Goal: Communication & Community: Answer question/provide support

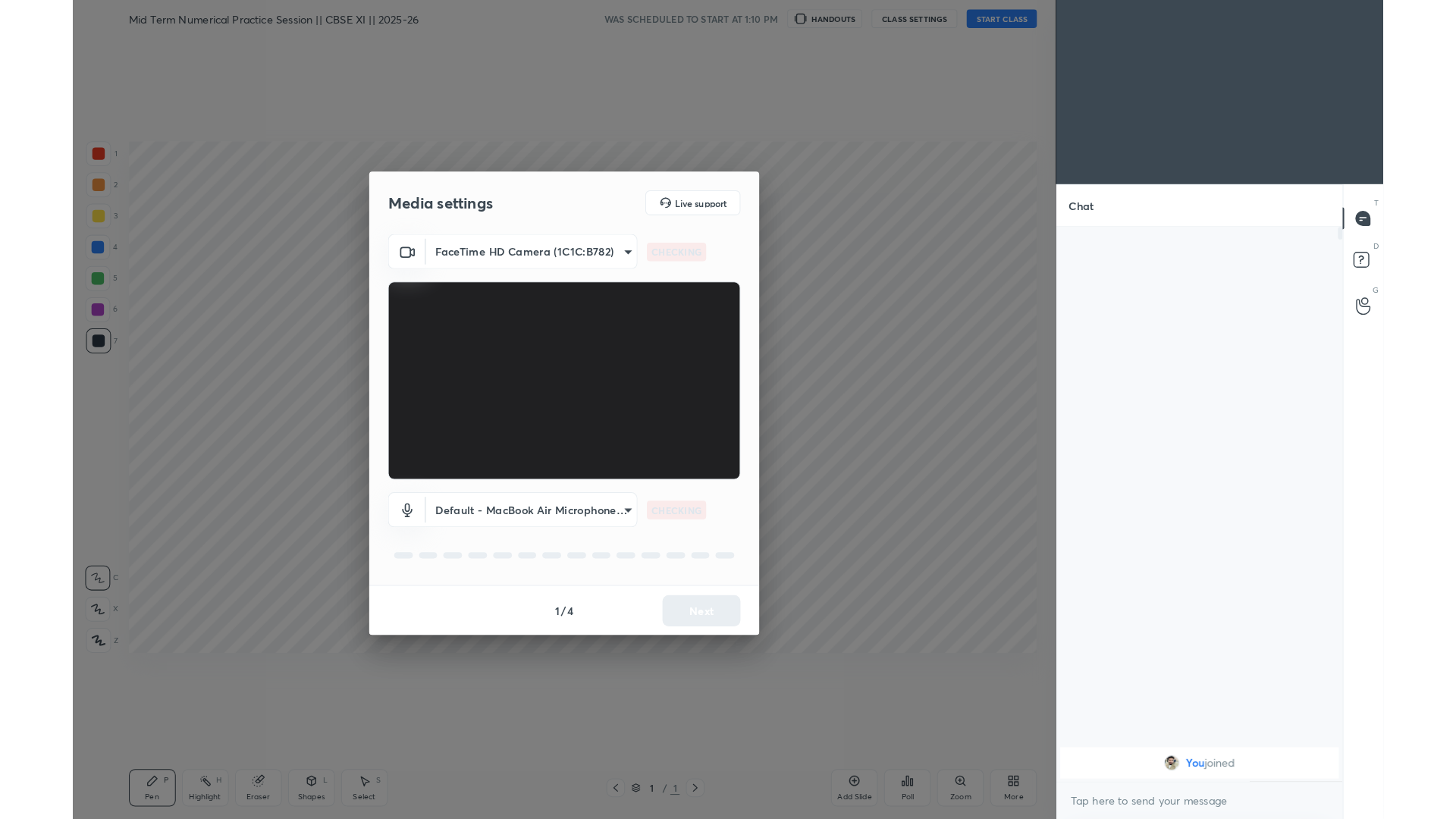
scroll to position [75140, 74962]
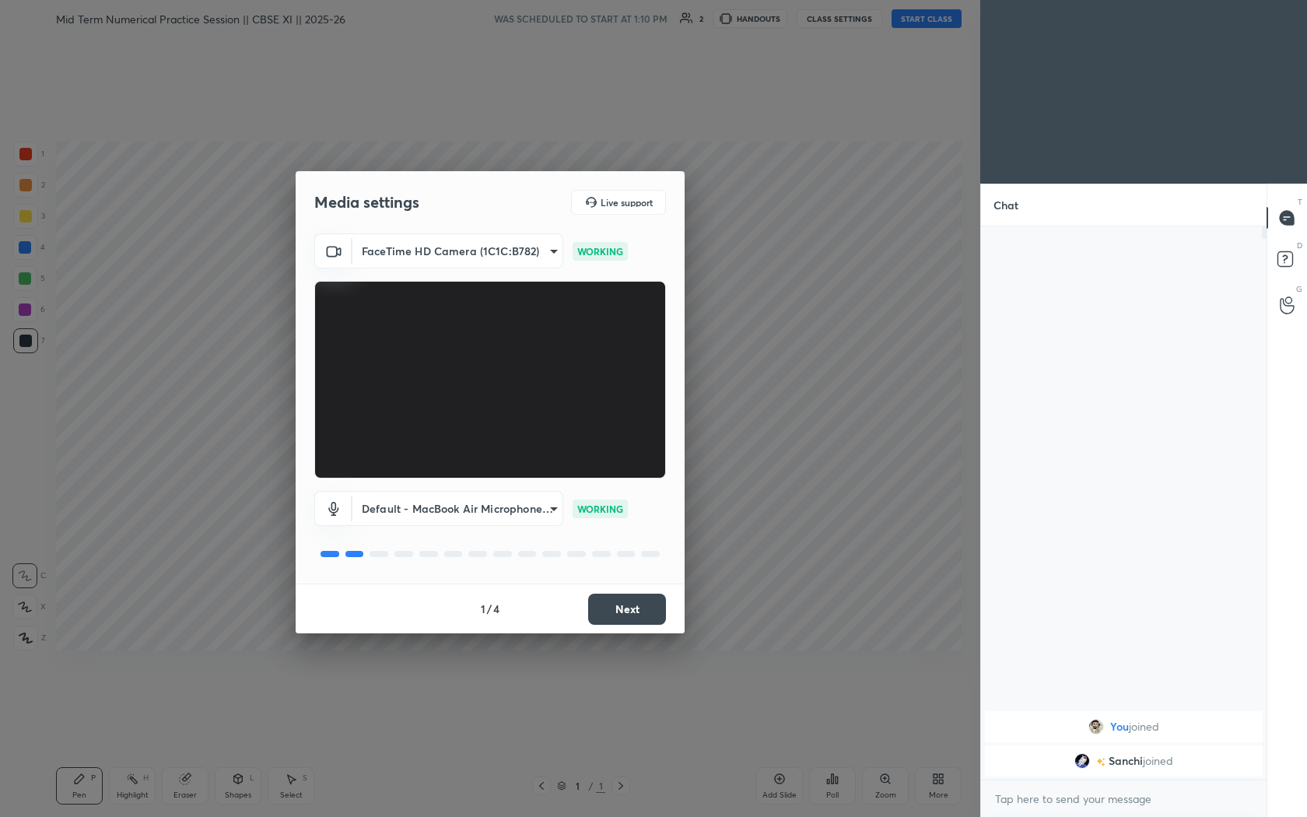
click at [558, 365] on button "Next" at bounding box center [627, 608] width 78 height 31
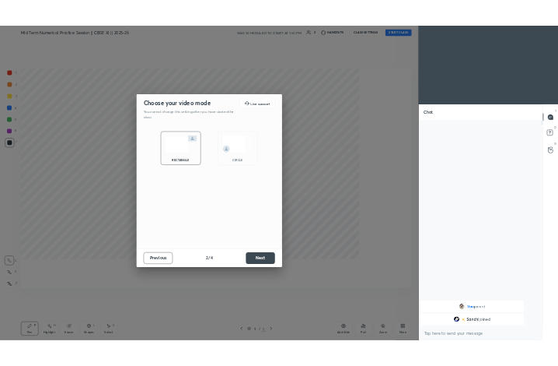
scroll to position [5, 5]
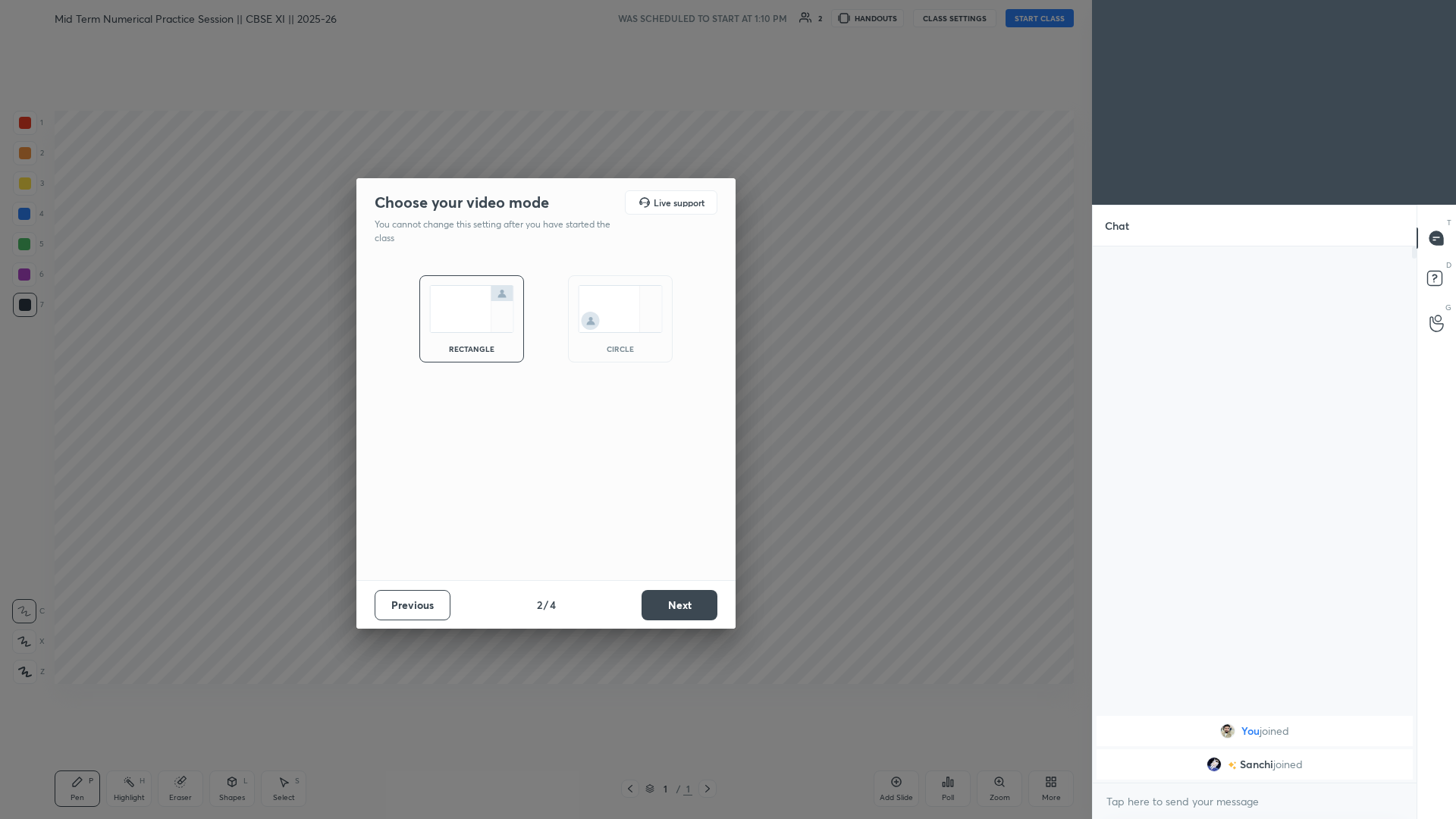
type textarea "x"
click at [544, 356] on button "Next" at bounding box center [680, 604] width 76 height 30
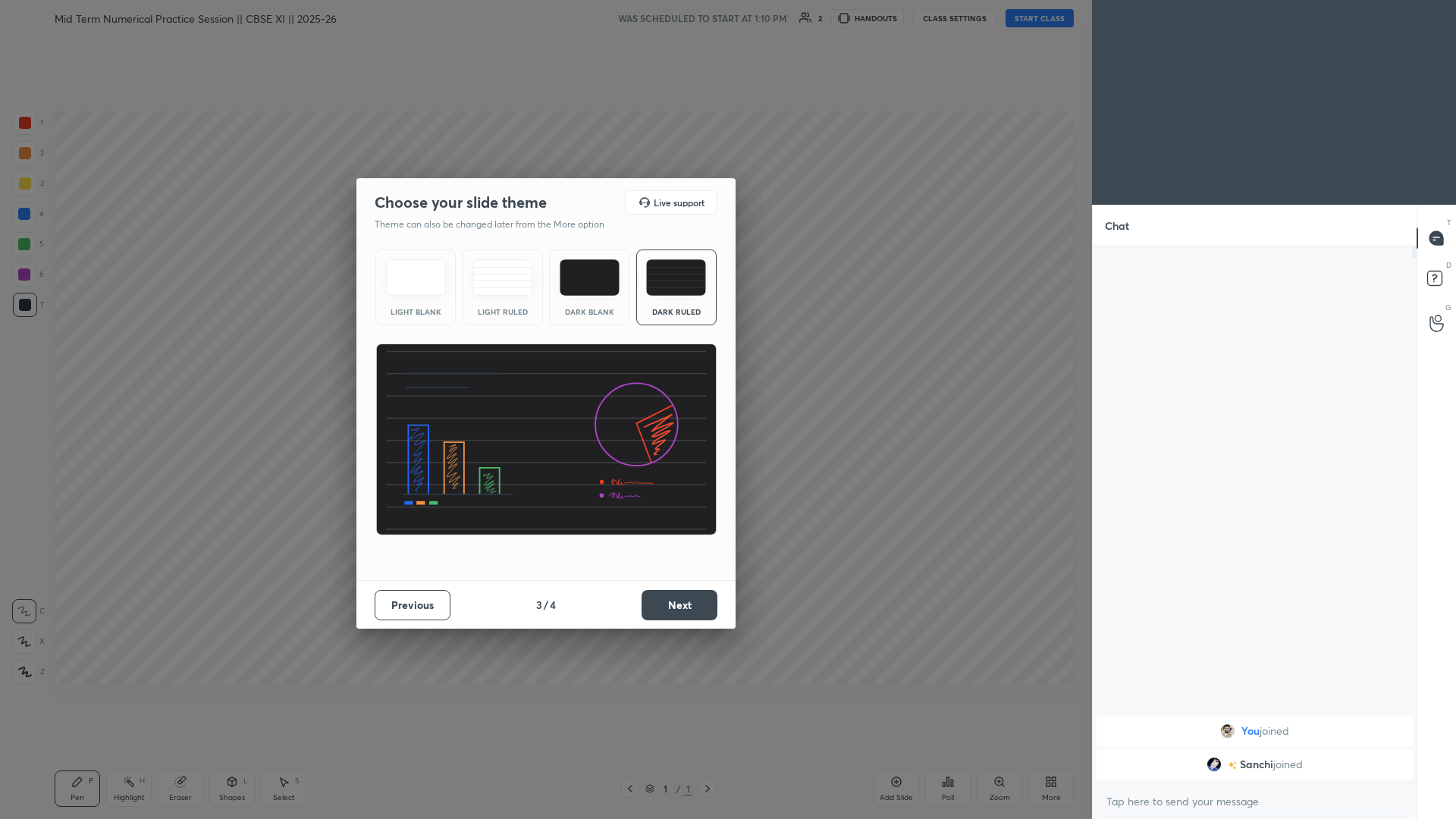
click at [544, 356] on button "Next" at bounding box center [680, 604] width 76 height 30
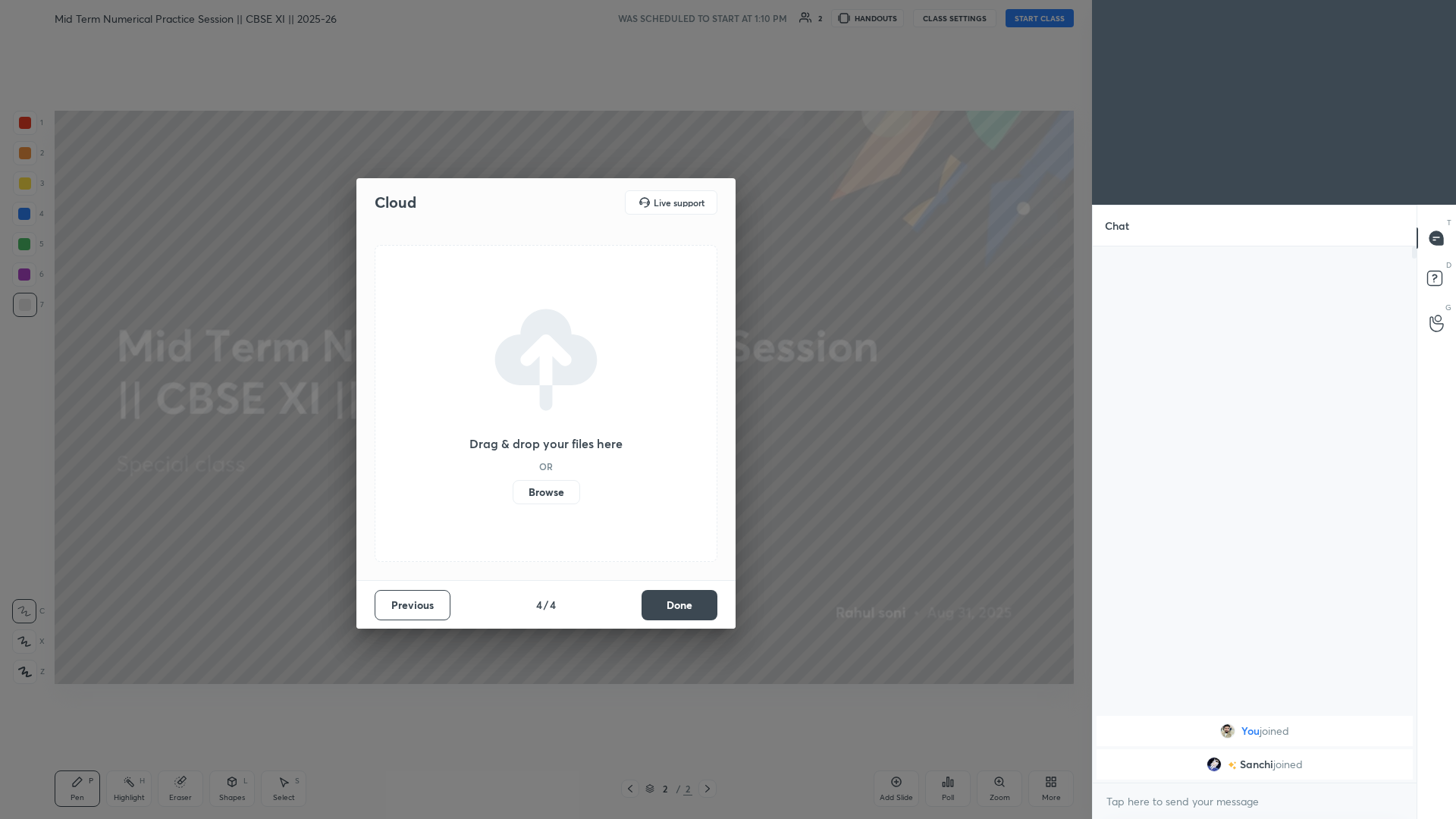
click at [544, 356] on button "Done" at bounding box center [680, 604] width 76 height 30
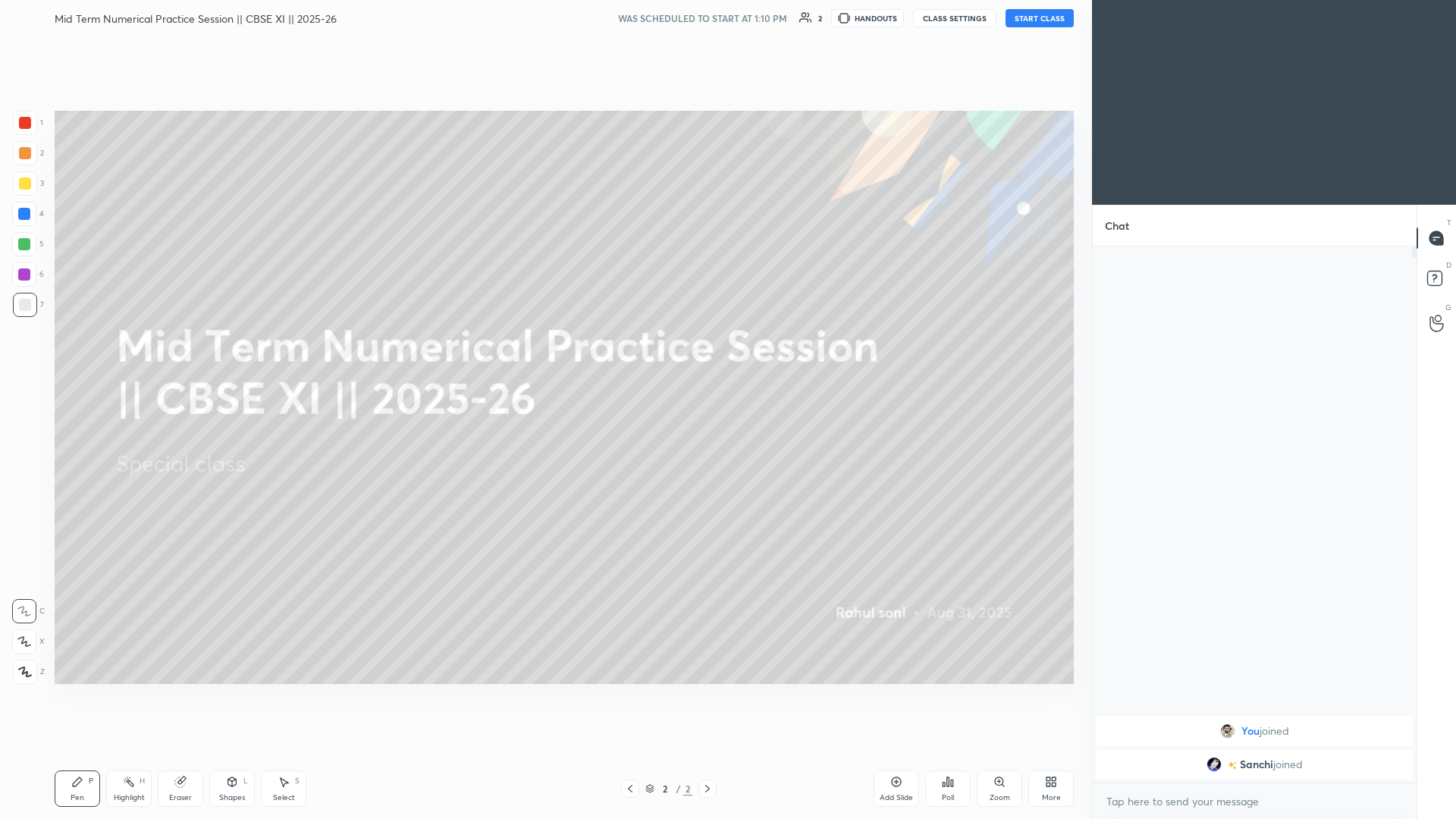
click at [544, 19] on button "CLASS SETTINGS" at bounding box center [956, 18] width 84 height 19
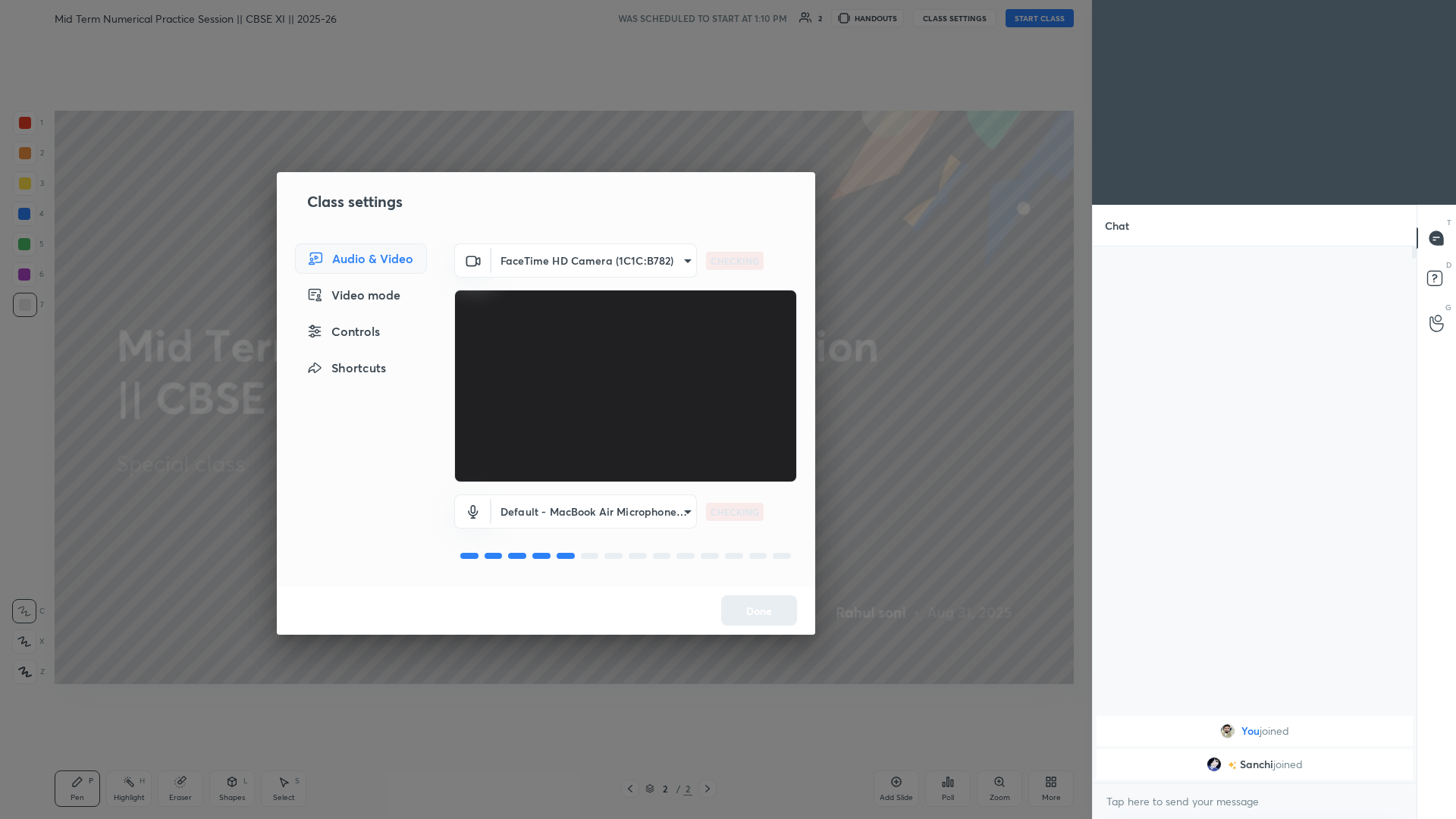
click at [544, 266] on body "1 2 3 4 5 6 7 C X Z C X Z E E Erase all H H Mid Term Numerical Practice Session…" at bounding box center [728, 410] width 1456 height 819
click at [544, 266] on li "FaceTime HD Camera (1C1C:B782)" at bounding box center [589, 260] width 205 height 25
click at [544, 266] on body "1 2 3 4 5 6 7 C X Z C X Z E E Erase all H H Mid Term Numerical Practice Session…" at bounding box center [728, 410] width 1456 height 819
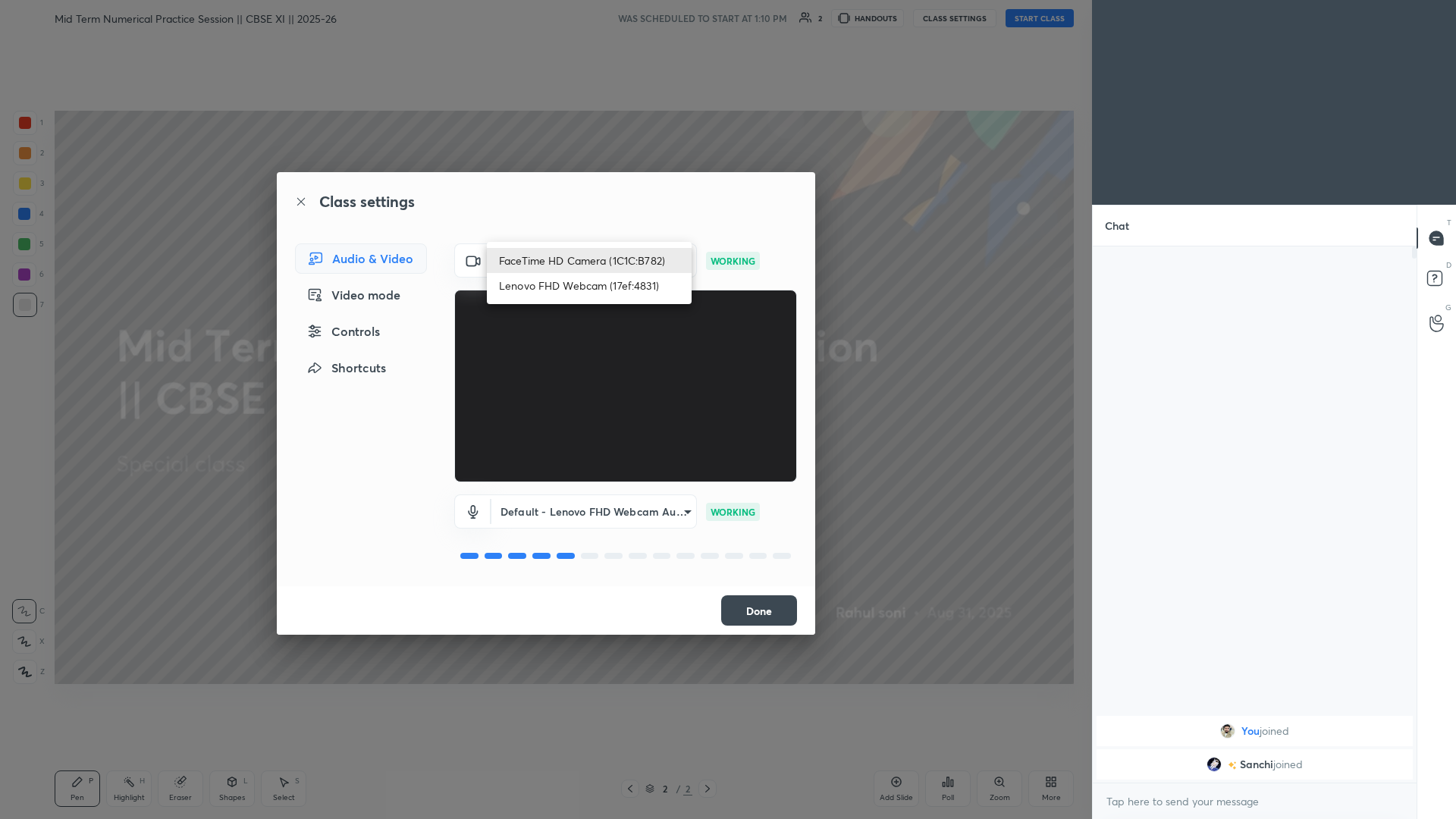
click at [544, 292] on li "Lenovo FHD Webcam (17ef:4831)" at bounding box center [589, 286] width 205 height 25
type input "090ca3db923f64e2a3802e50e6991e8a99decaec0fa8137945f28d7919d32424"
click at [544, 356] on body "1 2 3 4 5 6 7 C X Z C X Z E E Erase all H H Mid Term Numerical Practice Session…" at bounding box center [728, 410] width 1456 height 819
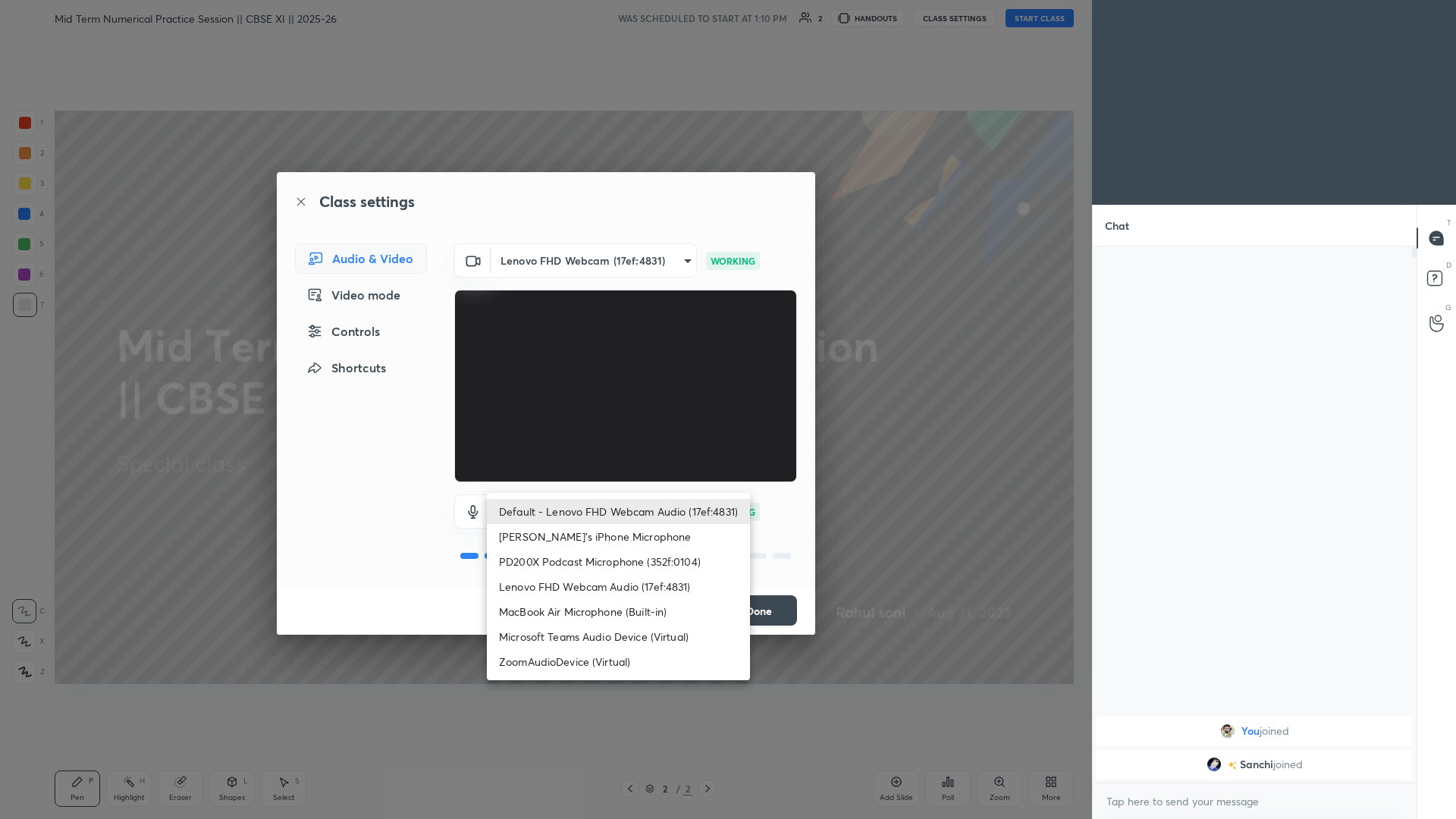
click at [544, 356] on li "PD200X Podcast Microphone (352f:0104)" at bounding box center [618, 562] width 263 height 25
type input "4c9fbf5468f1481c52a5ff51bcfd6705ef783a73d3fcff9077e92115846a1dc8"
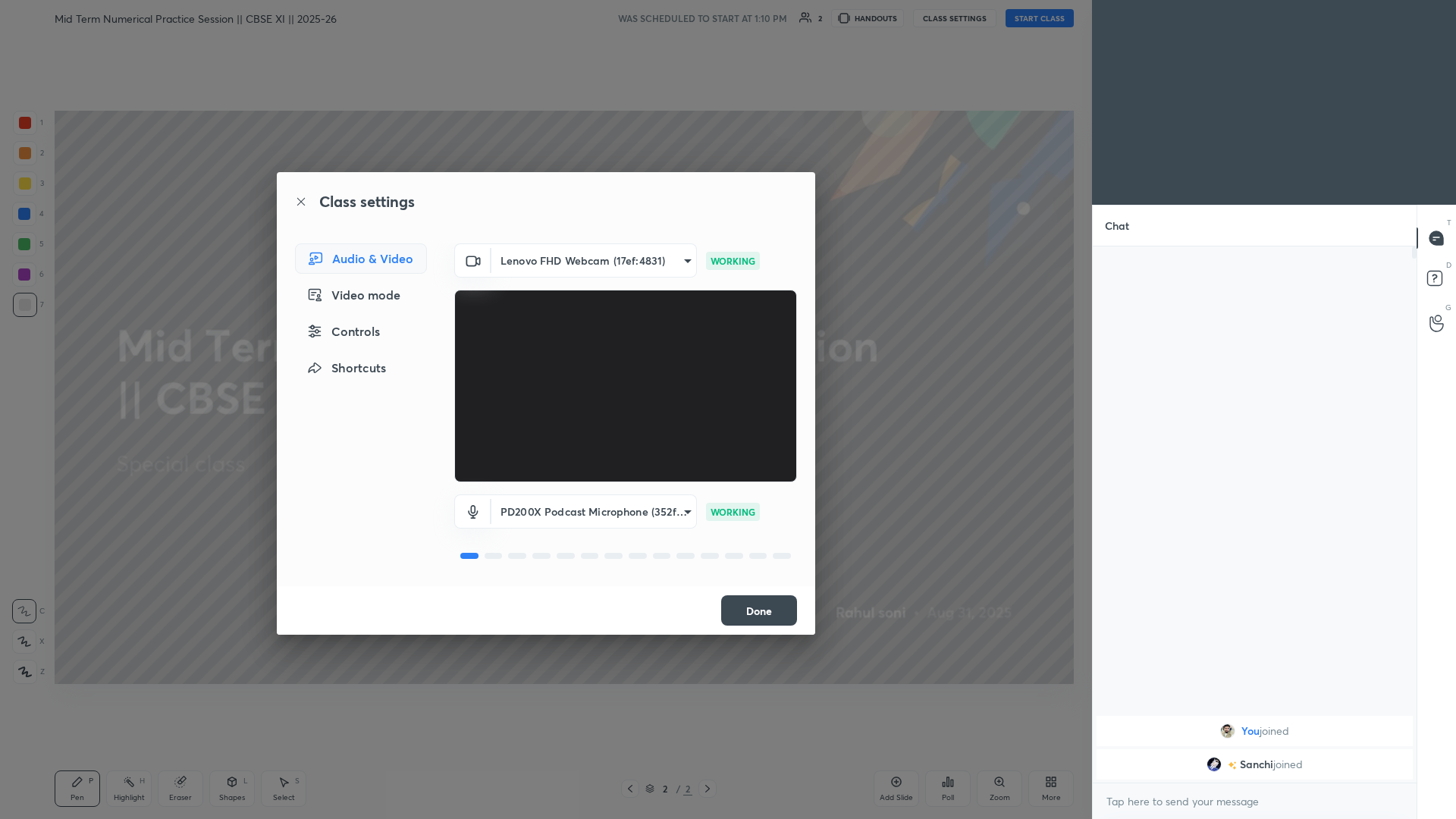
click at [544, 356] on button "Done" at bounding box center [760, 610] width 76 height 30
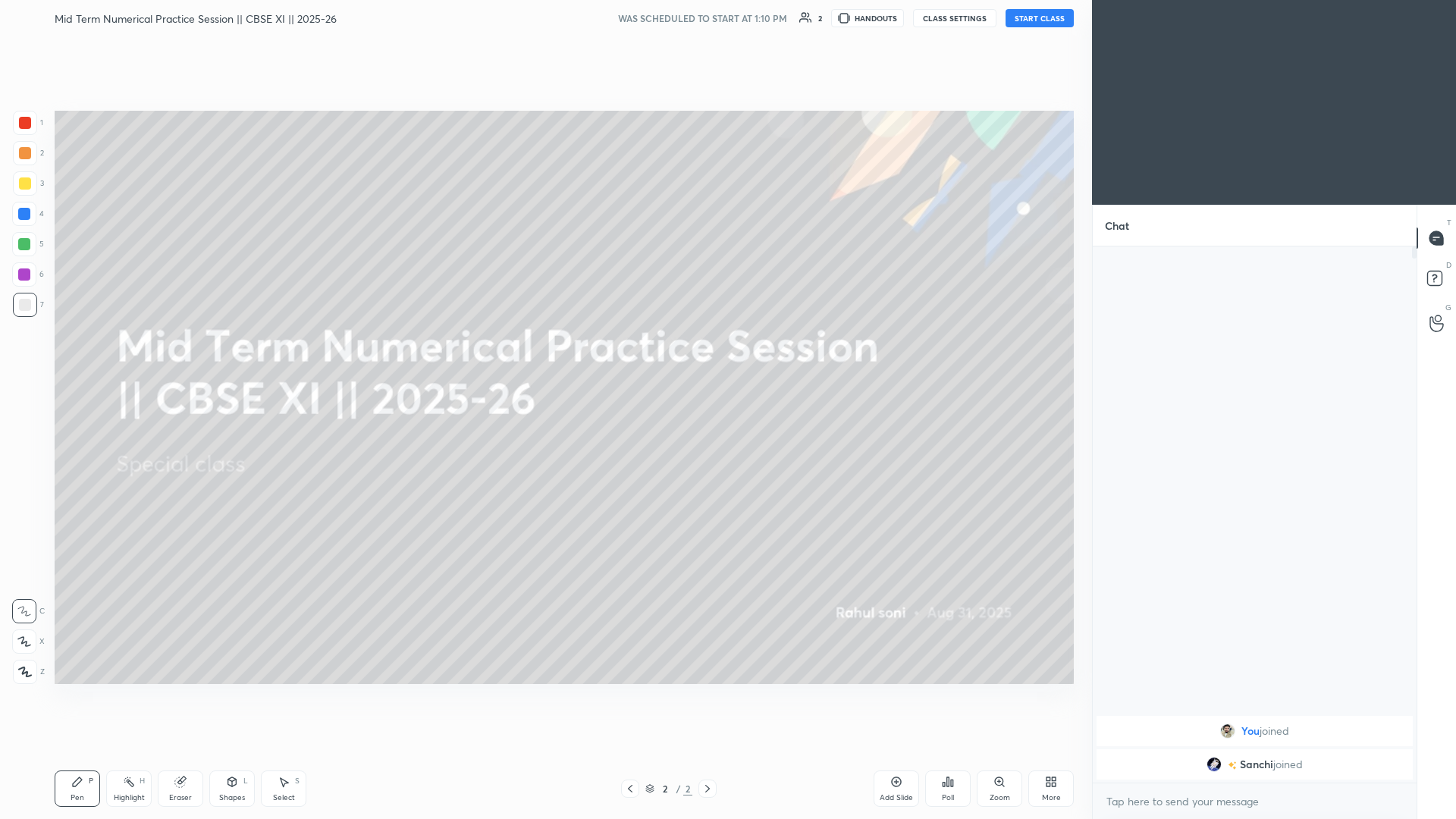
click at [544, 356] on button "Done" at bounding box center [760, 610] width 76 height 30
click at [544, 28] on div "Mid Term Numerical Practice Session || CBSE XI || 2025-26 WAS SCHEDULED TO STAR…" at bounding box center [564, 18] width 1019 height 36
click at [544, 22] on button "START CLASS" at bounding box center [1040, 18] width 68 height 19
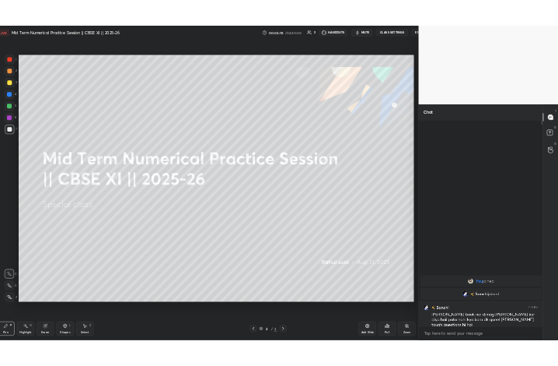
scroll to position [77044, 76727]
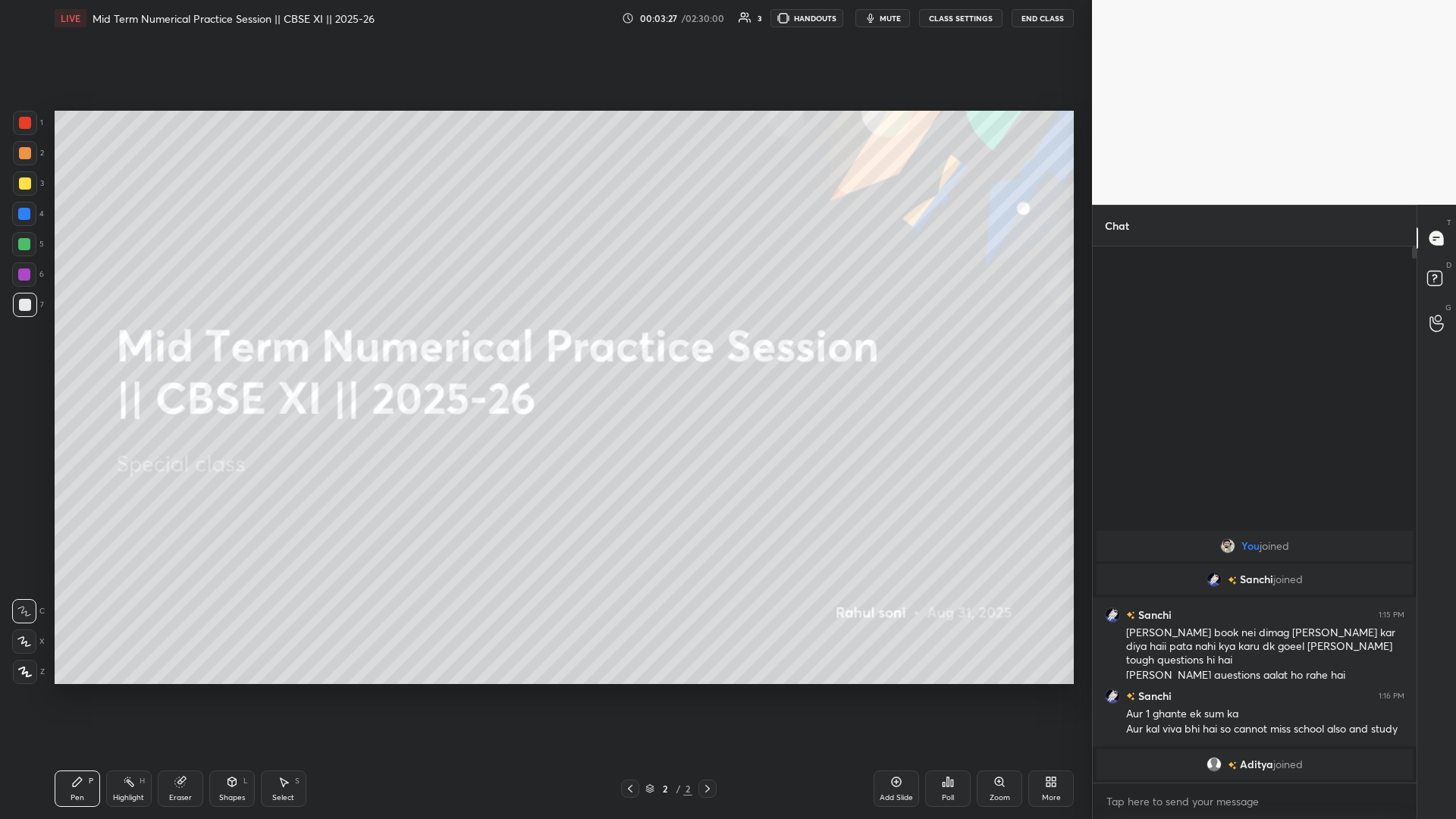
click at [22, 356] on div at bounding box center [24, 672] width 24 height 24
click at [544, 356] on div "More" at bounding box center [1051, 788] width 46 height 36
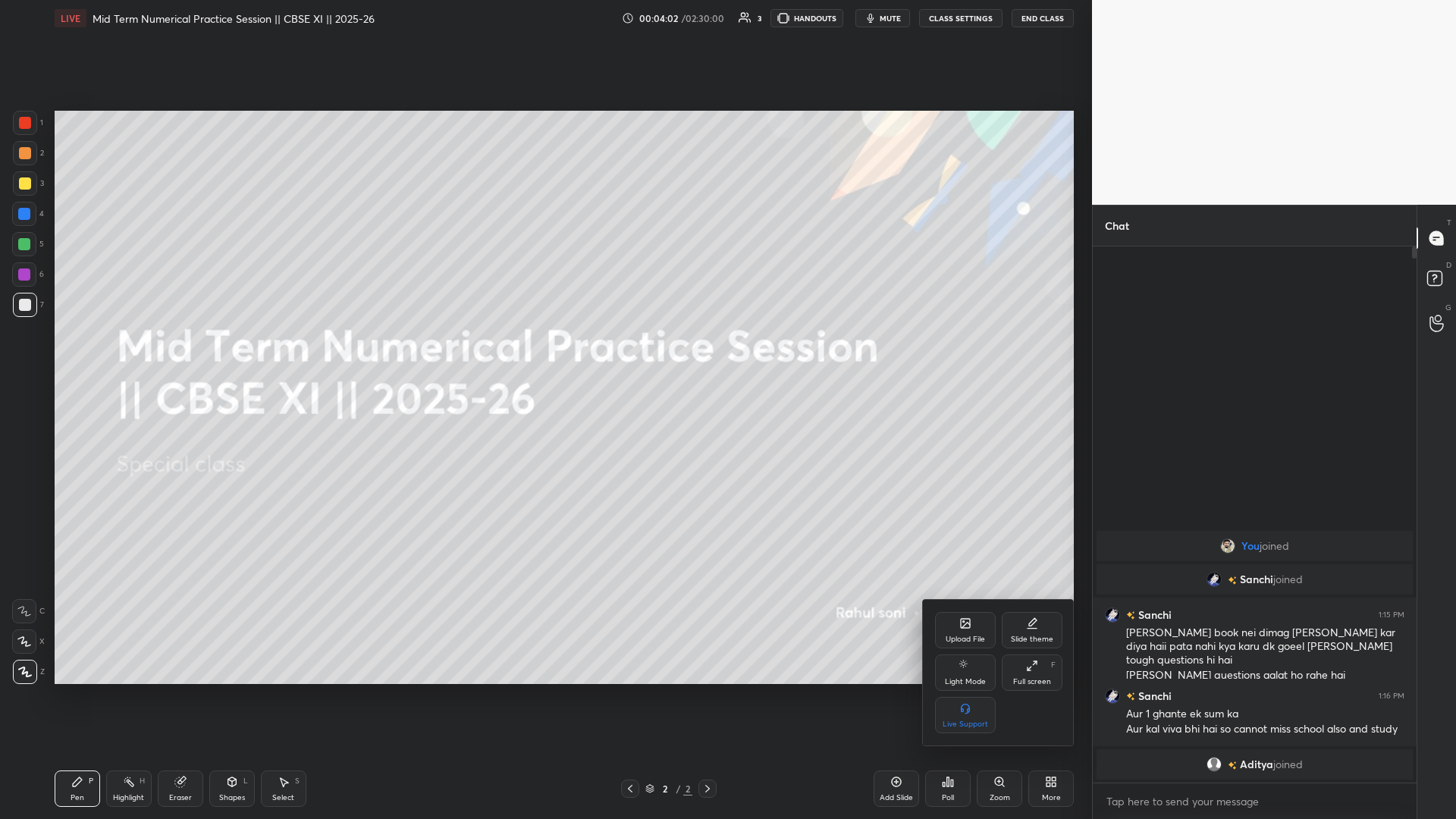
click at [544, 356] on icon at bounding box center [965, 623] width 12 height 12
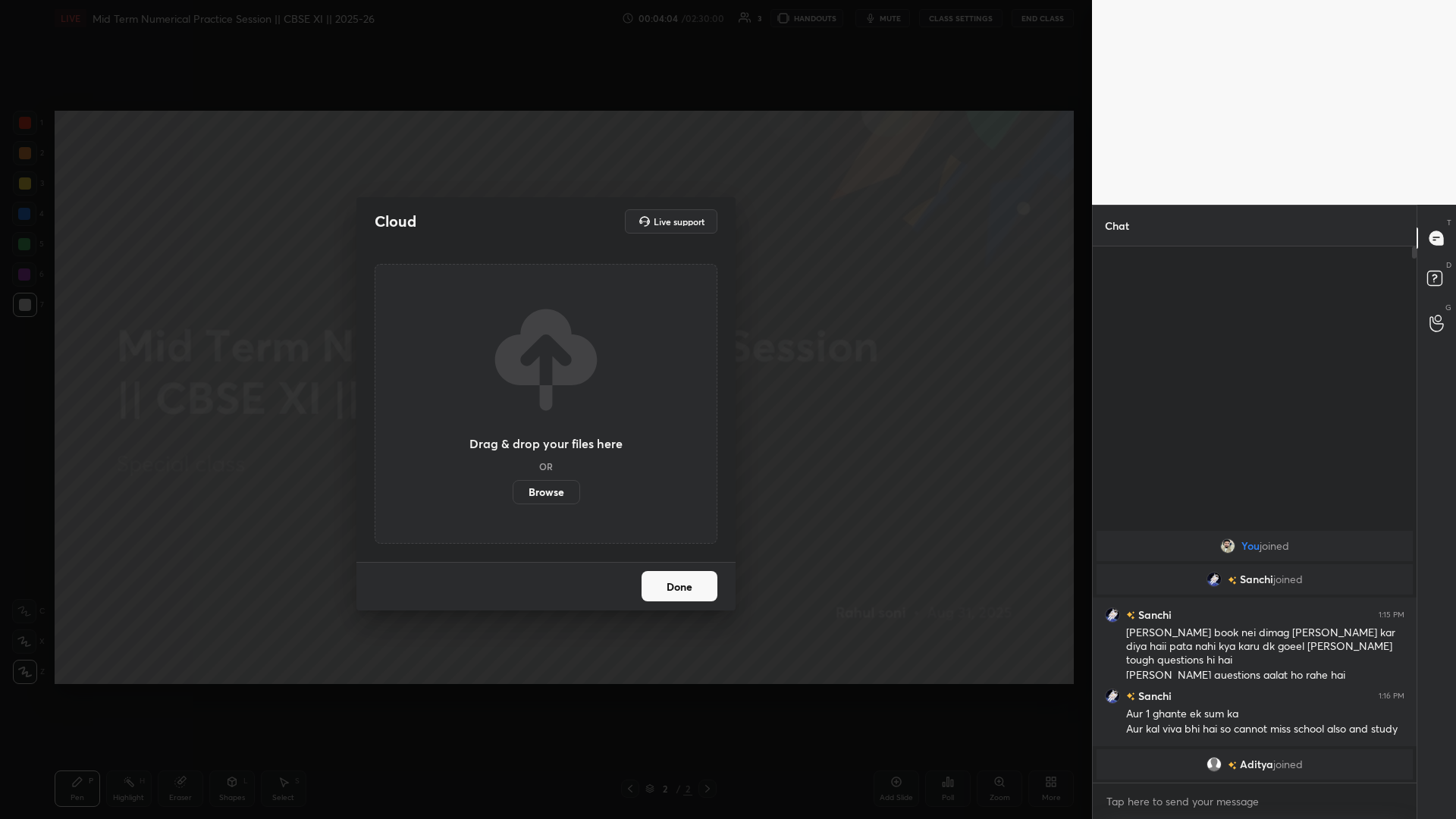
click at [544, 356] on label "Browse" at bounding box center [546, 491] width 67 height 24
click at [513, 356] on input "Browse" at bounding box center [513, 491] width 0 height 24
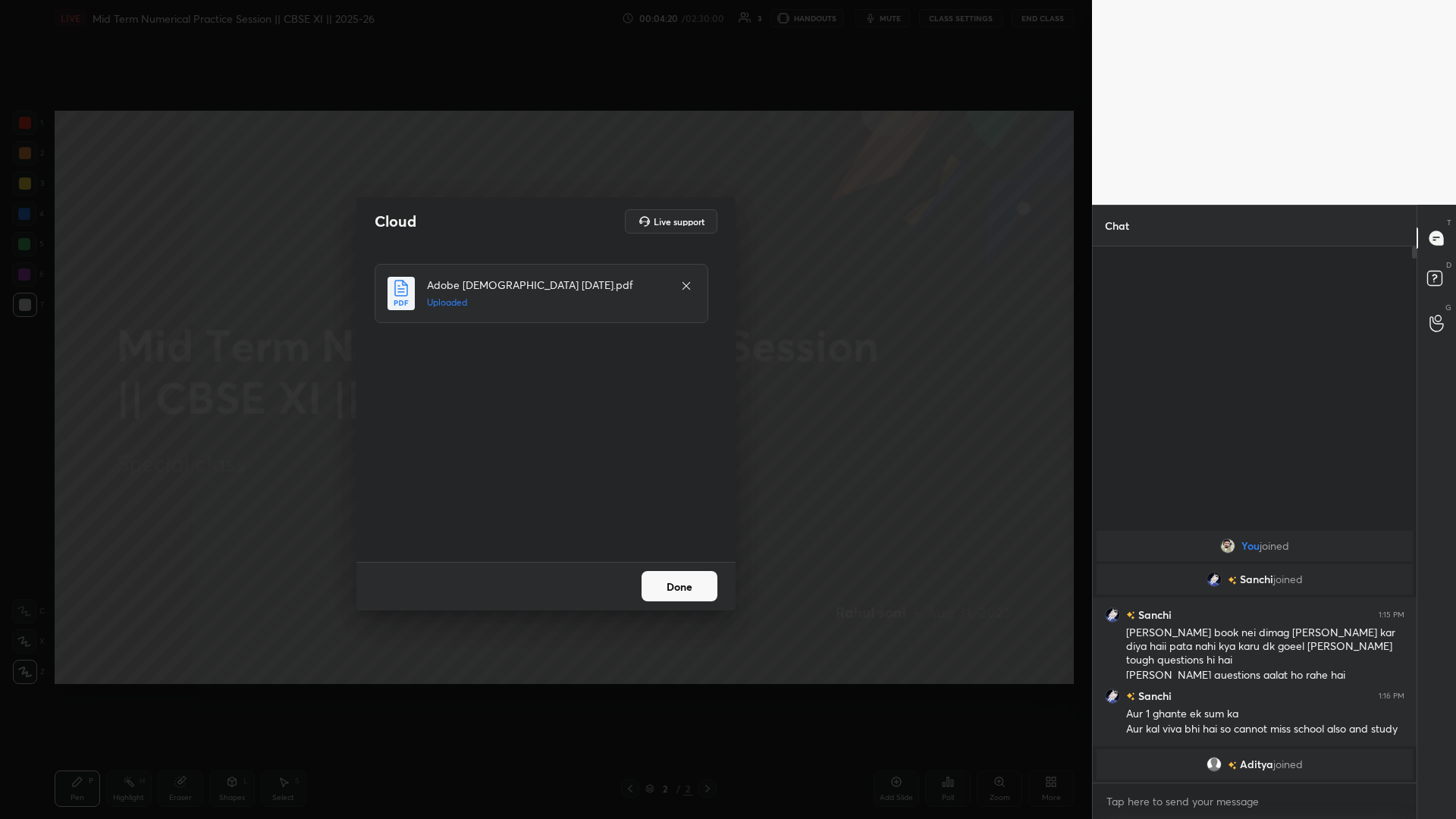
click at [544, 356] on button "Done" at bounding box center [680, 586] width 76 height 30
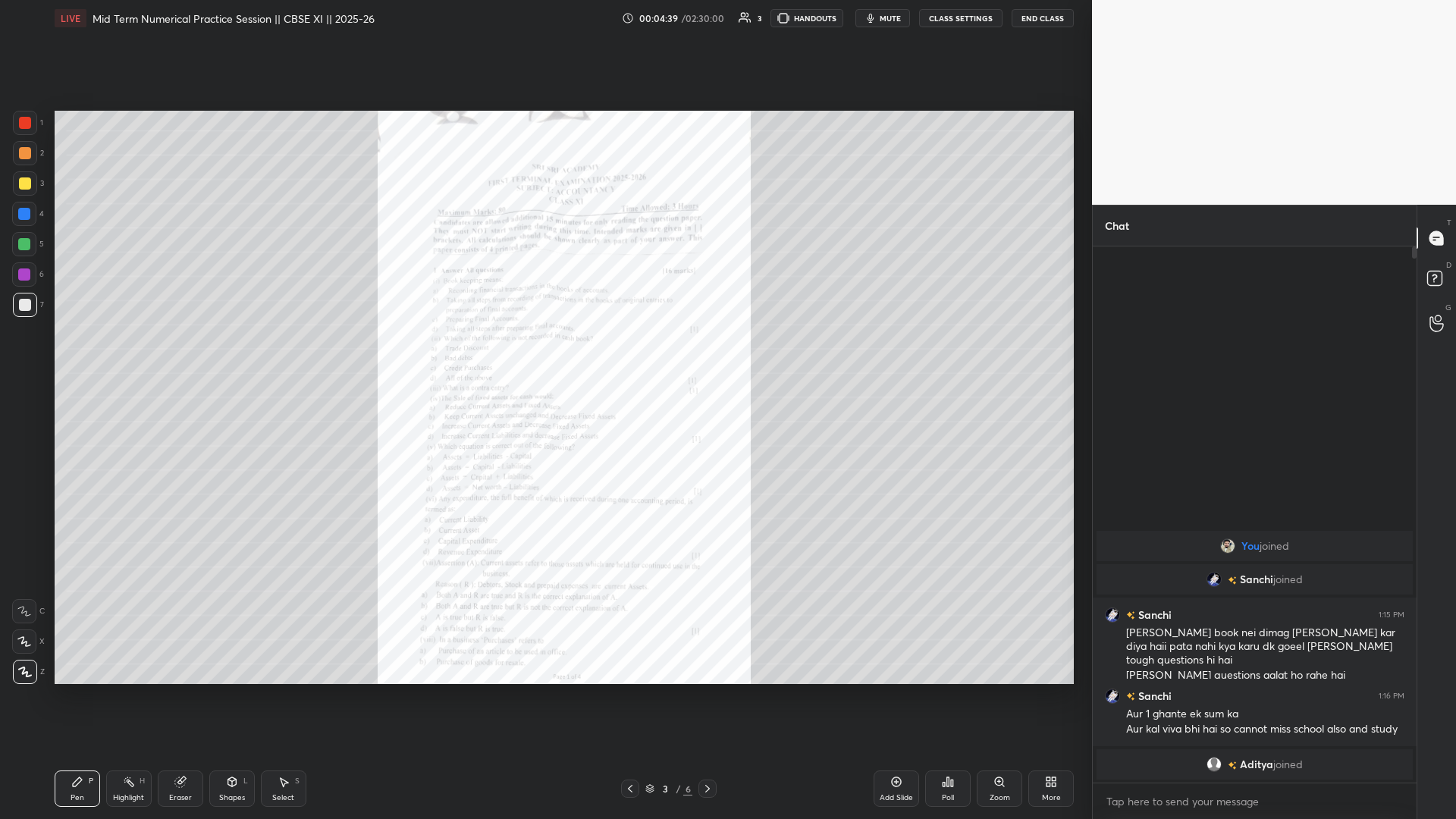
click at [544, 356] on div "Zoom" at bounding box center [1000, 788] width 46 height 36
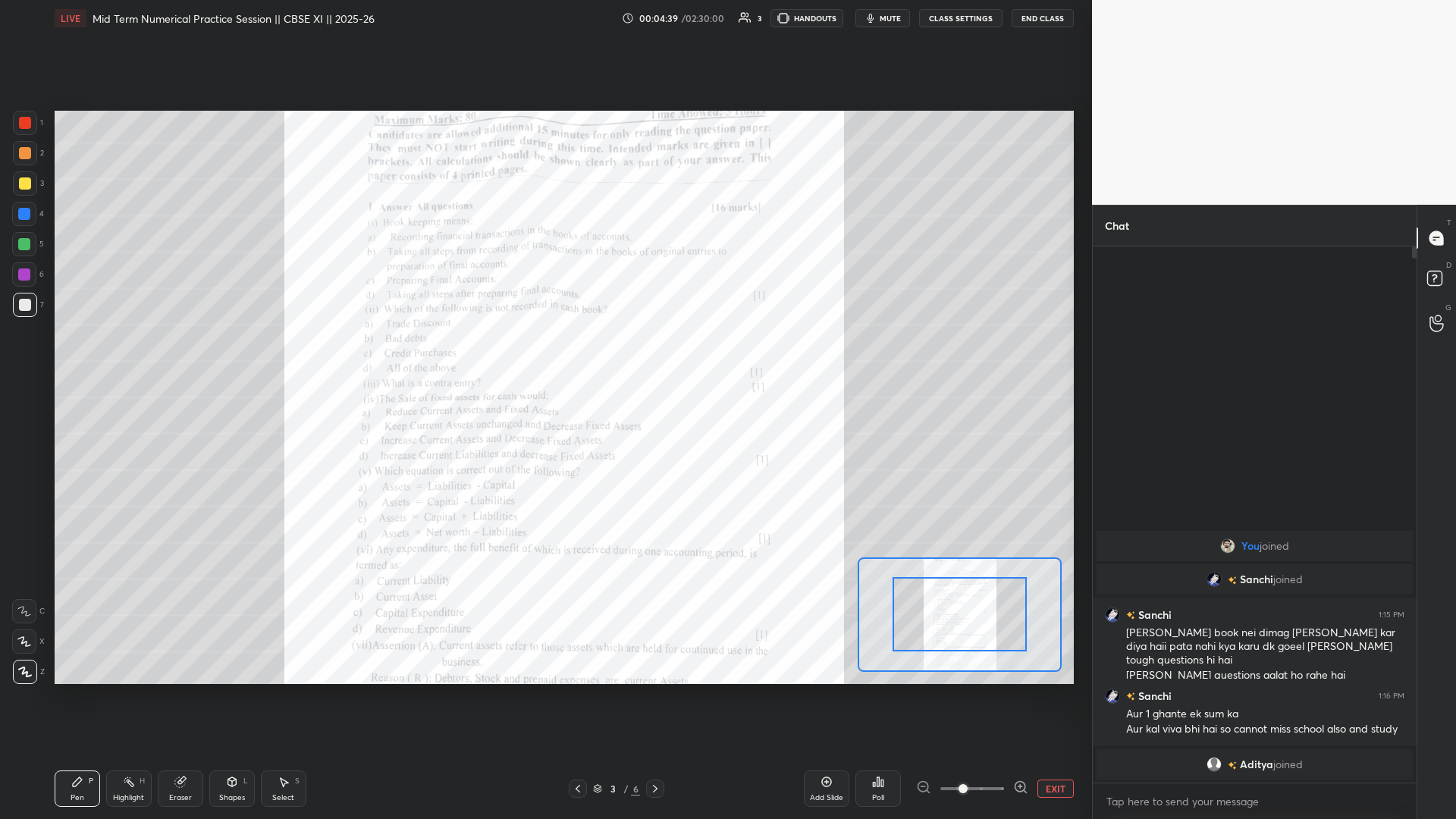
click at [544, 356] on span at bounding box center [972, 788] width 63 height 22
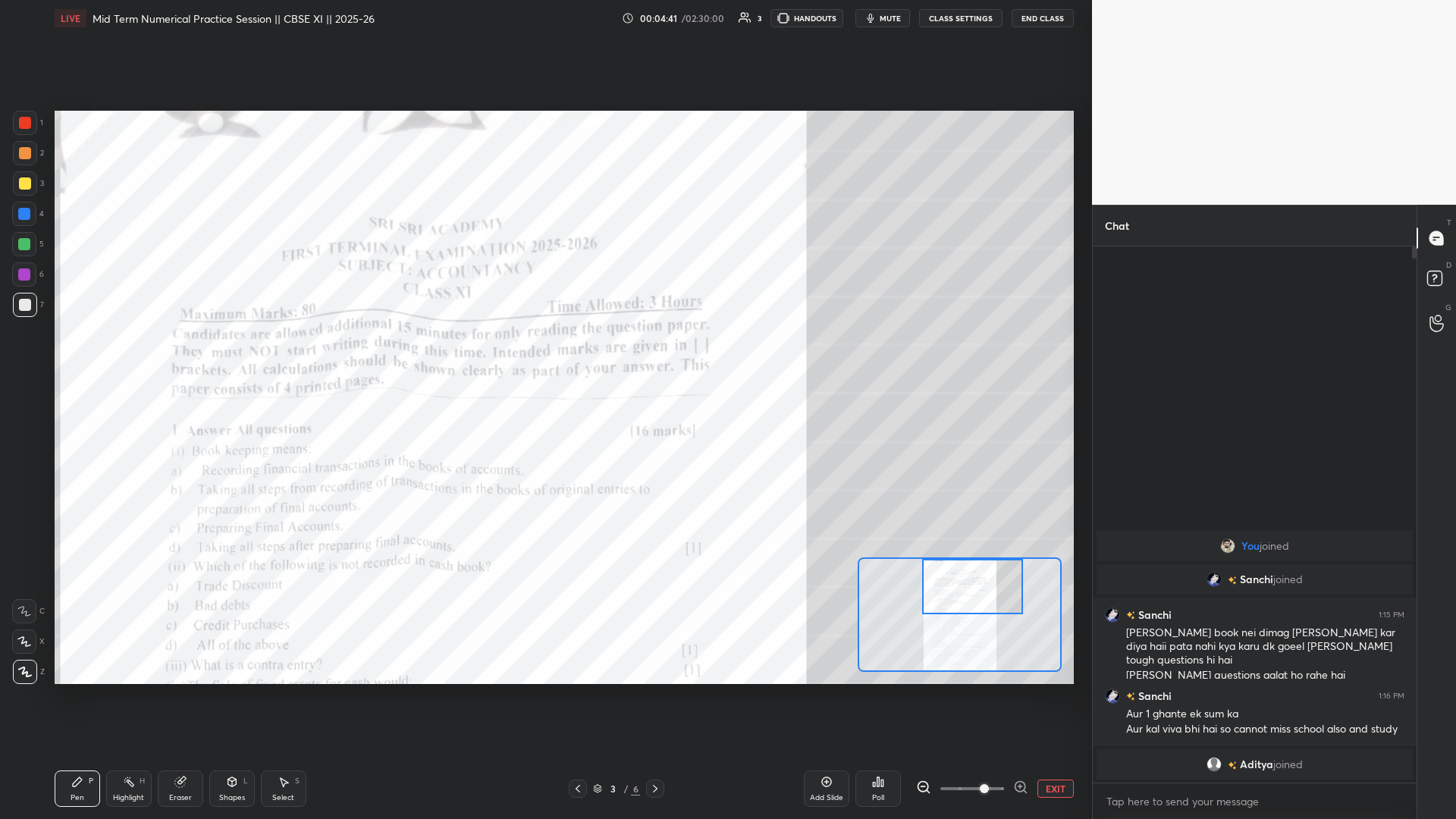
drag, startPoint x: 926, startPoint y: 600, endPoint x: 937, endPoint y: 572, distance: 30.1
click at [544, 356] on div at bounding box center [972, 587] width 100 height 57
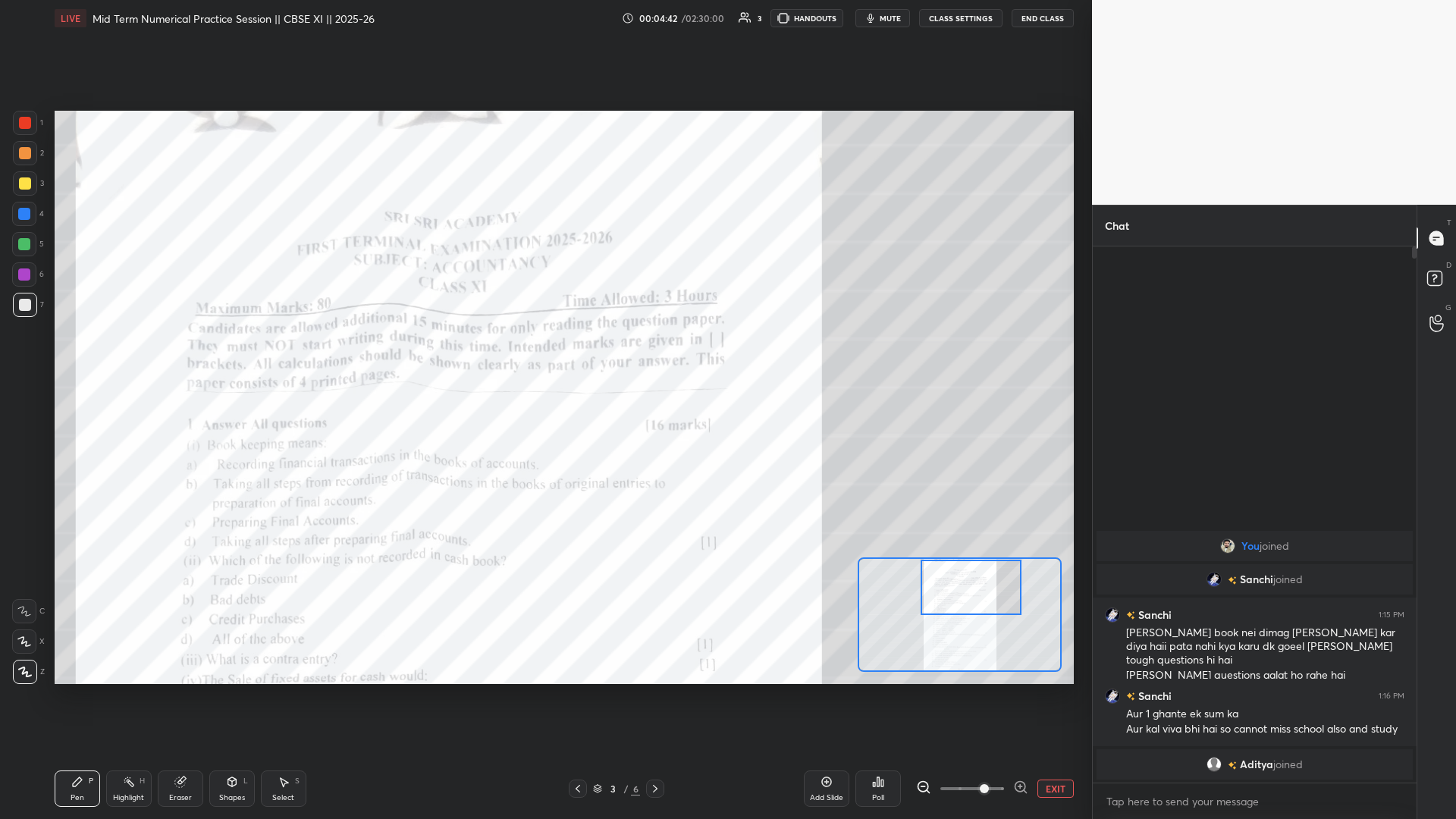
click at [544, 356] on div "Add Slide Poll EXIT" at bounding box center [939, 788] width 270 height 85
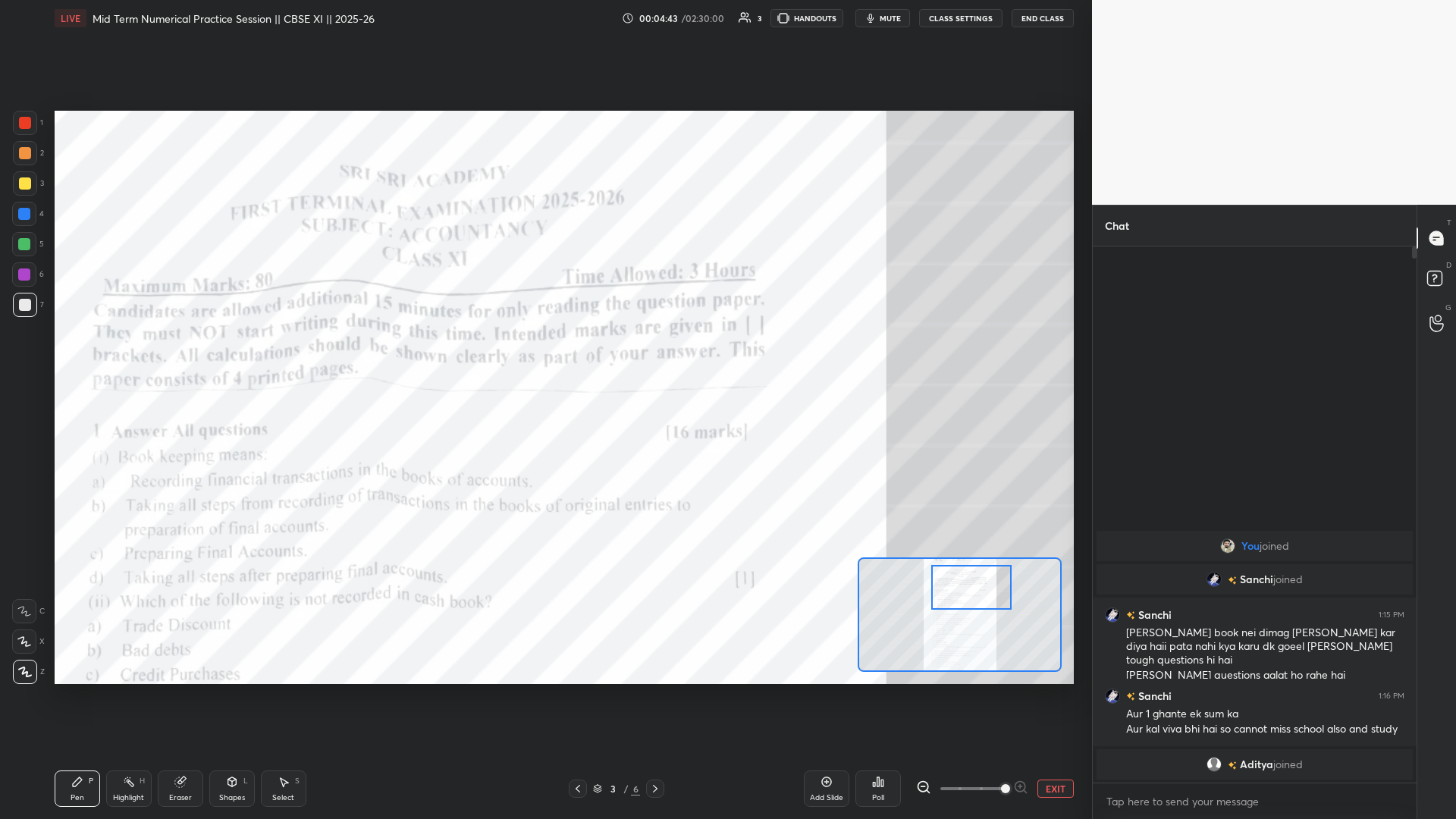
drag, startPoint x: 992, startPoint y: 790, endPoint x: 1008, endPoint y: 790, distance: 16.0
click at [544, 356] on span at bounding box center [1005, 788] width 9 height 9
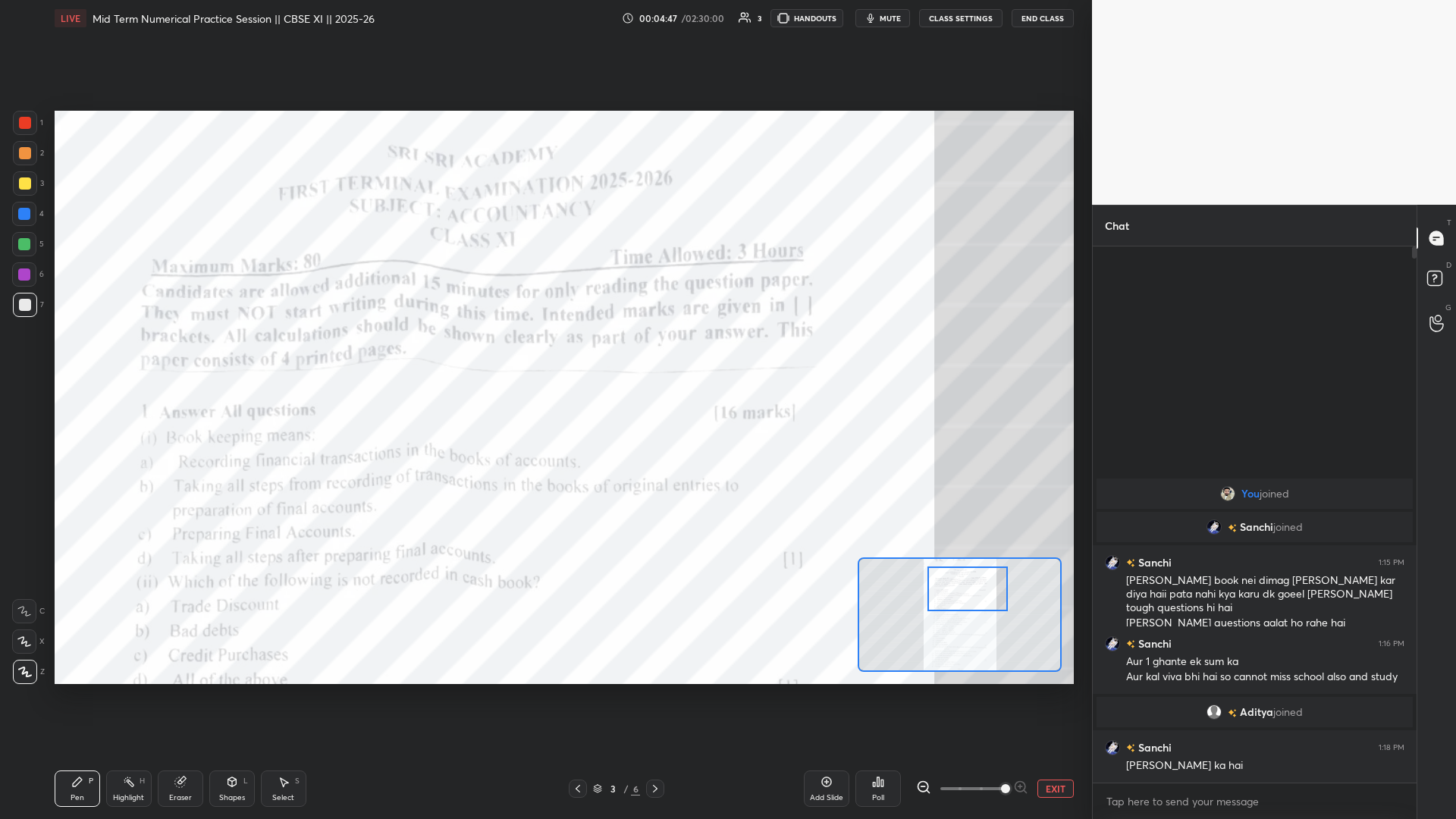
click at [544, 356] on div at bounding box center [967, 589] width 80 height 45
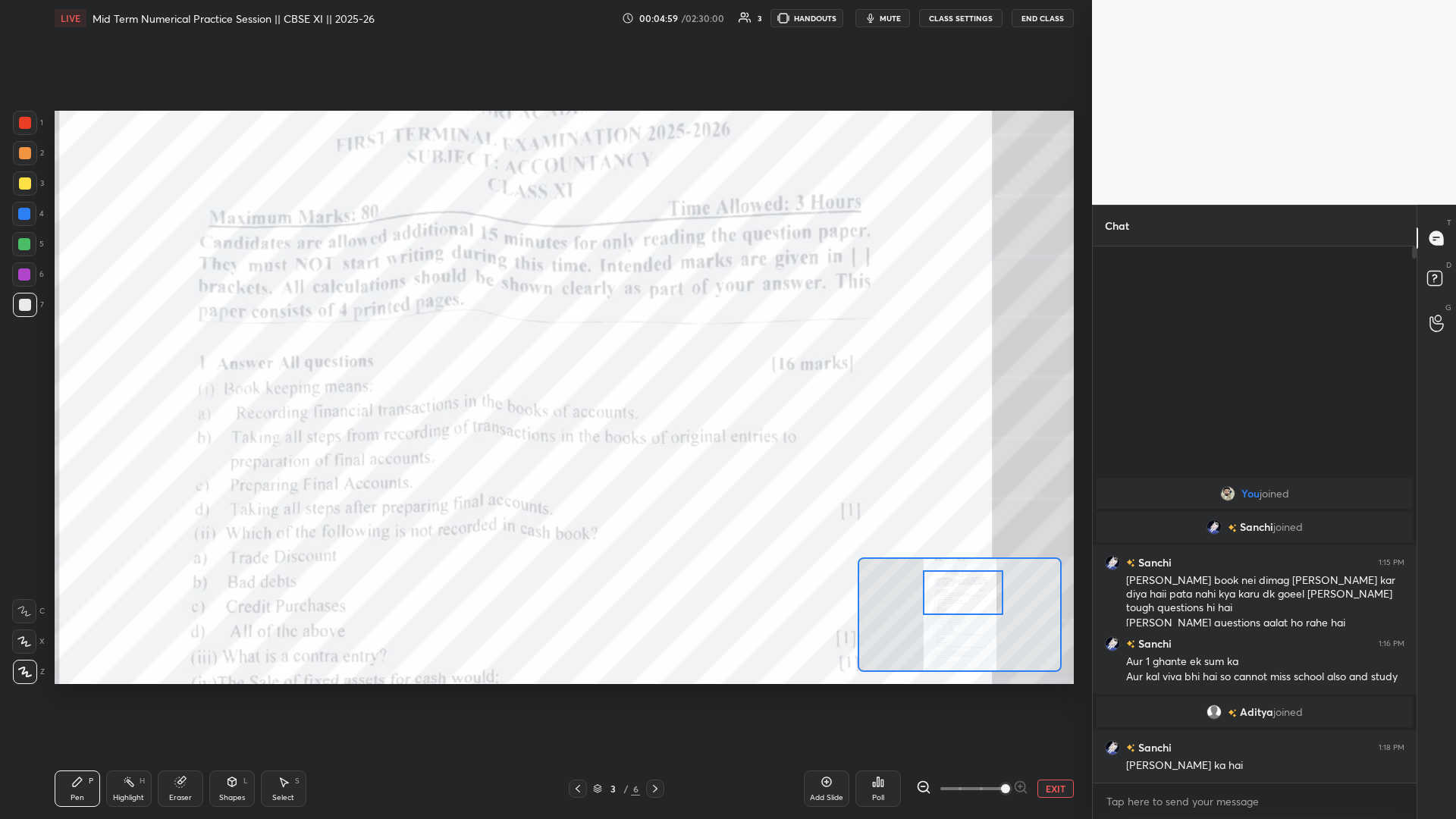
click at [544, 356] on div at bounding box center [964, 593] width 80 height 45
click at [22, 127] on div at bounding box center [24, 123] width 12 height 12
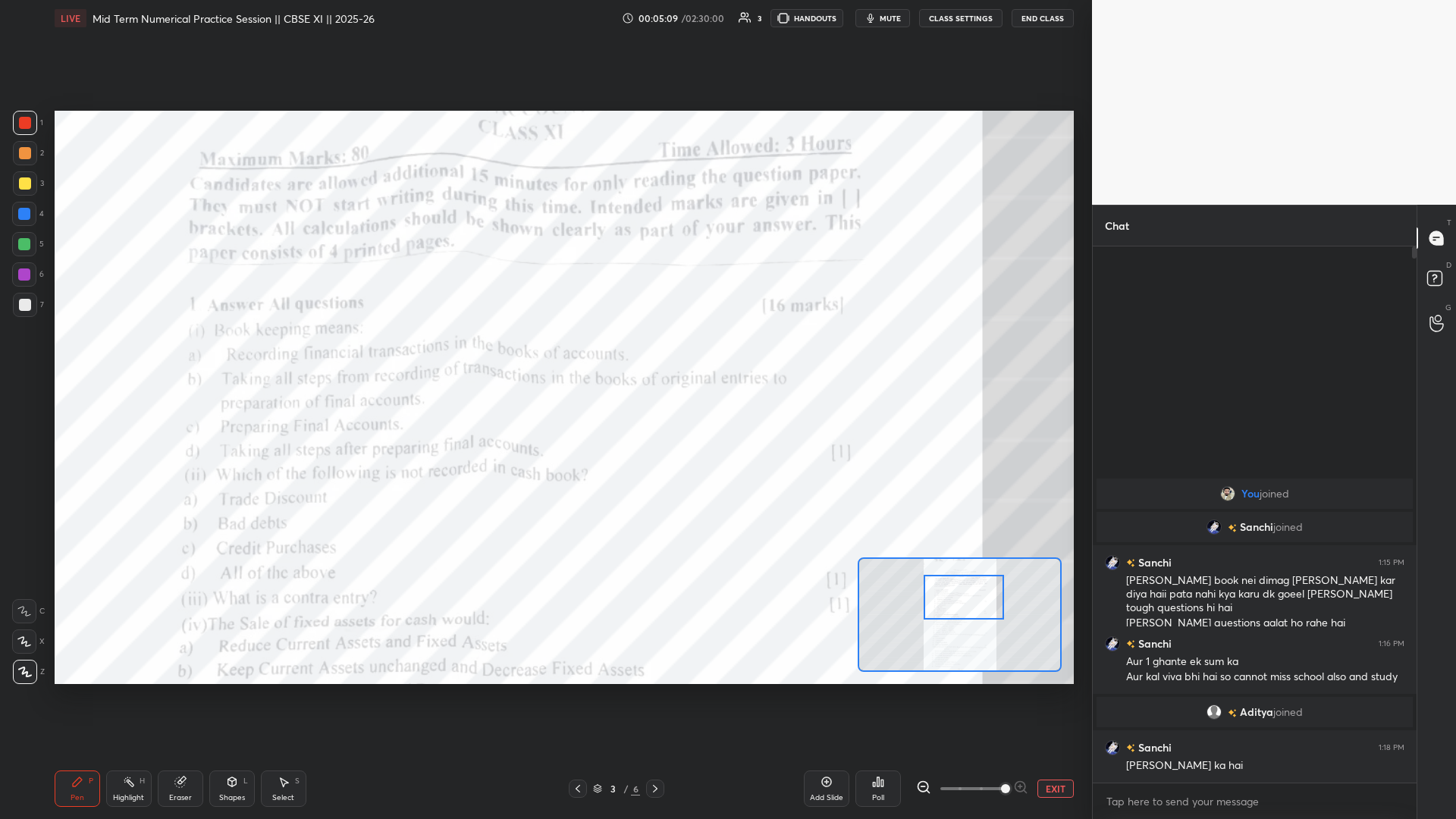
click at [544, 356] on div at bounding box center [964, 598] width 80 height 45
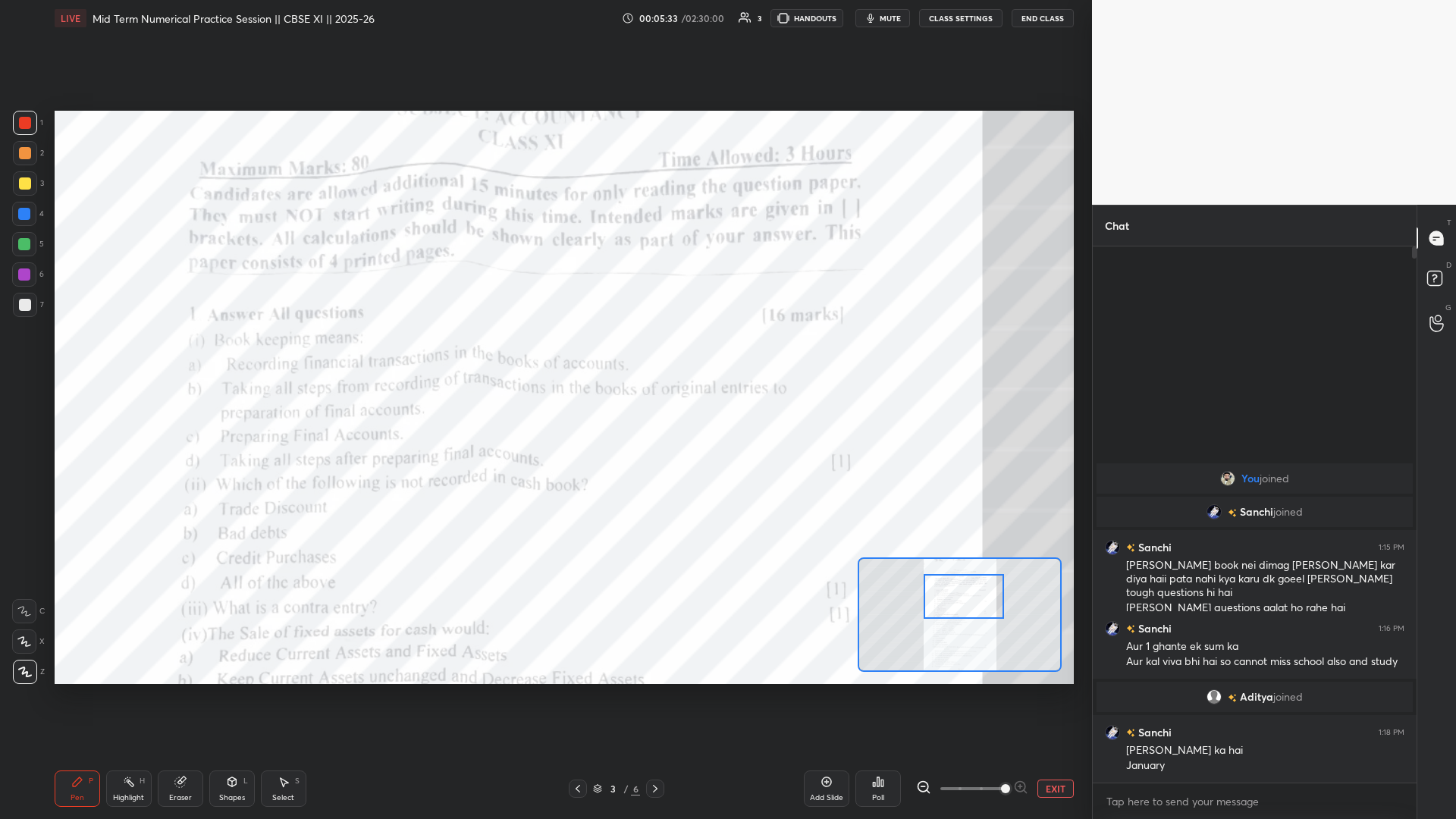
click at [544, 356] on icon at bounding box center [874, 785] width 2 height 4
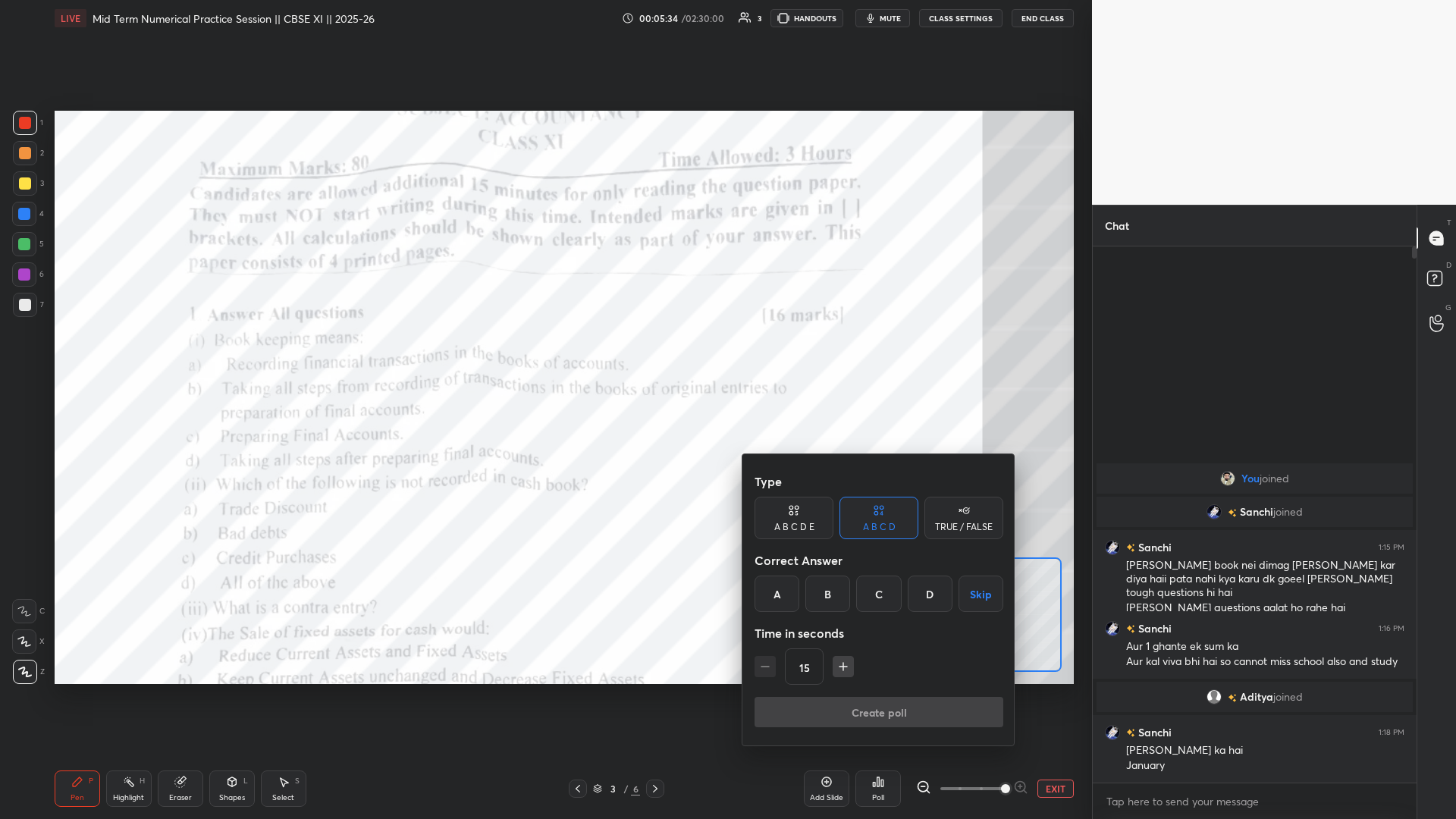
click at [544, 356] on div "Correct Answer" at bounding box center [879, 560] width 249 height 30
click at [544, 356] on div "Type A B C D E A B C D TRUE / FALSE Correct Answer A B C D Skip Time in seconds…" at bounding box center [879, 581] width 249 height 230
click at [544, 356] on div "A" at bounding box center [777, 593] width 45 height 36
click at [544, 356] on div "Type A B C D E A B C D TRUE / FALSE Correct Answer A B C D Skip Time in seconds…" at bounding box center [879, 581] width 249 height 230
click at [544, 356] on button "Create poll" at bounding box center [879, 712] width 249 height 30
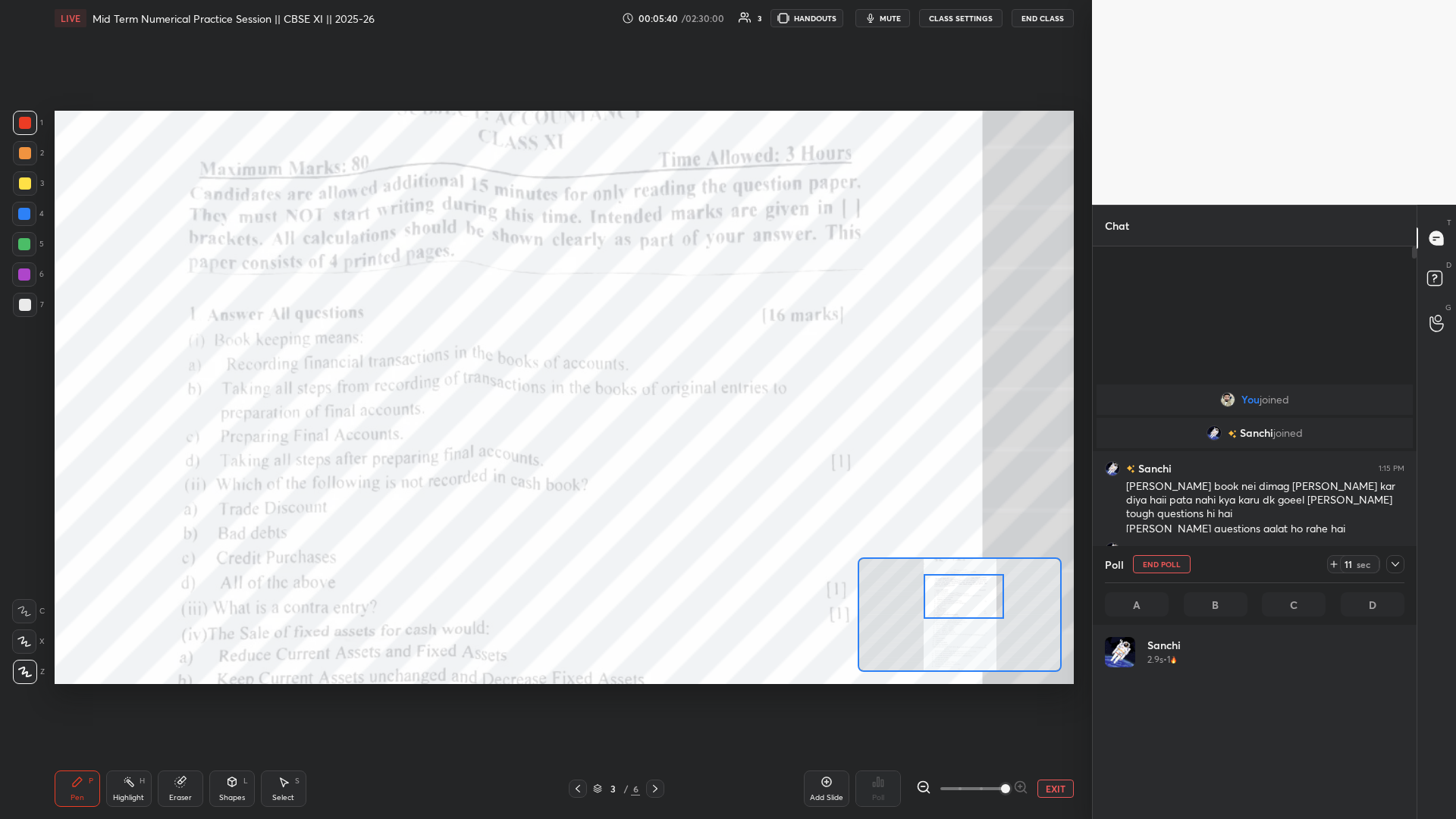
scroll to position [177, 295]
click at [544, 356] on icon at bounding box center [1396, 564] width 12 height 12
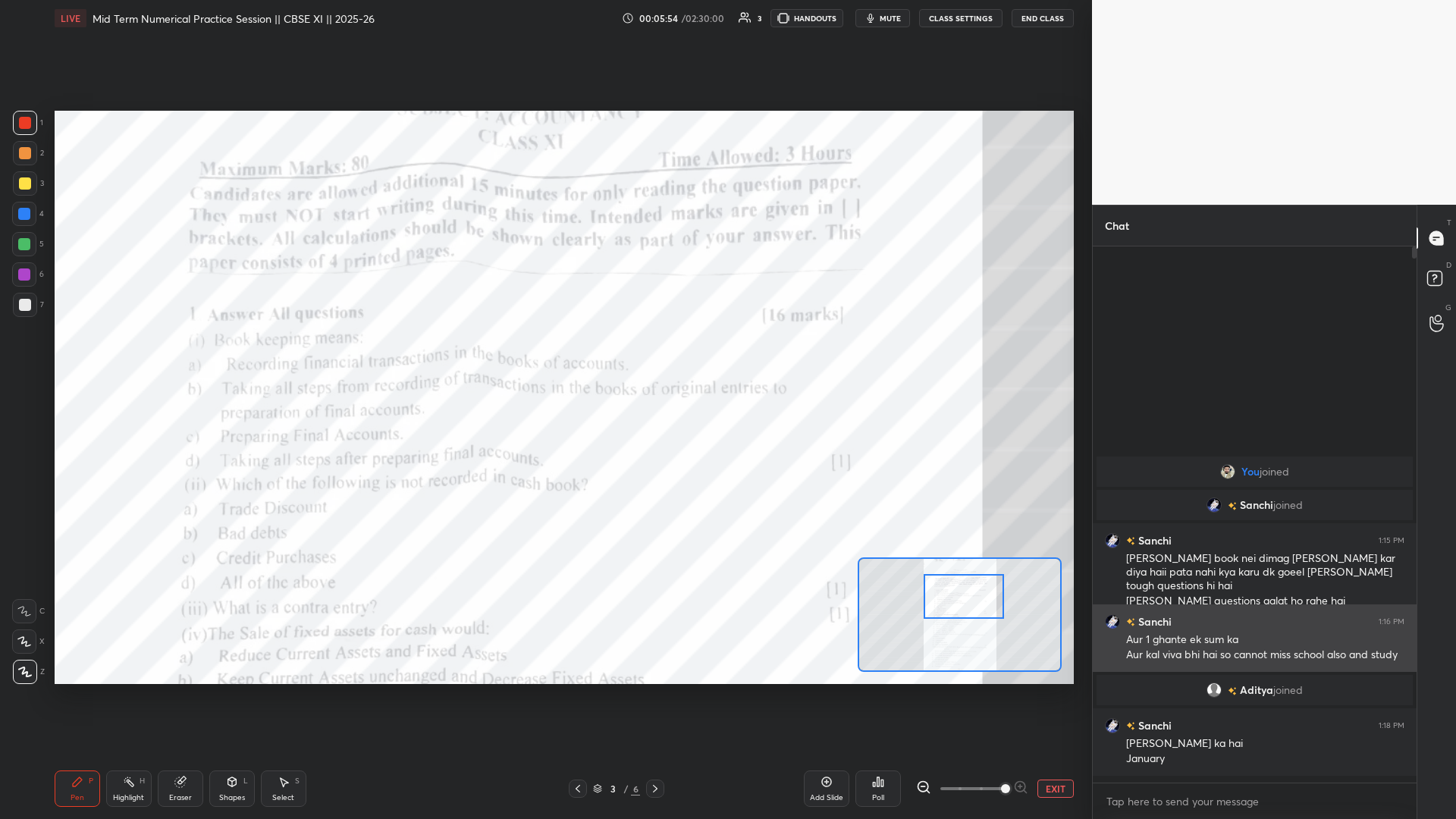
scroll to position [0, 0]
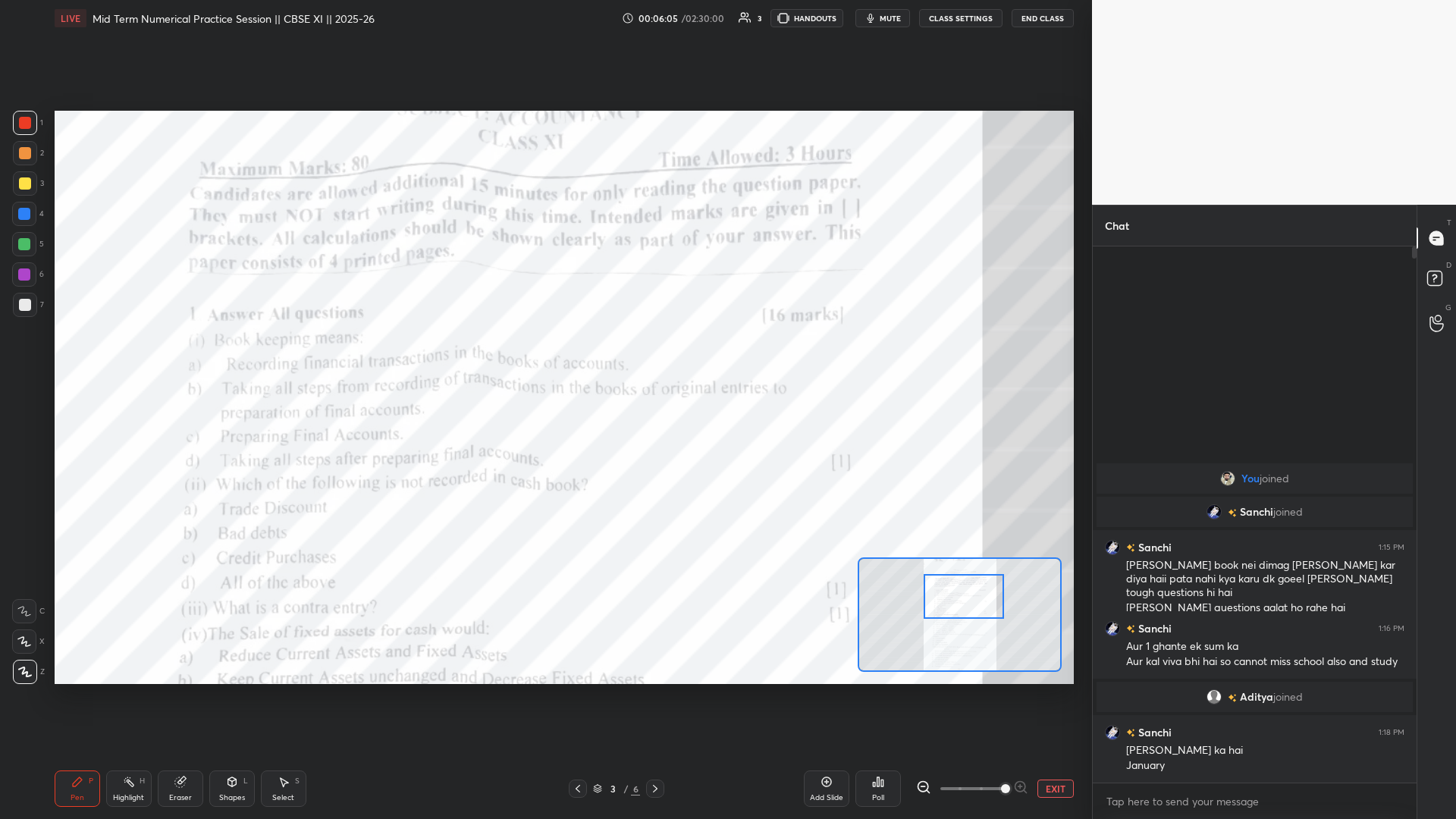
click at [544, 356] on icon at bounding box center [874, 785] width 2 height 4
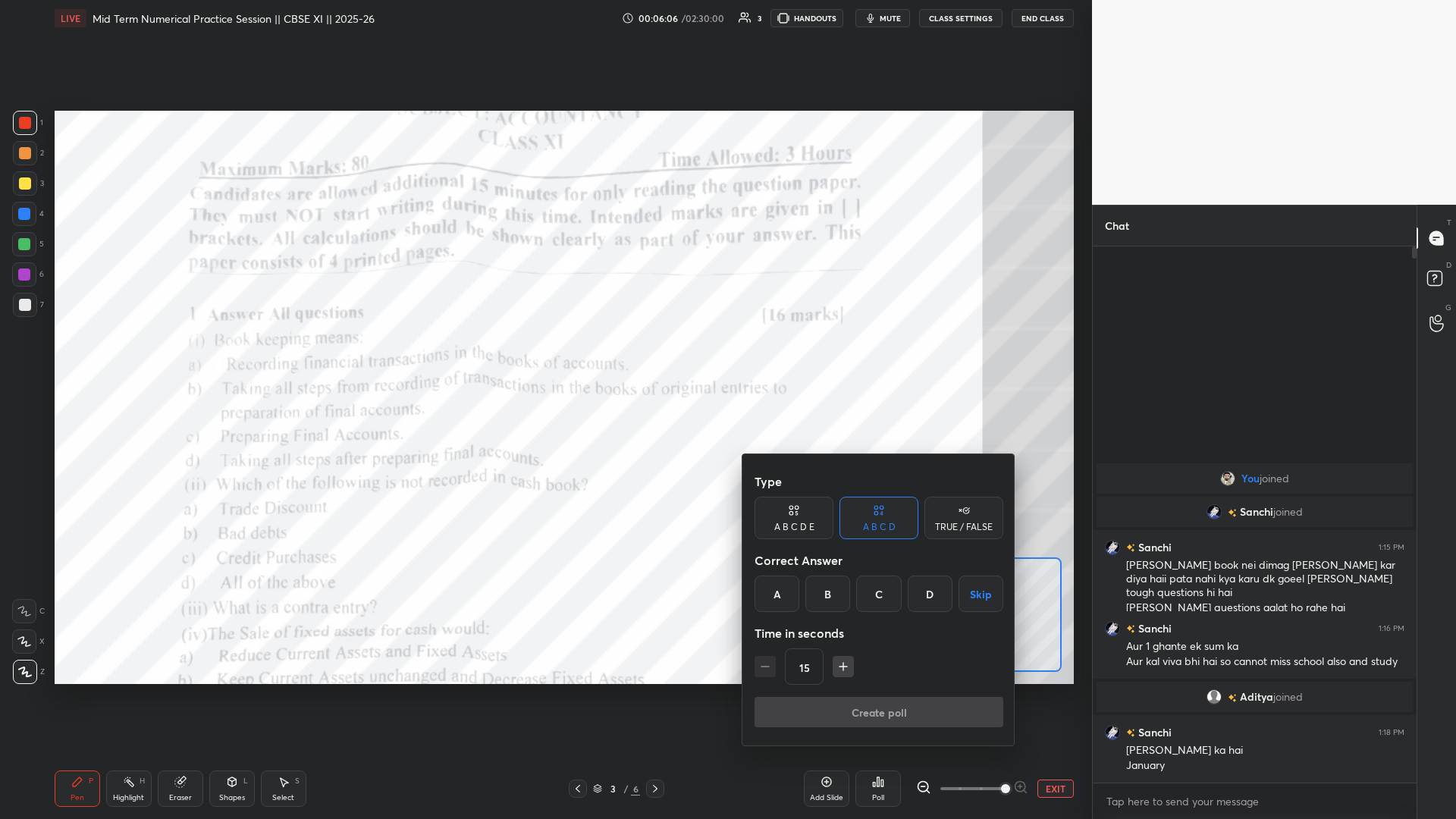
drag, startPoint x: 934, startPoint y: 596, endPoint x: 893, endPoint y: 663, distance: 78.5
click at [544, 356] on div "D" at bounding box center [930, 593] width 45 height 36
click at [544, 356] on button "Create poll" at bounding box center [879, 712] width 249 height 30
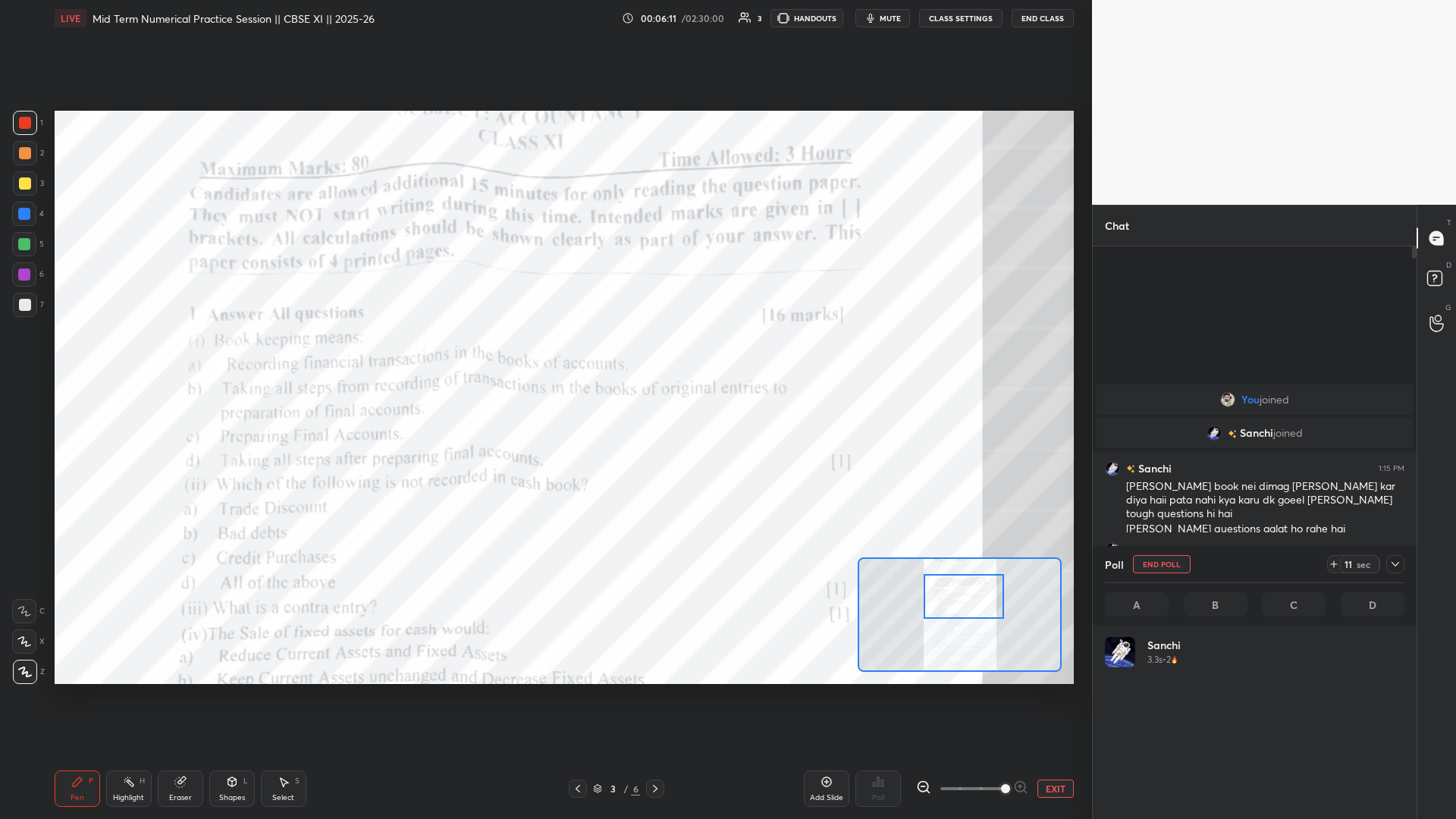
scroll to position [177, 295]
click at [544, 356] on icon at bounding box center [1396, 564] width 12 height 12
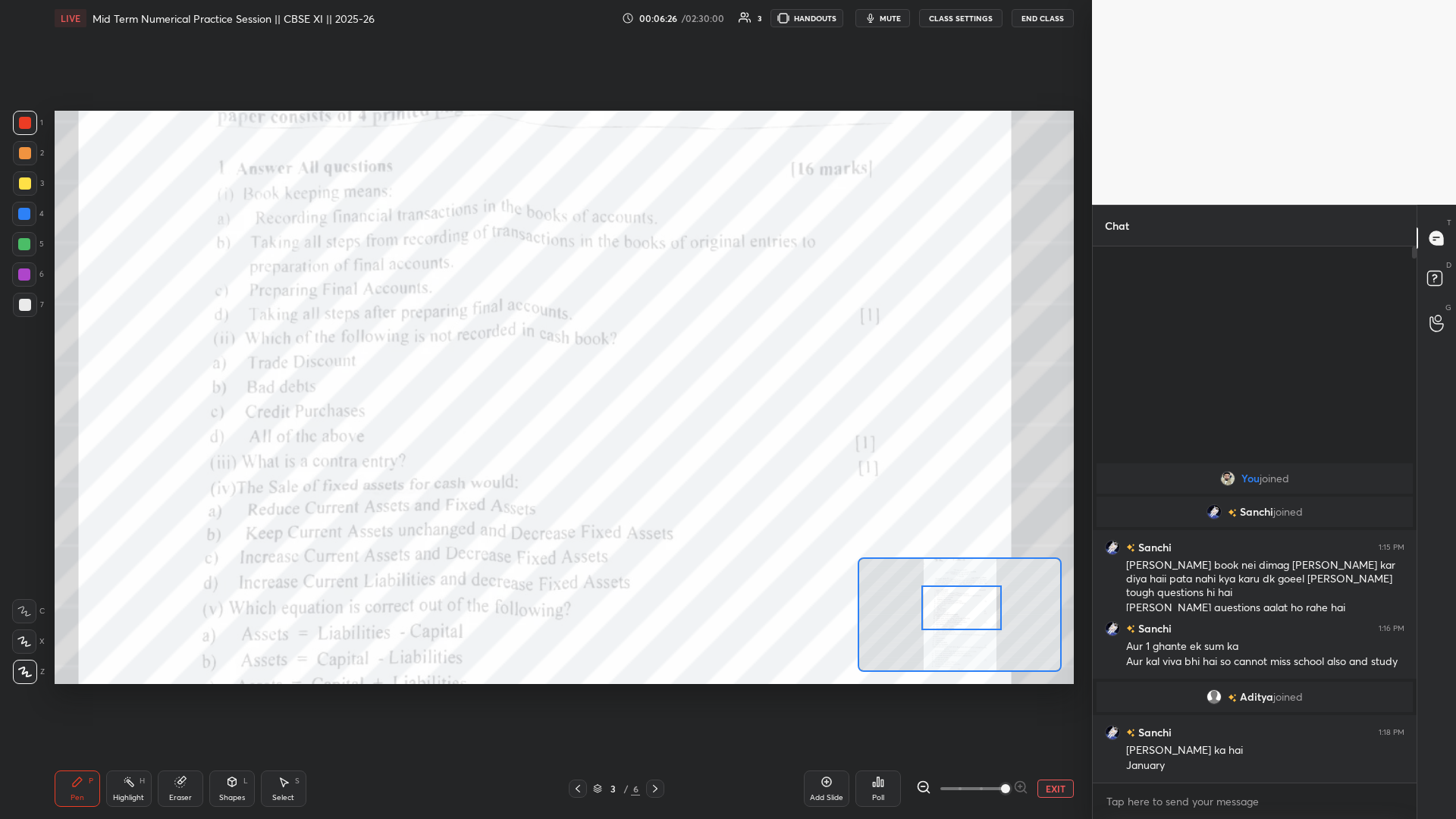
drag, startPoint x: 968, startPoint y: 596, endPoint x: 966, endPoint y: 606, distance: 10.2
click at [544, 356] on div at bounding box center [962, 607] width 80 height 45
click at [544, 356] on div "Poll" at bounding box center [878, 788] width 46 height 36
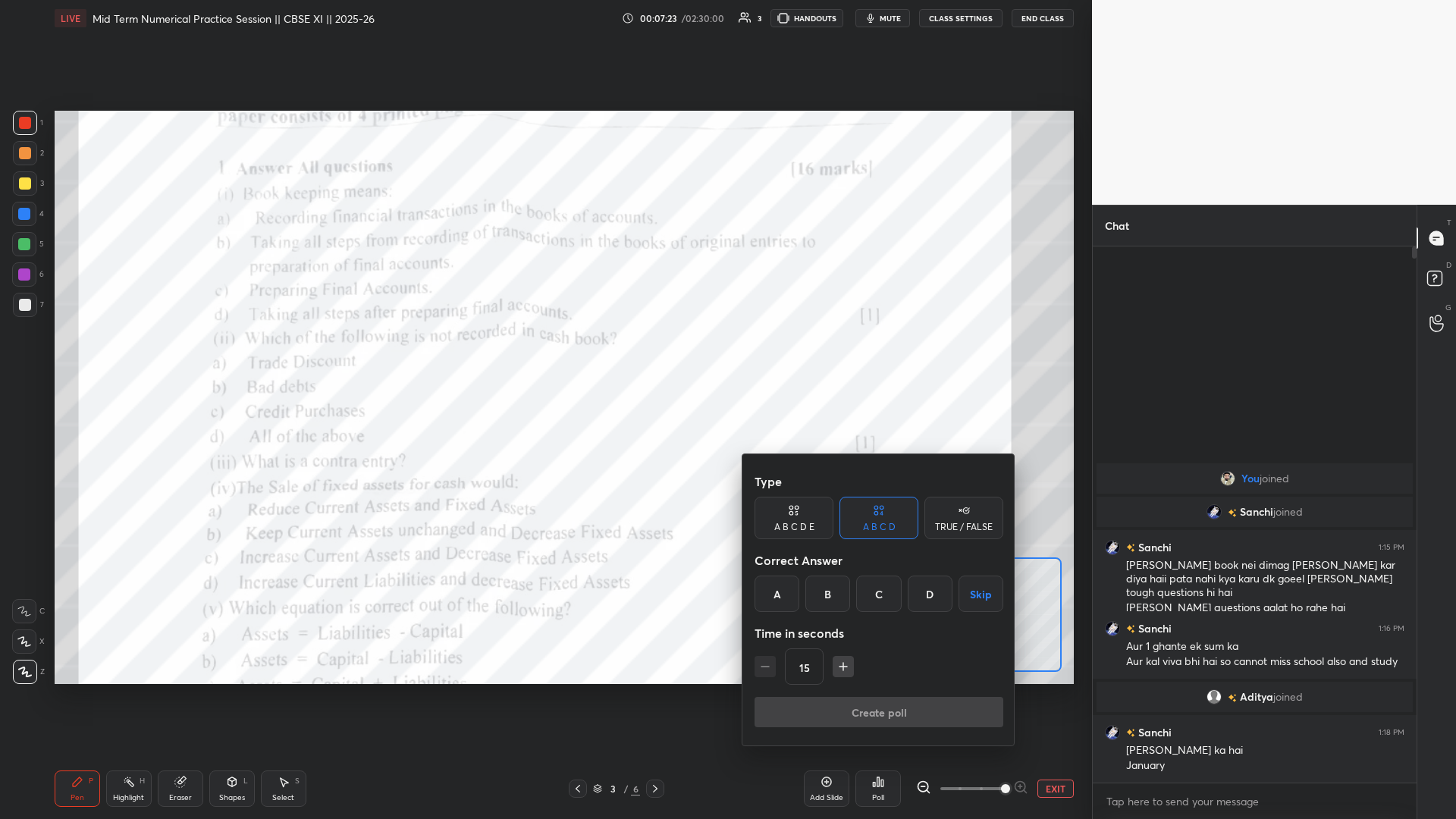
click at [544, 356] on div "C" at bounding box center [879, 593] width 45 height 36
click at [544, 356] on button "Create poll" at bounding box center [879, 712] width 249 height 30
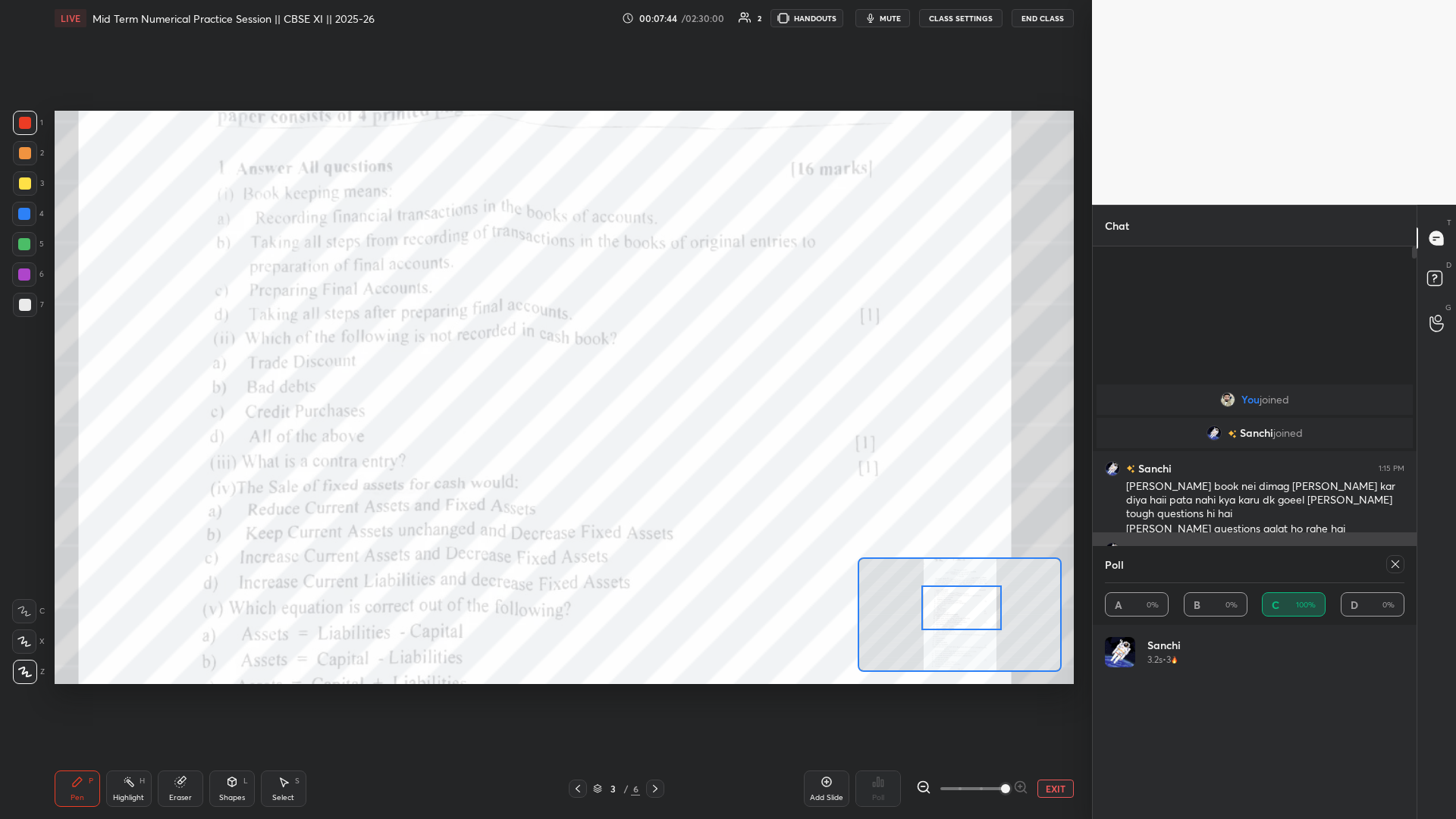
click at [544, 356] on icon at bounding box center [1396, 564] width 12 height 12
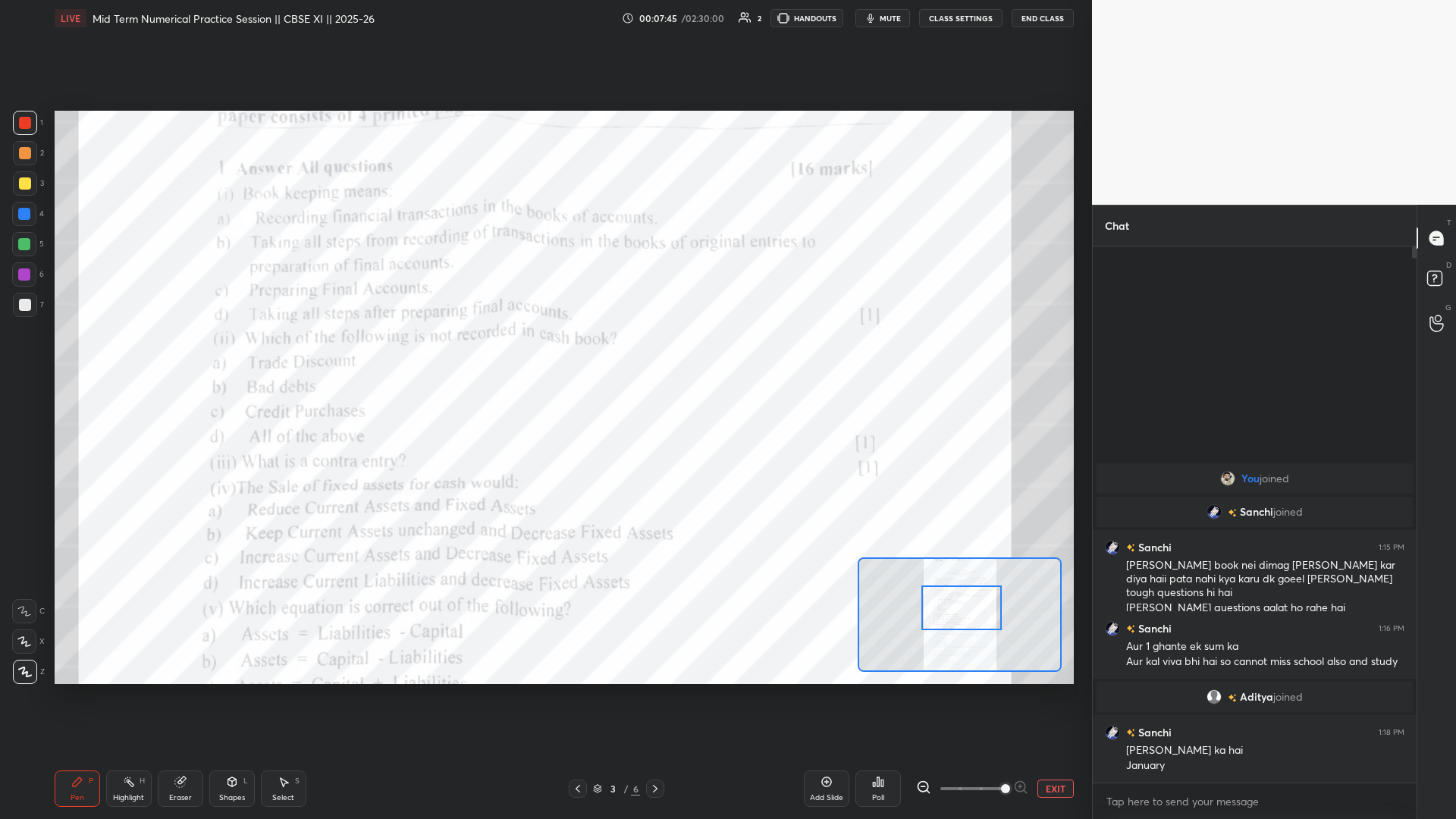
scroll to position [568, 319]
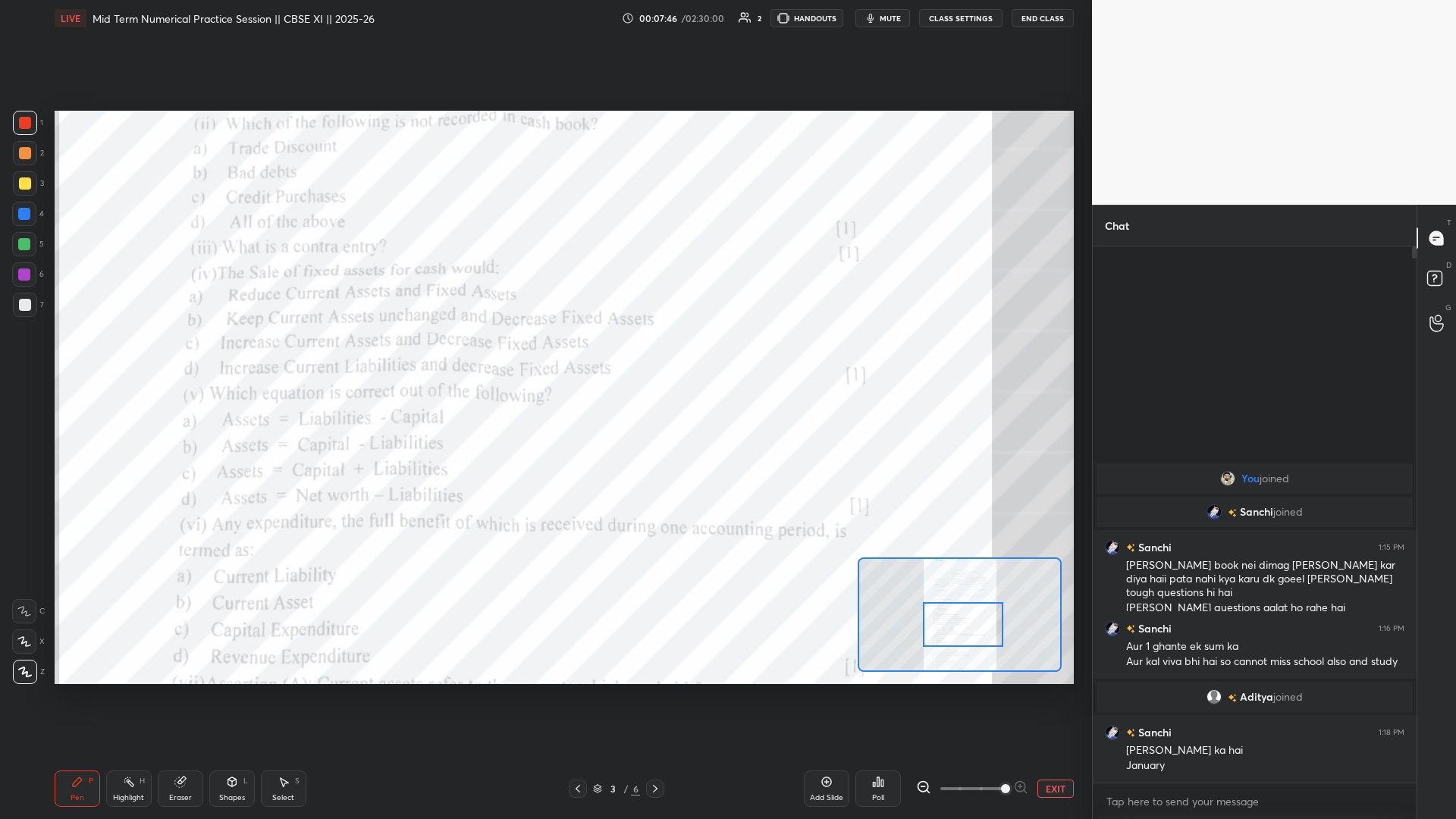
drag, startPoint x: 951, startPoint y: 608, endPoint x: 951, endPoint y: 620, distance: 12.0
click at [544, 356] on div at bounding box center [964, 625] width 80 height 45
click at [544, 356] on div "Poll" at bounding box center [878, 788] width 46 height 36
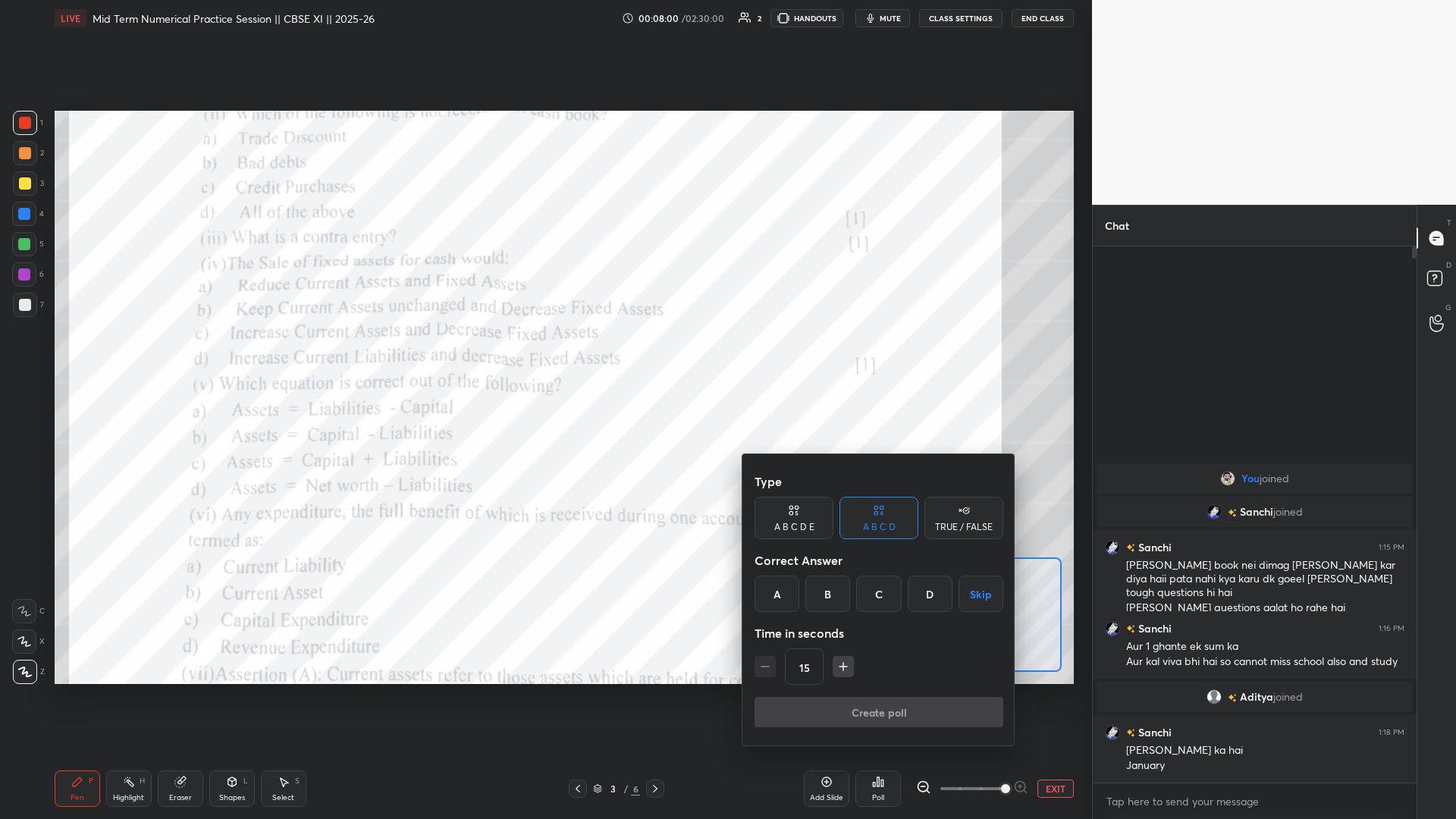
click at [544, 356] on div "C" at bounding box center [879, 593] width 45 height 36
click at [544, 356] on div "15" at bounding box center [879, 666] width 249 height 36
click at [544, 356] on div "Type A B C D E A B C D TRUE / FALSE Correct Answer A B C D Skip Time in seconds…" at bounding box center [880, 600] width 273 height 292
click at [544, 356] on button "Create poll" at bounding box center [879, 712] width 249 height 30
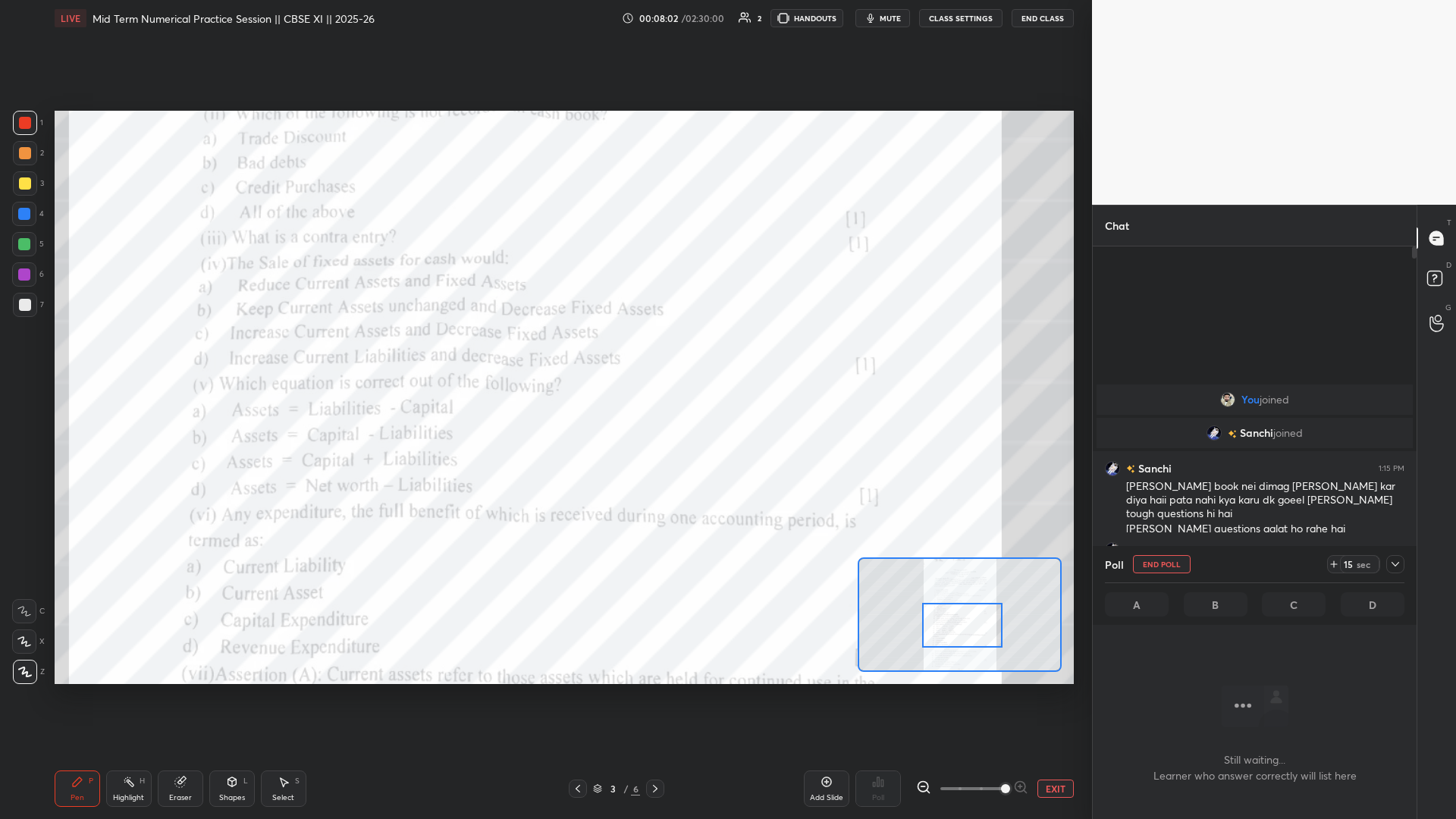
scroll to position [489, 319]
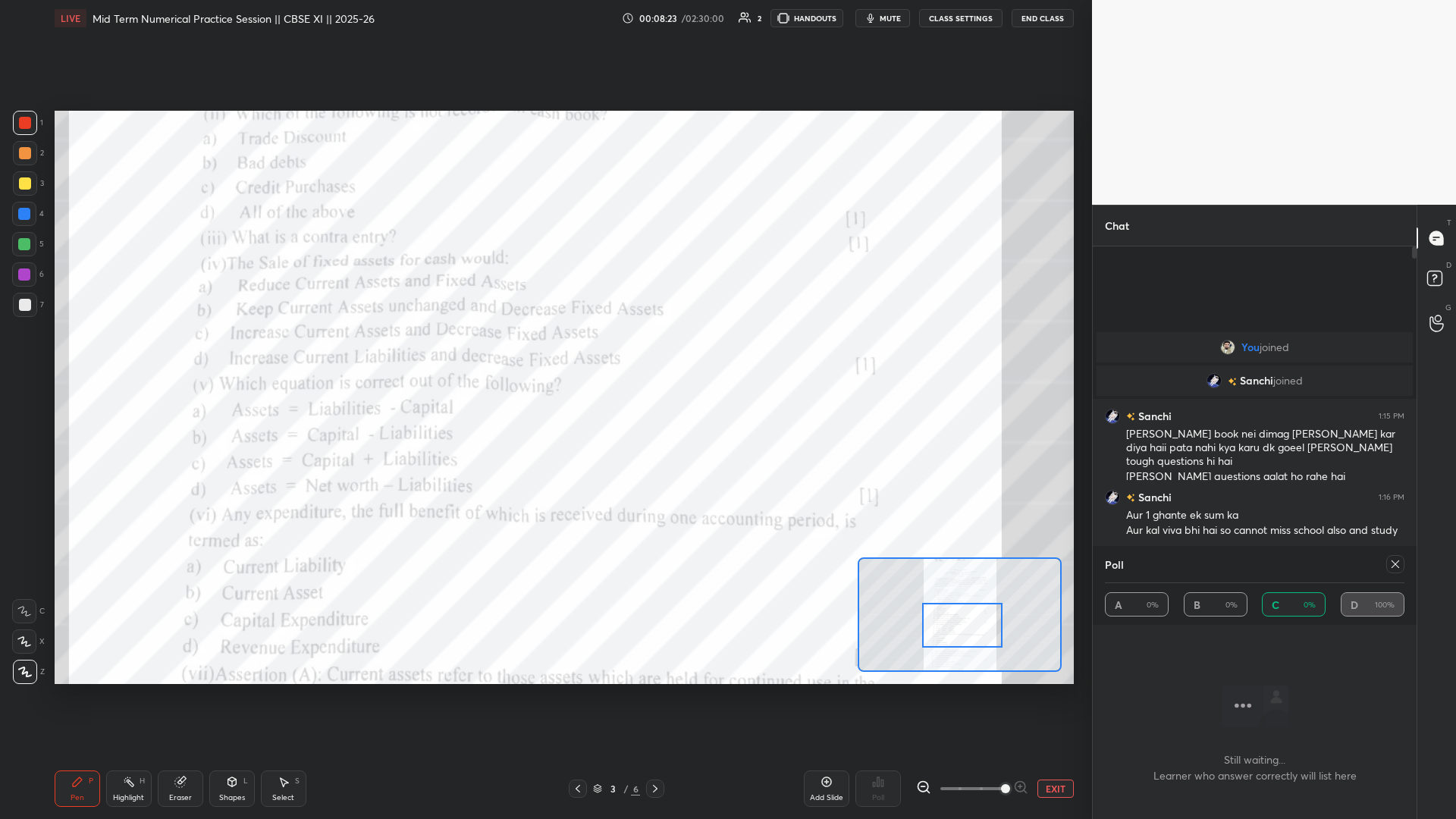
click at [544, 356] on icon at bounding box center [1396, 564] width 12 height 12
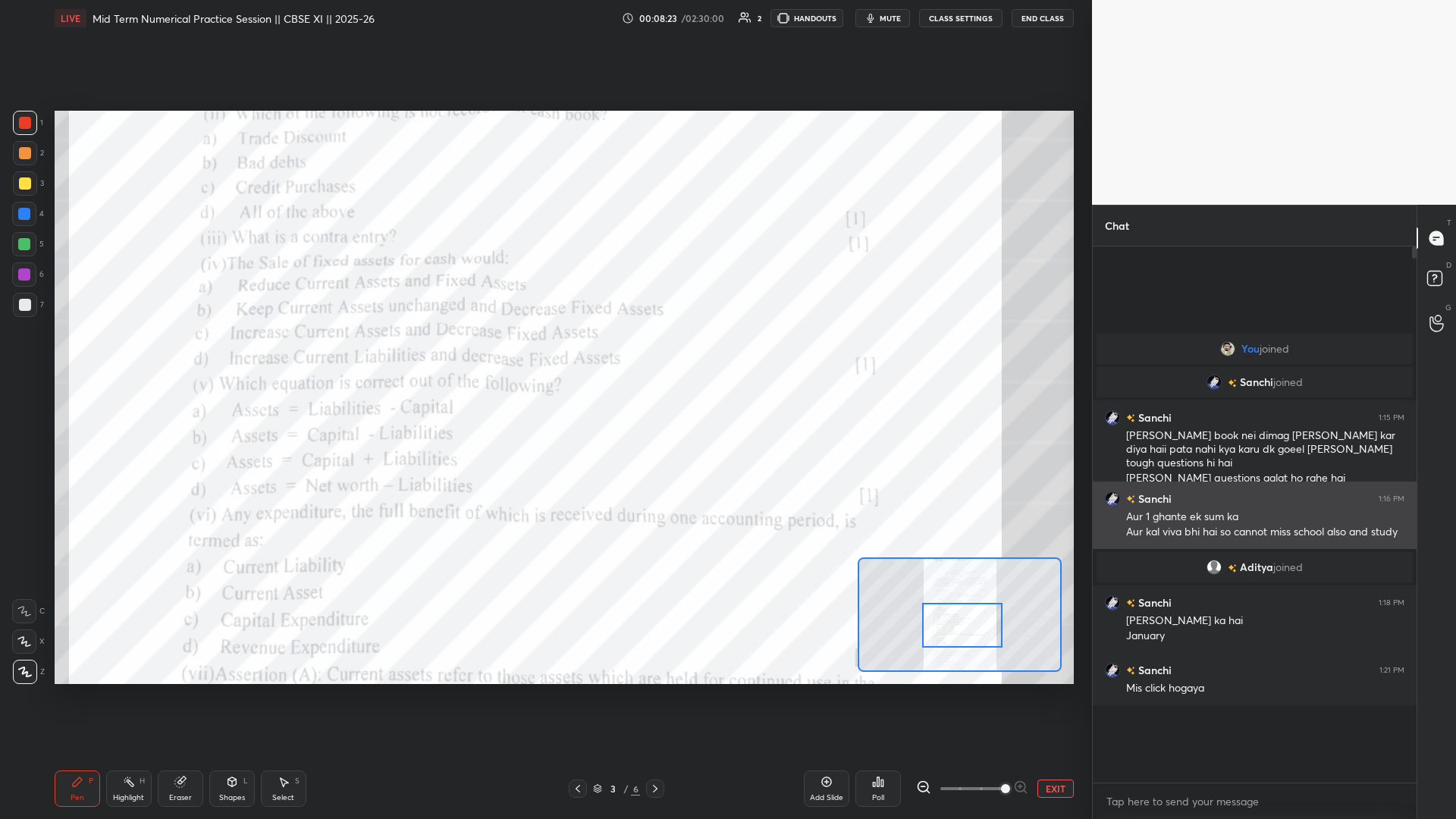
scroll to position [5, 5]
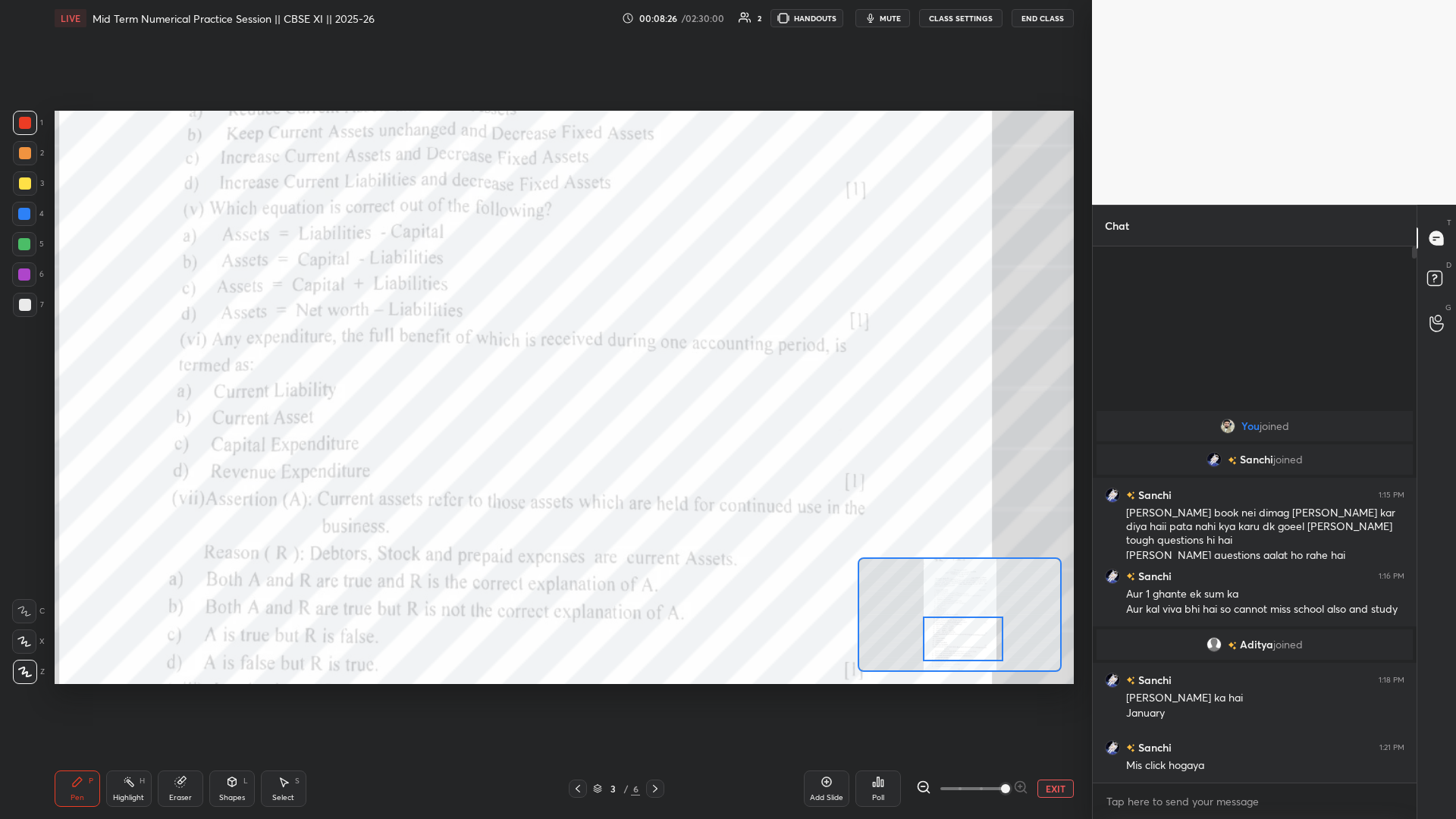
drag, startPoint x: 962, startPoint y: 631, endPoint x: 962, endPoint y: 644, distance: 13.0
click at [544, 356] on div at bounding box center [964, 639] width 80 height 45
click at [544, 356] on div "Poll" at bounding box center [878, 788] width 46 height 36
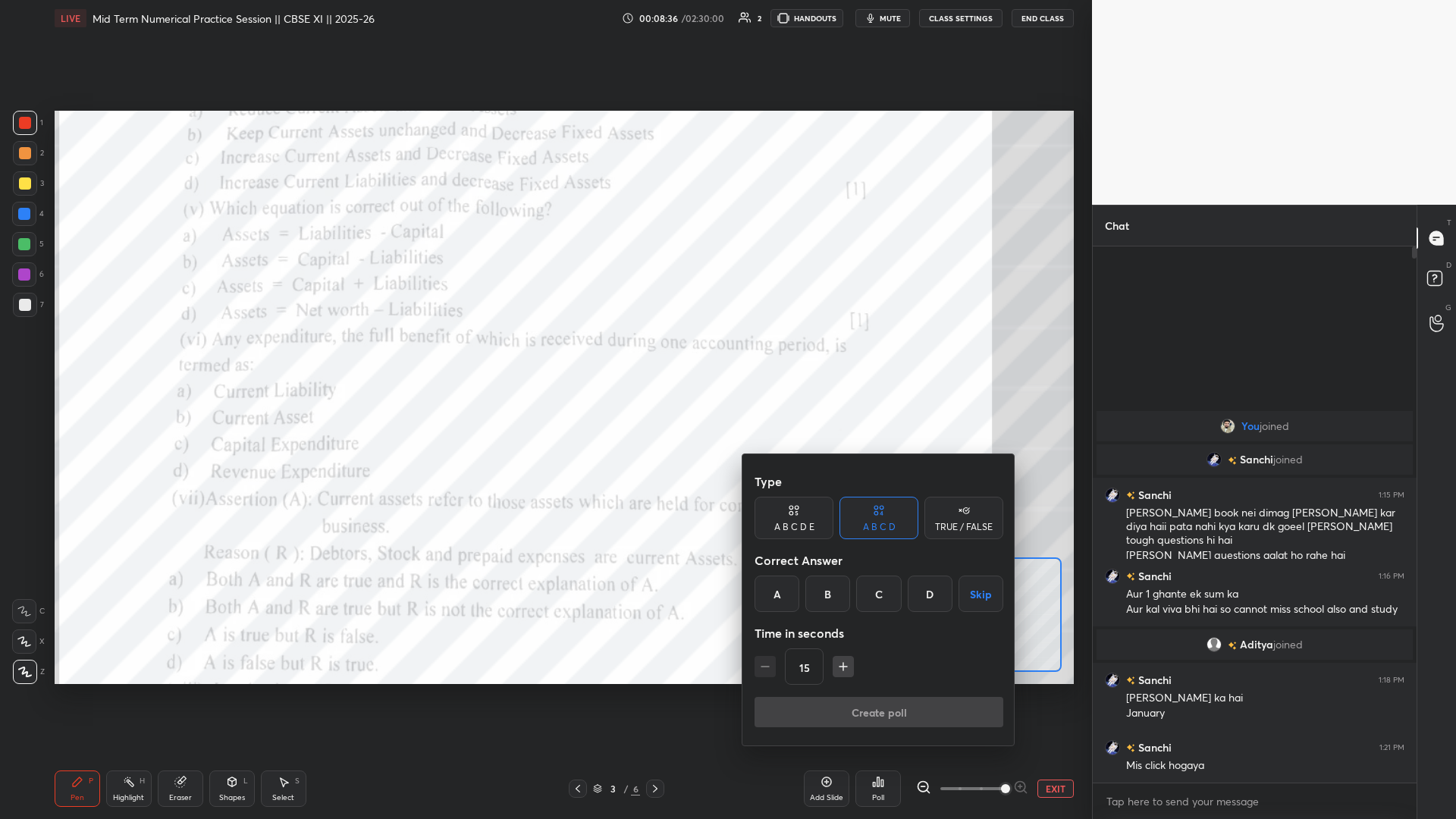
click at [544, 356] on div "D" at bounding box center [930, 593] width 45 height 36
click at [544, 356] on button "Create poll" at bounding box center [879, 712] width 249 height 30
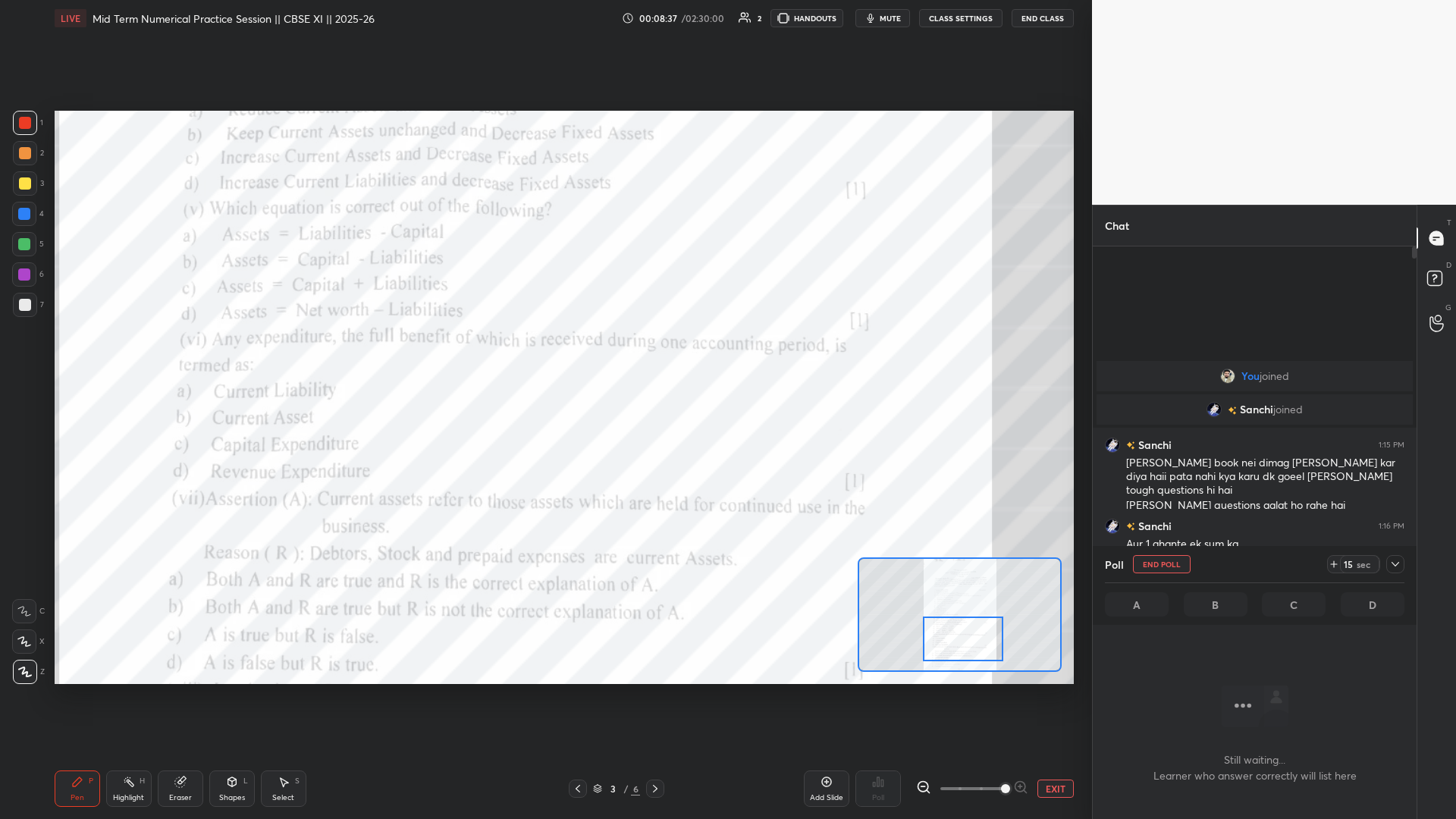
scroll to position [507, 319]
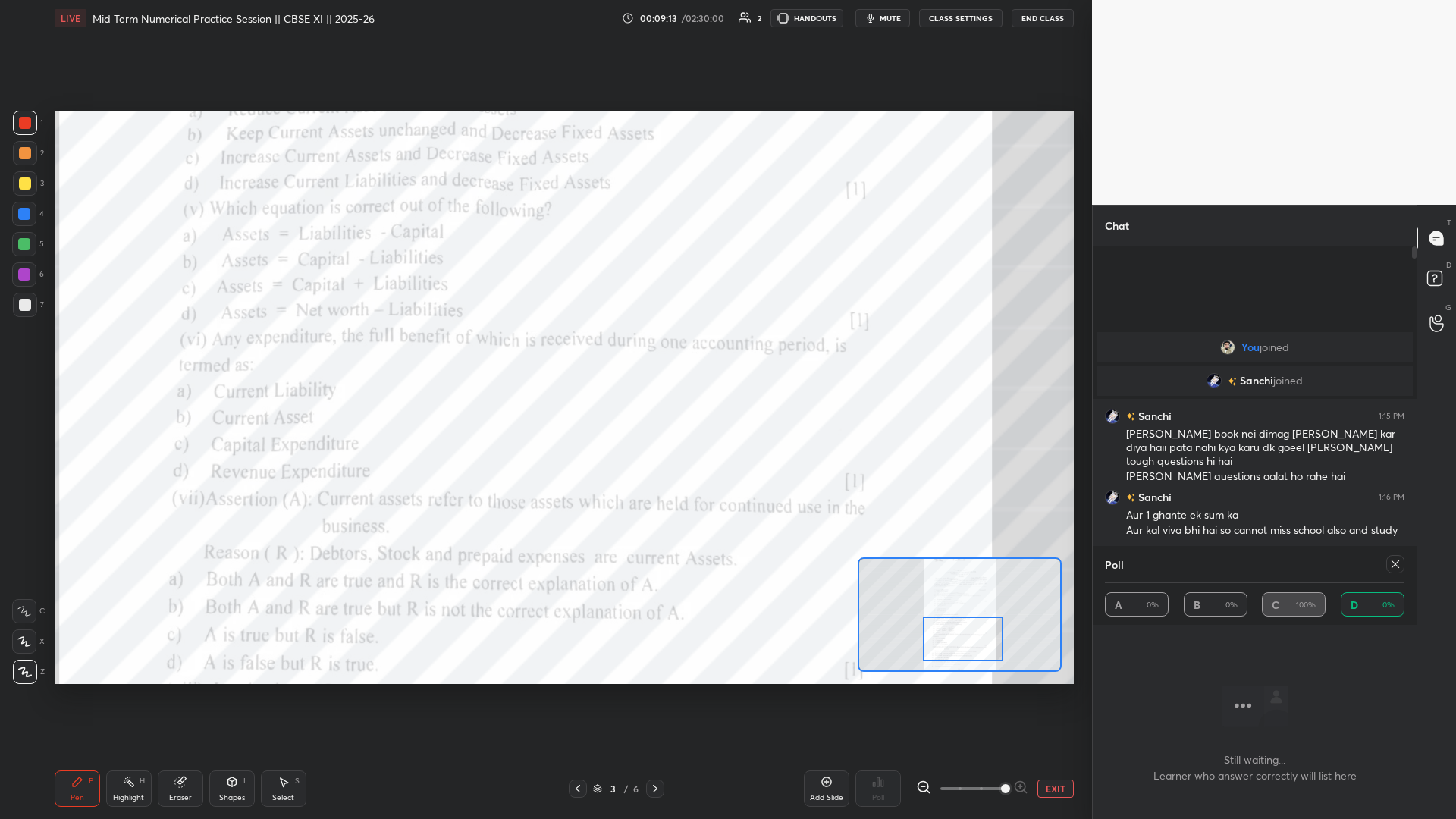
click at [544, 356] on icon at bounding box center [1396, 564] width 12 height 12
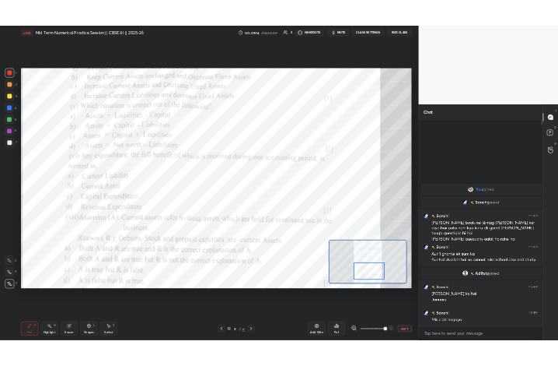
scroll to position [583, 327]
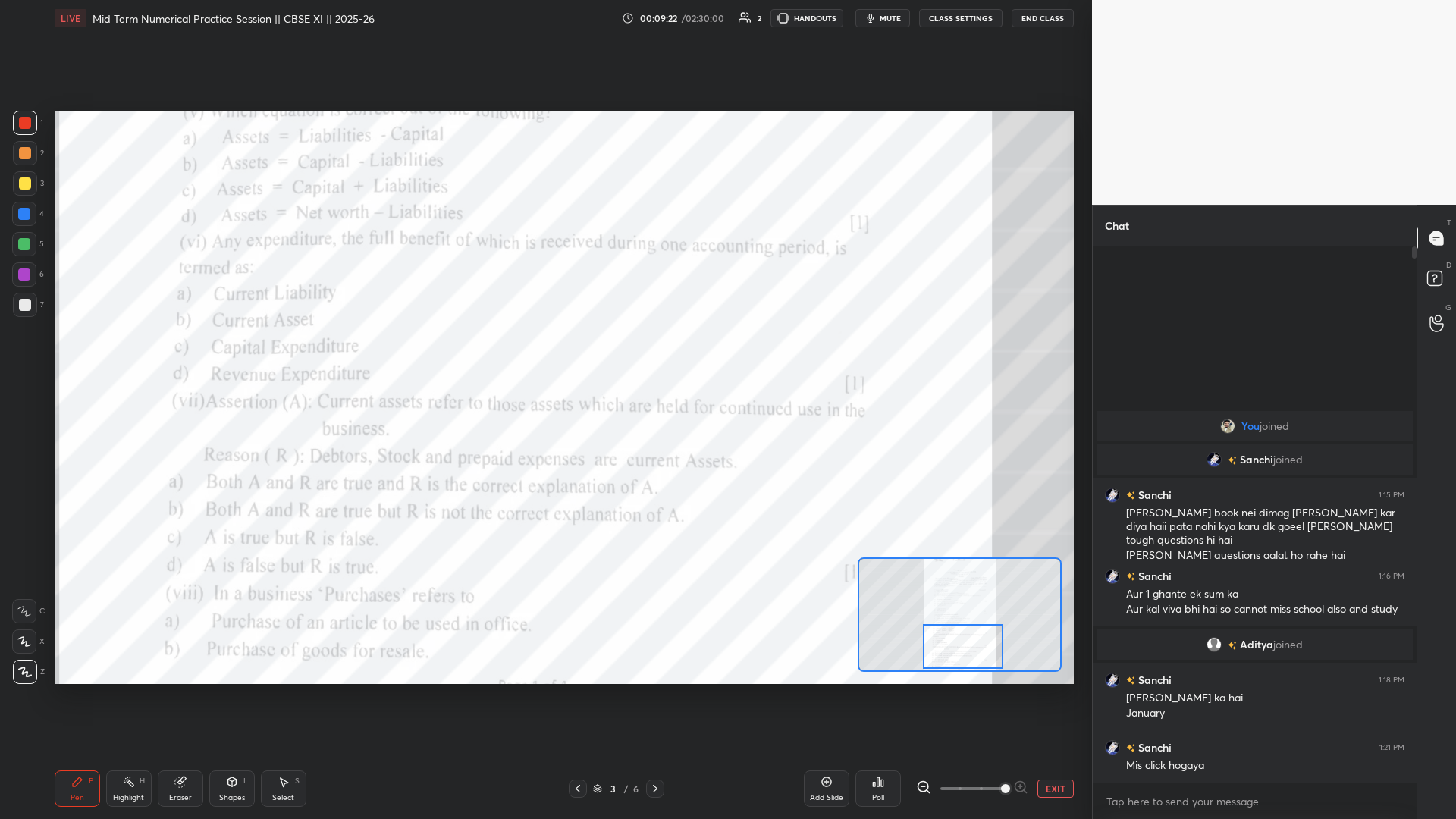
drag, startPoint x: 960, startPoint y: 641, endPoint x: 959, endPoint y: 650, distance: 9.1
click at [544, 356] on div at bounding box center [964, 646] width 80 height 45
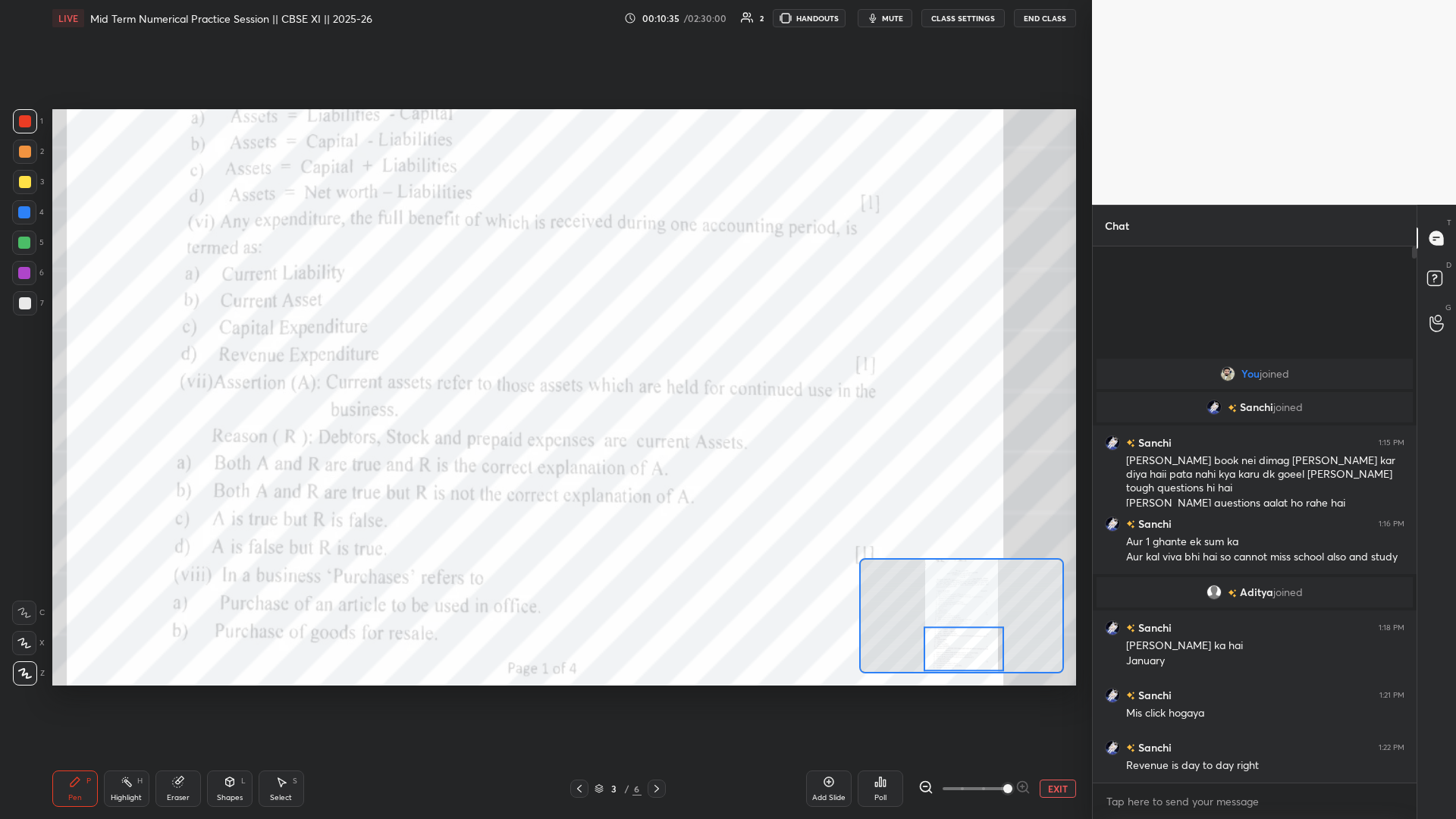
scroll to position [75118, 74826]
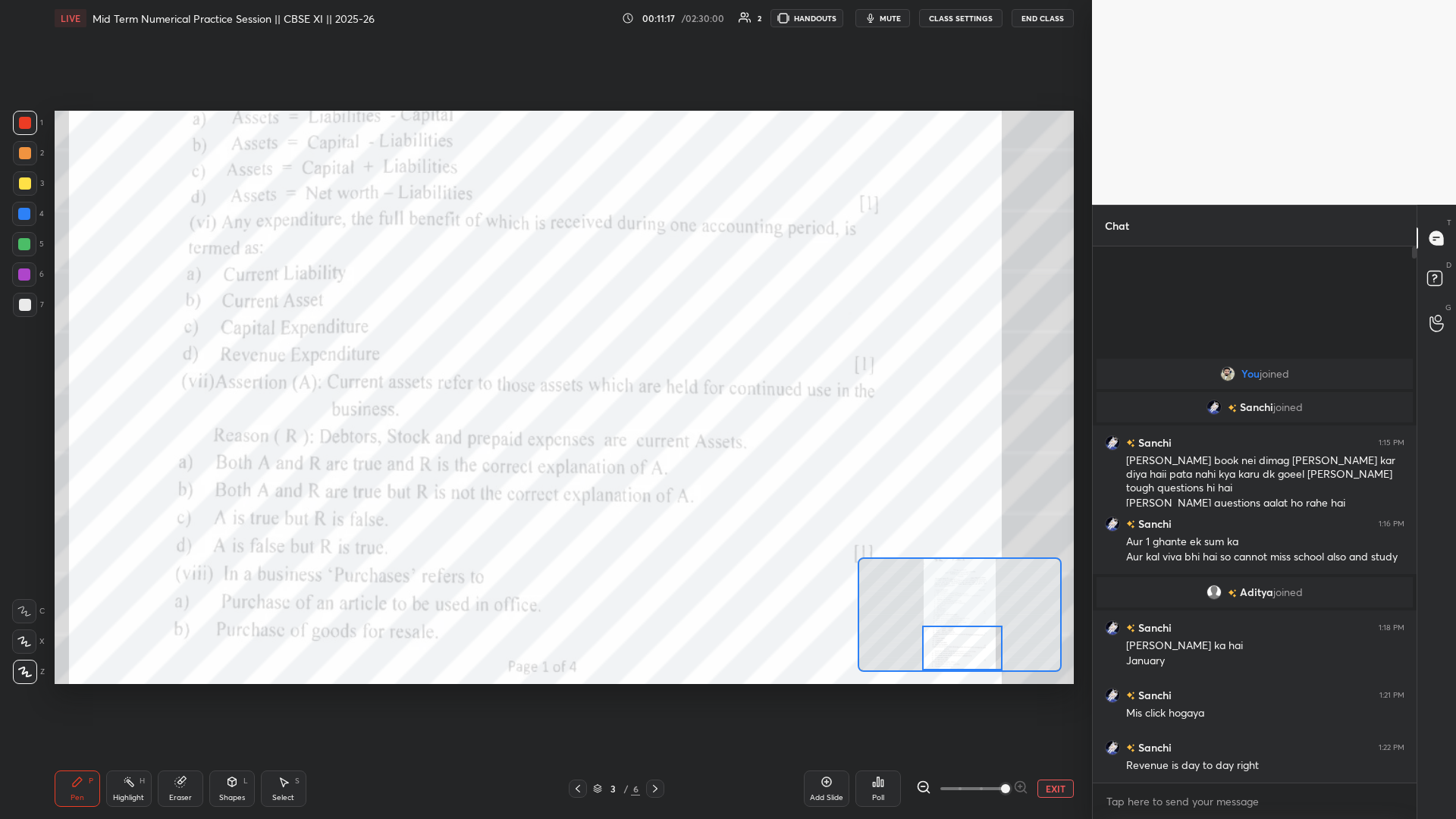
click at [544, 356] on div "Poll" at bounding box center [878, 788] width 46 height 36
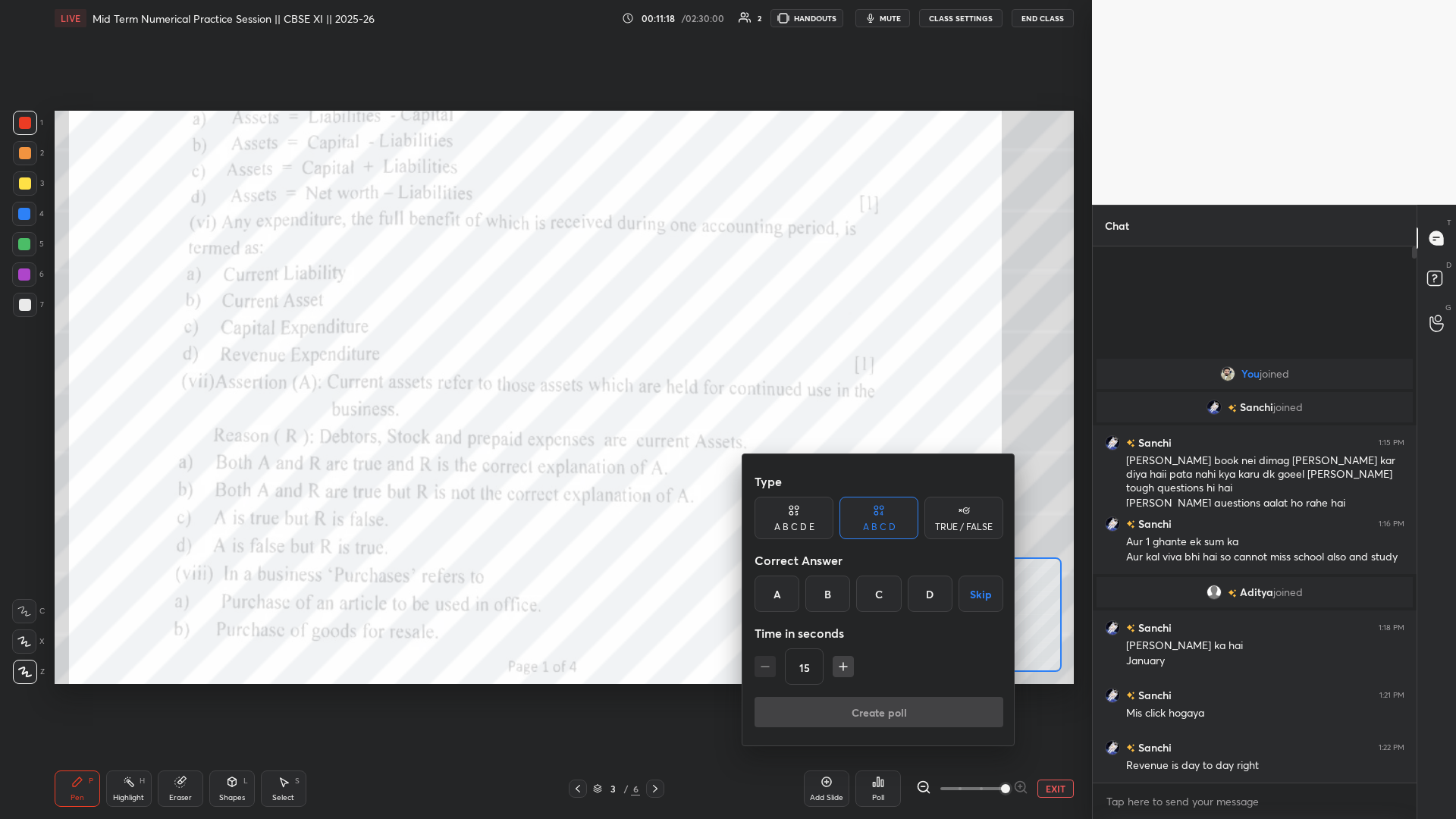
click at [544, 356] on div "D" at bounding box center [930, 593] width 45 height 36
click at [544, 356] on div "Create poll" at bounding box center [879, 715] width 249 height 36
click at [544, 356] on button "Create poll" at bounding box center [879, 712] width 249 height 30
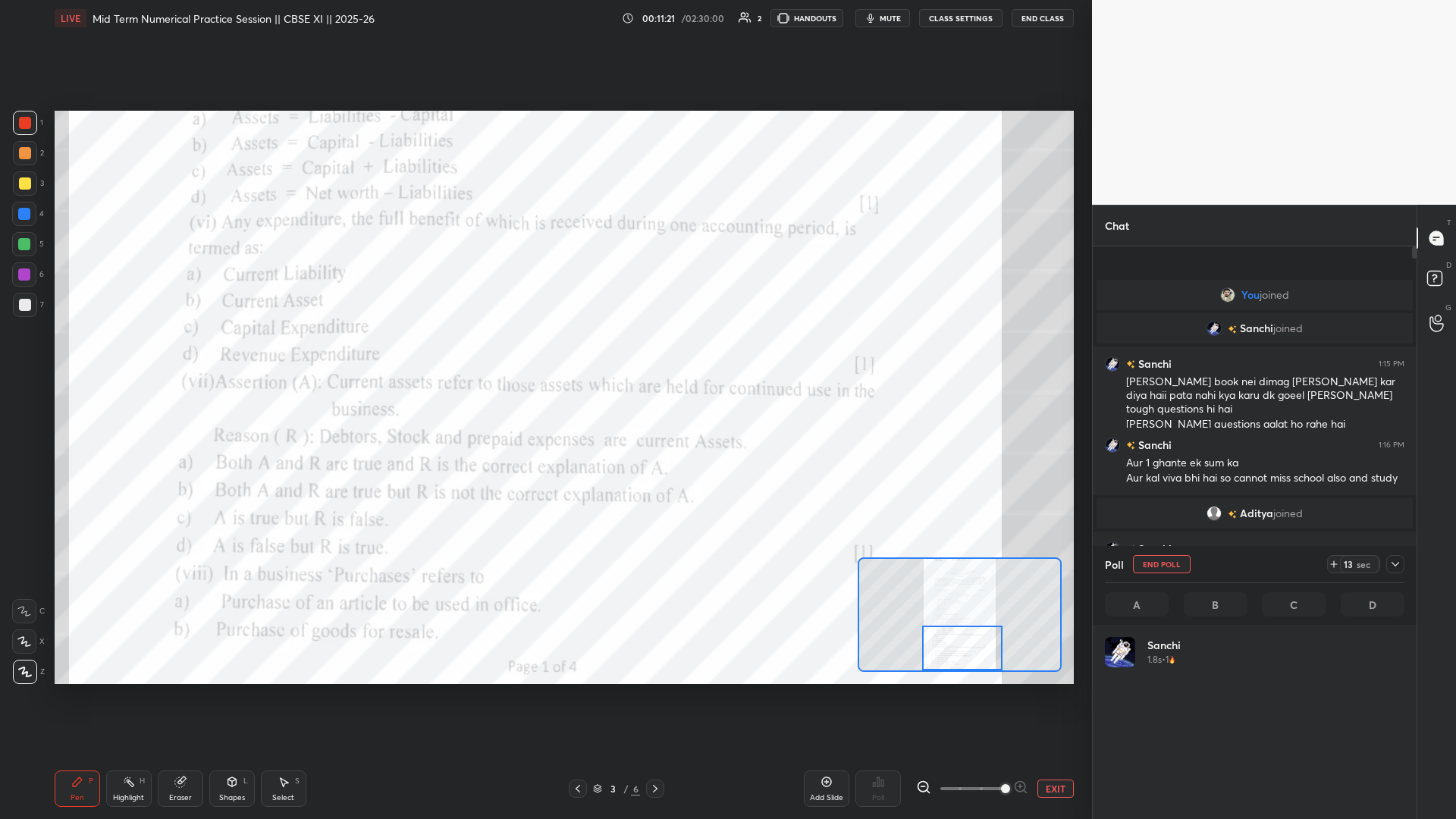
scroll to position [177, 295]
click at [544, 356] on div "Poll End Poll 1 sec" at bounding box center [1254, 564] width 299 height 36
click at [544, 356] on icon at bounding box center [1396, 564] width 12 height 12
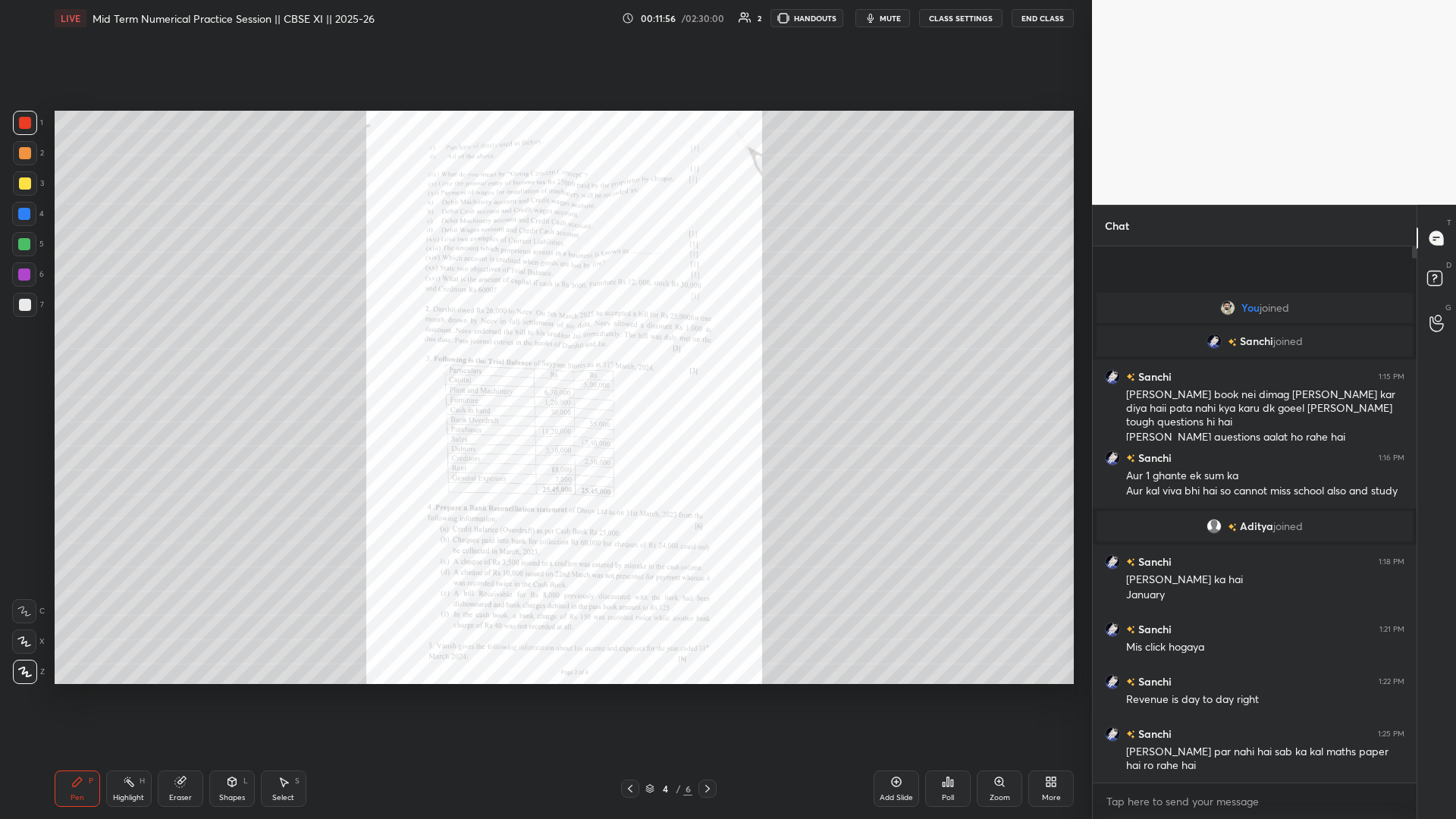
click at [544, 356] on icon at bounding box center [630, 789] width 12 height 12
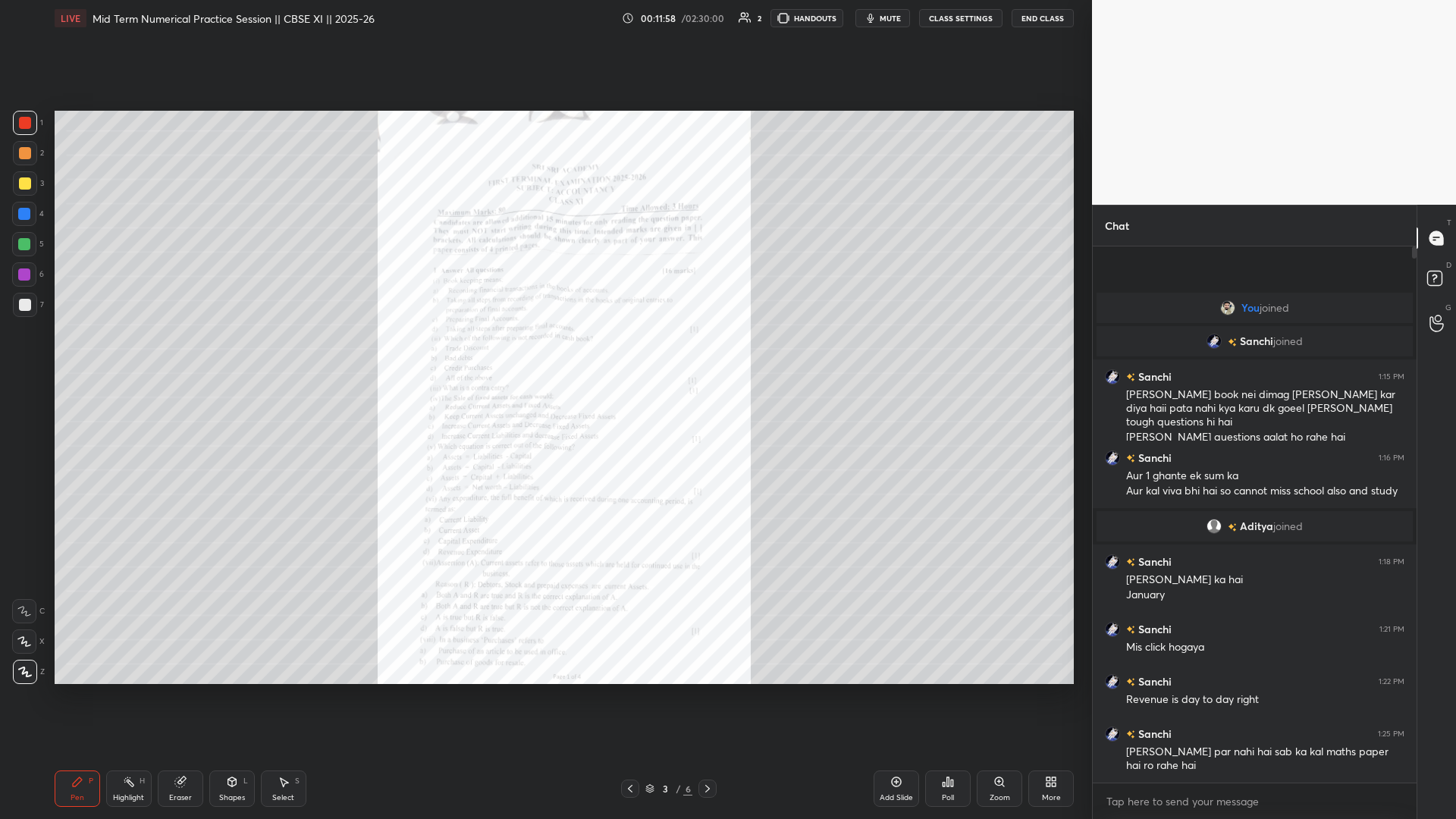
click at [544, 356] on div "Zoom" at bounding box center [1000, 788] width 46 height 36
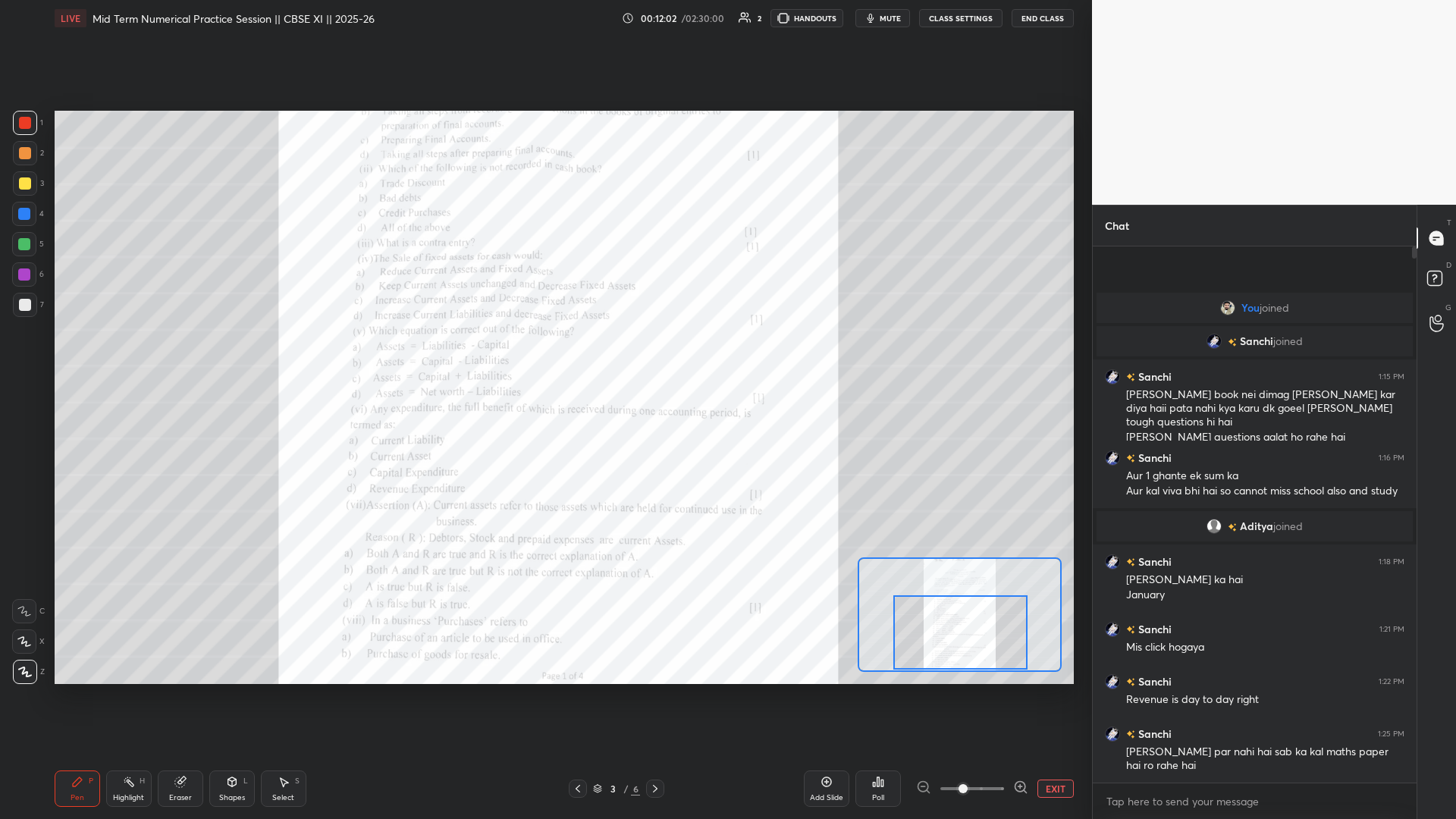
drag, startPoint x: 964, startPoint y: 626, endPoint x: 963, endPoint y: 656, distance: 30.0
click at [544, 356] on div at bounding box center [961, 633] width 135 height 74
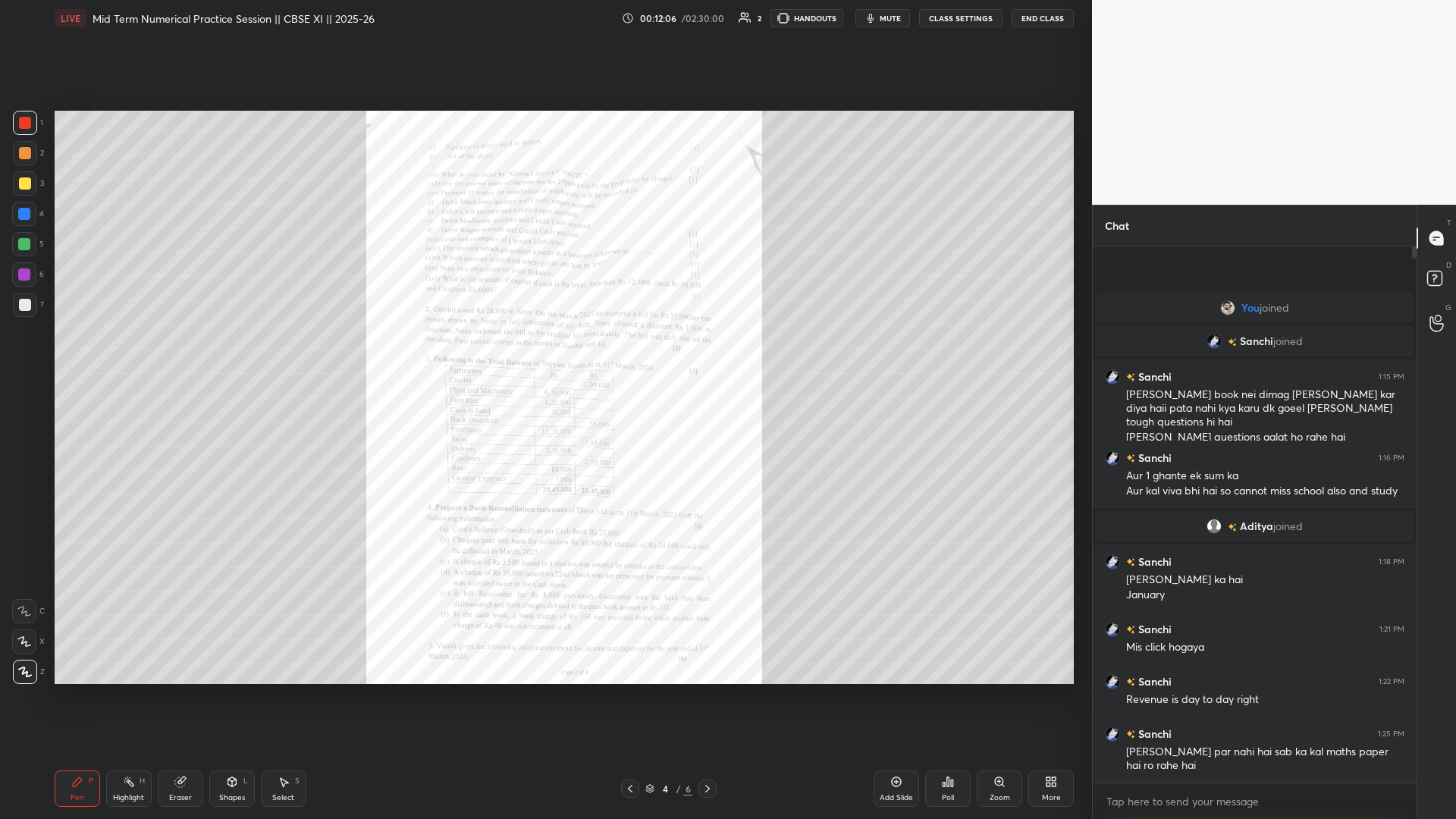
click at [544, 356] on div "Zoom" at bounding box center [1000, 798] width 20 height 8
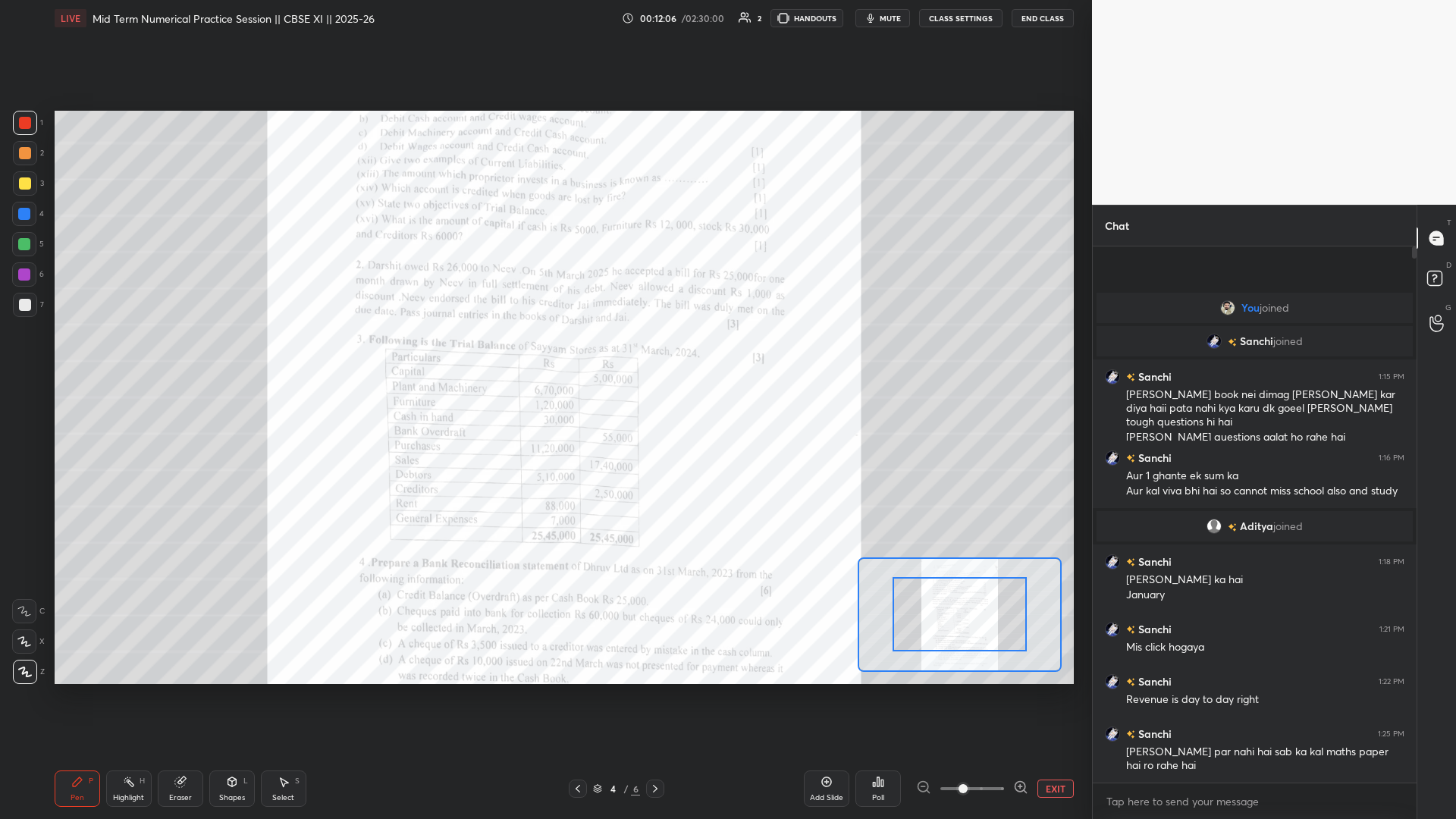
drag, startPoint x: 1009, startPoint y: 787, endPoint x: 1009, endPoint y: 776, distance: 11.0
click at [544, 356] on span at bounding box center [972, 788] width 63 height 22
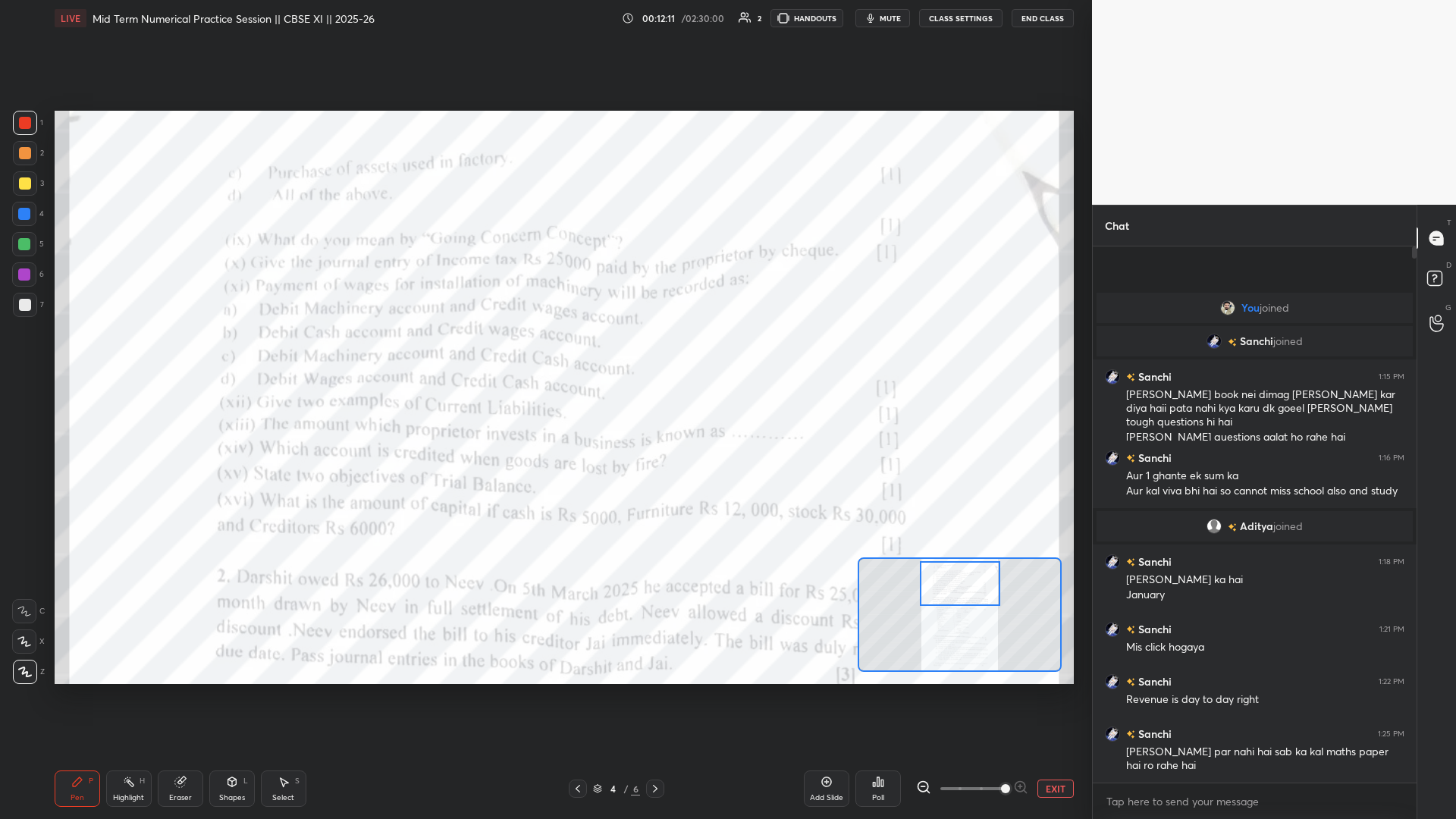
drag, startPoint x: 962, startPoint y: 628, endPoint x: 962, endPoint y: 597, distance: 31.0
click at [544, 356] on div at bounding box center [961, 584] width 80 height 45
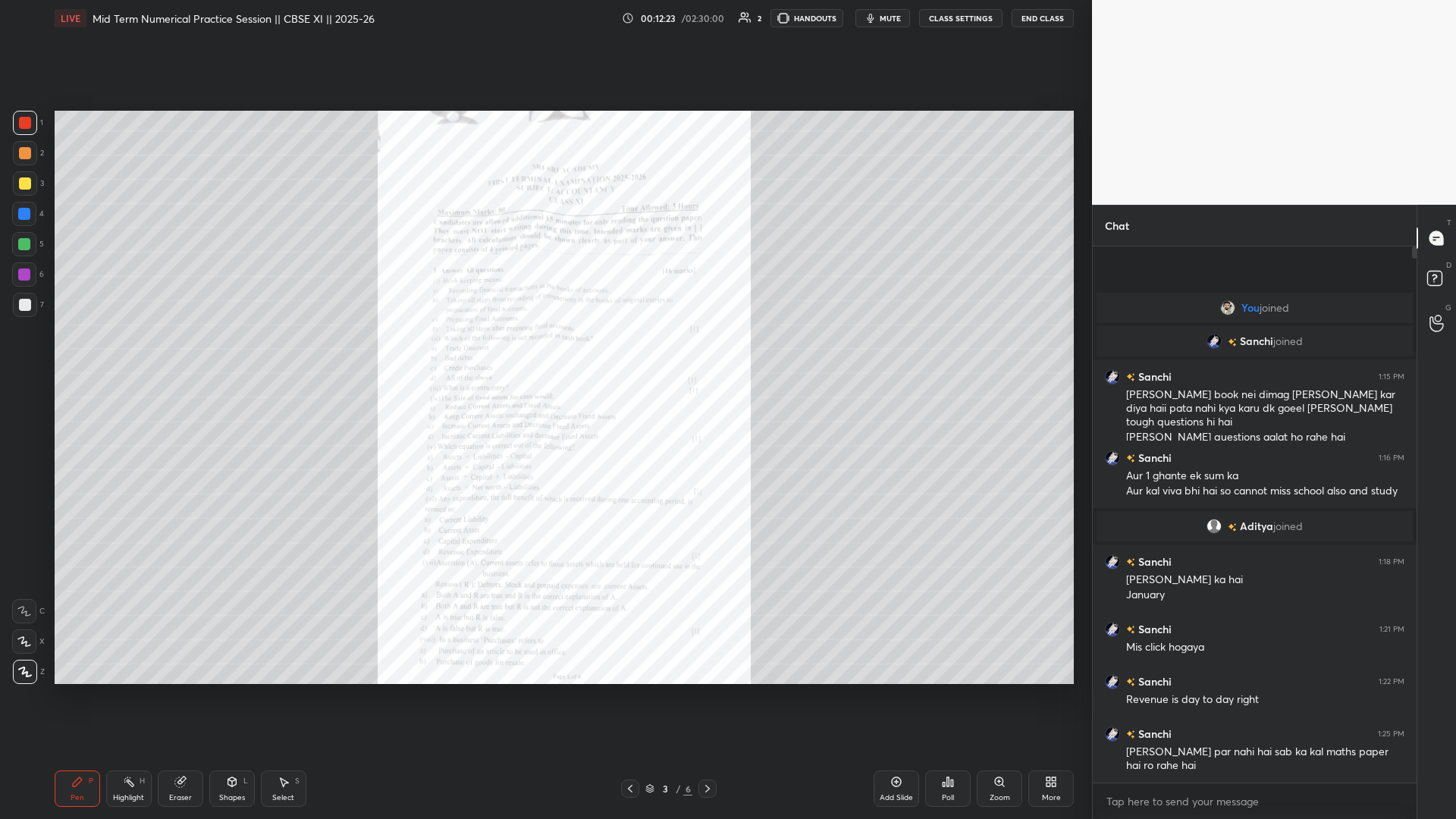
click at [544, 356] on icon at bounding box center [1000, 782] width 12 height 12
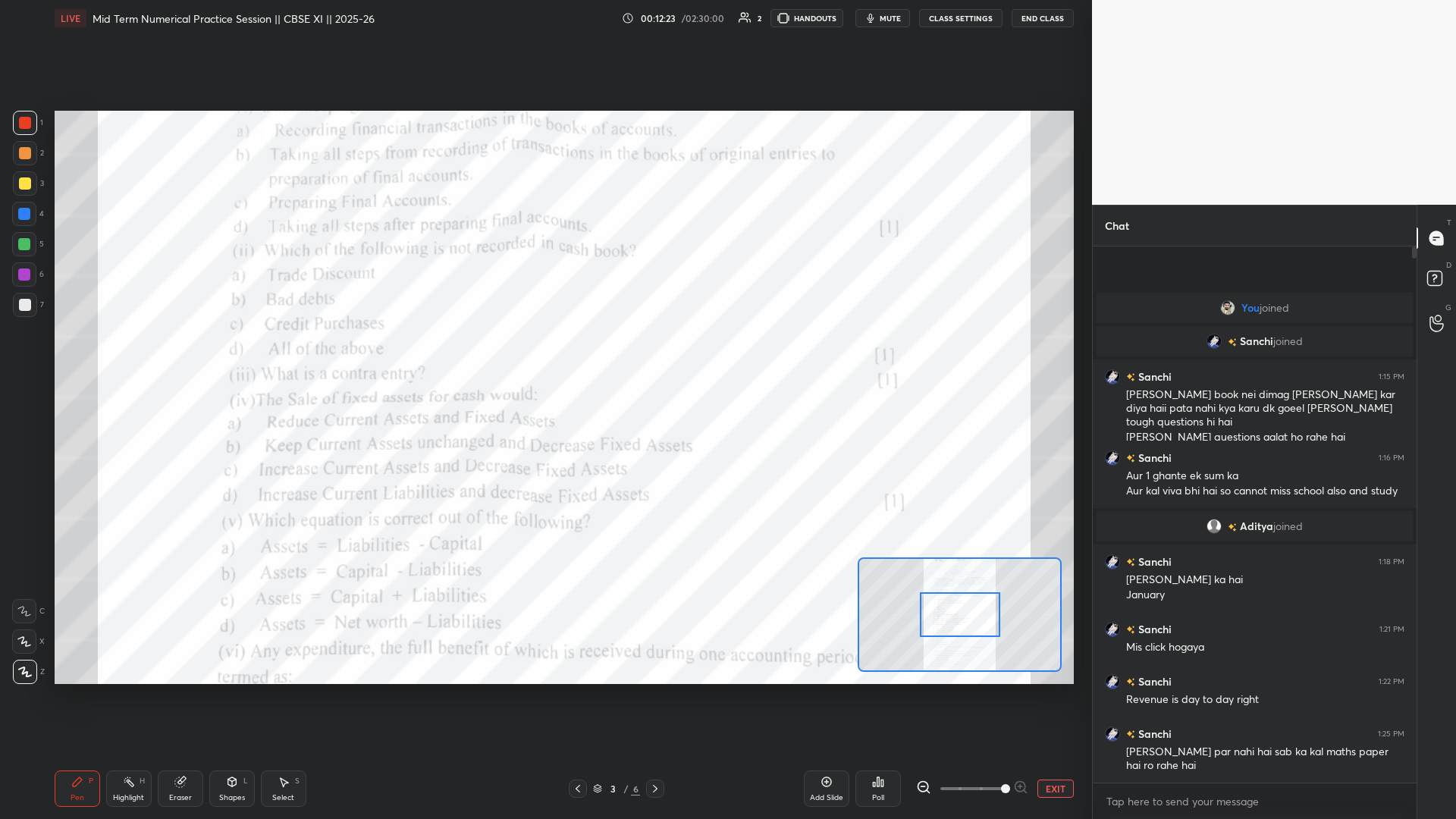
click at [544, 356] on span at bounding box center [1005, 788] width 9 height 9
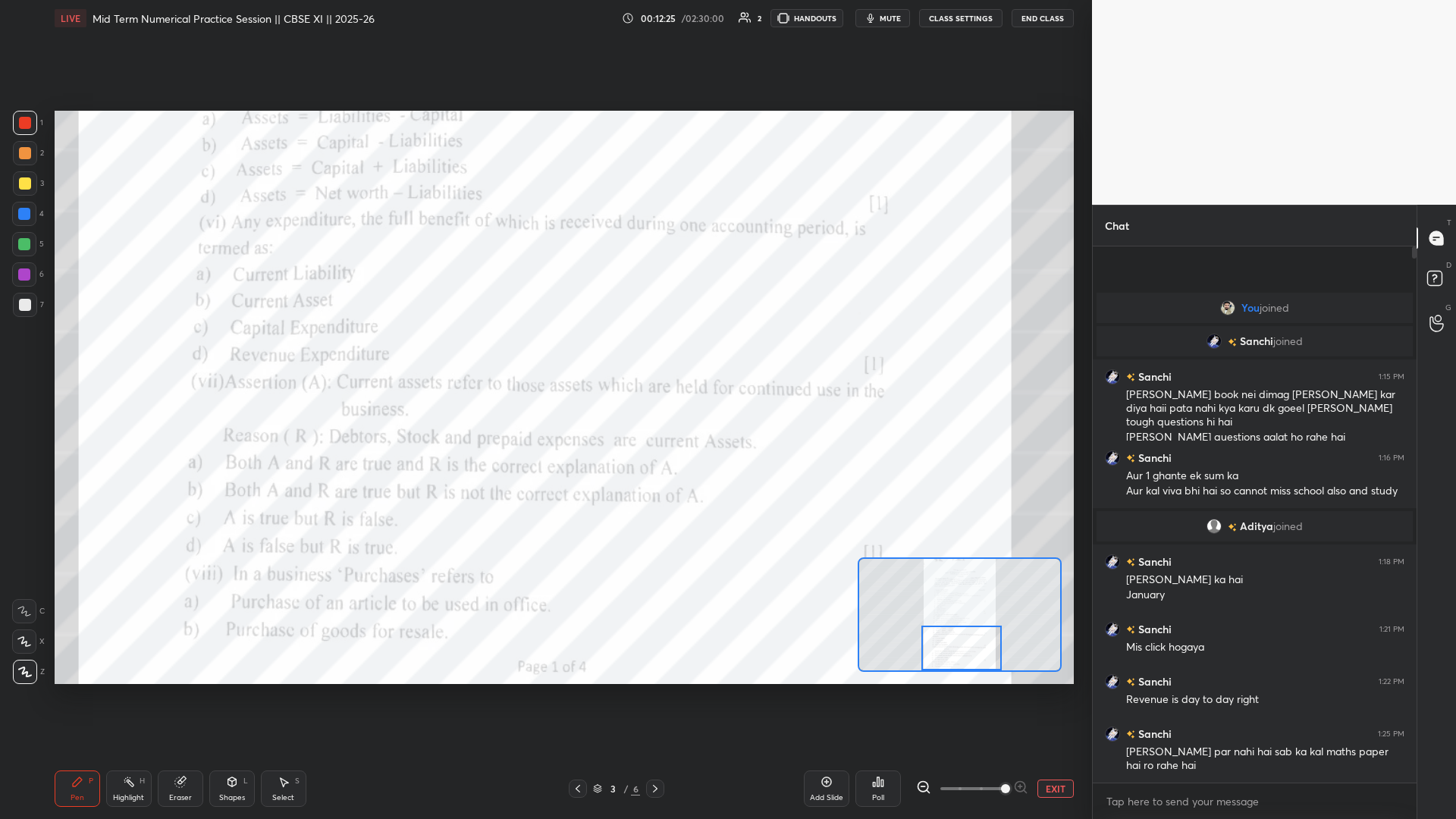
drag, startPoint x: 957, startPoint y: 631, endPoint x: 958, endPoint y: 686, distance: 55.0
click at [544, 356] on div "Setting up your live class Poll for secs No correct answer Start poll" at bounding box center [565, 397] width 1032 height 722
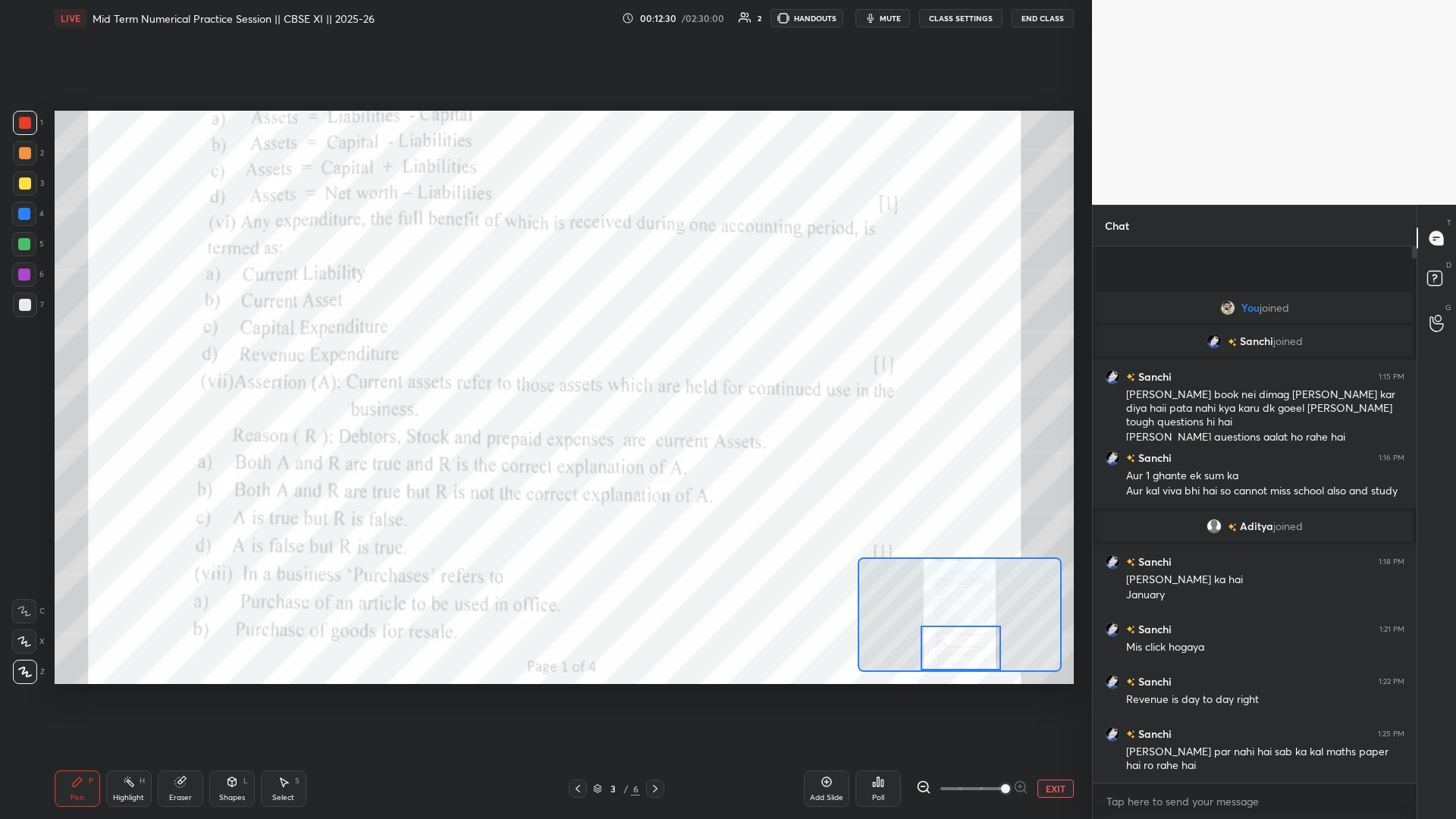
click at [544, 356] on div "Poll" at bounding box center [879, 798] width 12 height 8
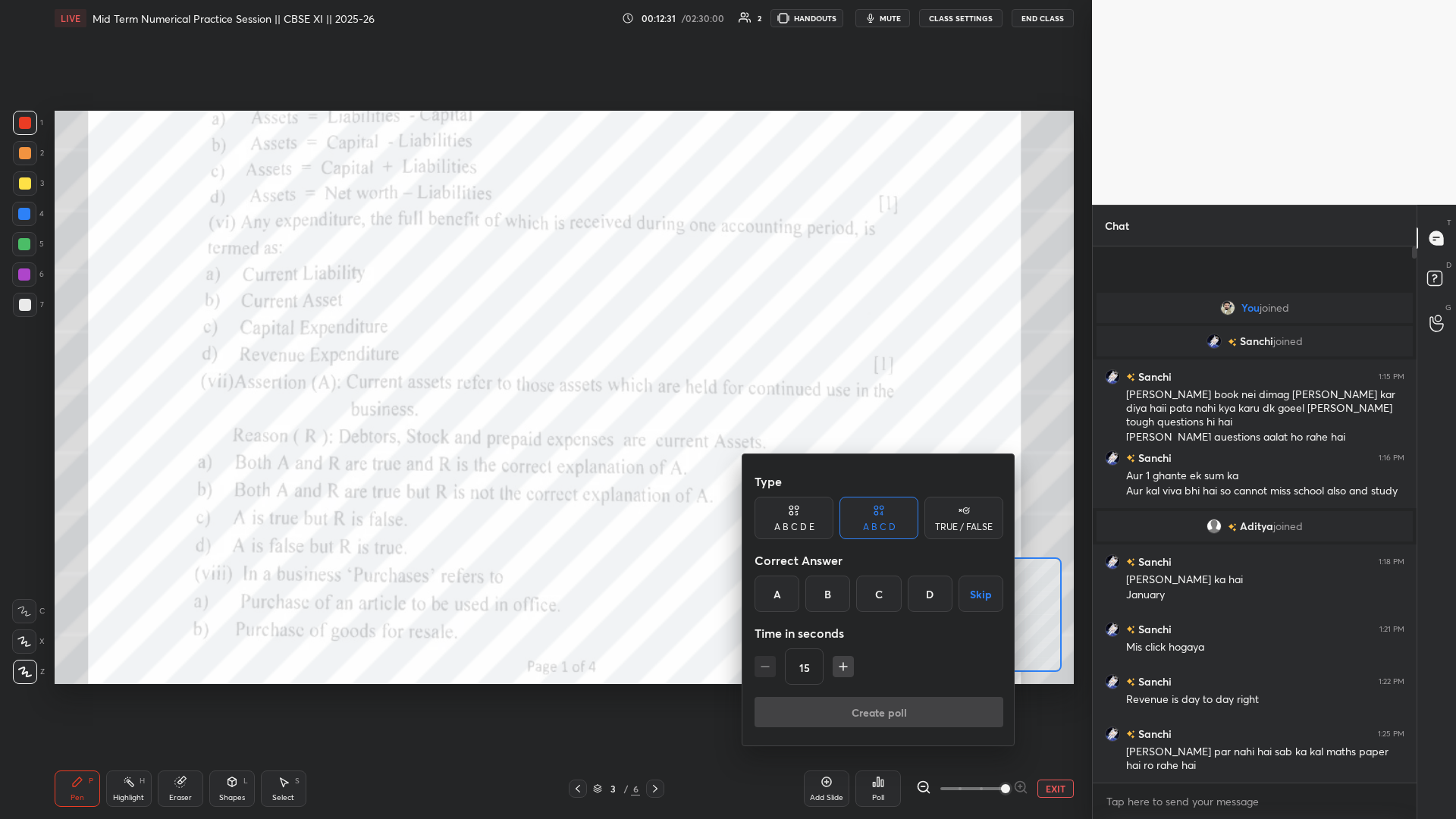
click at [544, 356] on div "B" at bounding box center [828, 593] width 45 height 36
click at [544, 356] on button "Create poll" at bounding box center [879, 712] width 249 height 30
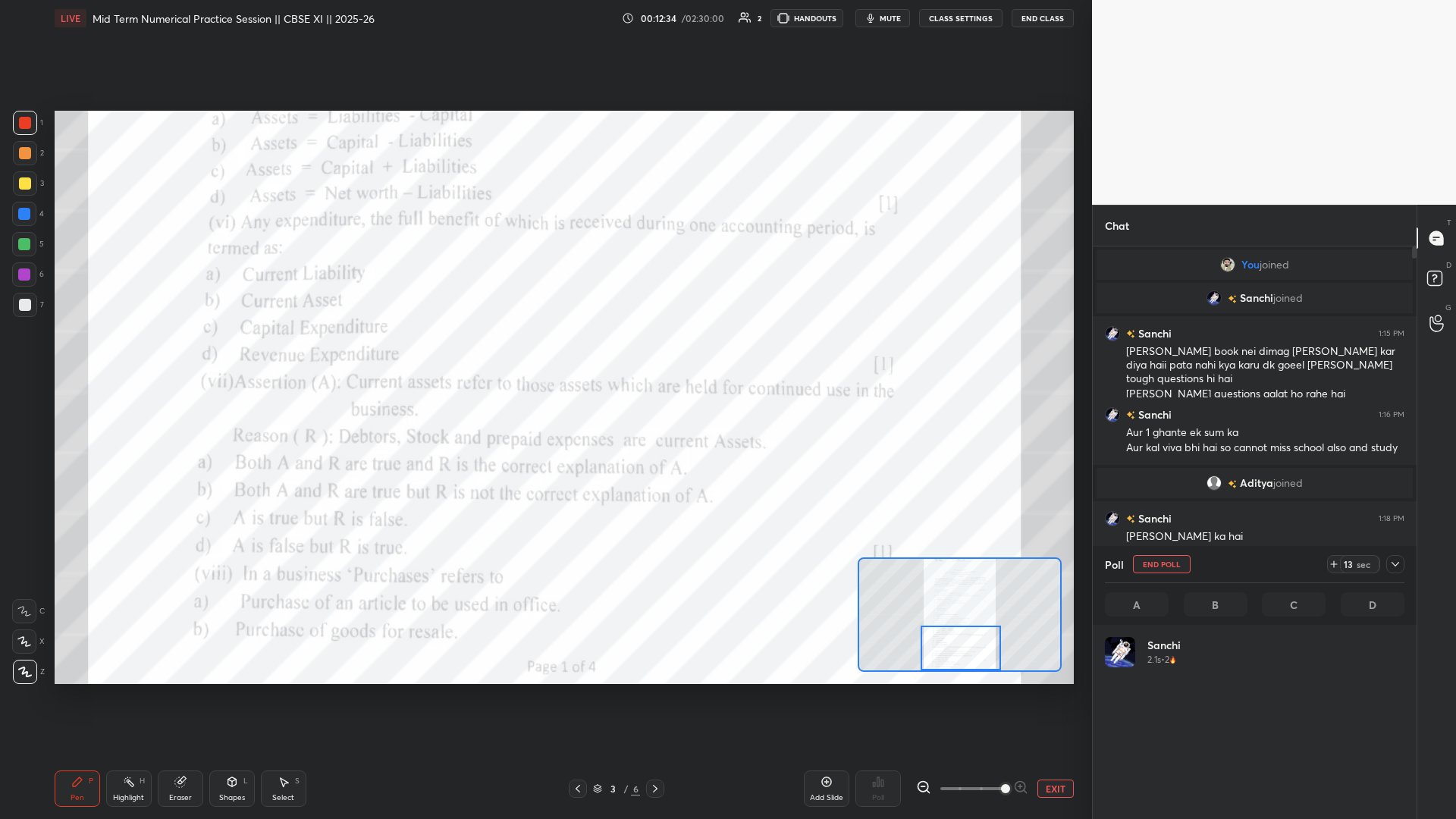
scroll to position [177, 295]
click at [544, 356] on button "End Poll" at bounding box center [1161, 564] width 58 height 19
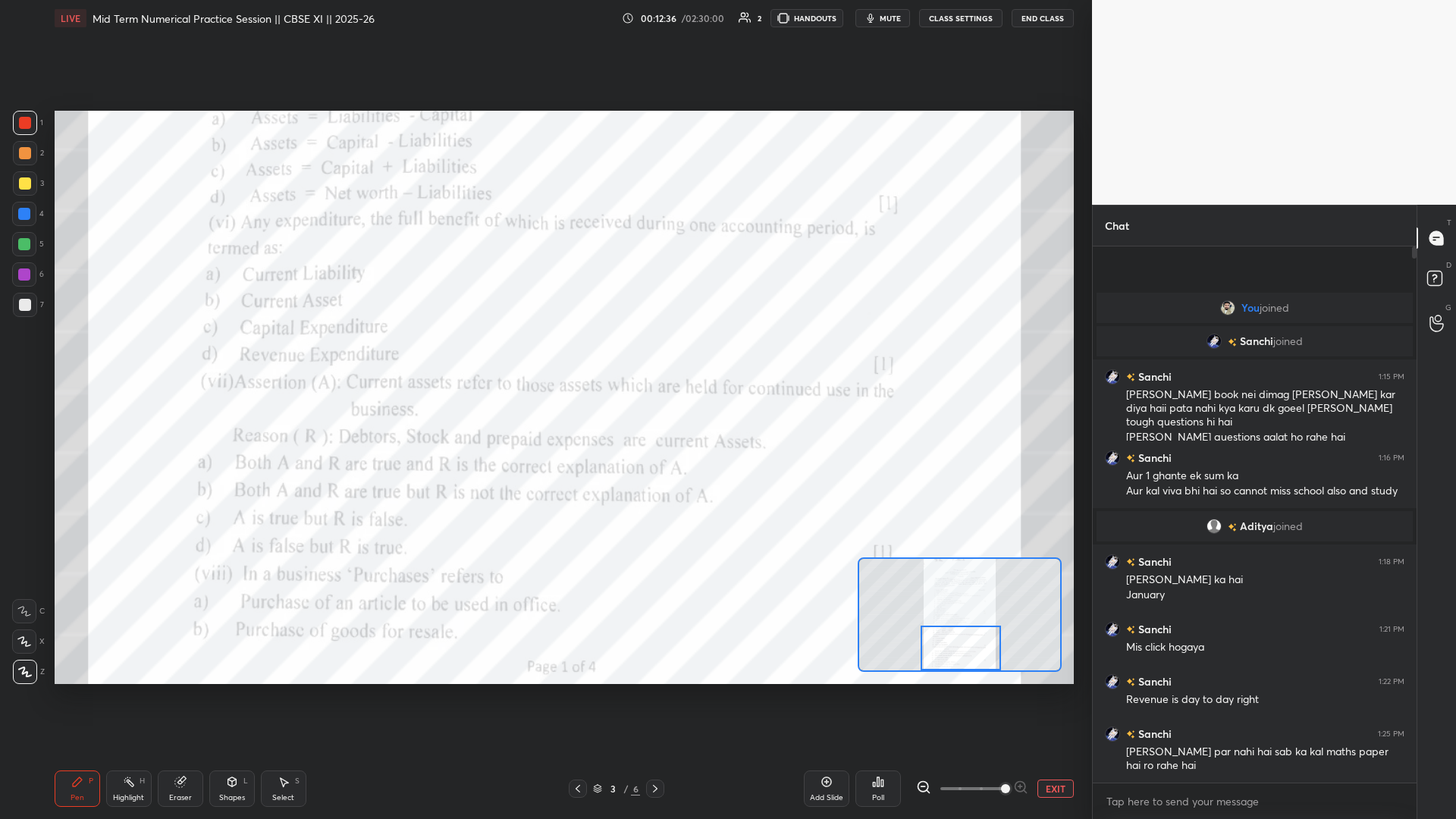
scroll to position [568, 319]
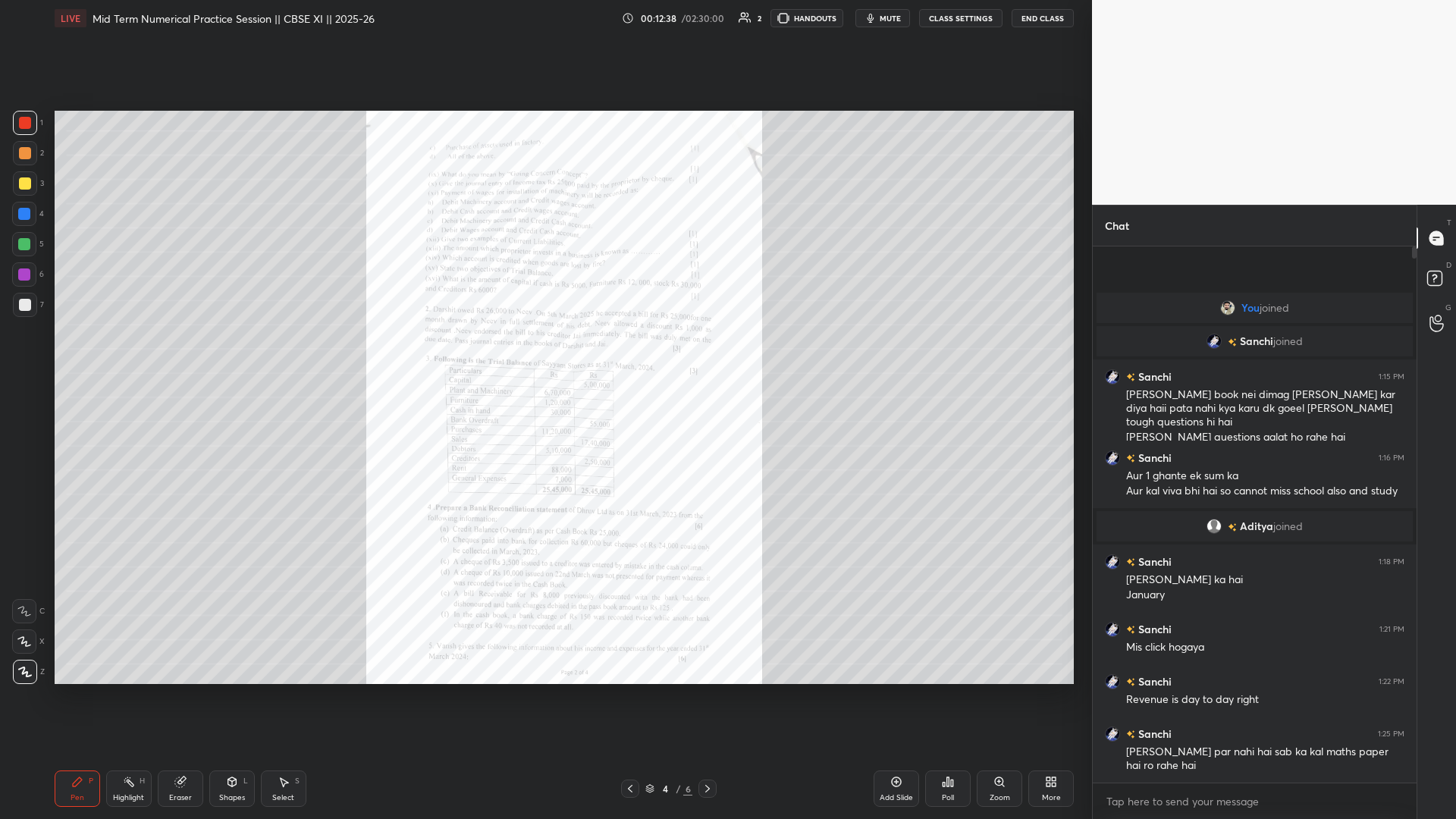
click at [544, 356] on div "Zoom" at bounding box center [1000, 788] width 46 height 36
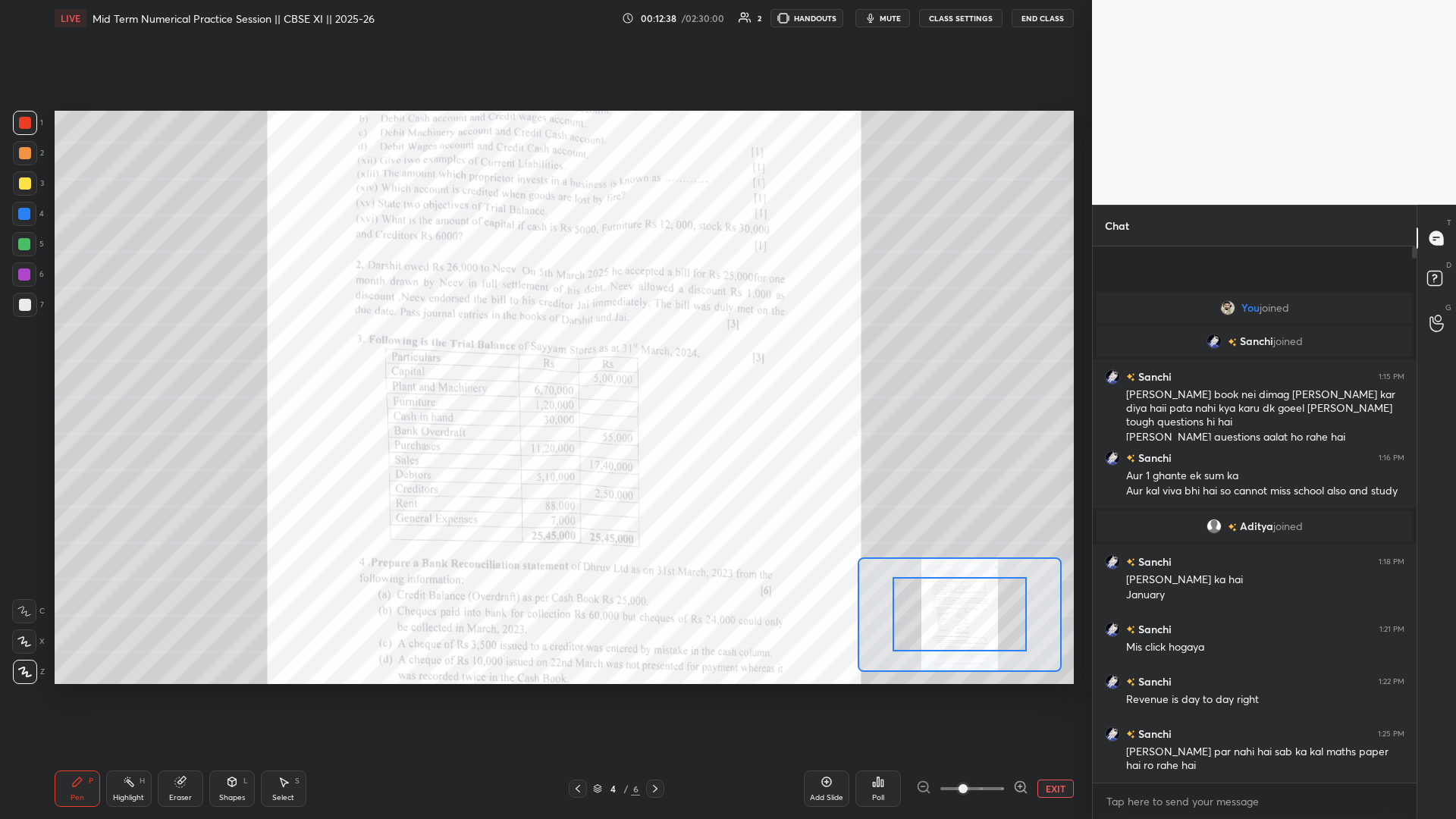
drag, startPoint x: 1023, startPoint y: 791, endPoint x: 1016, endPoint y: 767, distance: 25.0
click at [544, 356] on icon at bounding box center [1021, 788] width 16 height 16
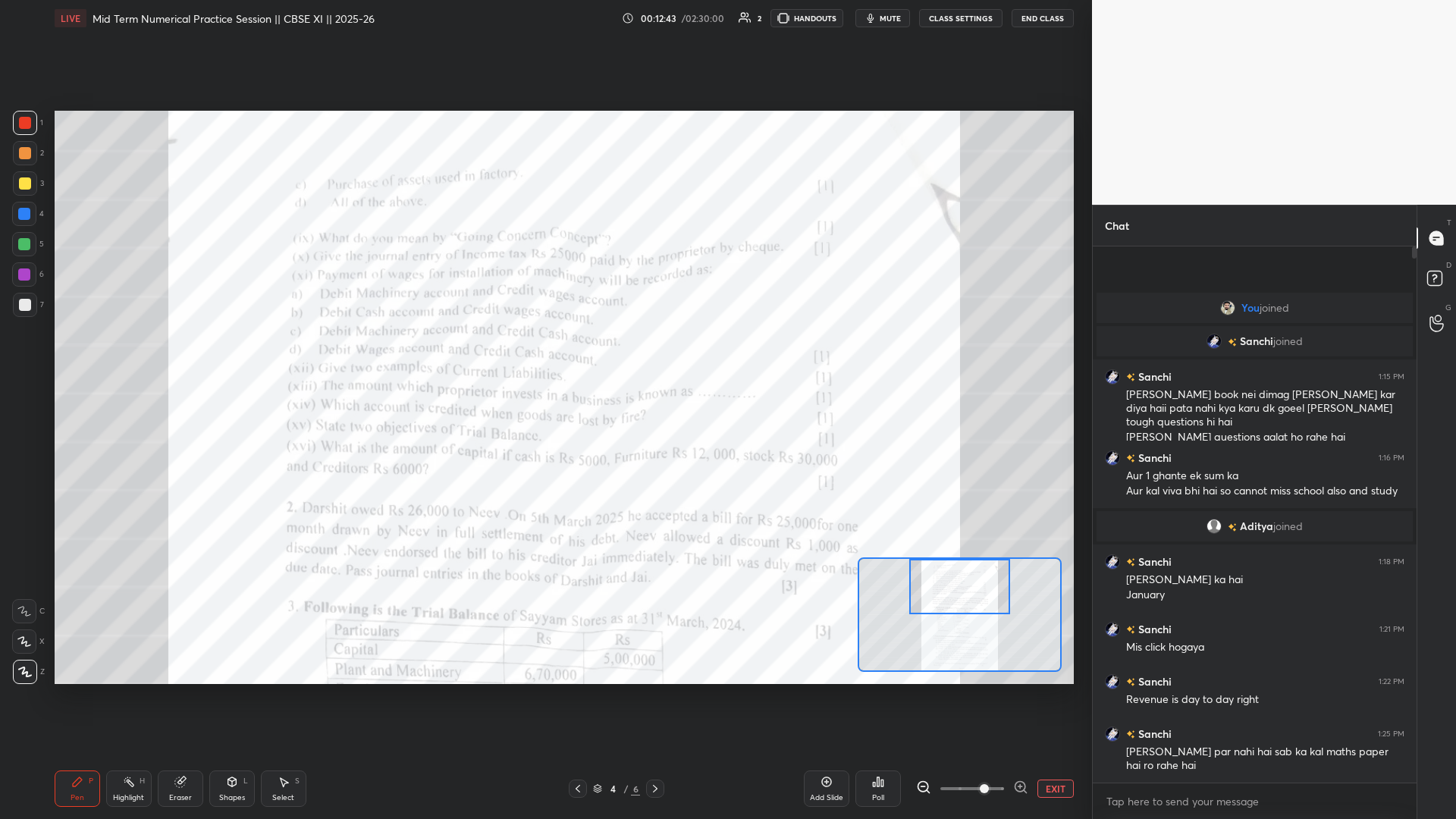
drag, startPoint x: 968, startPoint y: 622, endPoint x: 970, endPoint y: 601, distance: 21.1
click at [544, 356] on div at bounding box center [960, 587] width 100 height 57
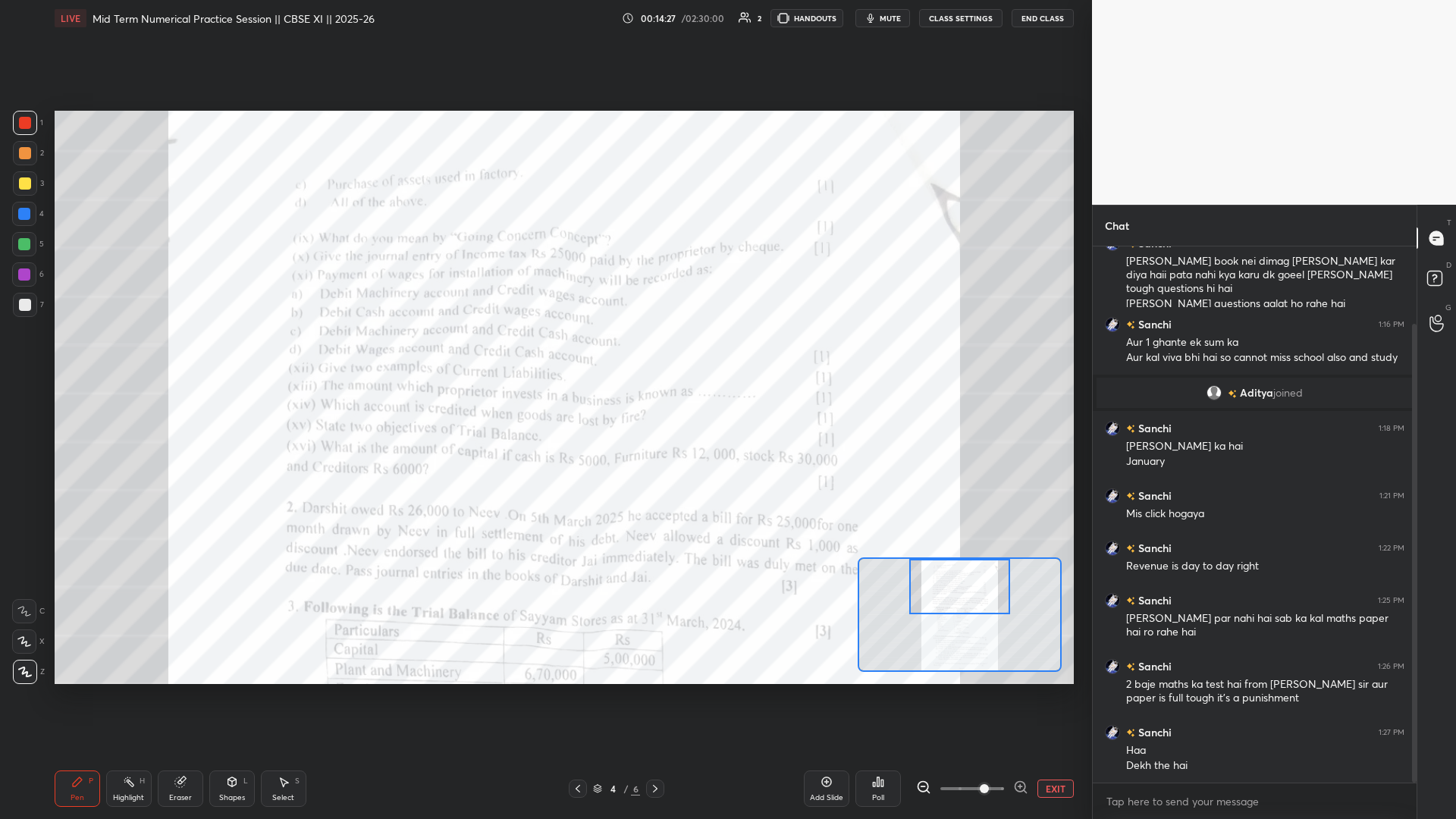
scroll to position [105, 0]
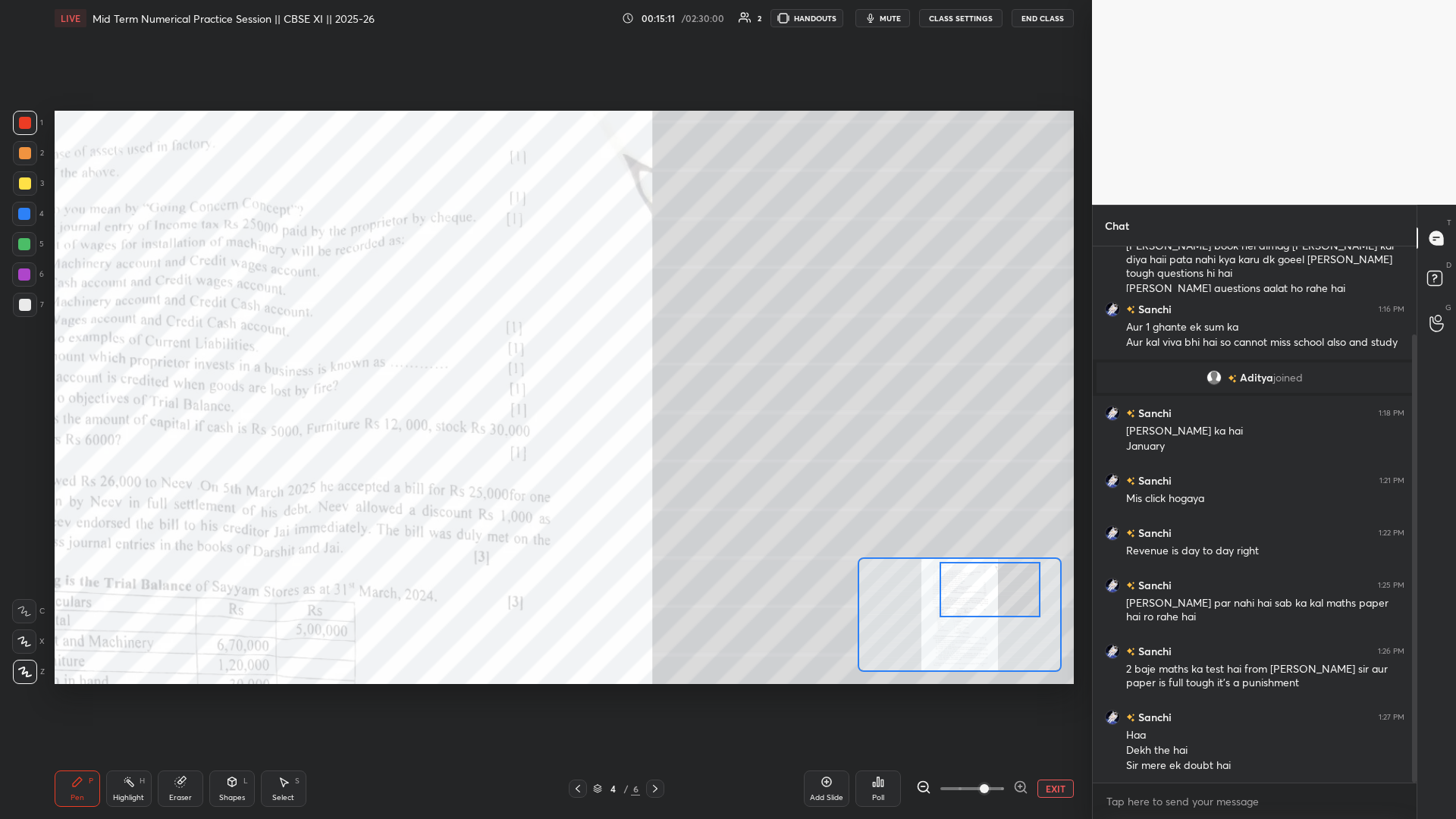
drag, startPoint x: 970, startPoint y: 592, endPoint x: 973, endPoint y: 565, distance: 27.2
click at [544, 356] on div at bounding box center [990, 590] width 100 height 57
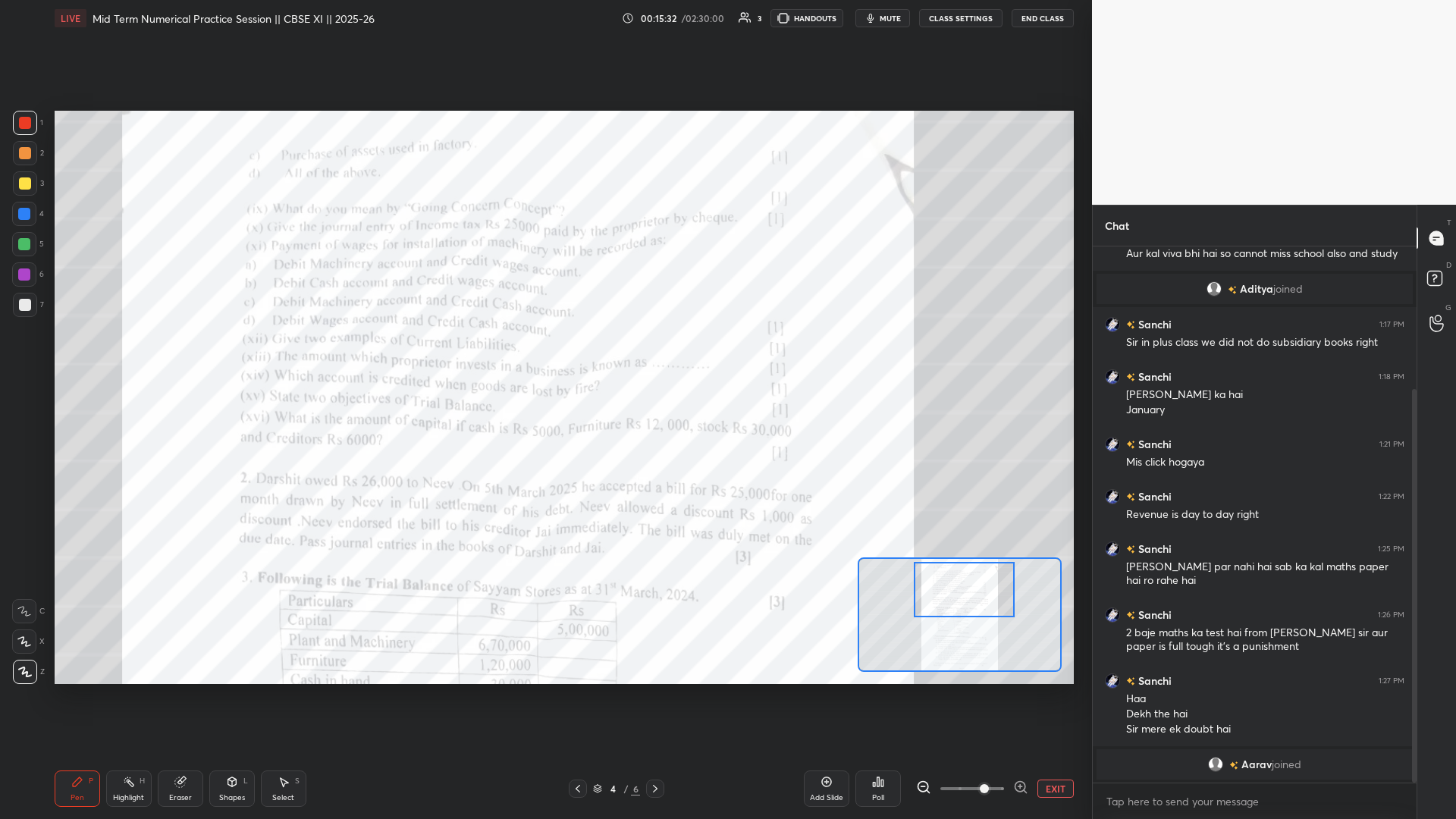
drag, startPoint x: 995, startPoint y: 595, endPoint x: 968, endPoint y: 575, distance: 33.6
click at [544, 356] on div at bounding box center [964, 590] width 100 height 57
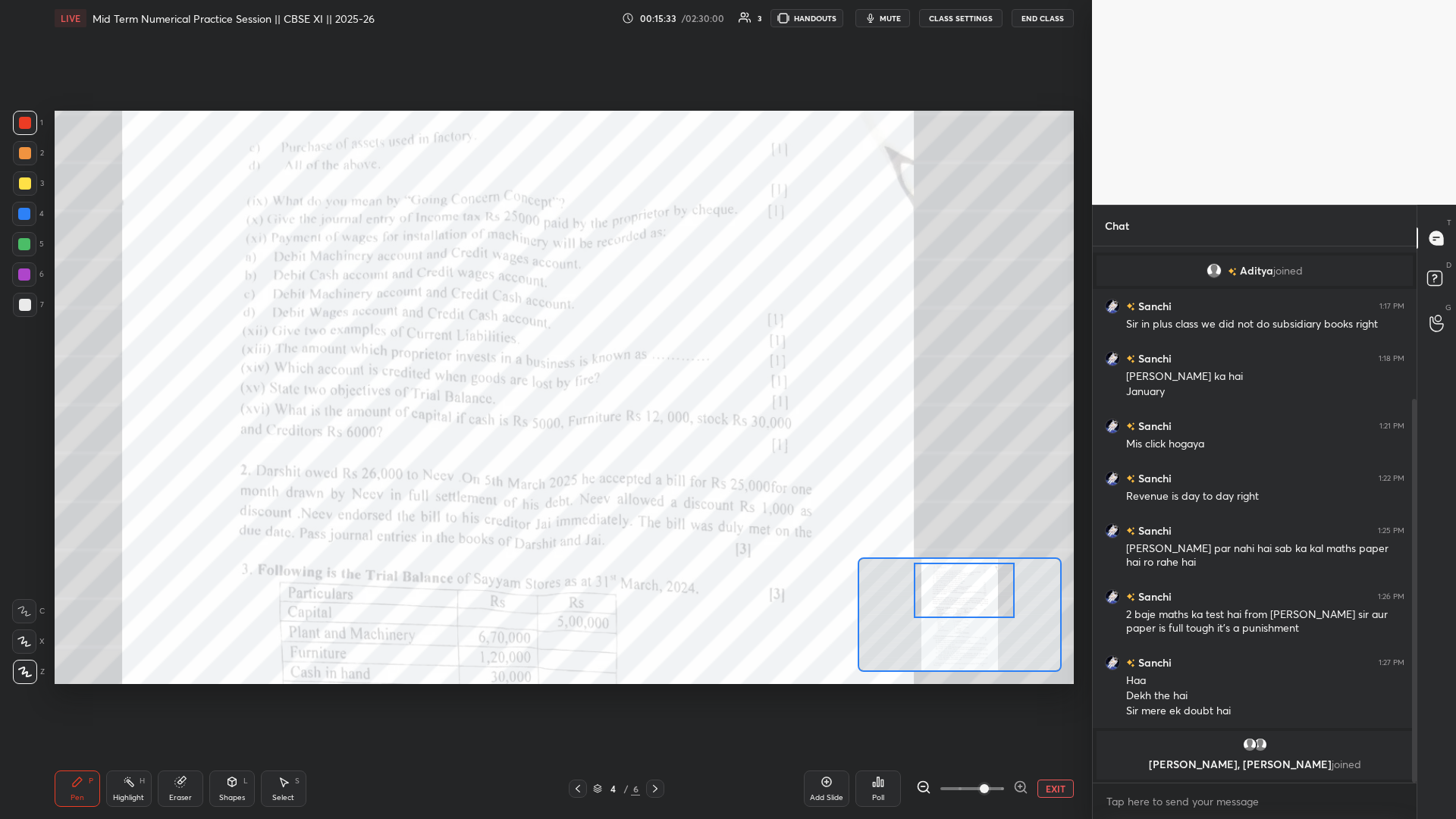
click at [544, 356] on span at bounding box center [984, 788] width 9 height 9
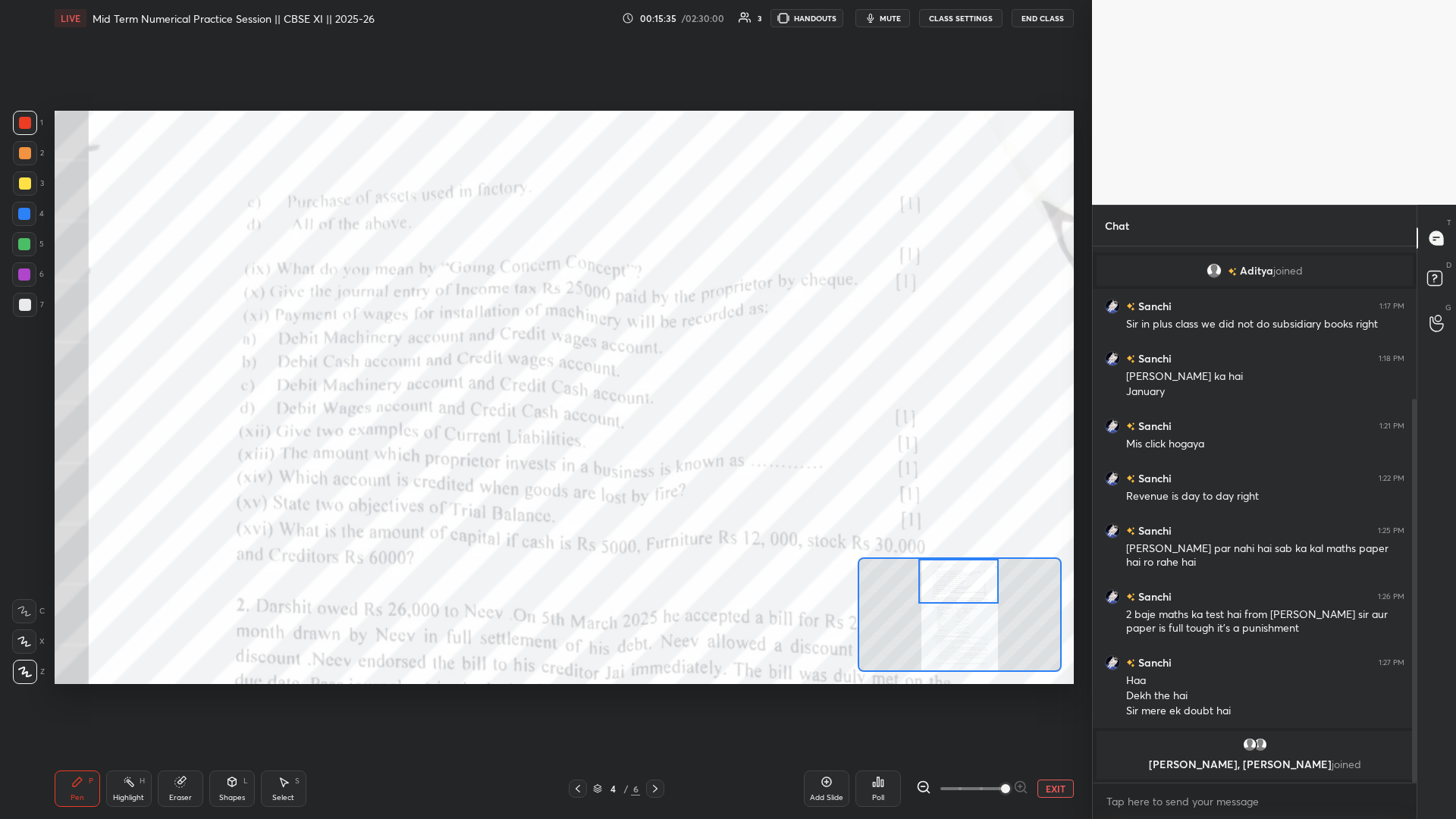
drag, startPoint x: 979, startPoint y: 596, endPoint x: 975, endPoint y: 589, distance: 8.1
click at [544, 356] on div at bounding box center [959, 581] width 80 height 45
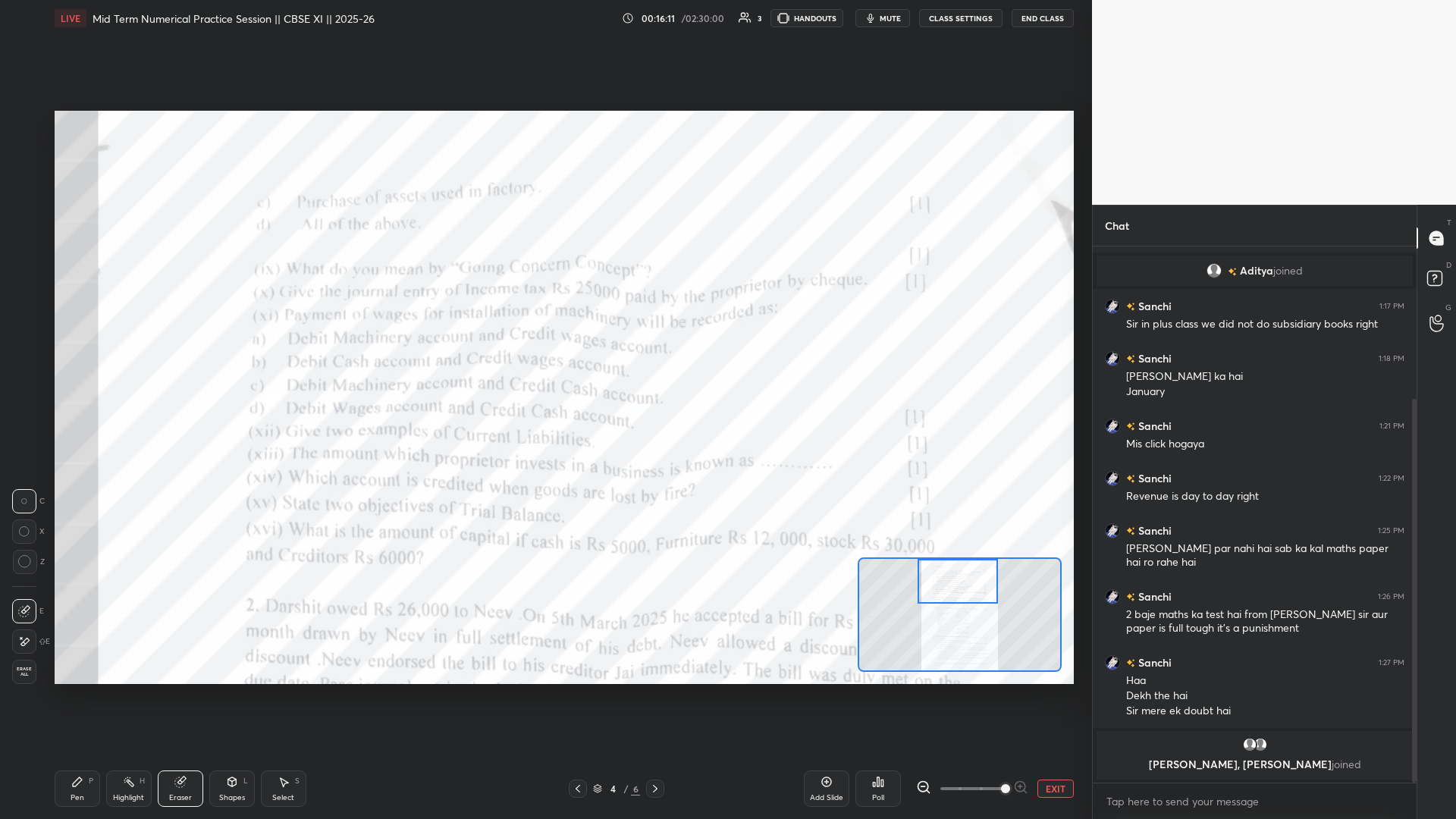
click at [544, 356] on div at bounding box center [958, 581] width 80 height 45
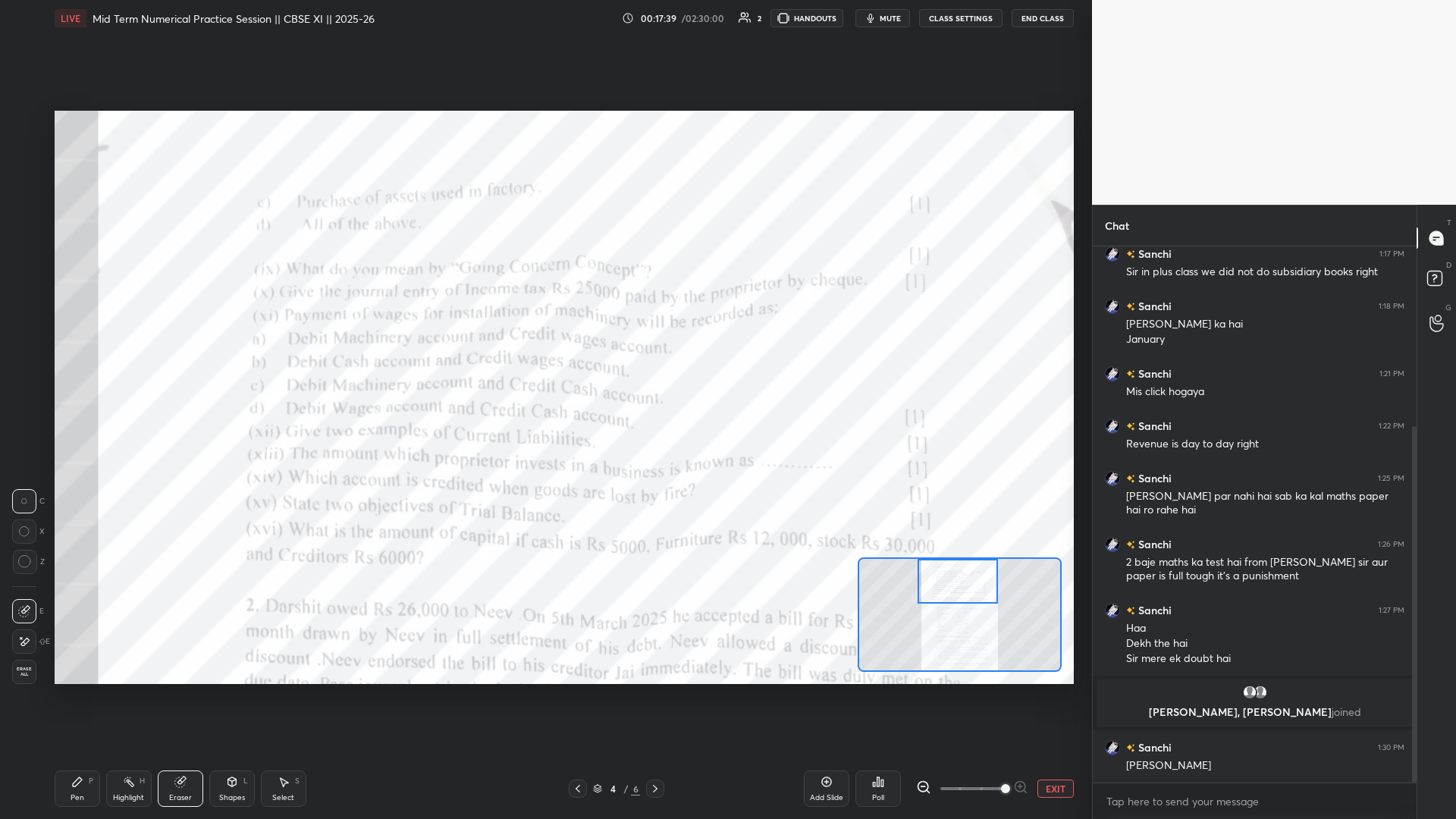
click at [544, 356] on div "Poll" at bounding box center [878, 788] width 46 height 36
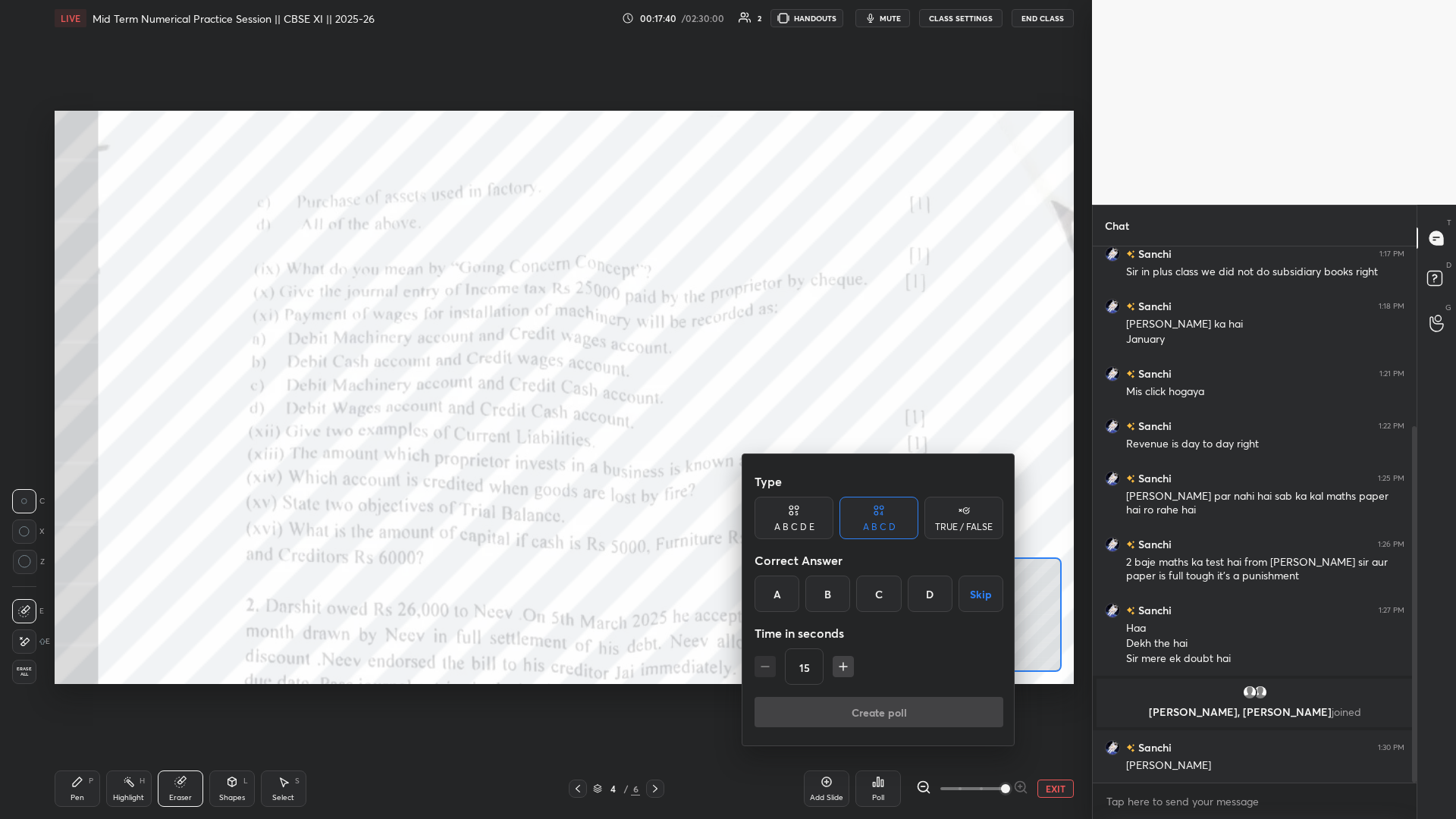
click at [544, 356] on div "C" at bounding box center [879, 593] width 45 height 36
click at [544, 356] on button "Create poll" at bounding box center [879, 712] width 249 height 30
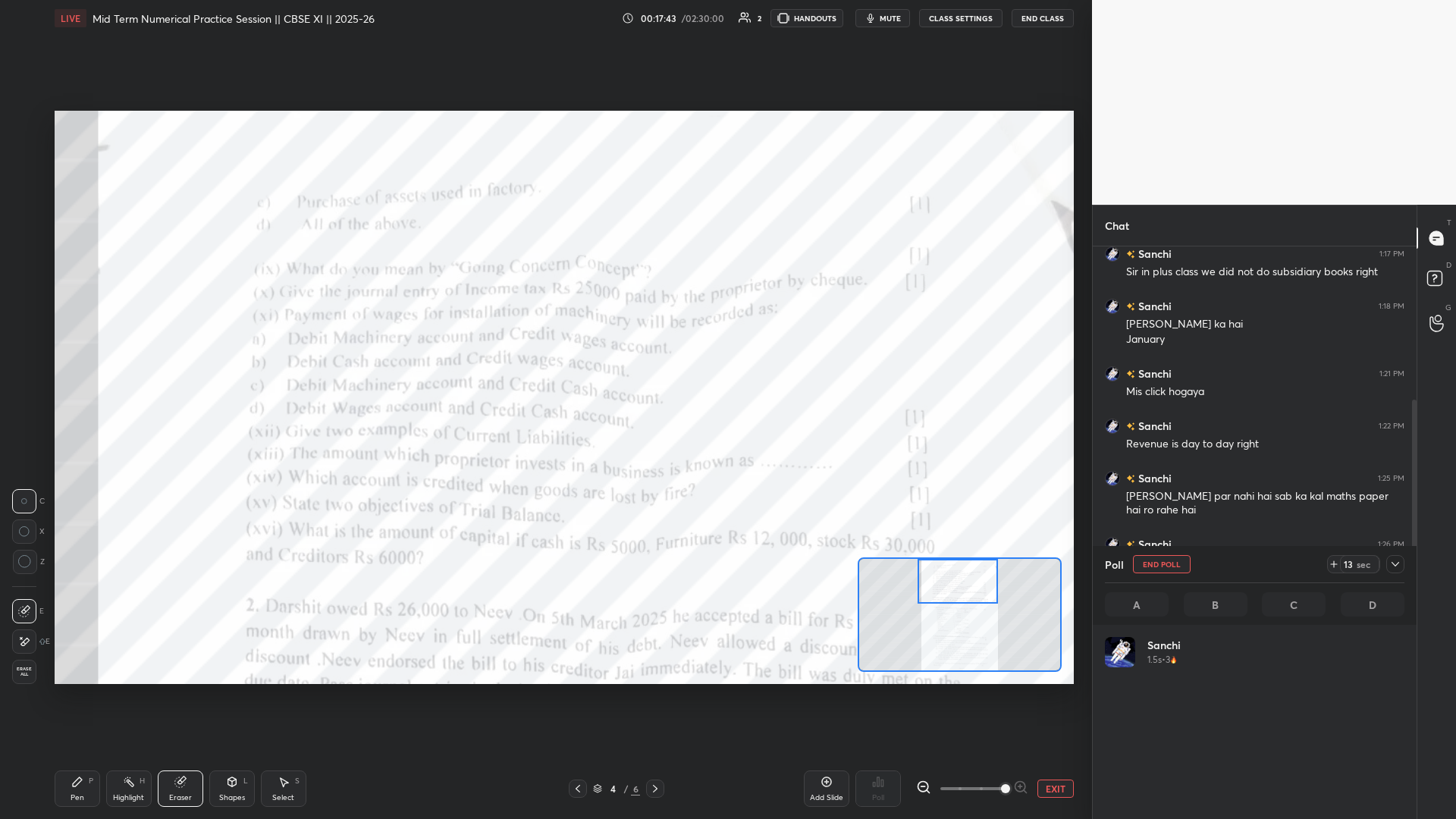
scroll to position [177, 295]
click at [544, 356] on button "End Poll" at bounding box center [1161, 564] width 58 height 19
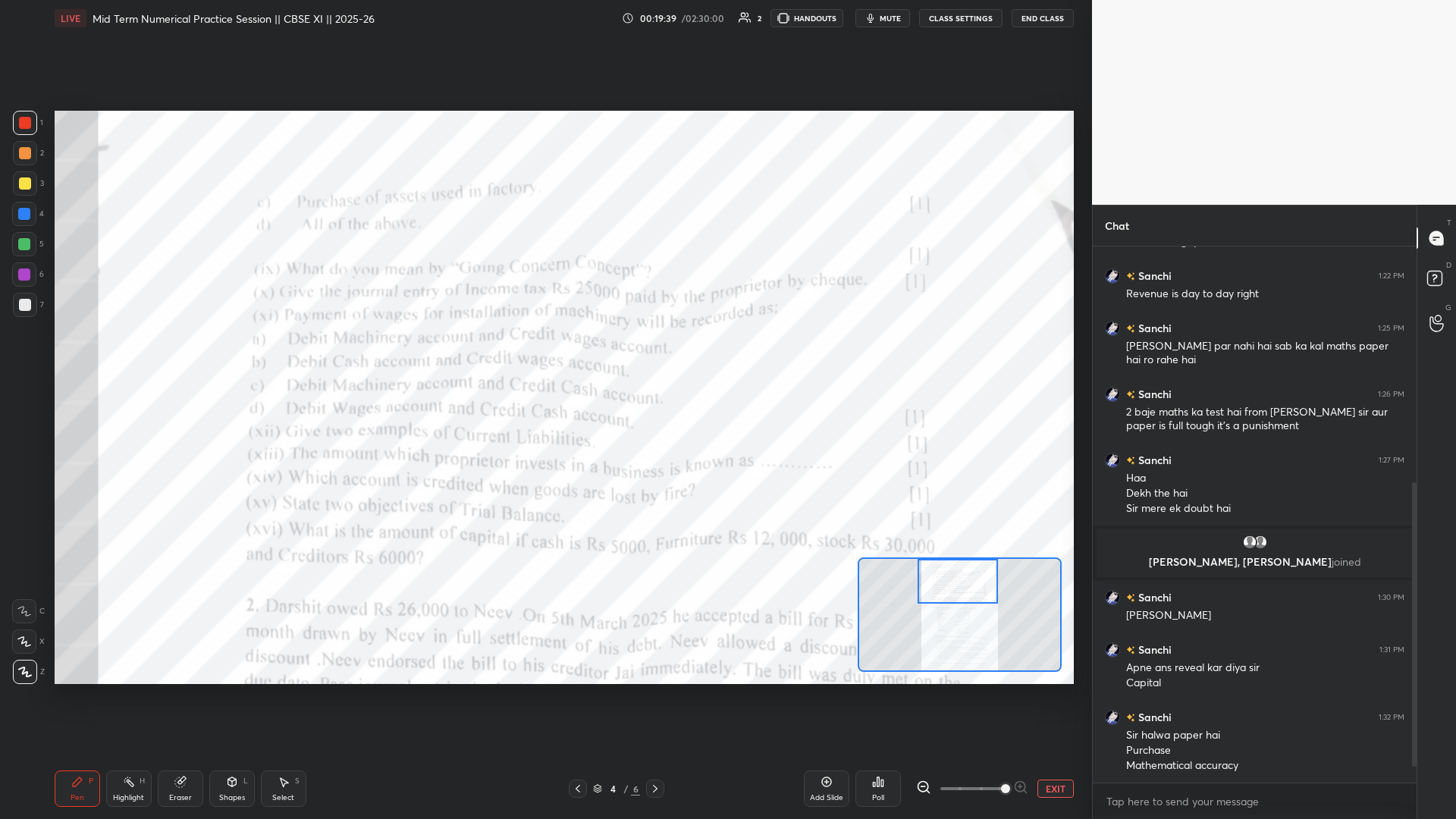
scroll to position [473, 0]
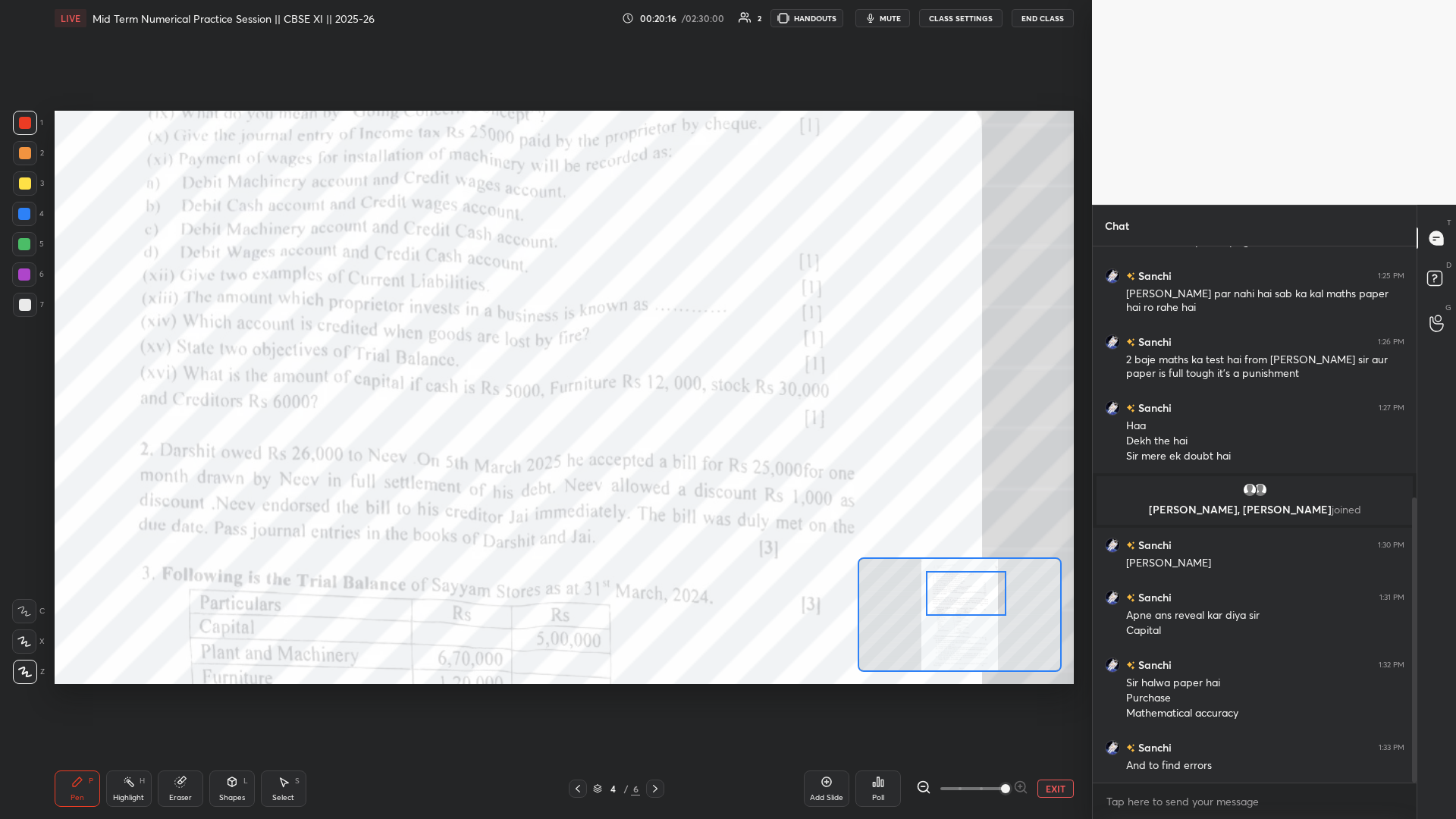
drag, startPoint x: 963, startPoint y: 596, endPoint x: 971, endPoint y: 607, distance: 13.6
click at [544, 356] on div at bounding box center [966, 594] width 80 height 45
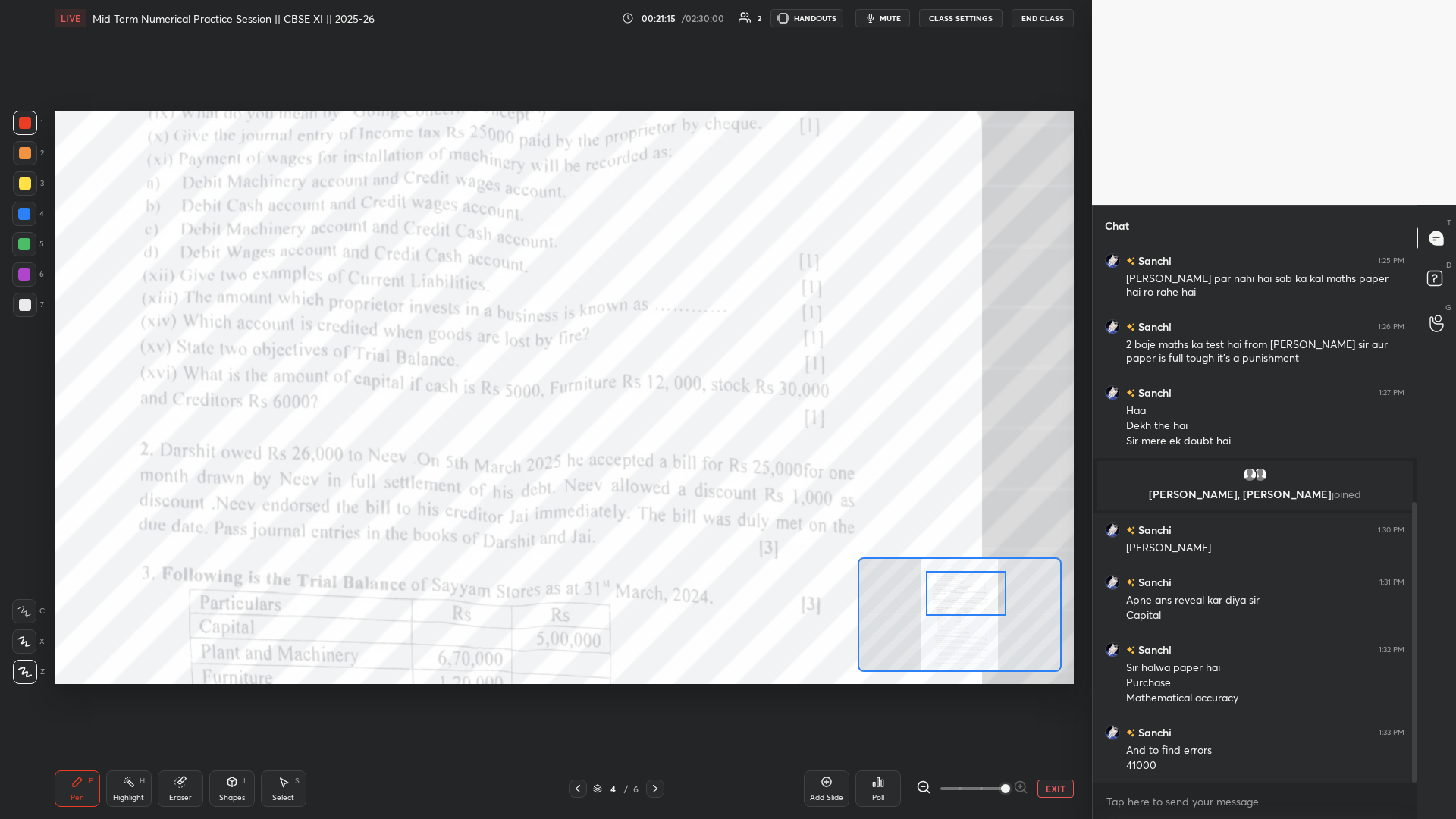
scroll to position [541, 0]
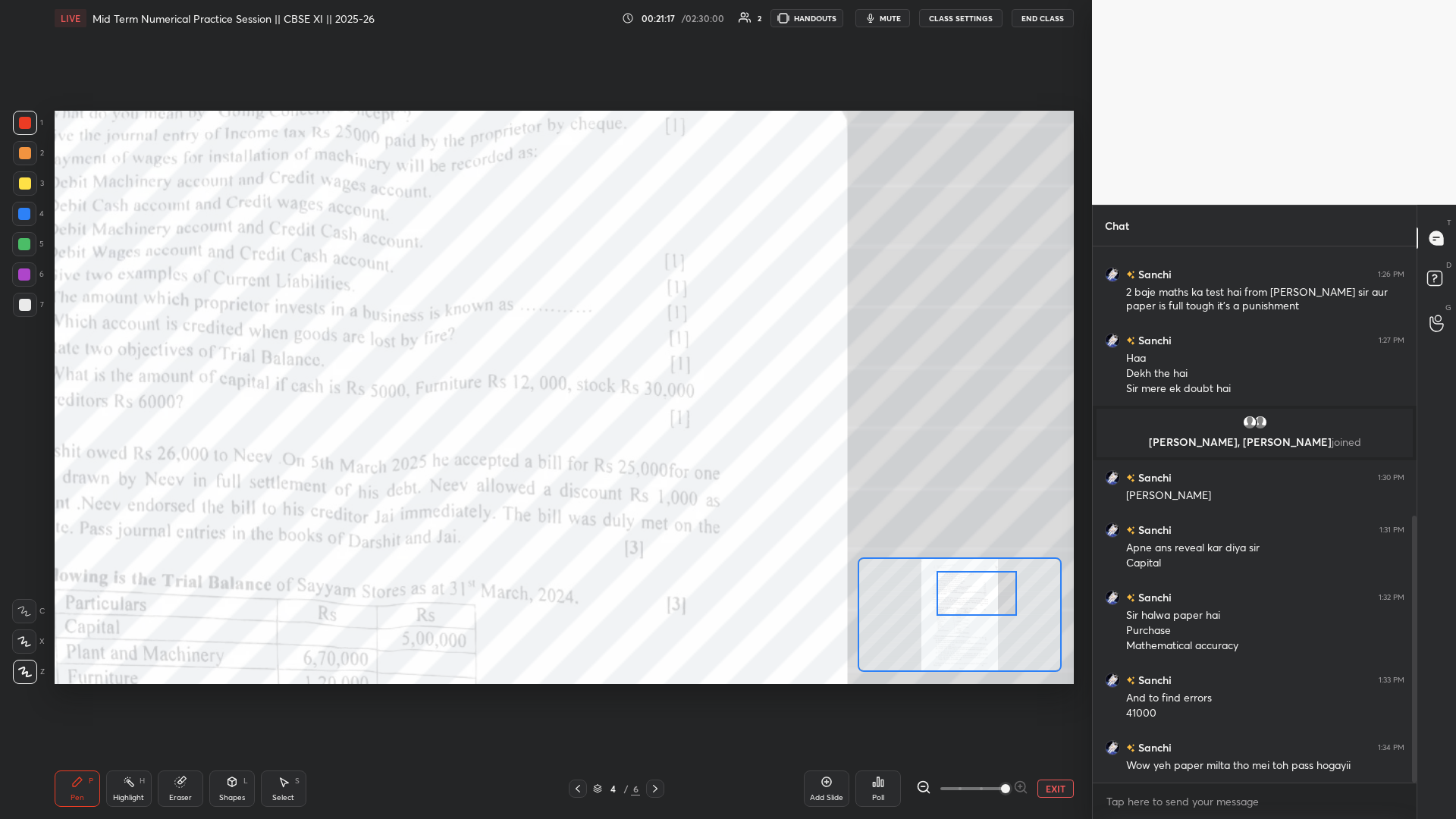
click at [544, 356] on div at bounding box center [977, 594] width 80 height 45
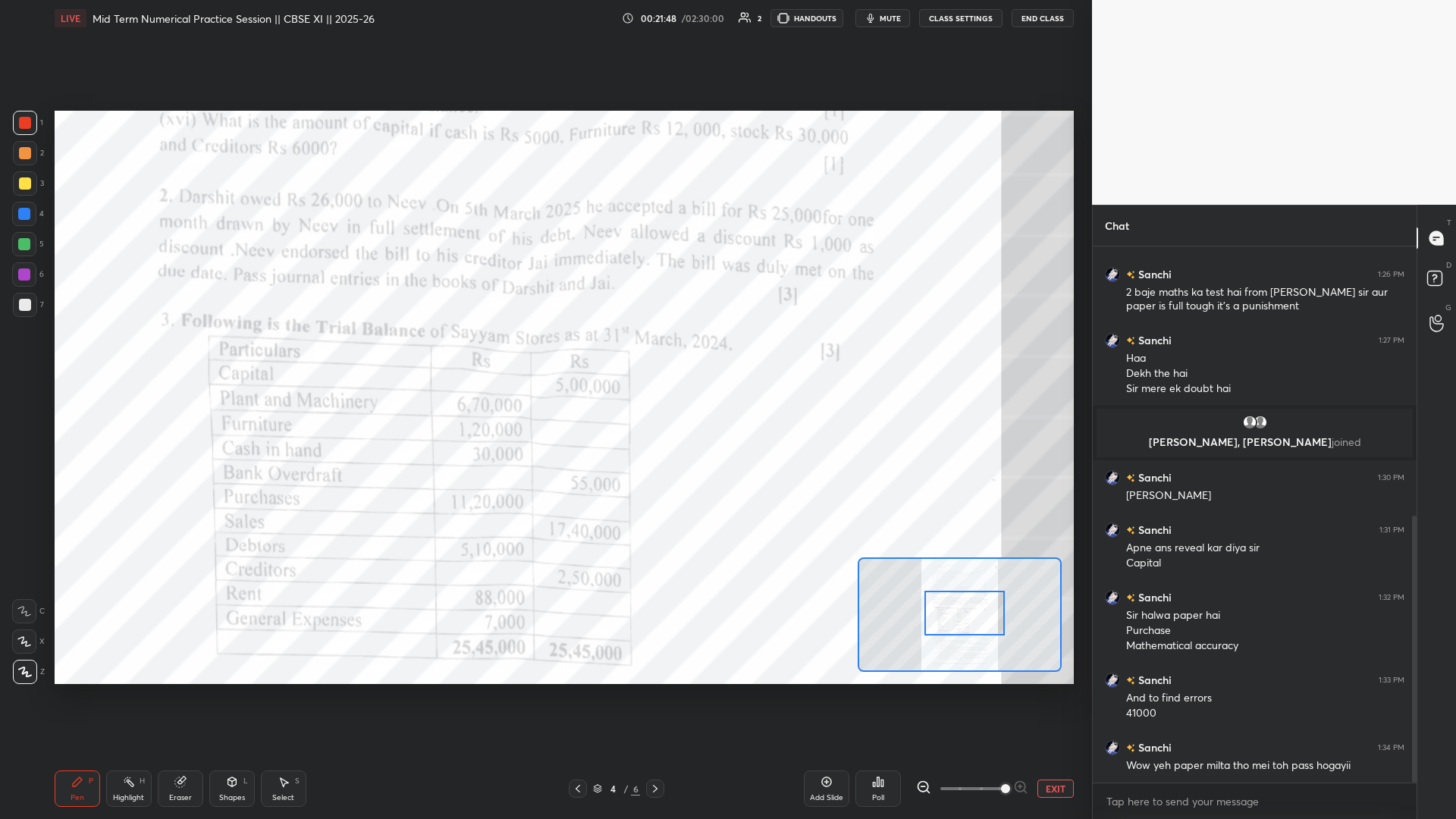
drag, startPoint x: 998, startPoint y: 591, endPoint x: 992, endPoint y: 603, distance: 13.4
click at [544, 356] on div at bounding box center [964, 613] width 80 height 45
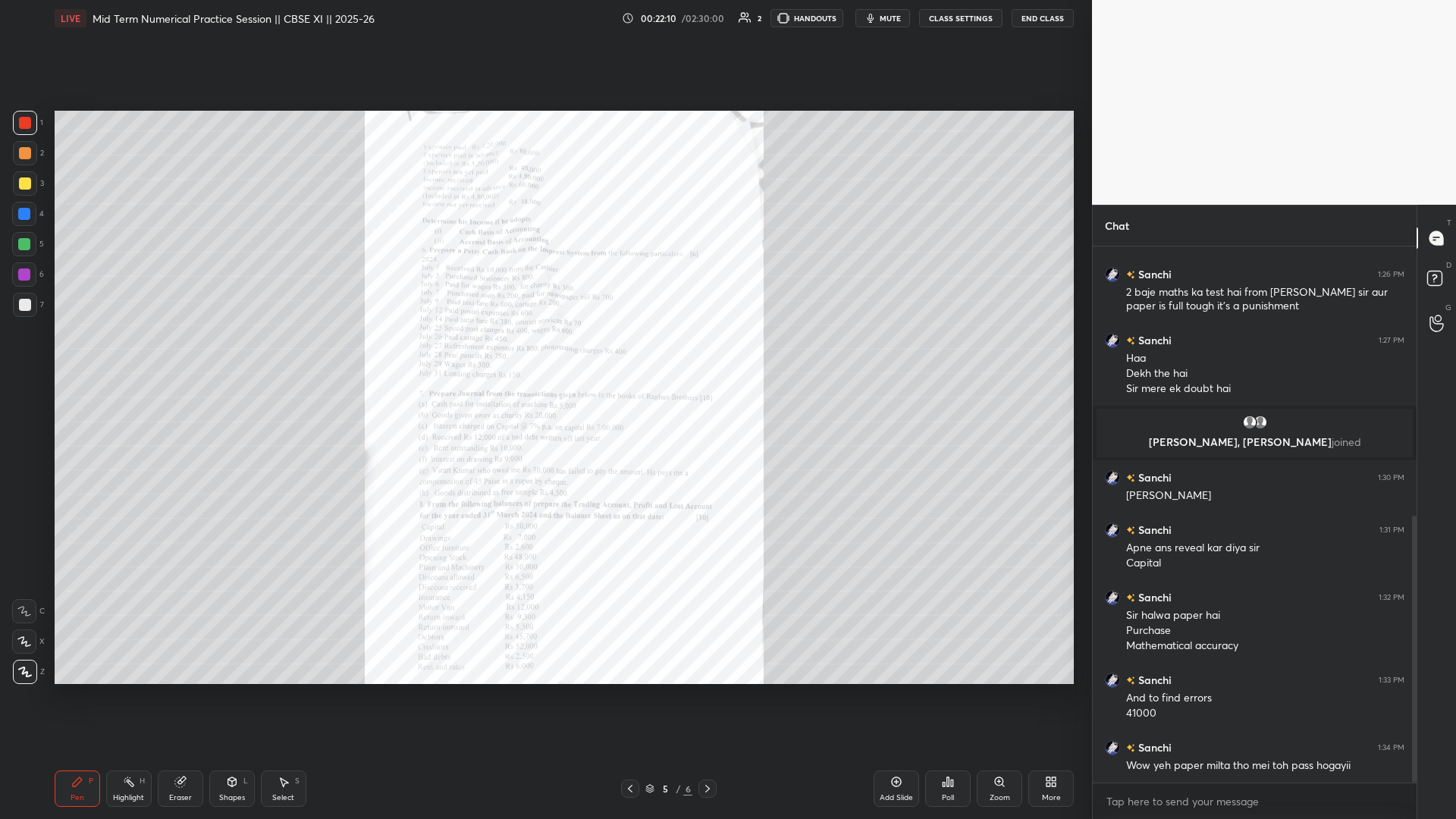
click at [544, 356] on div "Zoom" at bounding box center [1000, 788] width 46 height 36
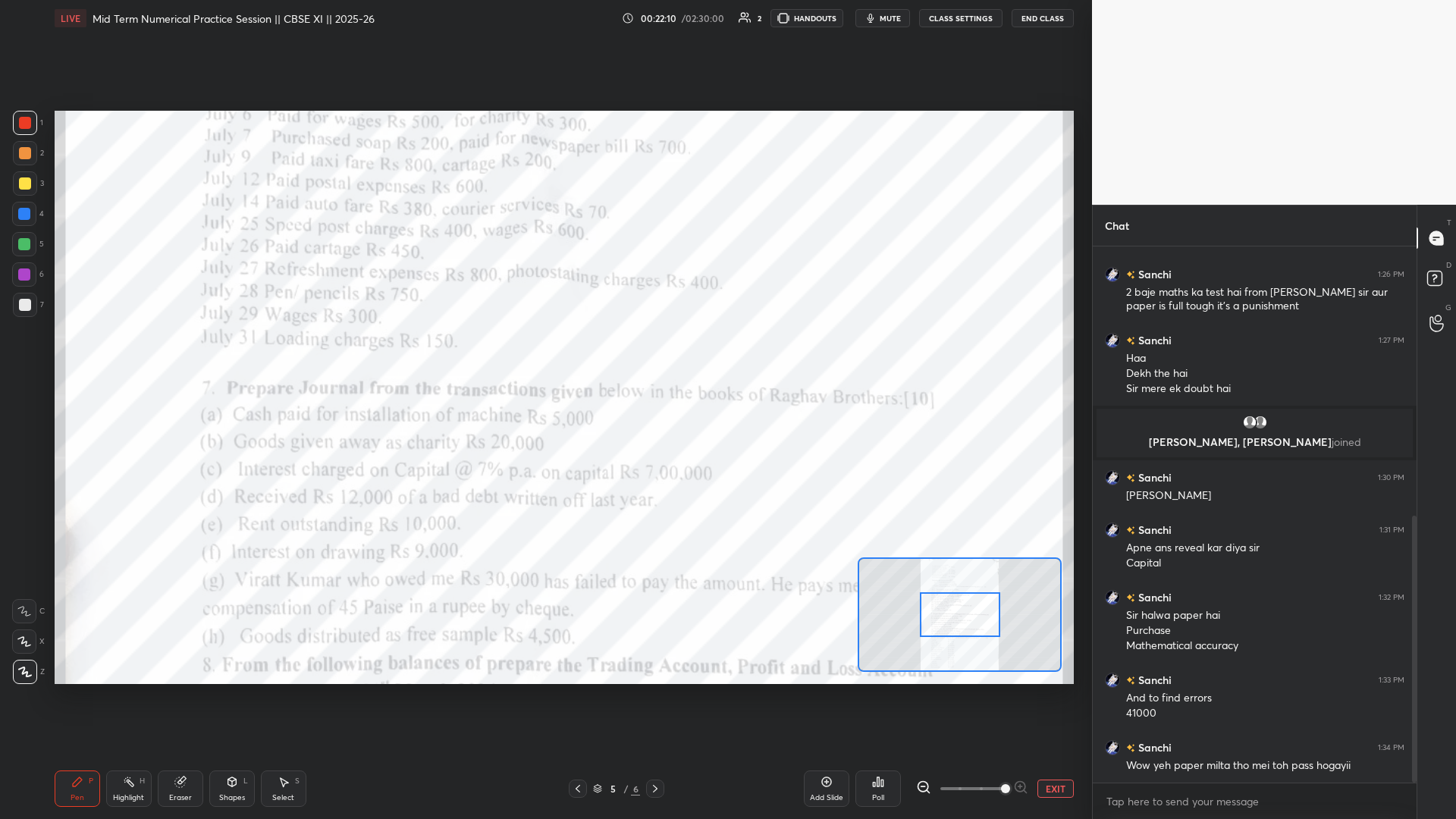
click at [544, 356] on span at bounding box center [972, 788] width 63 height 22
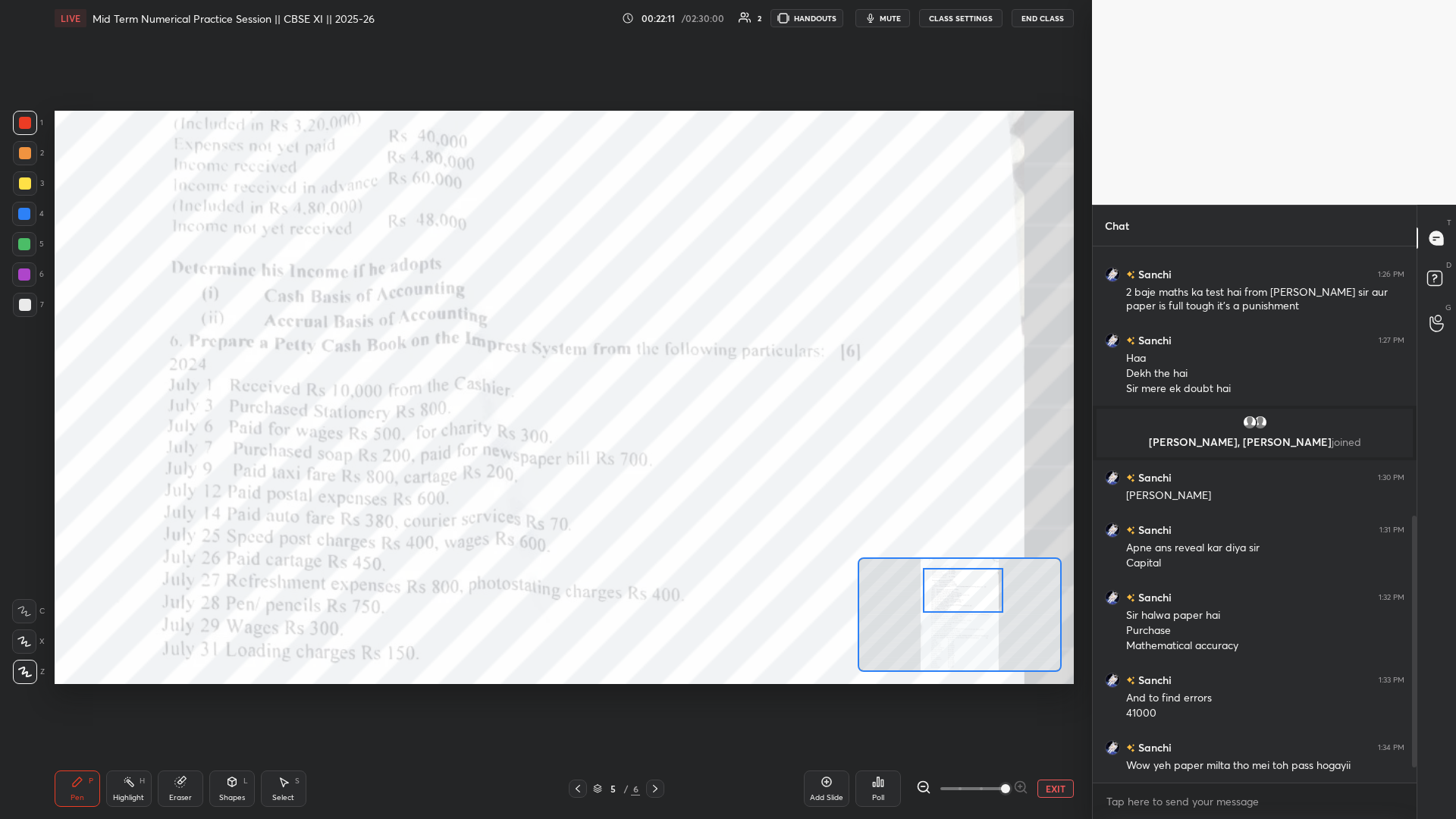
scroll to position [606, 0]
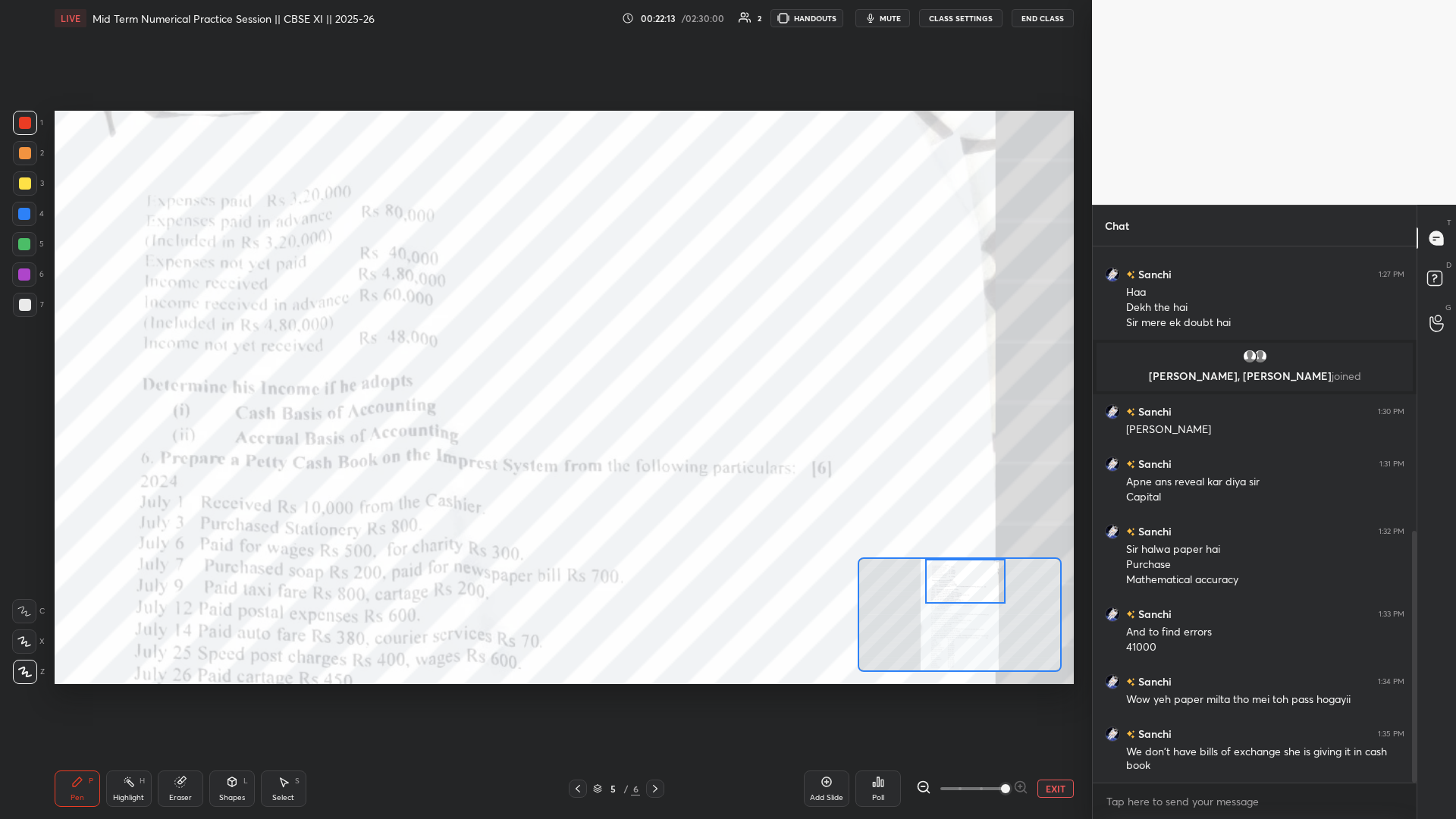
drag, startPoint x: 955, startPoint y: 617, endPoint x: 960, endPoint y: 580, distance: 37.3
click at [544, 356] on div at bounding box center [965, 581] width 80 height 45
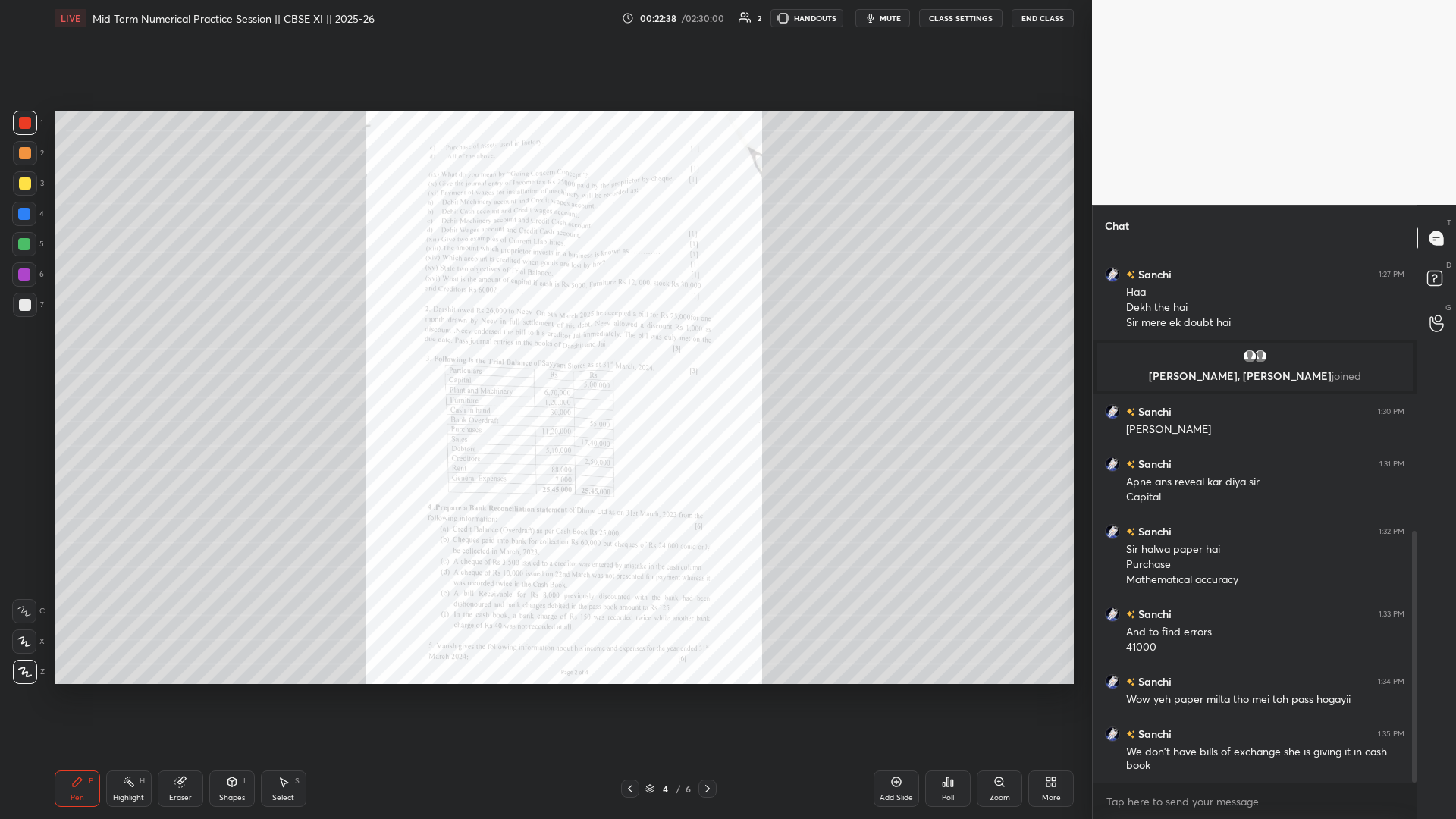
scroll to position [659, 0]
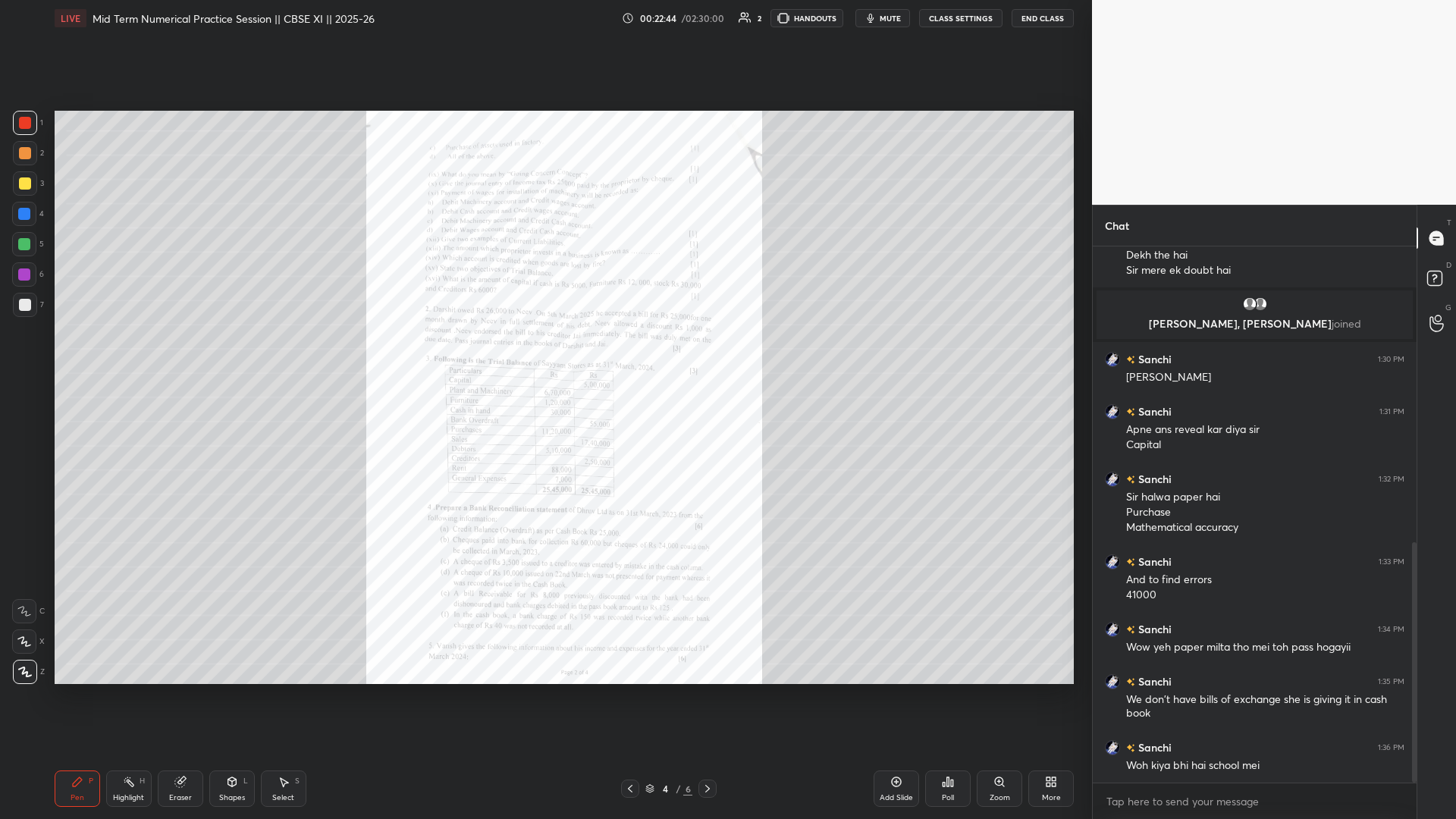
click at [544, 356] on div "Zoom" at bounding box center [1000, 788] width 46 height 36
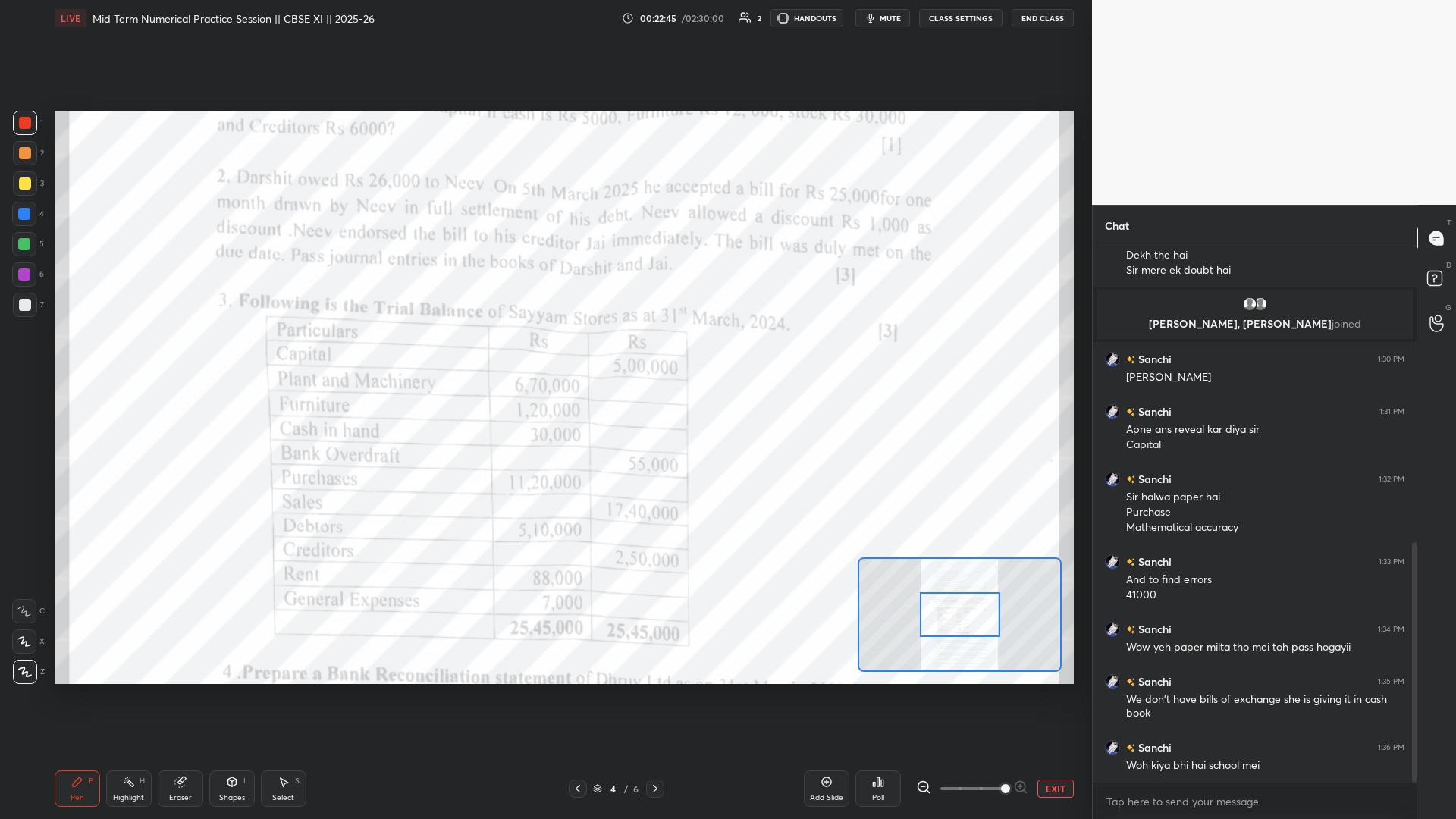
drag, startPoint x: 1012, startPoint y: 794, endPoint x: 996, endPoint y: 781, distance: 20.6
click at [544, 356] on div at bounding box center [972, 789] width 112 height 19
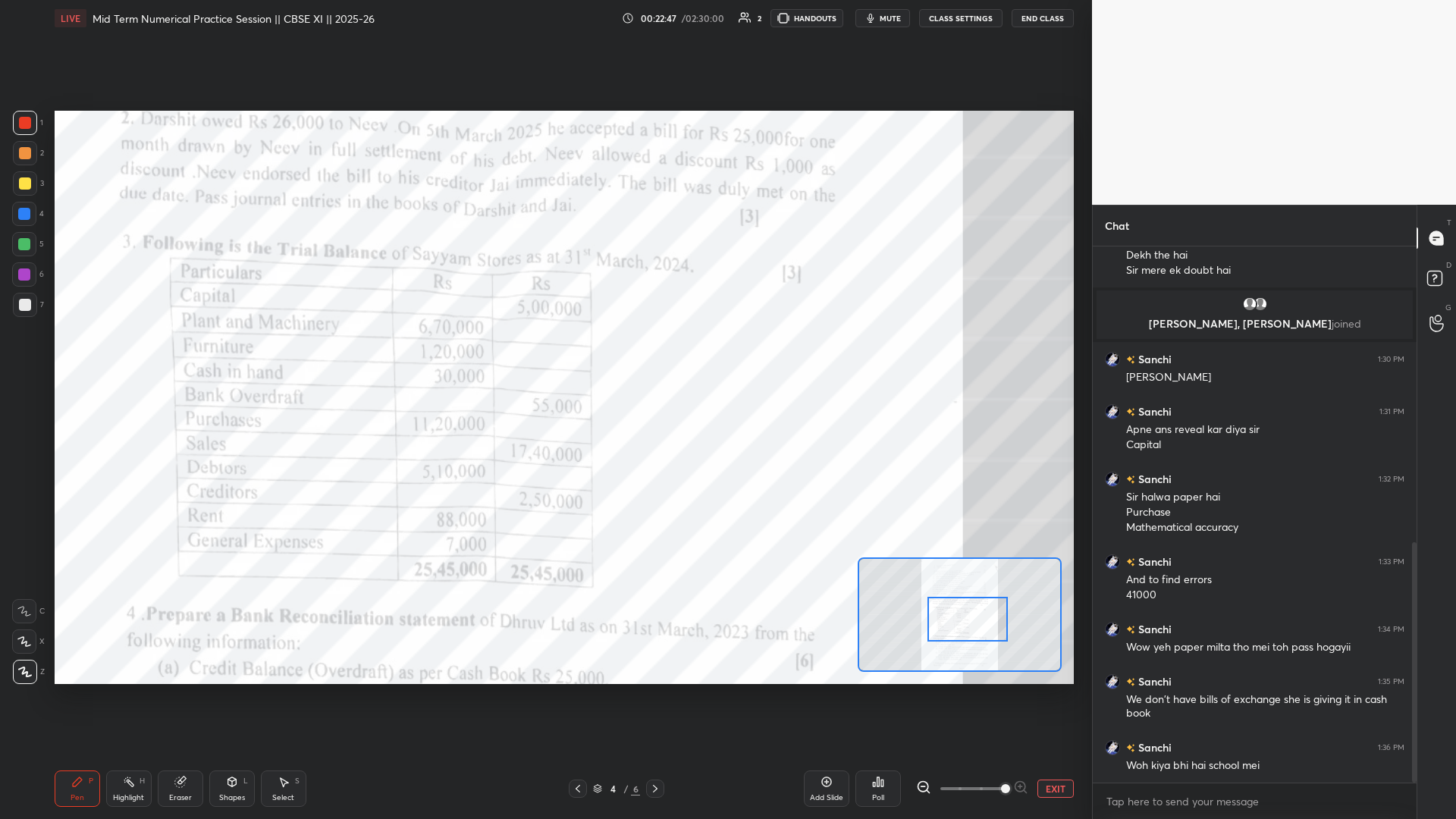
click at [544, 356] on div at bounding box center [967, 619] width 80 height 45
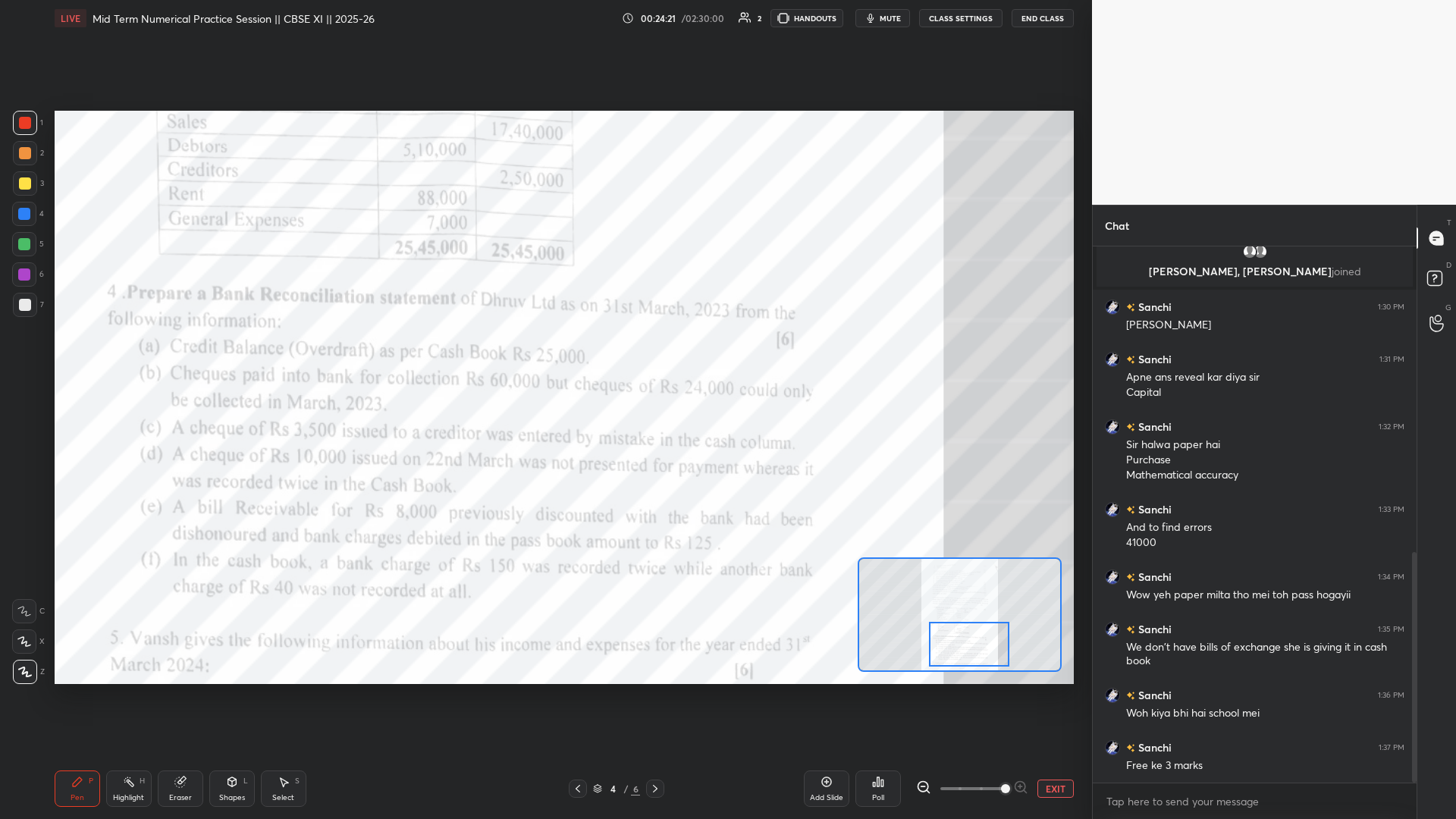
drag, startPoint x: 955, startPoint y: 629, endPoint x: 964, endPoint y: 644, distance: 17.5
click at [544, 356] on div at bounding box center [969, 644] width 80 height 45
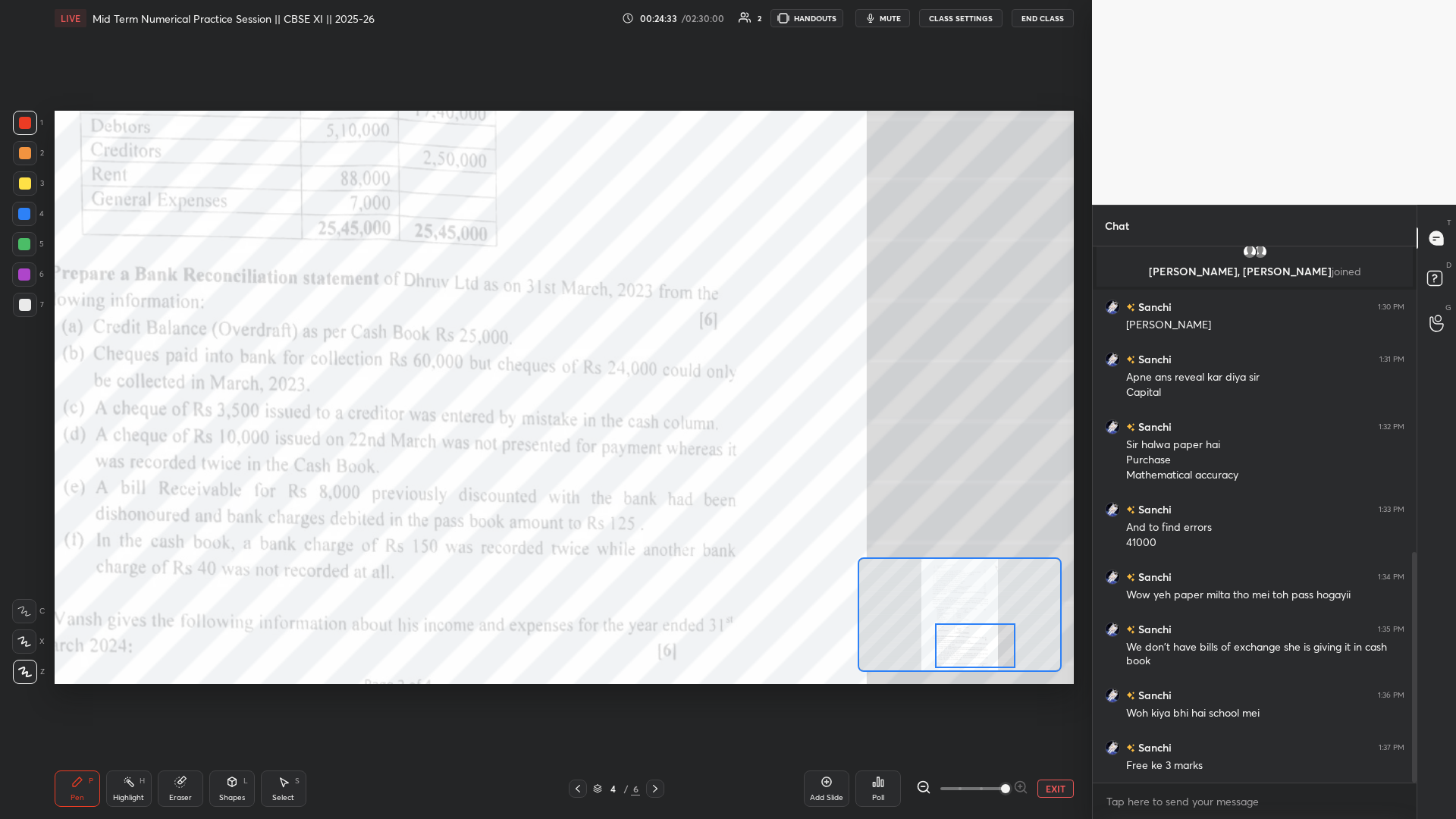
click at [544, 356] on div at bounding box center [975, 645] width 80 height 45
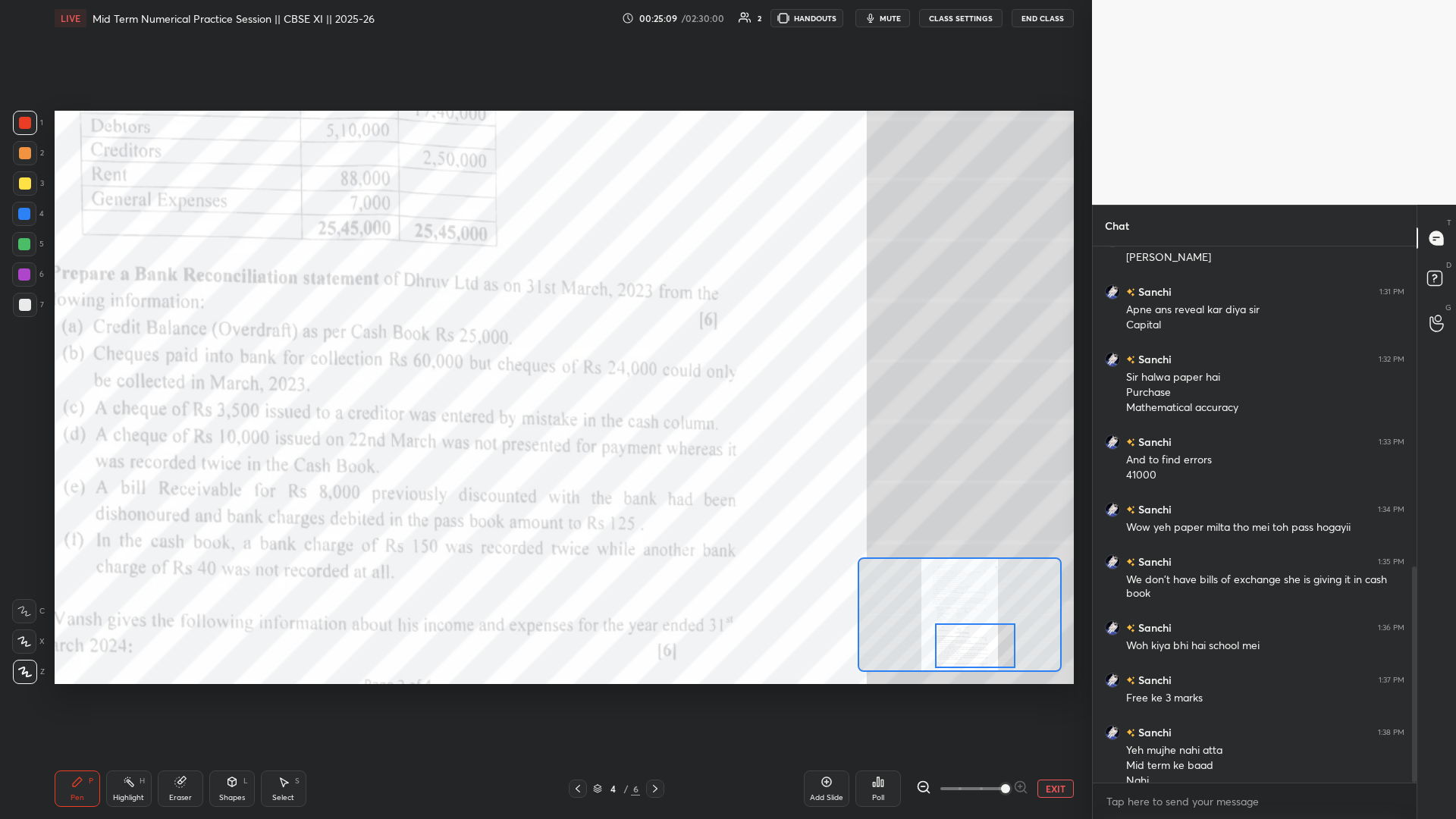
scroll to position [794, 0]
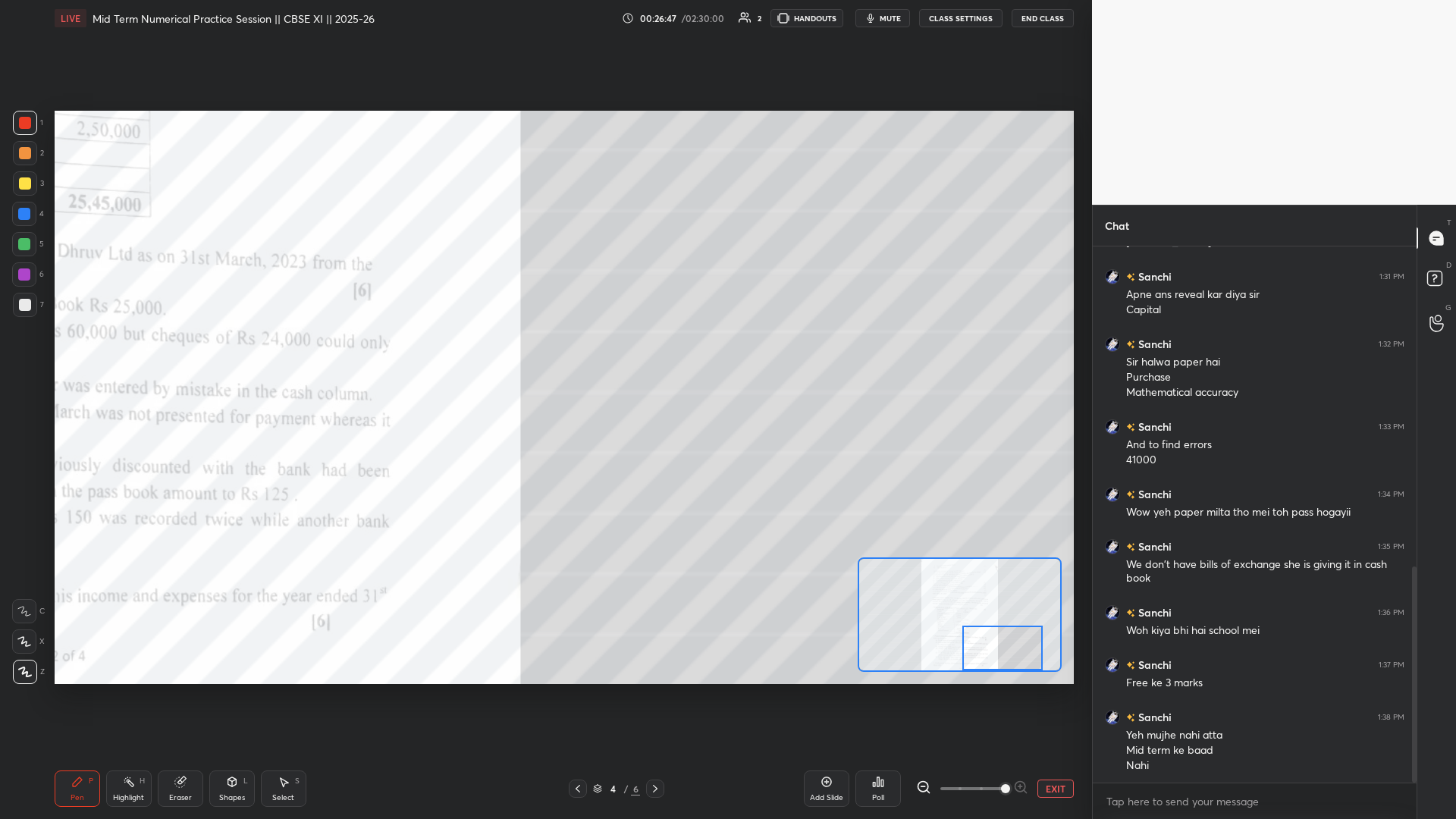
drag, startPoint x: 967, startPoint y: 642, endPoint x: 992, endPoint y: 649, distance: 26.0
click at [544, 356] on div at bounding box center [1003, 648] width 80 height 45
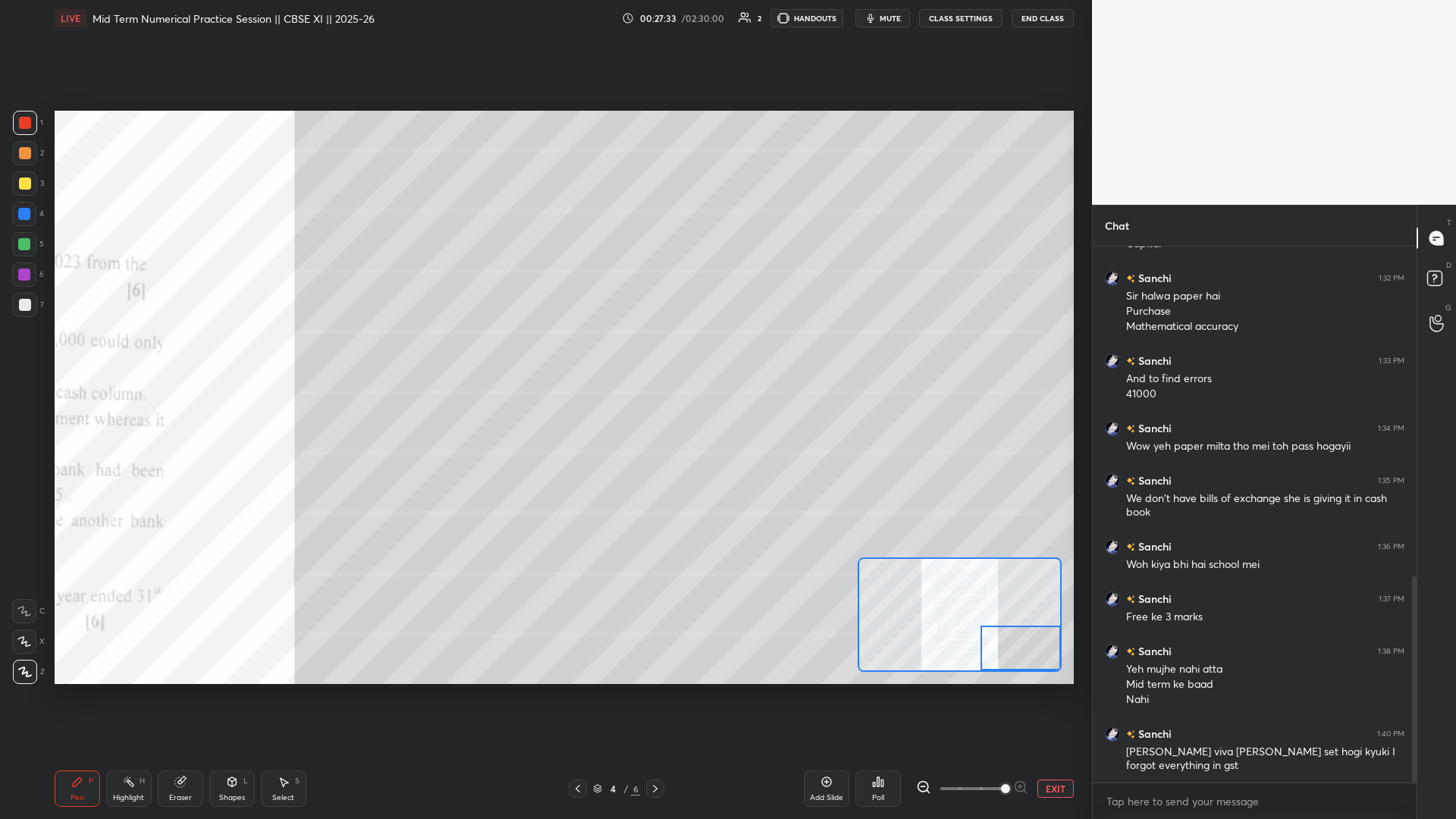
drag, startPoint x: 1014, startPoint y: 653, endPoint x: 1020, endPoint y: 644, distance: 10.8
click at [544, 356] on div at bounding box center [1021, 648] width 80 height 45
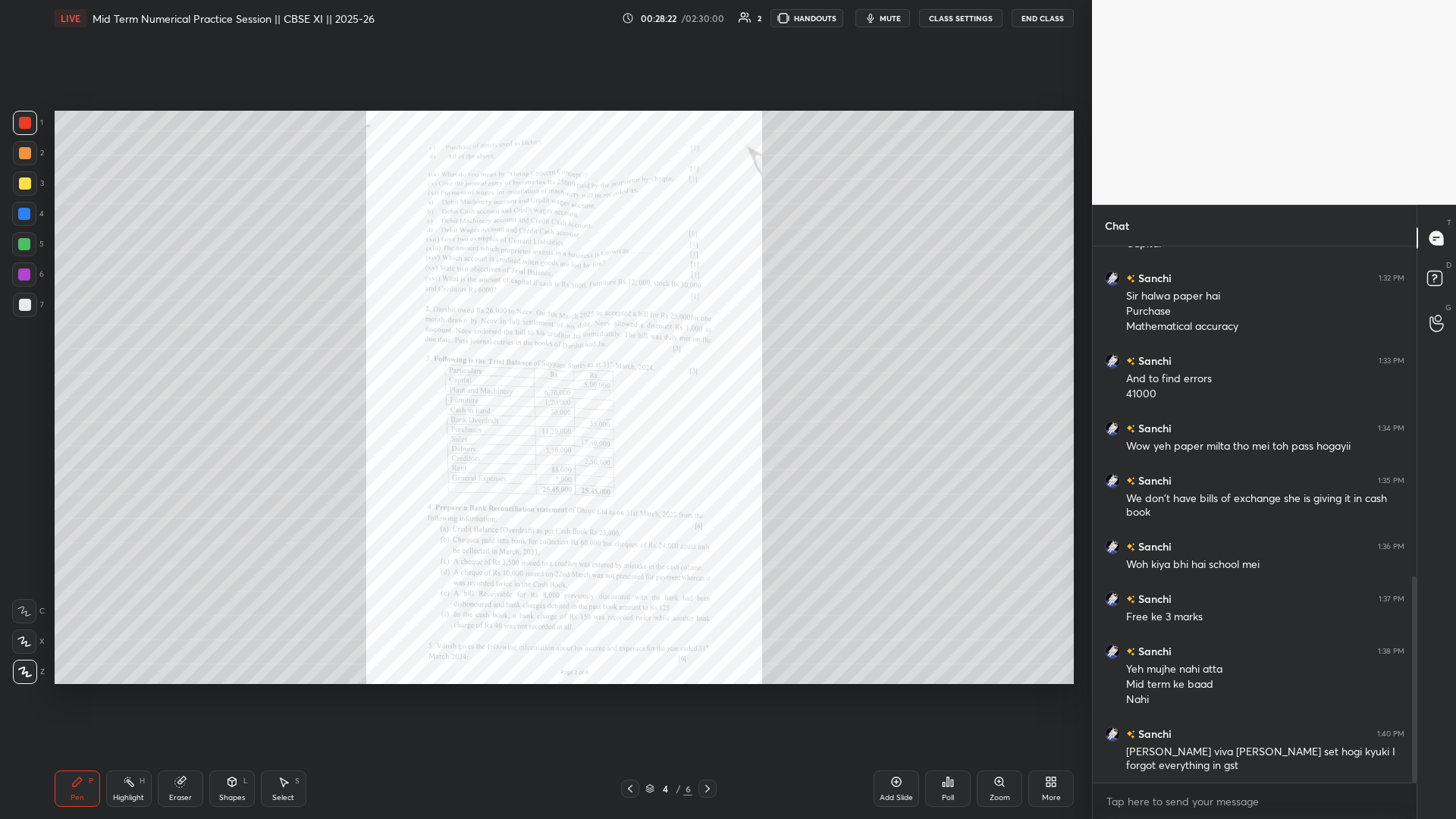
click at [544, 356] on icon at bounding box center [708, 789] width 12 height 12
click at [544, 356] on icon at bounding box center [630, 789] width 12 height 12
click at [544, 356] on div "Add Slide" at bounding box center [896, 788] width 46 height 36
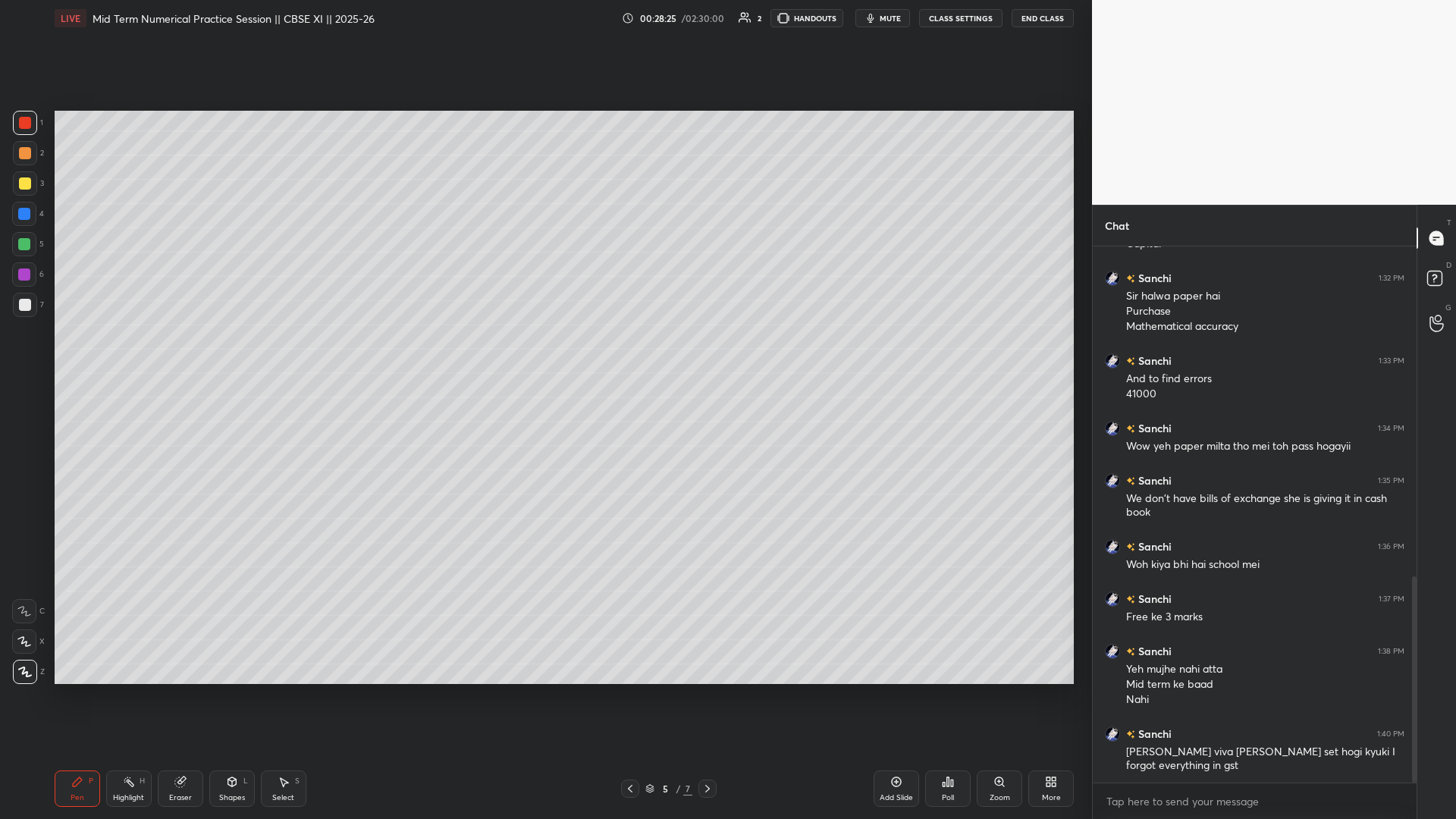
click at [544, 356] on icon at bounding box center [630, 789] width 12 height 12
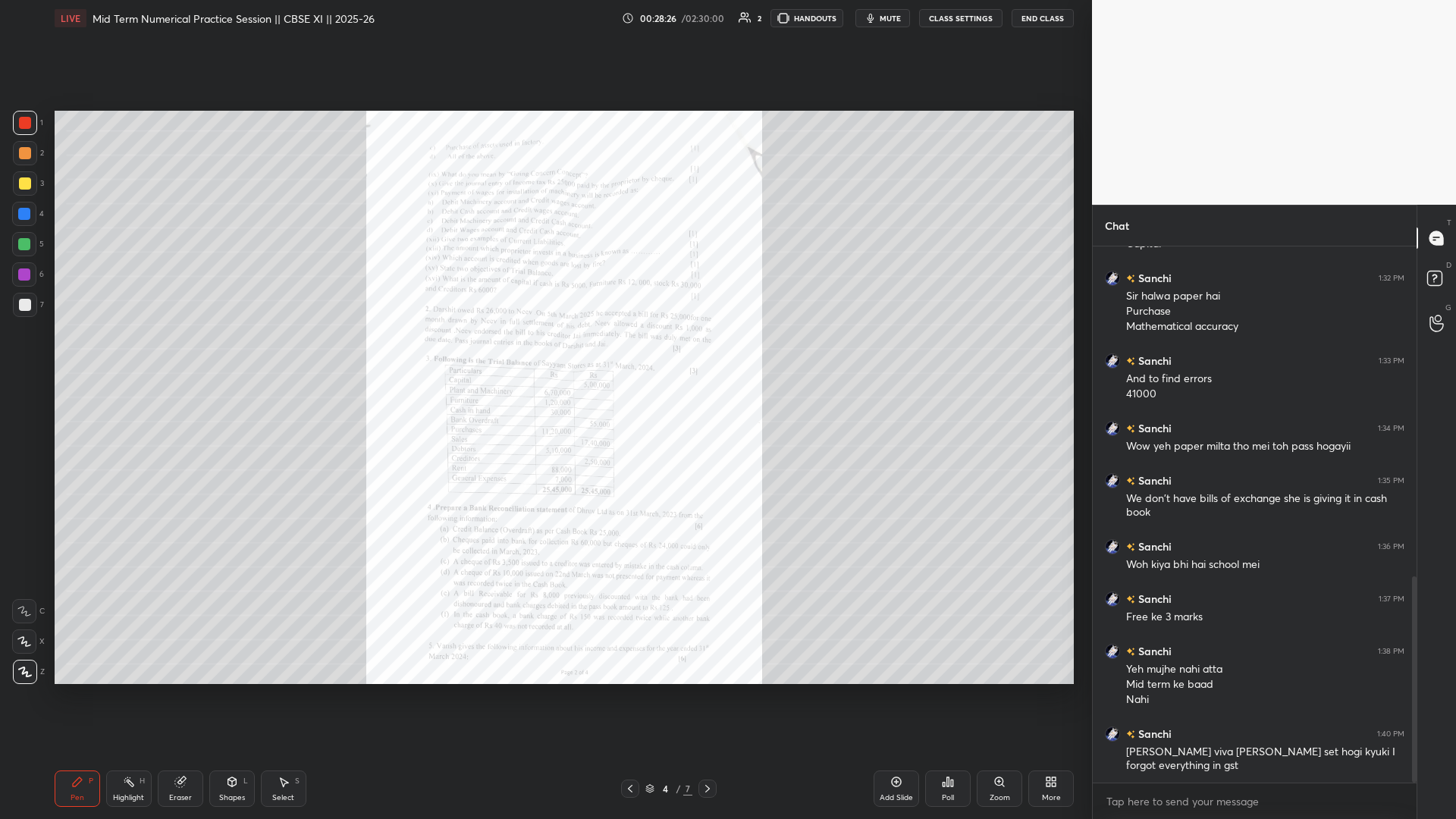
click at [544, 356] on icon at bounding box center [1000, 781] width 9 height 9
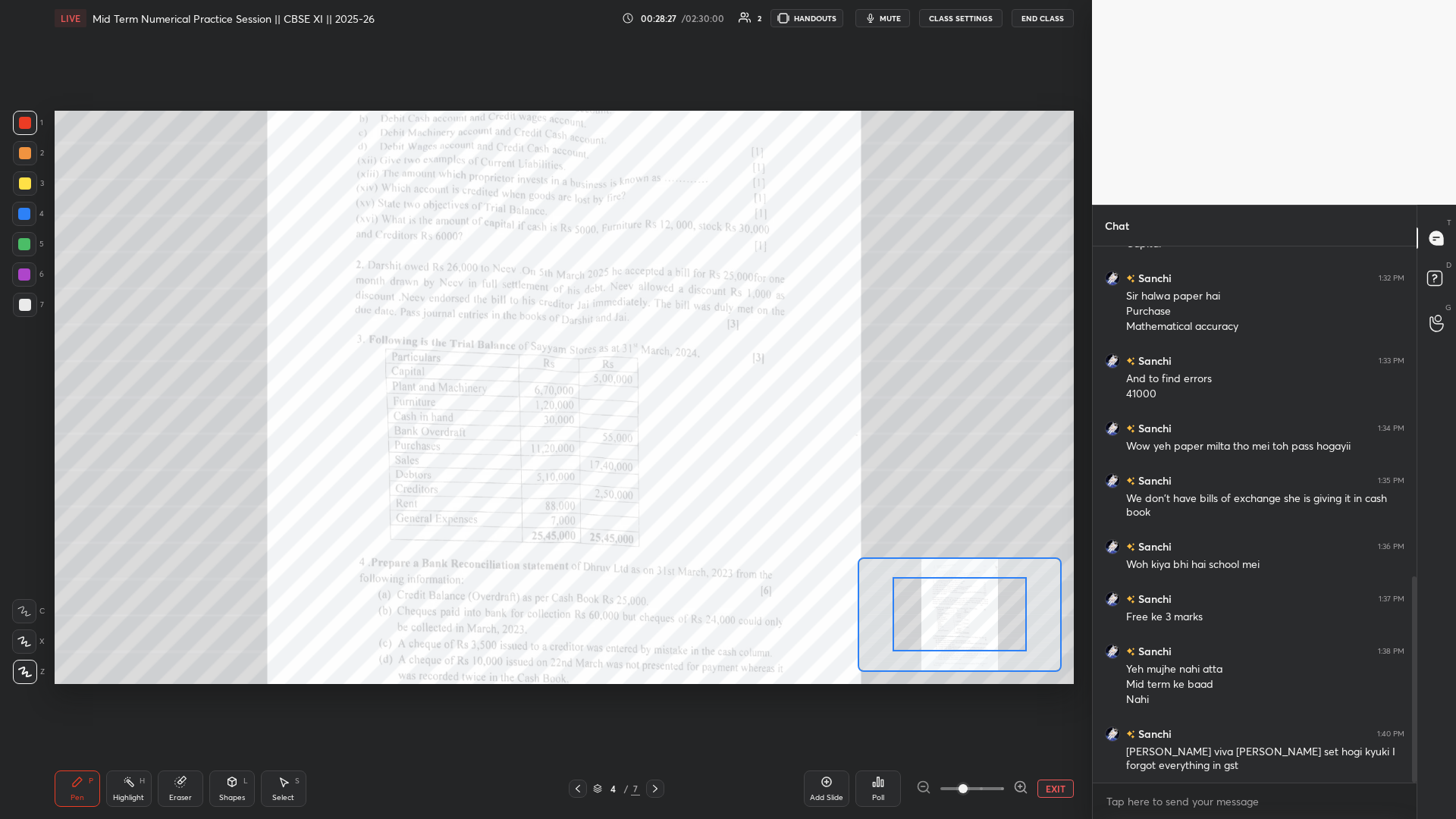
click at [544, 356] on span at bounding box center [972, 788] width 63 height 22
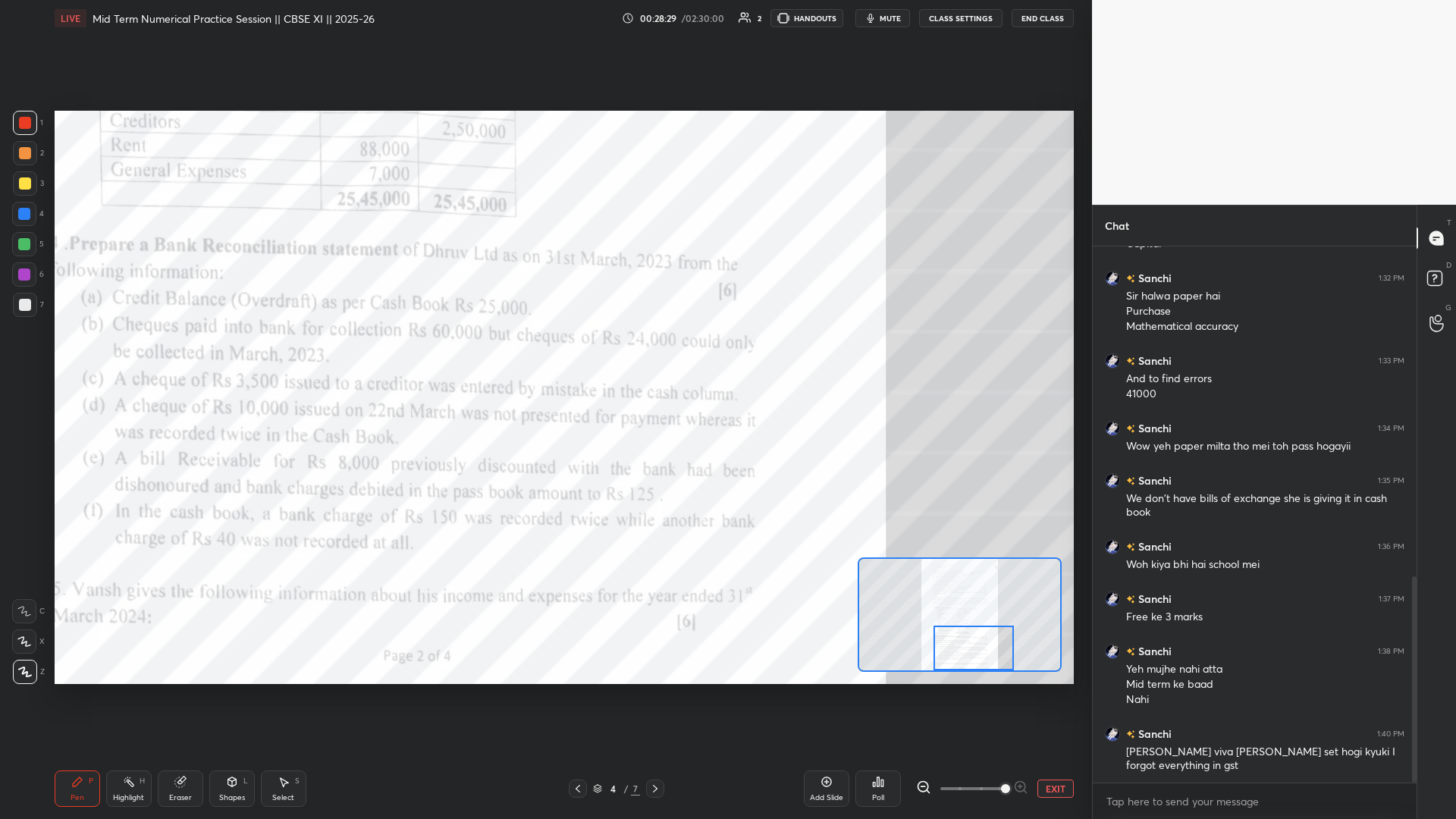
click at [544, 356] on div "Setting up your live class Poll for secs No correct answer Start poll" at bounding box center [564, 398] width 1019 height 573
click at [544, 356] on span at bounding box center [972, 788] width 63 height 22
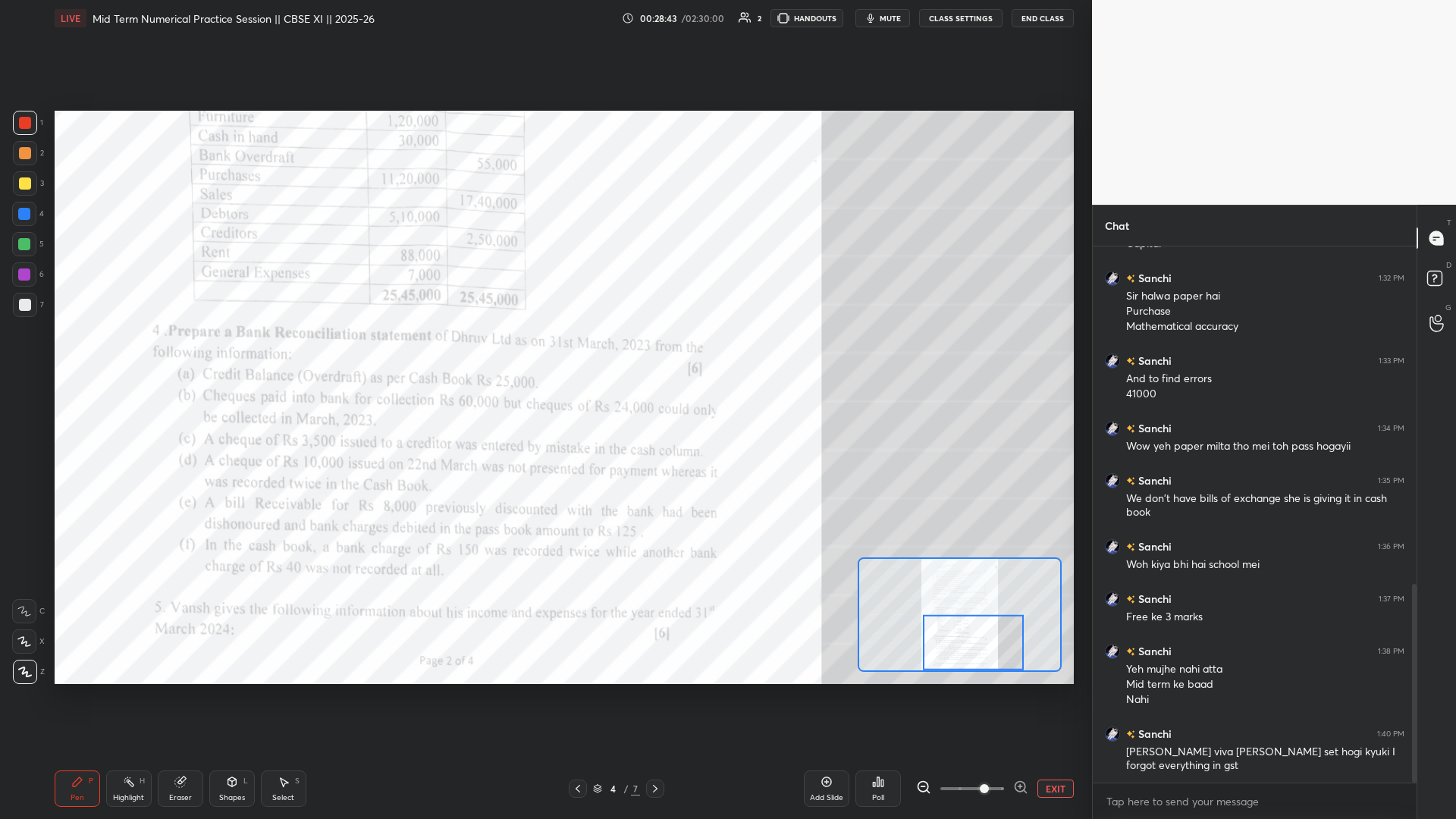
scroll to position [913, 0]
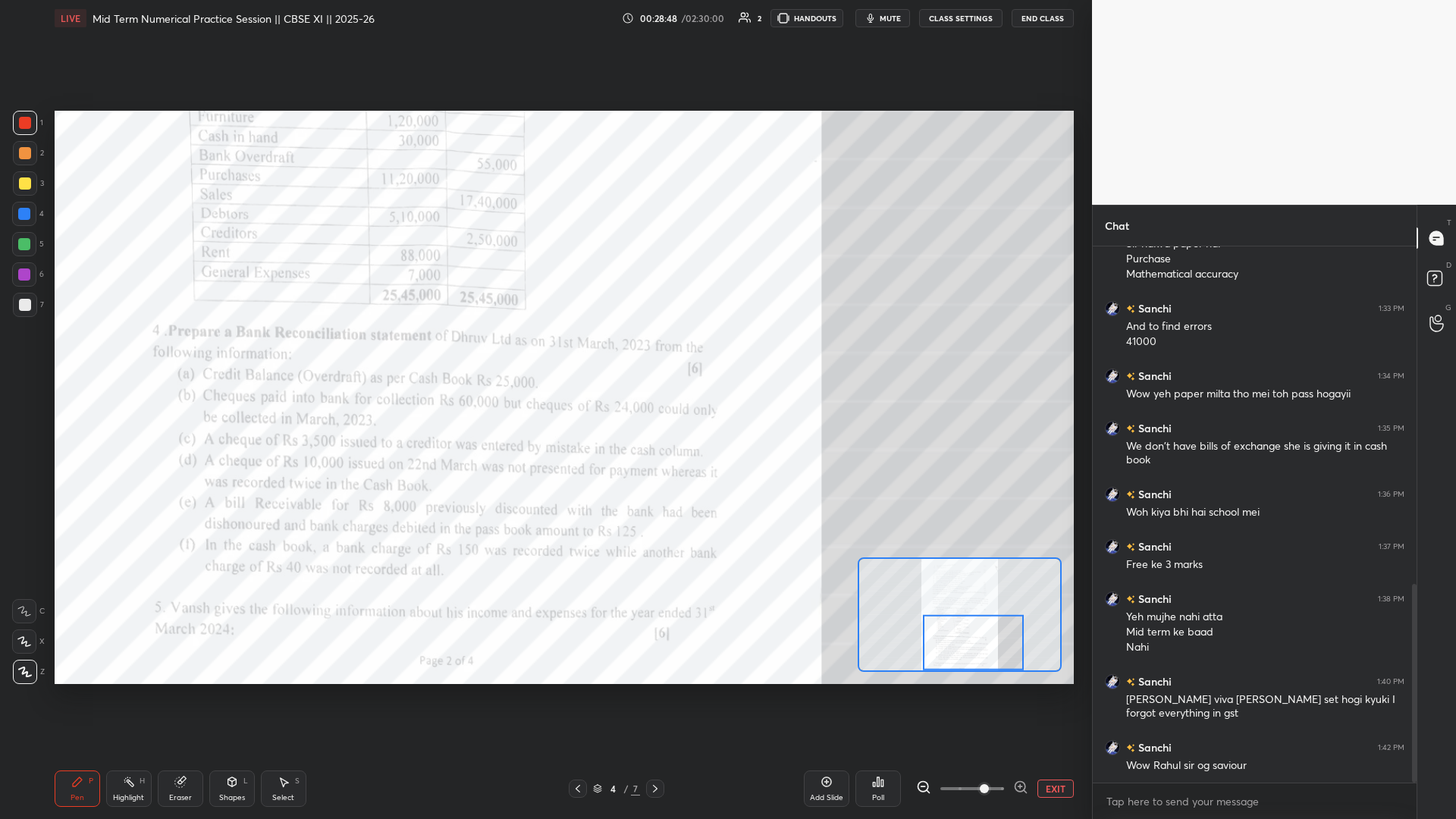
click at [544, 356] on icon at bounding box center [655, 789] width 12 height 12
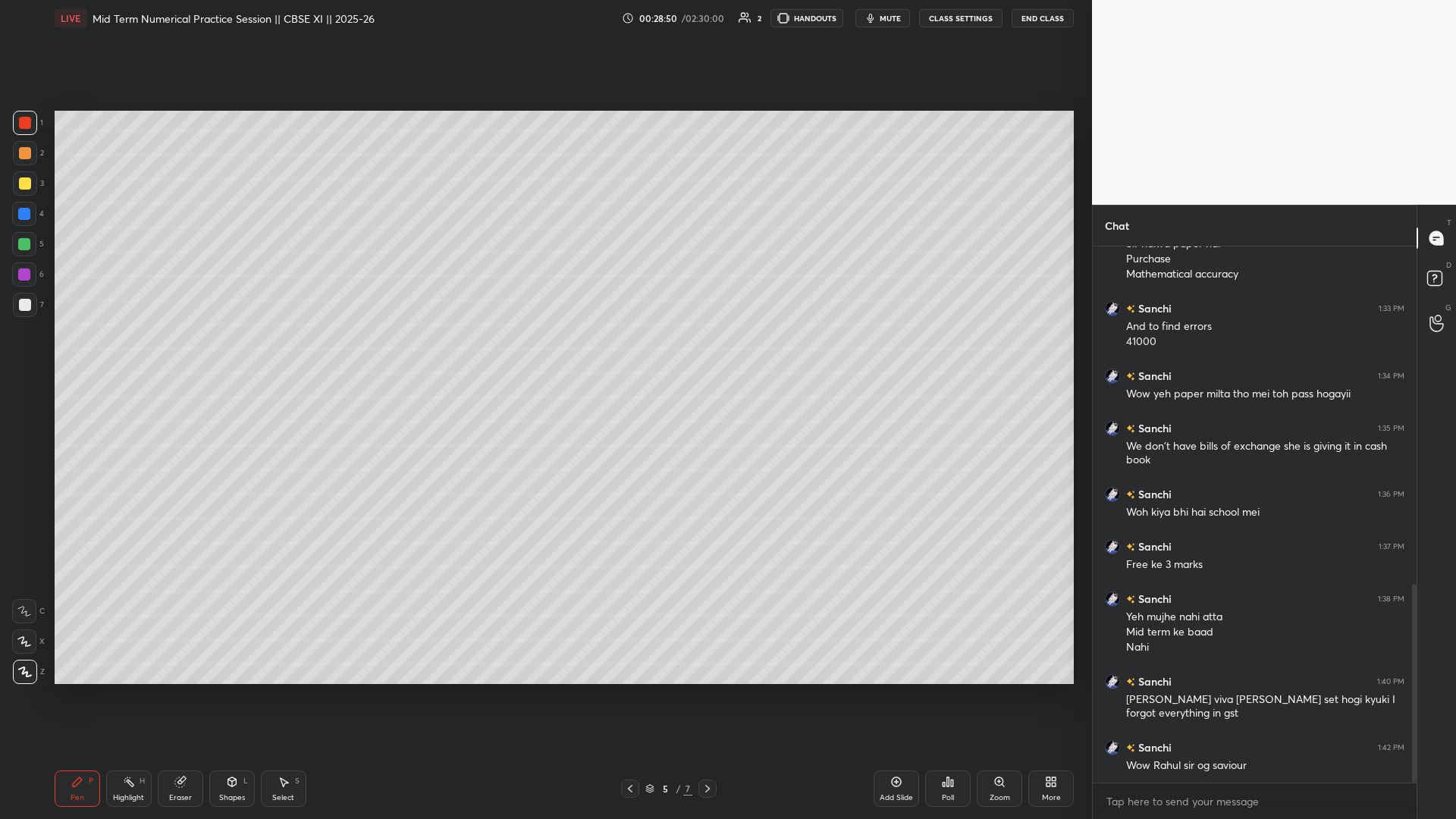
click at [544, 356] on icon at bounding box center [708, 789] width 12 height 12
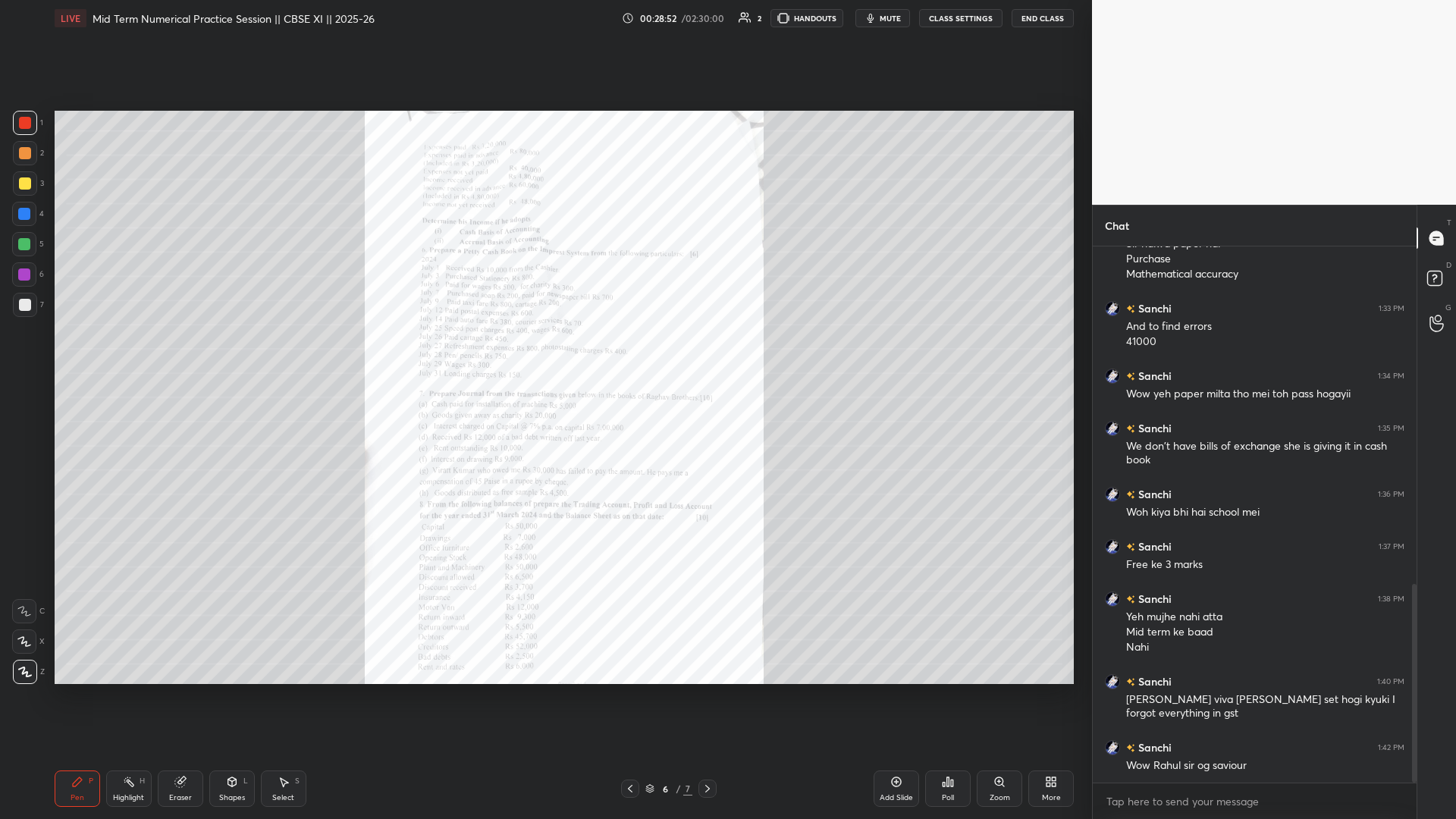
click at [544, 356] on div "Zoom" at bounding box center [1000, 788] width 46 height 36
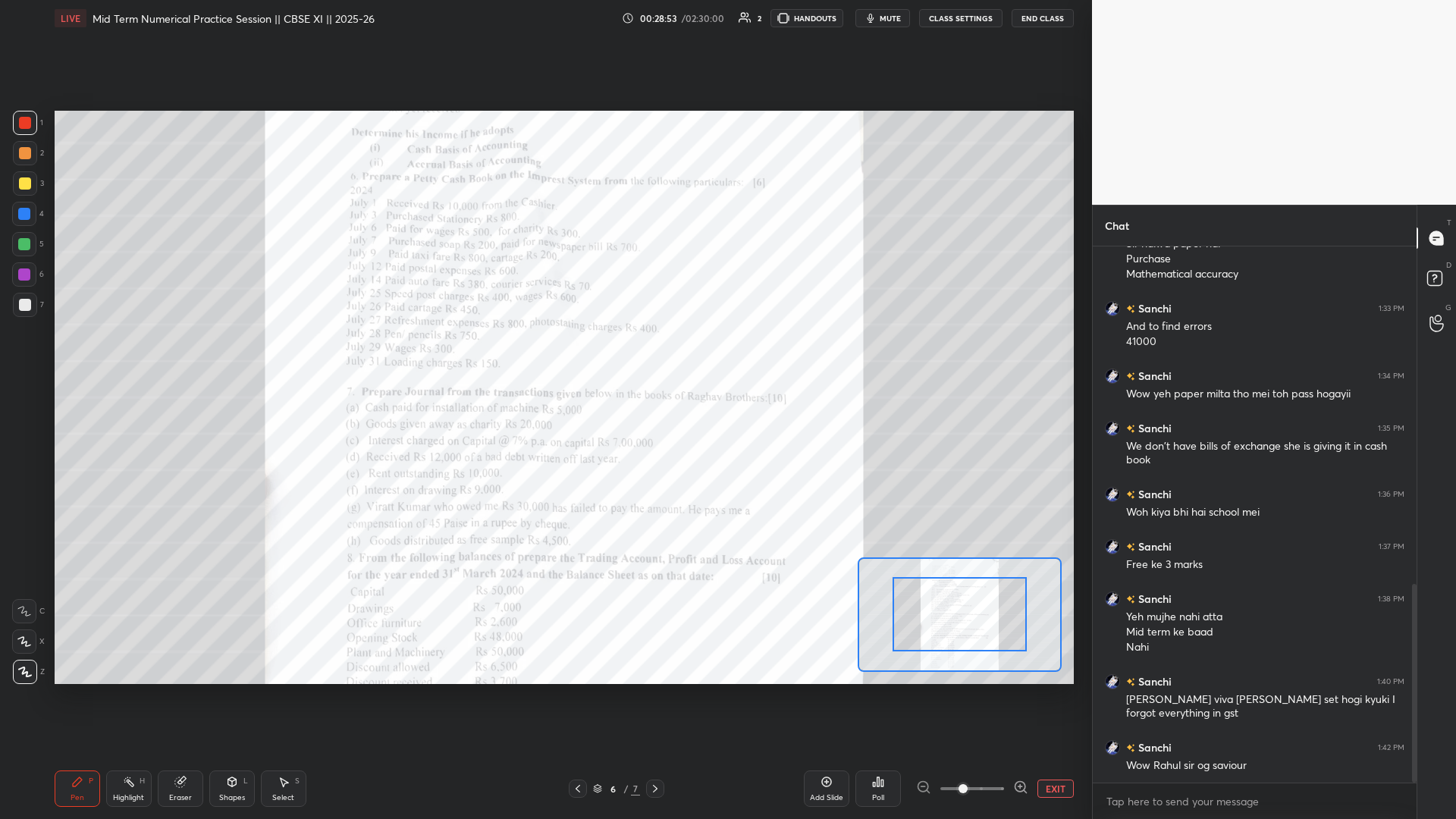
click at [544, 356] on span at bounding box center [972, 788] width 63 height 22
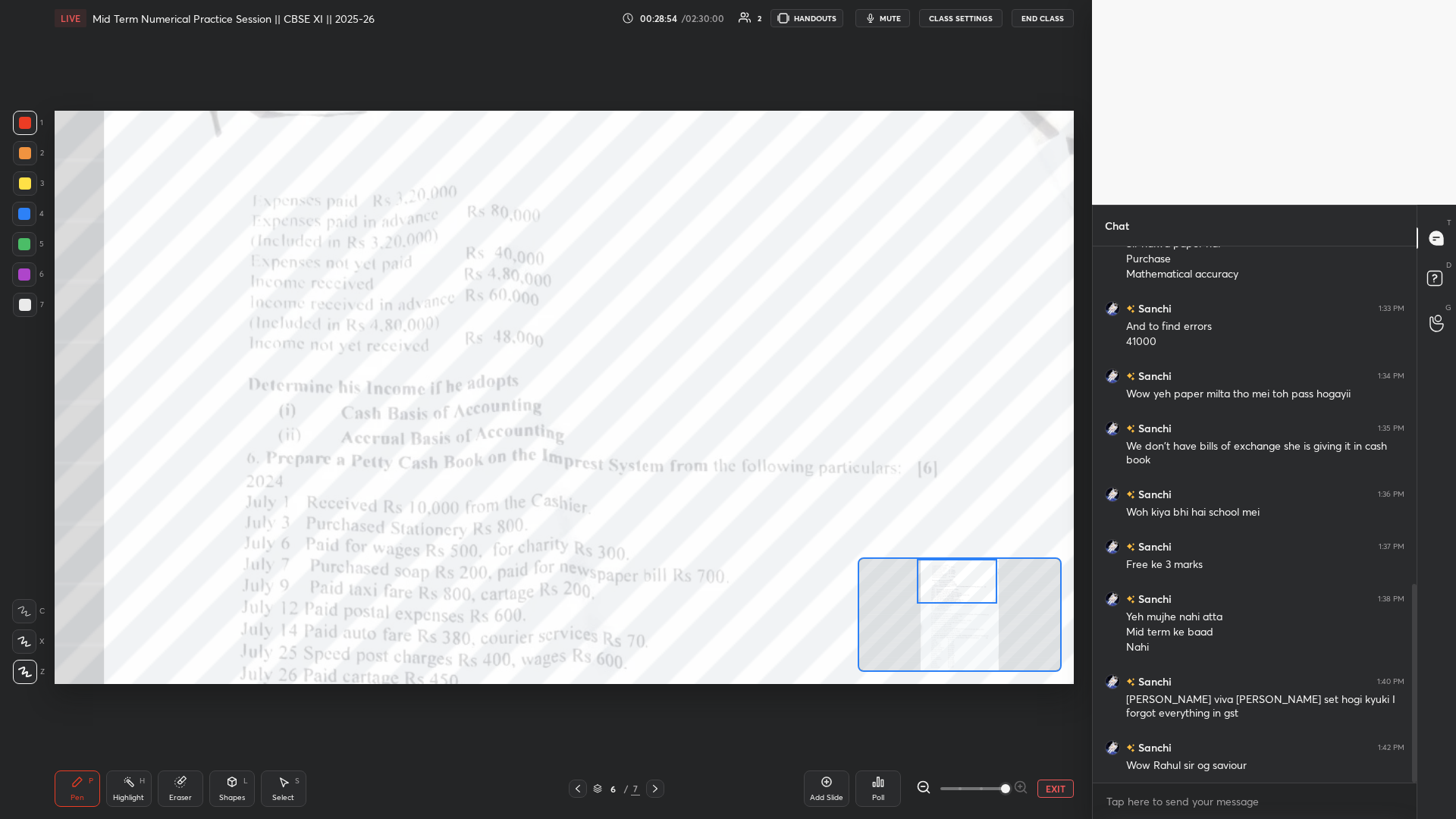
drag, startPoint x: 957, startPoint y: 615, endPoint x: 955, endPoint y: 570, distance: 45.0
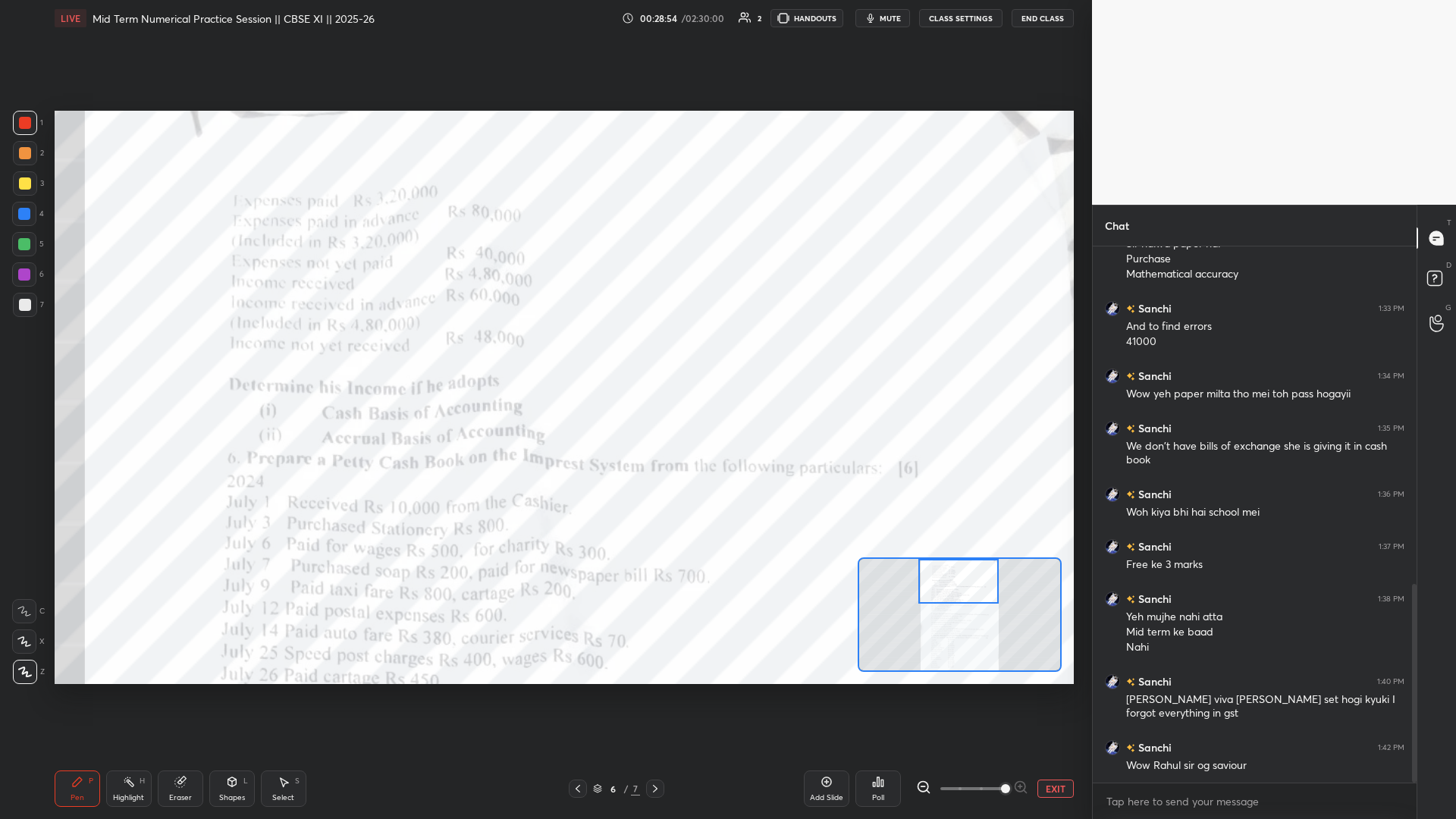
click at [544, 356] on div at bounding box center [959, 581] width 80 height 45
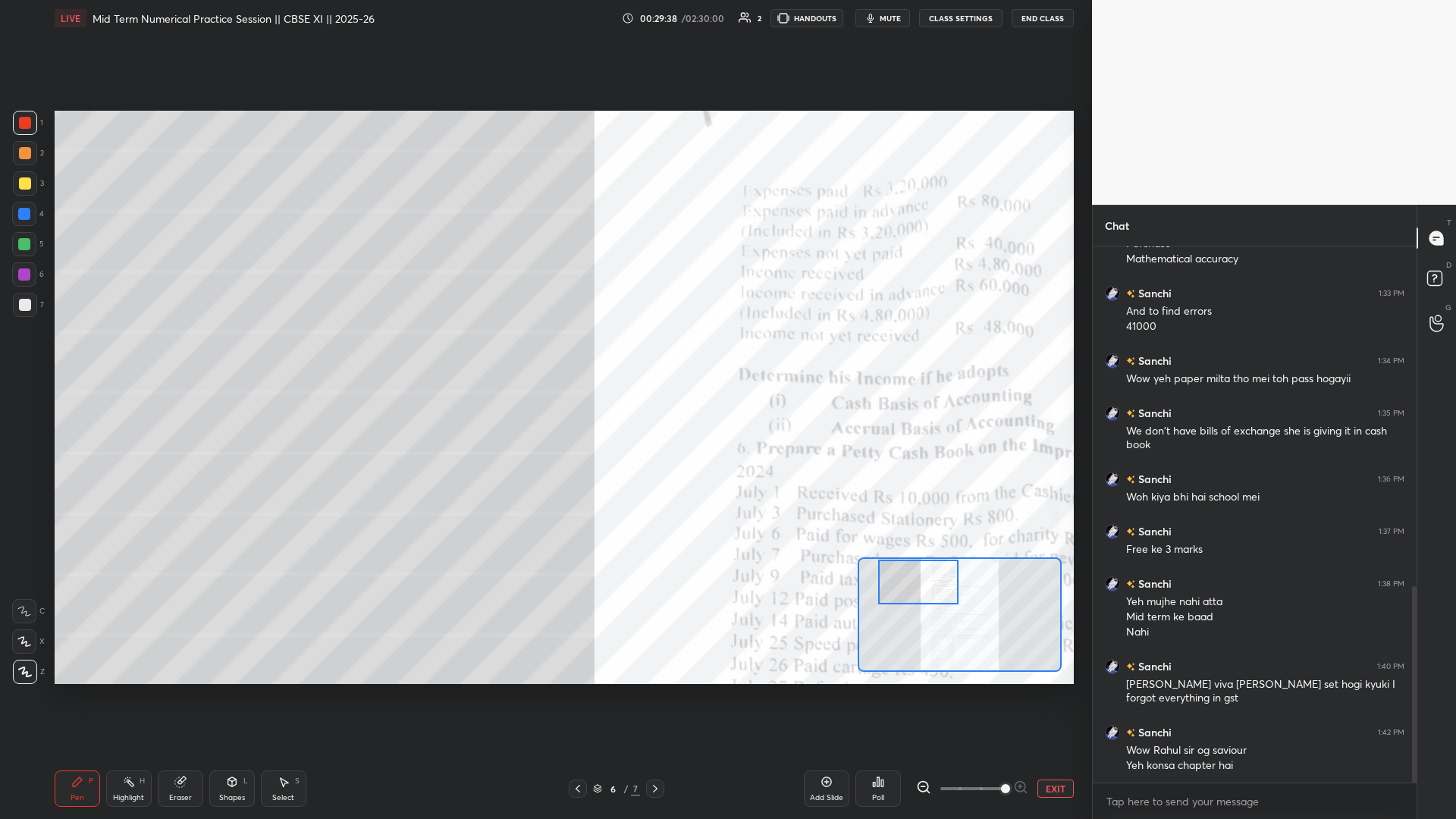
drag, startPoint x: 964, startPoint y: 591, endPoint x: 925, endPoint y: 592, distance: 39.0
click at [544, 356] on div at bounding box center [919, 582] width 80 height 45
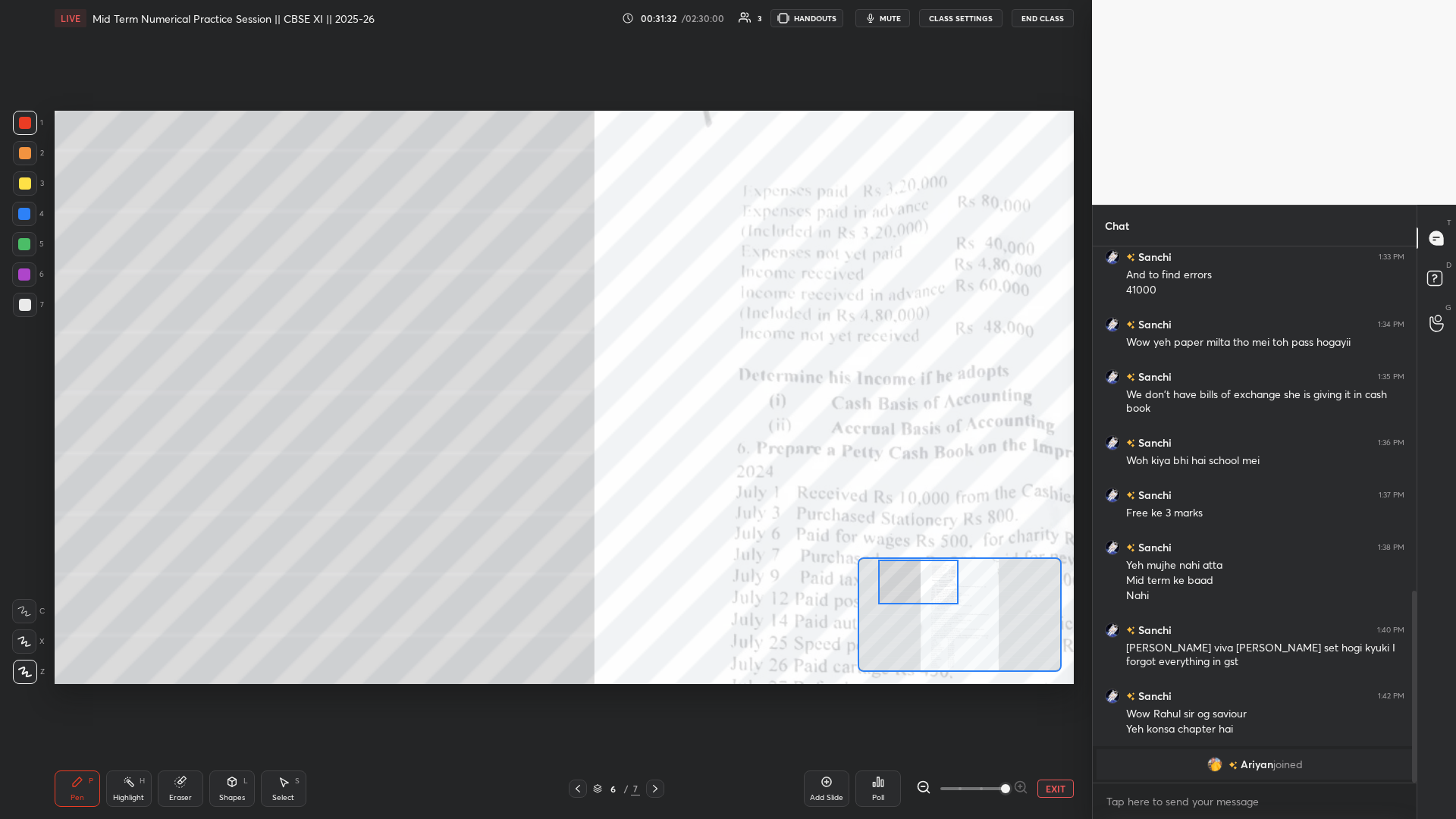
scroll to position [982, 0]
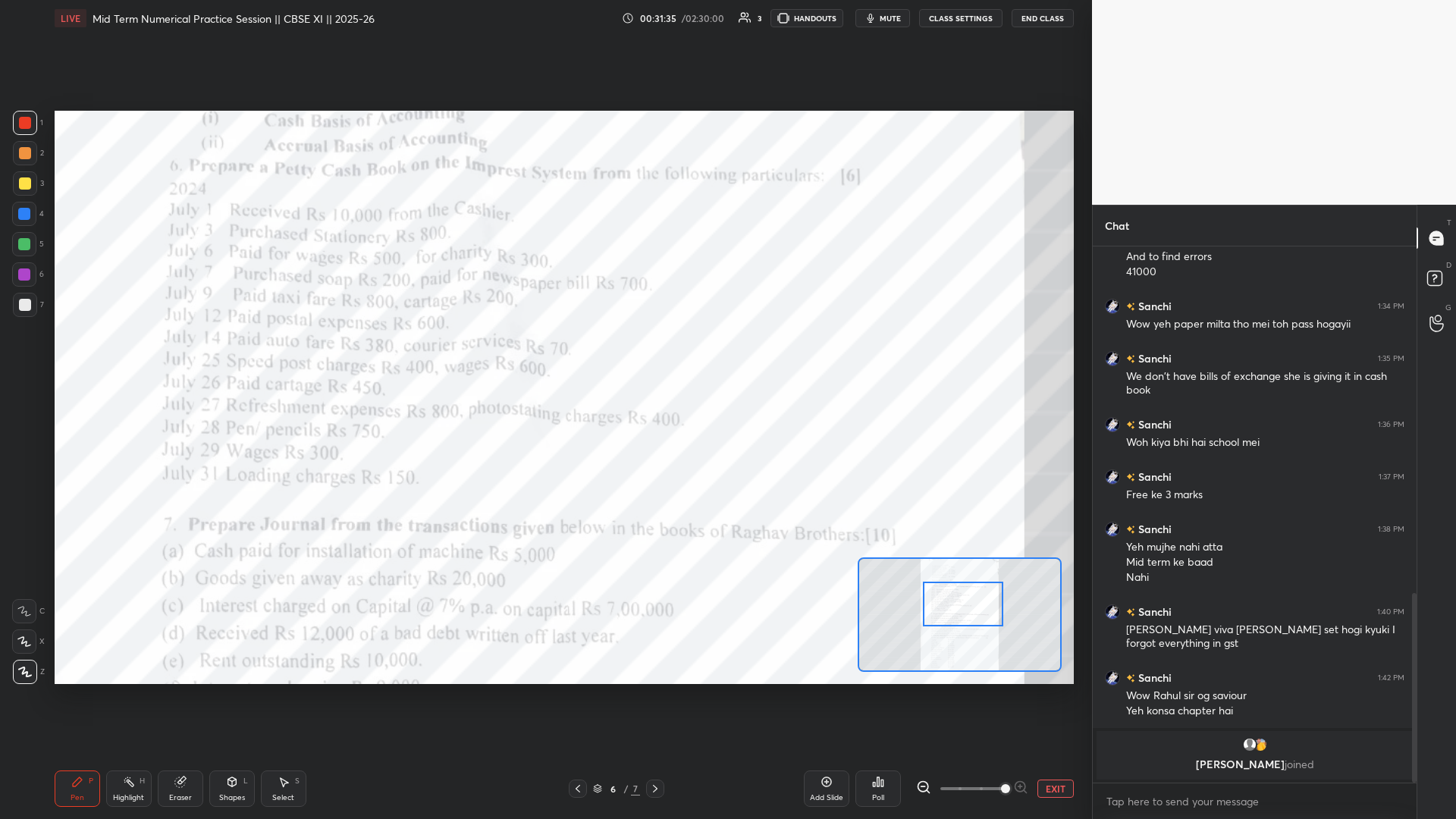
drag, startPoint x: 937, startPoint y: 589, endPoint x: 981, endPoint y: 610, distance: 48.8
click at [544, 356] on div at bounding box center [964, 604] width 80 height 45
click at [544, 356] on div "Add Slide" at bounding box center [827, 788] width 46 height 36
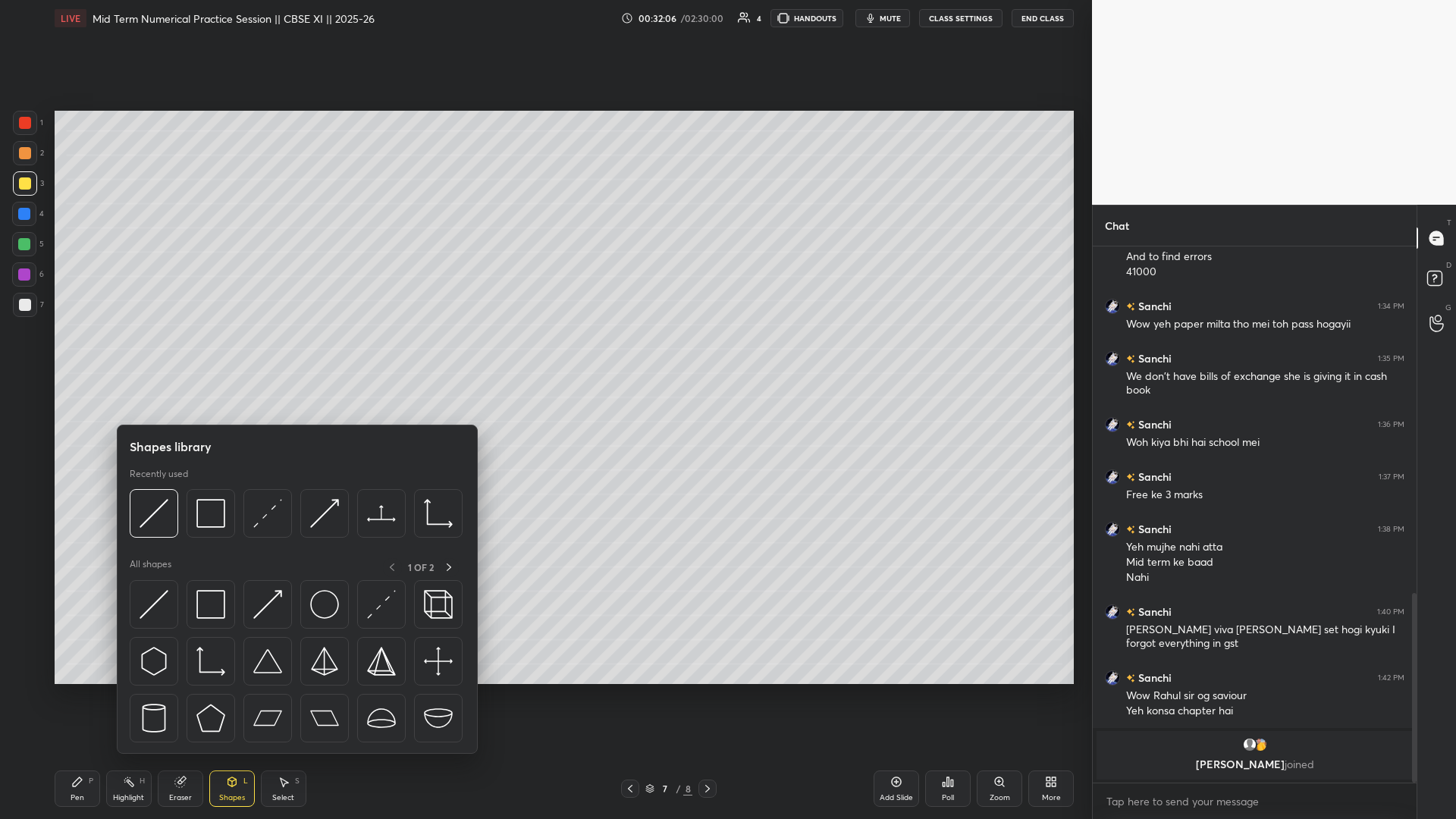
click at [214, 356] on div "Shapes library Recently used All shapes 1 OF 2" at bounding box center [297, 590] width 361 height 330
click at [210, 356] on img at bounding box center [211, 514] width 29 height 29
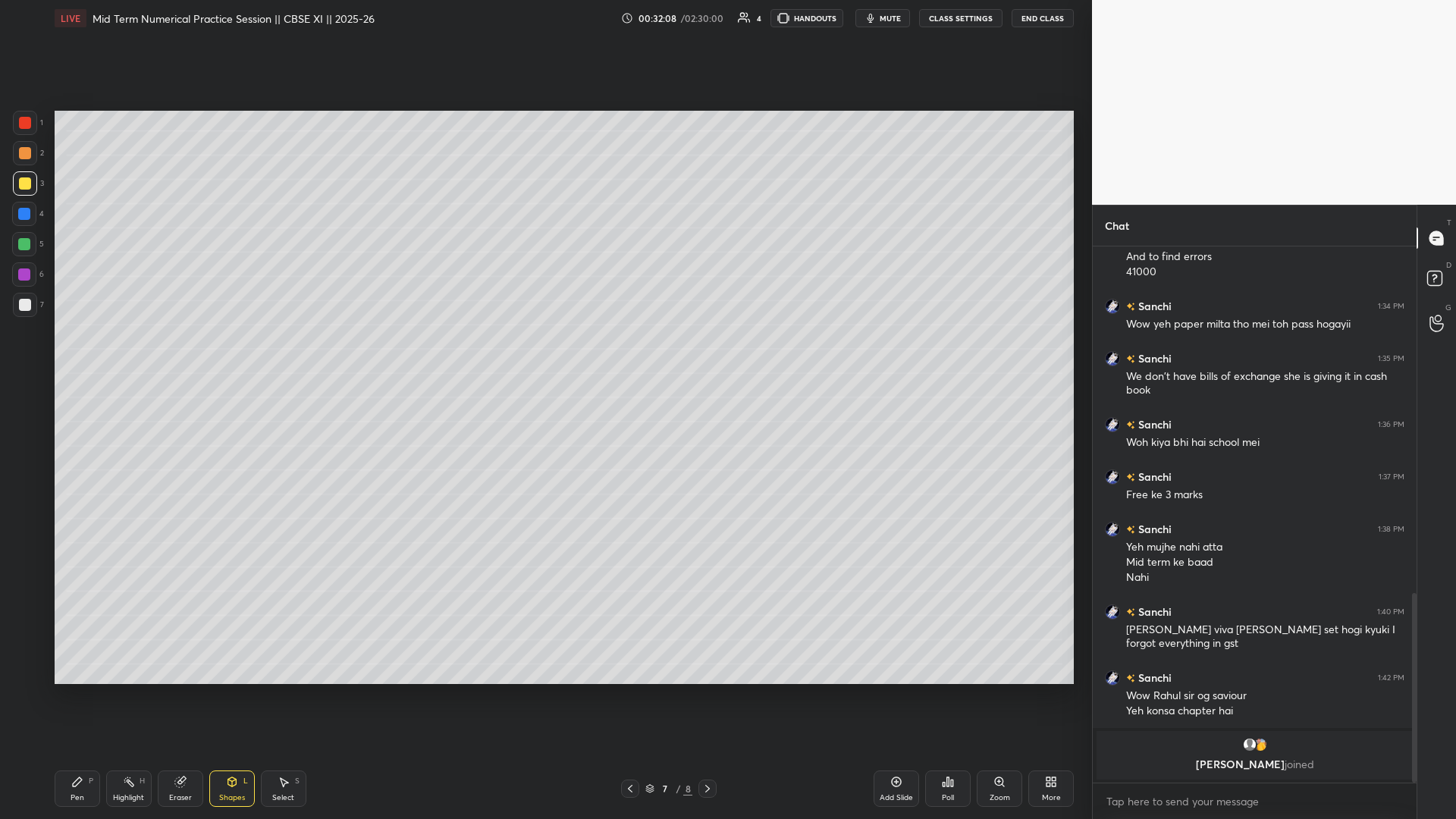
click at [544, 356] on div "1 2 3 4 5 6 7 C X Z C X Z E E Erase all H H LIVE Mid Term Numerical Practice Se…" at bounding box center [546, 410] width 1092 height 819
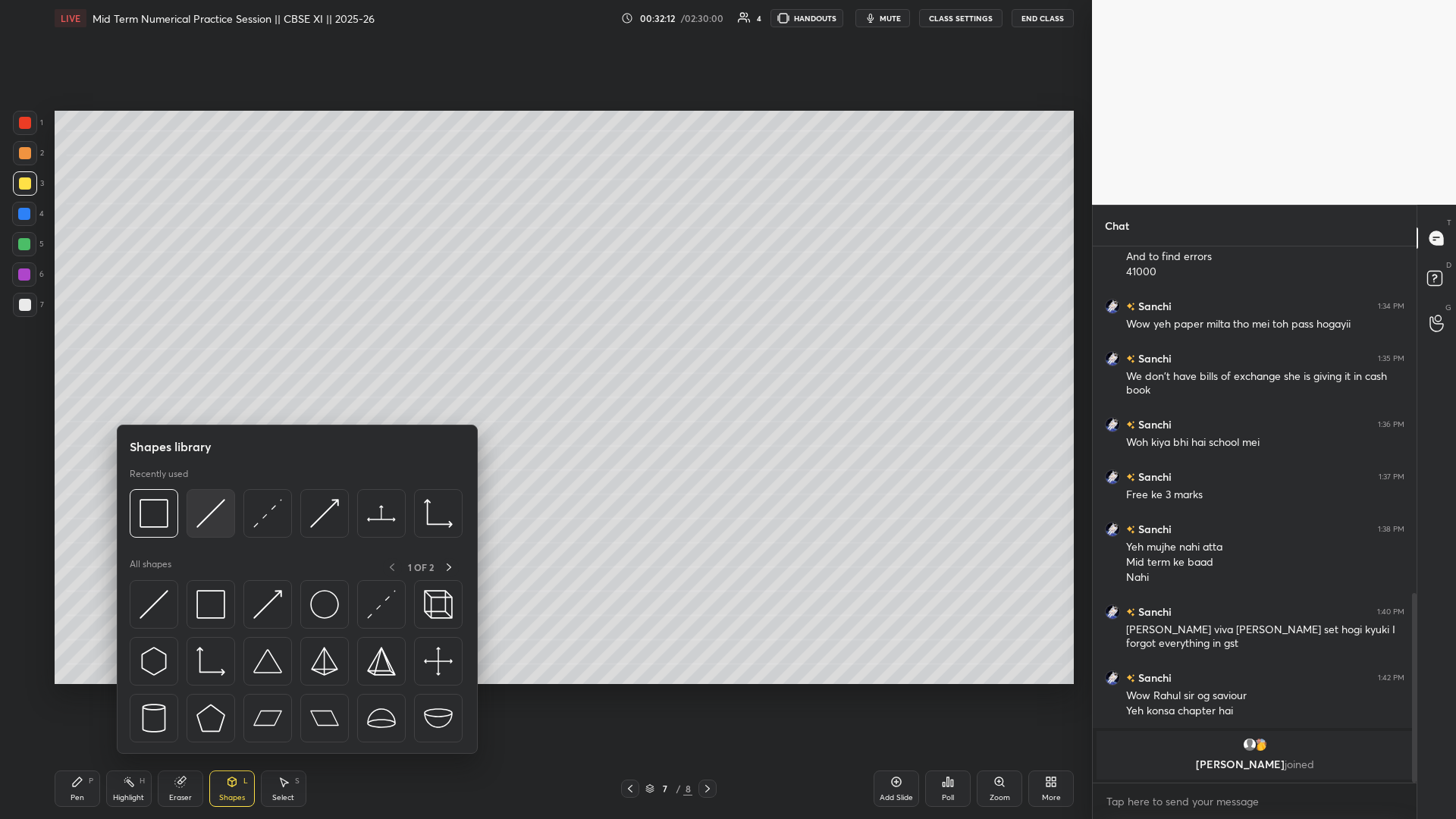
click at [207, 356] on img at bounding box center [211, 514] width 29 height 29
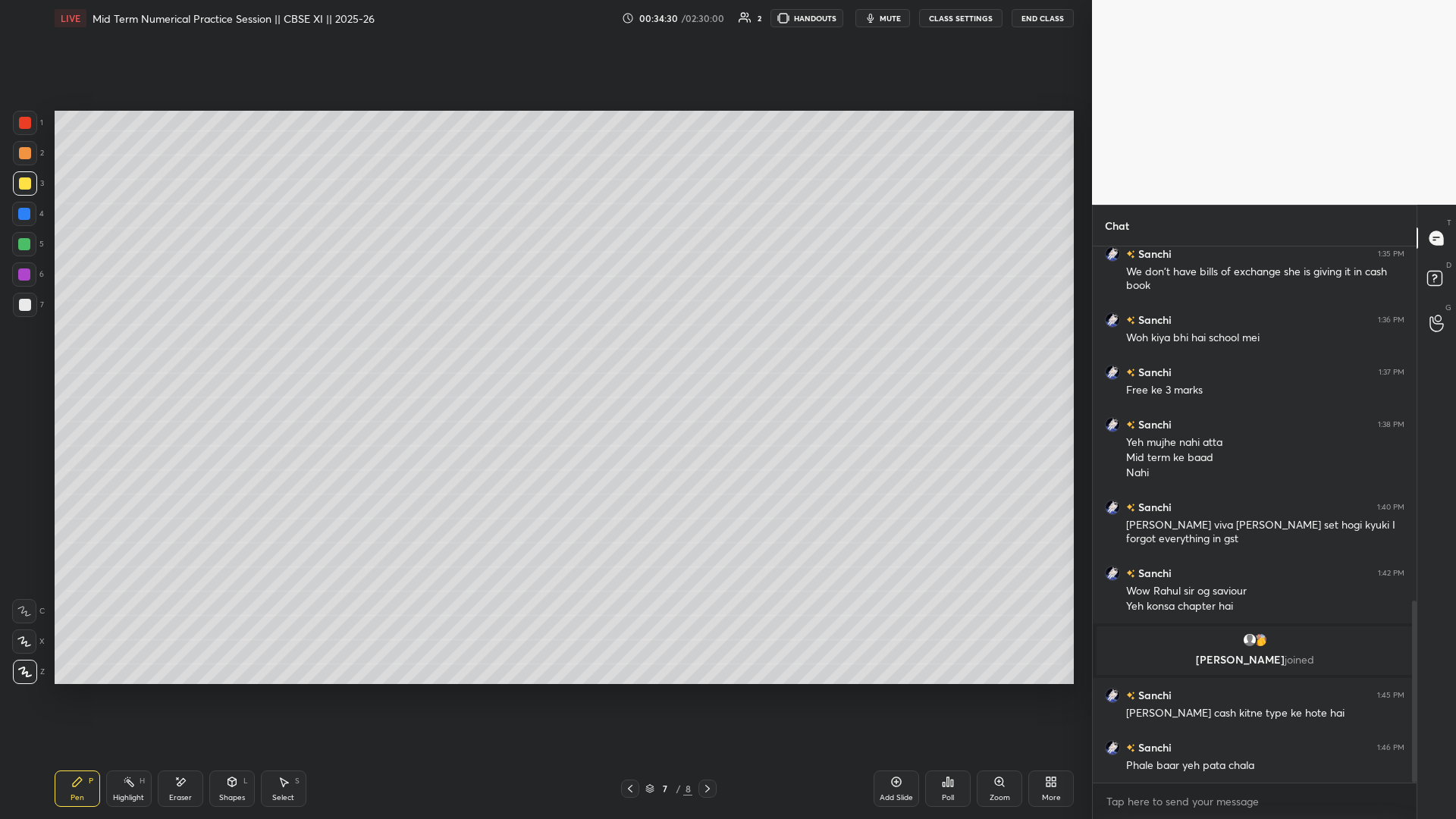
scroll to position [1080, 0]
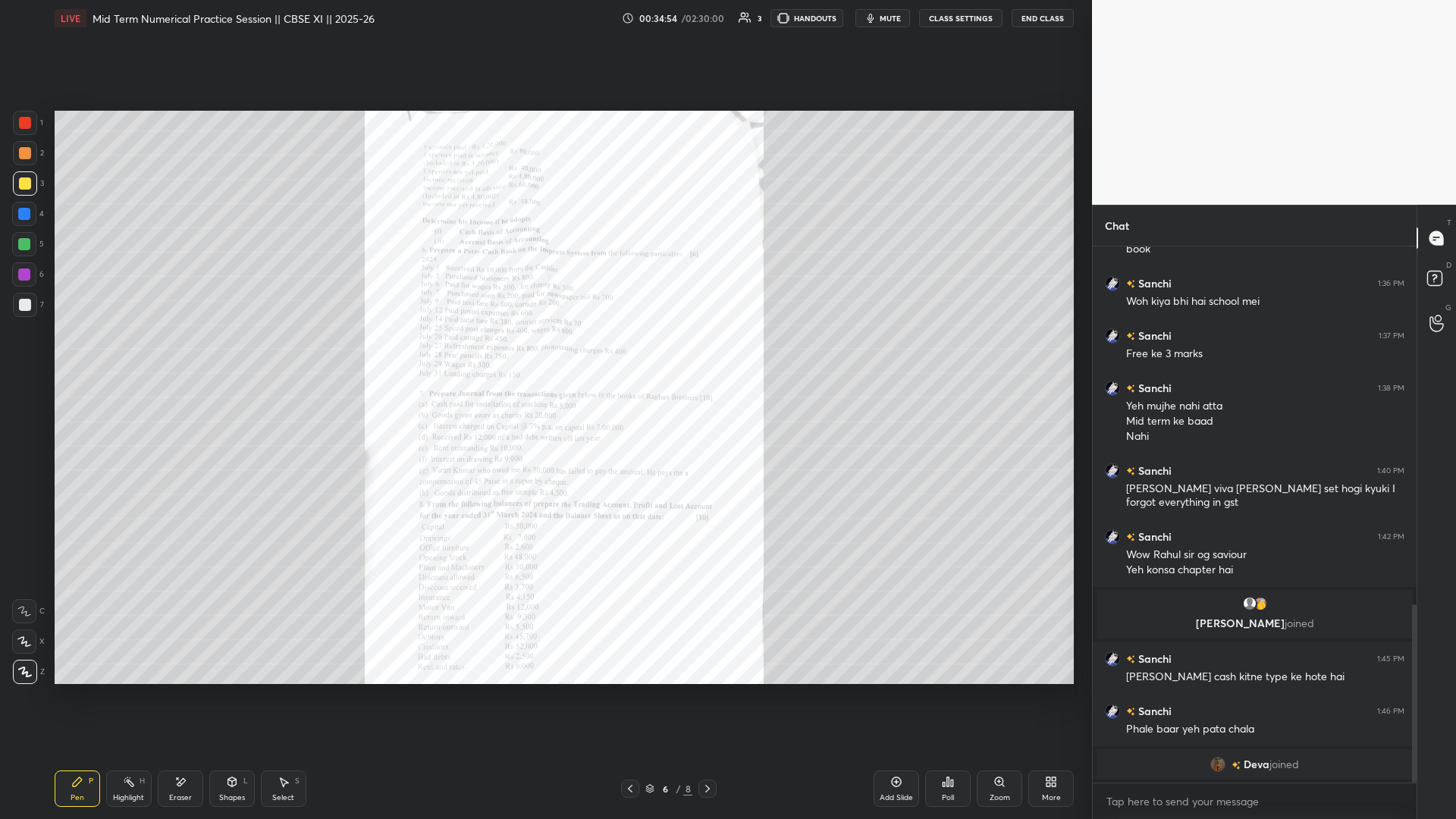
click at [544, 356] on div "Zoom" at bounding box center [1000, 788] width 46 height 36
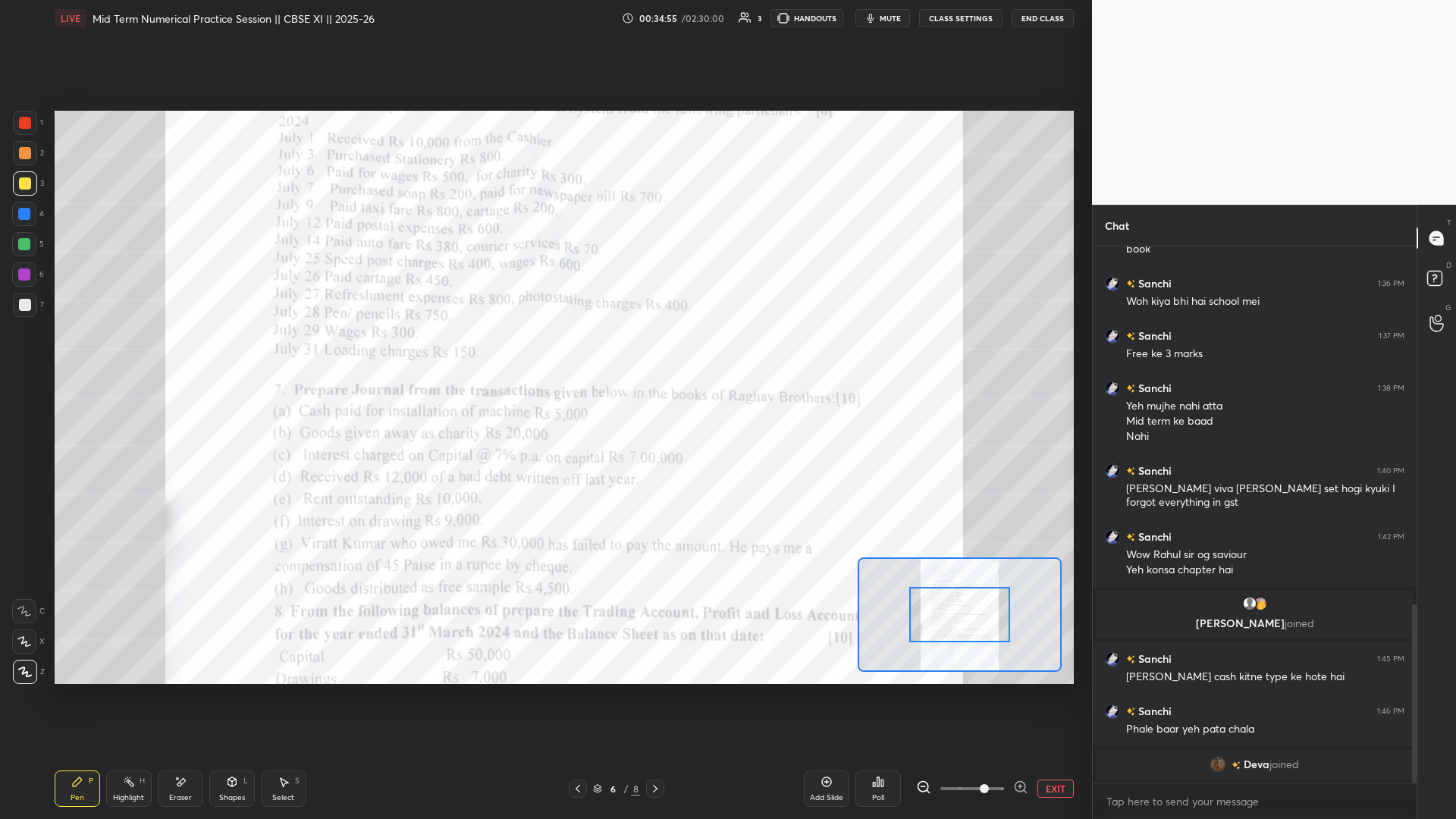
click at [544, 356] on span at bounding box center [984, 788] width 9 height 9
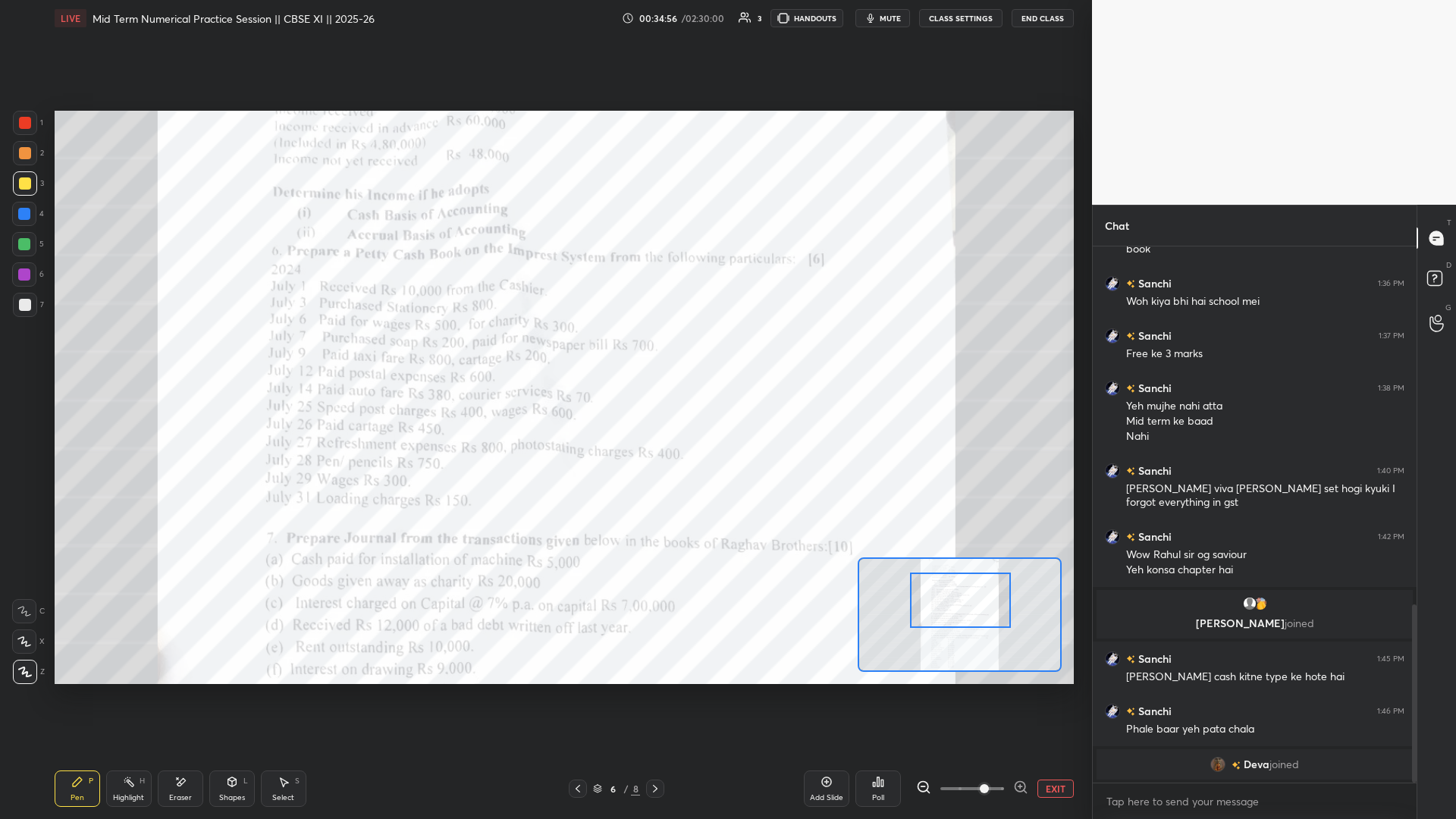
drag, startPoint x: 968, startPoint y: 620, endPoint x: 968, endPoint y: 607, distance: 13.0
click at [544, 356] on div at bounding box center [960, 601] width 100 height 57
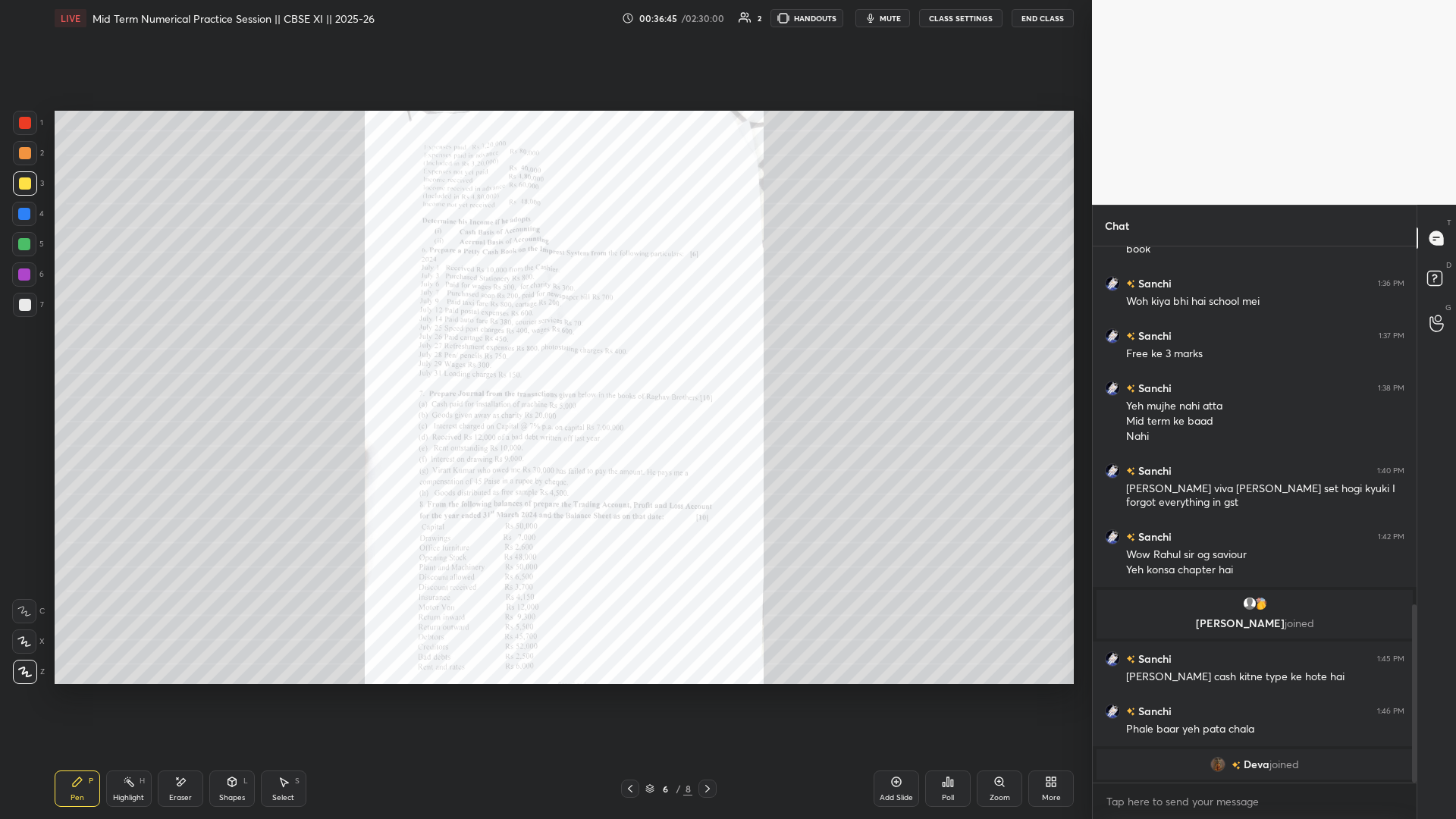
click at [544, 356] on div "Zoom" at bounding box center [1000, 798] width 20 height 8
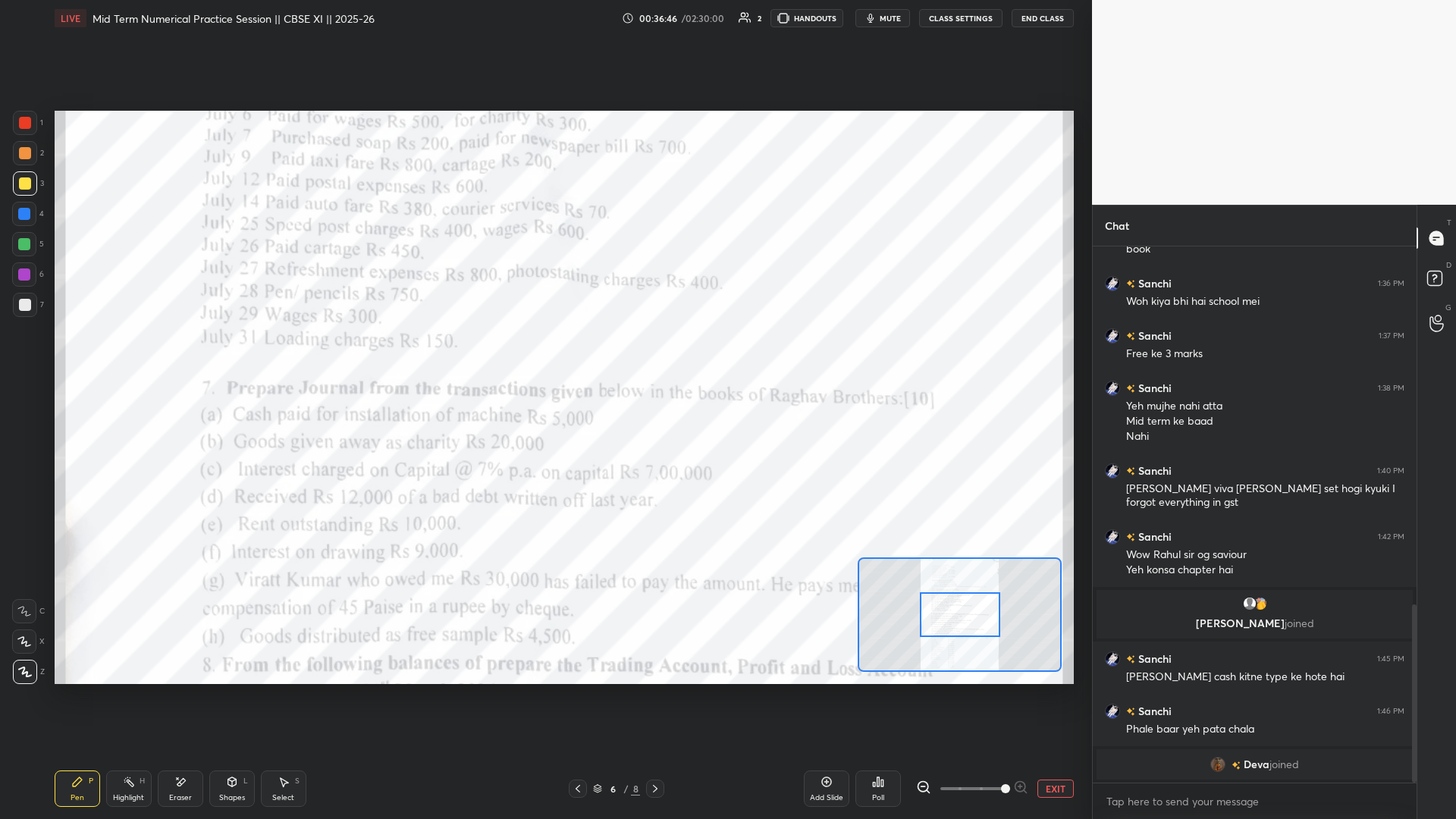
click at [544, 356] on span at bounding box center [972, 788] width 63 height 22
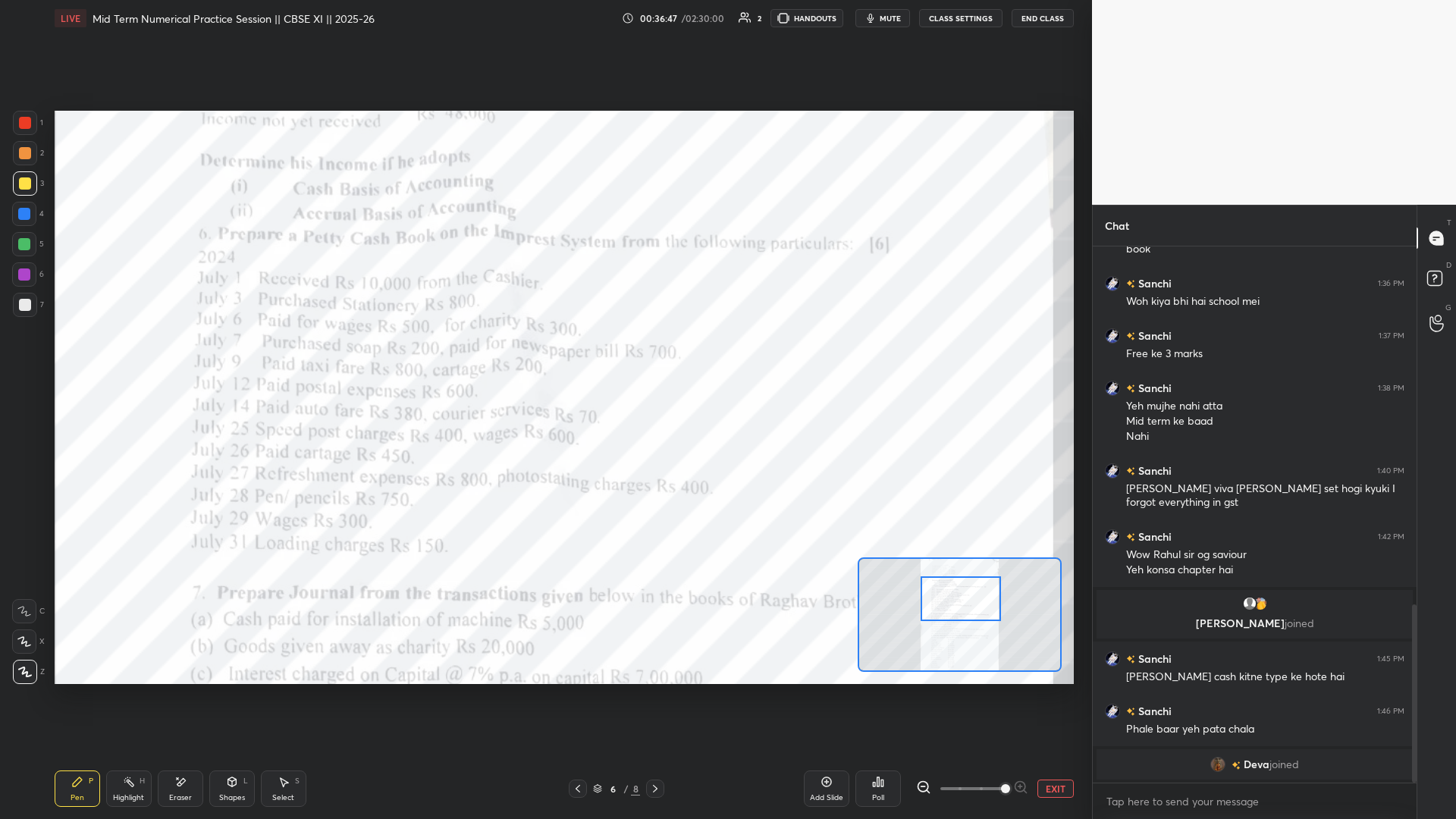
drag, startPoint x: 950, startPoint y: 628, endPoint x: 951, endPoint y: 613, distance: 15.0
click at [544, 356] on div at bounding box center [961, 599] width 80 height 45
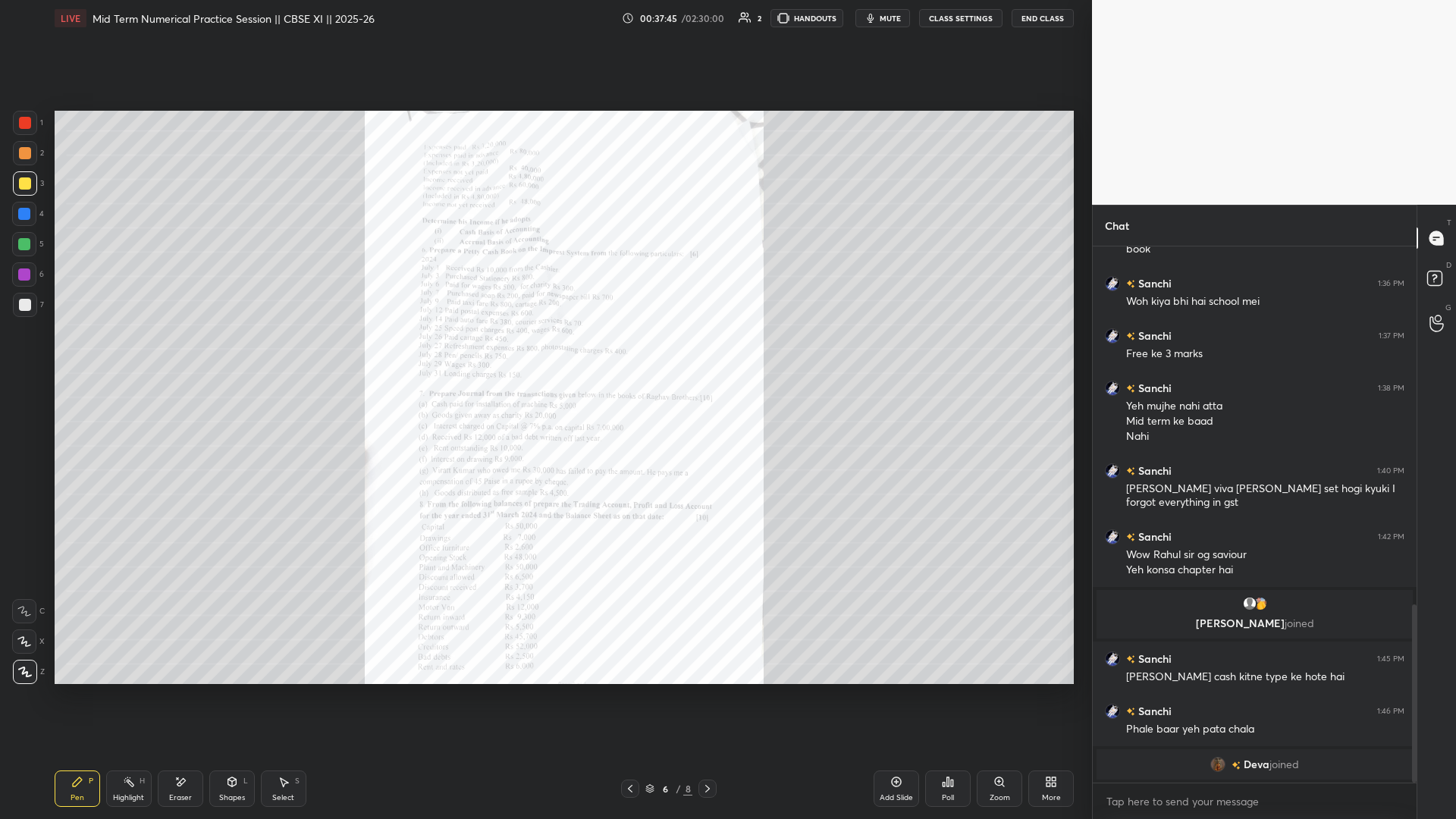
click at [544, 356] on div "Zoom" at bounding box center [1000, 788] width 46 height 36
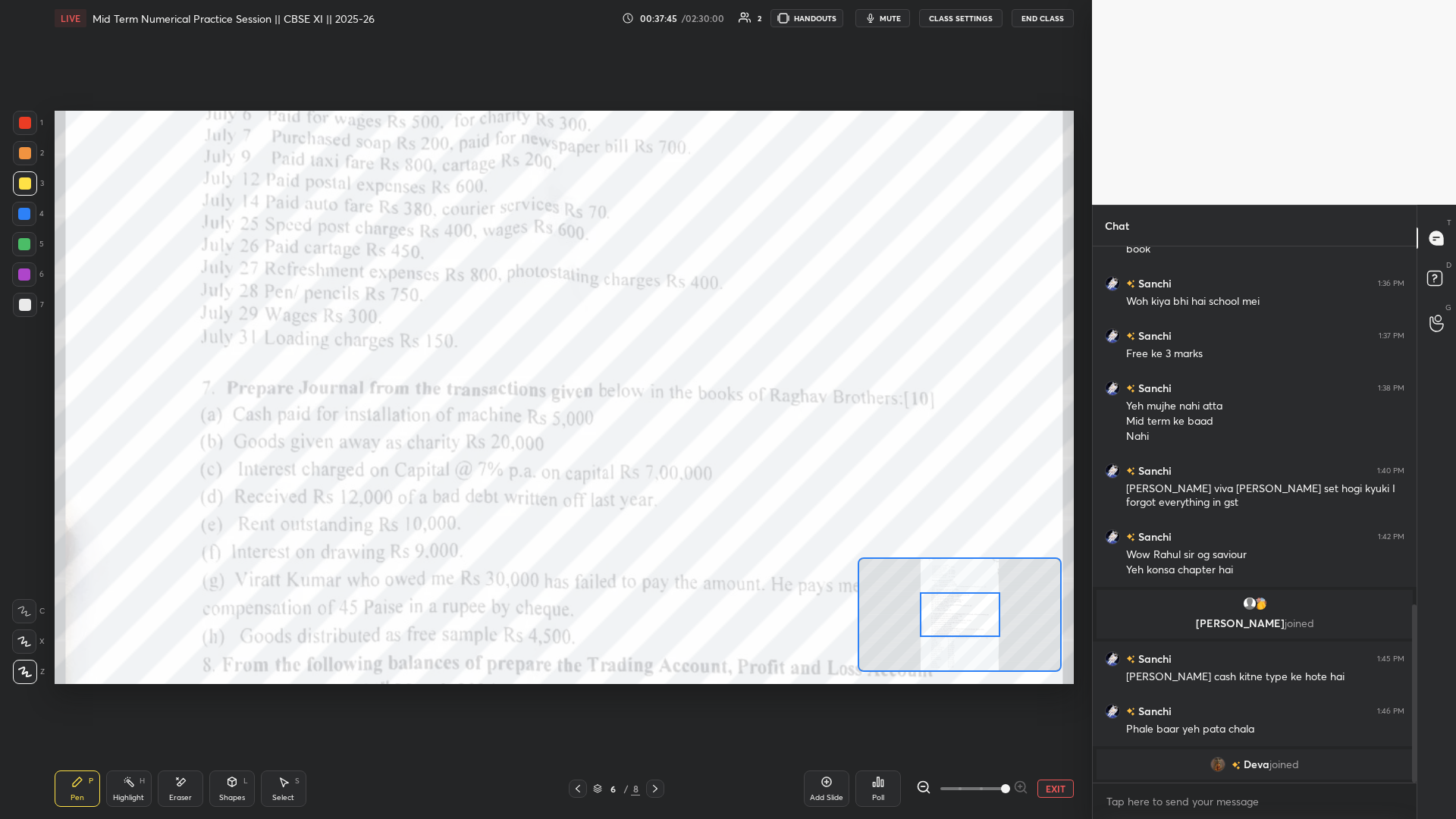
click at [544, 356] on span at bounding box center [972, 788] width 63 height 22
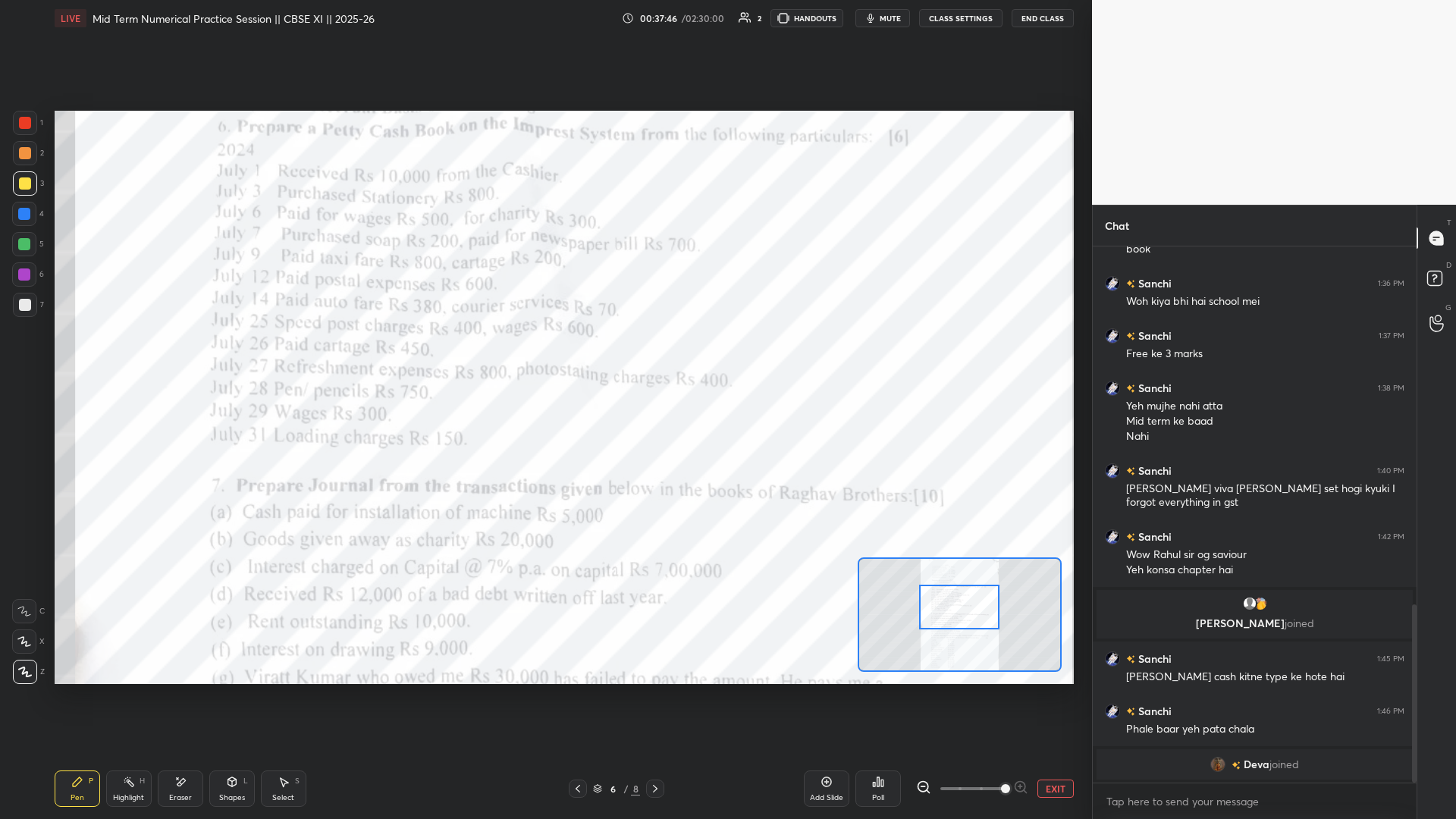
drag, startPoint x: 960, startPoint y: 616, endPoint x: 961, endPoint y: 605, distance: 11.0
click at [544, 356] on div at bounding box center [960, 607] width 80 height 45
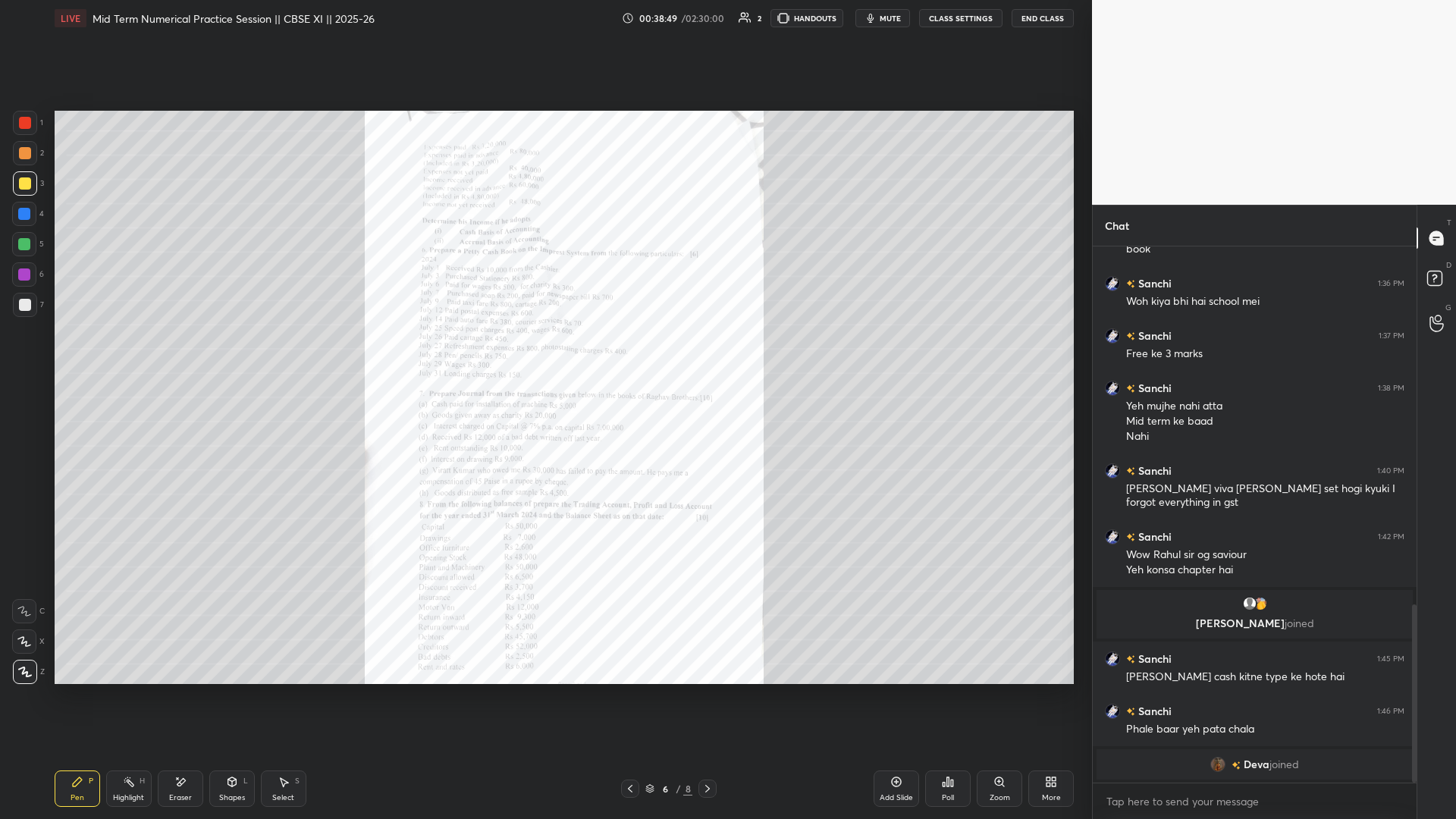
click at [544, 356] on div "Zoom" at bounding box center [1000, 798] width 20 height 8
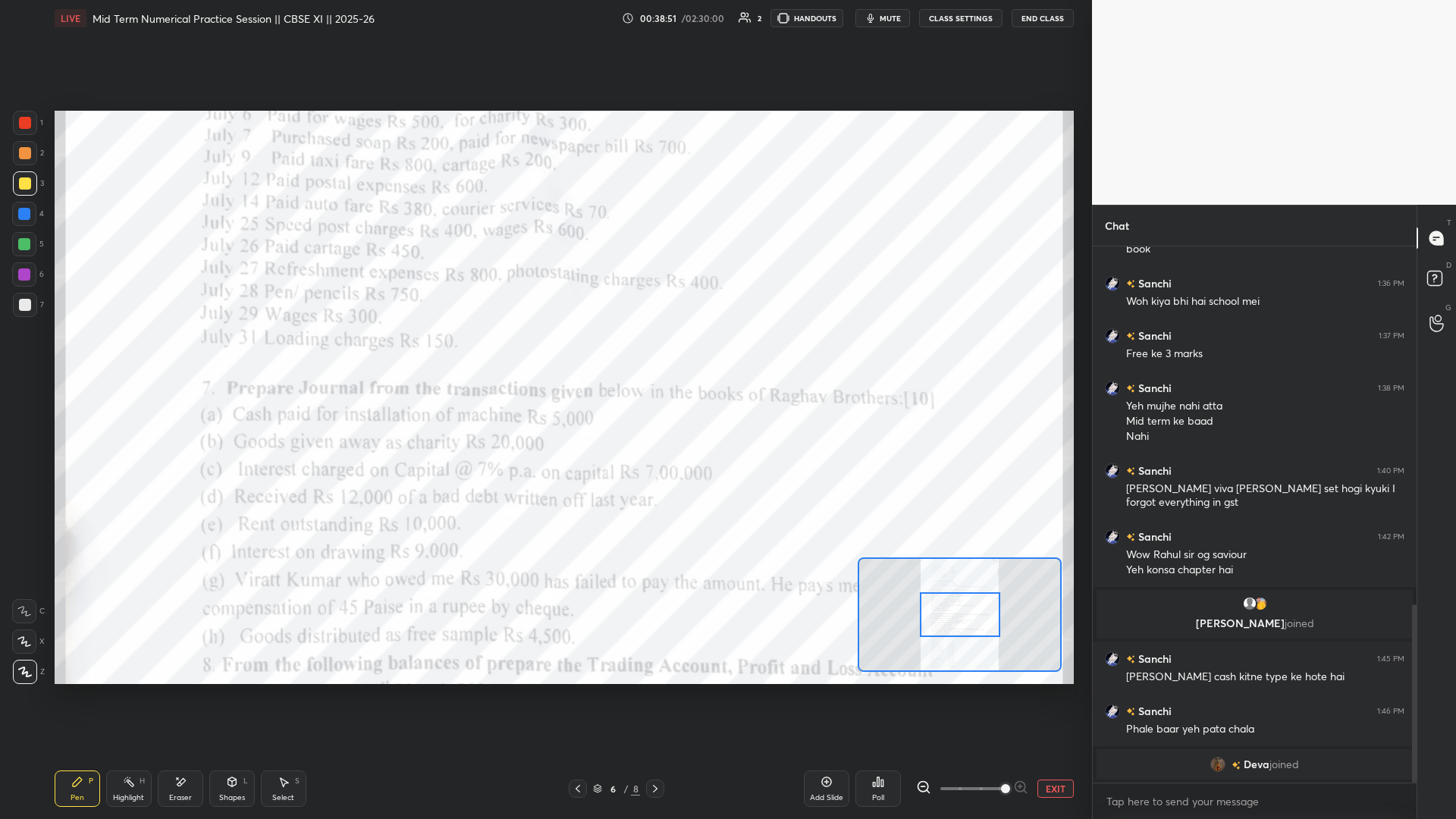
click at [544, 356] on div at bounding box center [960, 614] width 204 height 114
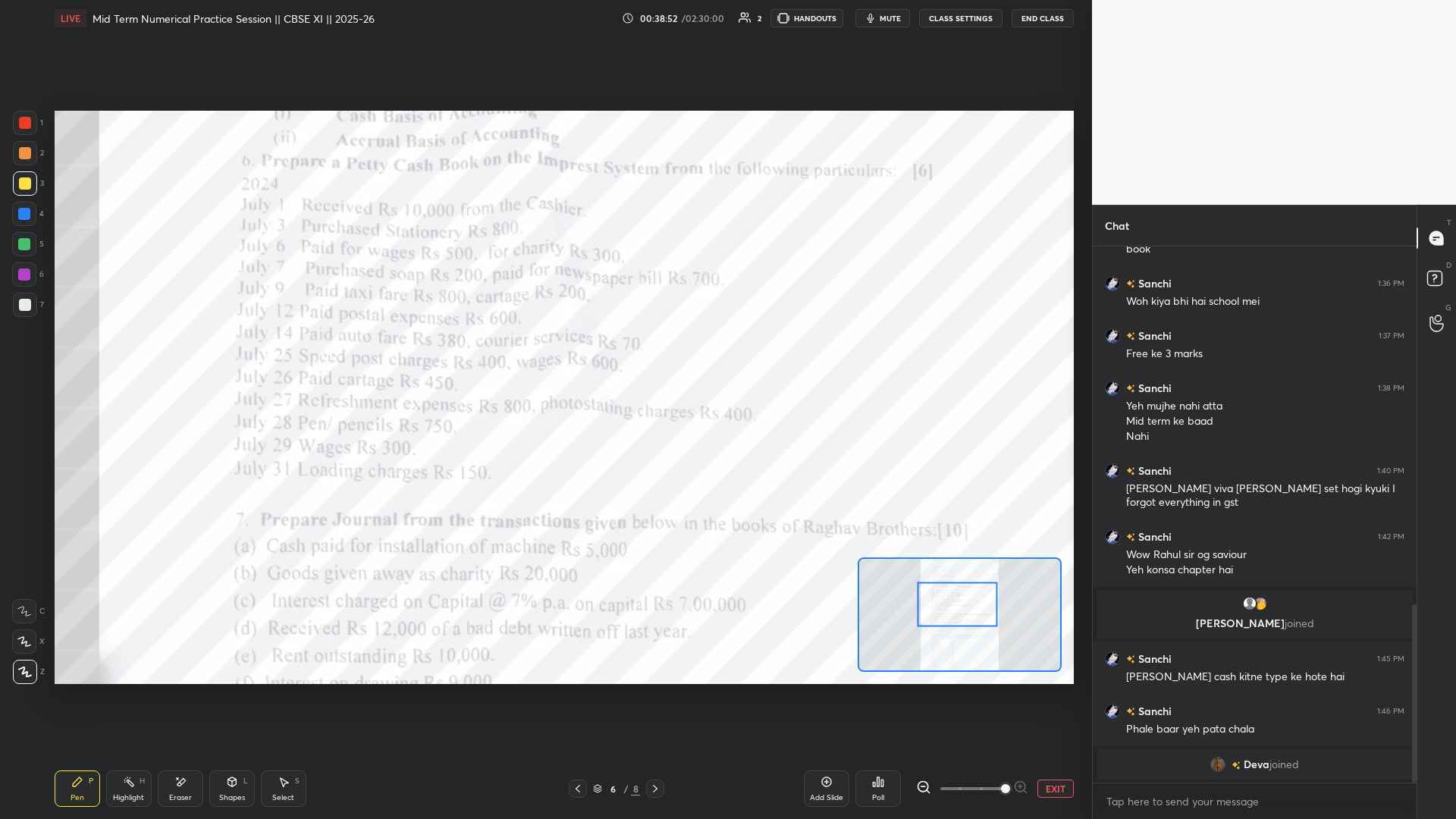
drag, startPoint x: 941, startPoint y: 621, endPoint x: 952, endPoint y: 605, distance: 19.4
click at [544, 356] on div at bounding box center [957, 604] width 80 height 45
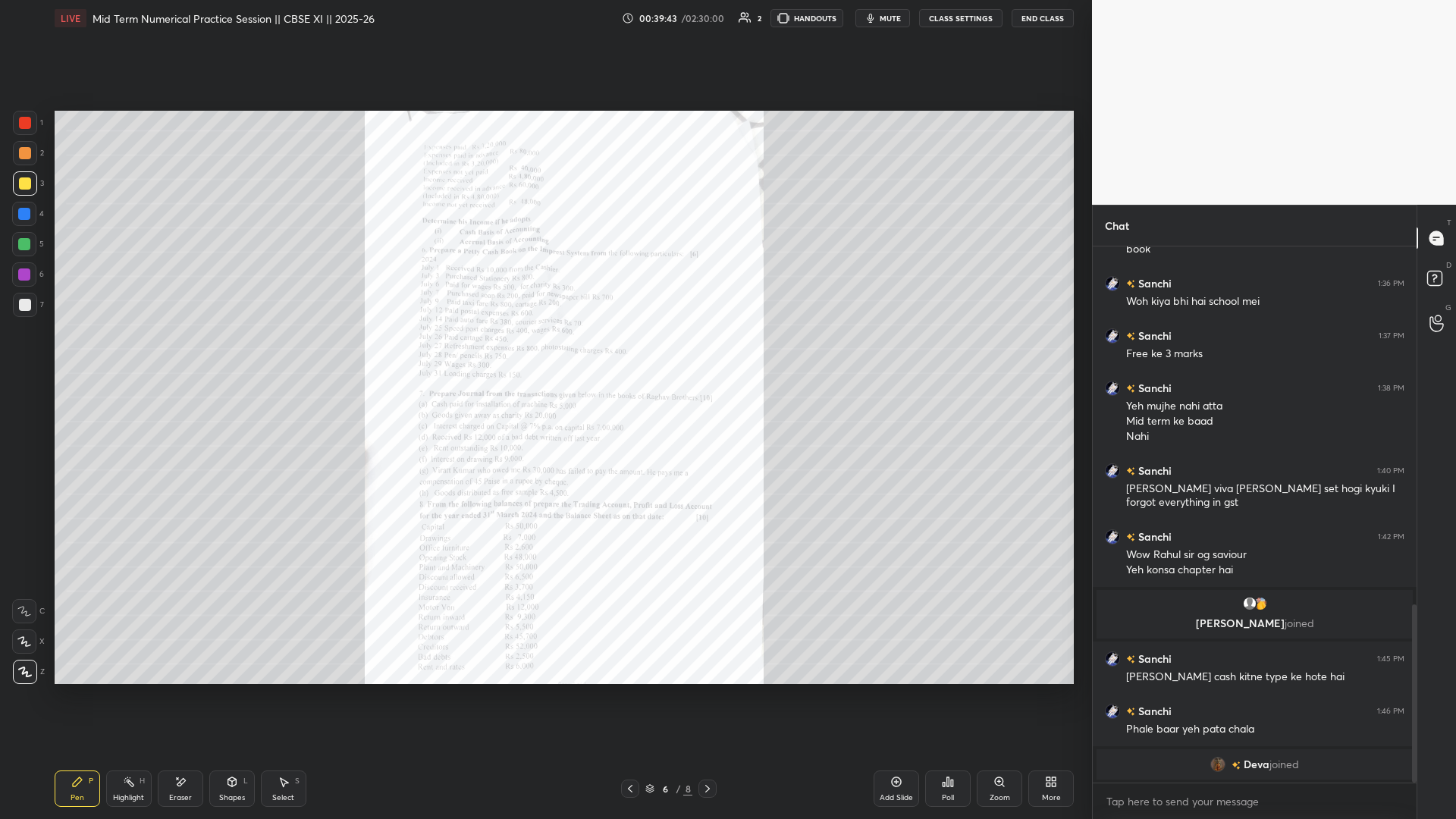
click at [544, 356] on icon at bounding box center [1000, 782] width 12 height 12
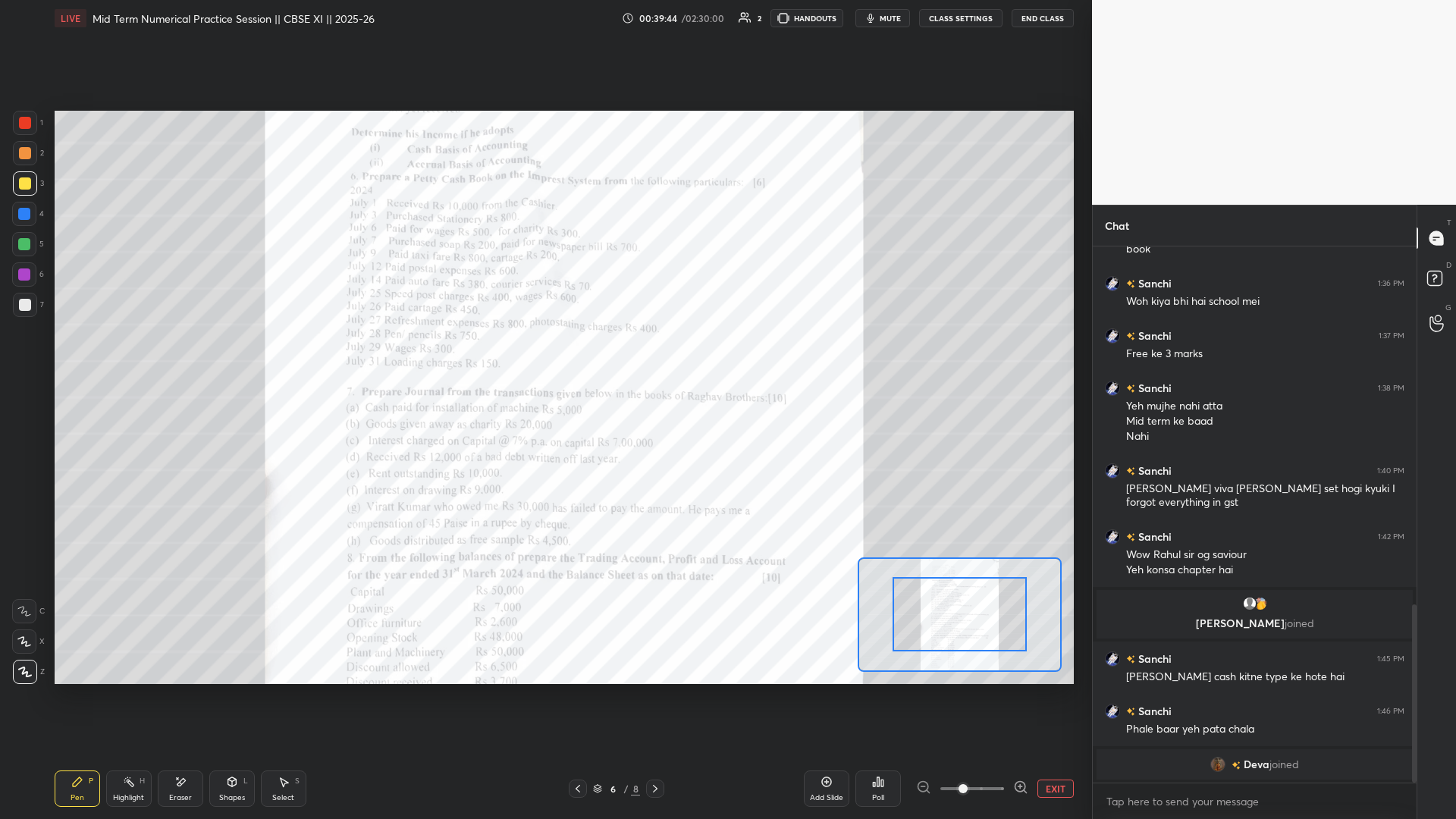
click at [544, 356] on span at bounding box center [972, 788] width 63 height 22
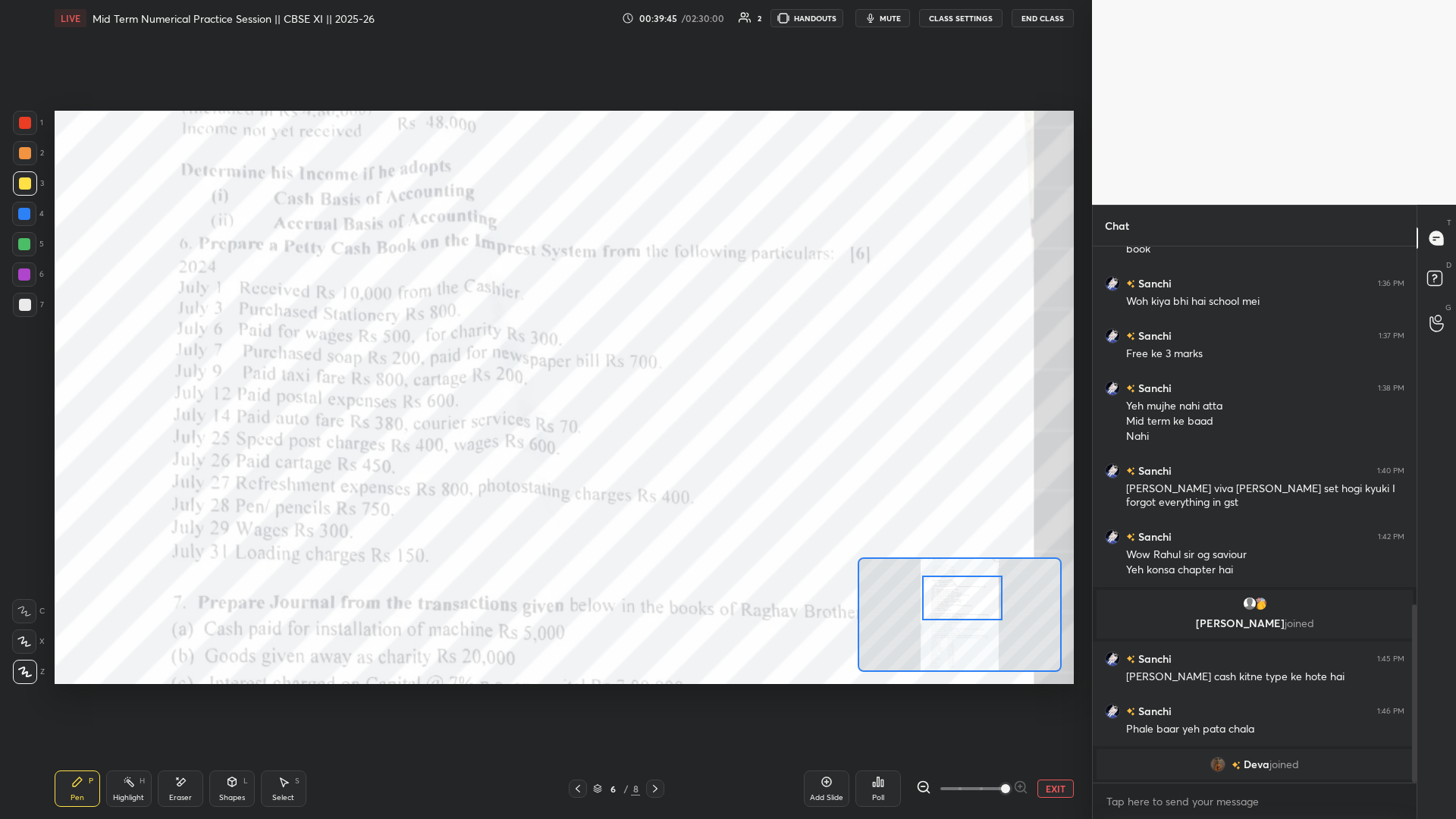
drag, startPoint x: 955, startPoint y: 616, endPoint x: 959, endPoint y: 603, distance: 13.6
click at [544, 356] on div at bounding box center [963, 598] width 80 height 45
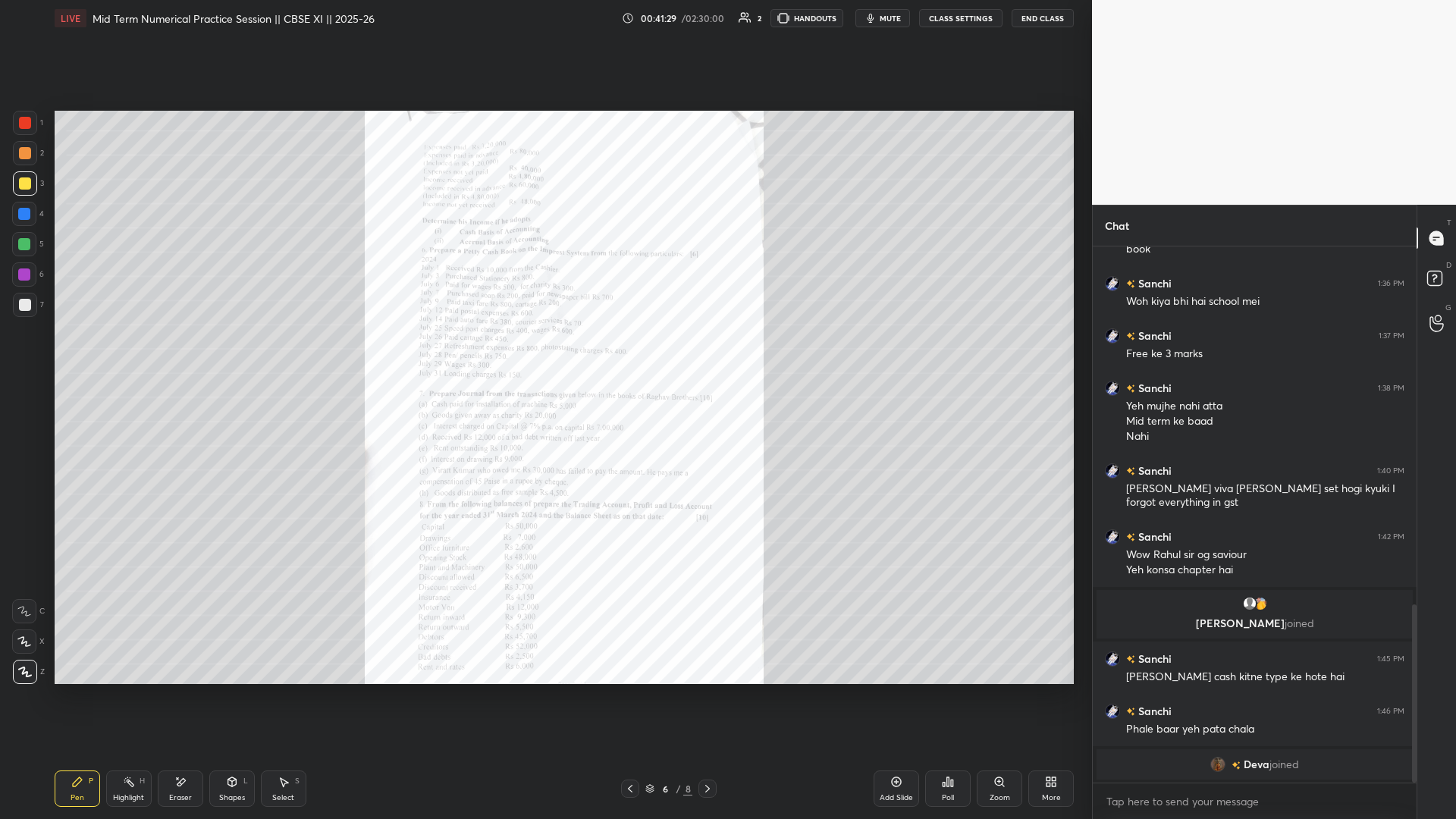
click at [544, 356] on icon at bounding box center [1000, 782] width 12 height 12
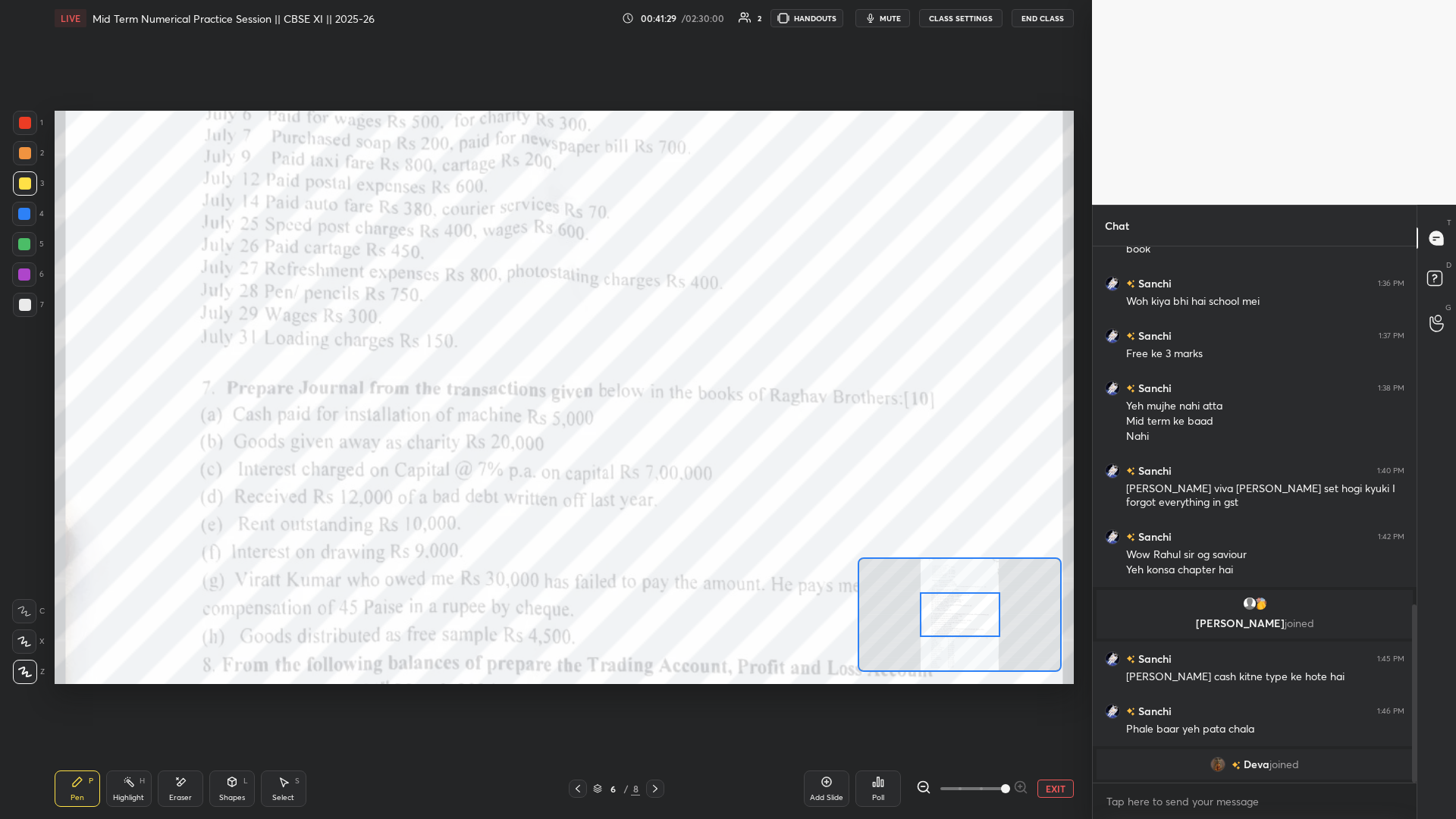
click at [544, 356] on span at bounding box center [972, 788] width 63 height 22
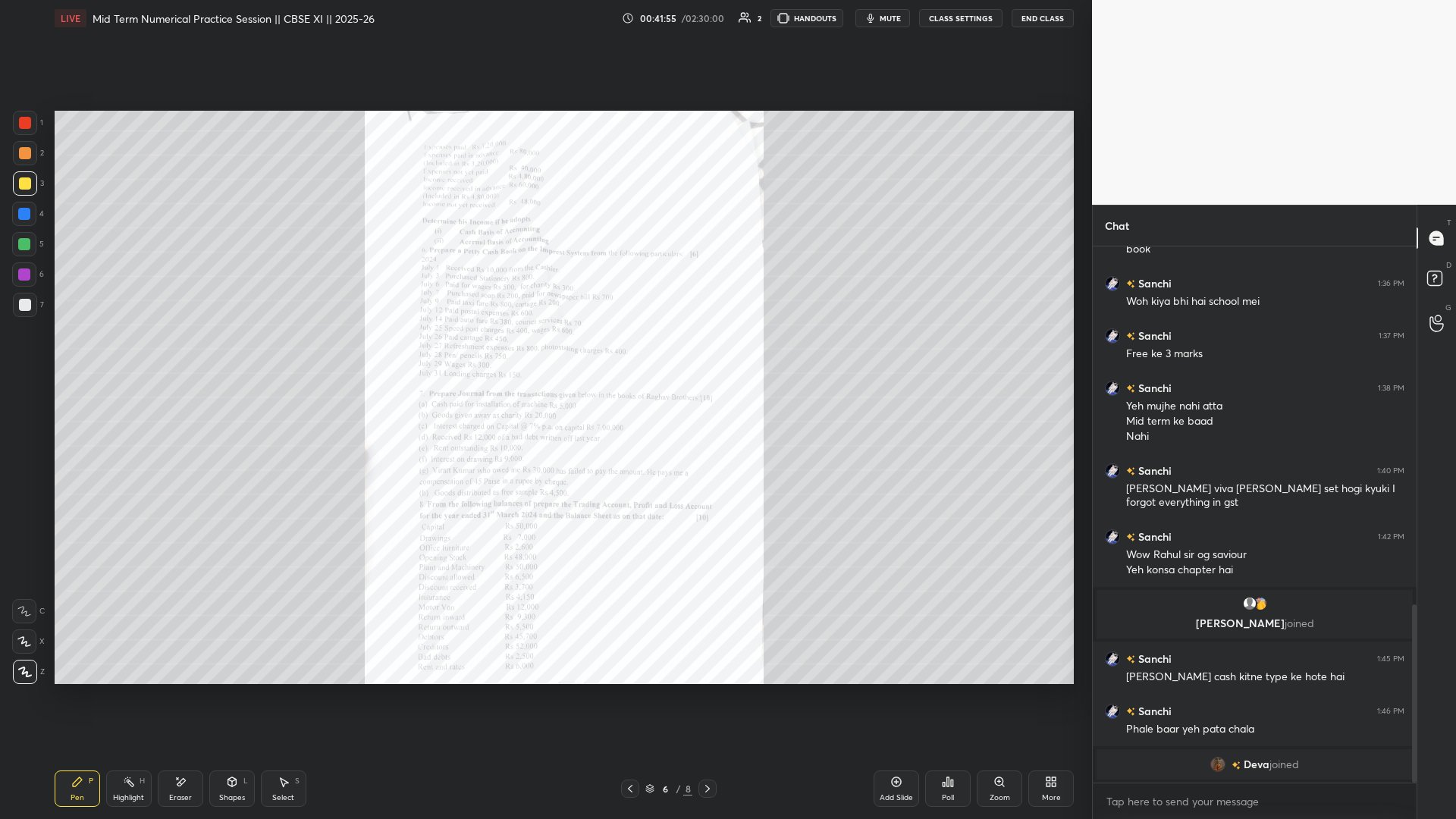
click at [544, 356] on icon at bounding box center [1000, 782] width 12 height 12
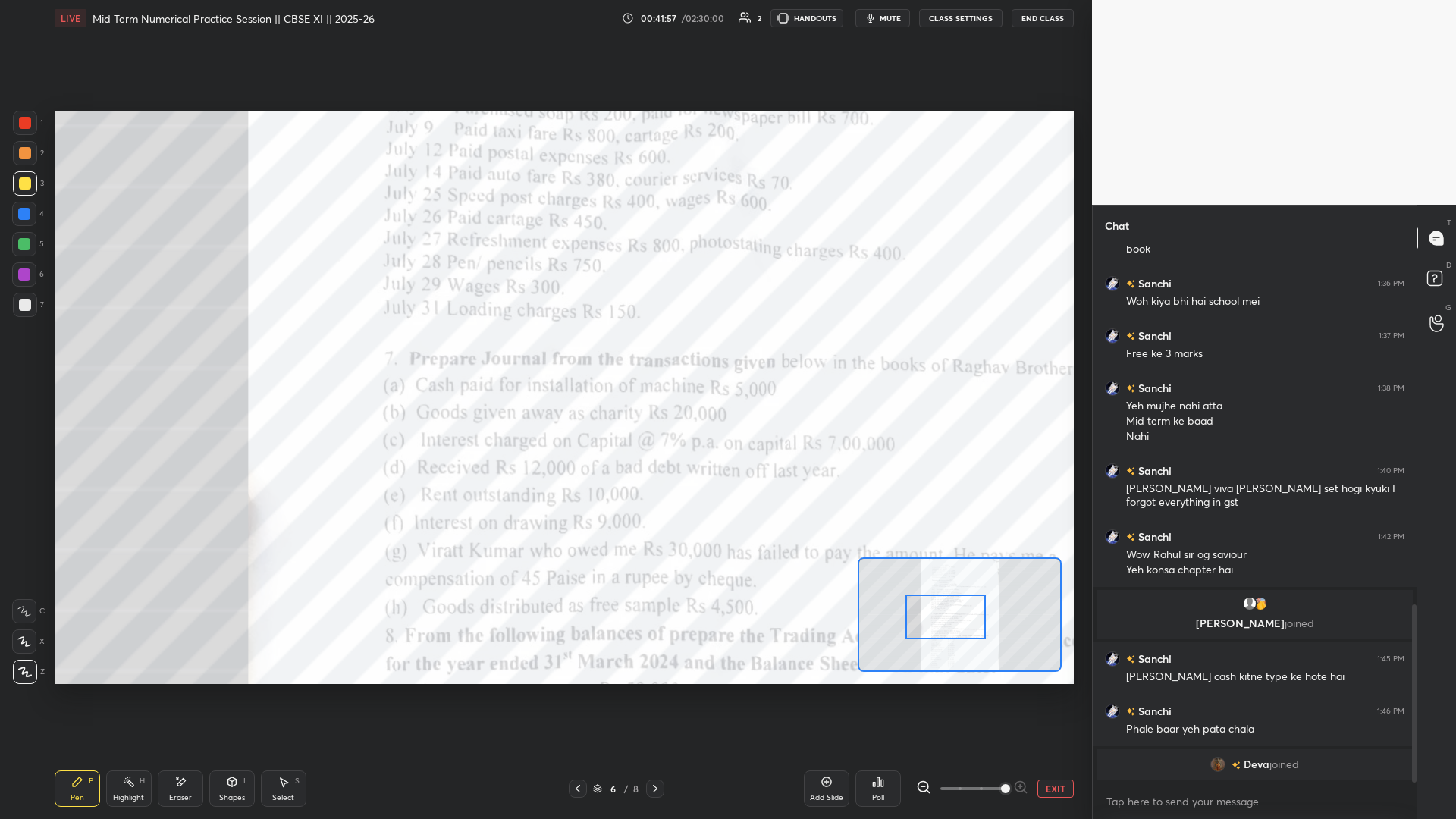
drag, startPoint x: 925, startPoint y: 601, endPoint x: 911, endPoint y: 602, distance: 14.0
click at [544, 356] on div at bounding box center [946, 617] width 80 height 45
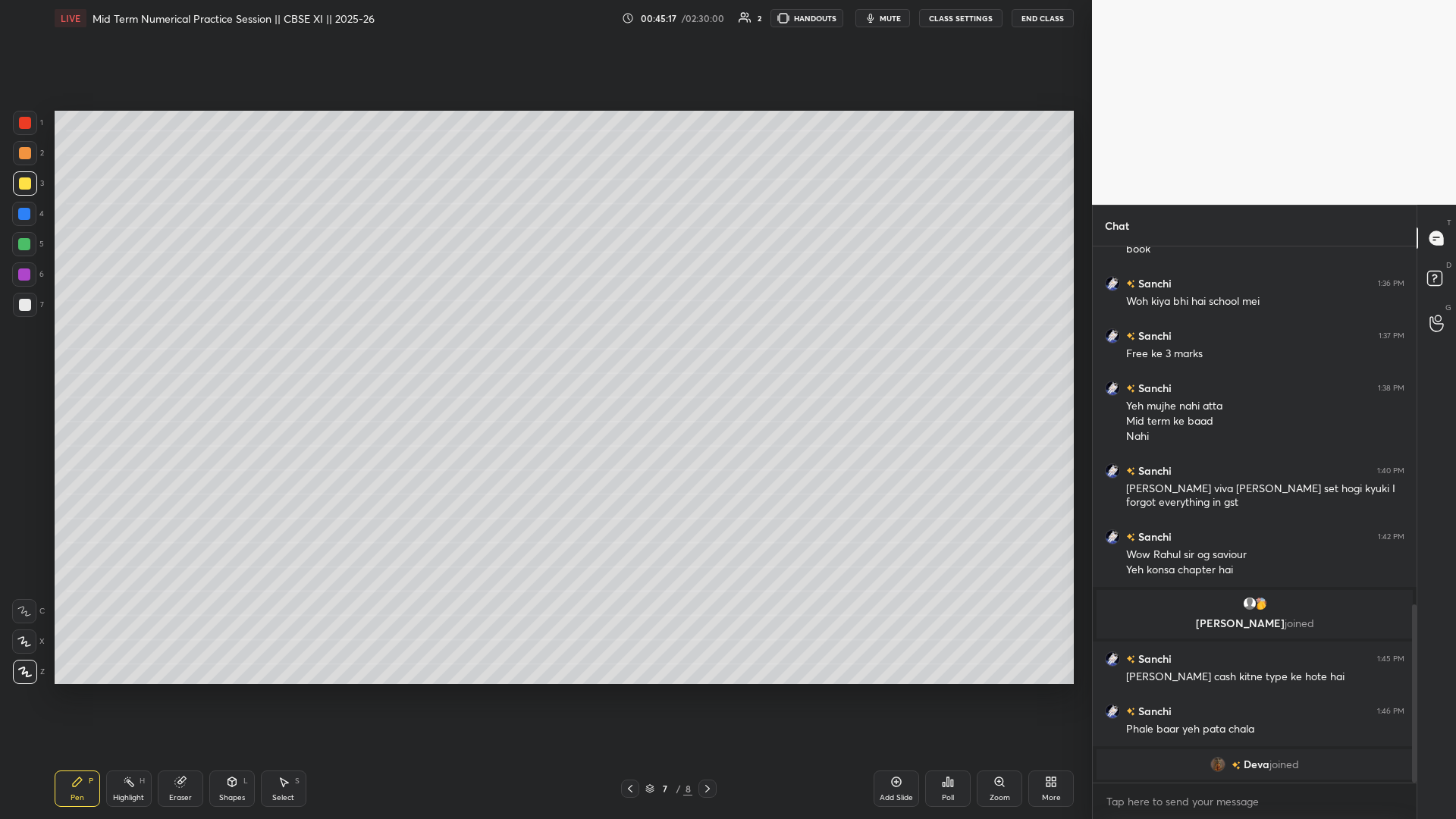
click at [544, 356] on div "Add Slide" at bounding box center [896, 788] width 46 height 36
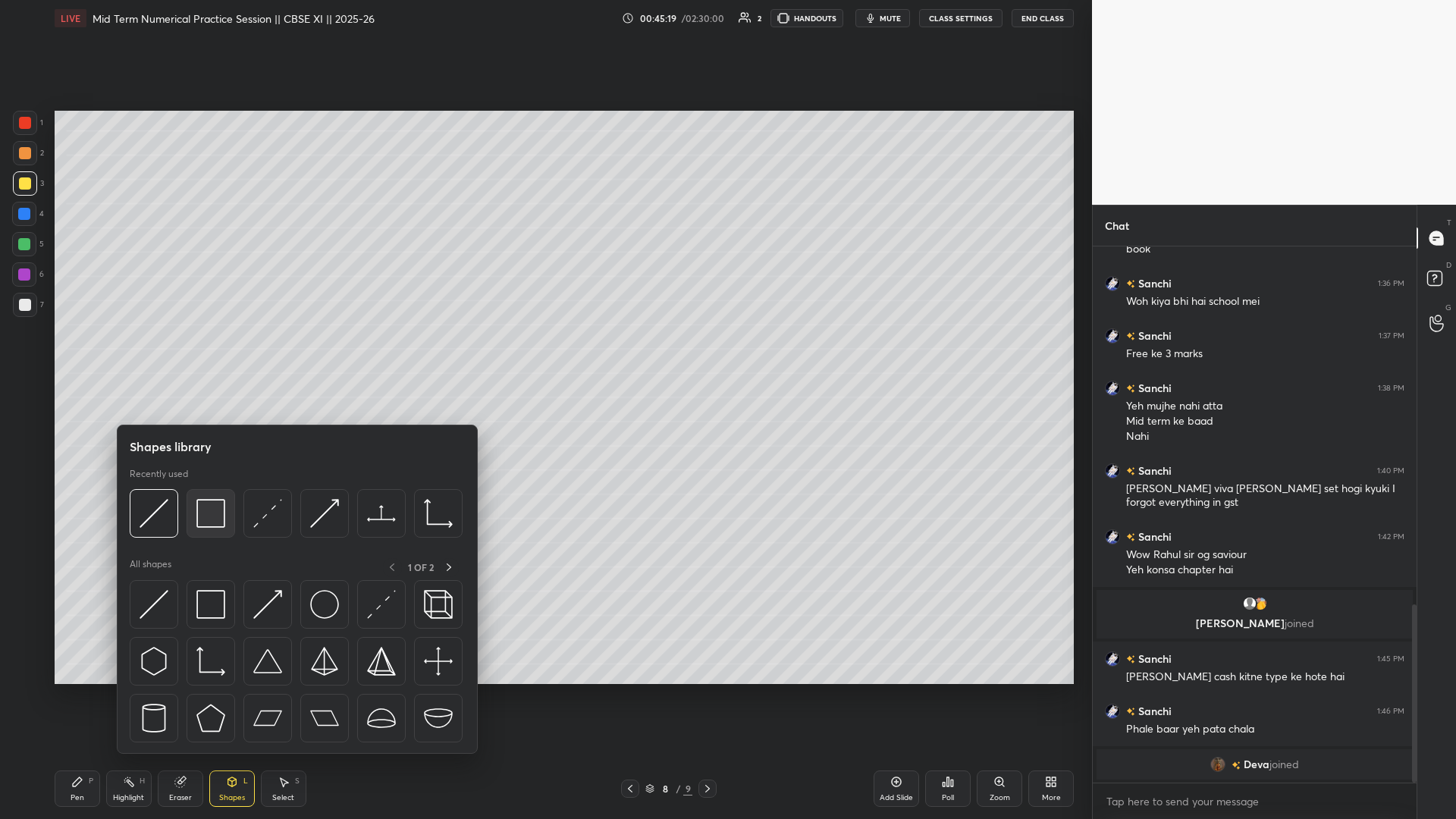
click at [203, 356] on img at bounding box center [211, 514] width 29 height 29
click at [215, 356] on img at bounding box center [211, 514] width 29 height 29
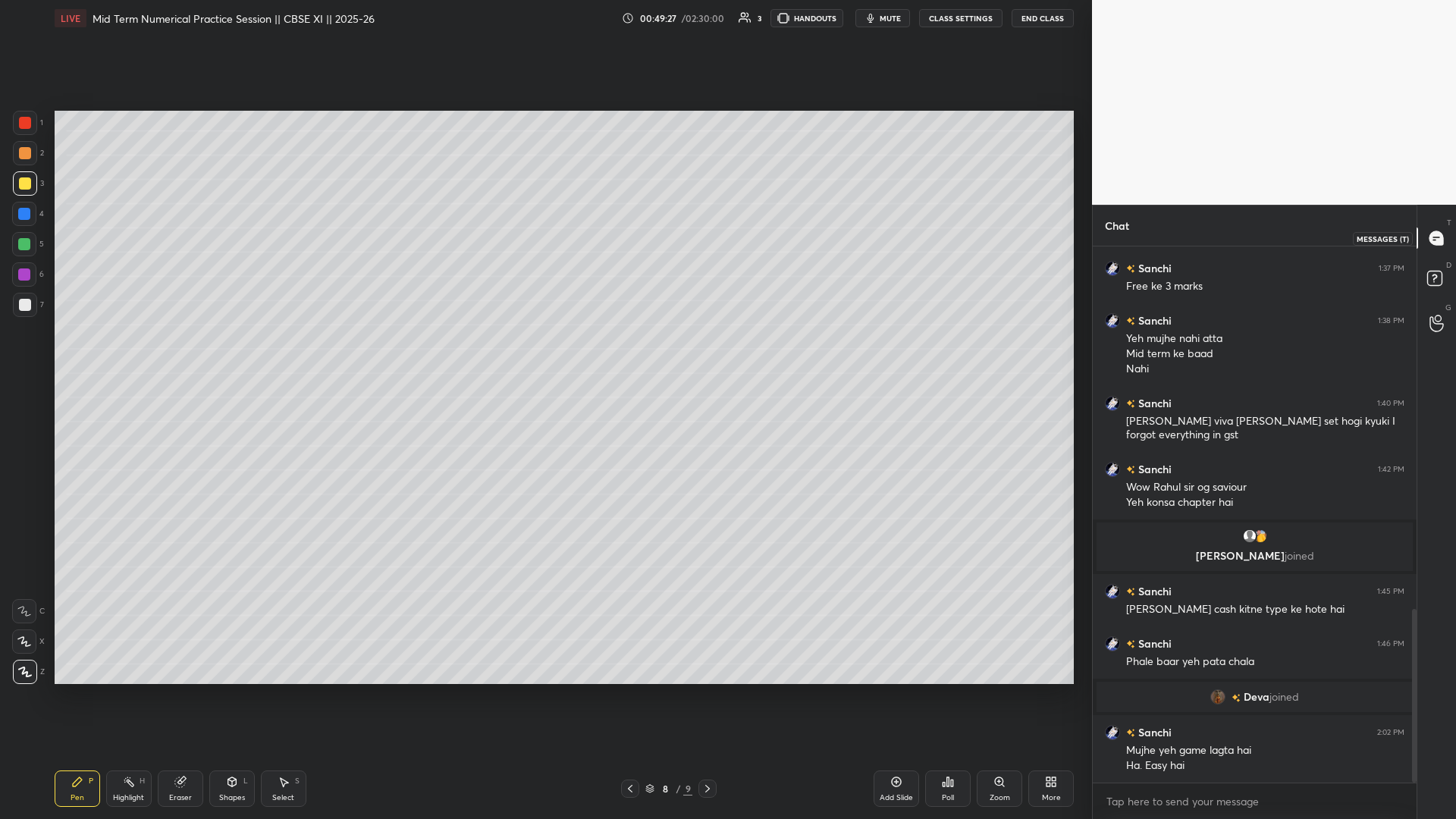
scroll to position [1133, 0]
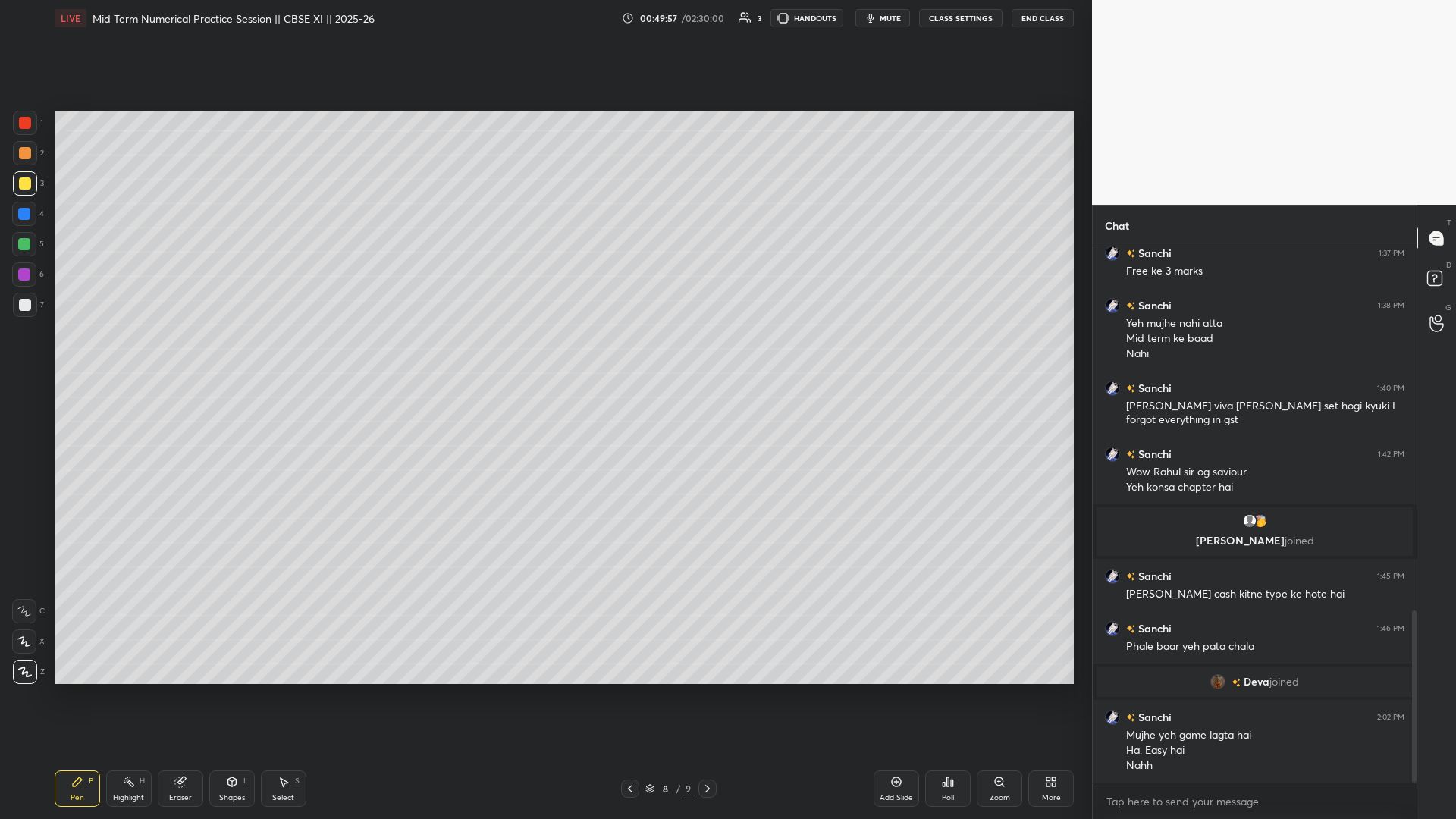
click at [544, 356] on icon at bounding box center [630, 789] width 5 height 8
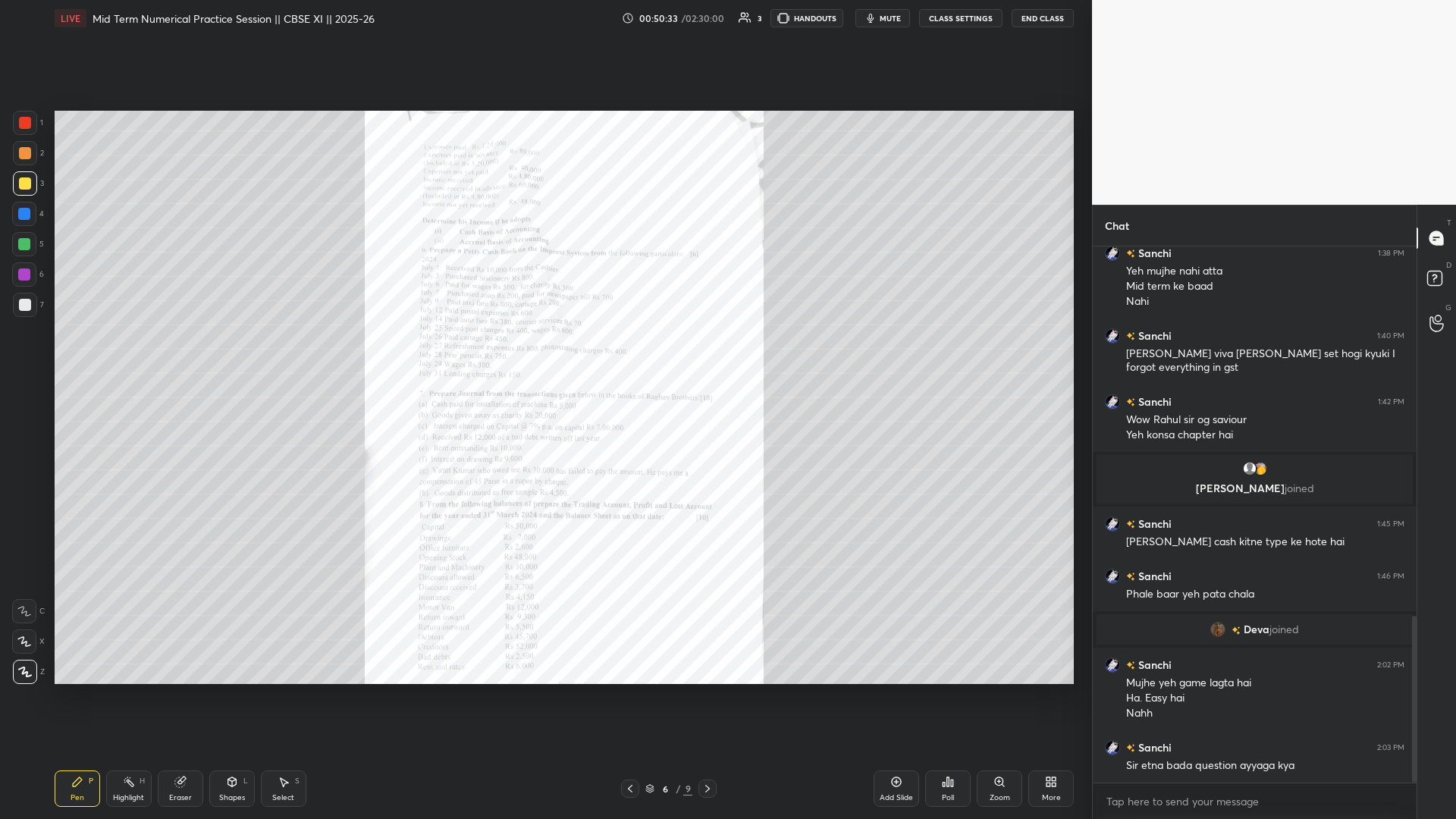
scroll to position [1237, 0]
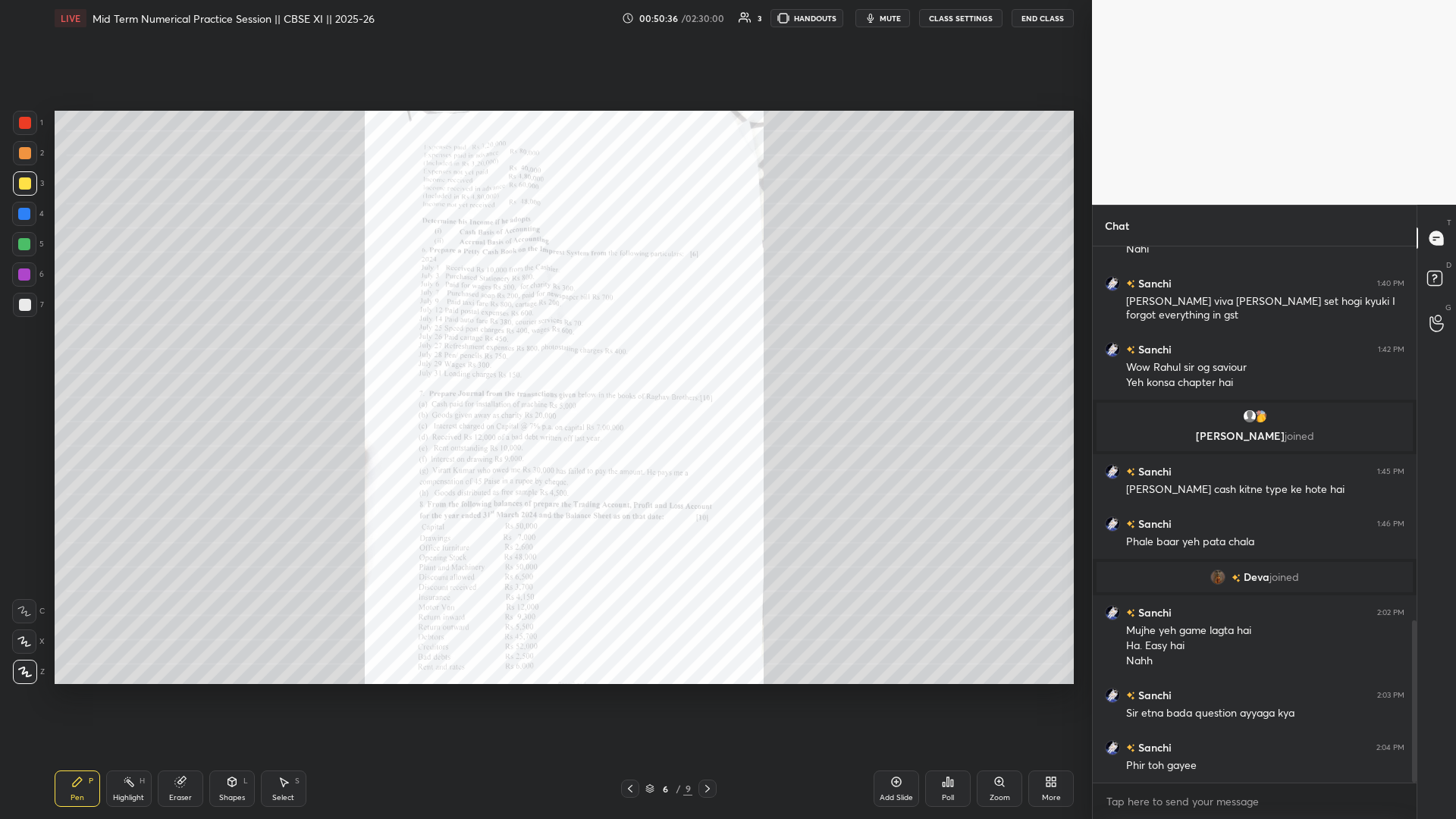
drag, startPoint x: 993, startPoint y: 787, endPoint x: 1011, endPoint y: 777, distance: 20.6
click at [544, 356] on div "Zoom" at bounding box center [1000, 788] width 46 height 36
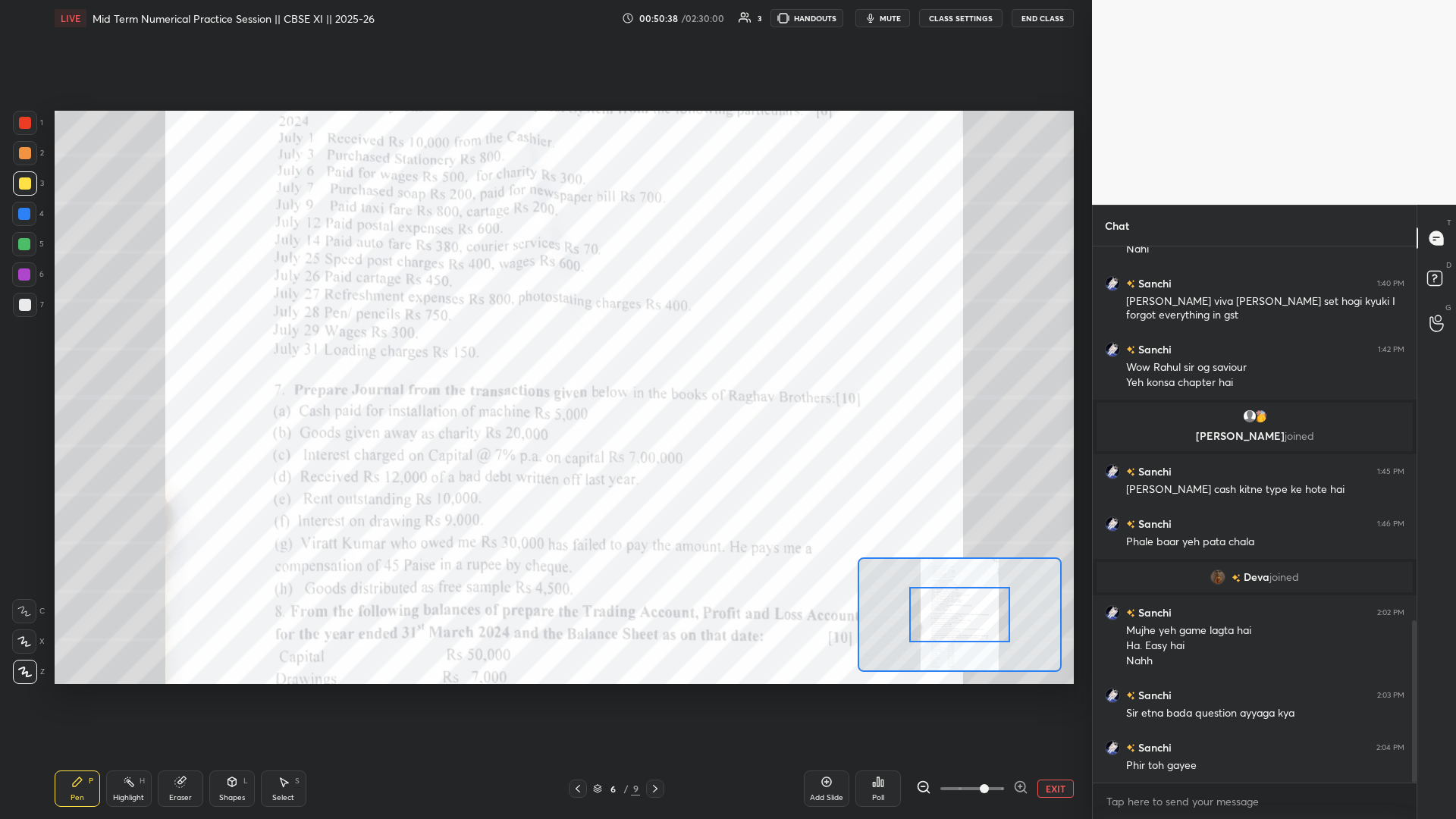
drag, startPoint x: 964, startPoint y: 789, endPoint x: 990, endPoint y: 713, distance: 80.3
click at [544, 356] on span at bounding box center [984, 788] width 9 height 9
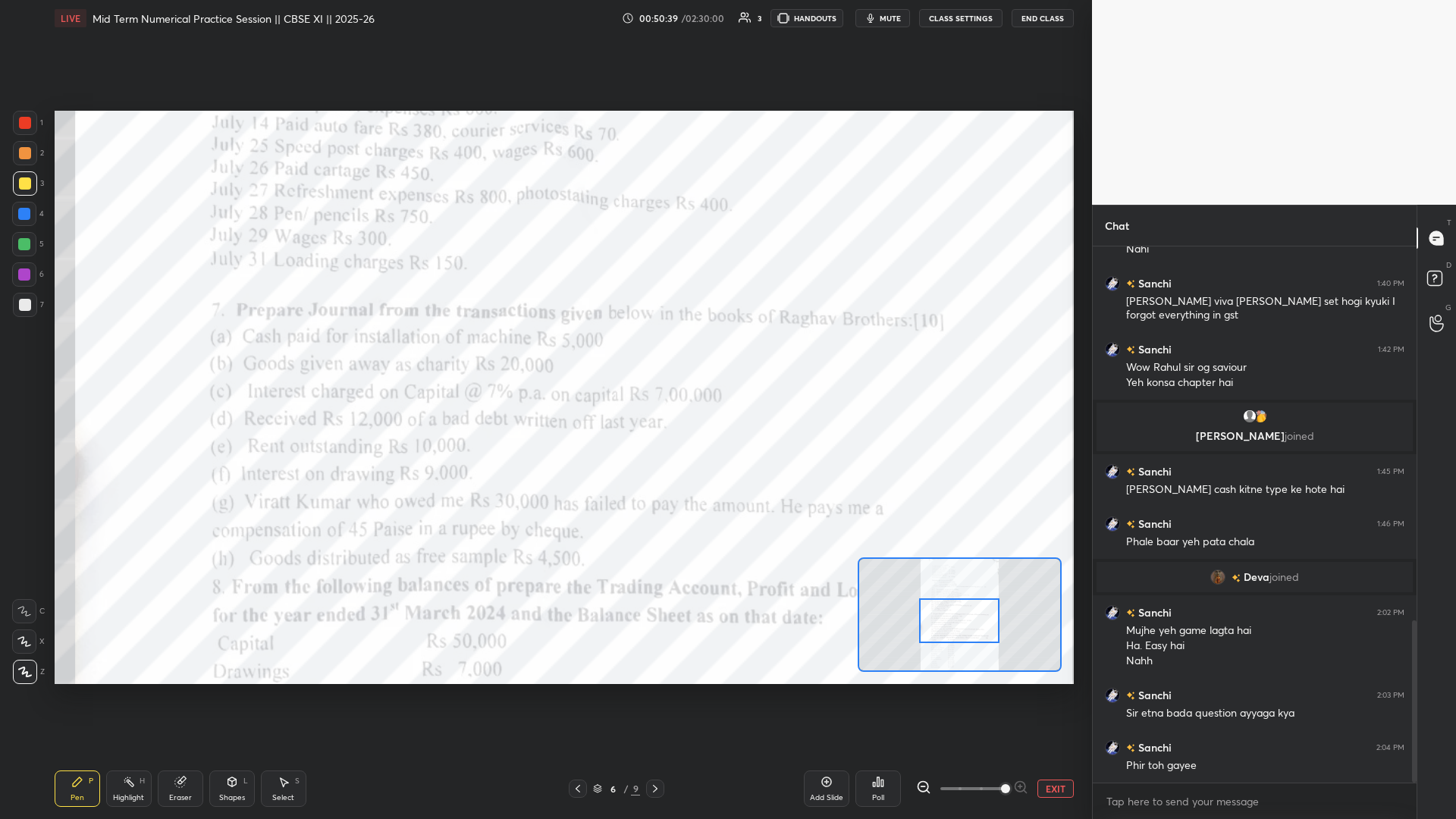
click at [544, 356] on div at bounding box center [960, 621] width 80 height 45
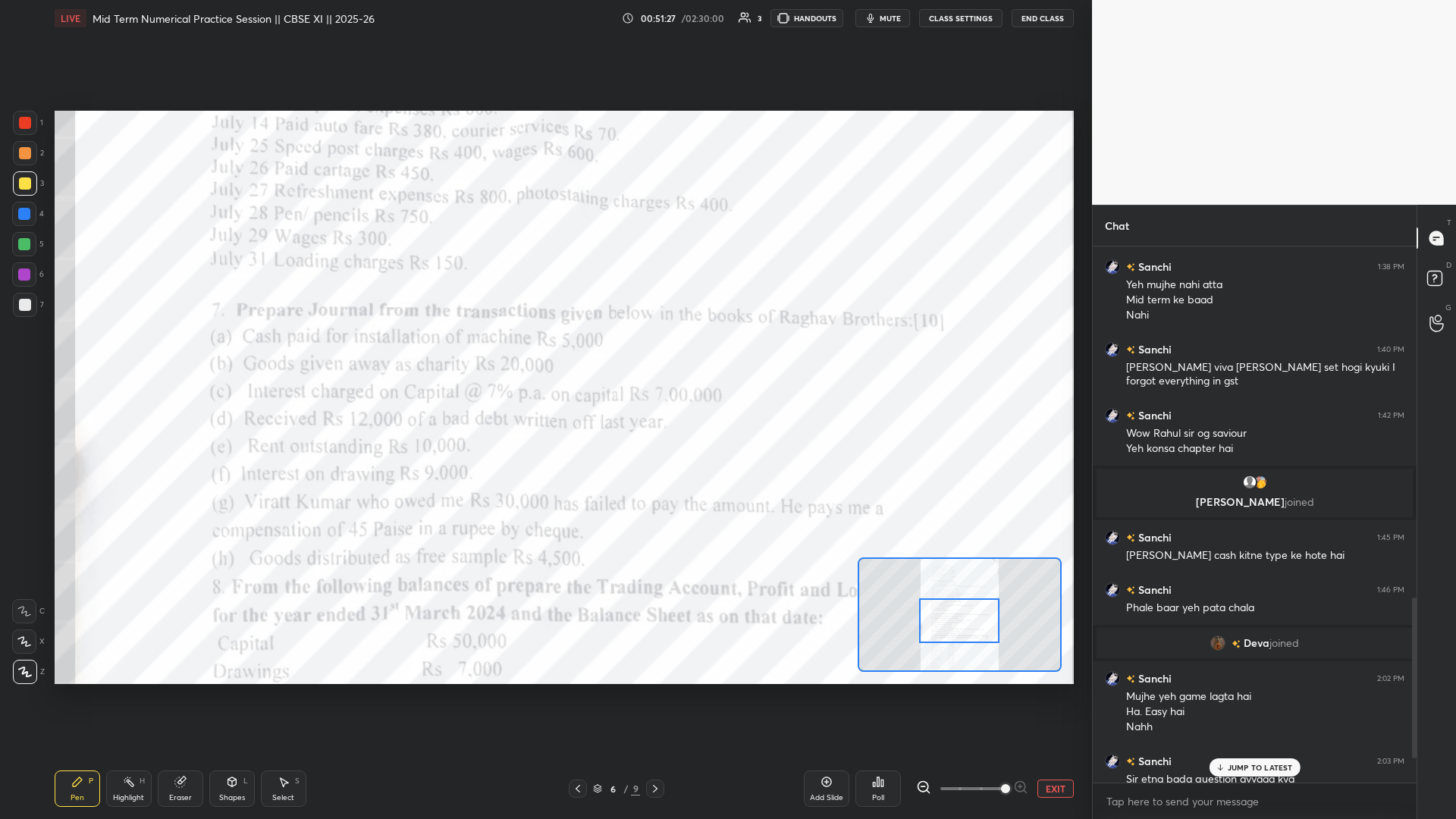
scroll to position [1253, 0]
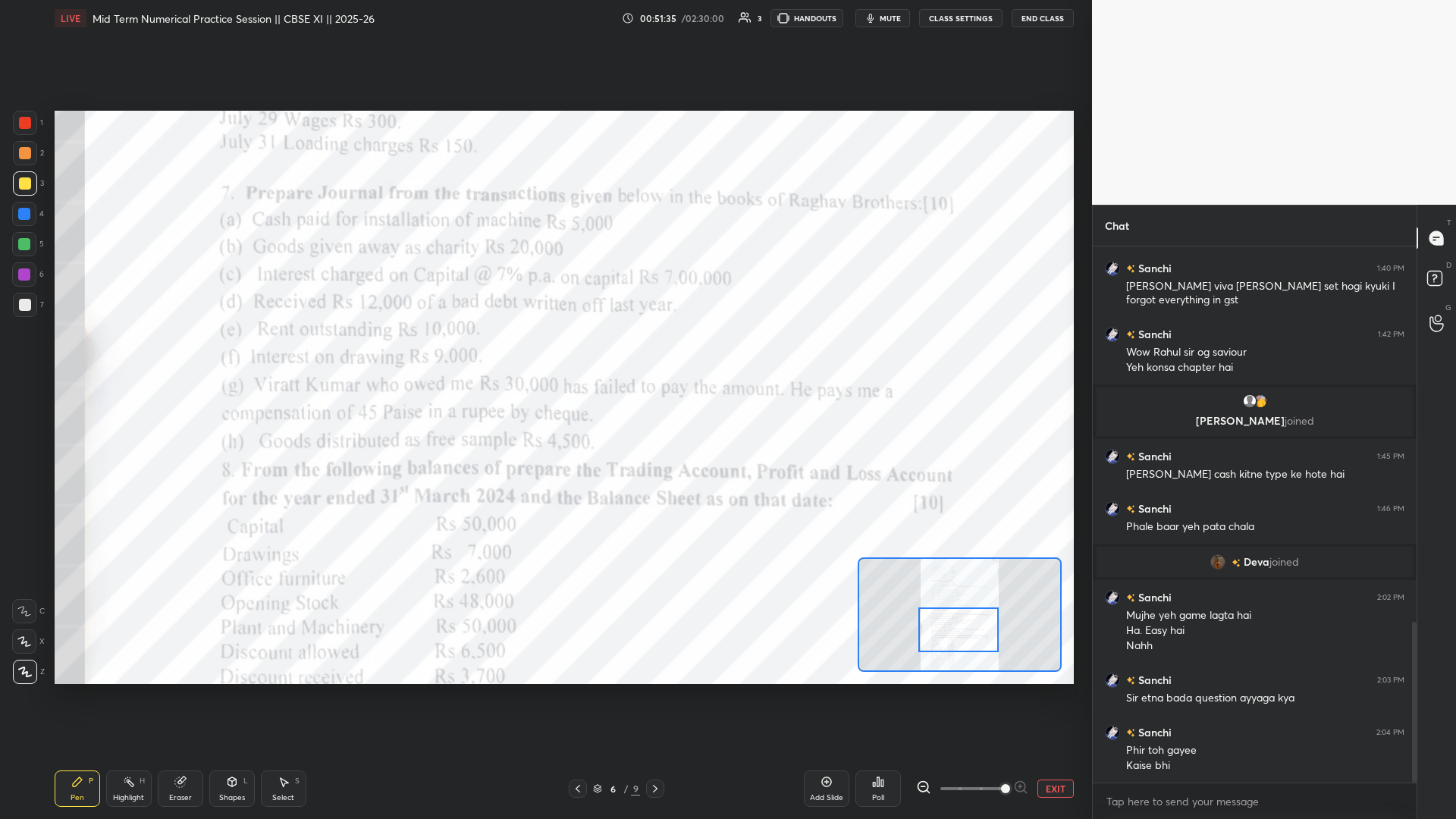
click at [544, 356] on div at bounding box center [959, 630] width 80 height 45
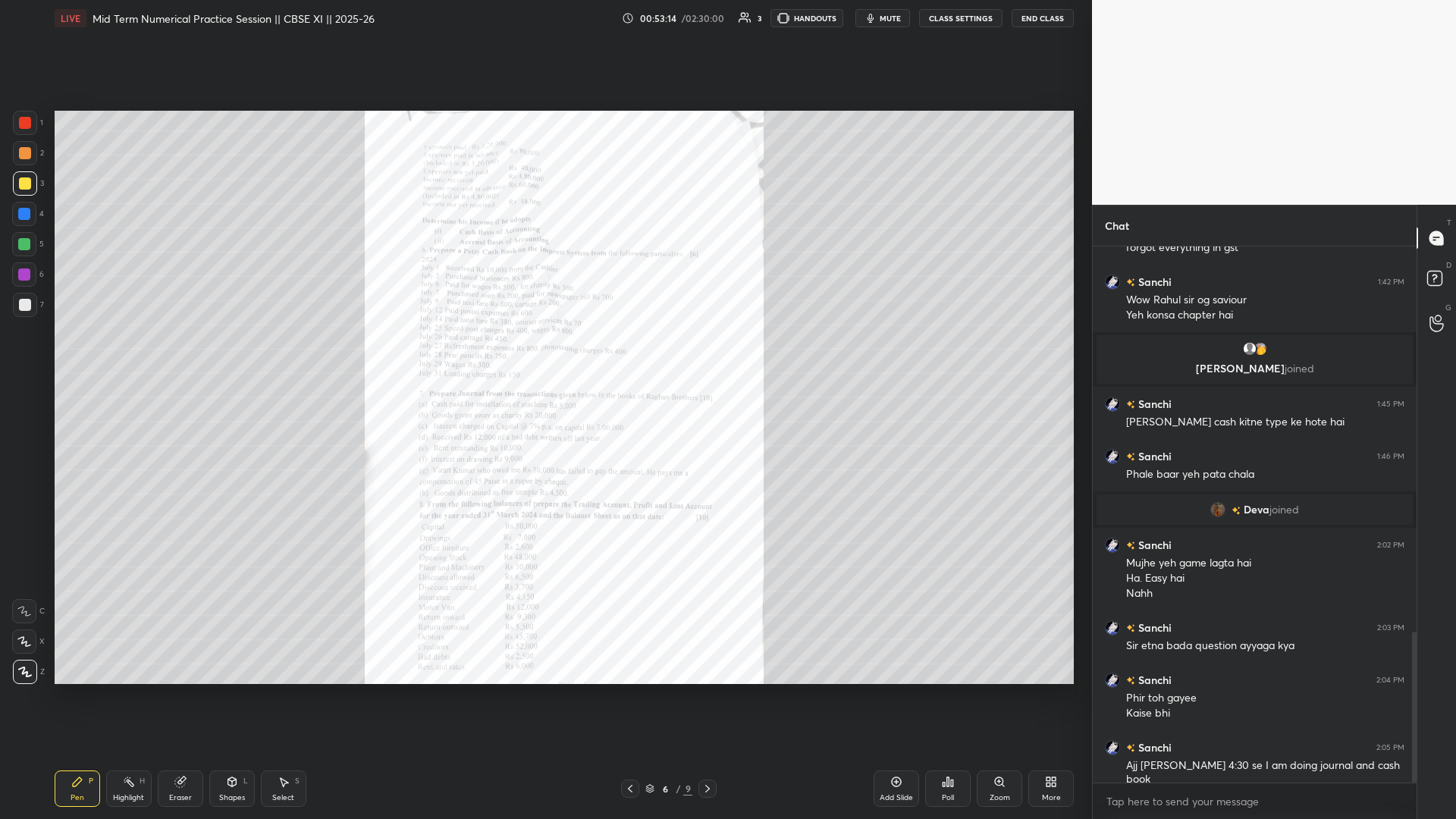
scroll to position [1371, 0]
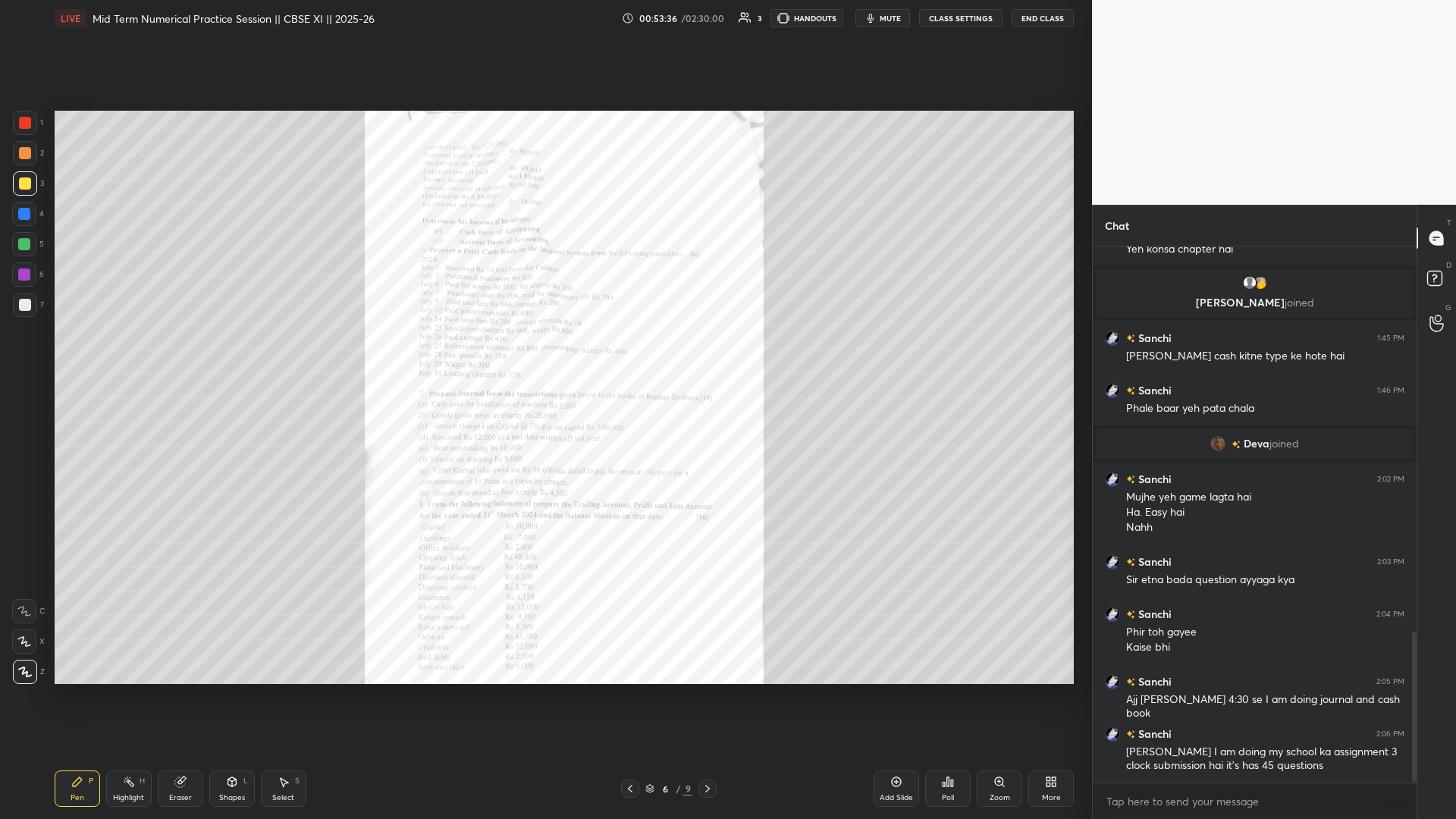
drag, startPoint x: 900, startPoint y: 787, endPoint x: 889, endPoint y: 781, distance: 12.5
click at [544, 356] on icon at bounding box center [896, 782] width 12 height 12
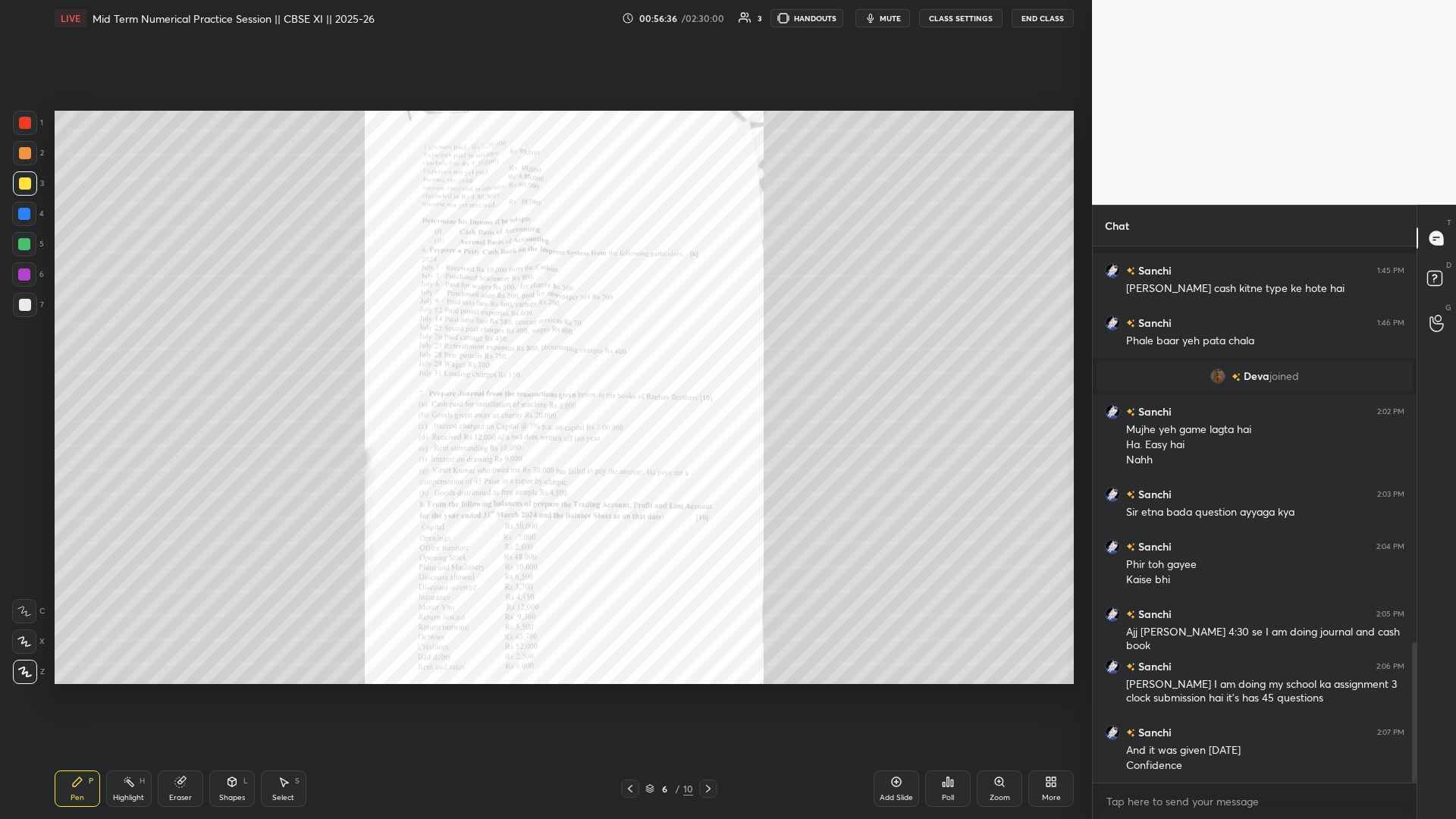
scroll to position [1518, 0]
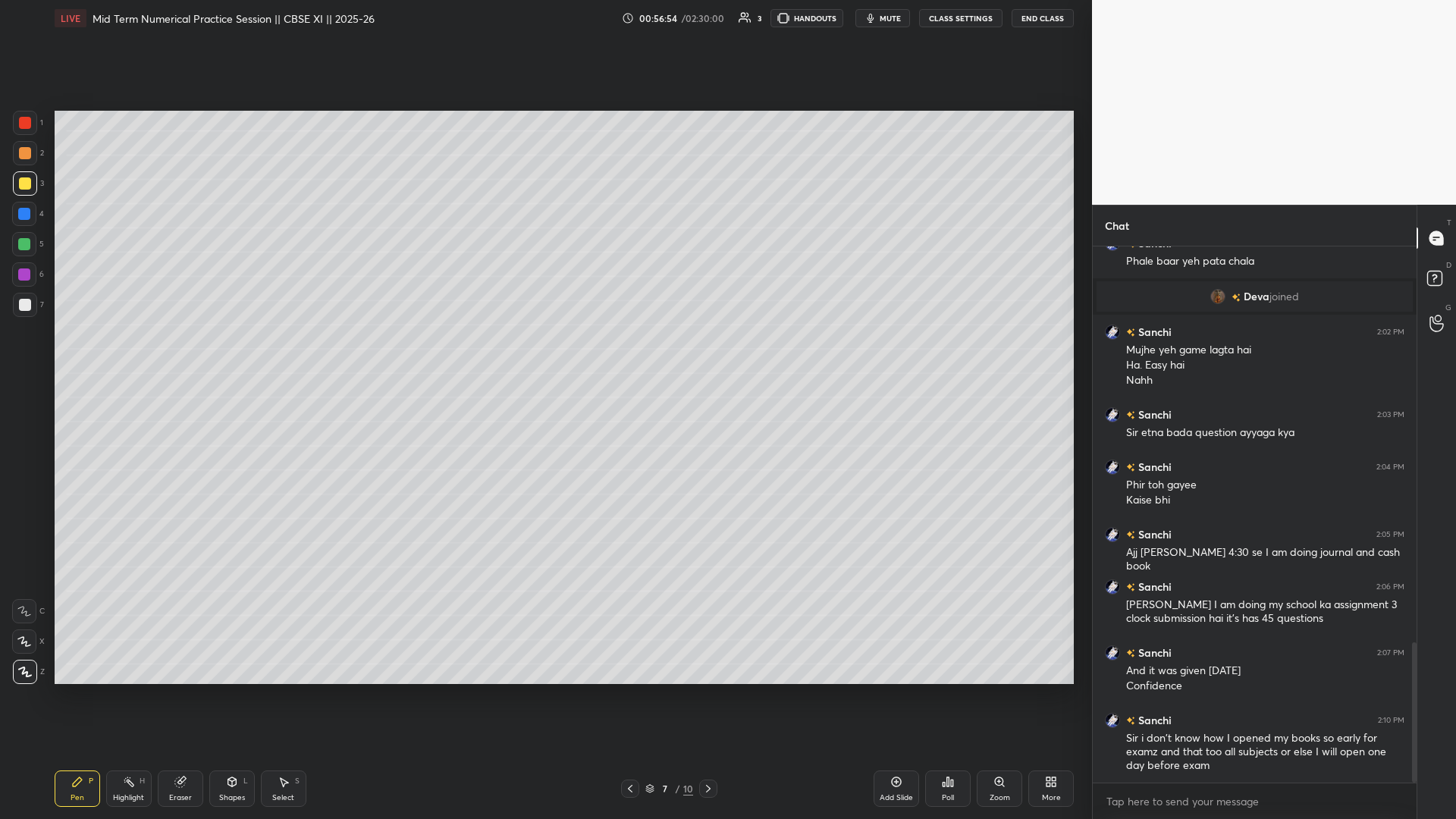
drag, startPoint x: 893, startPoint y: 784, endPoint x: 883, endPoint y: 770, distance: 17.2
click at [544, 356] on icon at bounding box center [897, 782] width 10 height 10
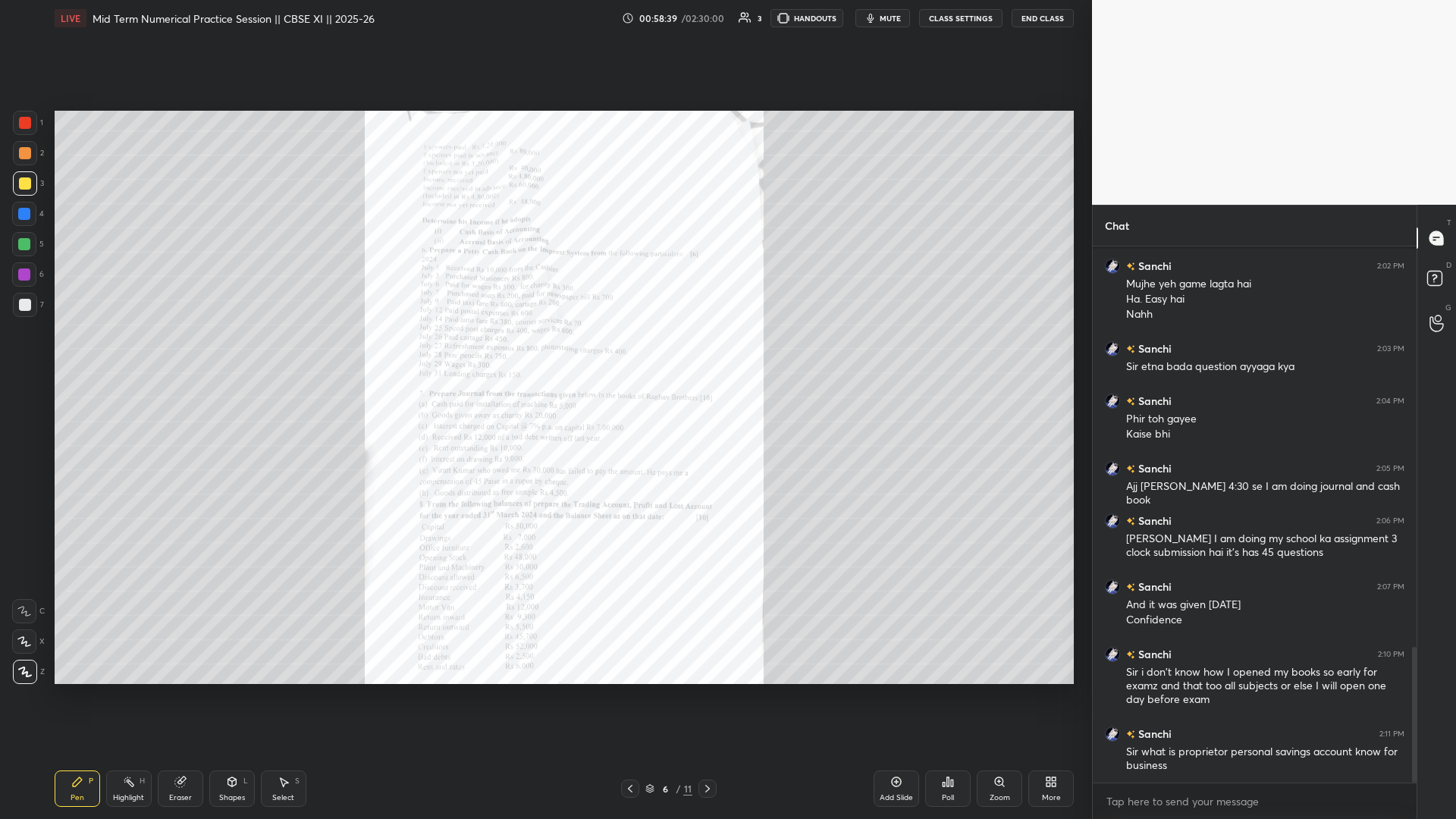
click at [544, 356] on icon at bounding box center [1000, 781] width 9 height 9
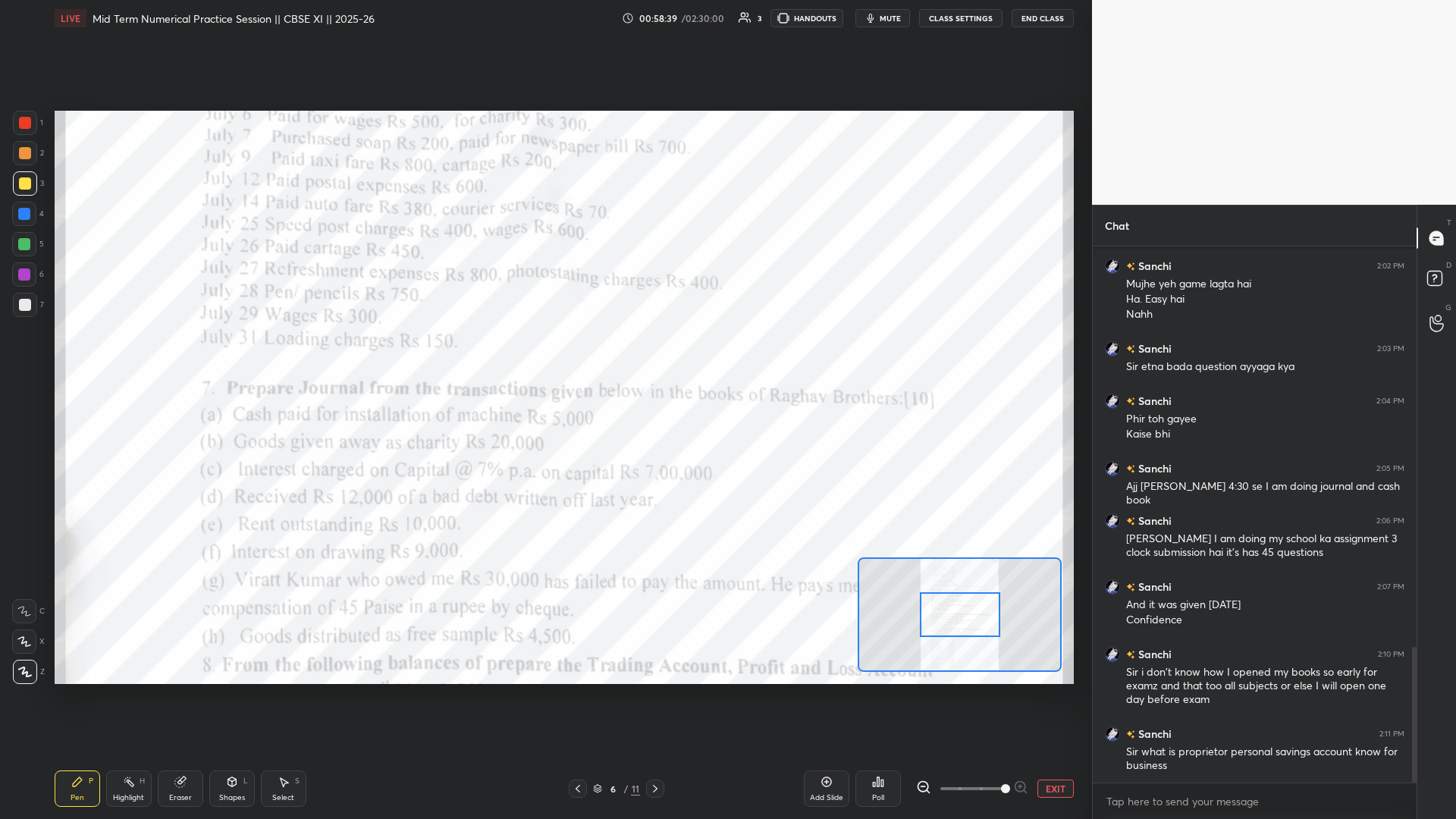
click at [544, 356] on span at bounding box center [972, 788] width 63 height 22
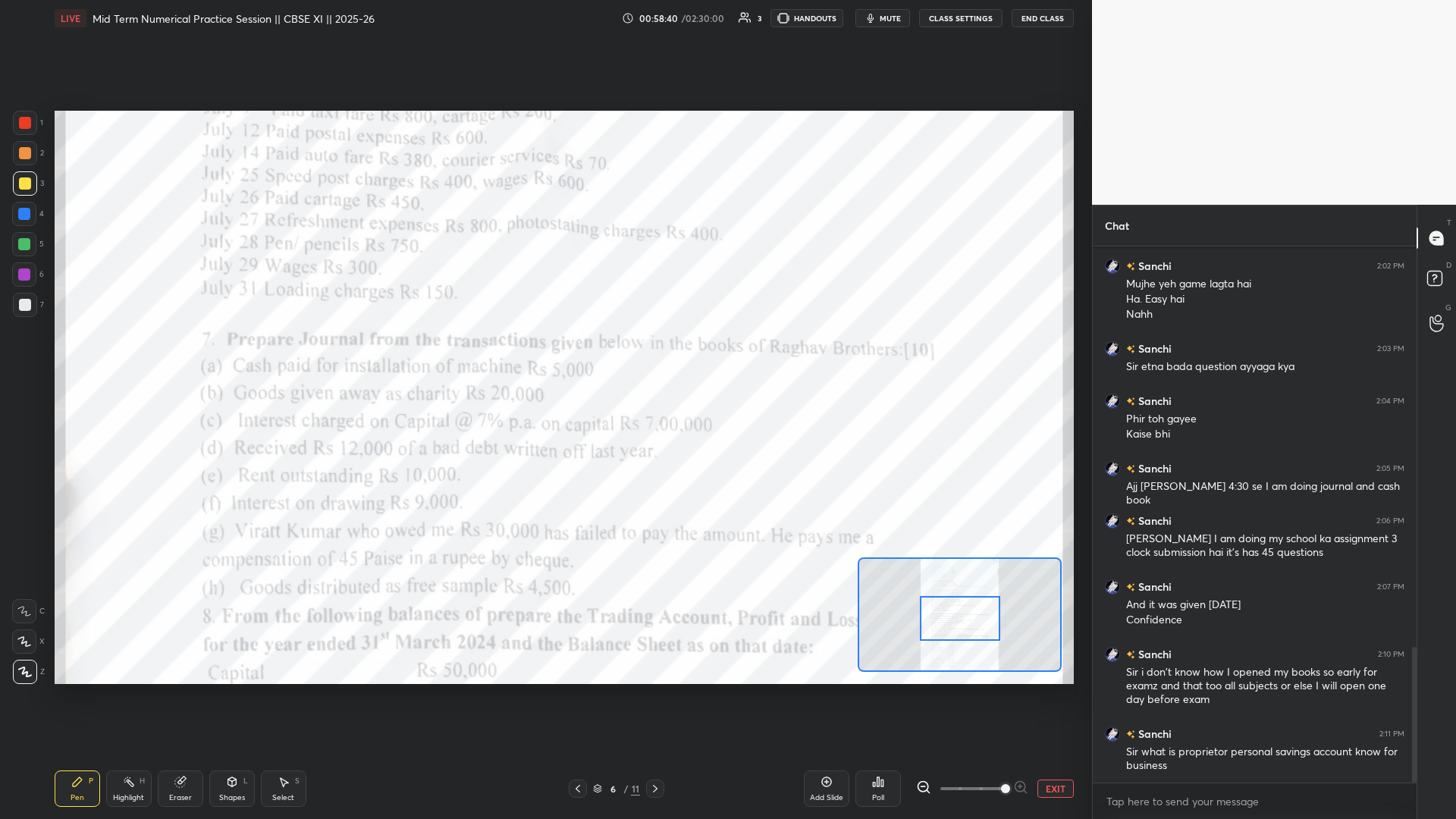
drag, startPoint x: 929, startPoint y: 614, endPoint x: 930, endPoint y: 624, distance: 10.0
click at [544, 356] on div at bounding box center [961, 618] width 80 height 45
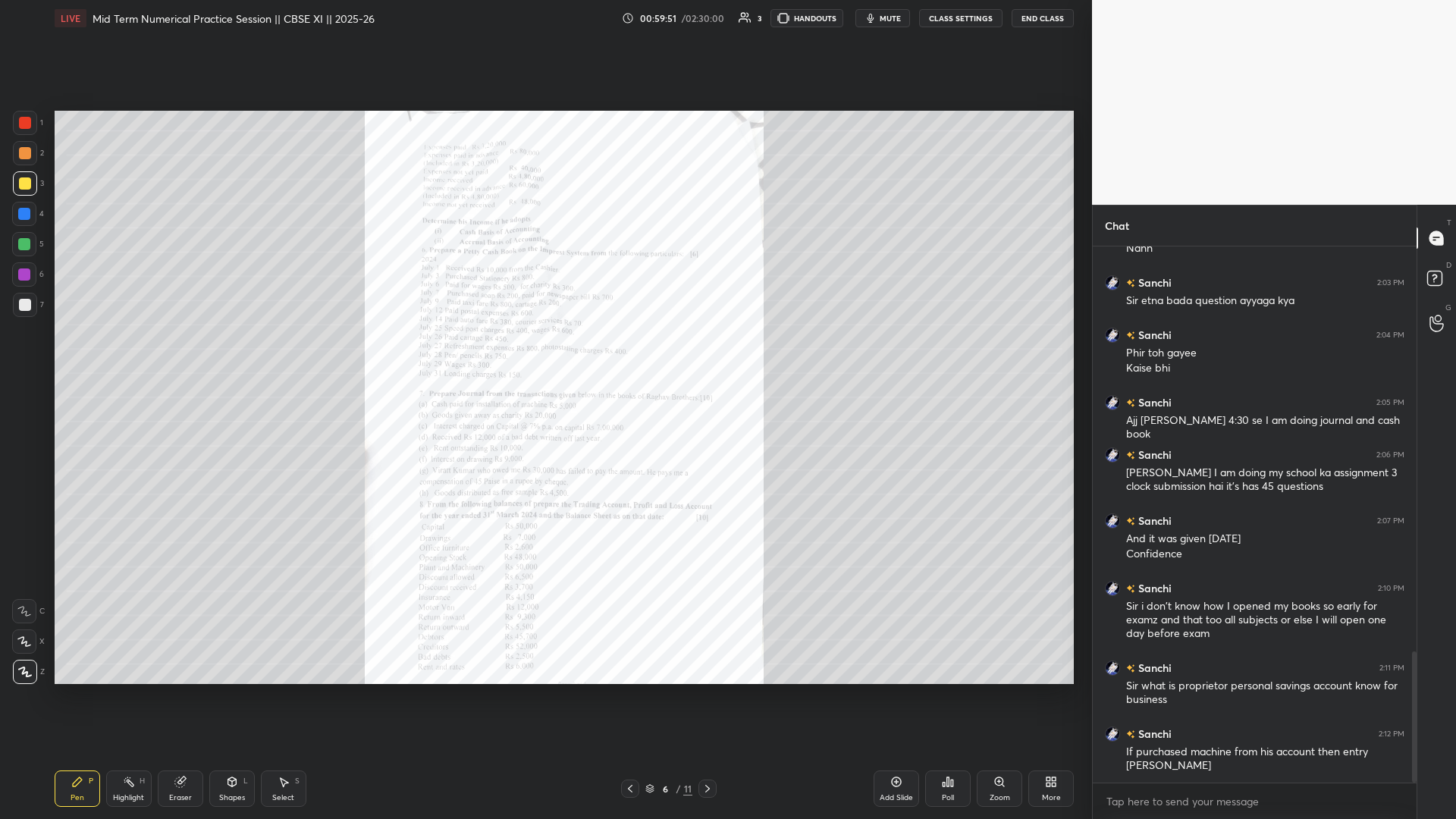
scroll to position [1702, 0]
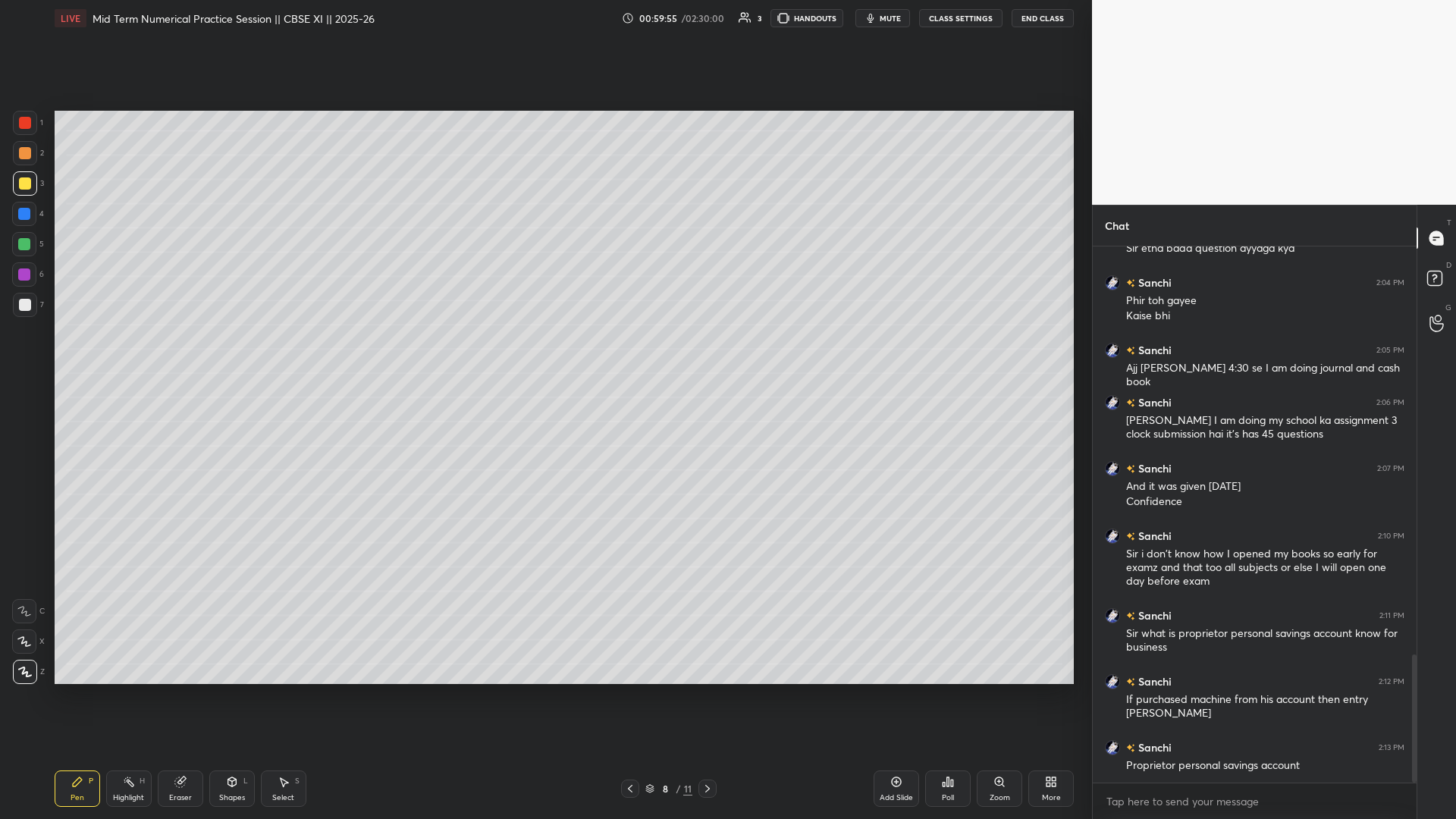
click at [544, 356] on icon at bounding box center [896, 782] width 12 height 12
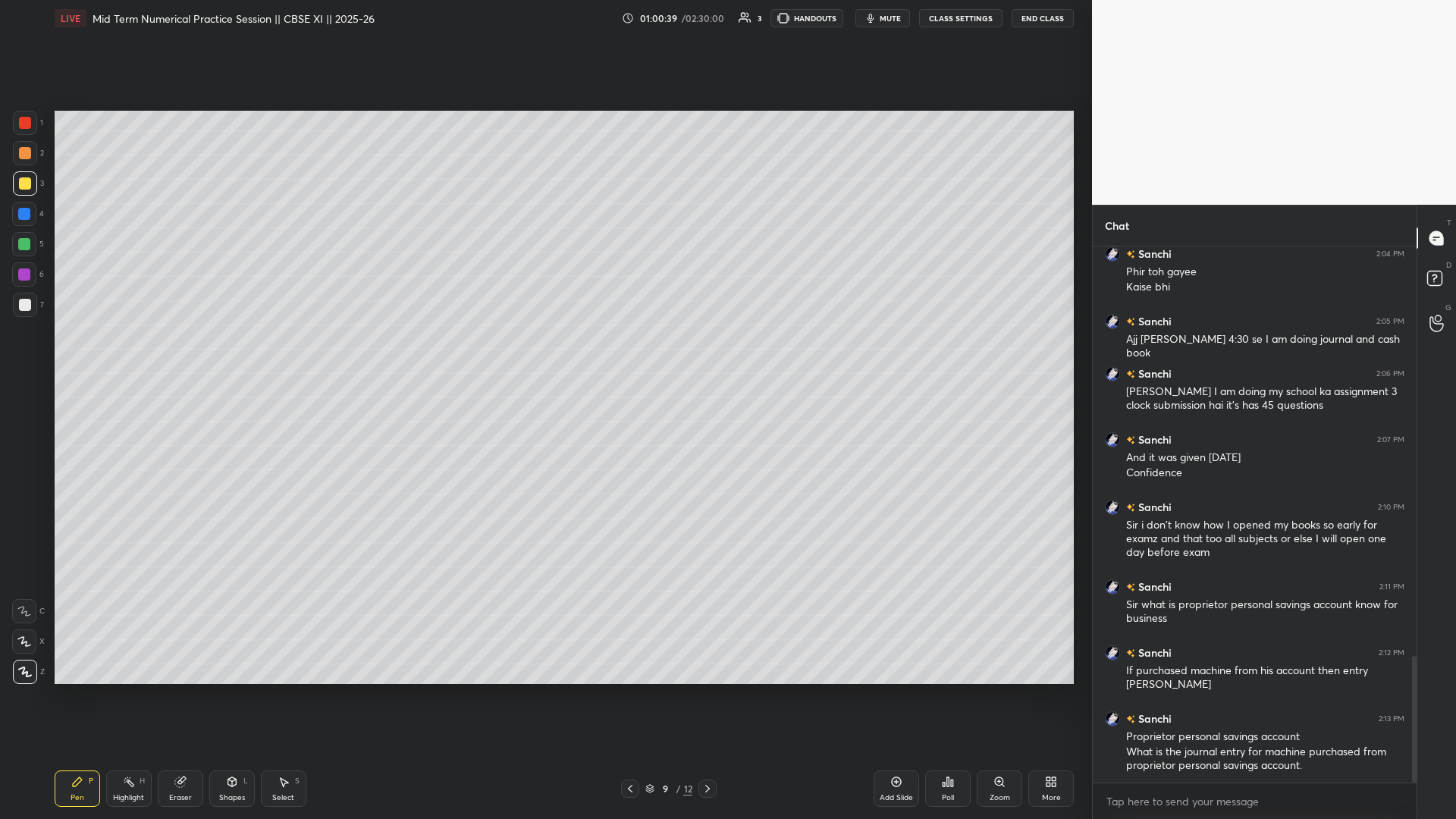
scroll to position [1783, 0]
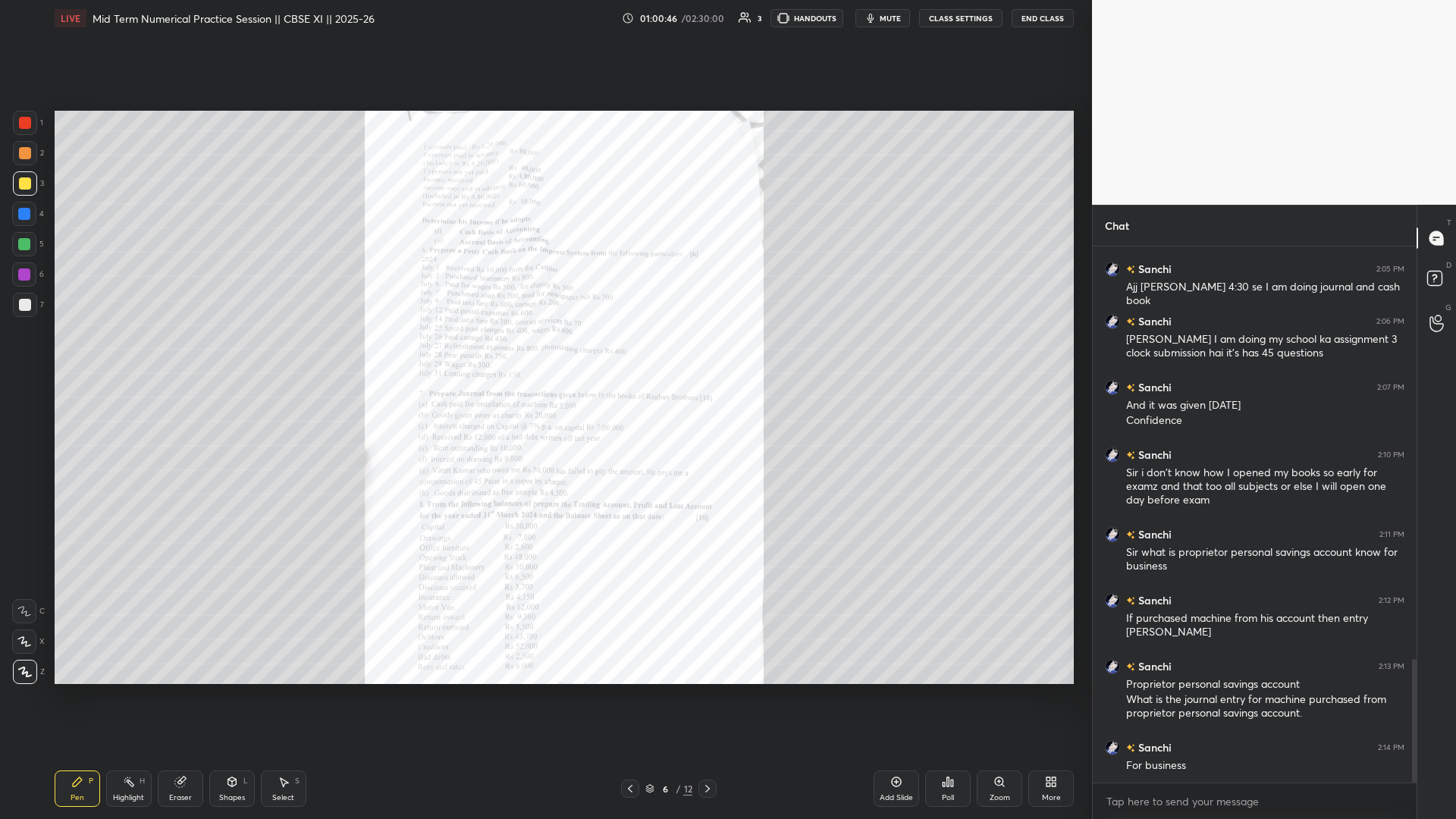
click at [544, 356] on div "Zoom" at bounding box center [1000, 788] width 46 height 36
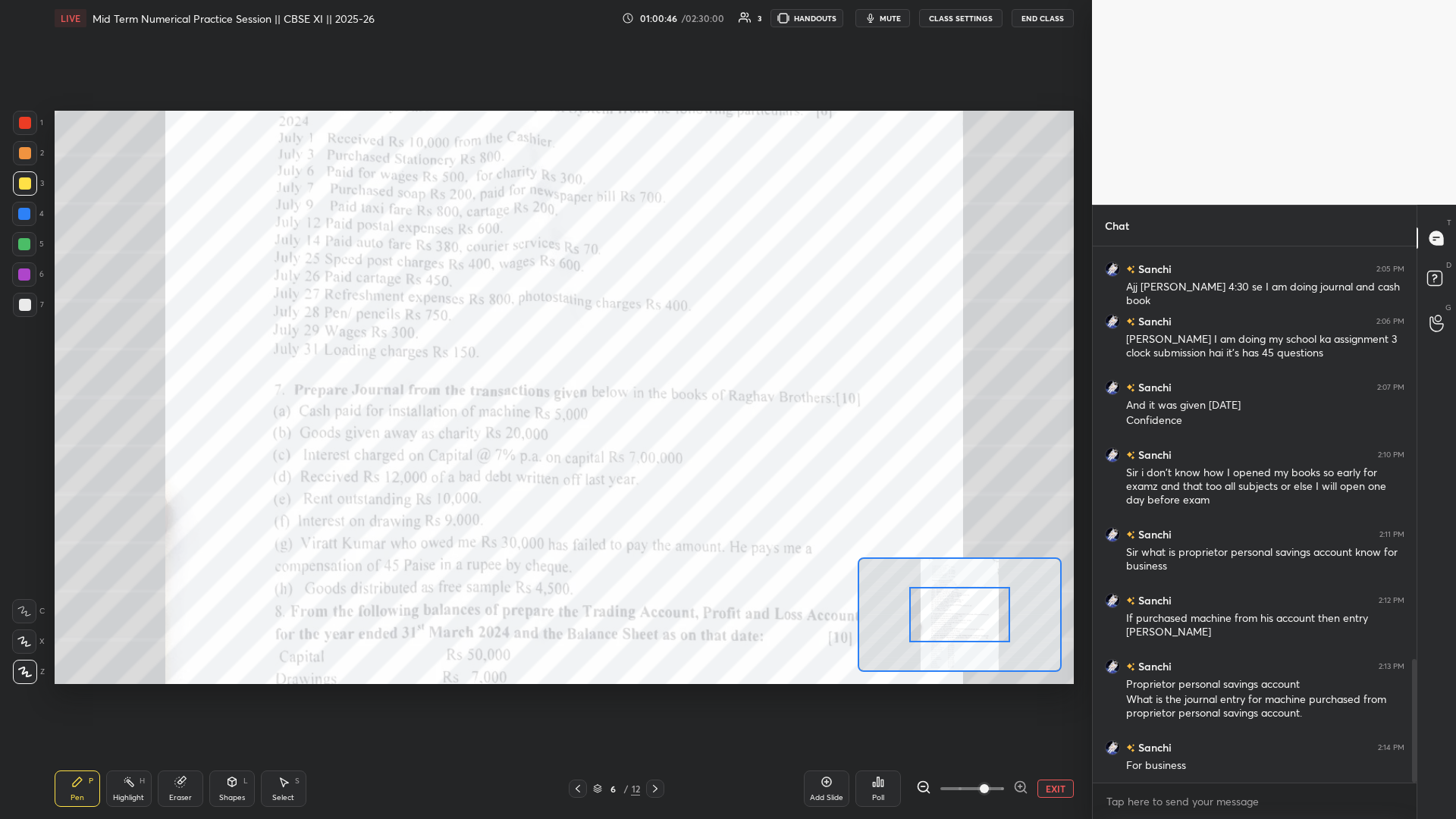
click at [544, 356] on span at bounding box center [972, 788] width 63 height 22
drag, startPoint x: 1016, startPoint y: 781, endPoint x: 1019, endPoint y: 732, distance: 49.1
click at [544, 356] on div "Add Slide Poll EXIT" at bounding box center [939, 788] width 270 height 85
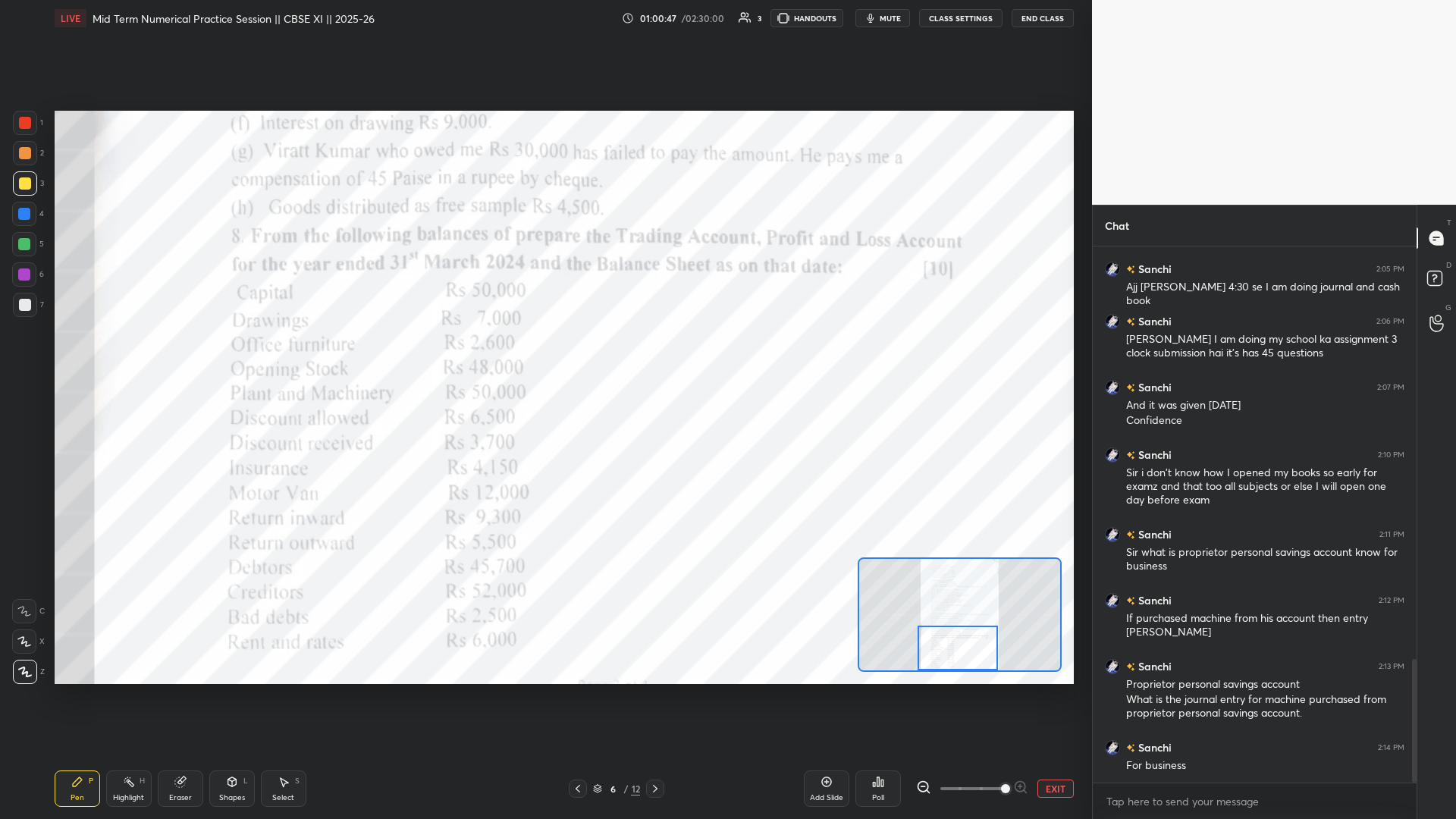
click at [544, 356] on div "Setting up your live class Poll for secs No correct answer Start poll" at bounding box center [564, 398] width 1019 height 573
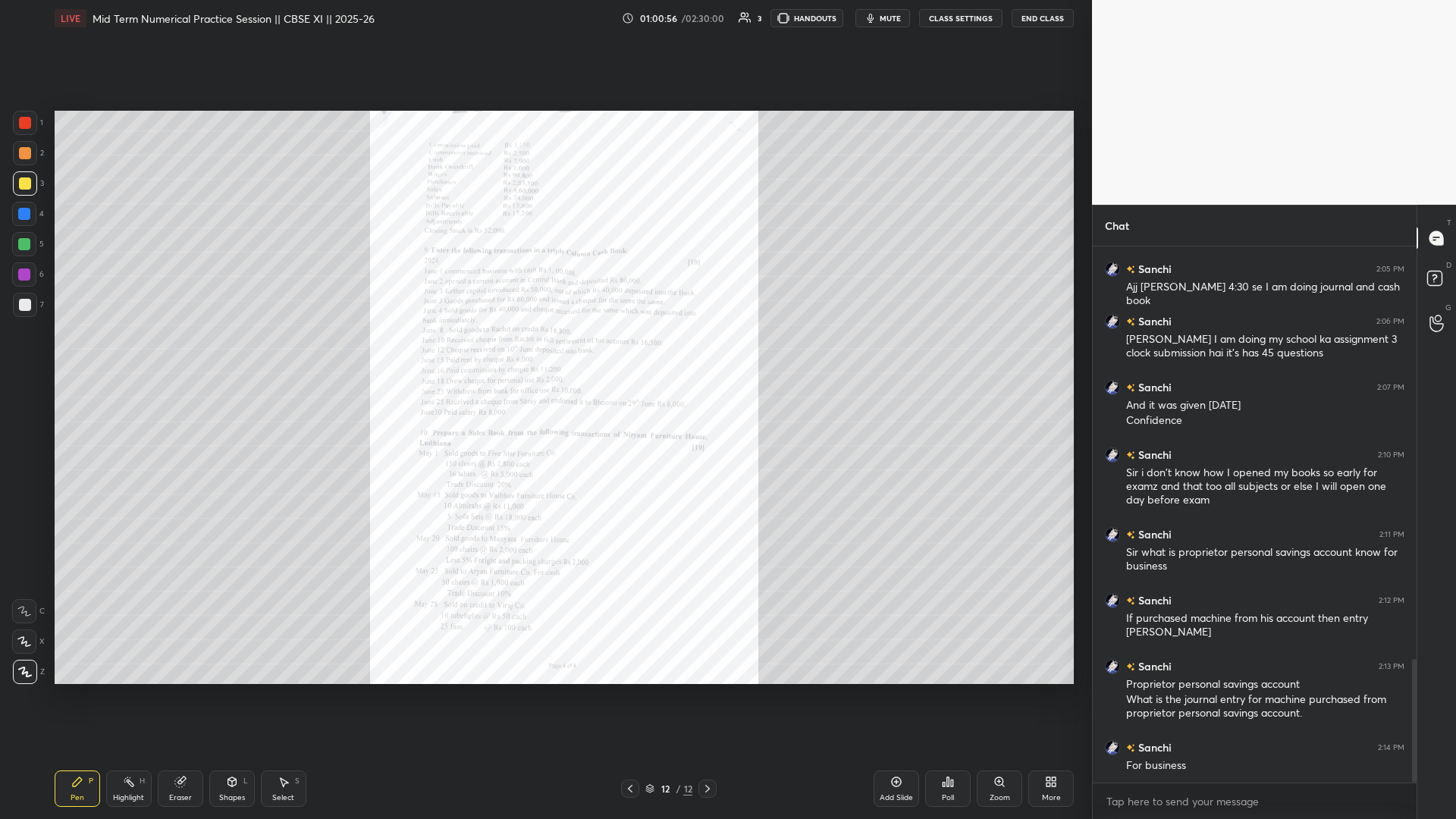
scroll to position [1799, 0]
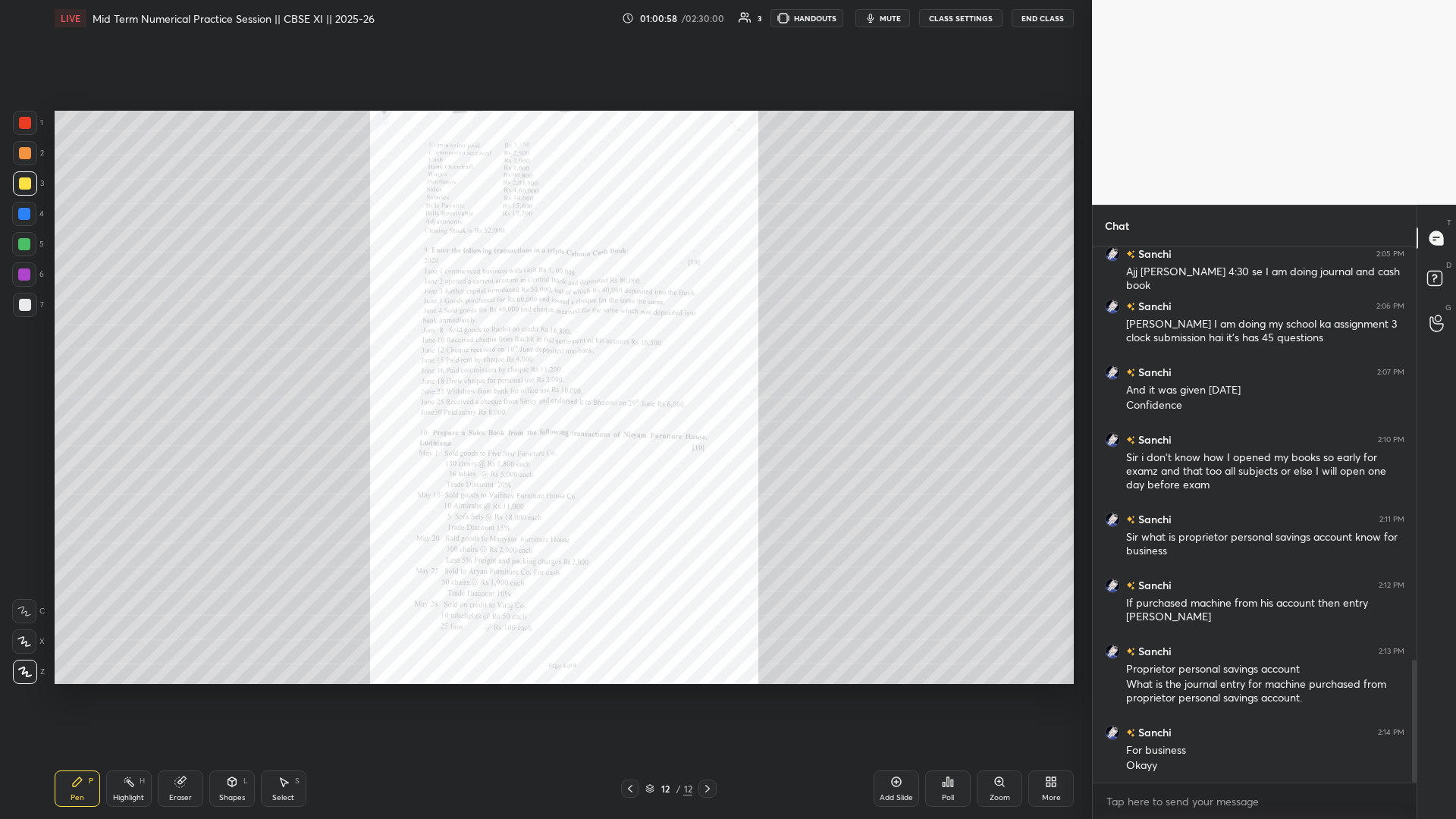
click at [544, 356] on div "Zoom" at bounding box center [1000, 788] width 46 height 36
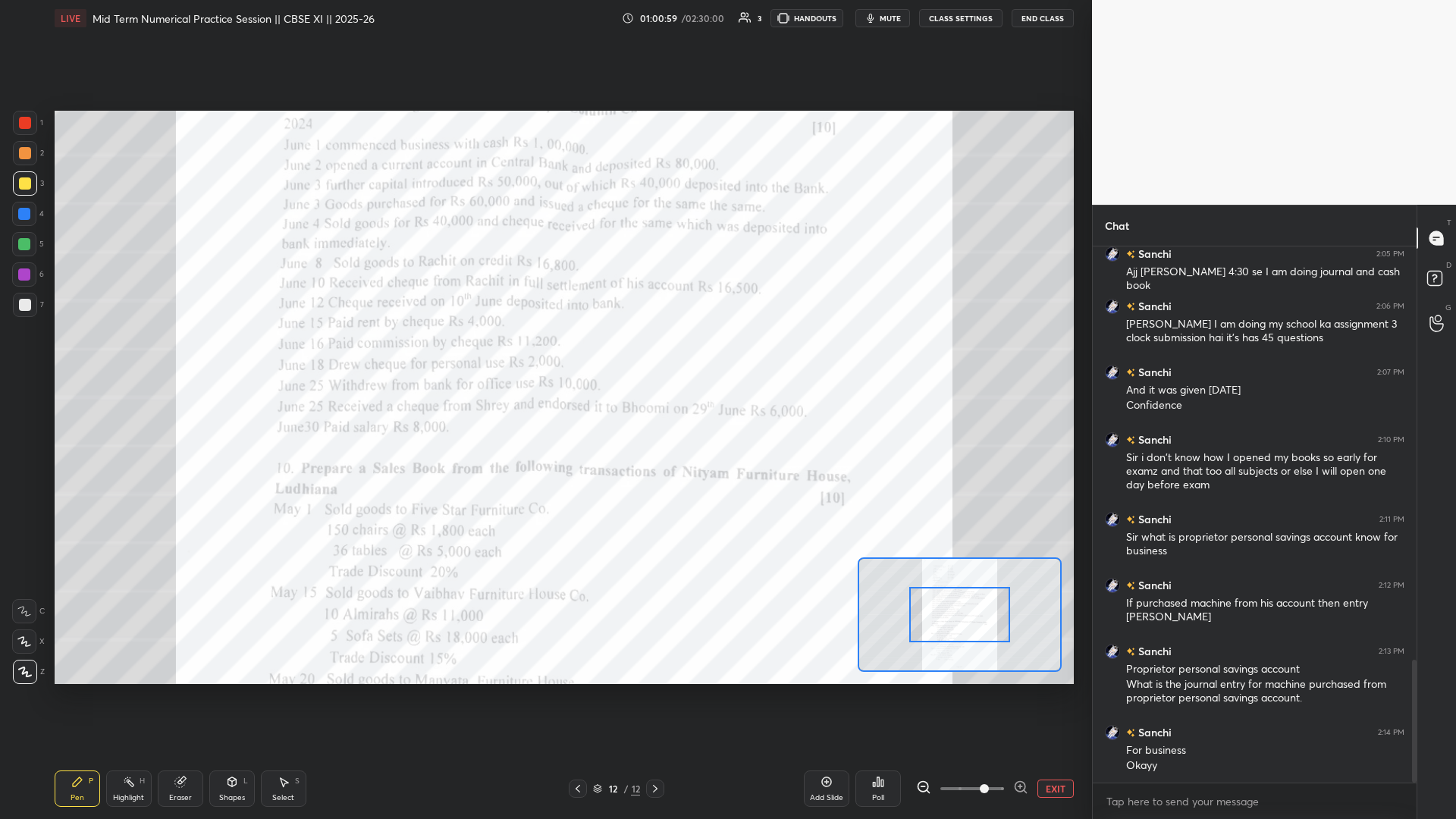
click at [544, 356] on div "EXIT" at bounding box center [996, 789] width 158 height 19
click at [544, 356] on button "EXIT" at bounding box center [1055, 789] width 36 height 19
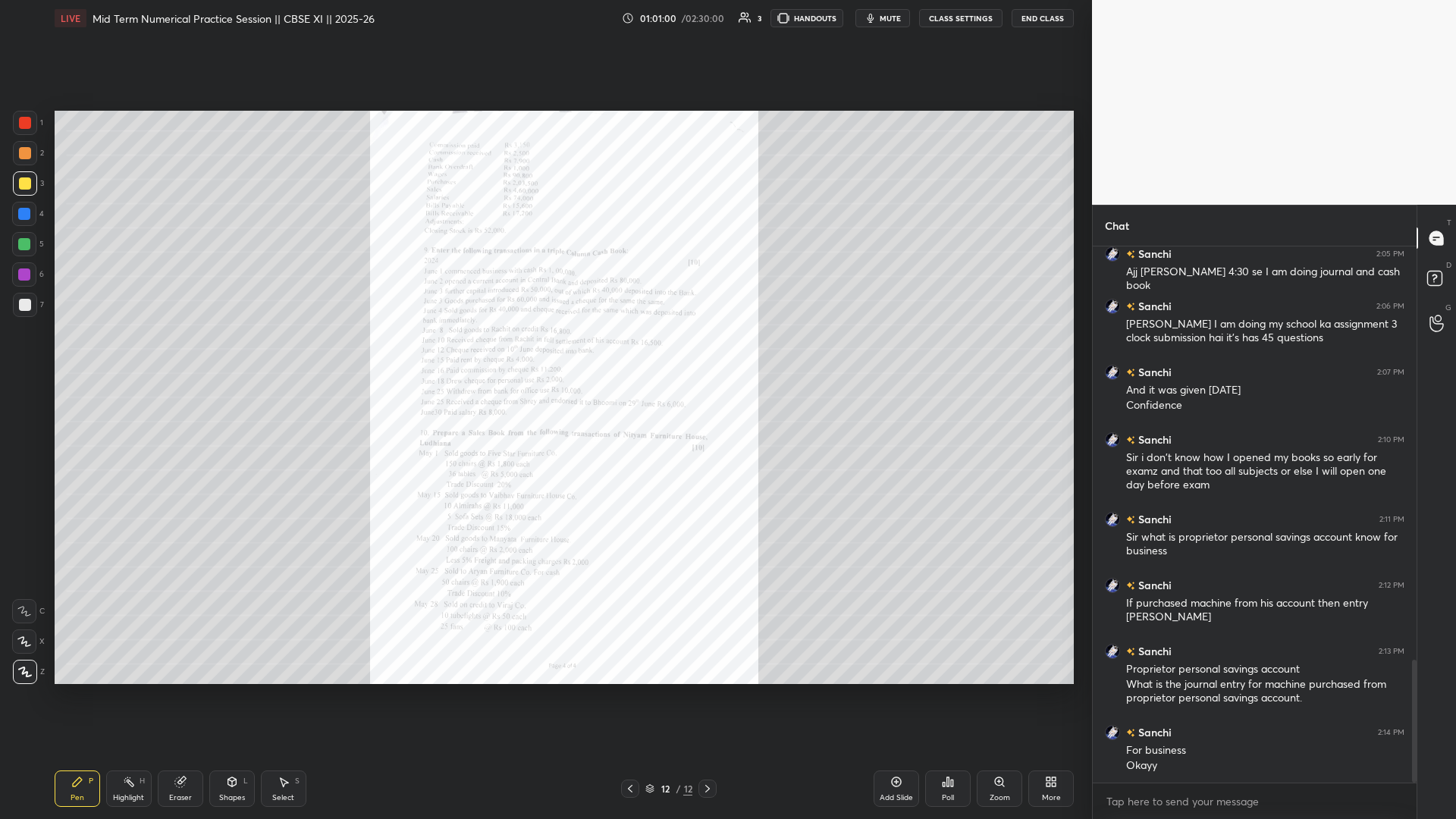
click at [544, 356] on div "Zoom" at bounding box center [1000, 798] width 20 height 8
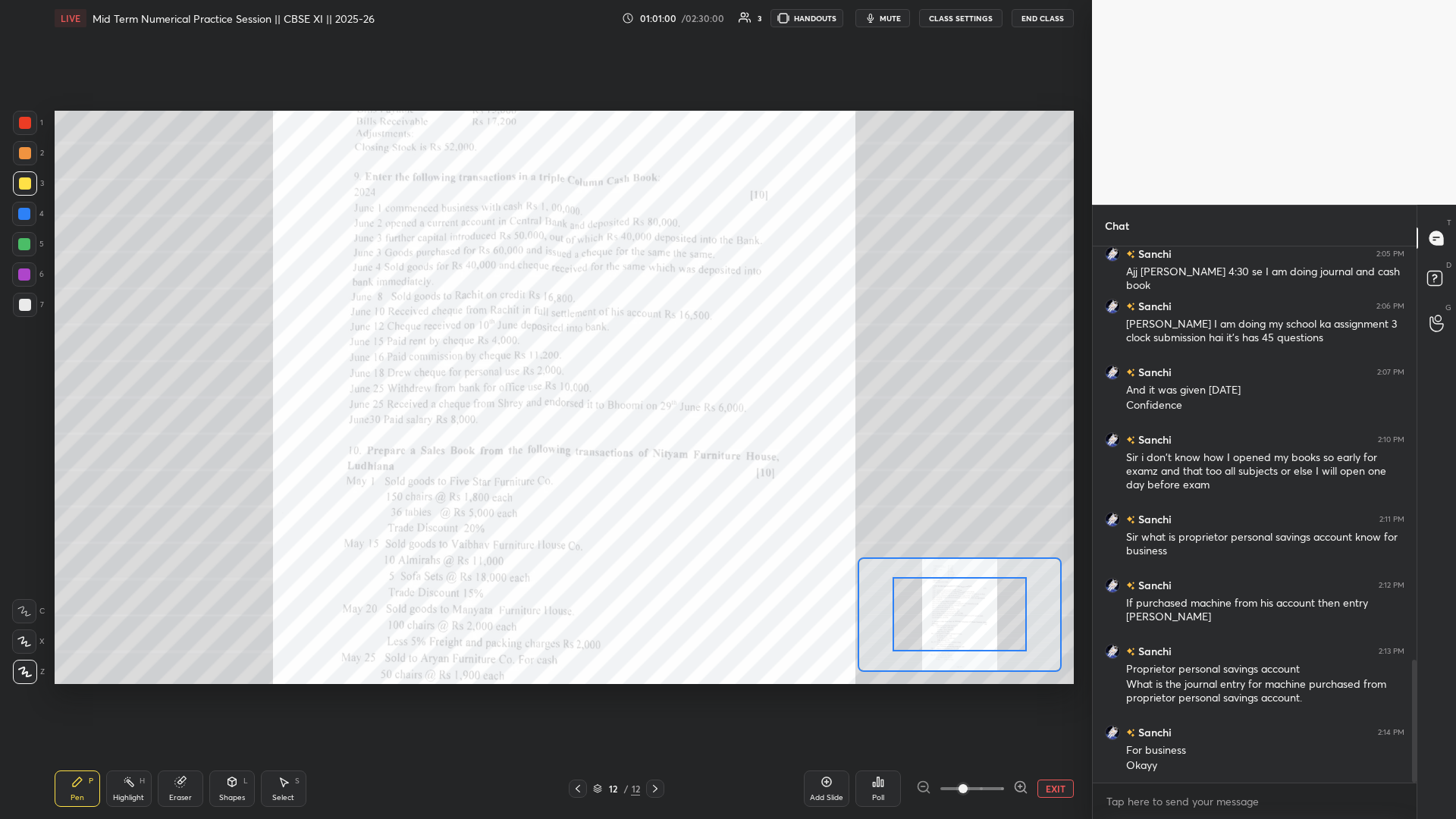
drag, startPoint x: 1032, startPoint y: 794, endPoint x: 1043, endPoint y: 783, distance: 15.6
click at [544, 356] on div "EXIT" at bounding box center [996, 789] width 158 height 19
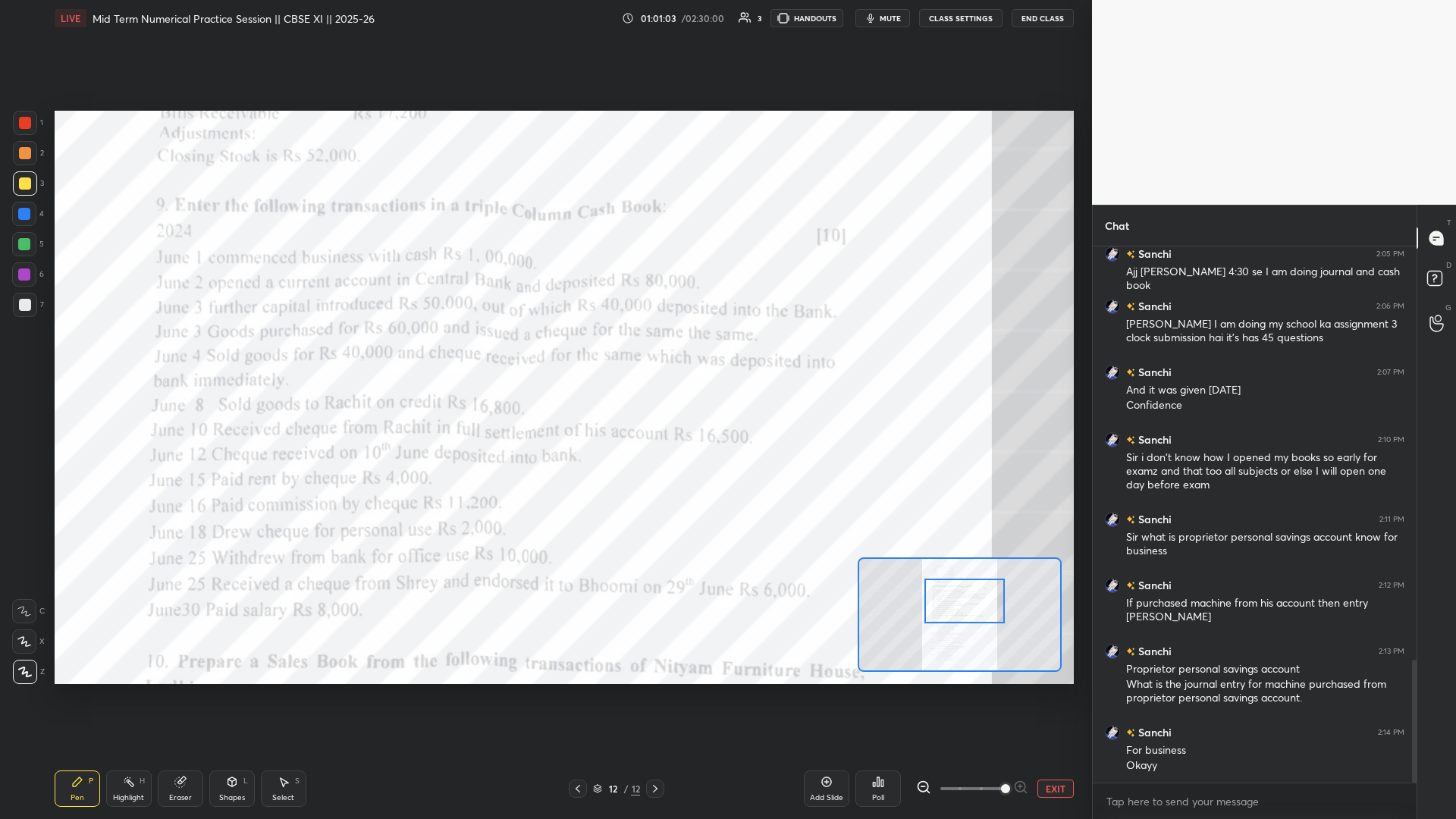
drag, startPoint x: 966, startPoint y: 614, endPoint x: 976, endPoint y: 601, distance: 16.4
click at [544, 356] on div at bounding box center [964, 601] width 80 height 45
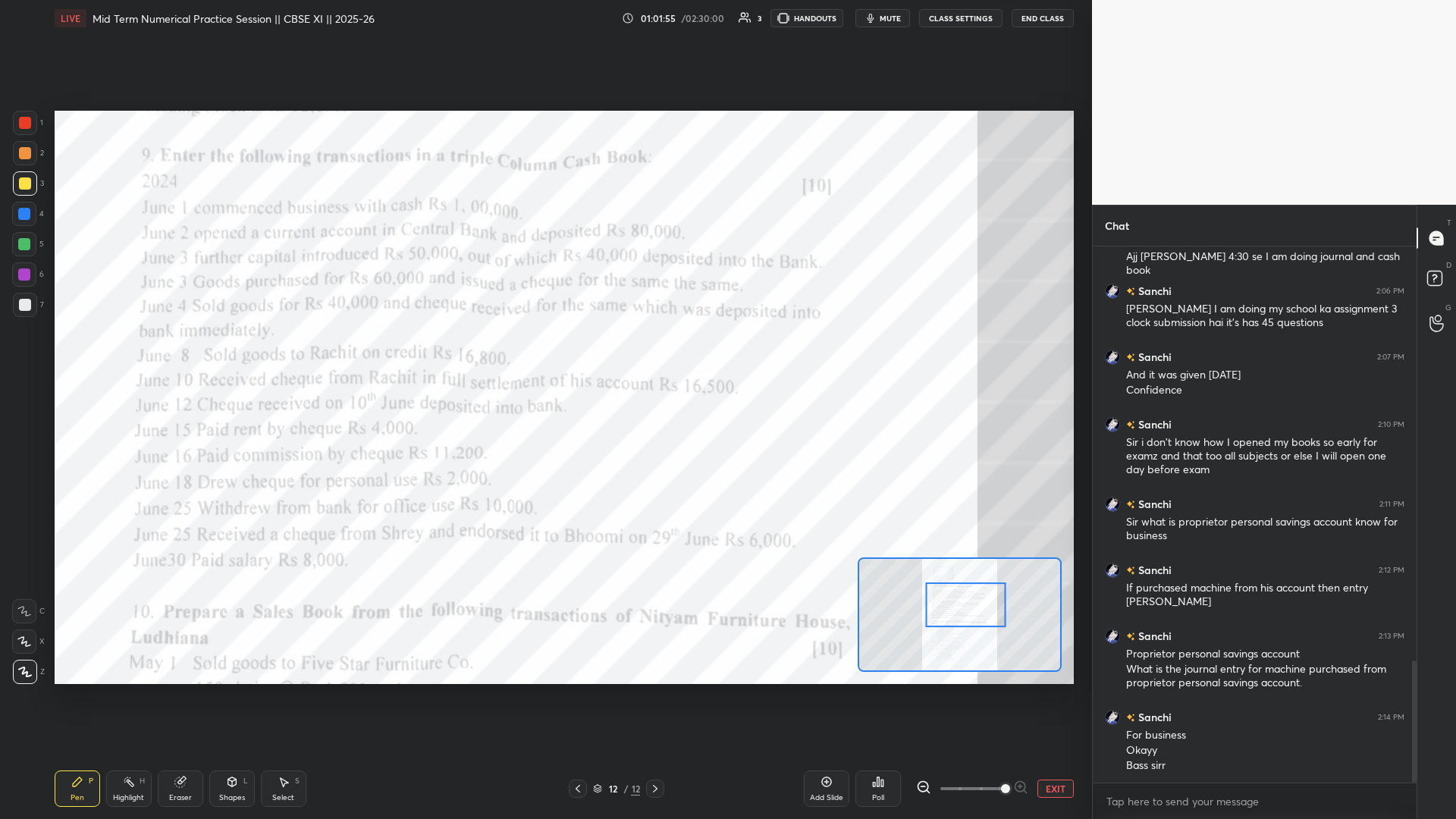
drag, startPoint x: 930, startPoint y: 641, endPoint x: 951, endPoint y: 598, distance: 47.9
click at [544, 356] on div at bounding box center [965, 604] width 80 height 45
click at [544, 356] on div "1 2 3 4 5 6 7 C X Z C X Z E E Erase all H H LIVE Mid Term Numerical Practice Se…" at bounding box center [546, 410] width 1092 height 819
click at [544, 356] on div "1 2 3 4 5 6 7 C X Z C X Z E E Erase all H H LIVE Mid Term Numerical Practice Se…" at bounding box center [728, 410] width 1456 height 819
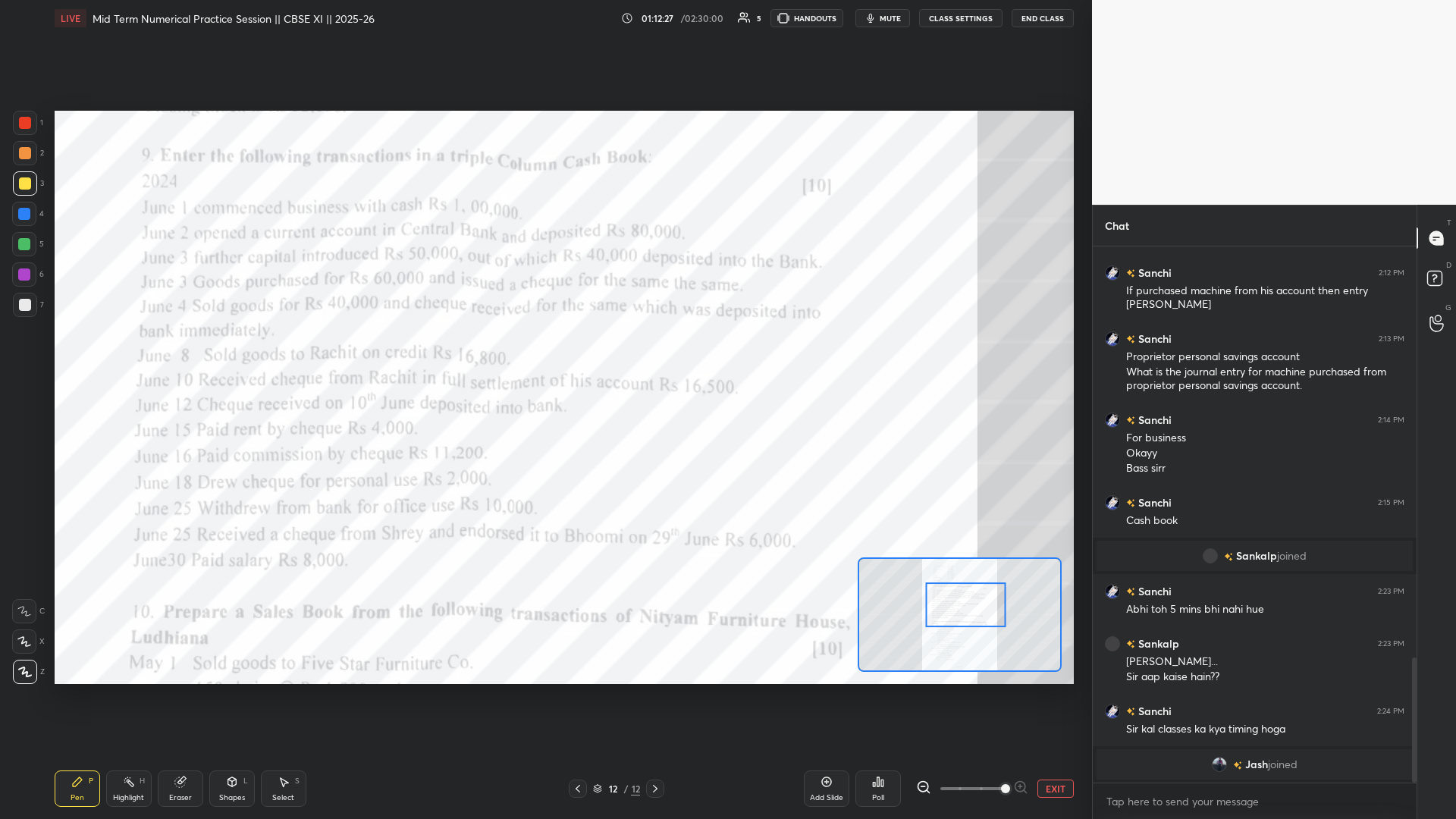
scroll to position [1712, 0]
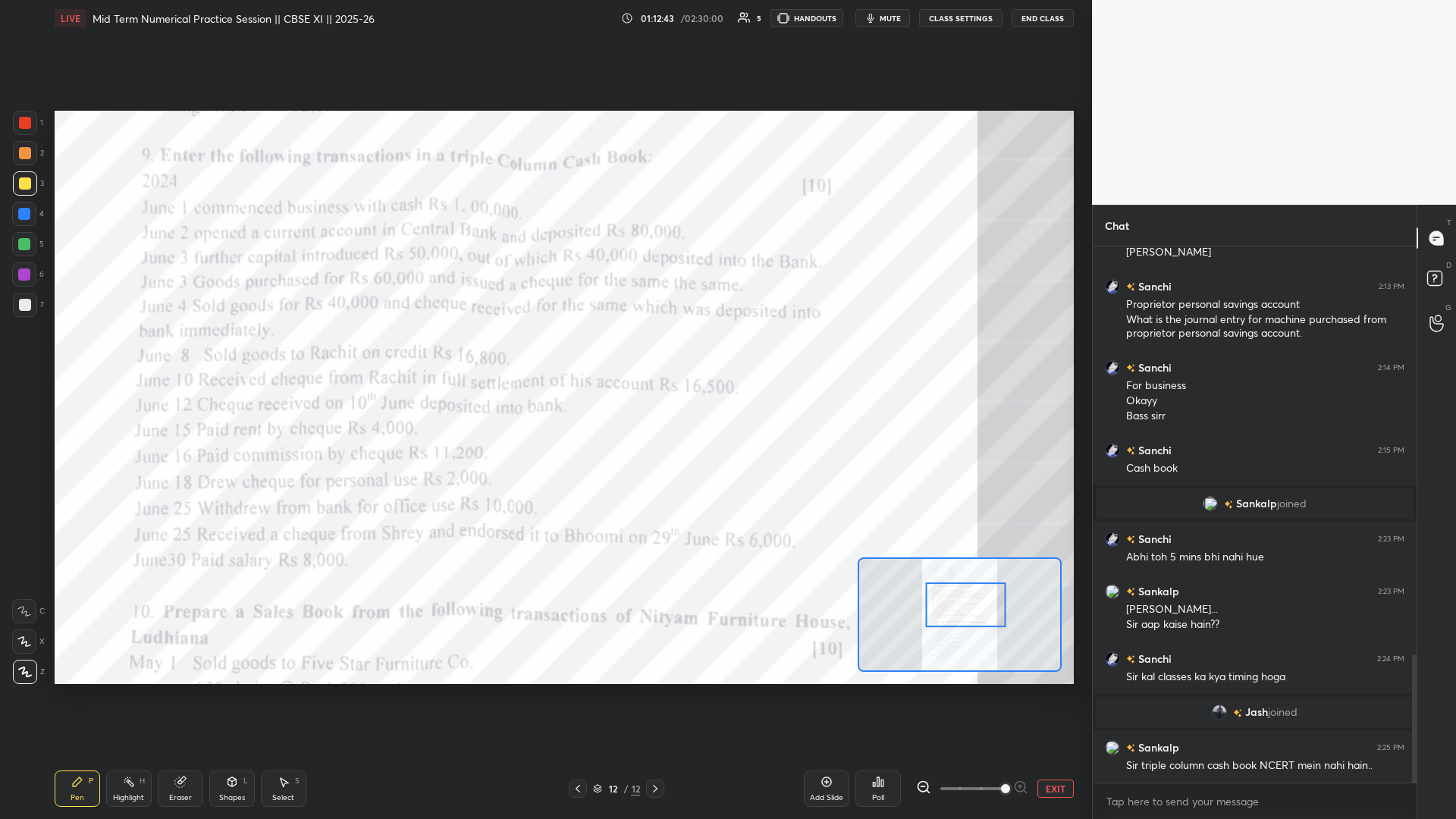
drag, startPoint x: 814, startPoint y: 782, endPoint x: 822, endPoint y: 780, distance: 8.2
click at [544, 356] on div "Add Slide" at bounding box center [827, 788] width 46 height 36
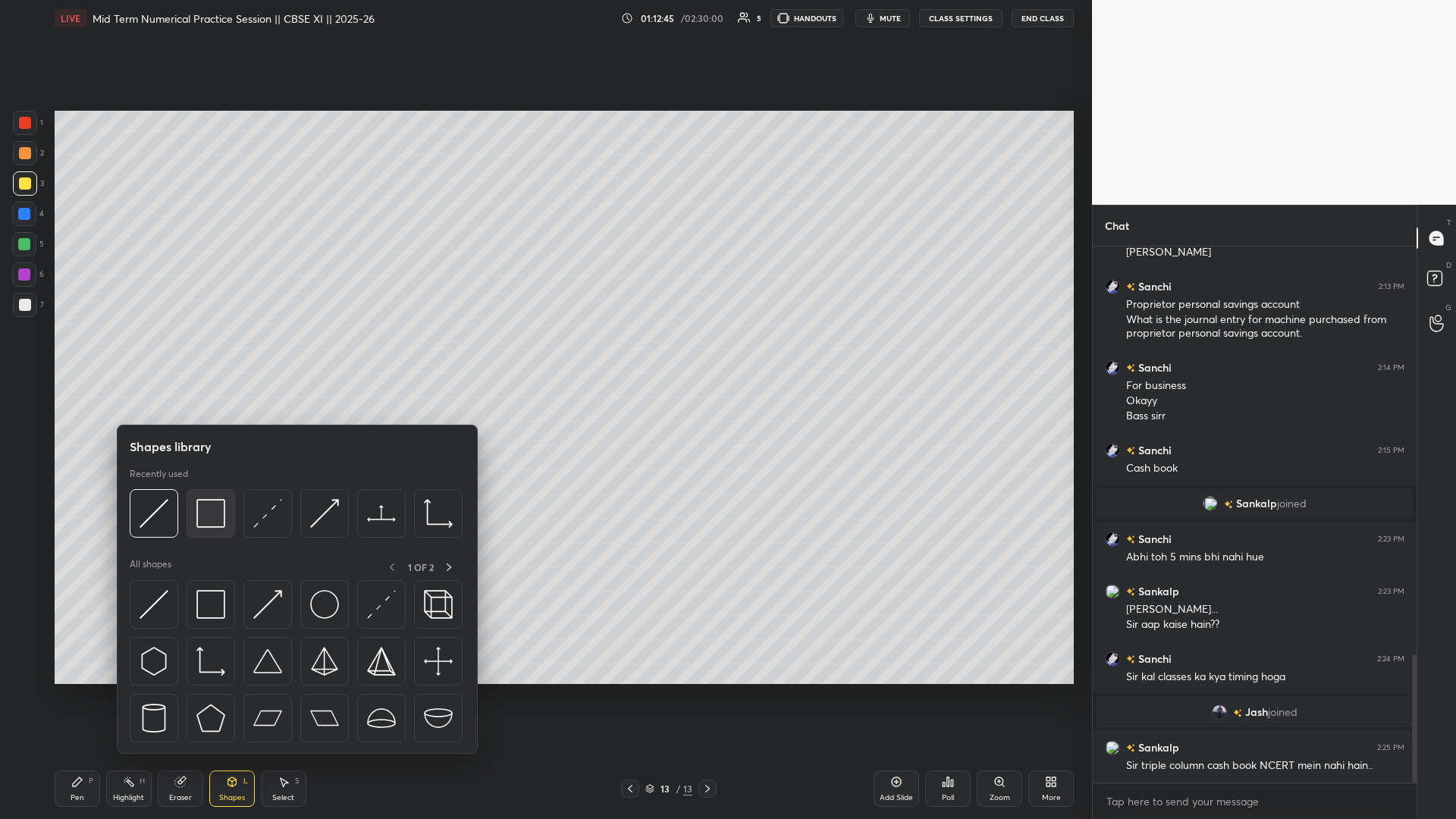
click at [209, 356] on img at bounding box center [211, 514] width 29 height 29
click at [221, 356] on img at bounding box center [211, 514] width 29 height 29
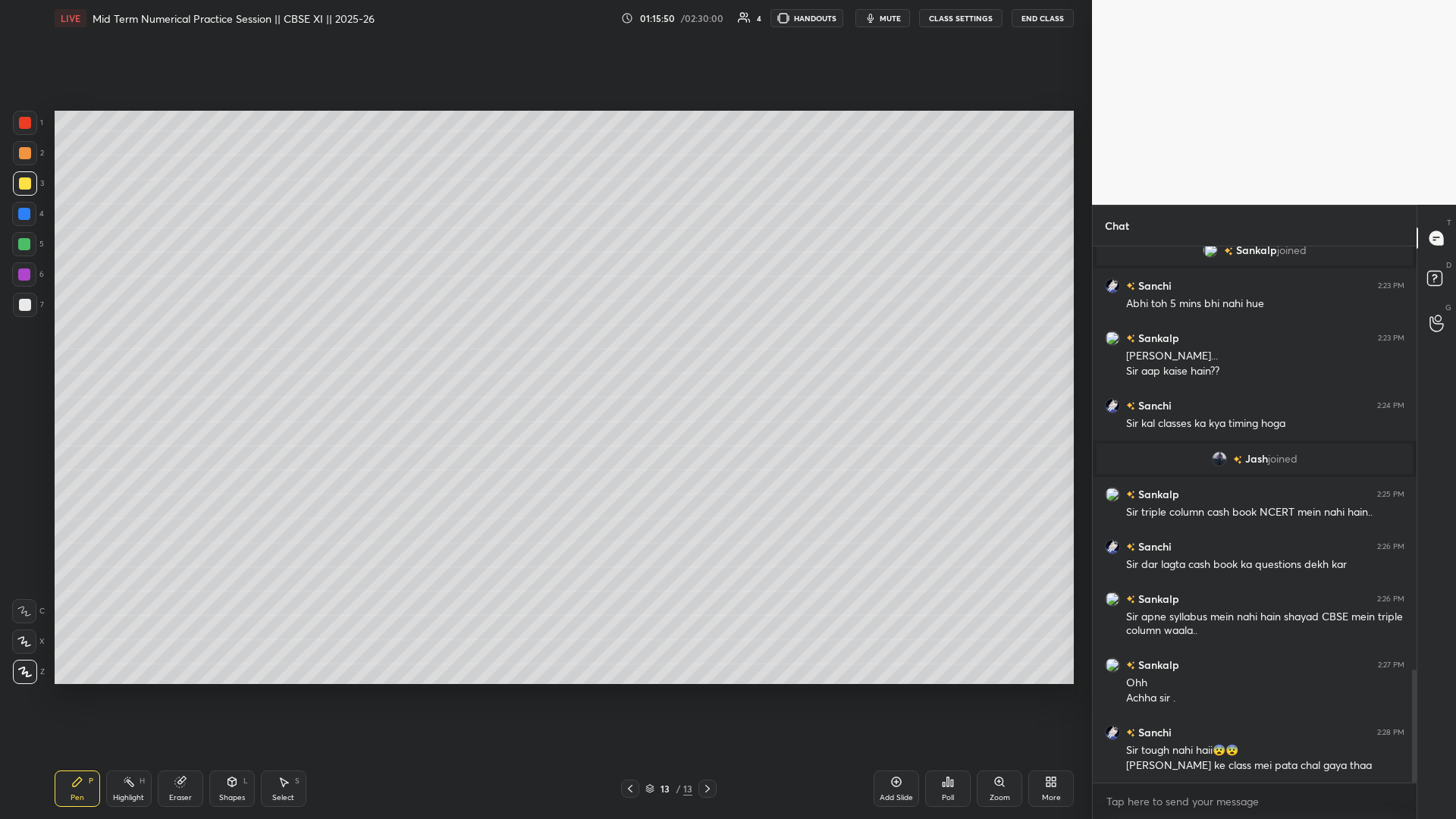
scroll to position [2003, 0]
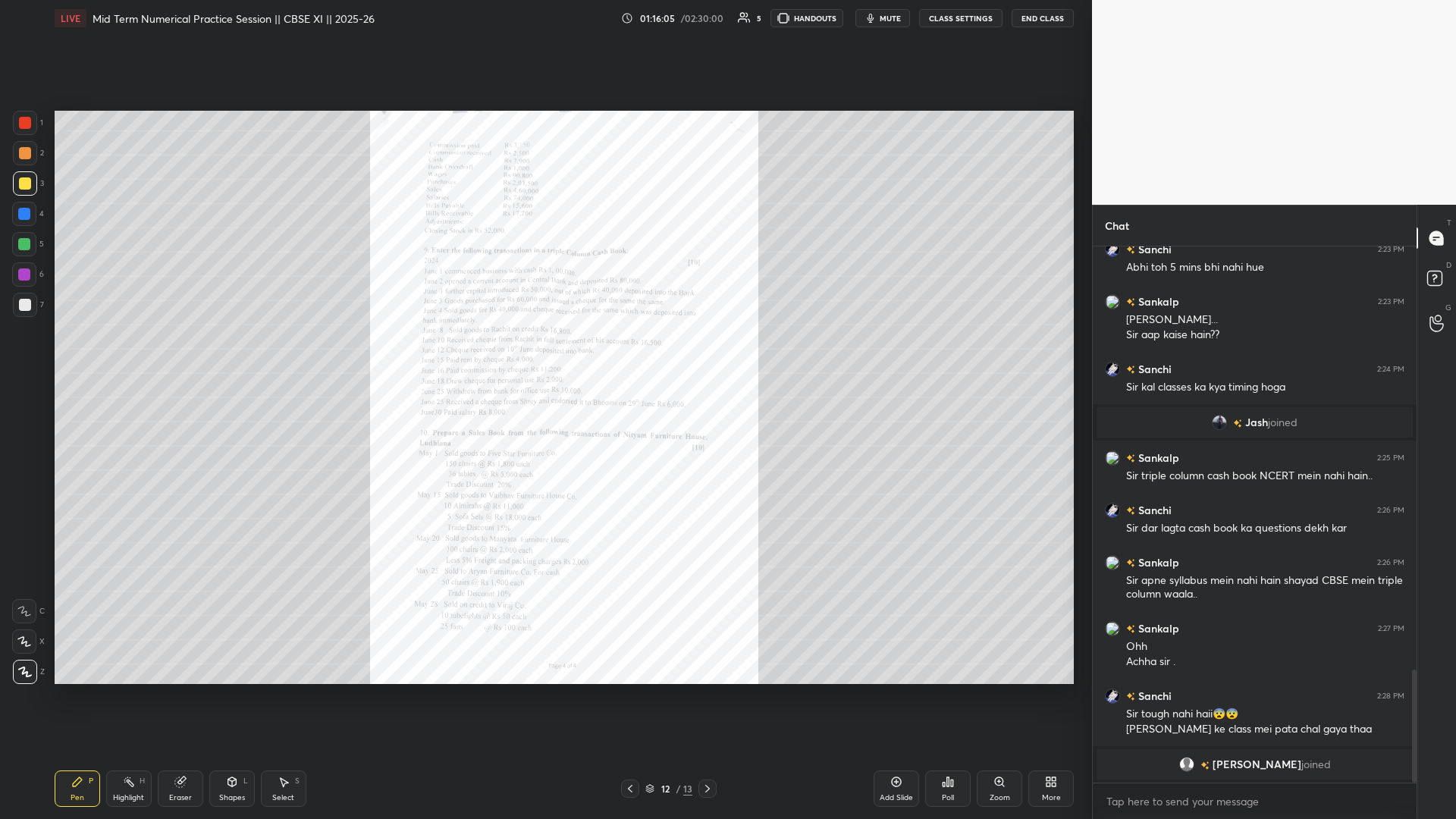
click at [544, 356] on div "Zoom" at bounding box center [1000, 788] width 46 height 36
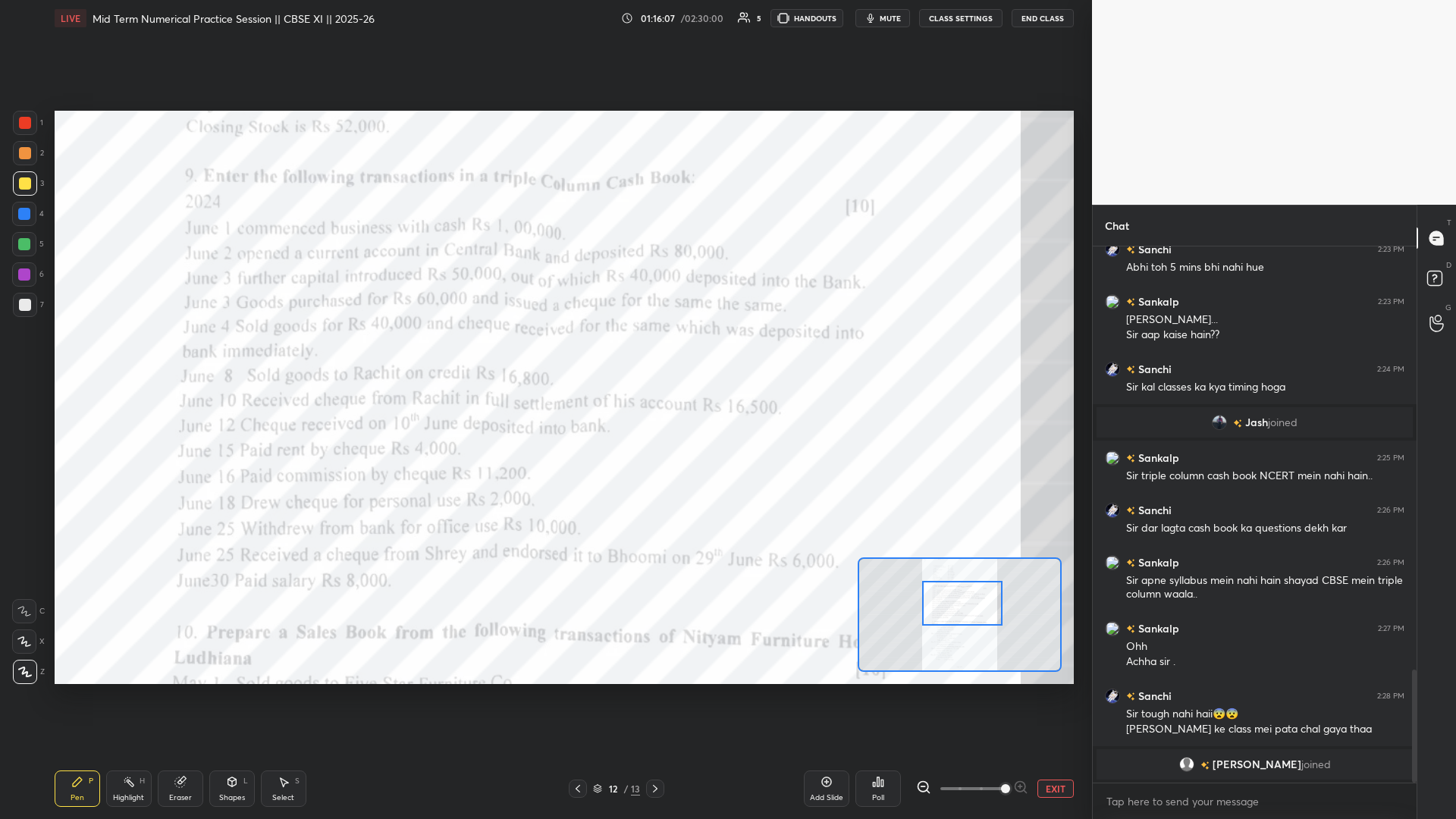
click at [544, 356] on div at bounding box center [963, 604] width 80 height 45
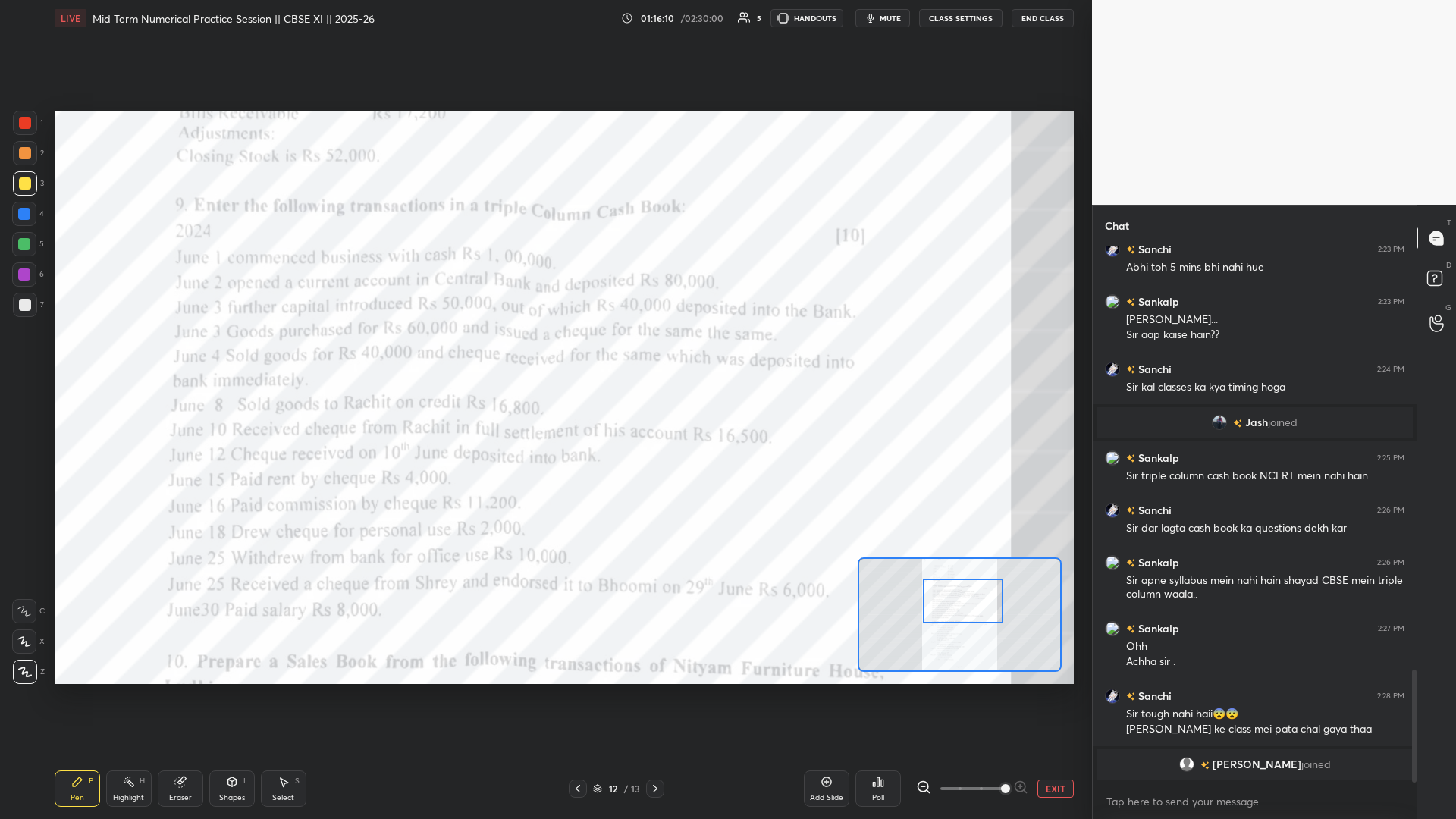
click at [544, 356] on div at bounding box center [964, 601] width 80 height 45
click at [21, 129] on div at bounding box center [24, 123] width 24 height 24
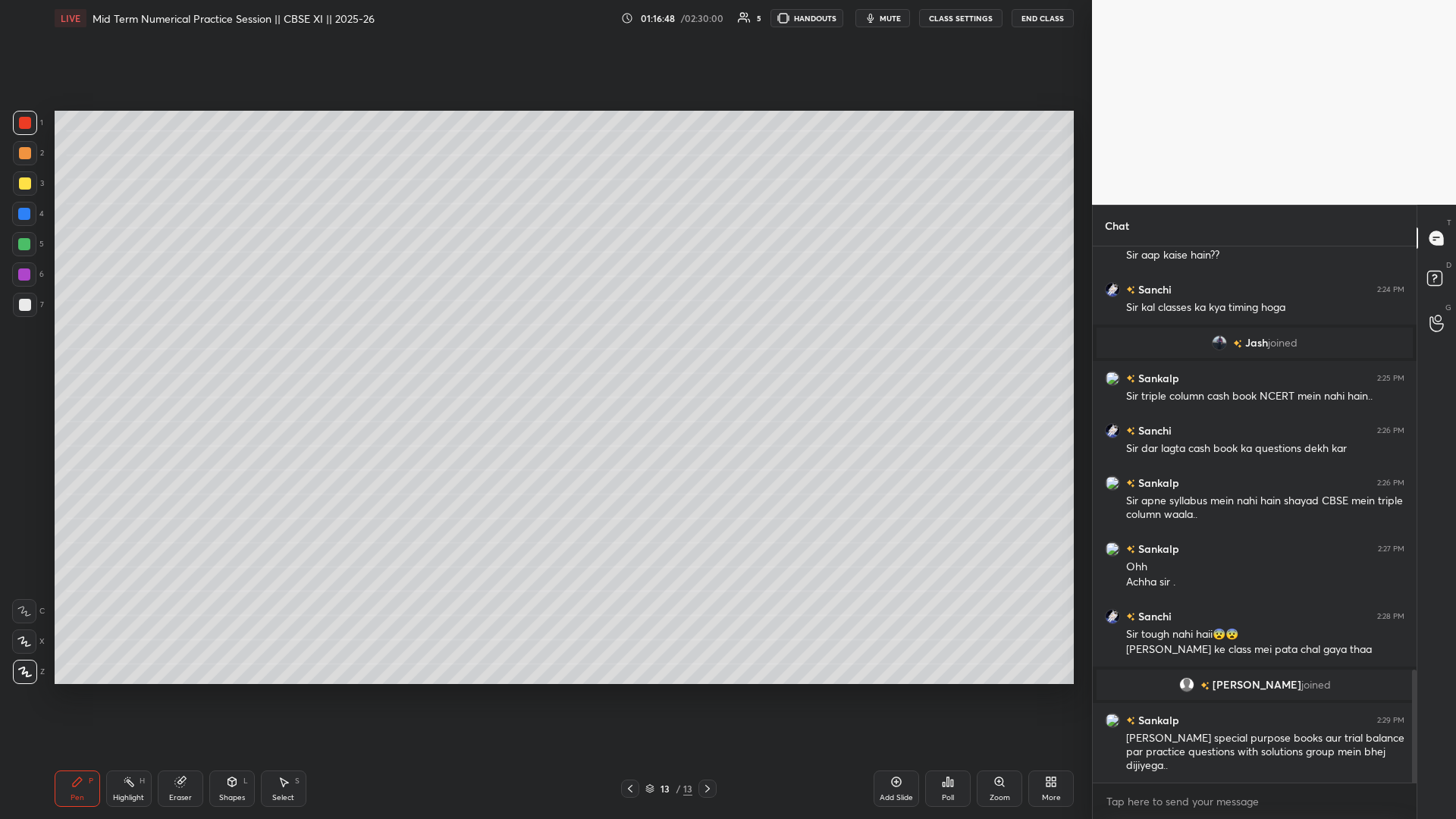
drag, startPoint x: 18, startPoint y: 203, endPoint x: 16, endPoint y: 191, distance: 12.2
click at [18, 203] on div at bounding box center [23, 214] width 24 height 24
click at [22, 182] on div at bounding box center [24, 183] width 12 height 12
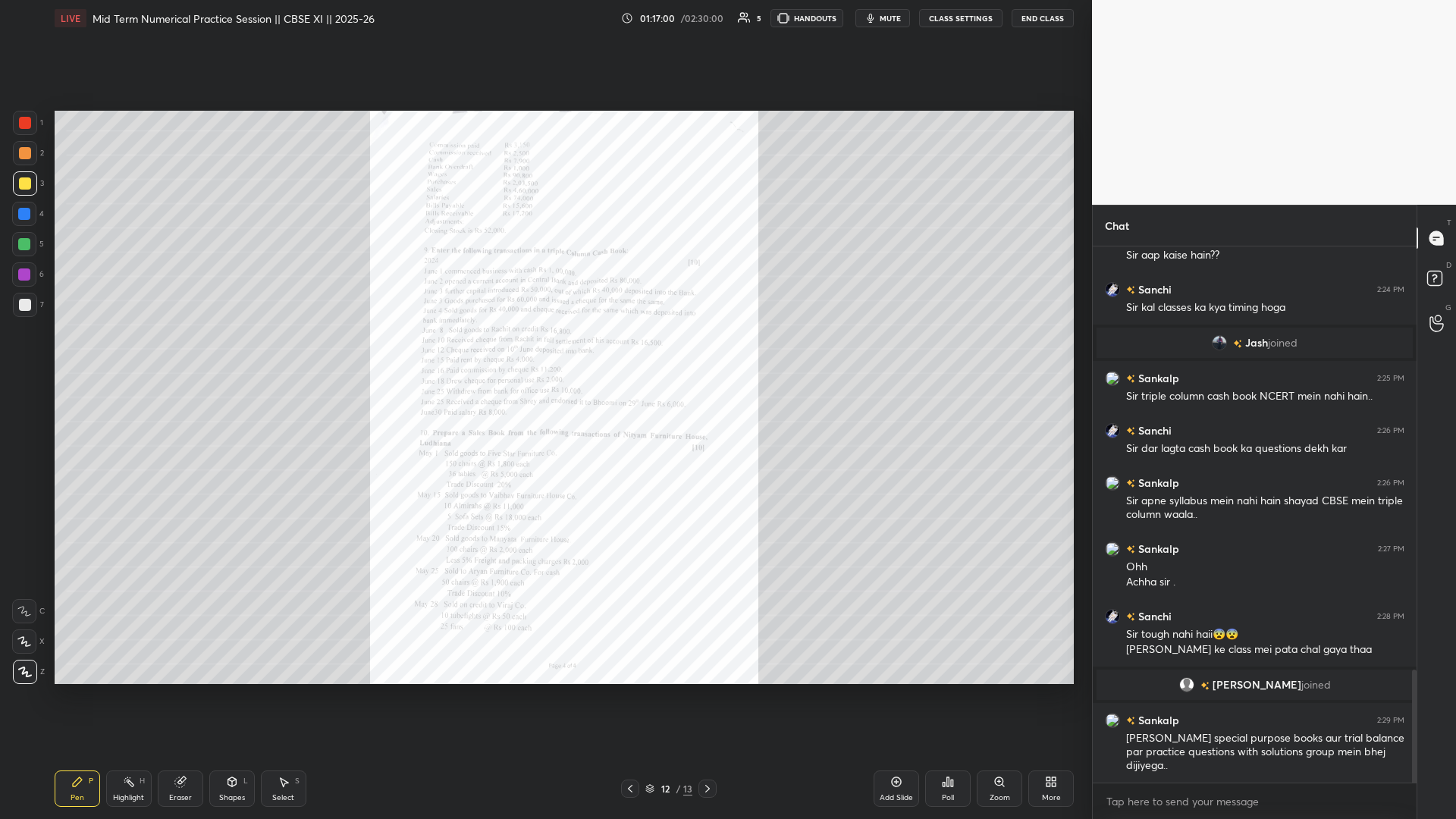
click at [544, 356] on div "Zoom" at bounding box center [1000, 788] width 46 height 36
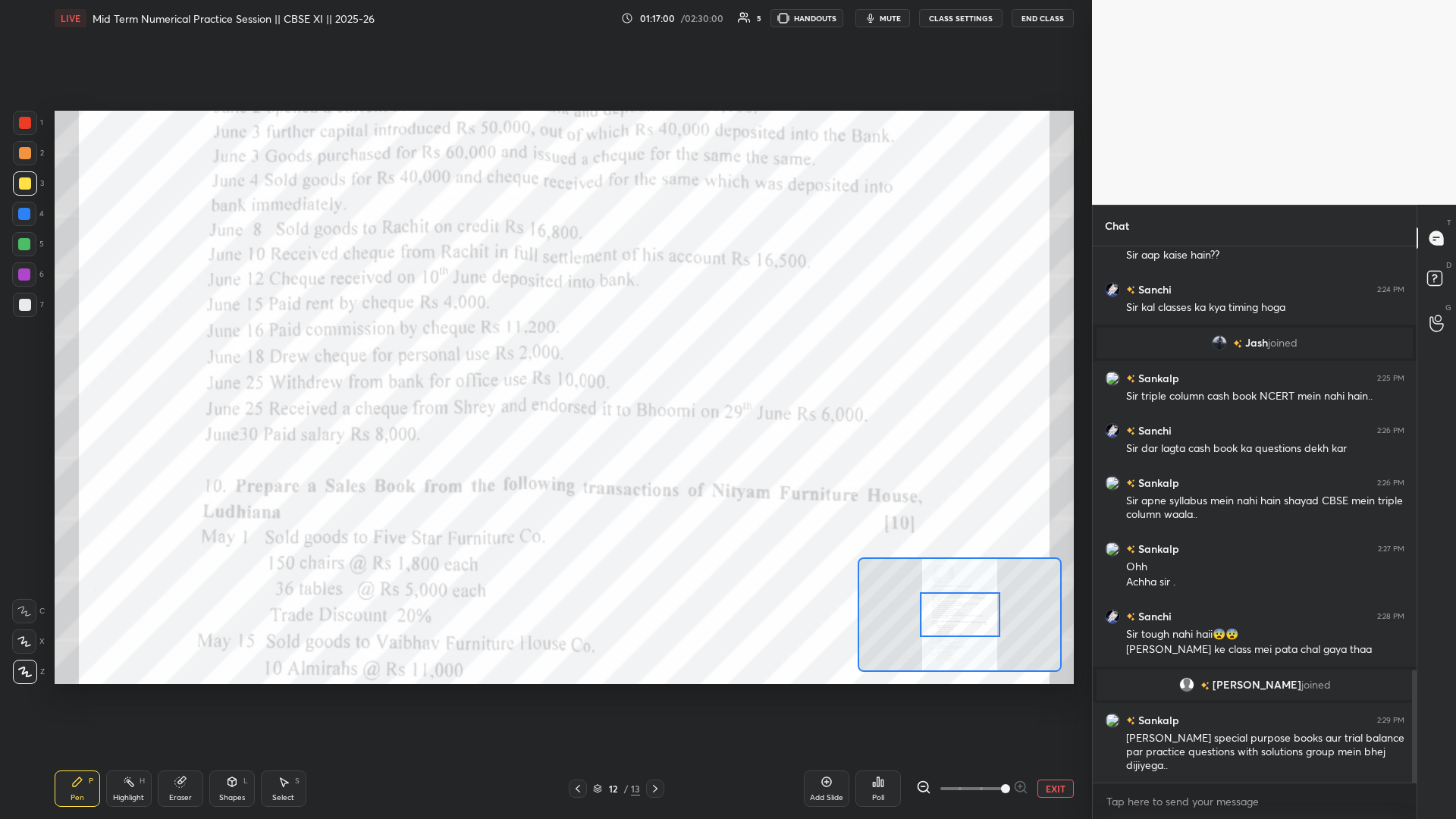
click at [544, 356] on span at bounding box center [972, 788] width 63 height 22
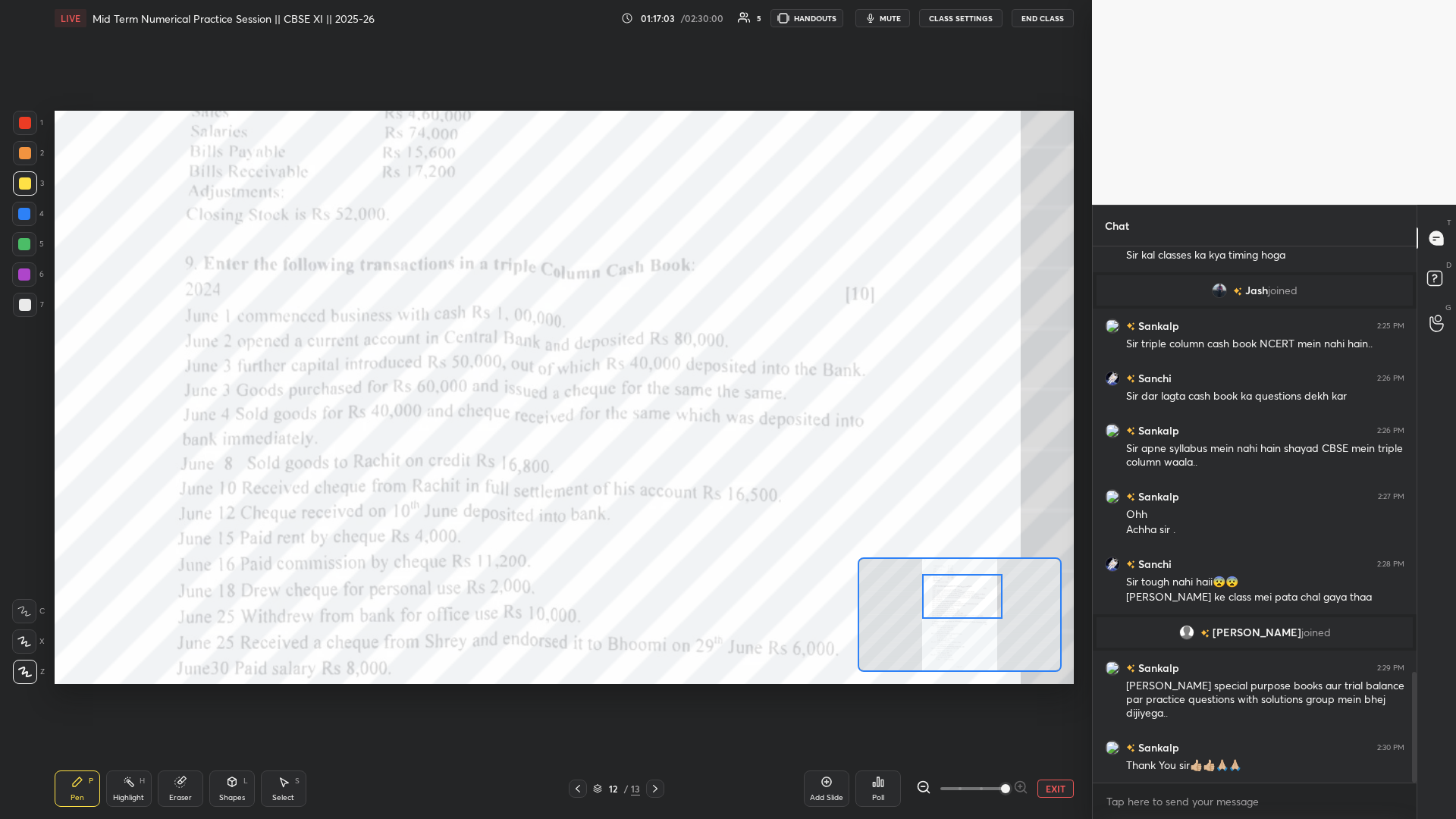
drag, startPoint x: 956, startPoint y: 616, endPoint x: 958, endPoint y: 596, distance: 20.1
click at [544, 356] on div at bounding box center [963, 597] width 80 height 45
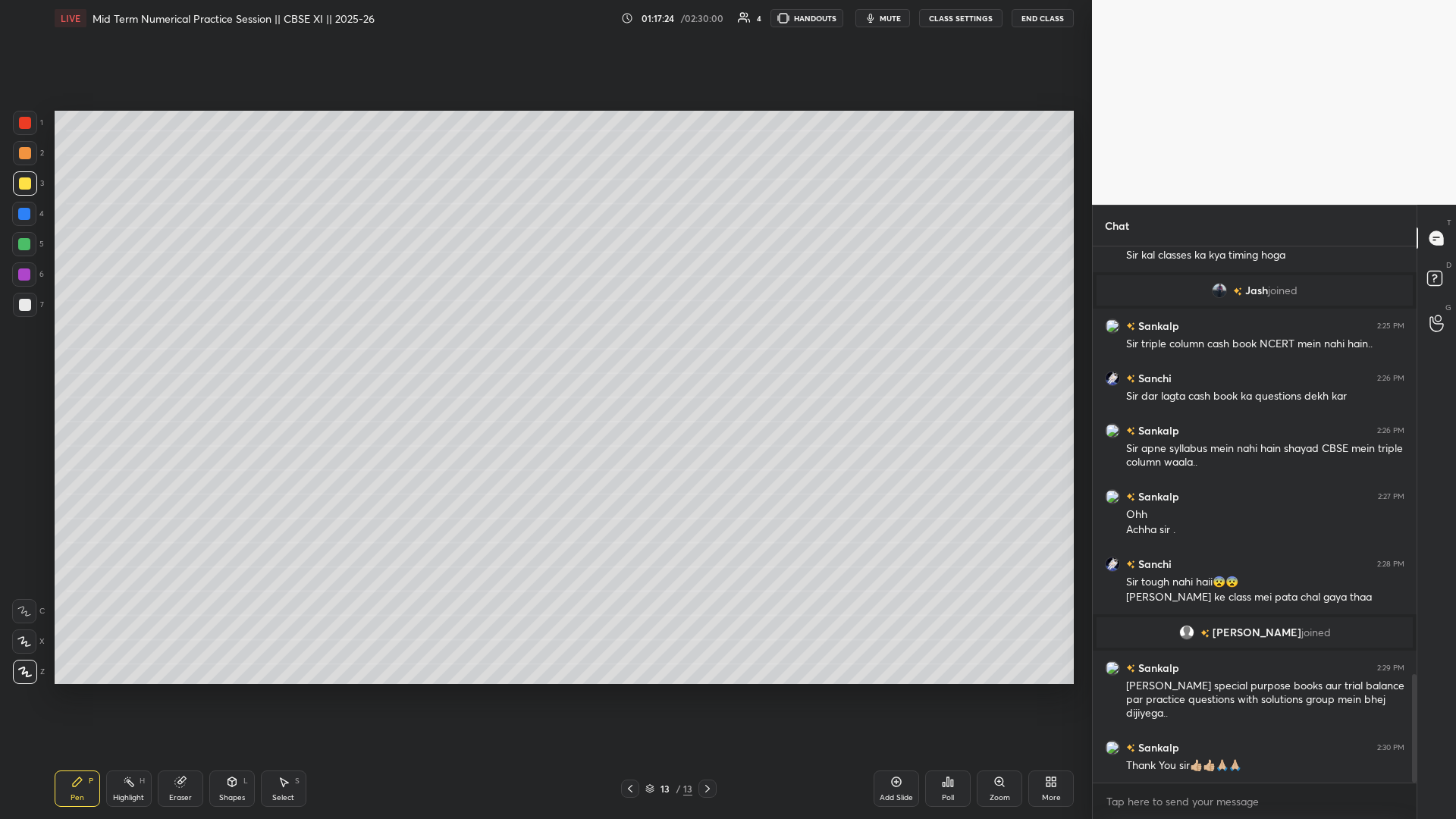
scroll to position [2112, 0]
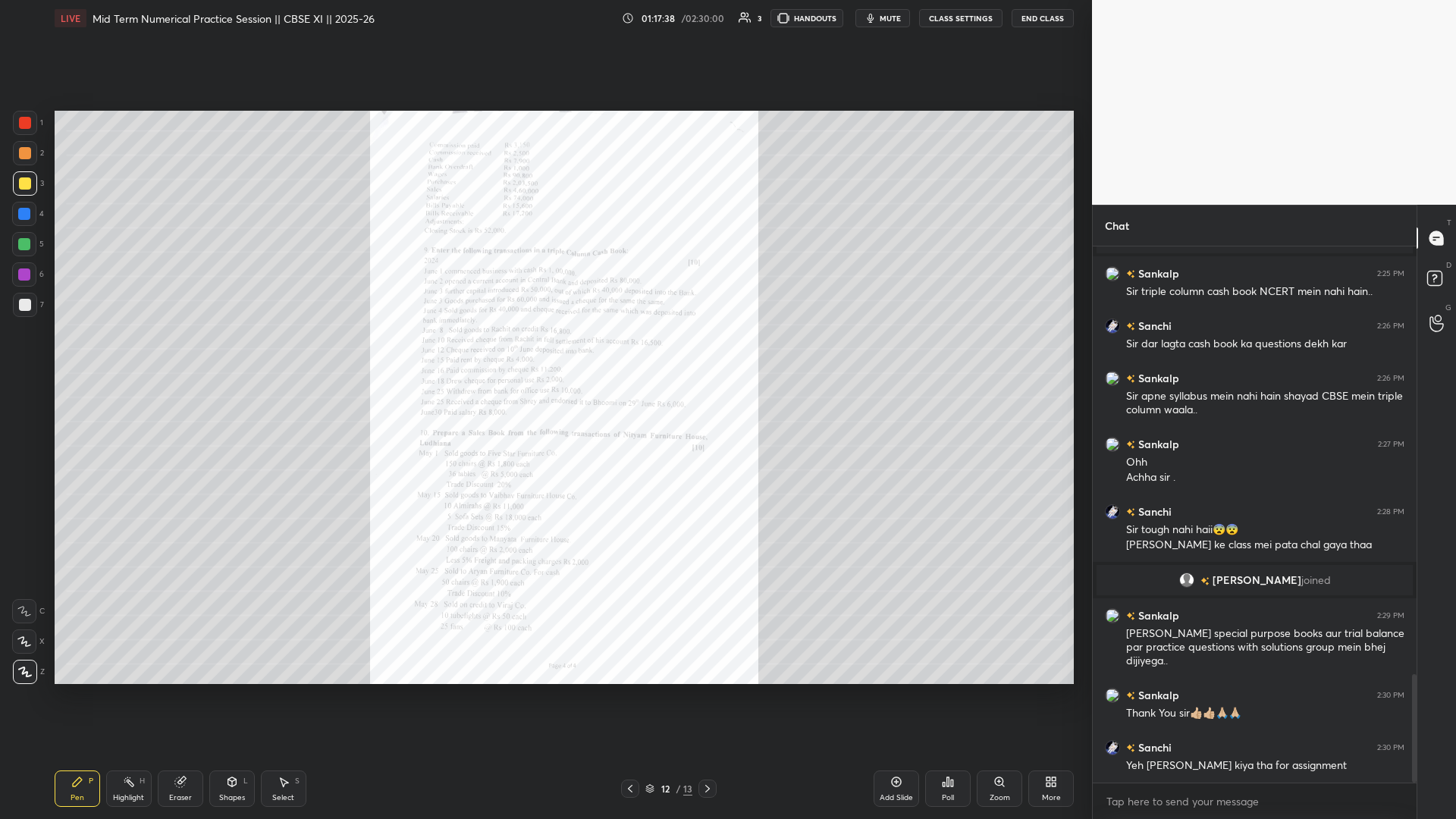
click at [544, 356] on icon at bounding box center [1000, 781] width 9 height 9
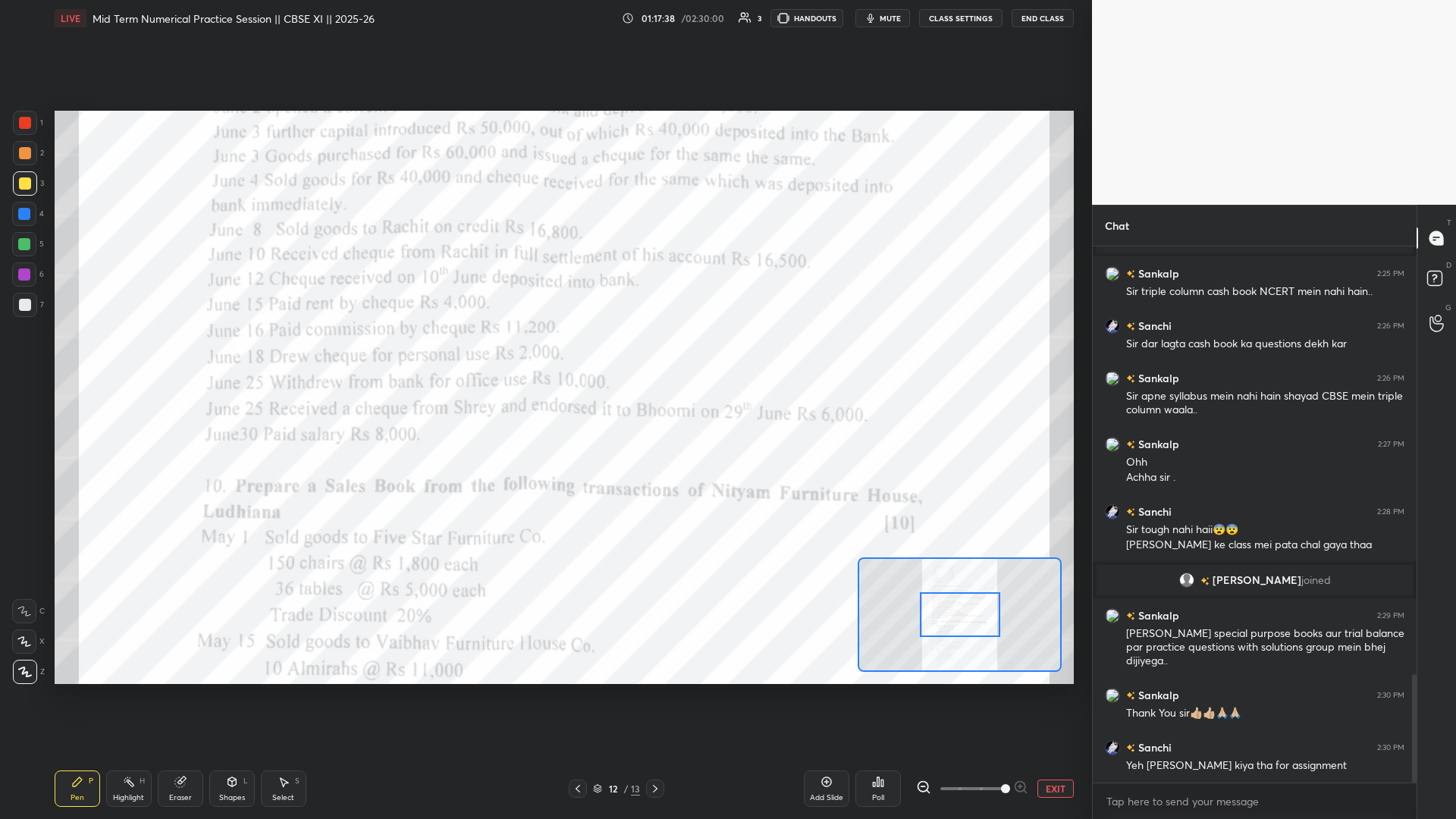
click at [544, 356] on span at bounding box center [972, 788] width 63 height 22
click at [544, 356] on span at bounding box center [1005, 788] width 9 height 9
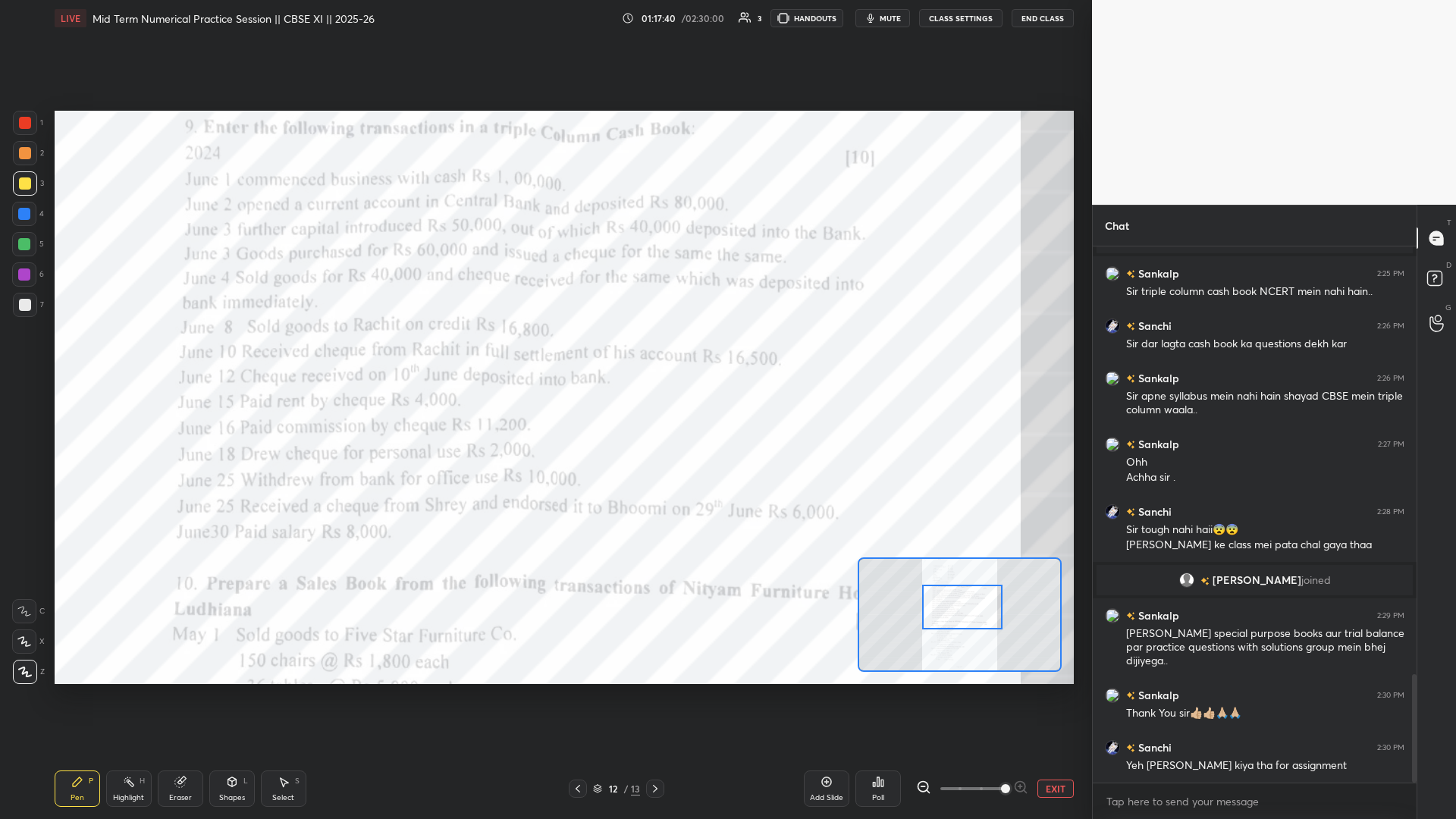
click at [544, 356] on div at bounding box center [963, 607] width 80 height 45
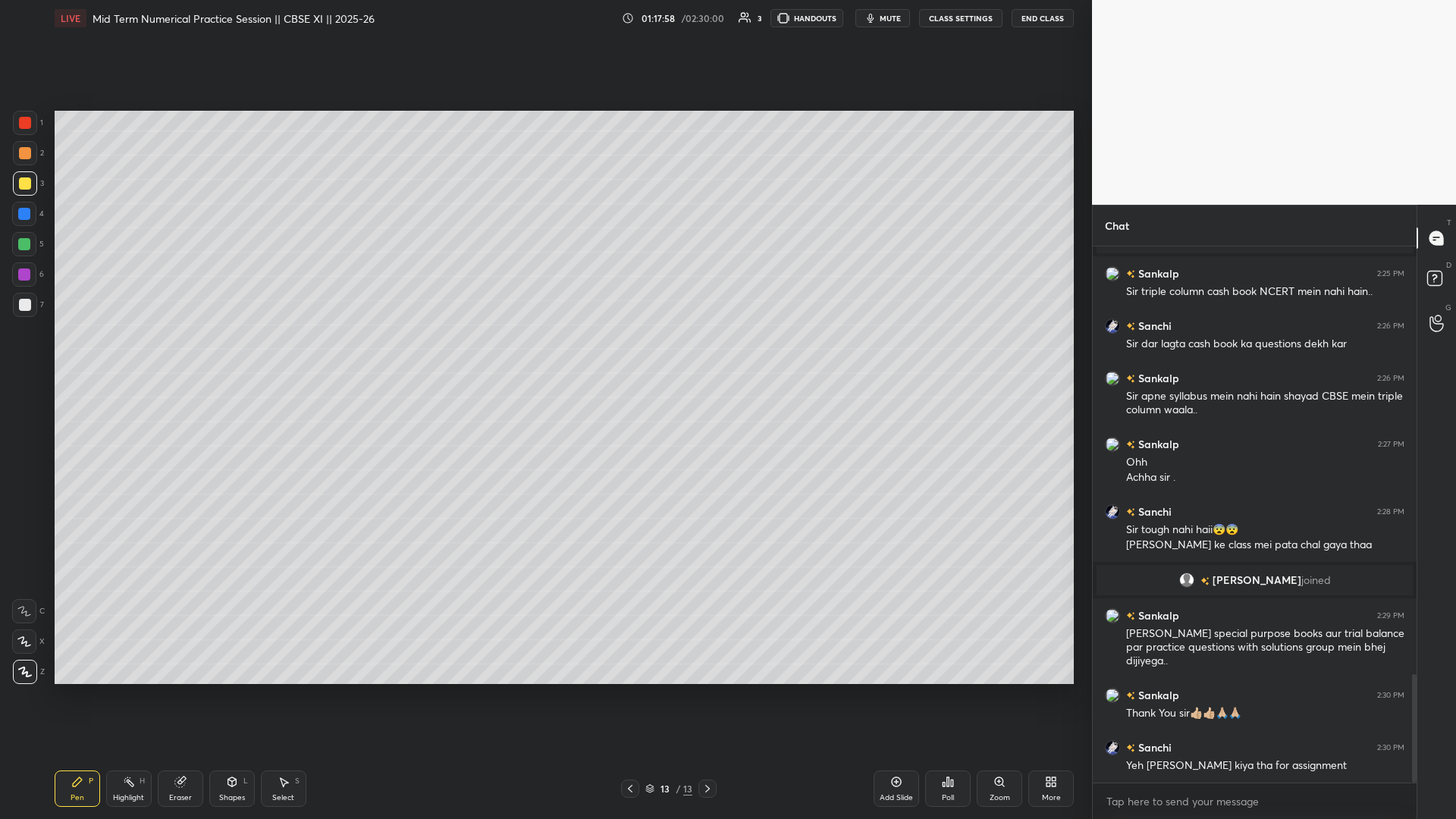
click at [544, 356] on div "Add Slide" at bounding box center [896, 798] width 33 height 8
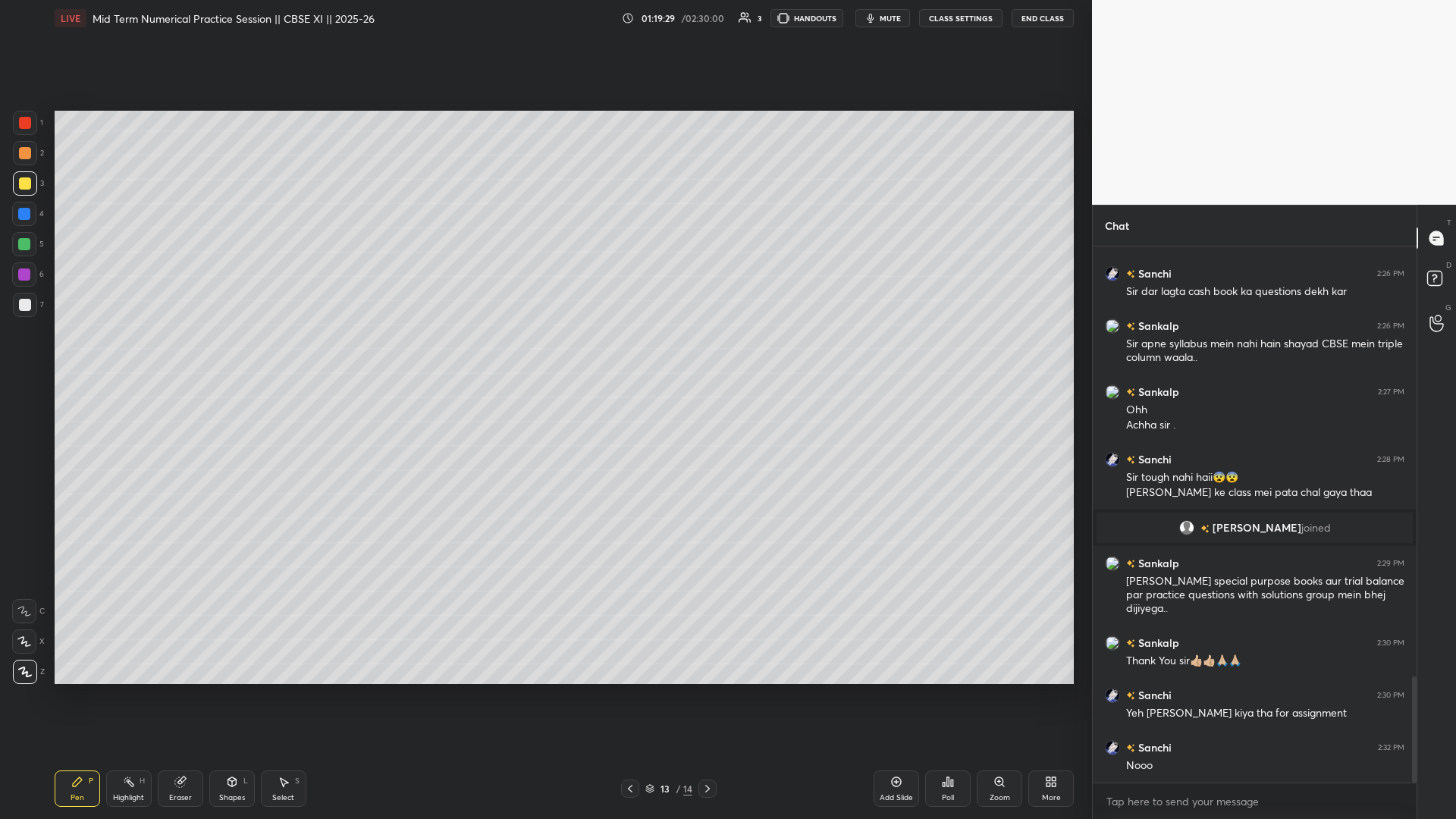
click at [544, 356] on icon at bounding box center [630, 789] width 12 height 12
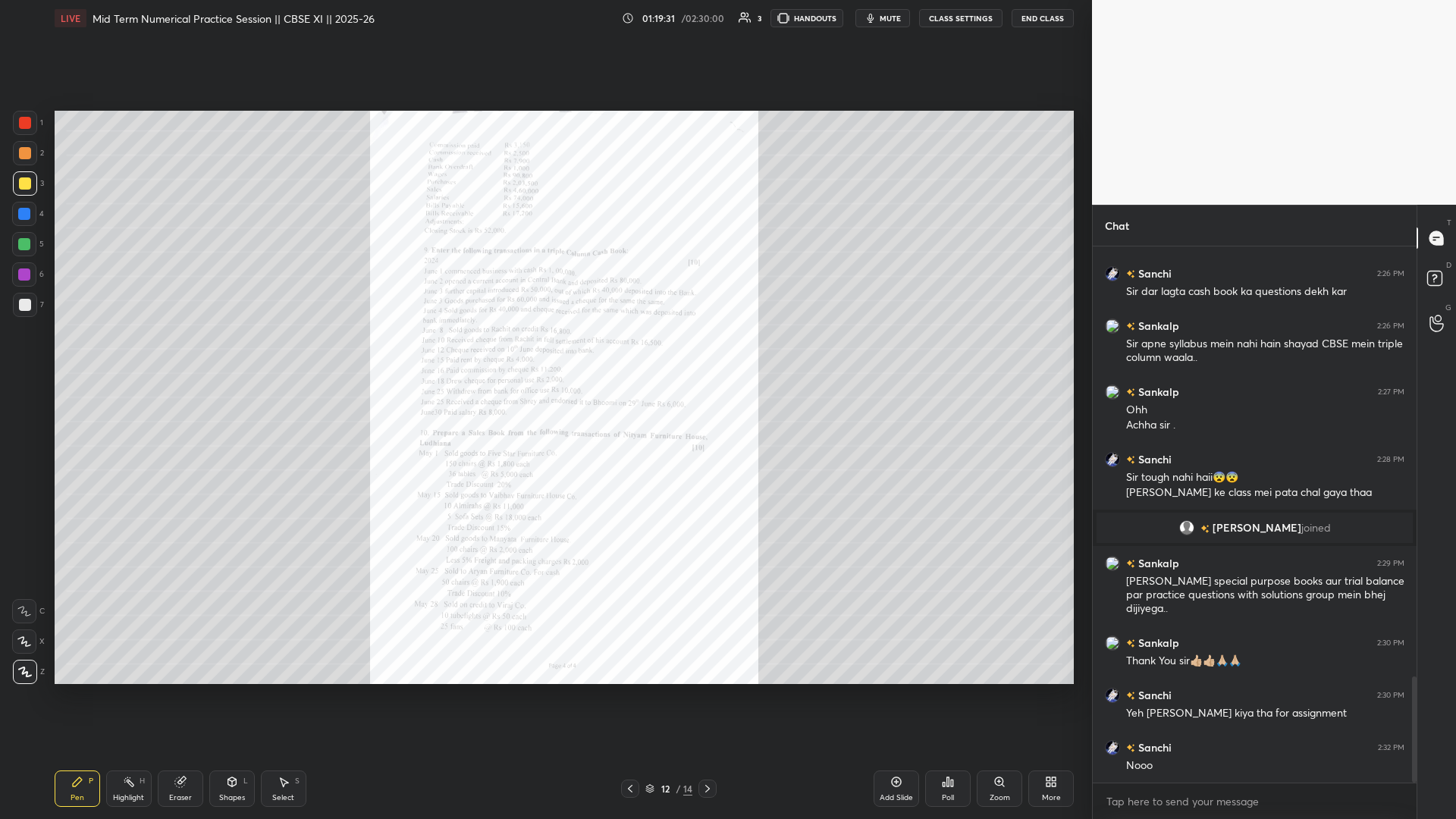
click at [544, 356] on div "Zoom" at bounding box center [1000, 788] width 46 height 36
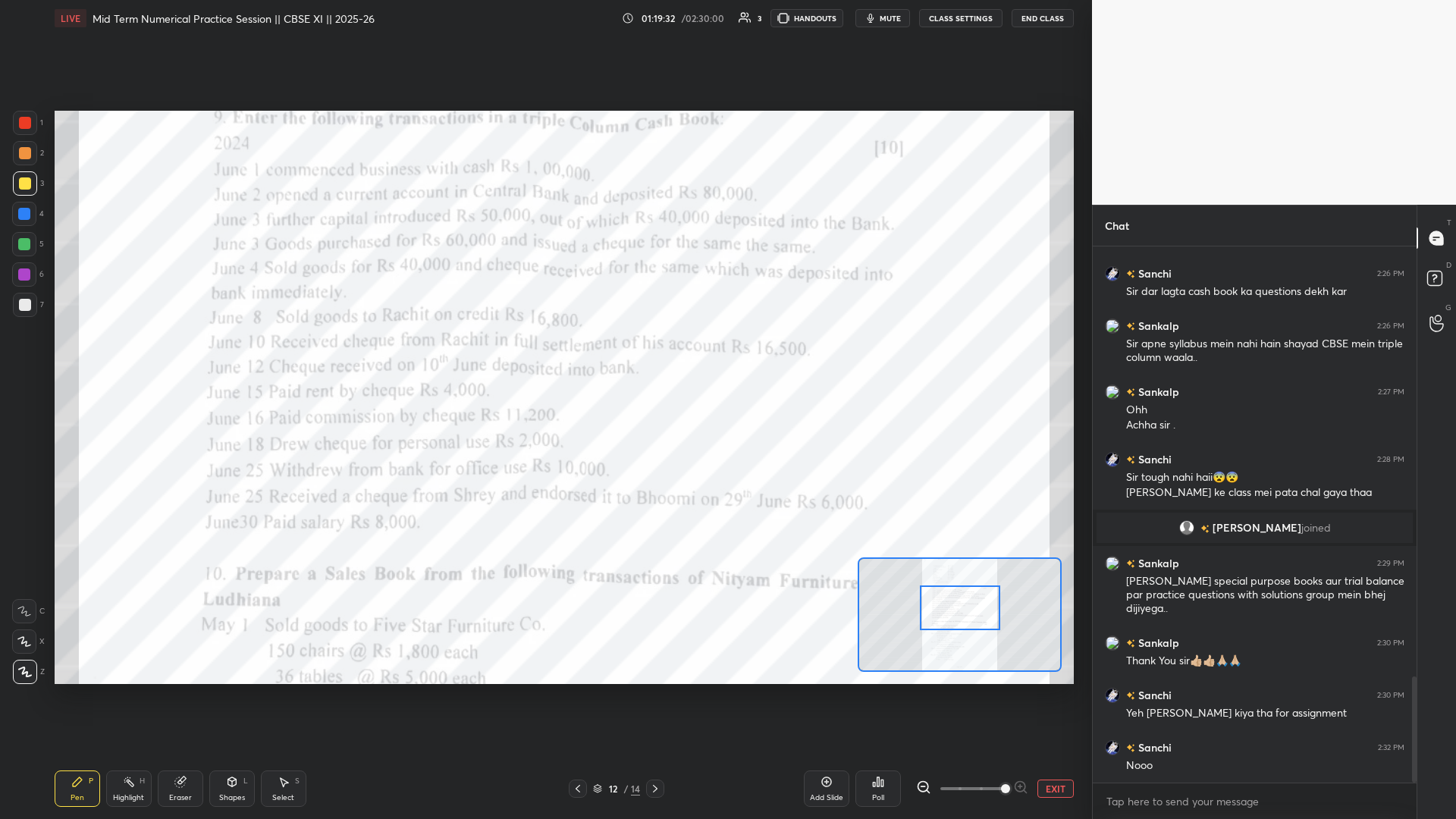
drag, startPoint x: 970, startPoint y: 616, endPoint x: 968, endPoint y: 607, distance: 9.2
click at [544, 356] on div at bounding box center [961, 607] width 80 height 45
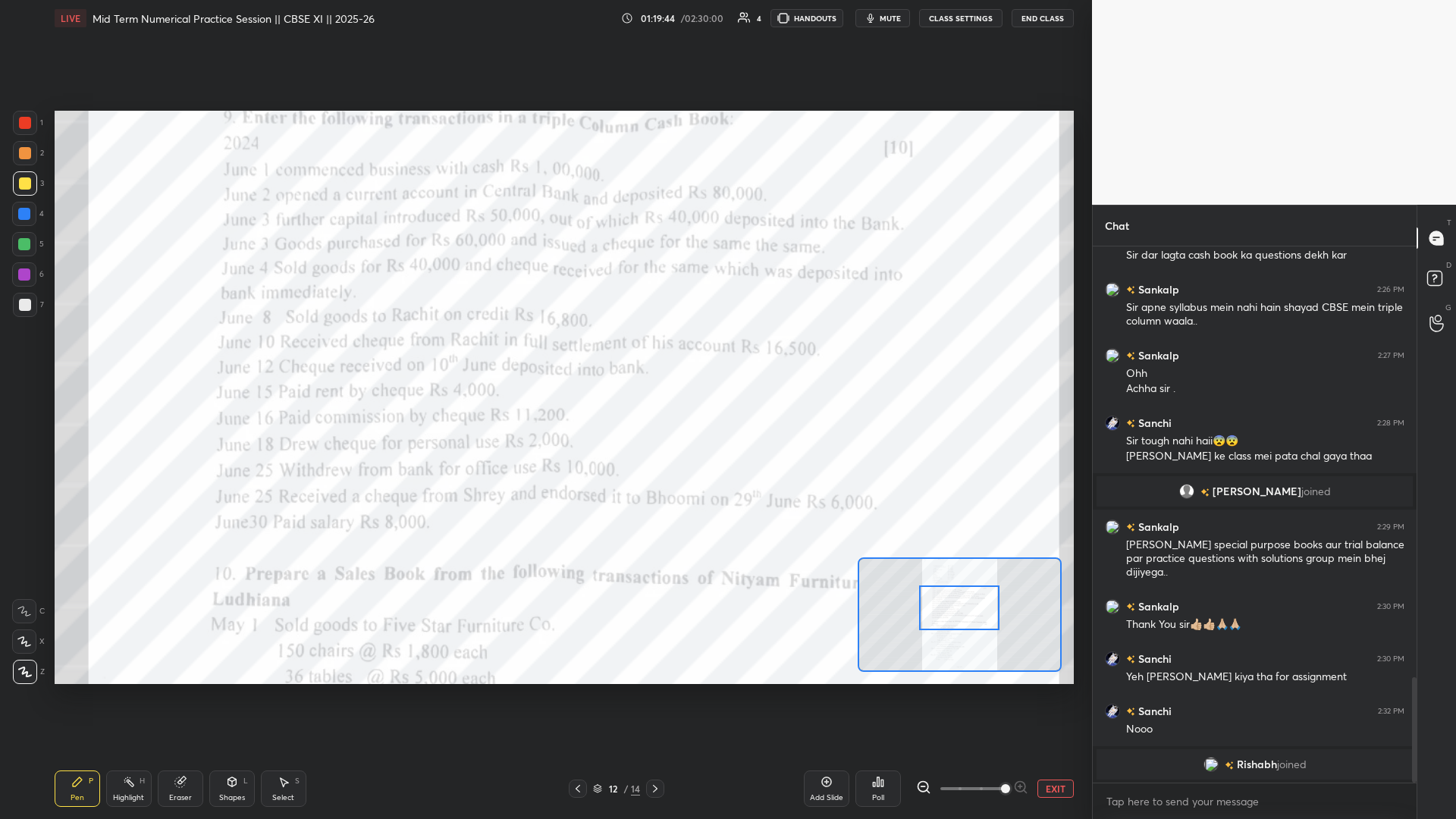
click at [544, 356] on icon at bounding box center [655, 789] width 12 height 12
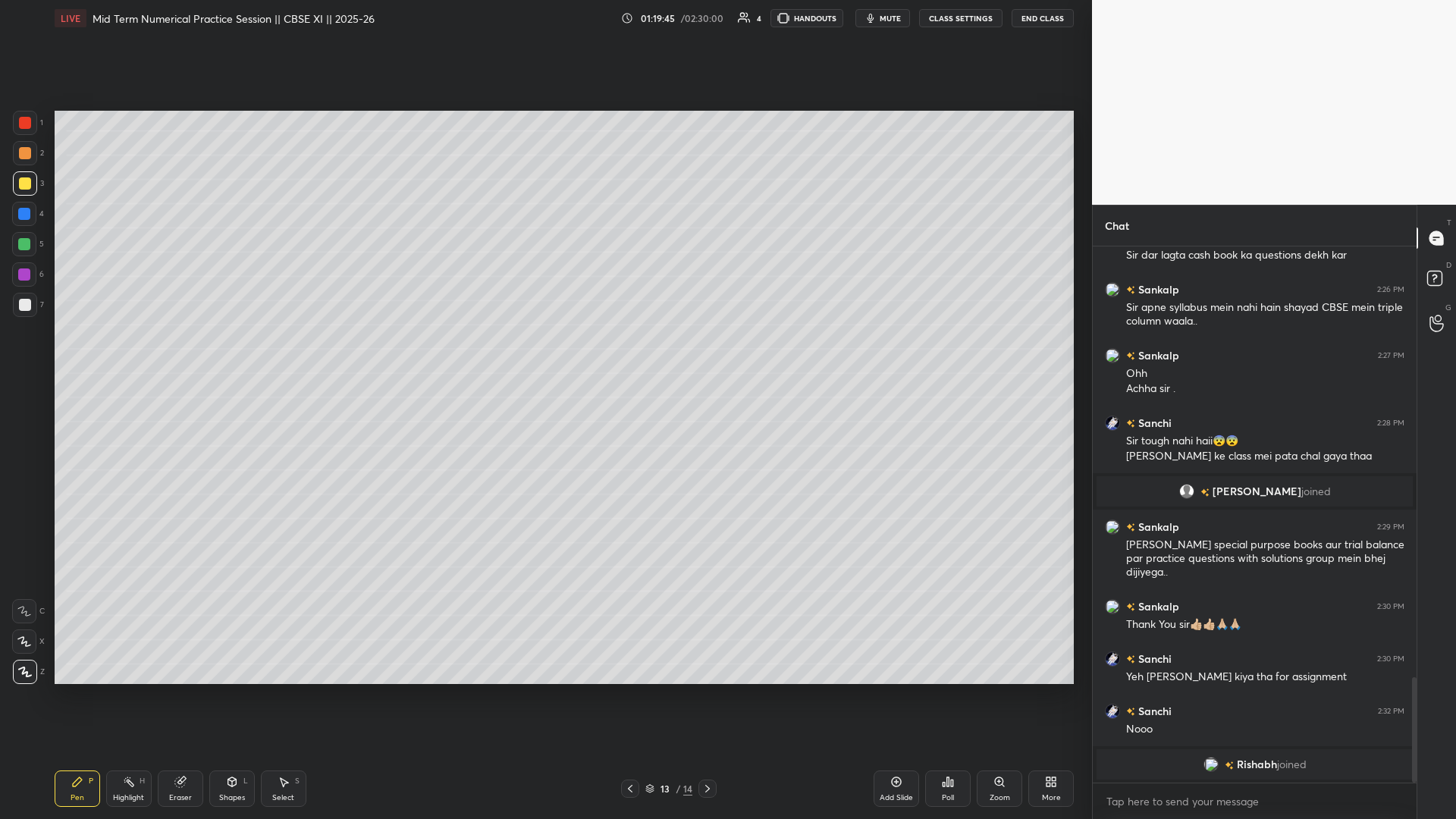
scroll to position [2165, 0]
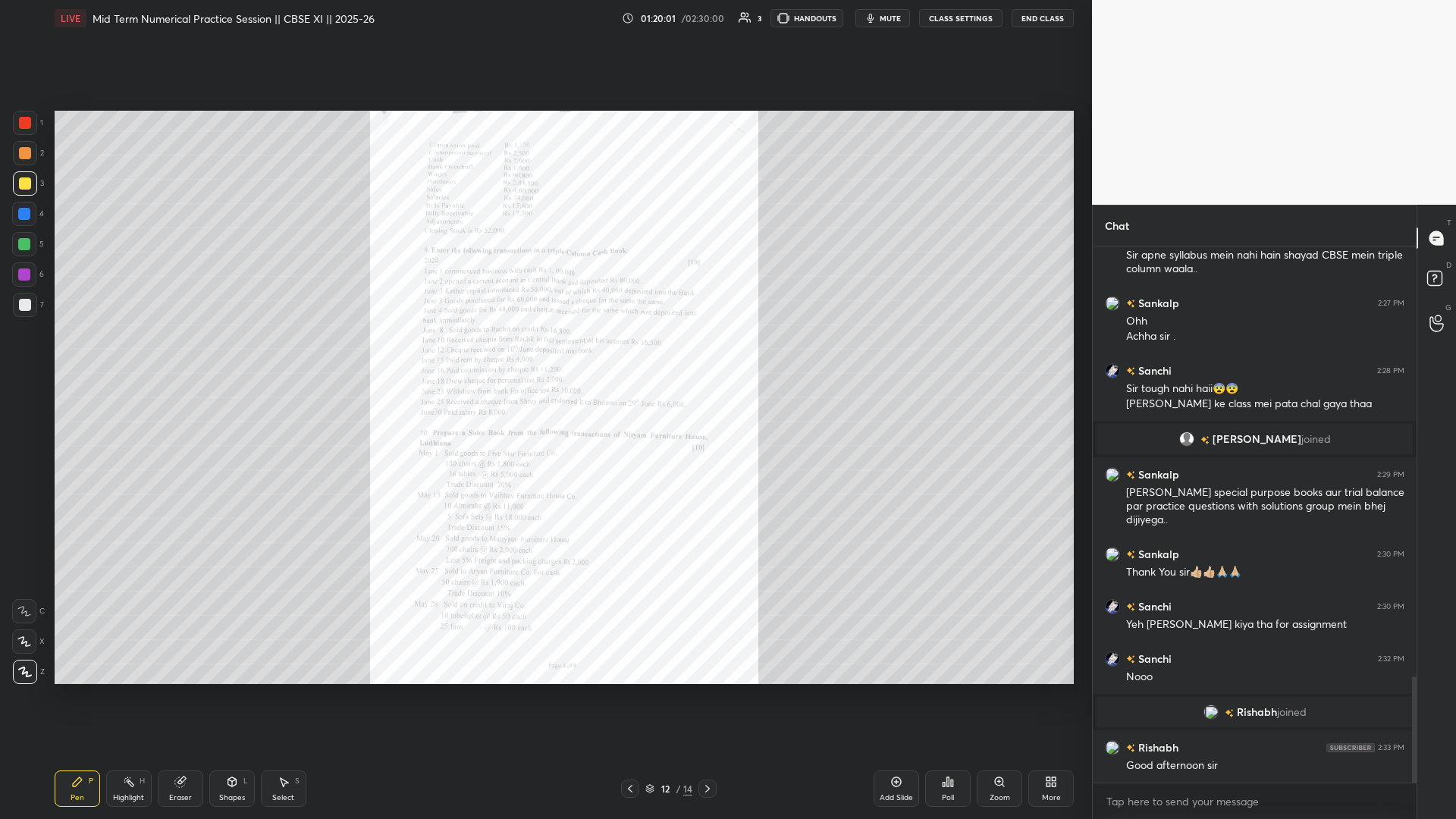
click at [544, 356] on div "Zoom" at bounding box center [1000, 788] width 46 height 36
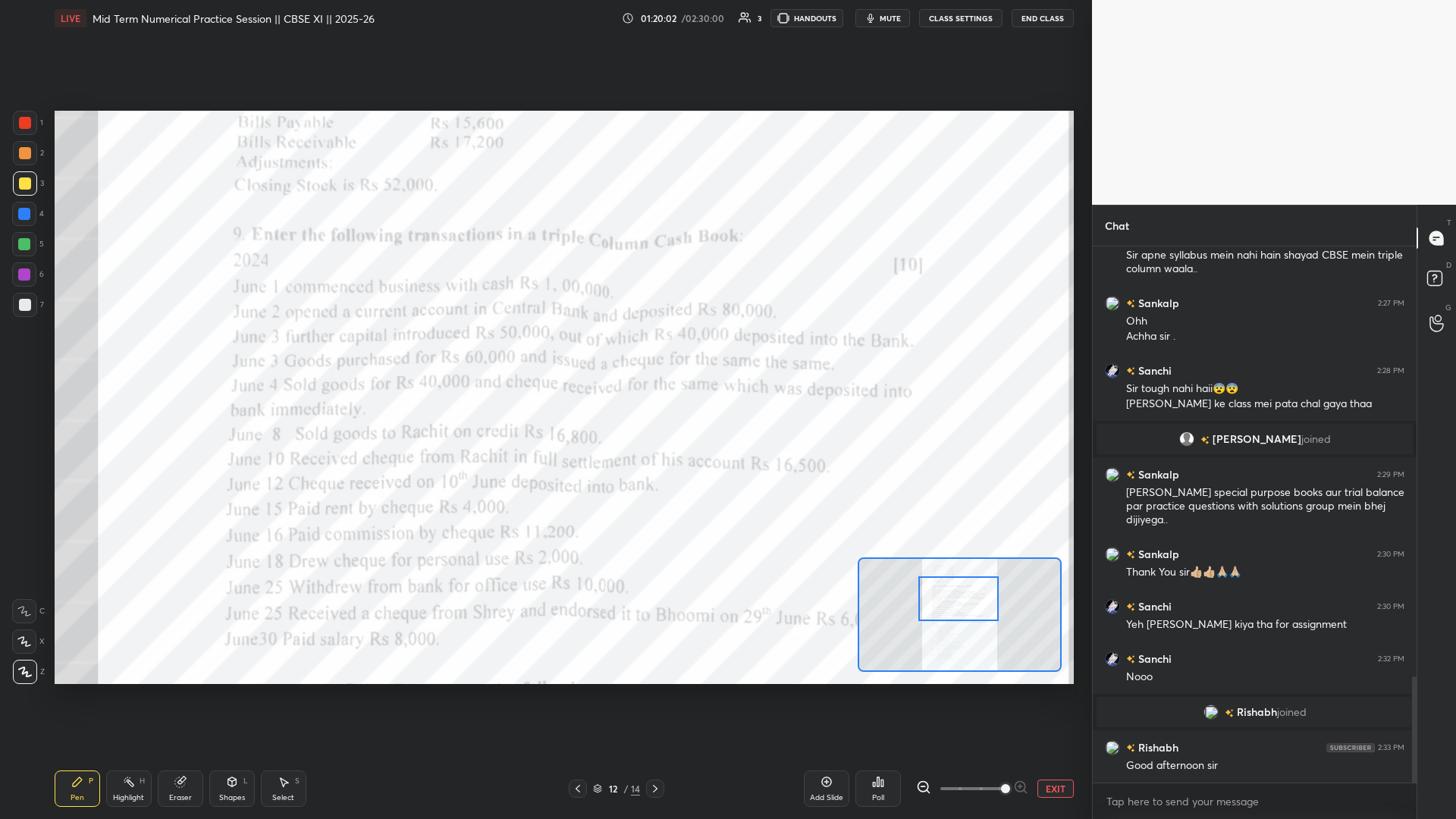
drag, startPoint x: 971, startPoint y: 616, endPoint x: 969, endPoint y: 604, distance: 12.2
click at [544, 356] on div at bounding box center [959, 599] width 80 height 45
click at [544, 356] on div at bounding box center [655, 789] width 19 height 19
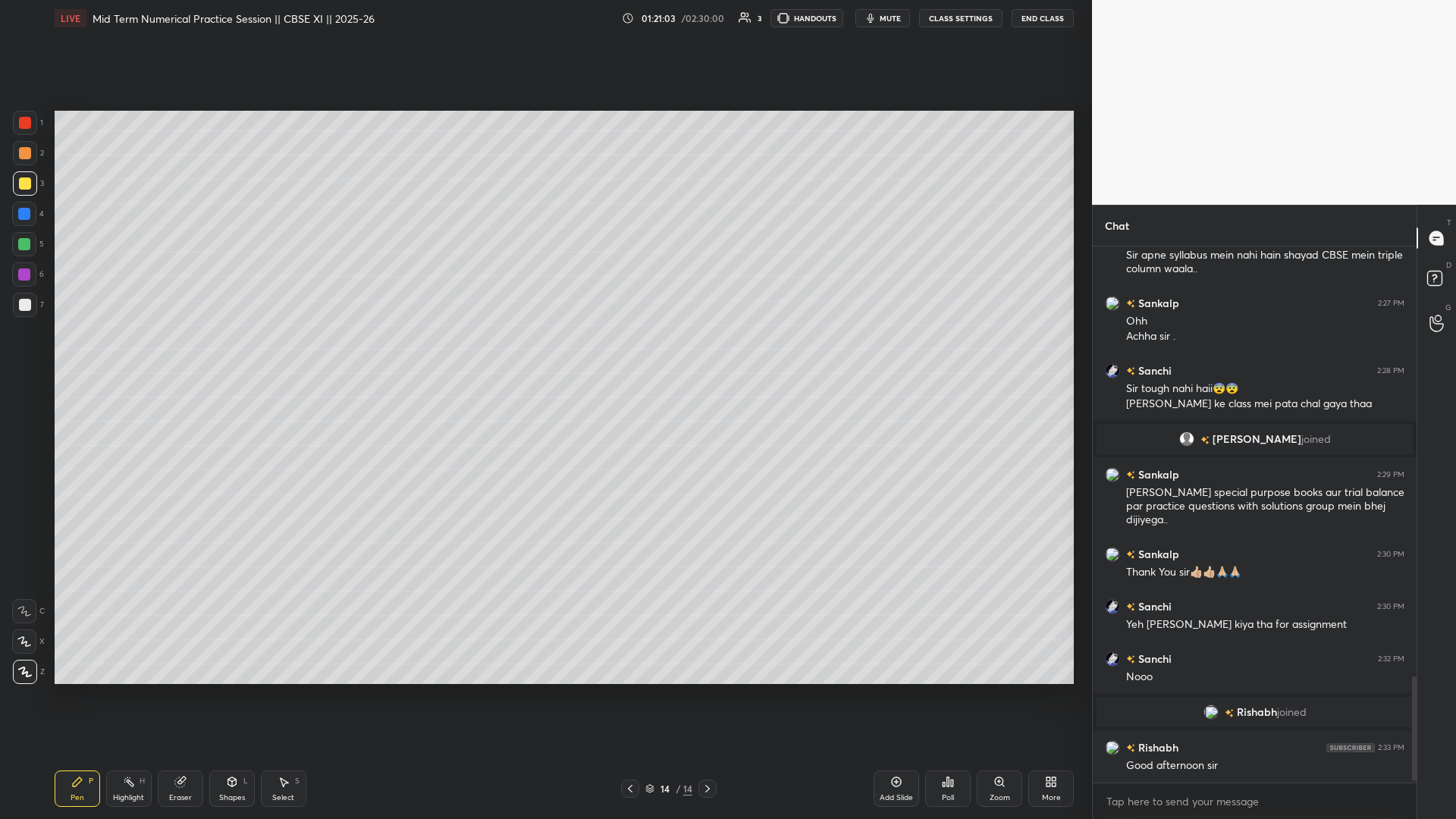
scroll to position [2217, 0]
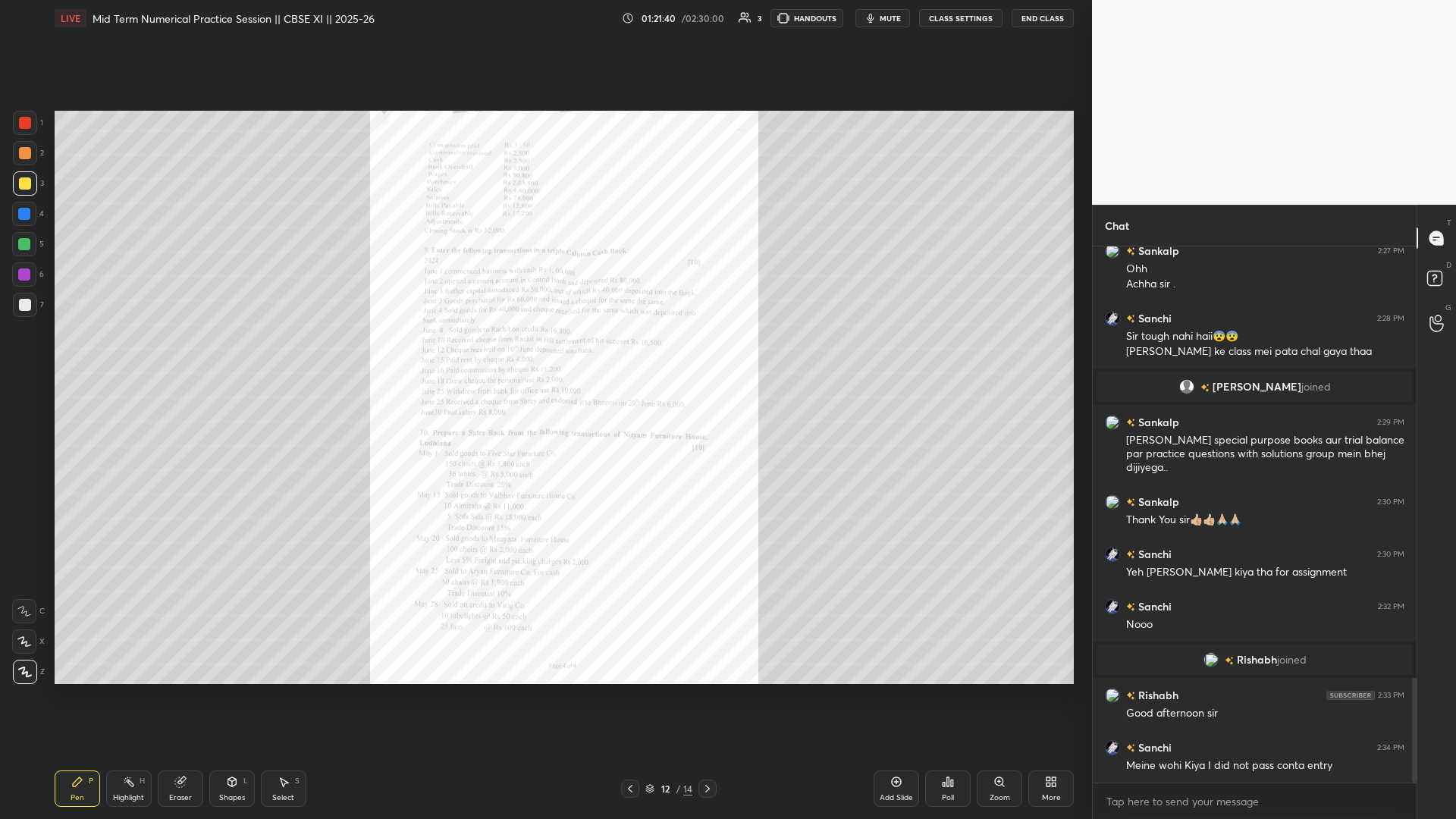
click at [544, 356] on div "Zoom" at bounding box center [1000, 788] width 46 height 36
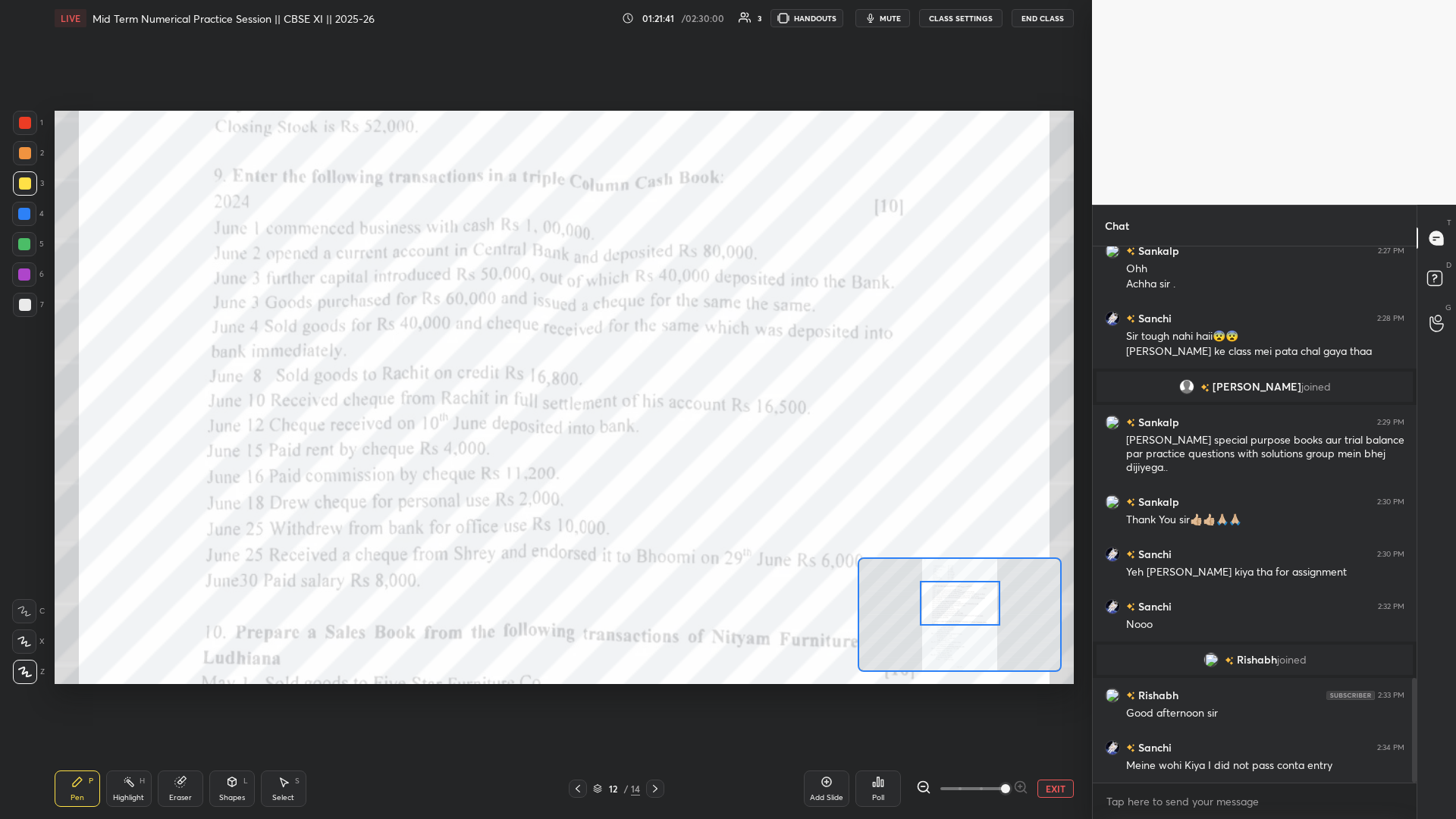
drag, startPoint x: 951, startPoint y: 615, endPoint x: 951, endPoint y: 604, distance: 11.0
click at [544, 356] on div at bounding box center [961, 604] width 80 height 45
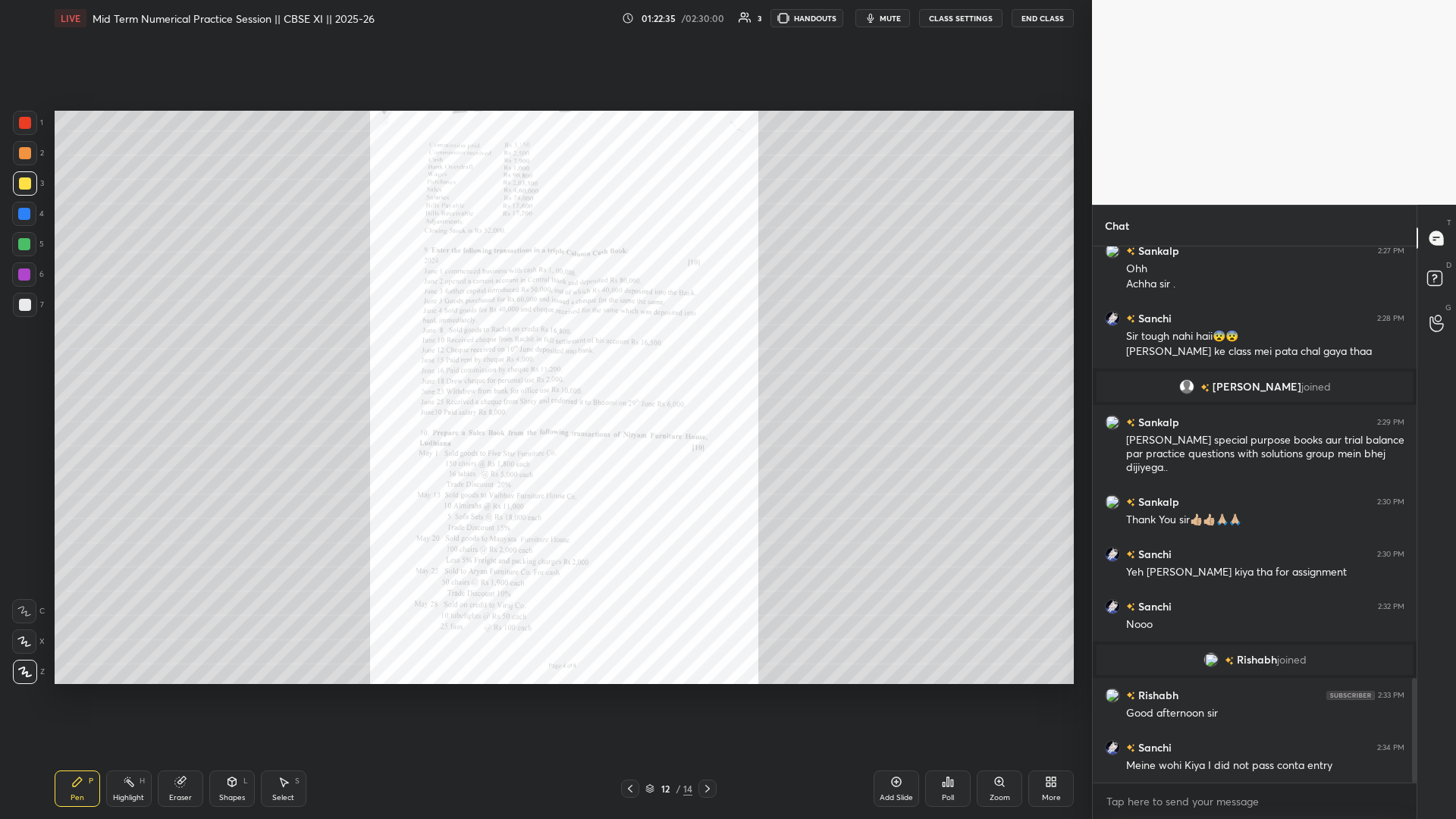
click at [544, 356] on icon at bounding box center [1000, 782] width 12 height 12
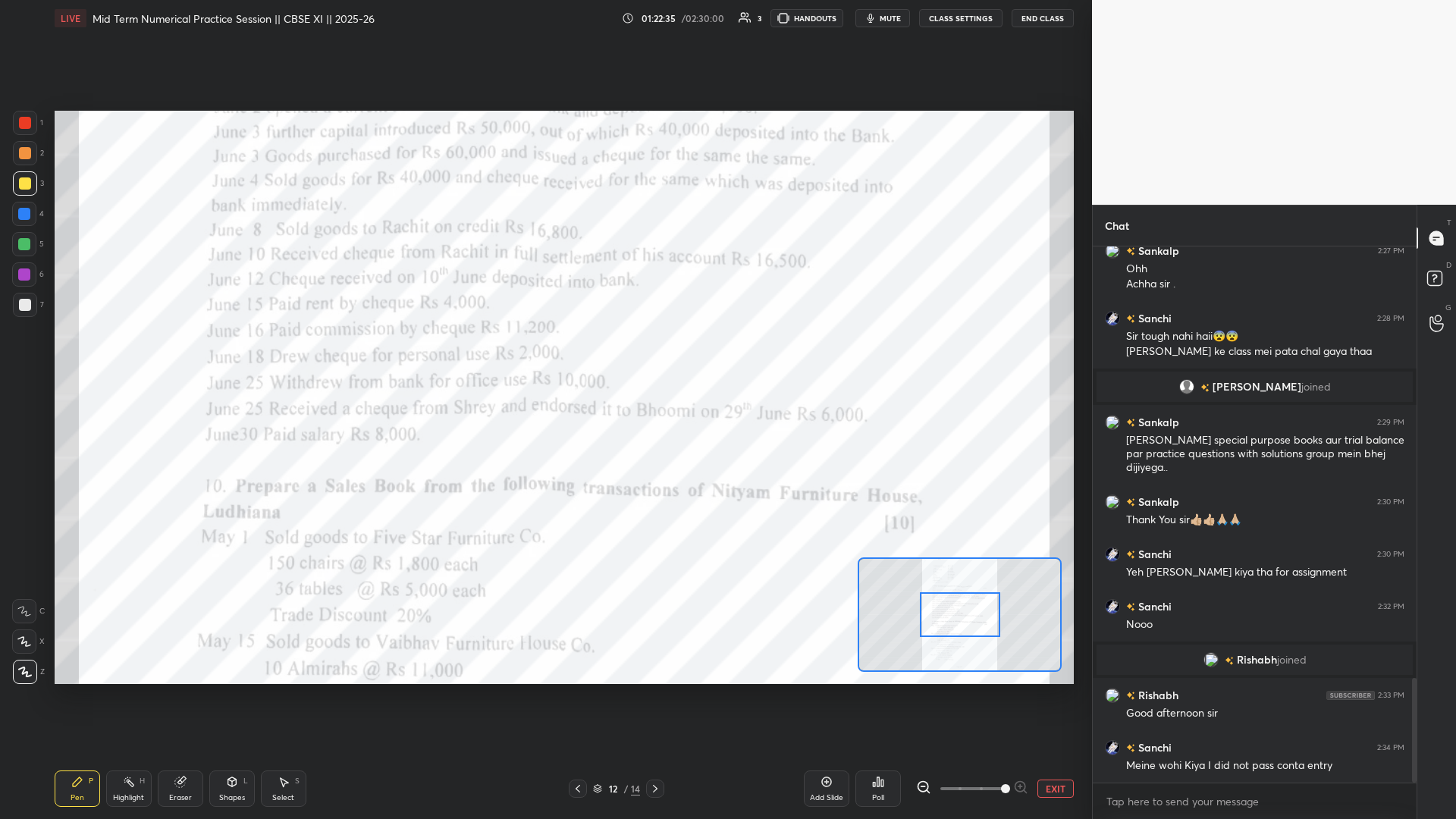
click at [544, 356] on span at bounding box center [972, 788] width 63 height 22
click at [544, 356] on div at bounding box center [961, 610] width 80 height 45
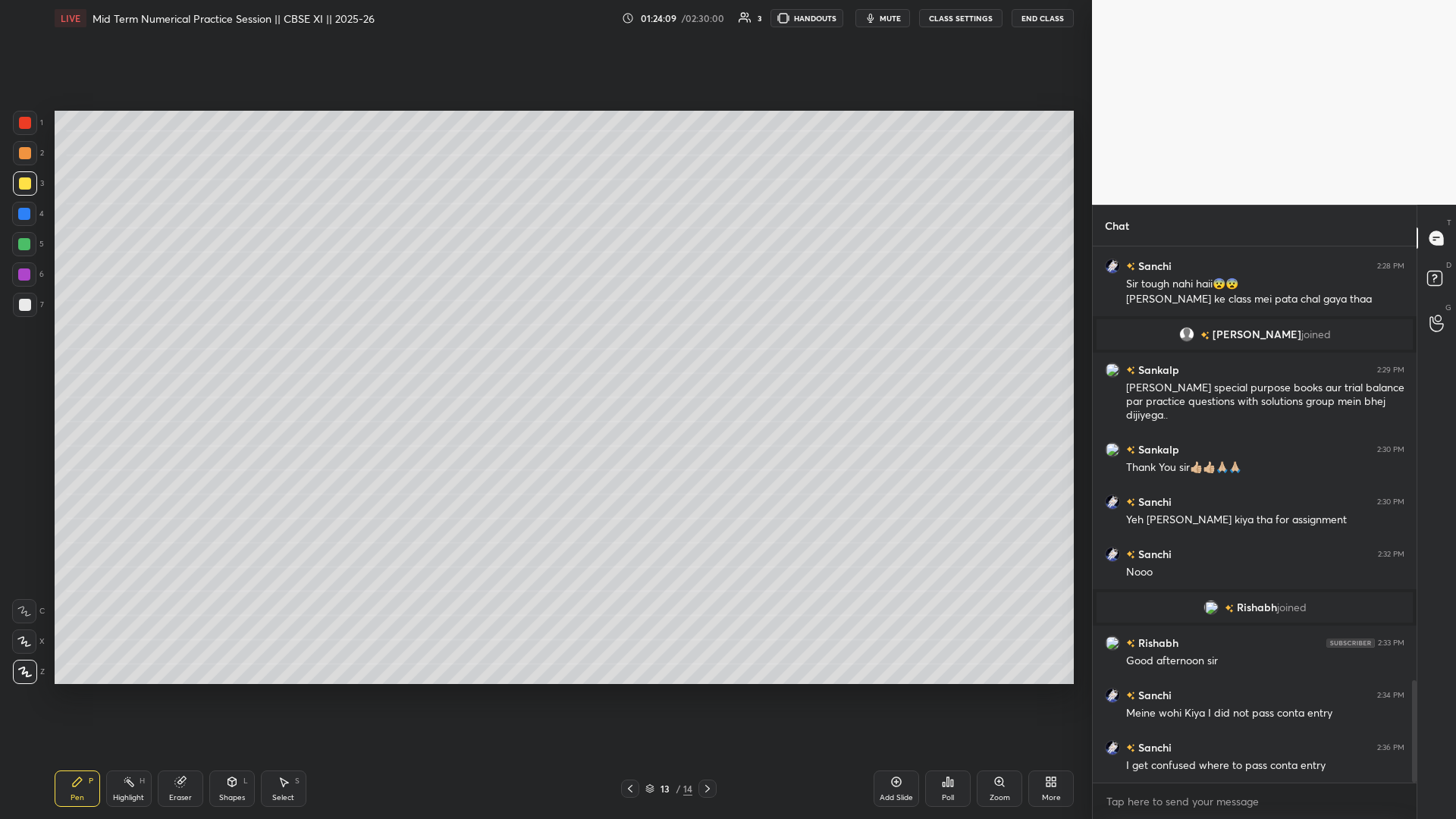
scroll to position [2336, 0]
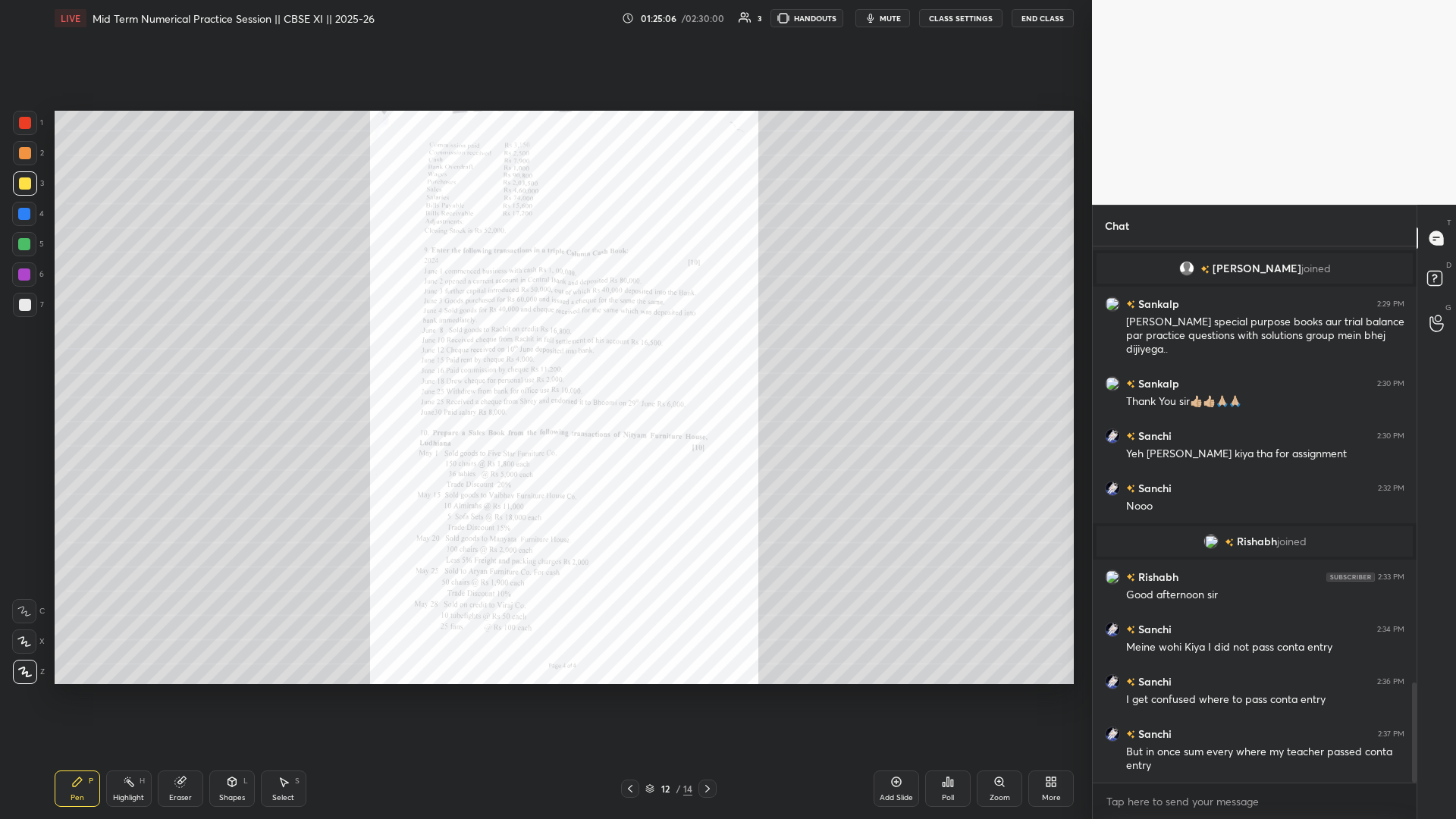
click at [544, 356] on div "Zoom" at bounding box center [1000, 788] width 46 height 36
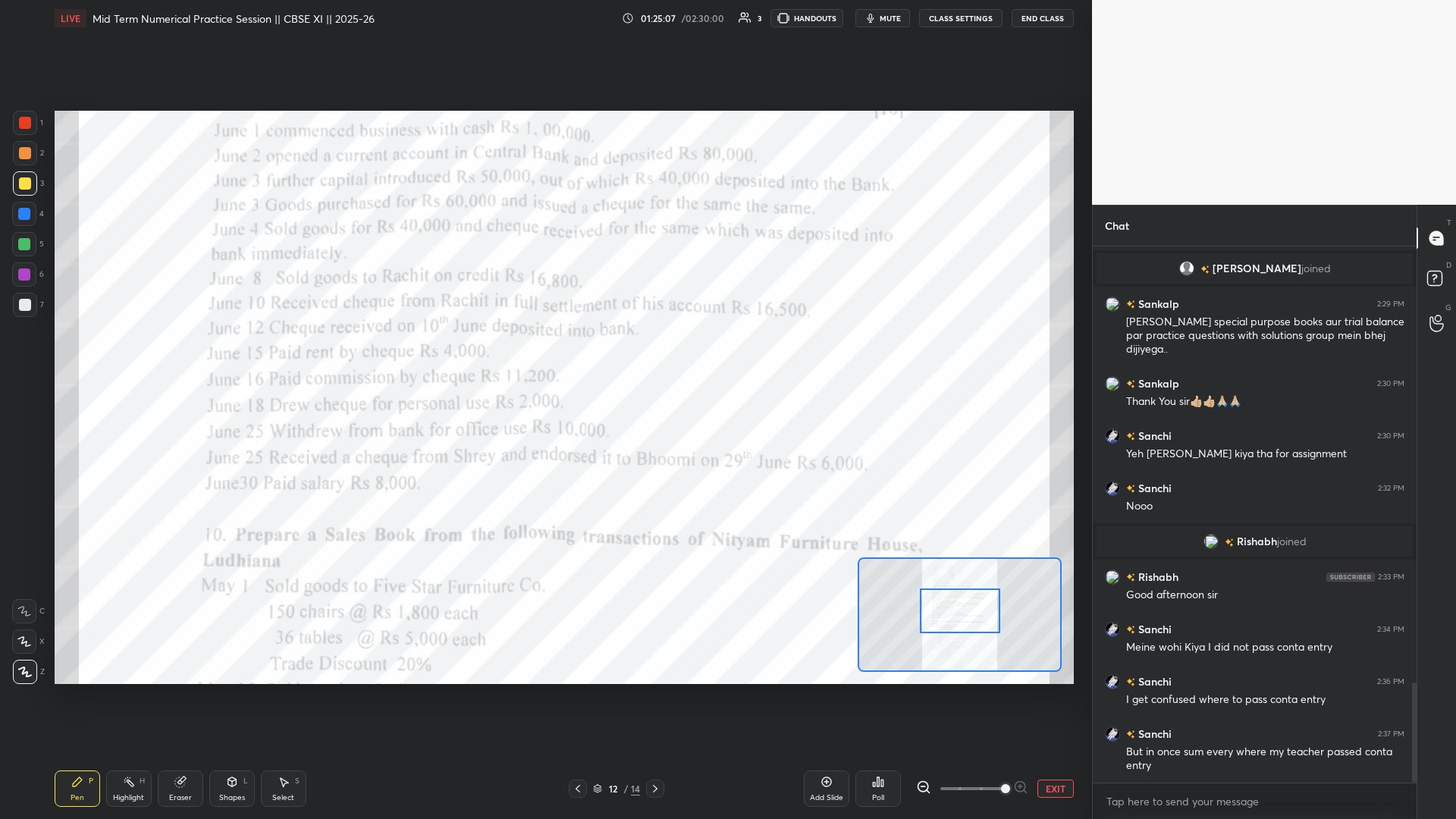
click at [544, 356] on div at bounding box center [961, 611] width 80 height 45
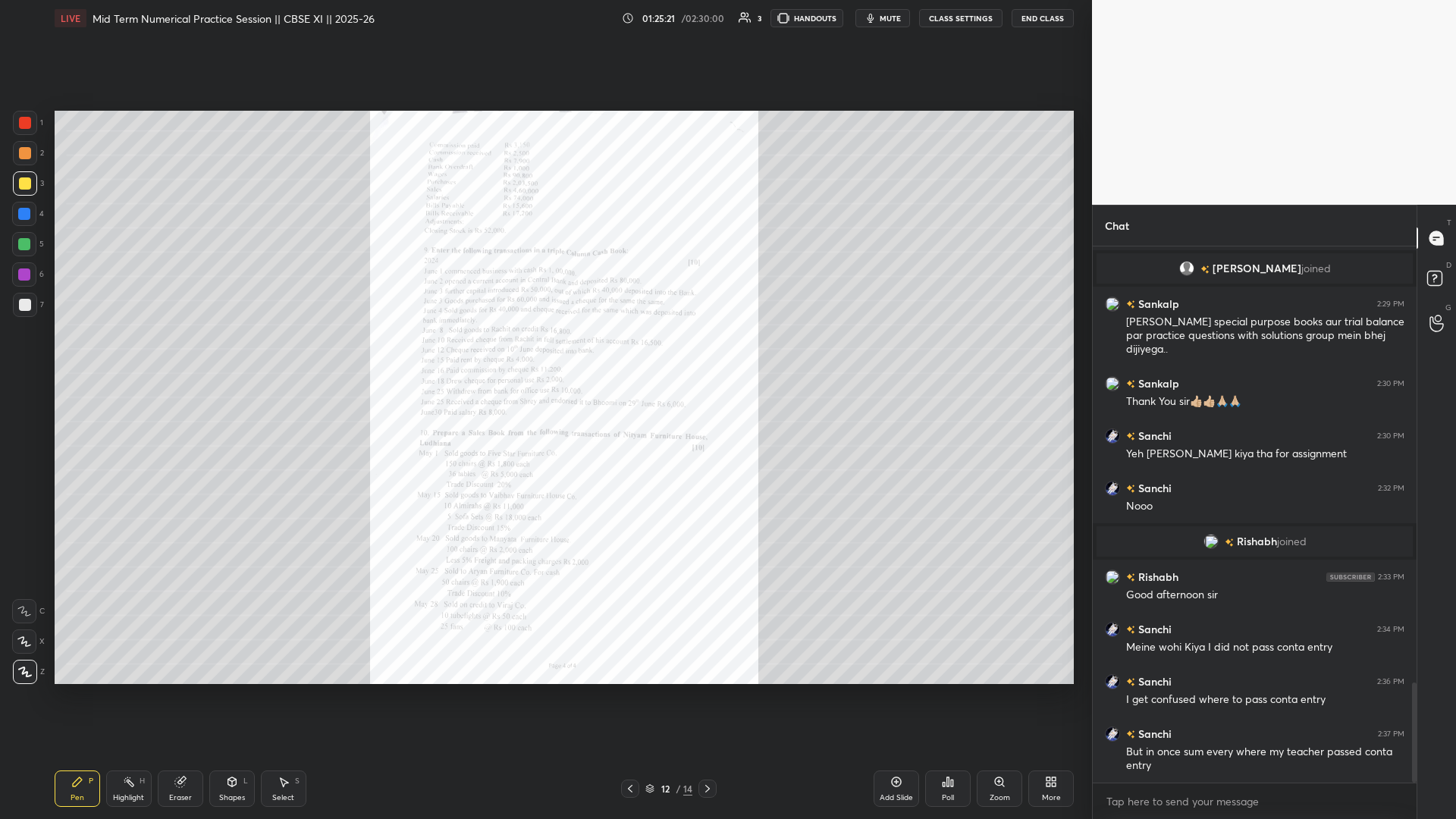
click at [544, 356] on icon at bounding box center [1000, 782] width 12 height 12
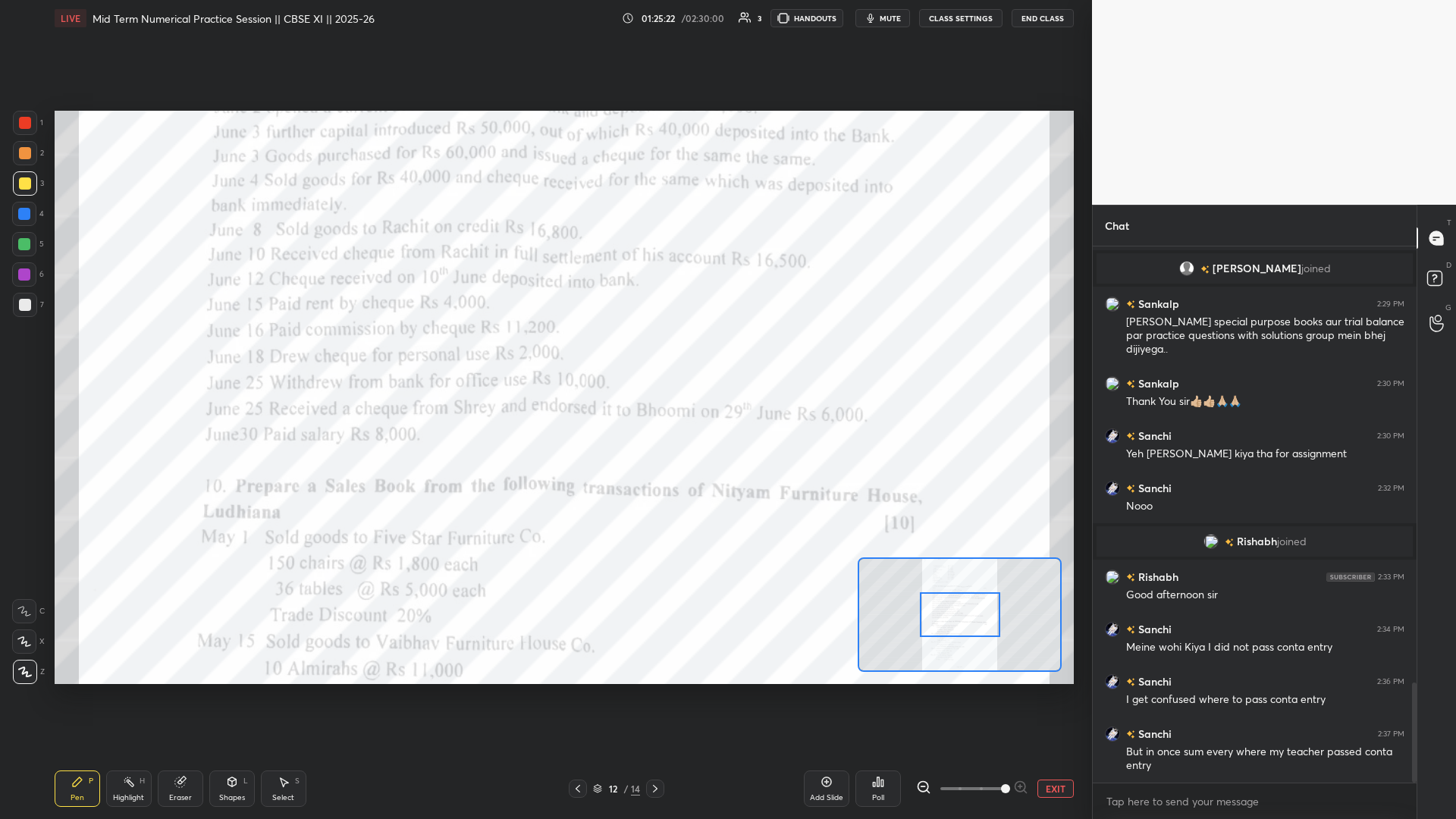
click at [544, 356] on span at bounding box center [972, 788] width 63 height 22
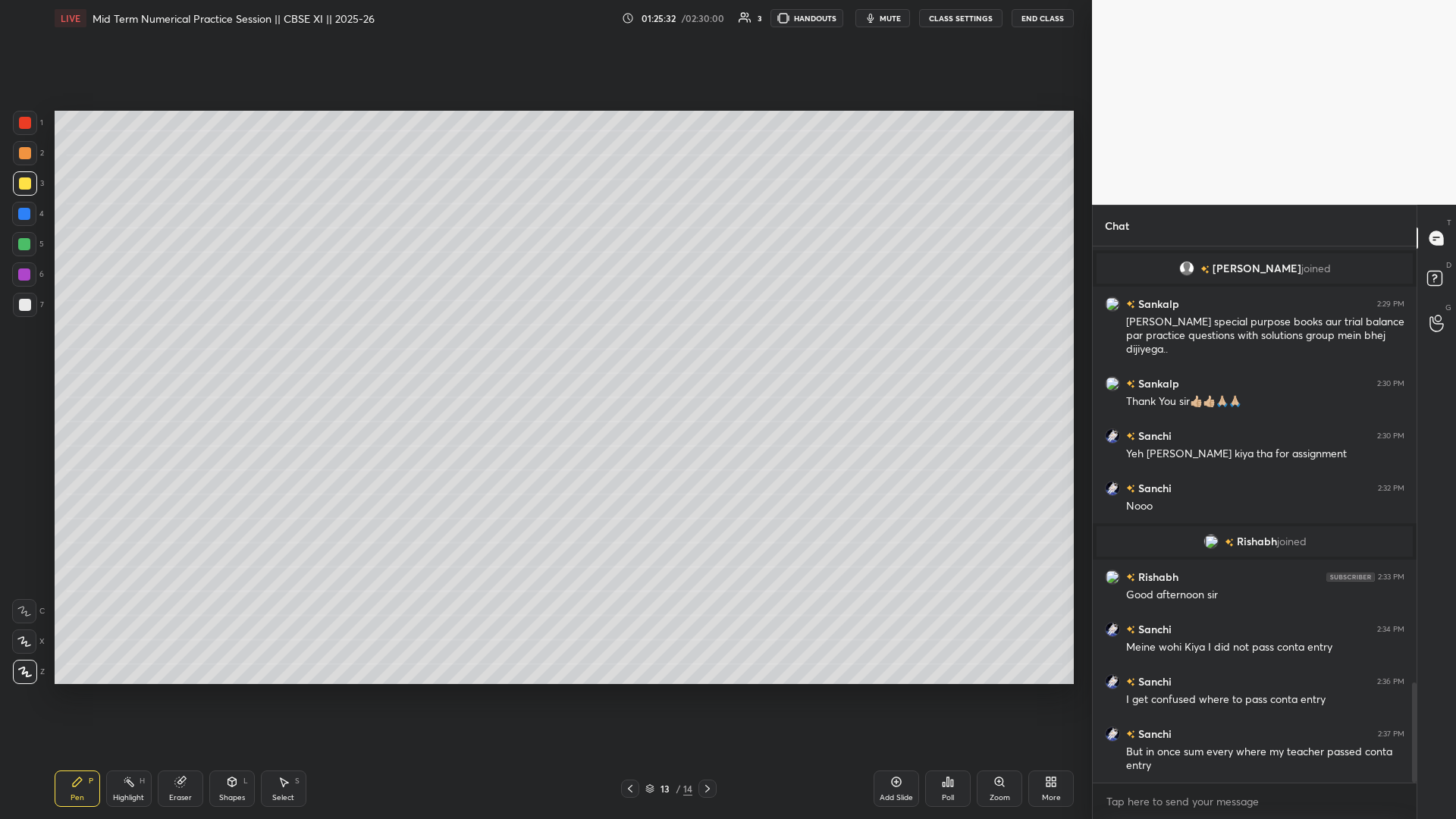
scroll to position [2372, 0]
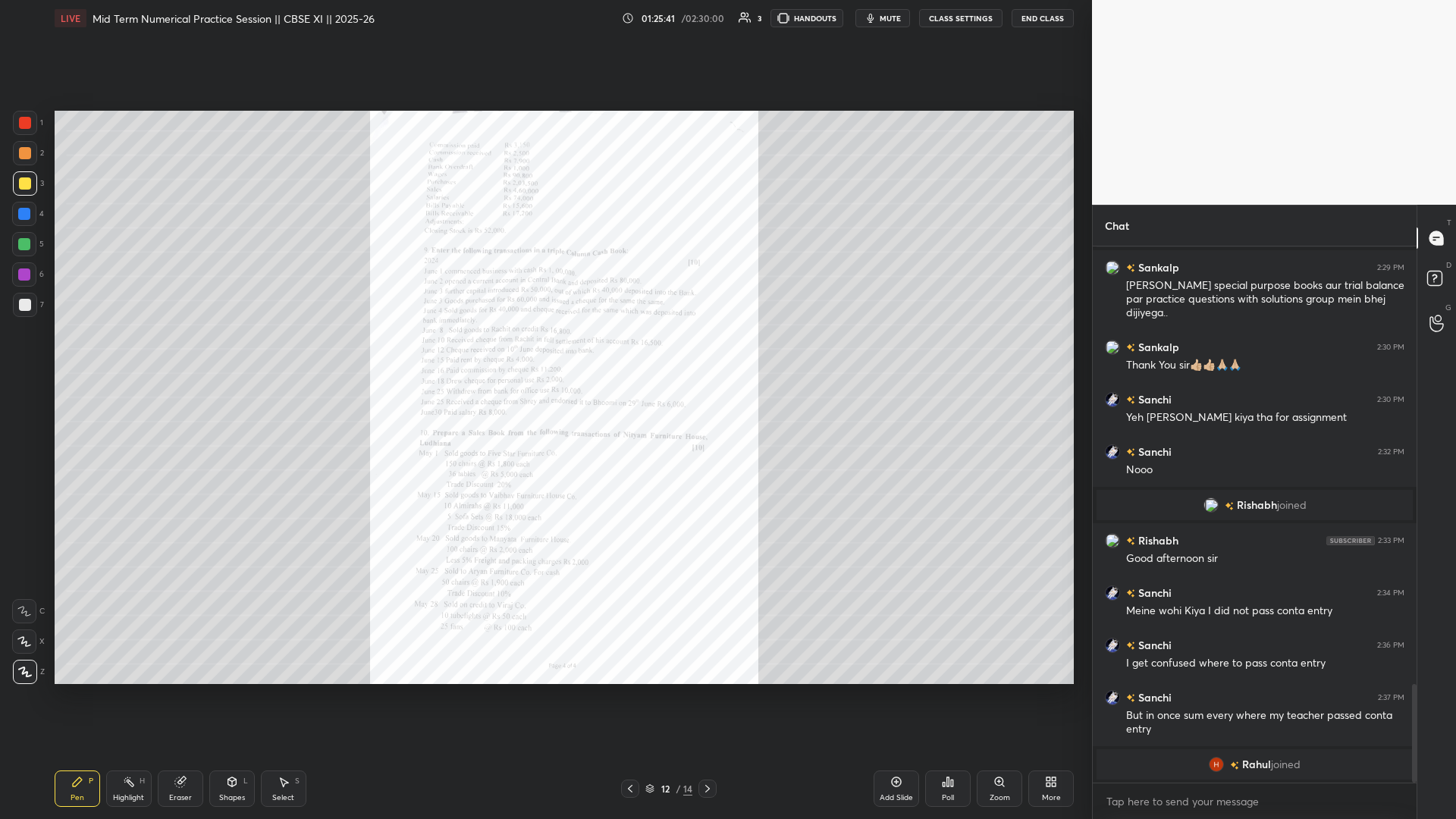
click at [544, 356] on div "Zoom" at bounding box center [1000, 798] width 20 height 8
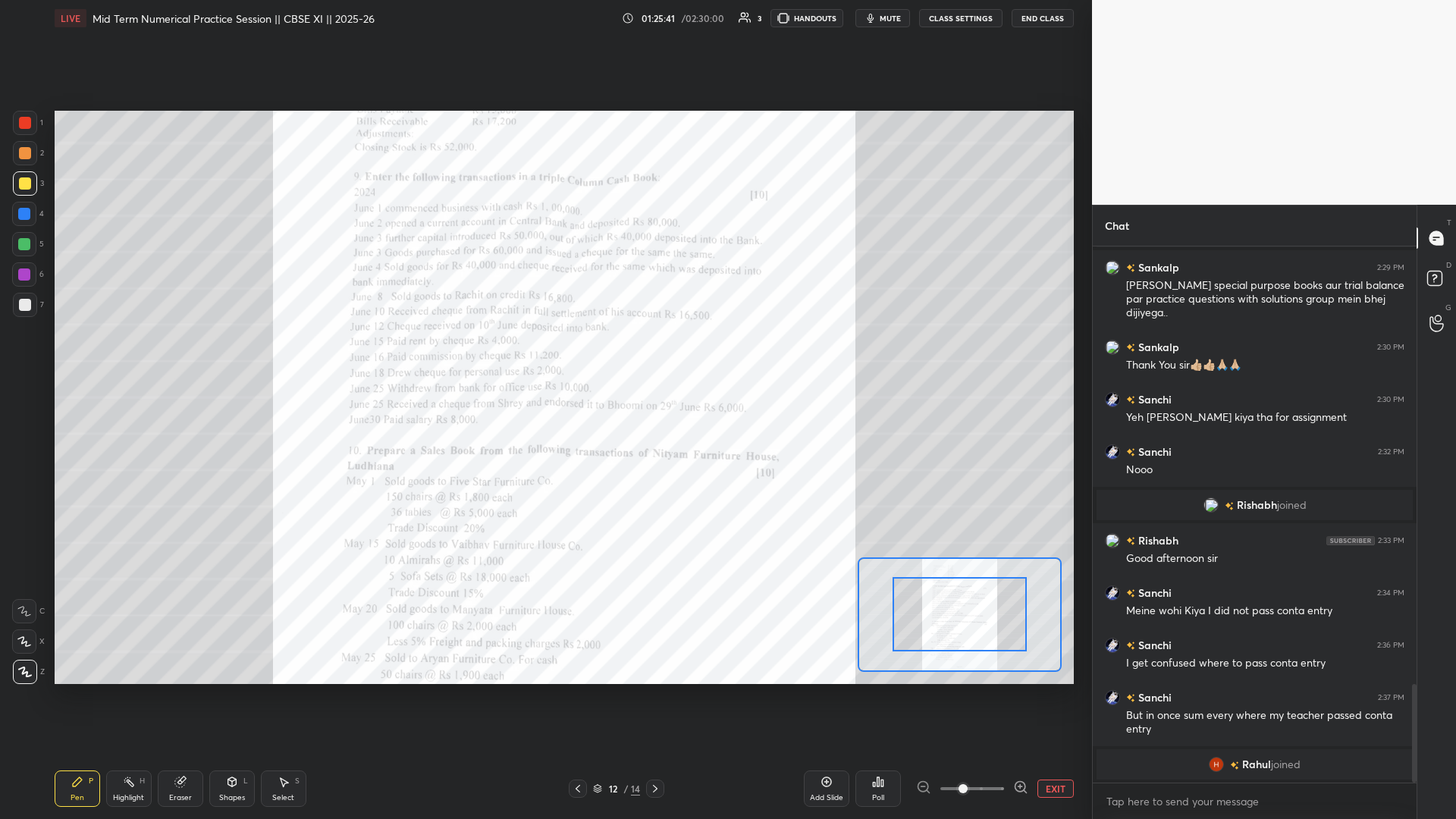
click at [544, 356] on div at bounding box center [972, 789] width 112 height 19
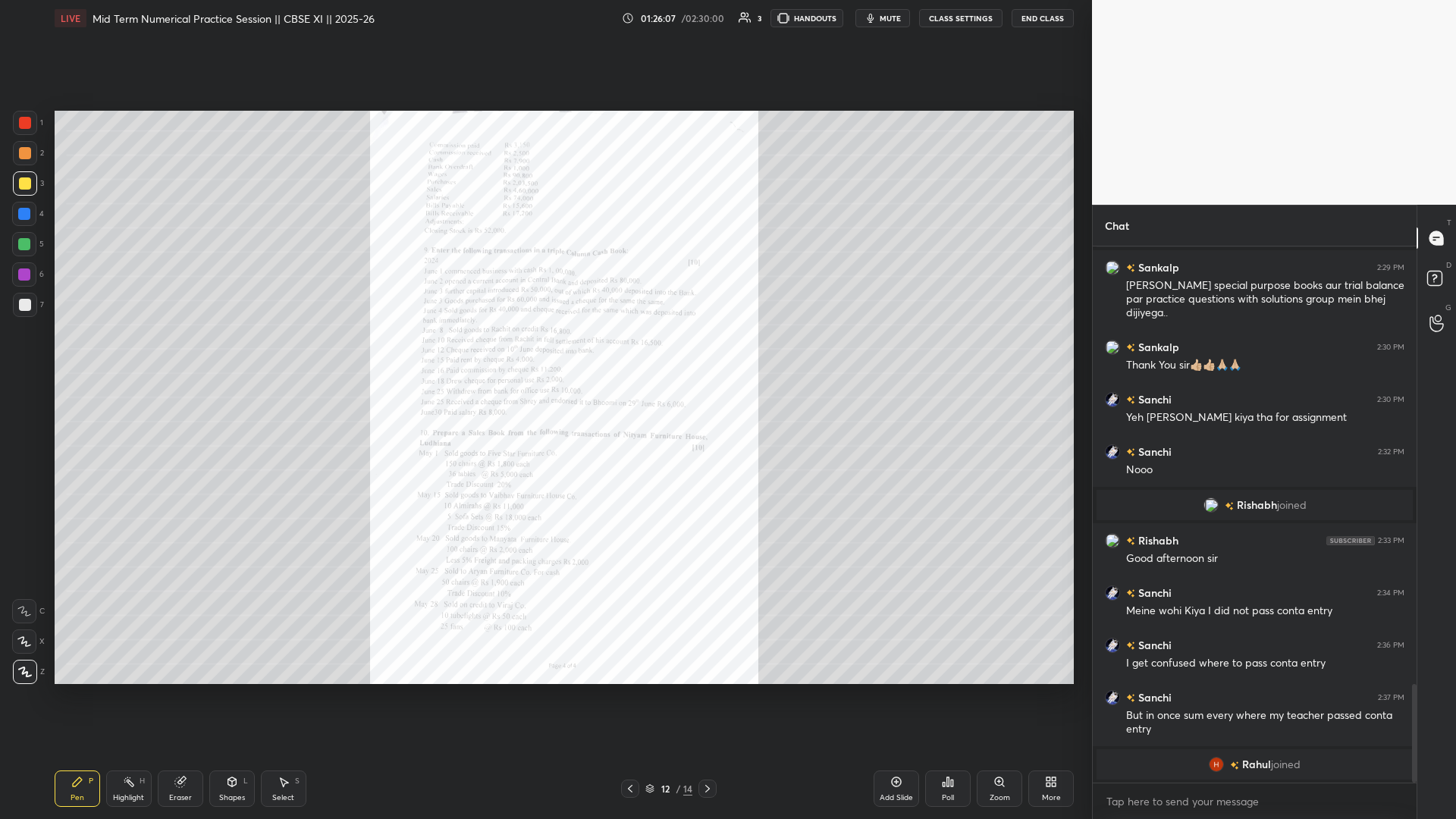
click at [544, 356] on div "Zoom" at bounding box center [1000, 788] width 46 height 36
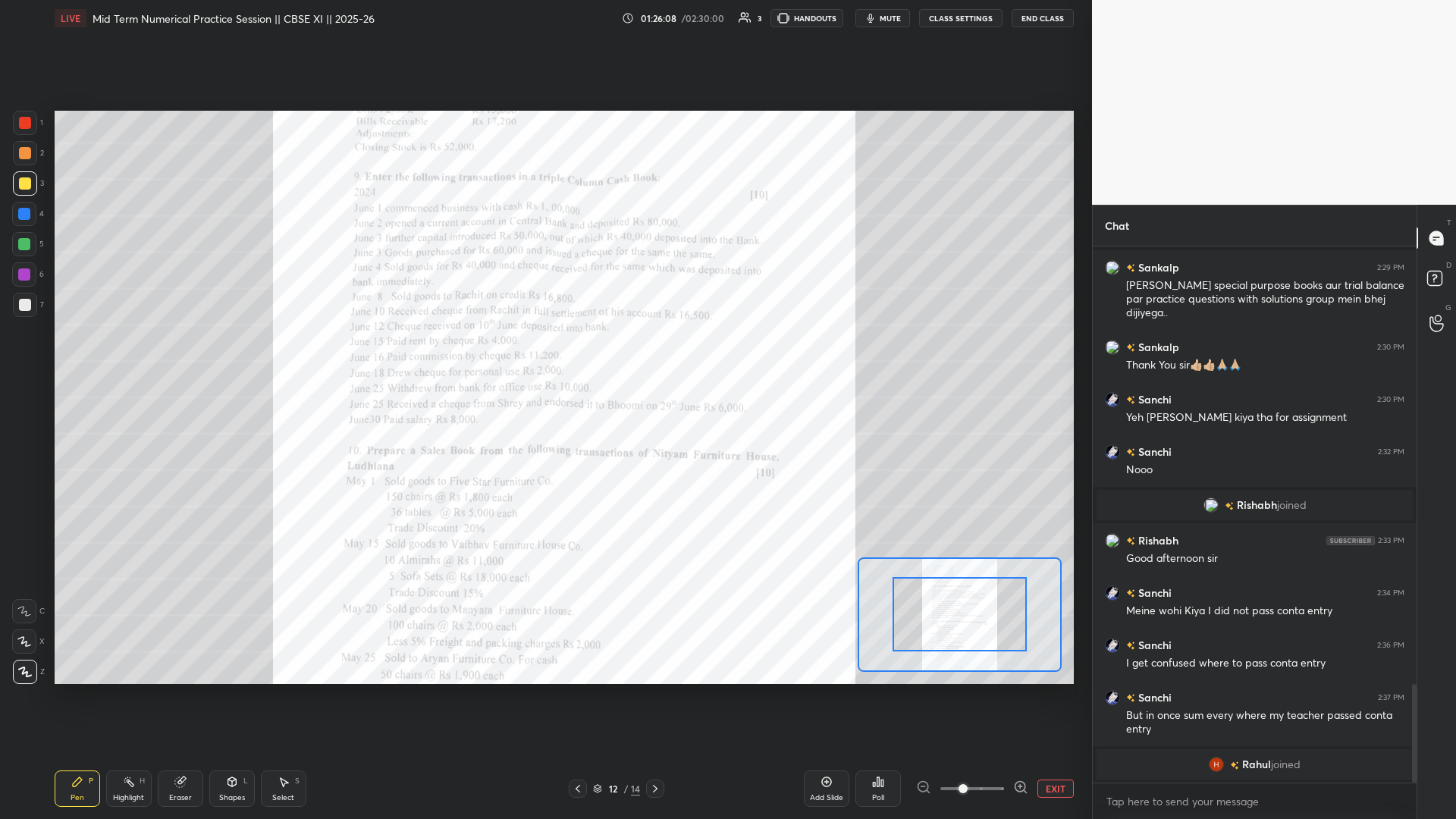
click at [544, 356] on span at bounding box center [972, 788] width 63 height 22
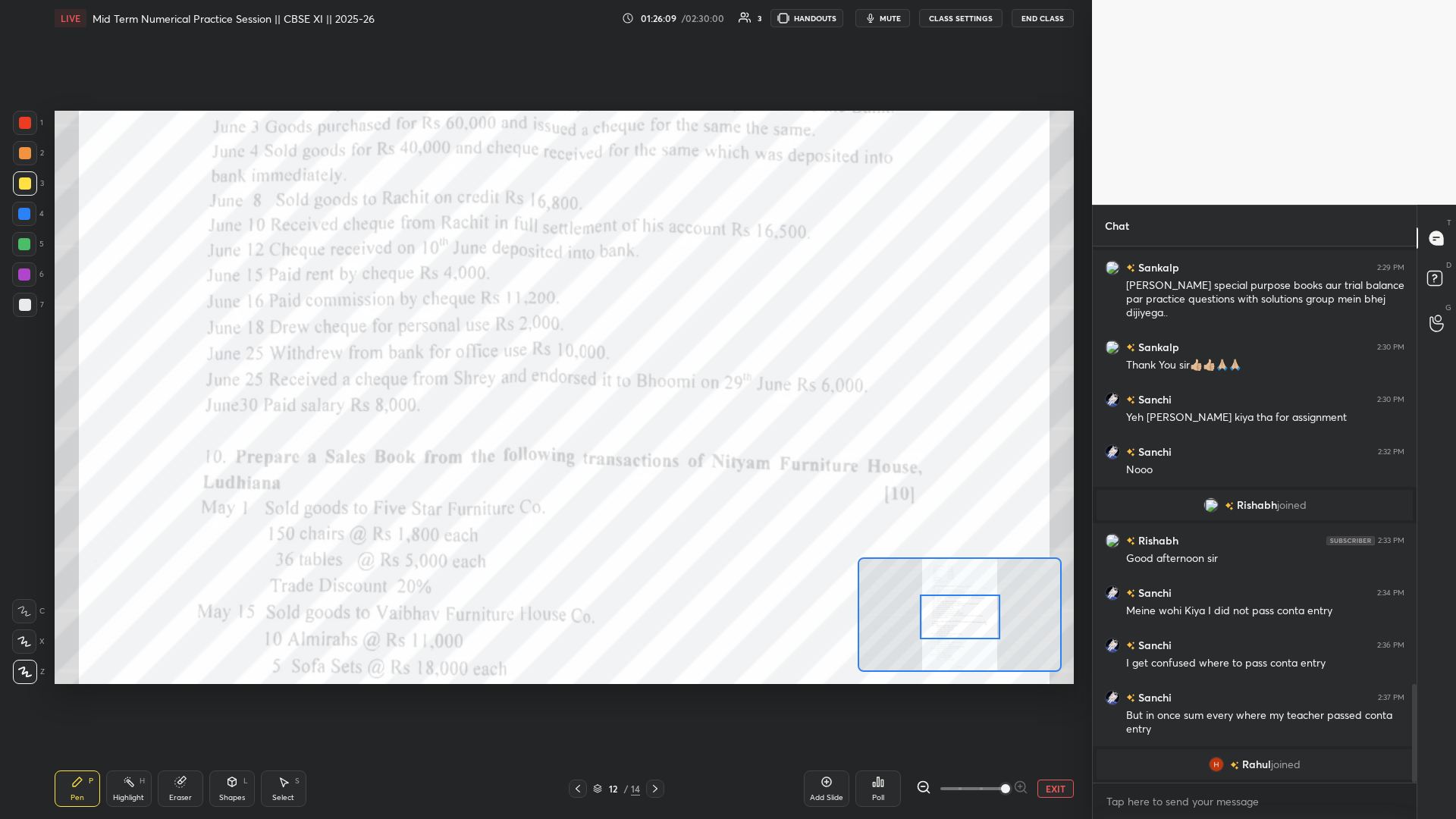
click at [544, 356] on div at bounding box center [961, 617] width 80 height 45
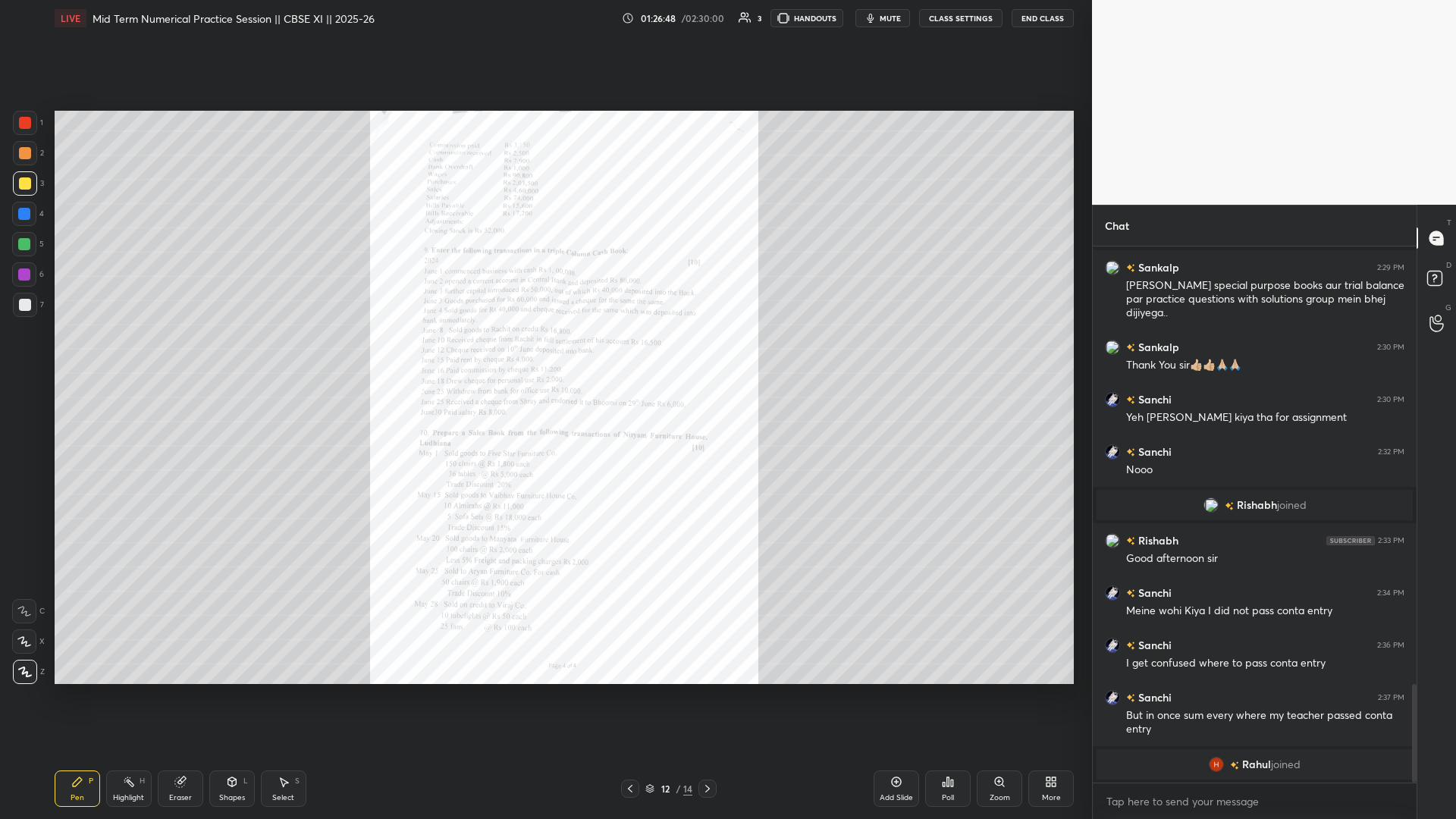
click at [544, 356] on icon at bounding box center [1003, 785] width 2 height 2
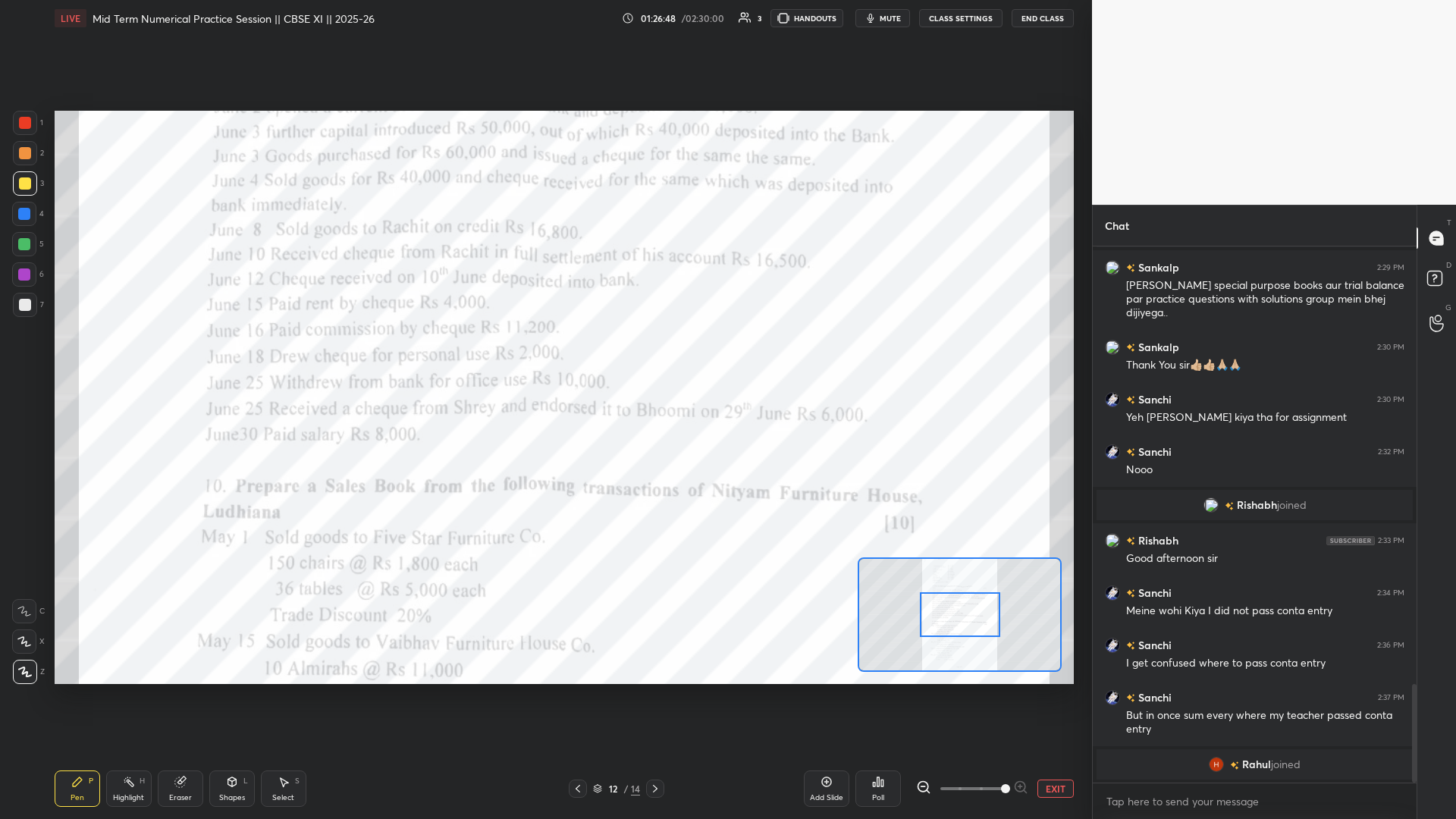
click at [544, 356] on span at bounding box center [972, 788] width 63 height 22
click at [544, 356] on div at bounding box center [972, 789] width 112 height 19
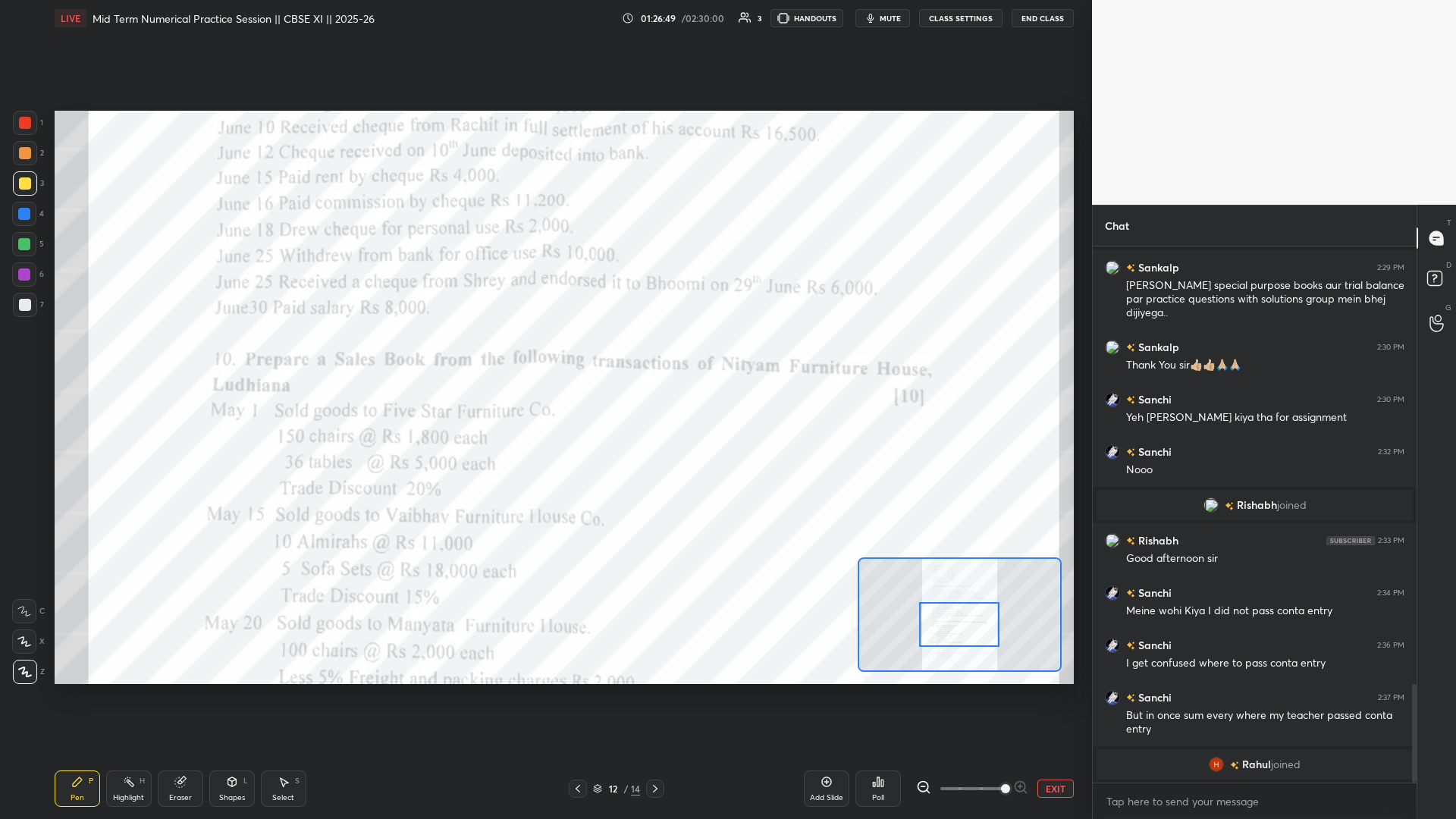
click at [544, 356] on div at bounding box center [960, 625] width 80 height 45
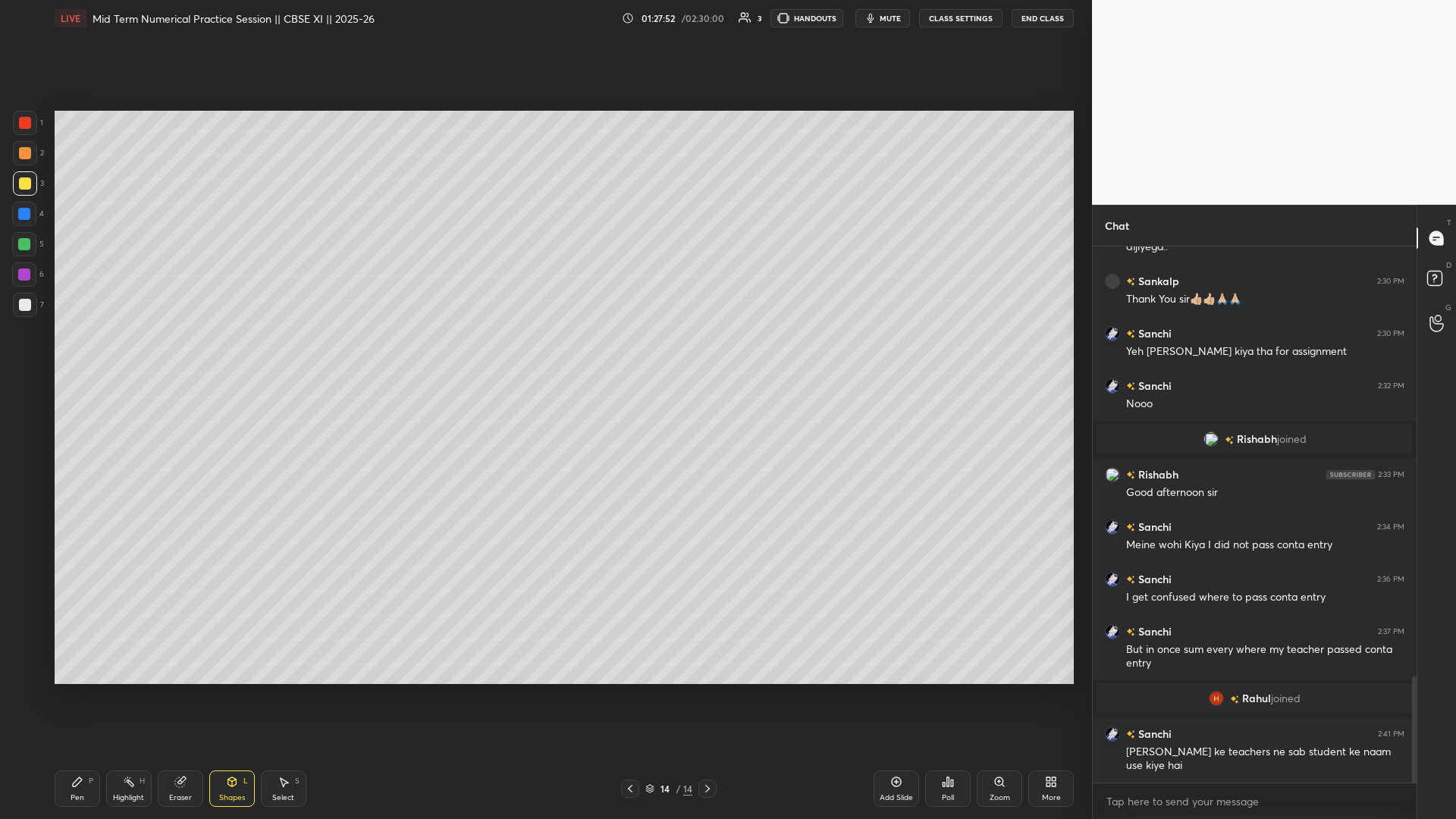
scroll to position [2180, 0]
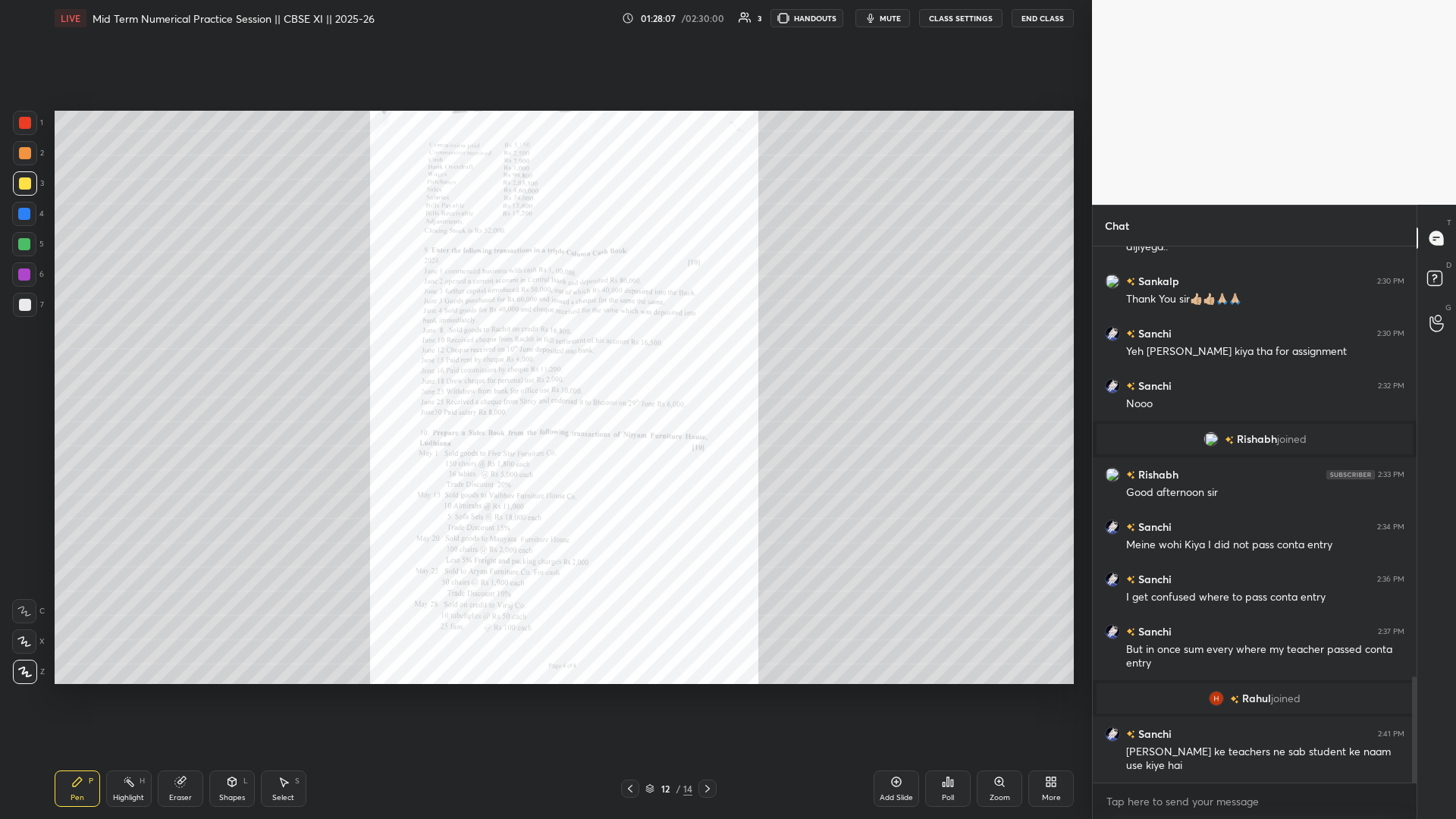
click at [544, 356] on div "Zoom" at bounding box center [1000, 788] width 46 height 36
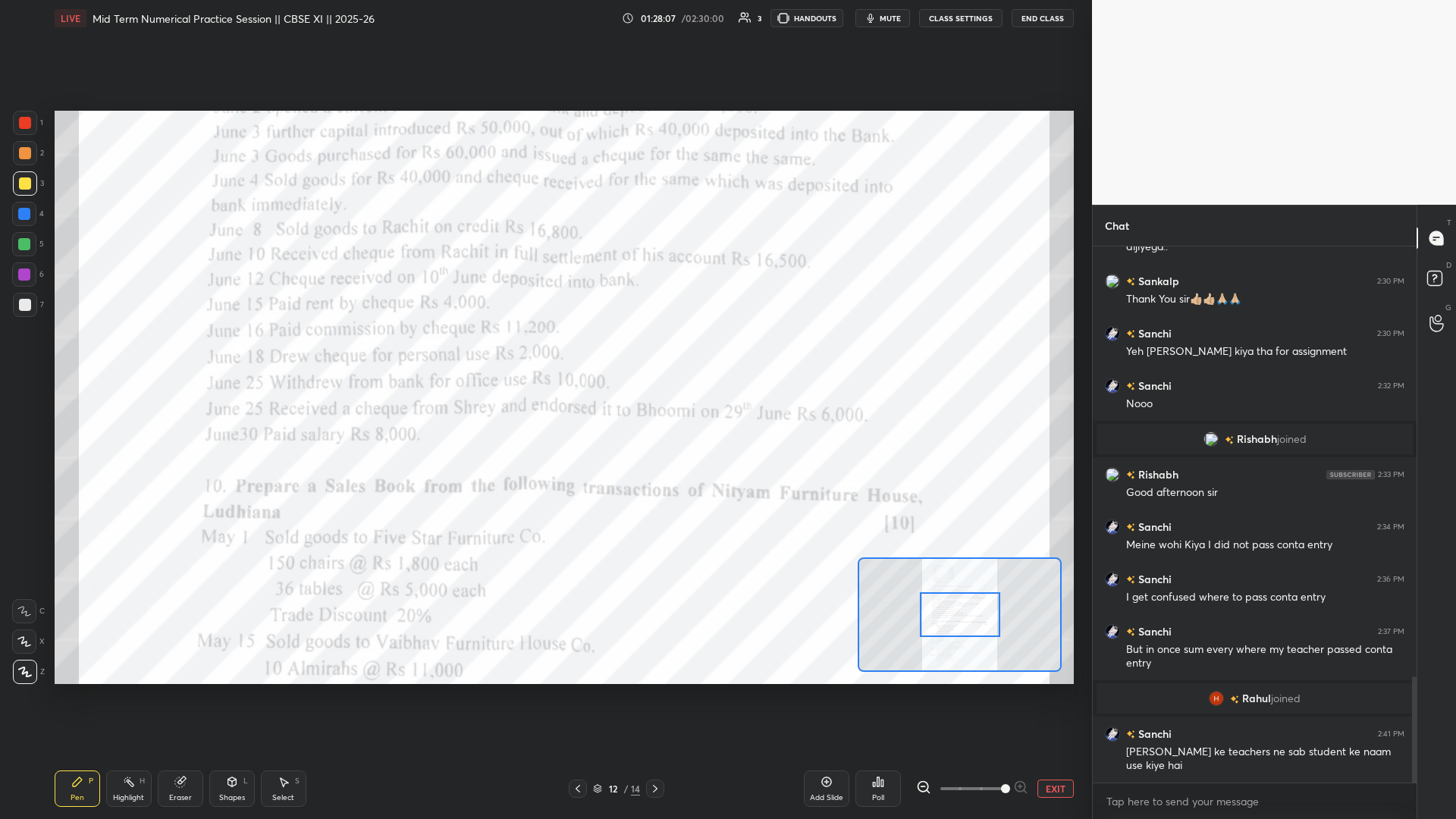
click at [544, 356] on span at bounding box center [972, 788] width 63 height 22
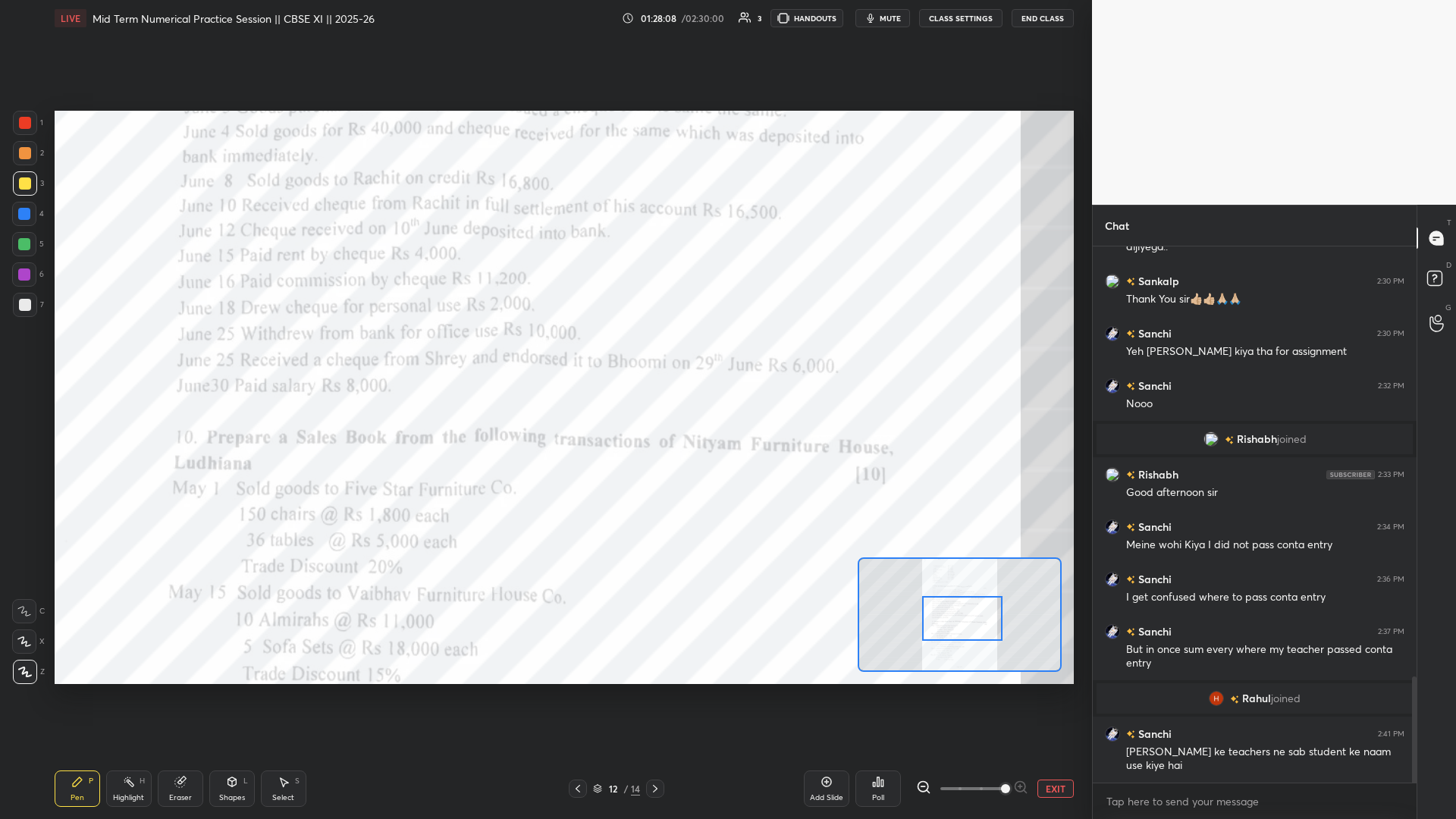
drag, startPoint x: 948, startPoint y: 618, endPoint x: 939, endPoint y: 616, distance: 9.2
click at [544, 356] on div at bounding box center [963, 618] width 80 height 45
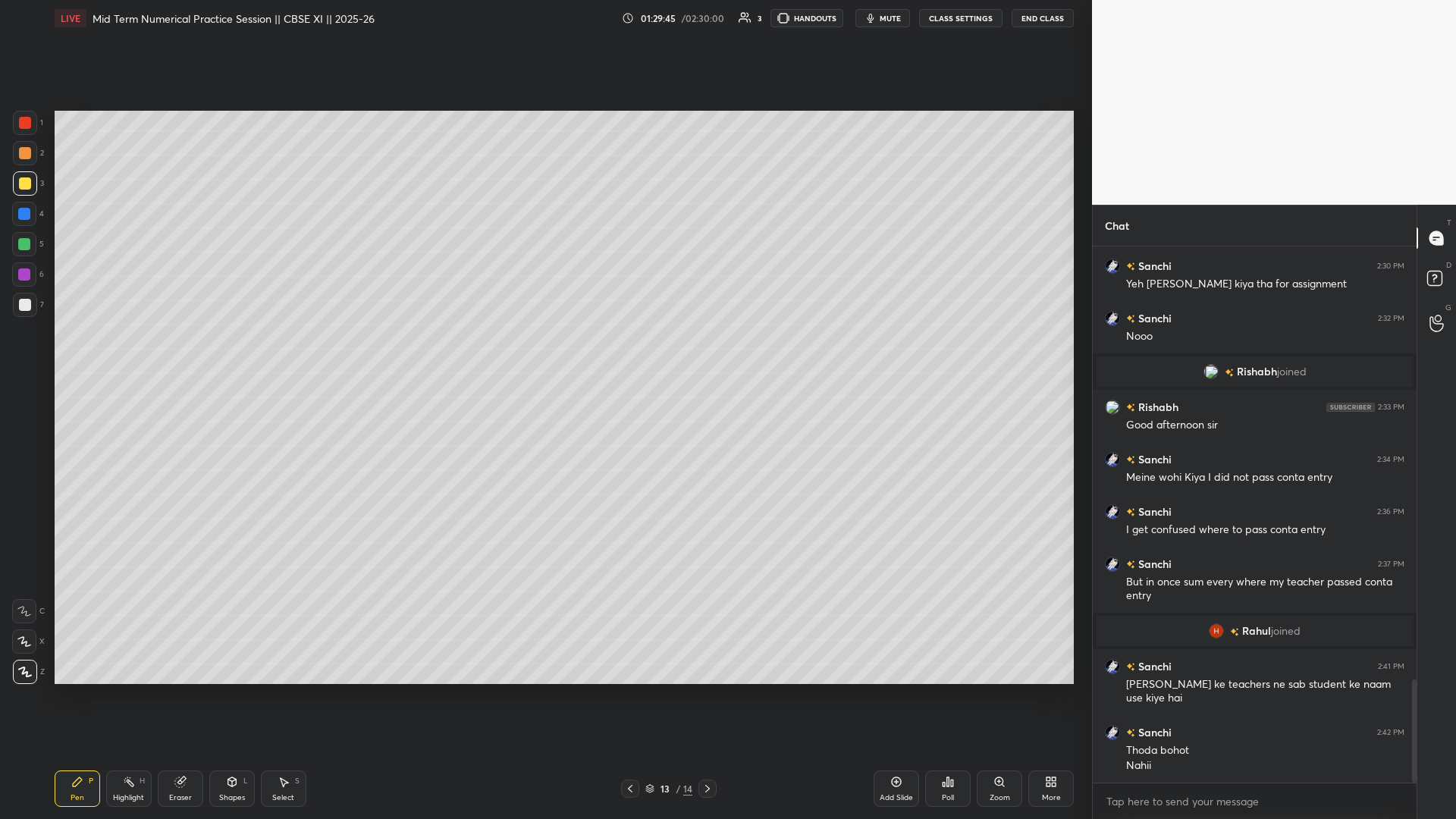
scroll to position [2300, 0]
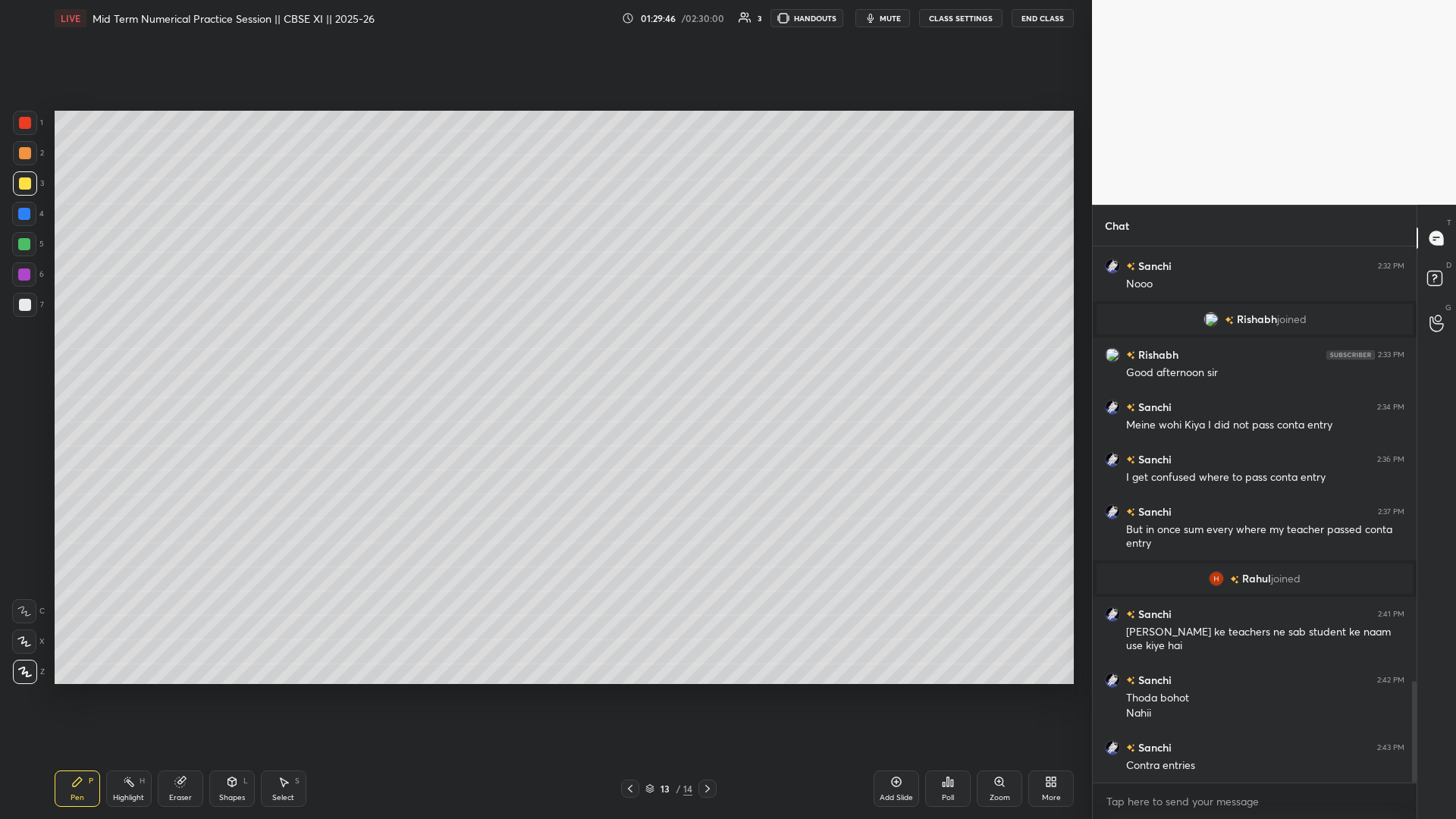
click at [544, 356] on icon at bounding box center [708, 789] width 12 height 12
click at [544, 356] on div "Add Slide" at bounding box center [896, 788] width 46 height 36
click at [544, 356] on icon at bounding box center [630, 789] width 5 height 8
click at [544, 356] on div "Add Slide" at bounding box center [896, 788] width 46 height 36
click at [544, 356] on icon at bounding box center [708, 789] width 12 height 12
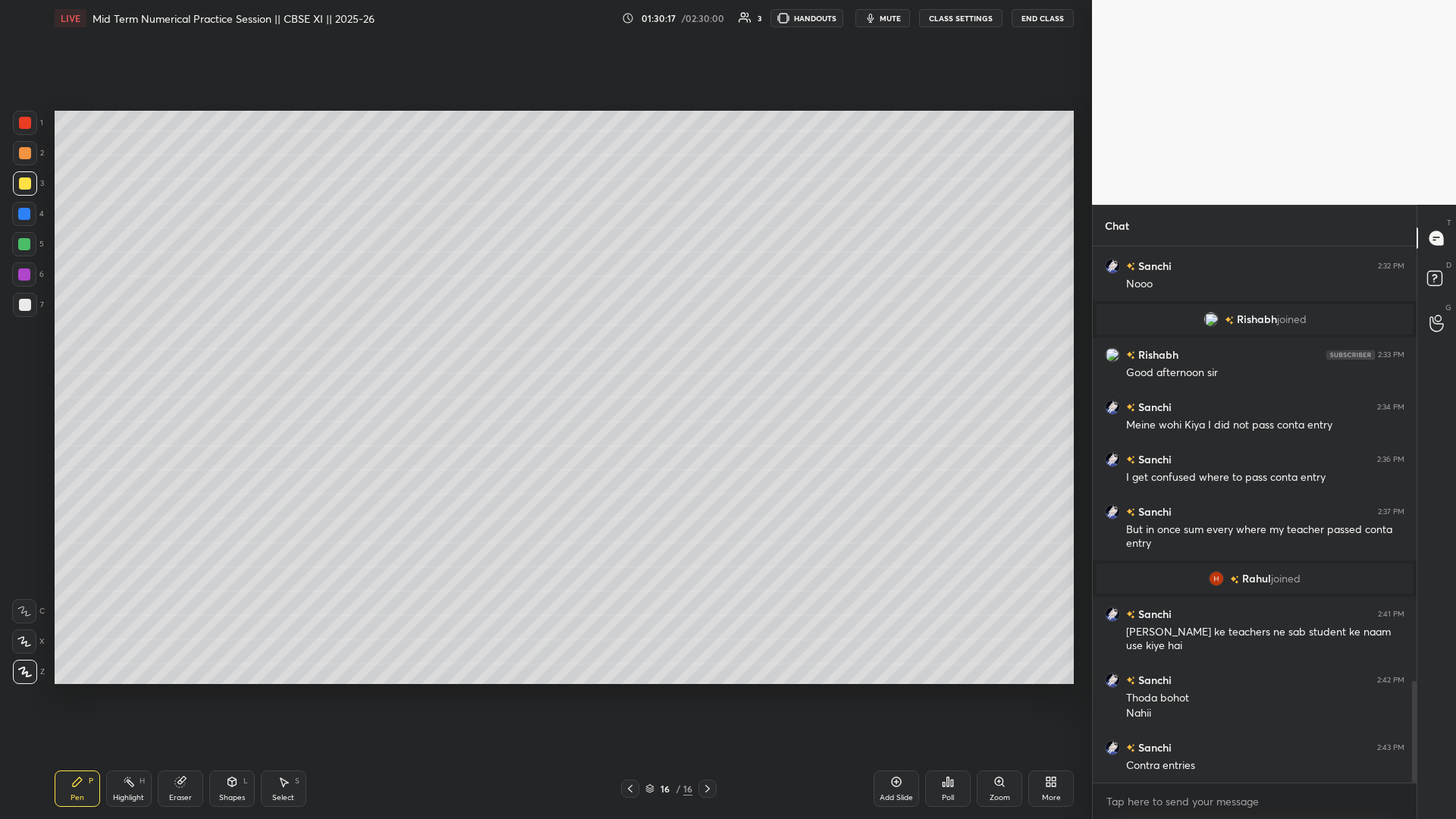
click at [544, 356] on icon at bounding box center [708, 789] width 12 height 12
click at [544, 356] on icon at bounding box center [896, 782] width 12 height 12
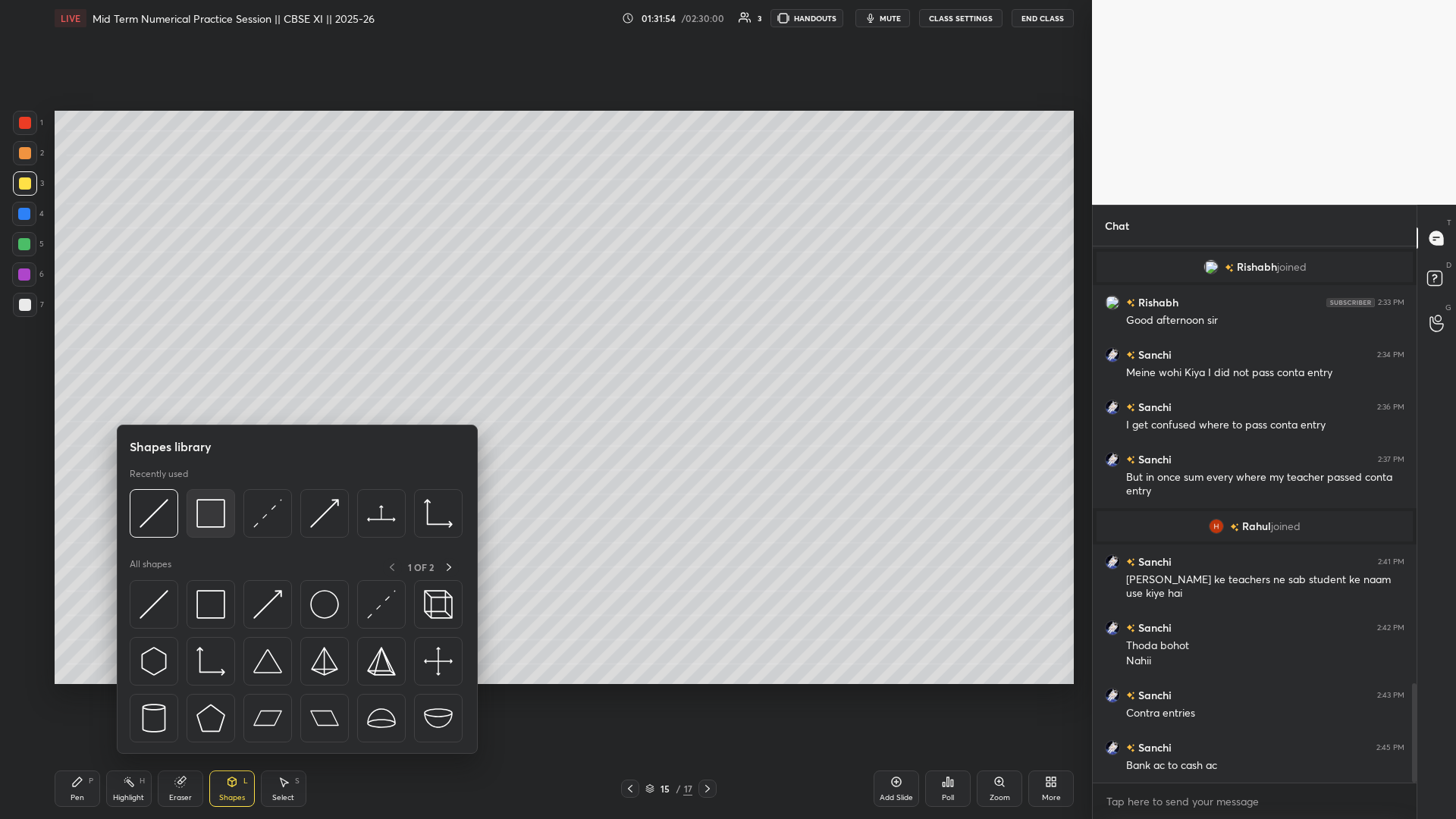
click at [204, 356] on img at bounding box center [211, 514] width 29 height 29
click at [217, 356] on img at bounding box center [211, 514] width 29 height 29
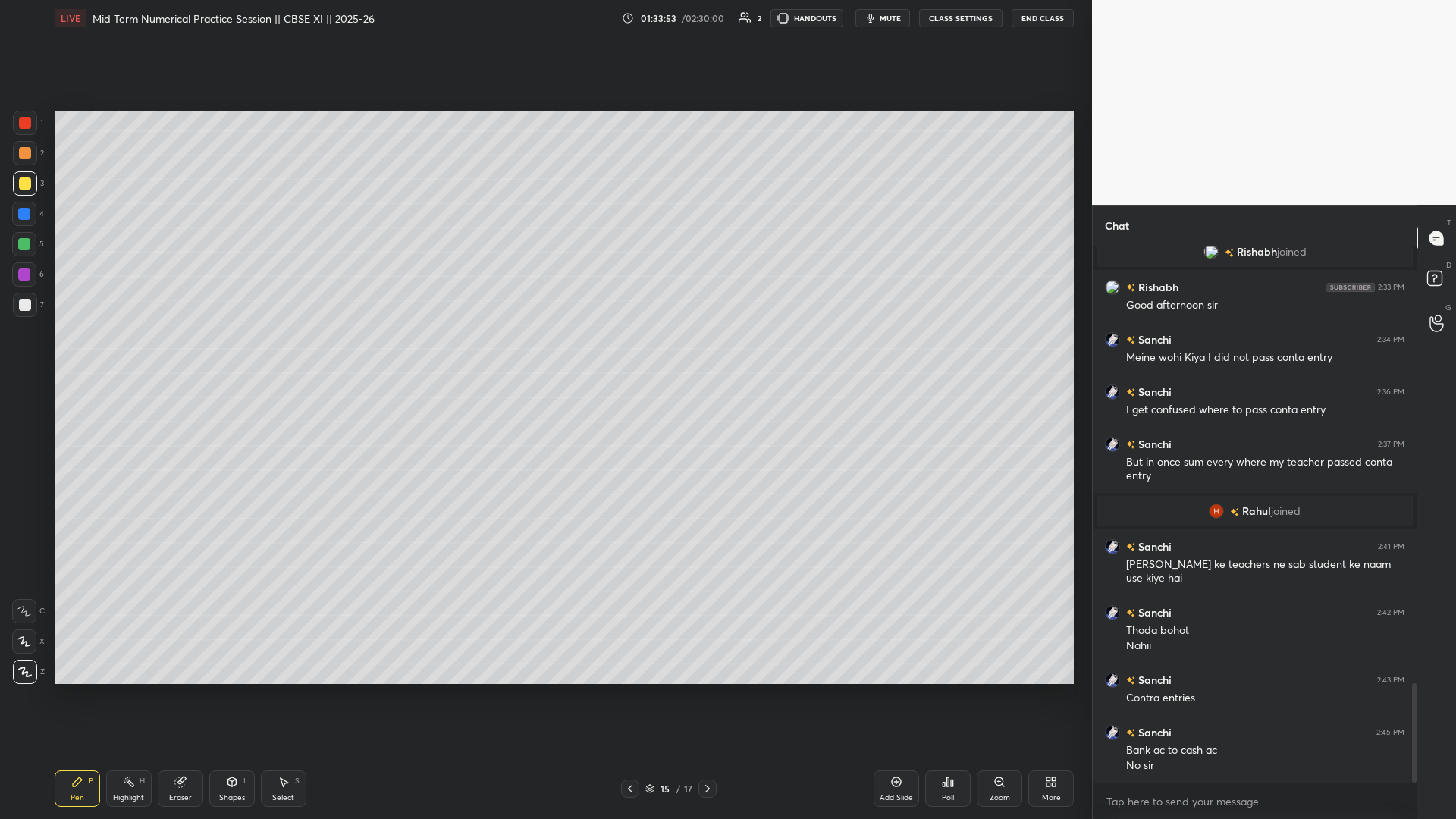
scroll to position [2420, 0]
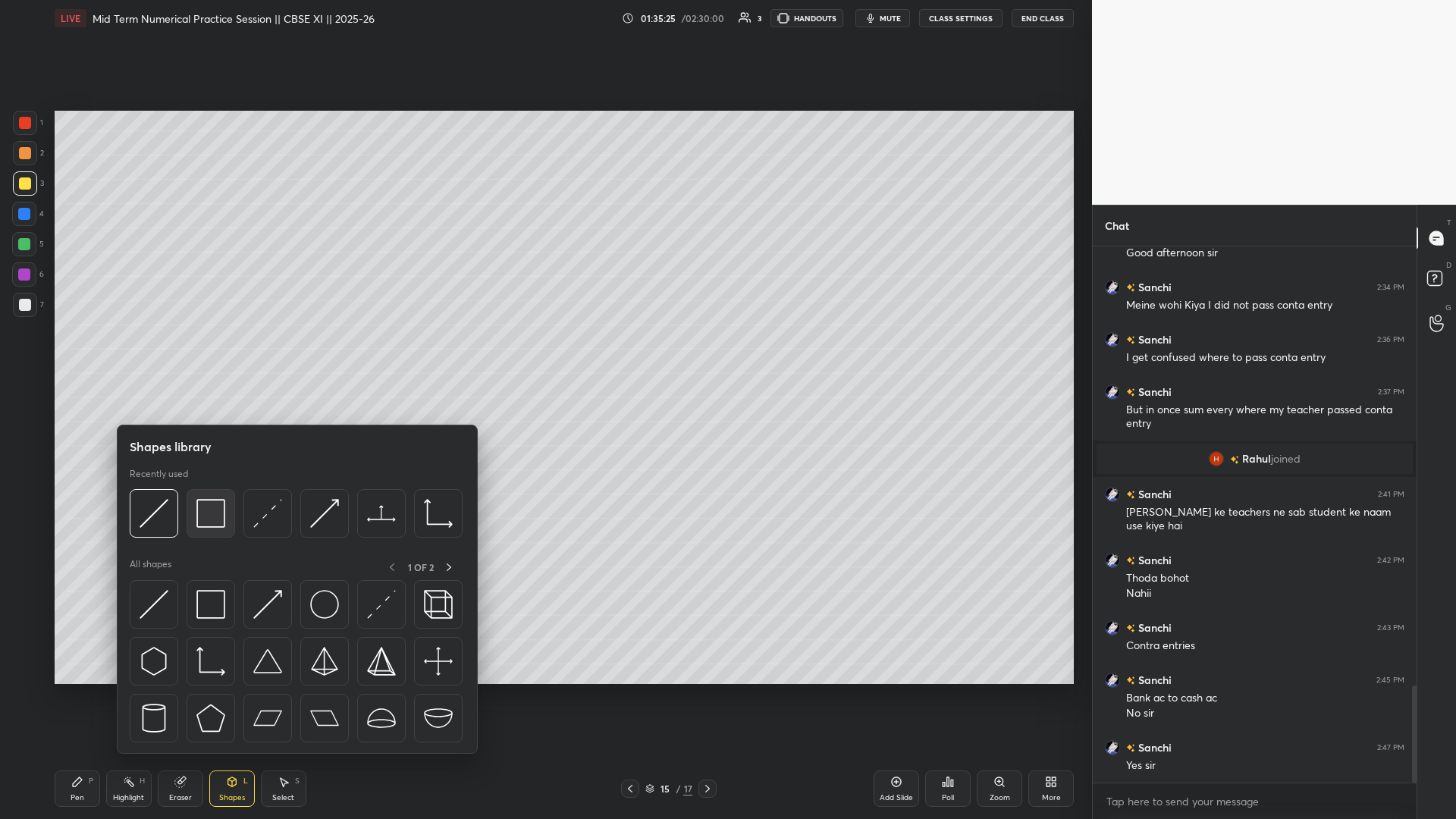
click at [218, 356] on img at bounding box center [211, 514] width 29 height 29
click at [211, 356] on img at bounding box center [211, 514] width 29 height 29
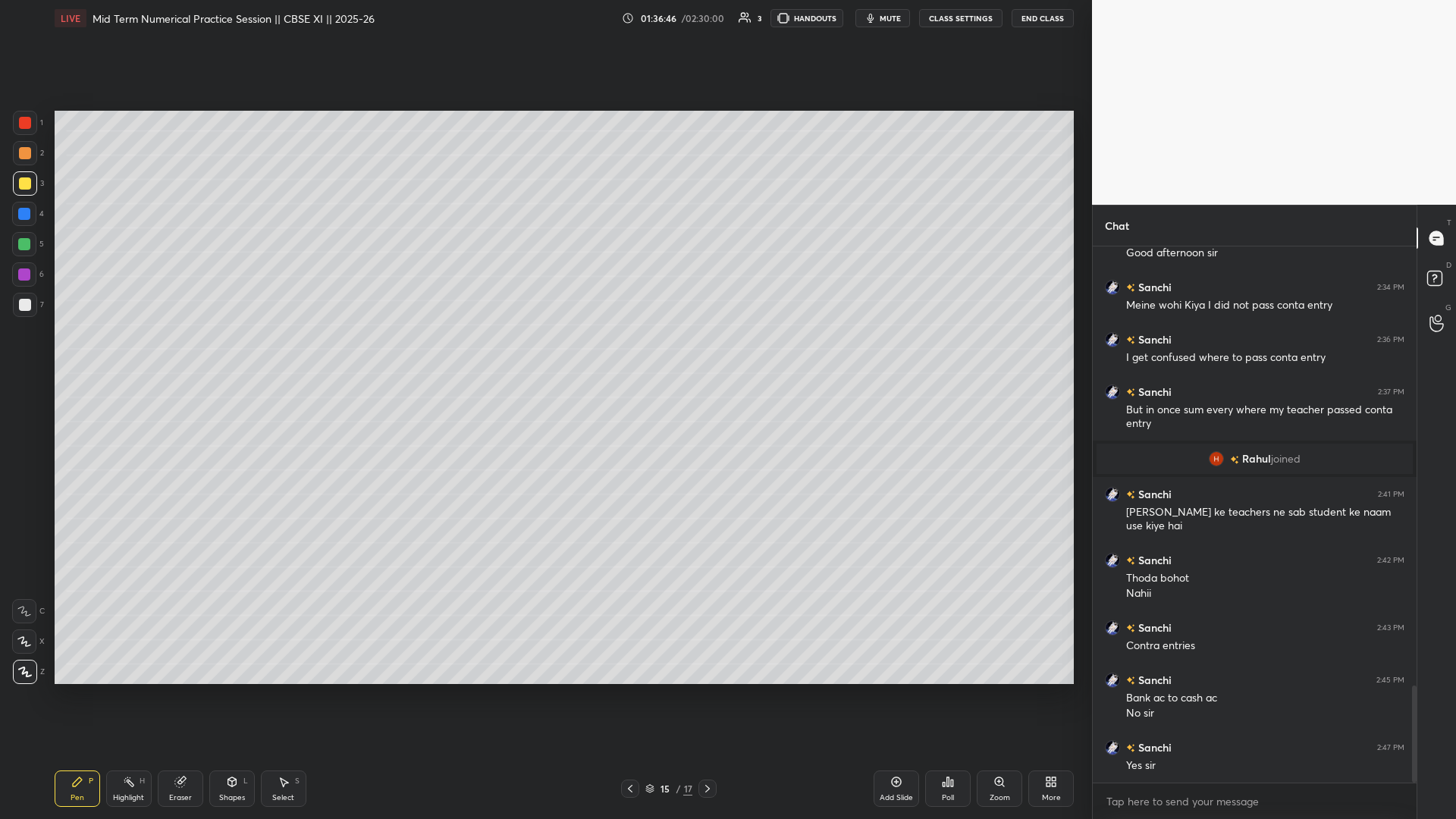
scroll to position [2473, 0]
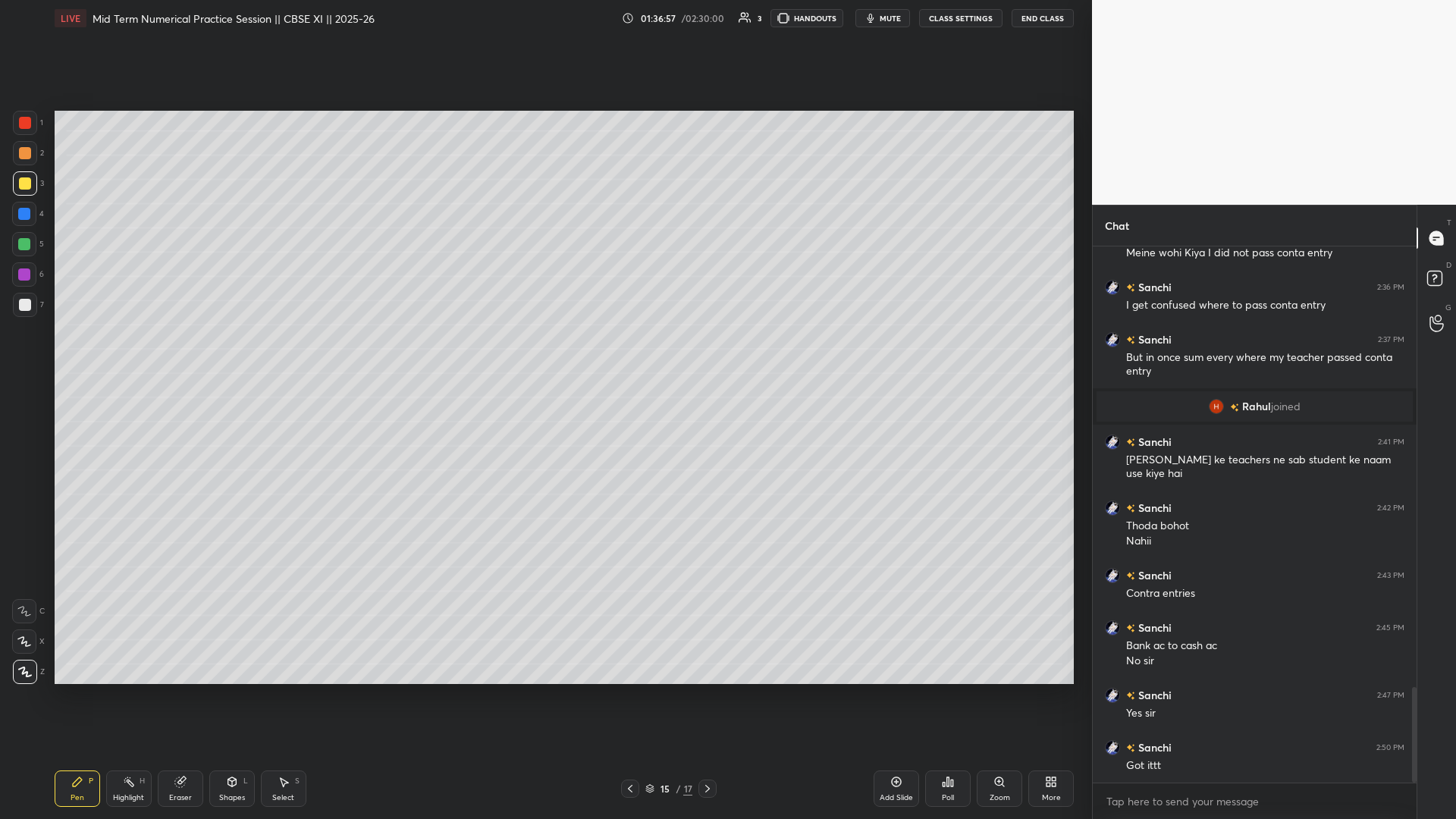
click at [544, 356] on icon at bounding box center [708, 789] width 12 height 12
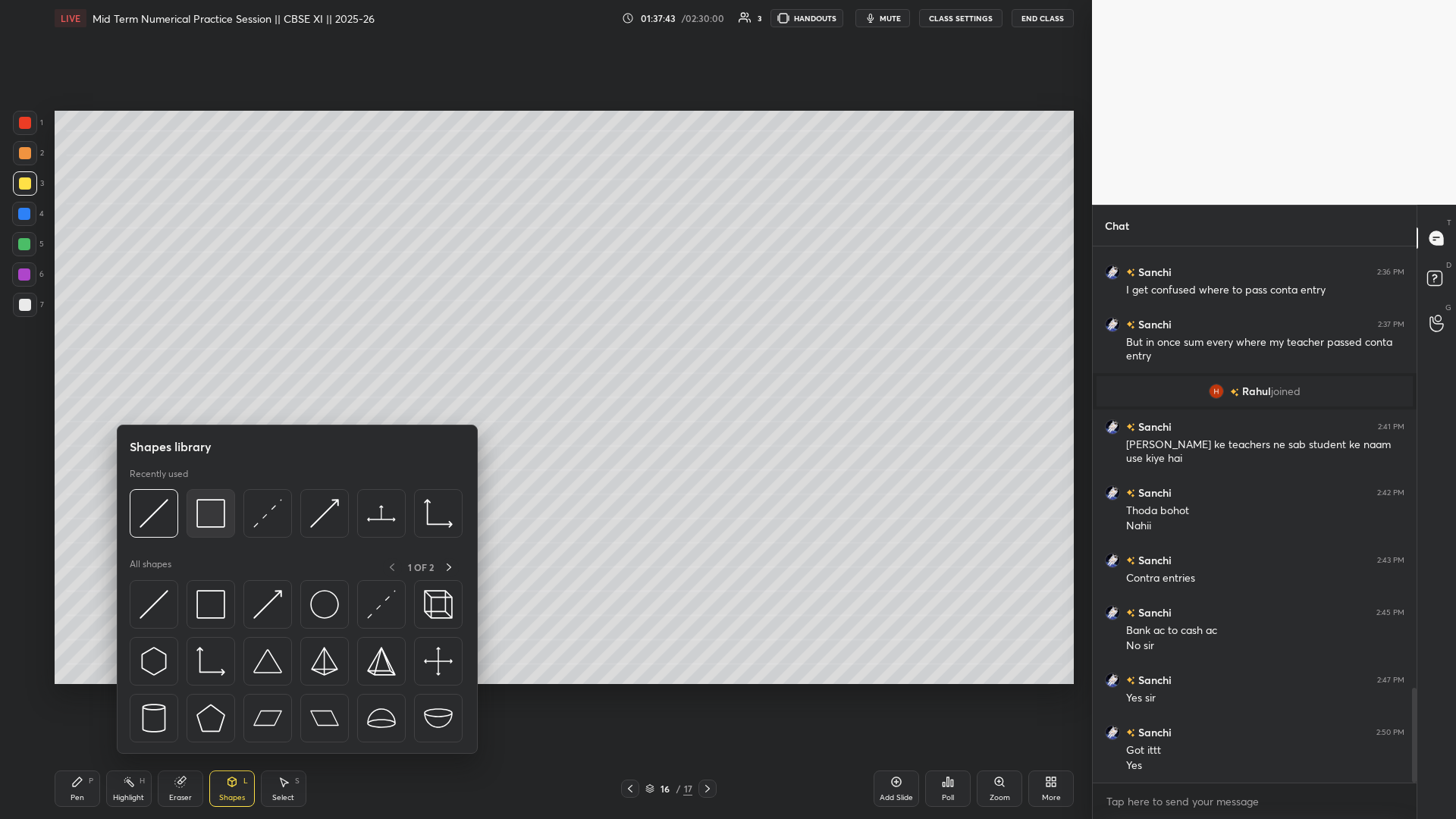
click at [201, 356] on img at bounding box center [211, 514] width 29 height 29
click at [207, 356] on img at bounding box center [211, 514] width 29 height 29
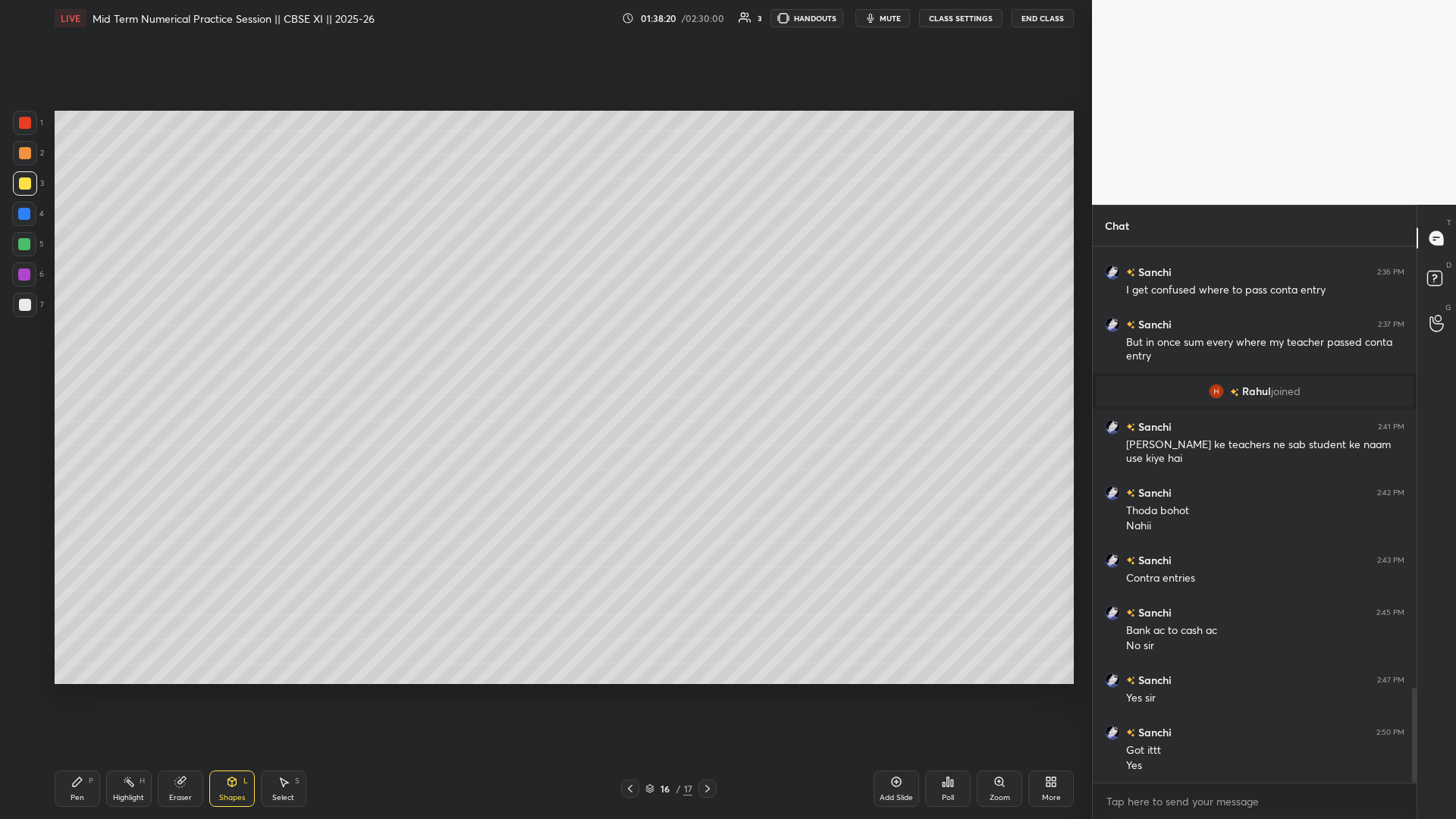
click at [383, 356] on div "Setting up your live class Poll for secs No correct answer Start poll" at bounding box center [565, 397] width 1032 height 722
click at [395, 356] on div "Setting up your live class Poll for secs No correct answer Start poll" at bounding box center [565, 397] width 1032 height 722
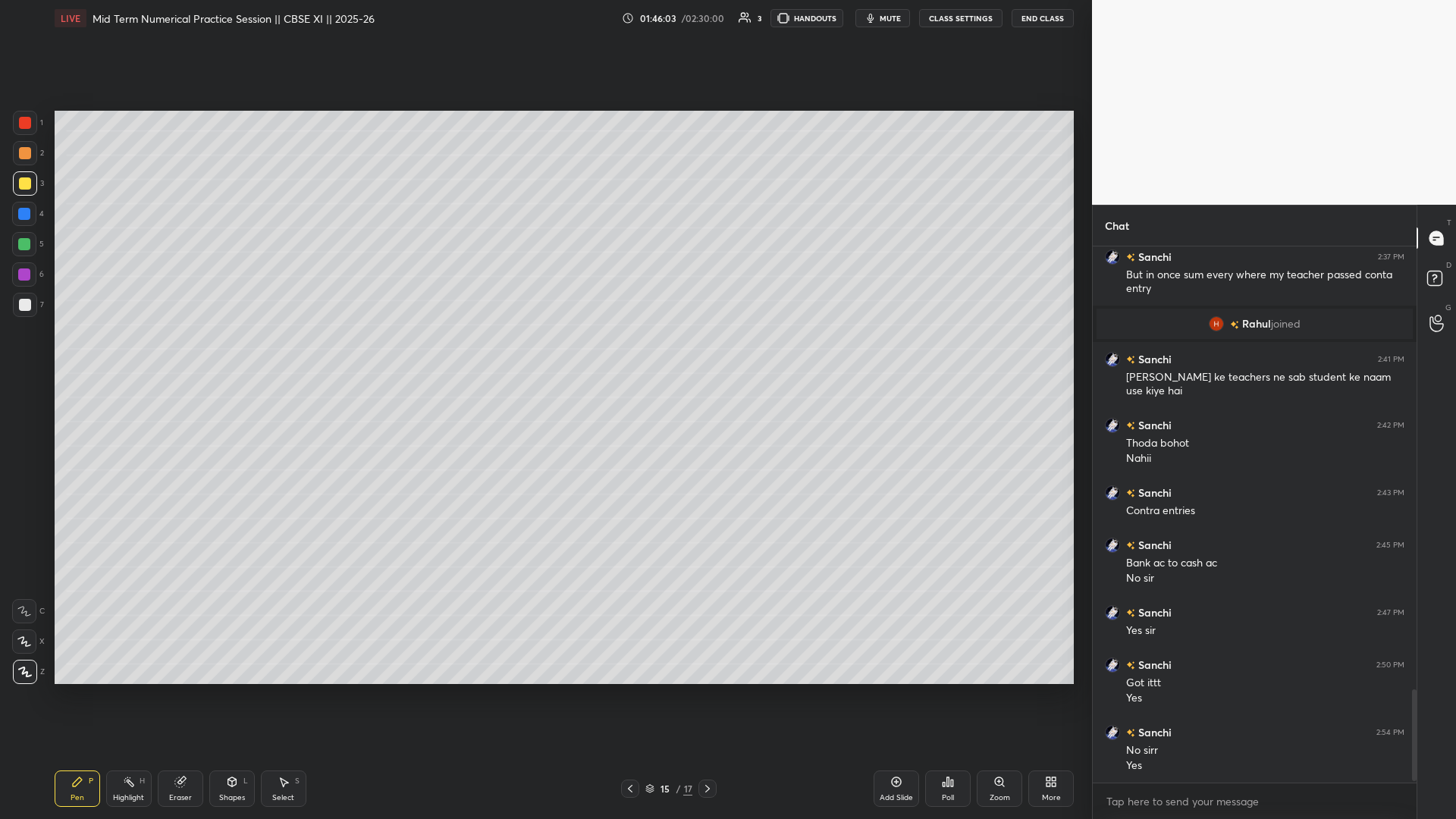
scroll to position [2607, 0]
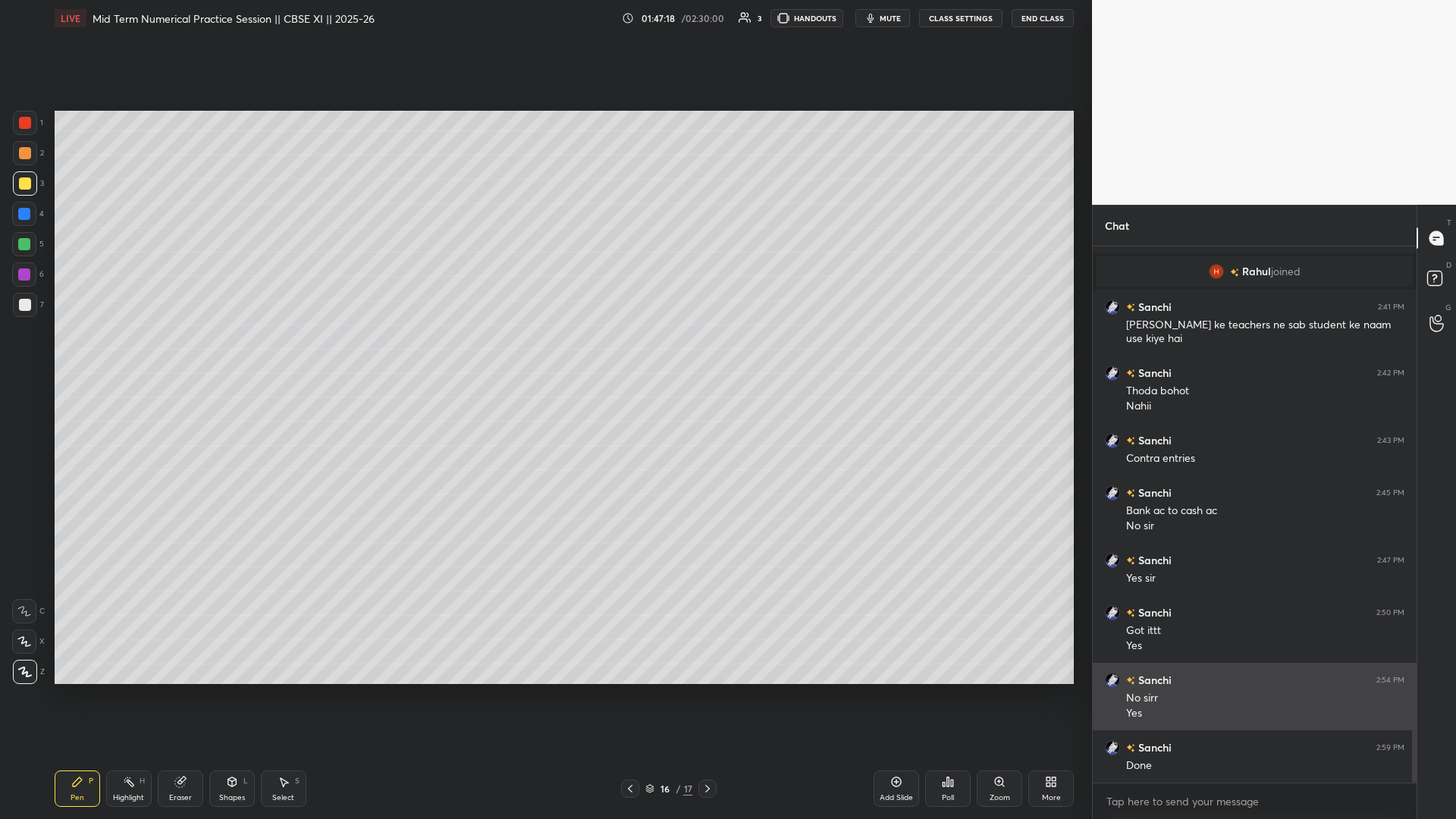
click at [544, 16] on video at bounding box center [1274, 102] width 364 height 205
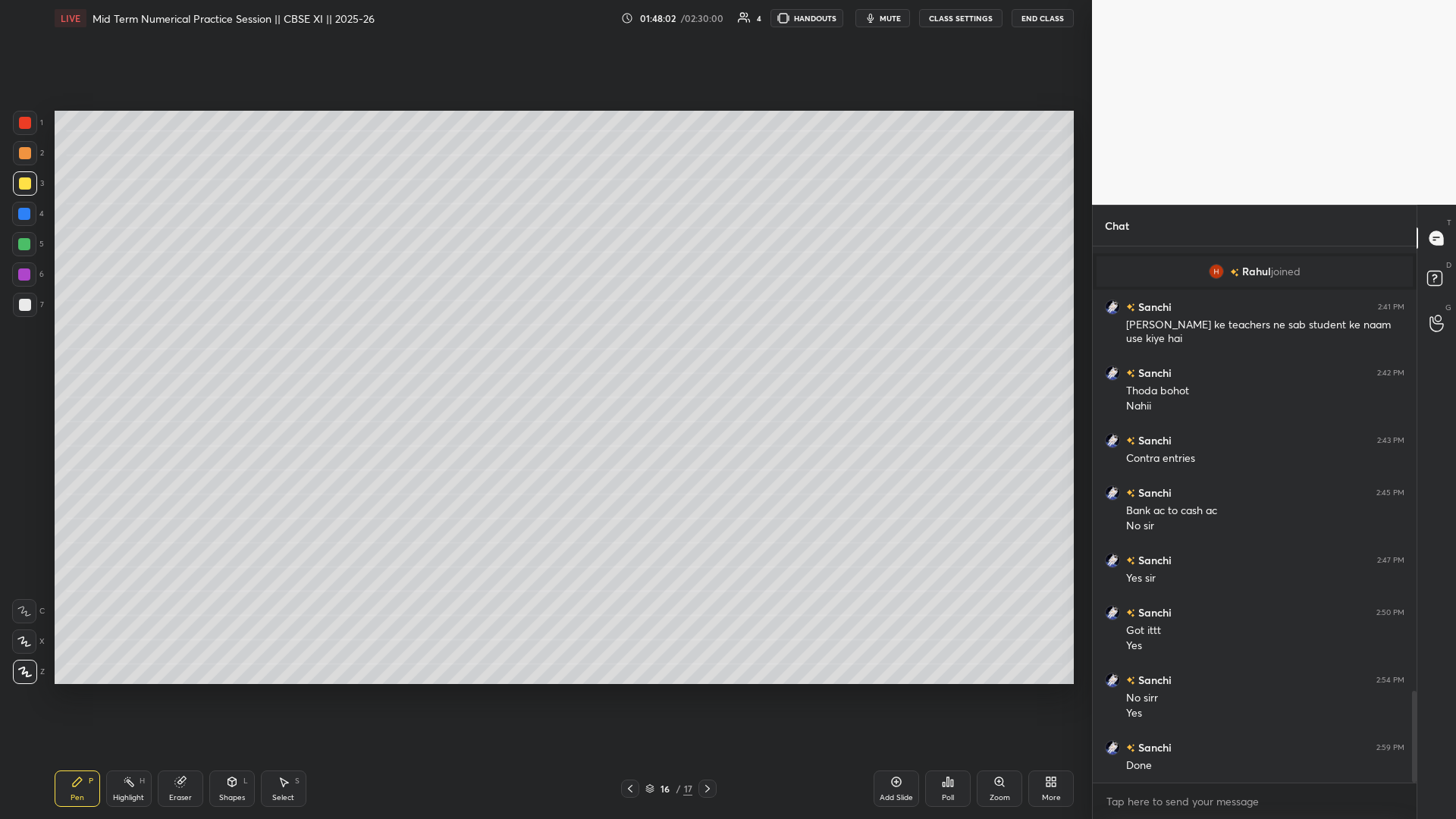
scroll to position [2672, 0]
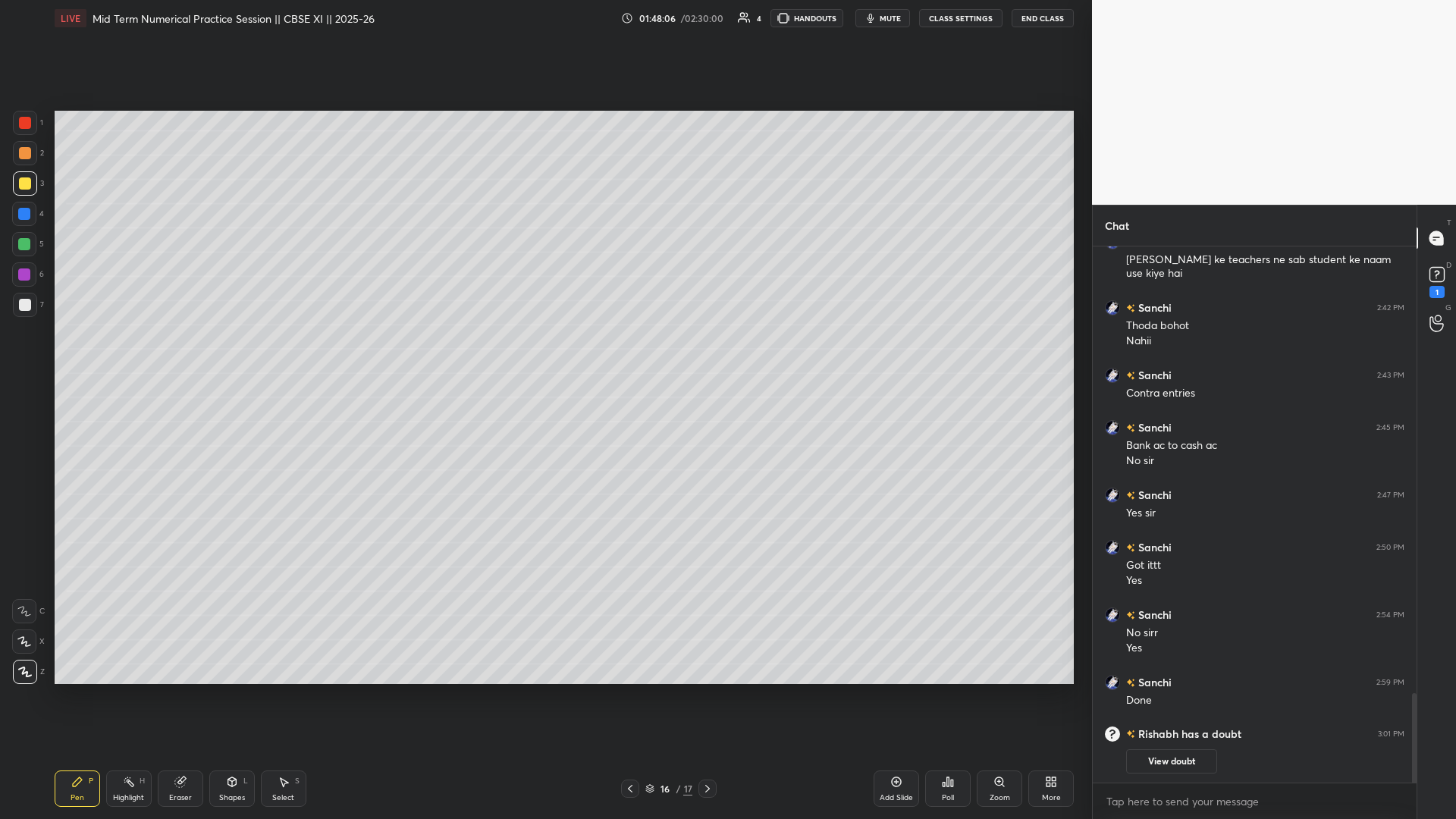
click at [544, 356] on button "View doubt" at bounding box center [1171, 761] width 91 height 24
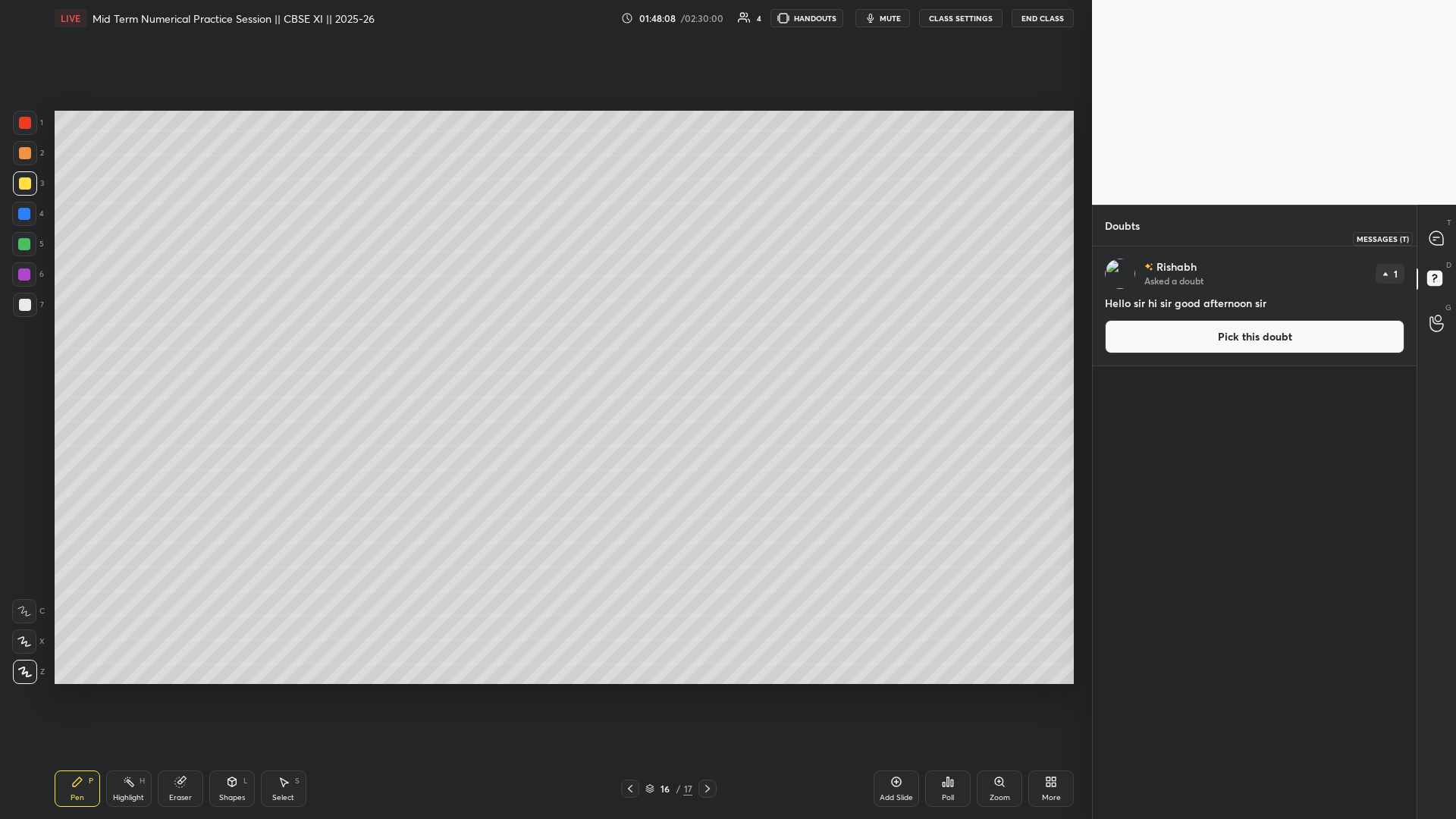
click at [544, 243] on icon at bounding box center [1436, 238] width 14 height 14
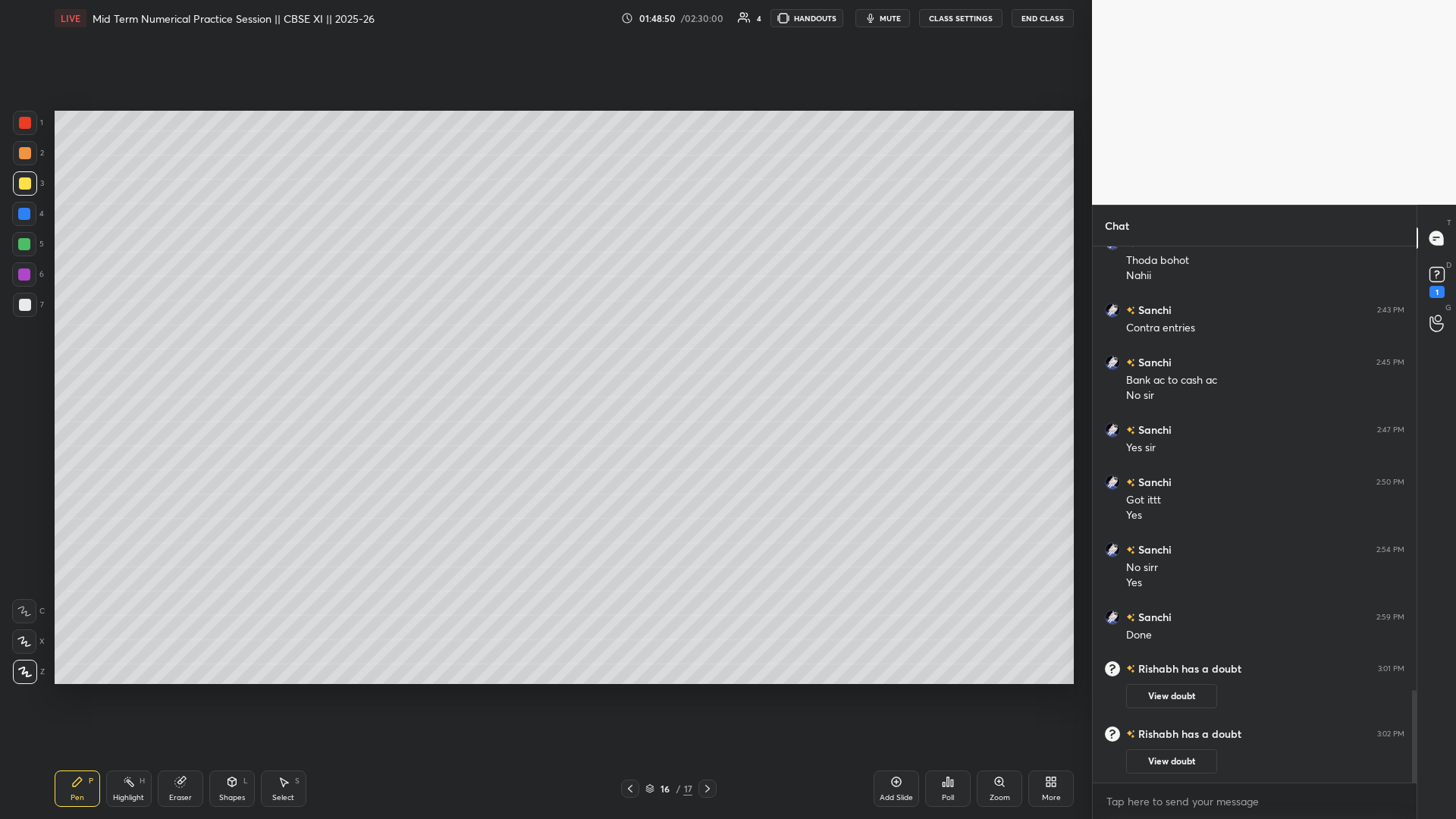
scroll to position [2582, 0]
click at [544, 278] on rect at bounding box center [1436, 275] width 15 height 15
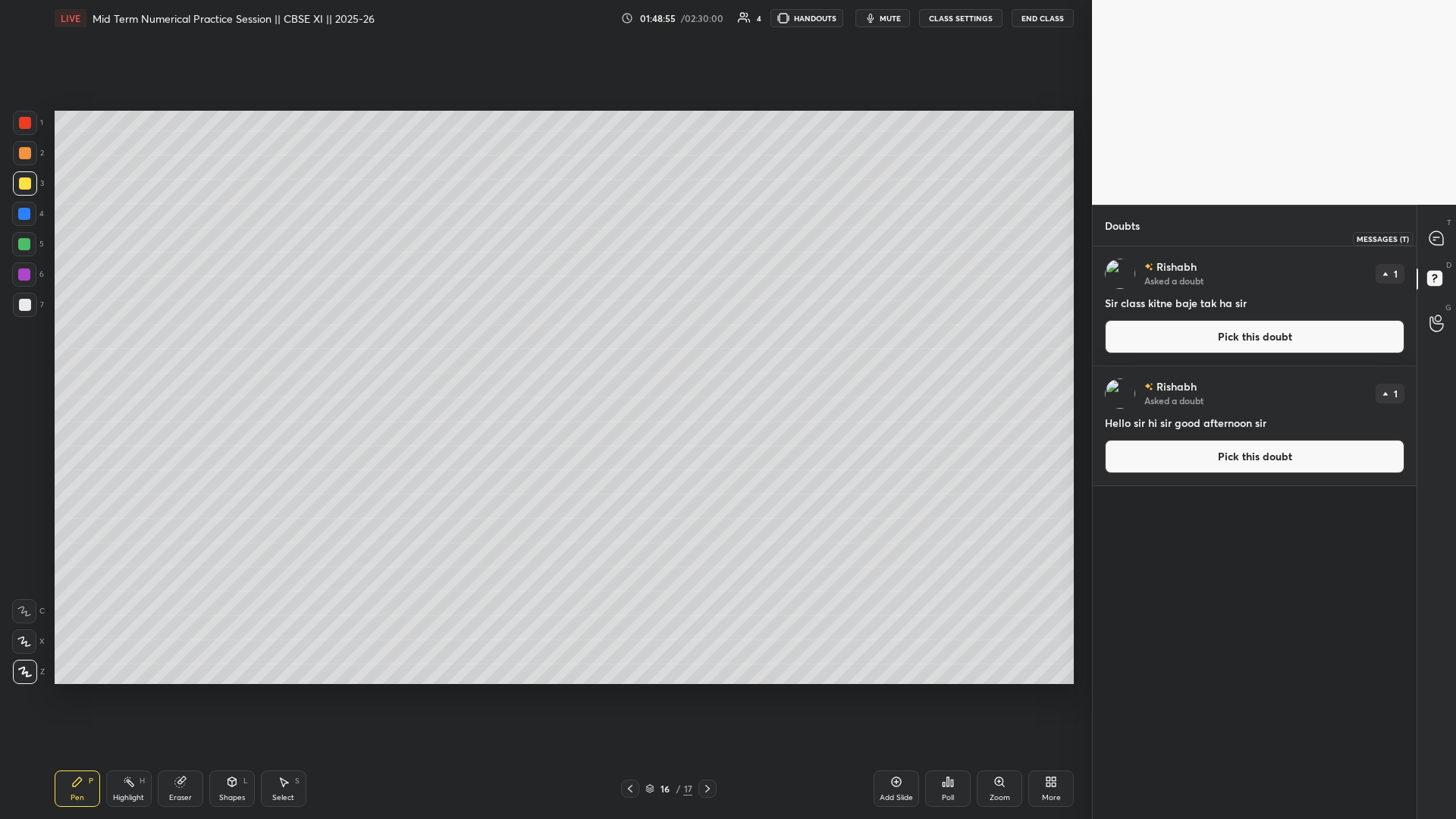
click at [544, 239] on icon at bounding box center [1436, 238] width 14 height 14
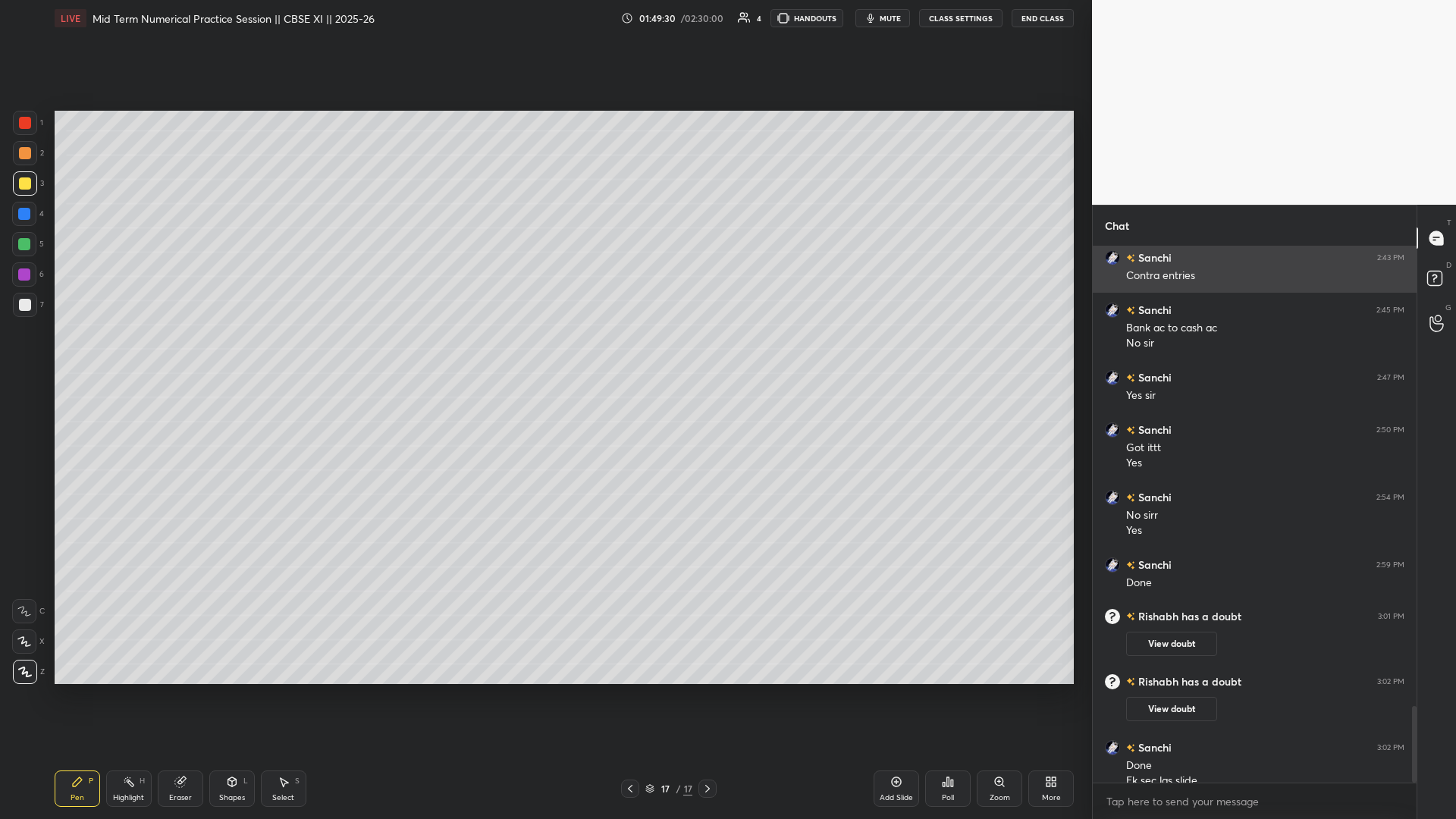
scroll to position [3214, 0]
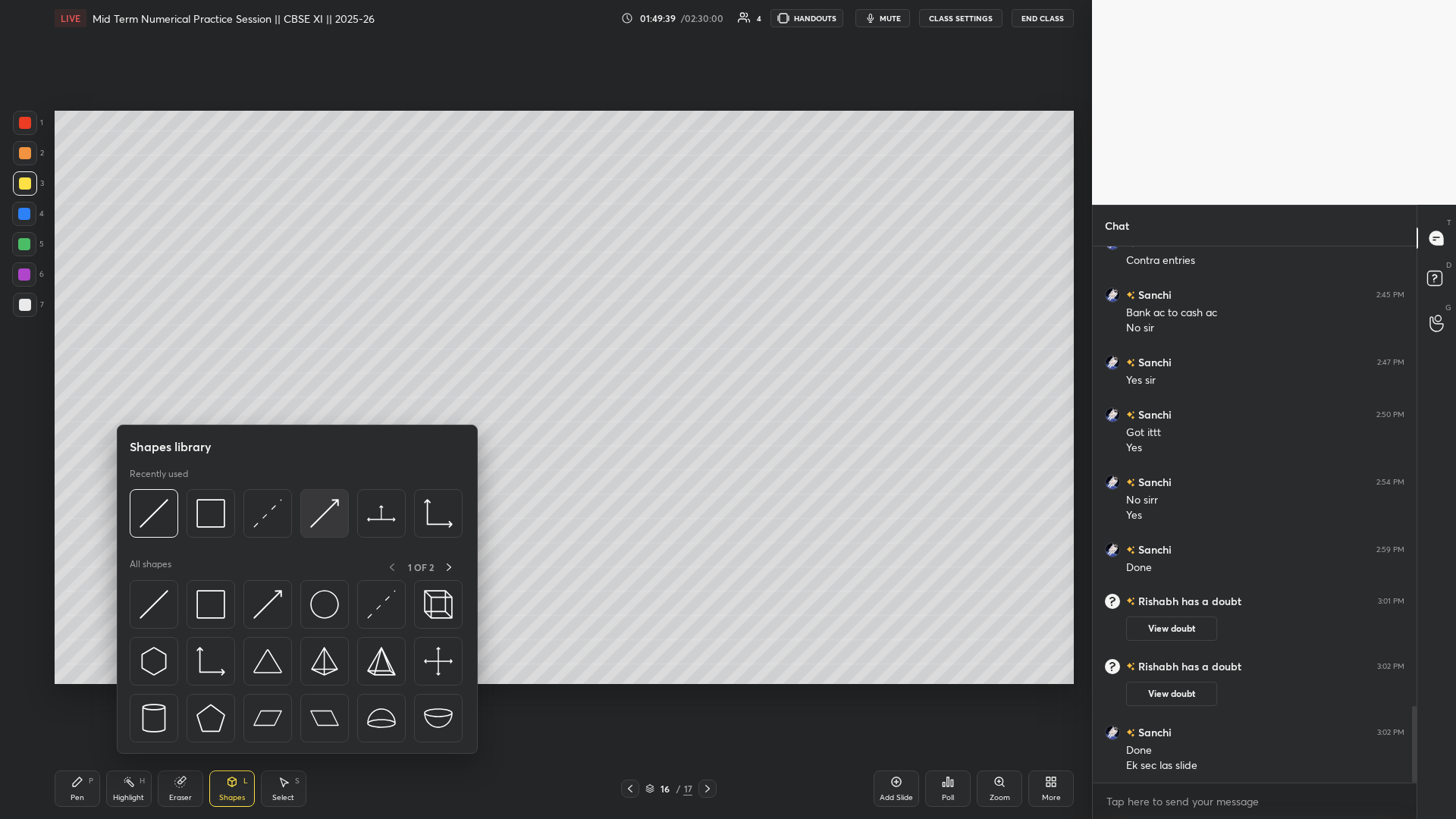
click at [324, 356] on img at bounding box center [325, 514] width 29 height 29
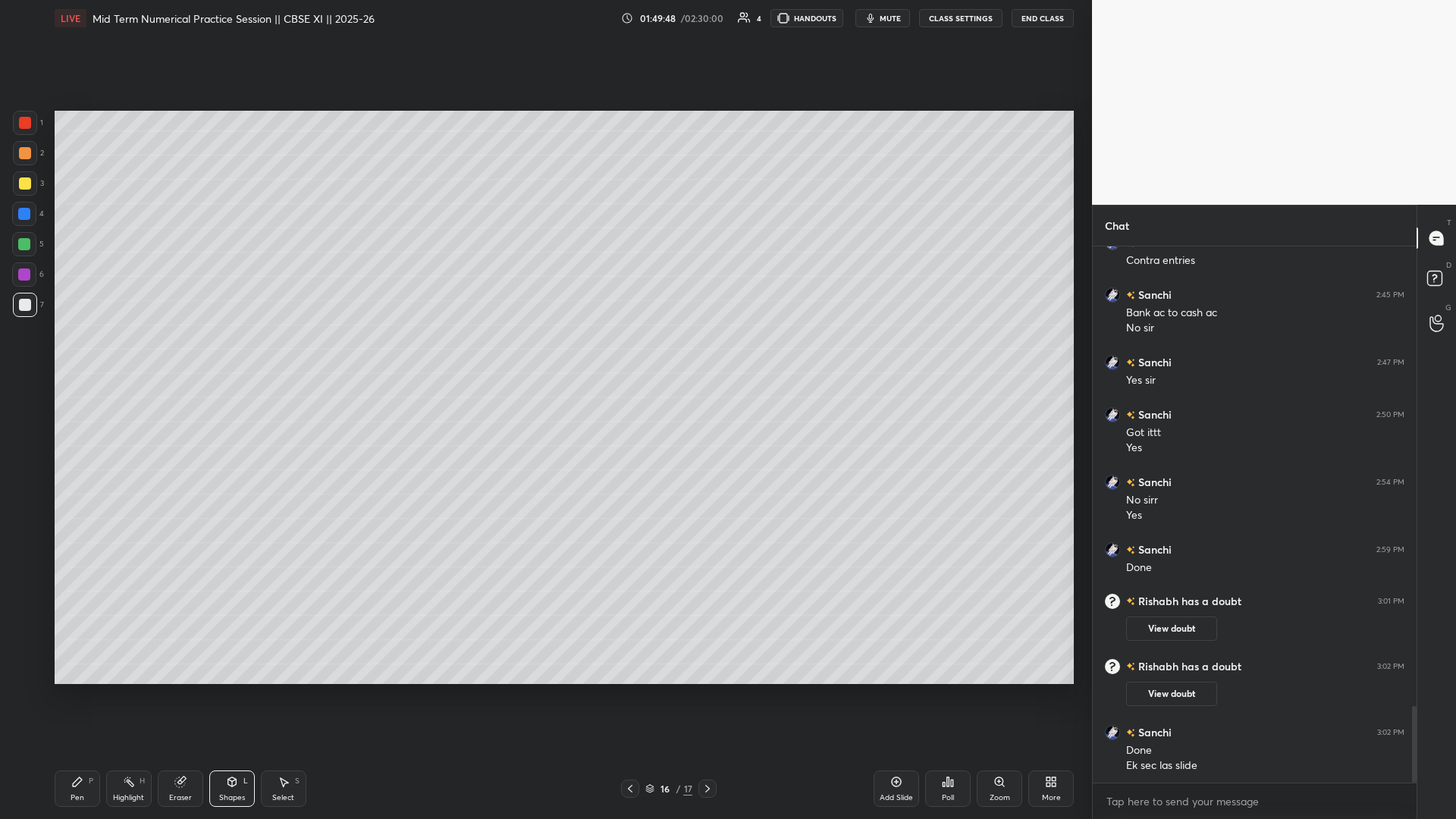
scroll to position [3265, 0]
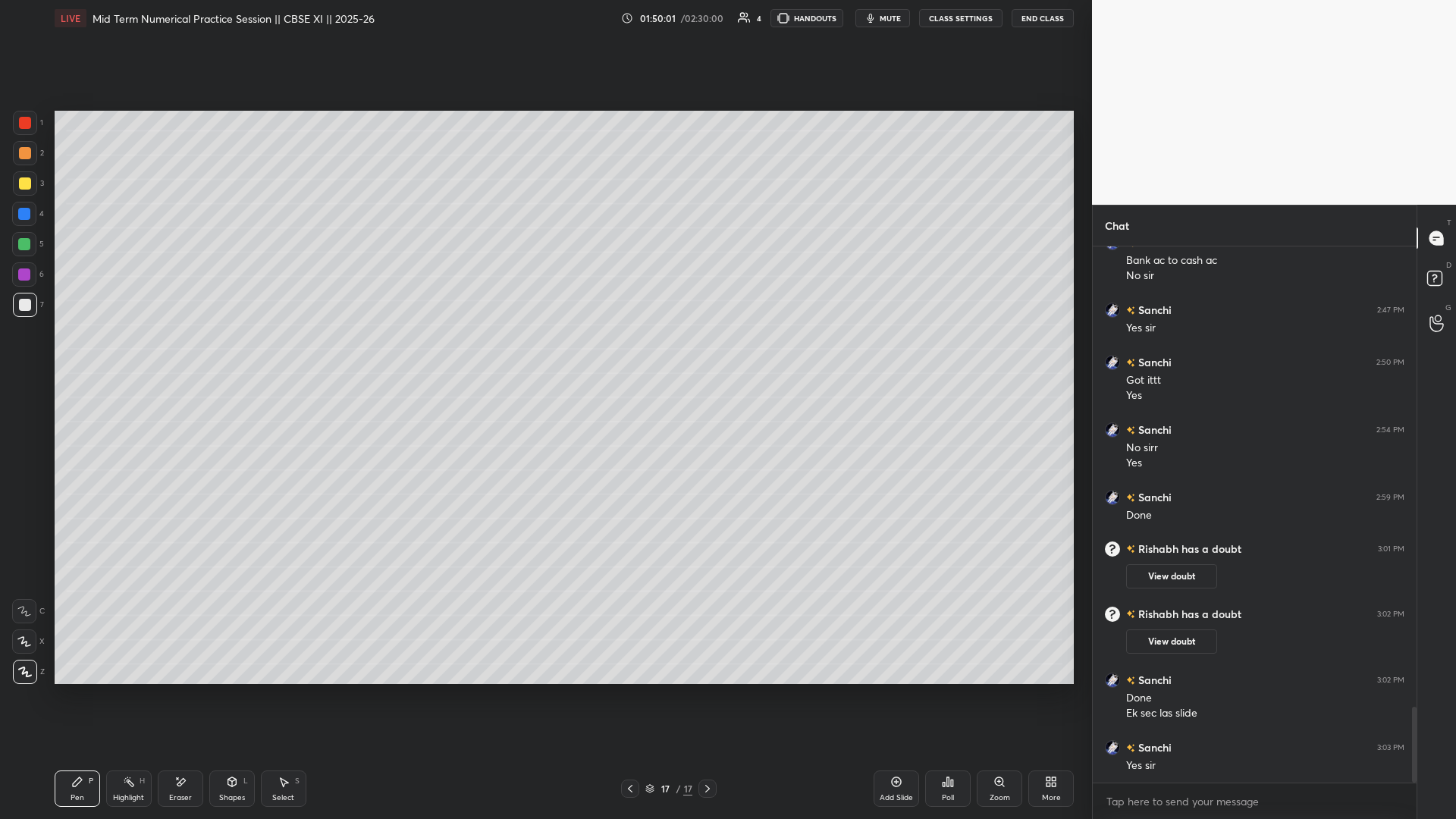
click at [544, 269] on icon at bounding box center [1437, 281] width 27 height 27
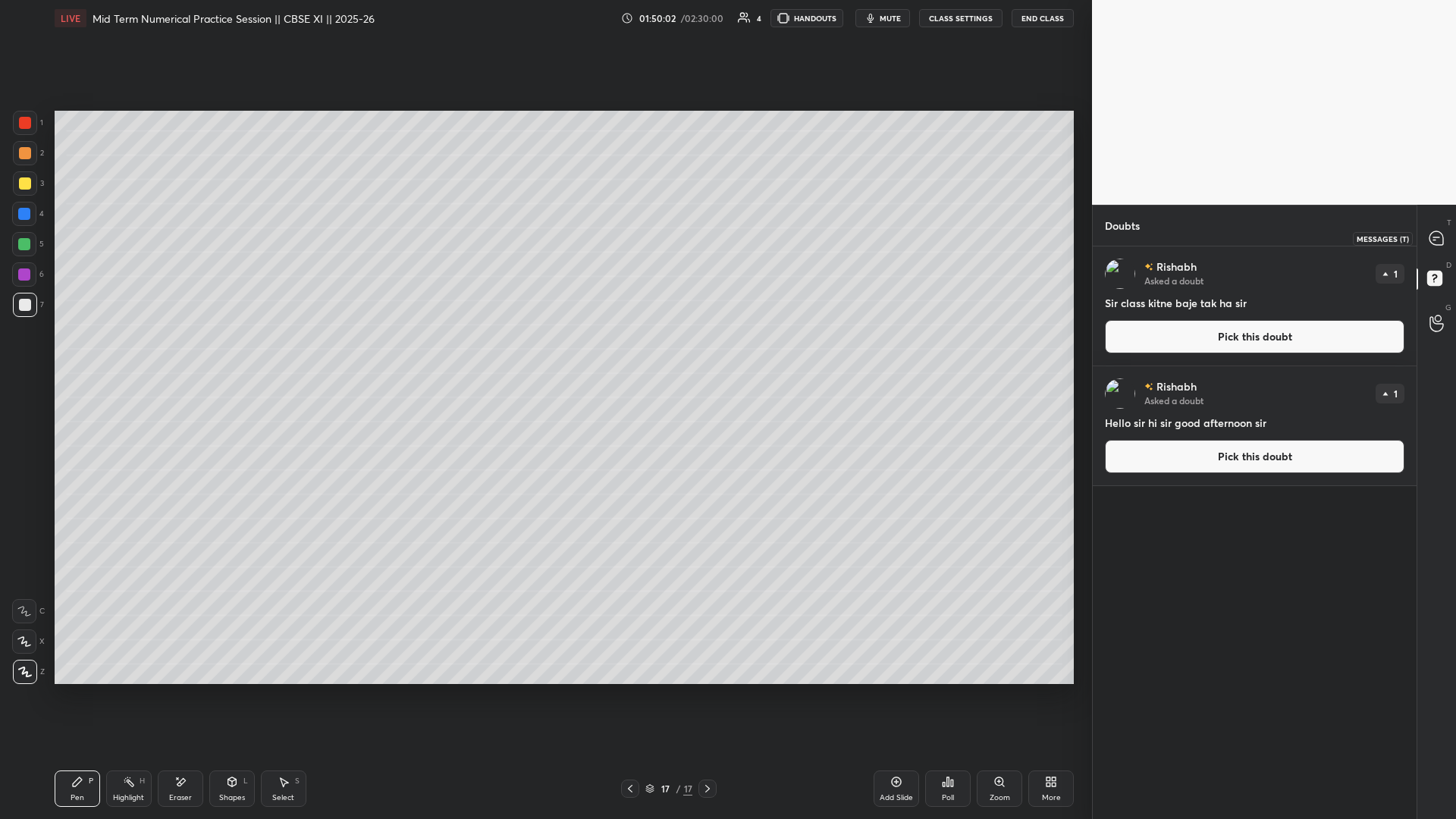
click at [544, 248] on div at bounding box center [1436, 238] width 30 height 27
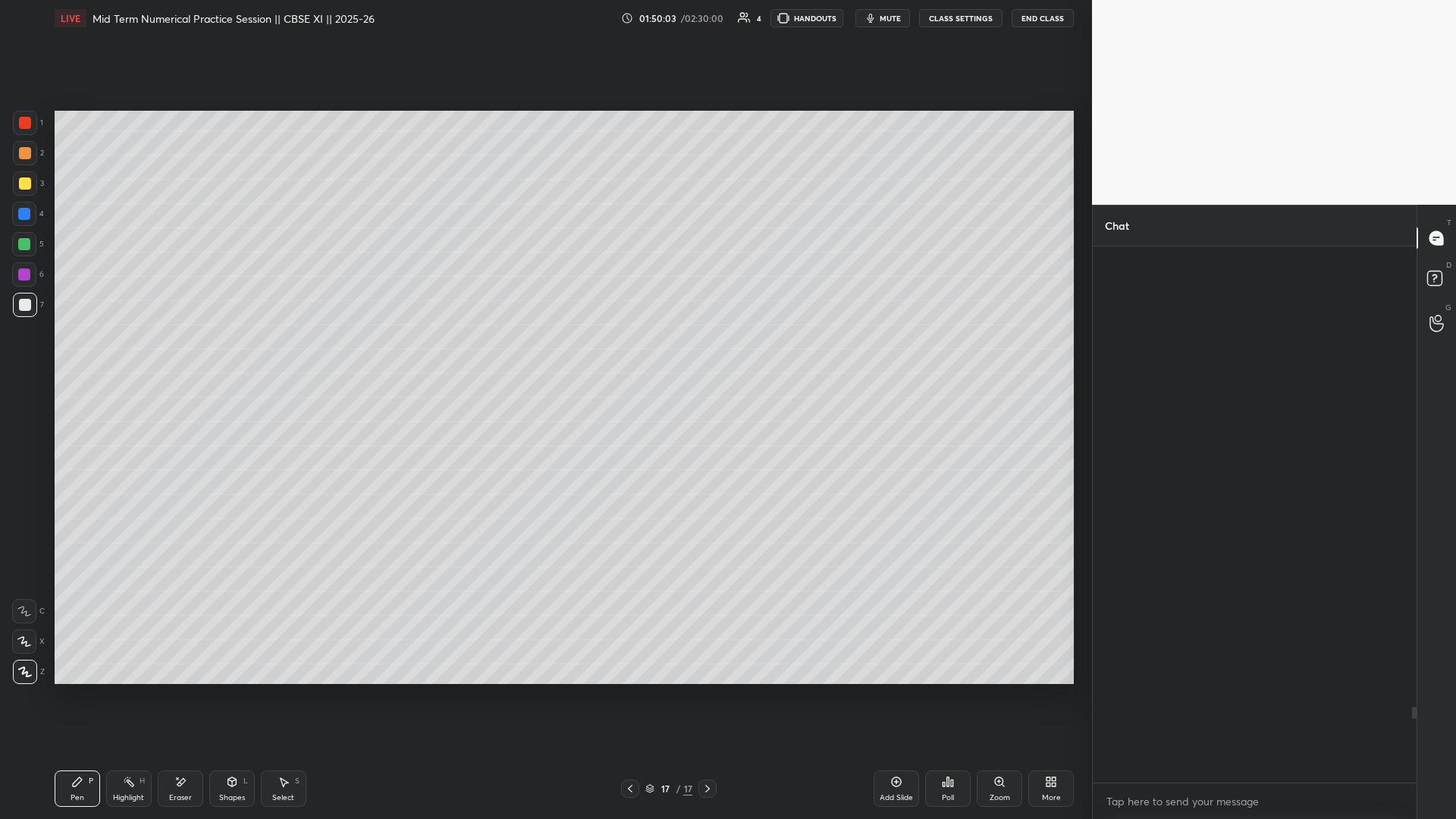
scroll to position [531, 319]
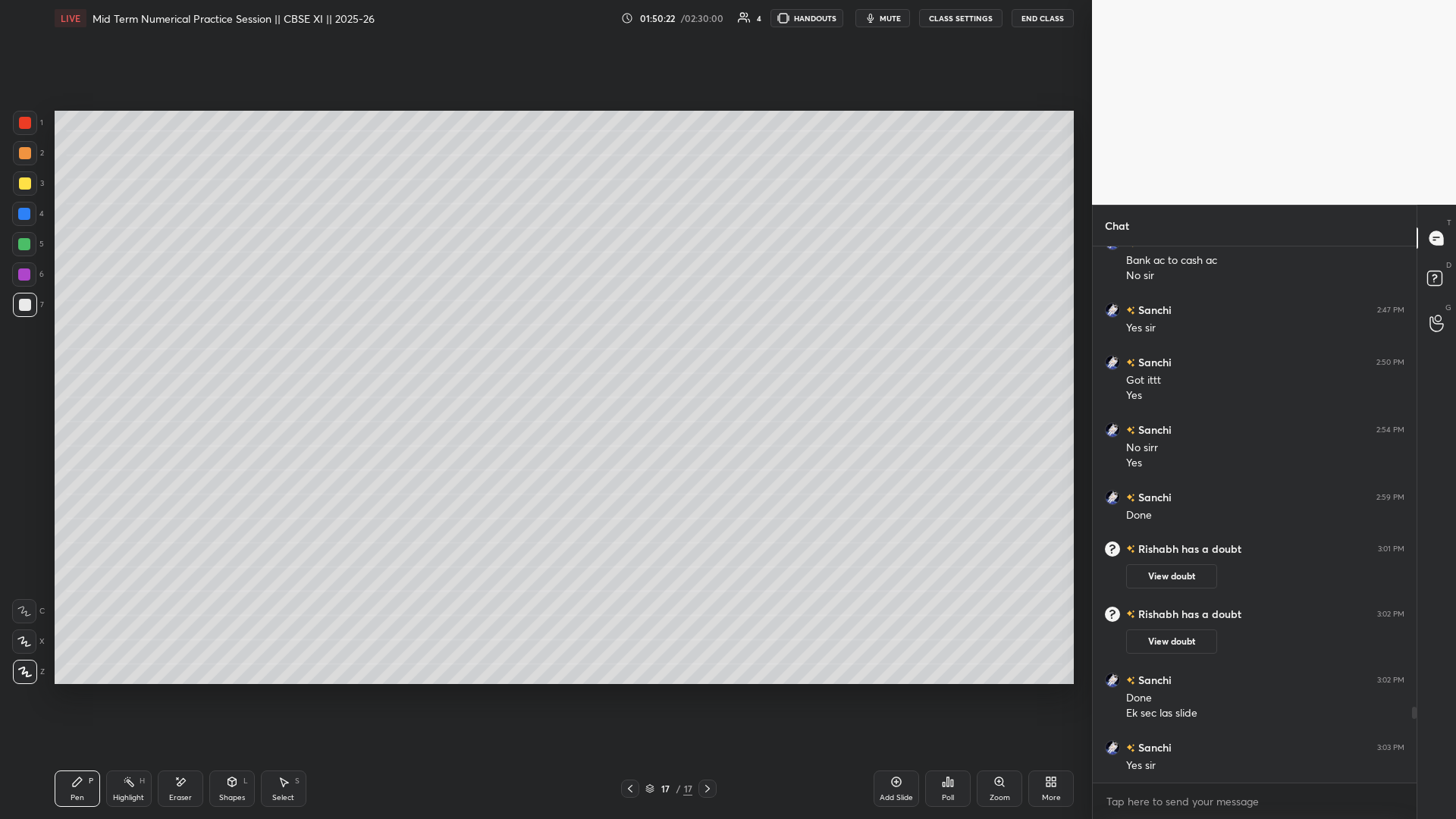
click at [544, 356] on div "Add Slide" at bounding box center [896, 788] width 46 height 36
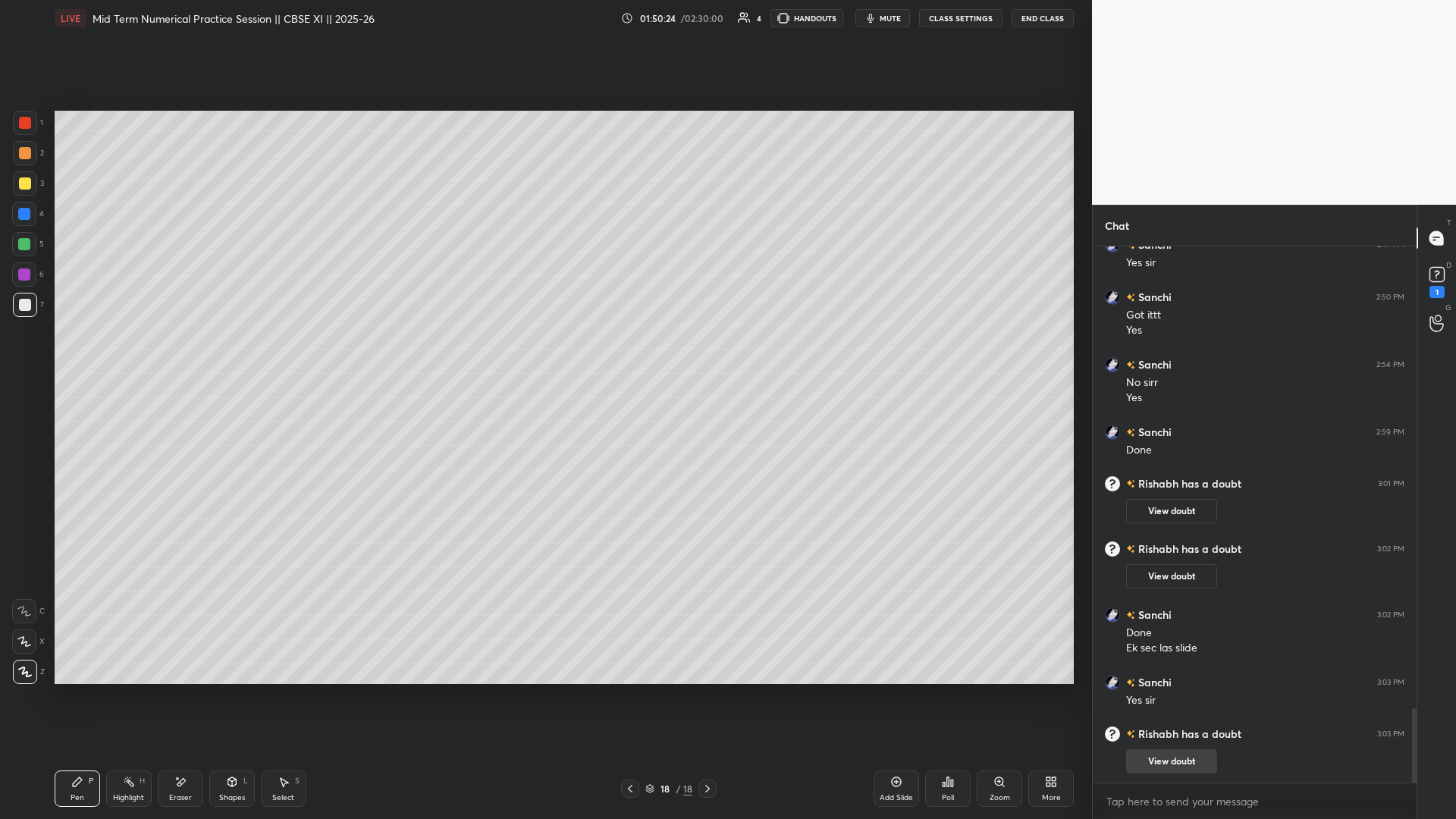
click at [544, 356] on div "View doubt" at bounding box center [1265, 758] width 278 height 32
click at [544, 356] on button "View doubt" at bounding box center [1171, 761] width 91 height 24
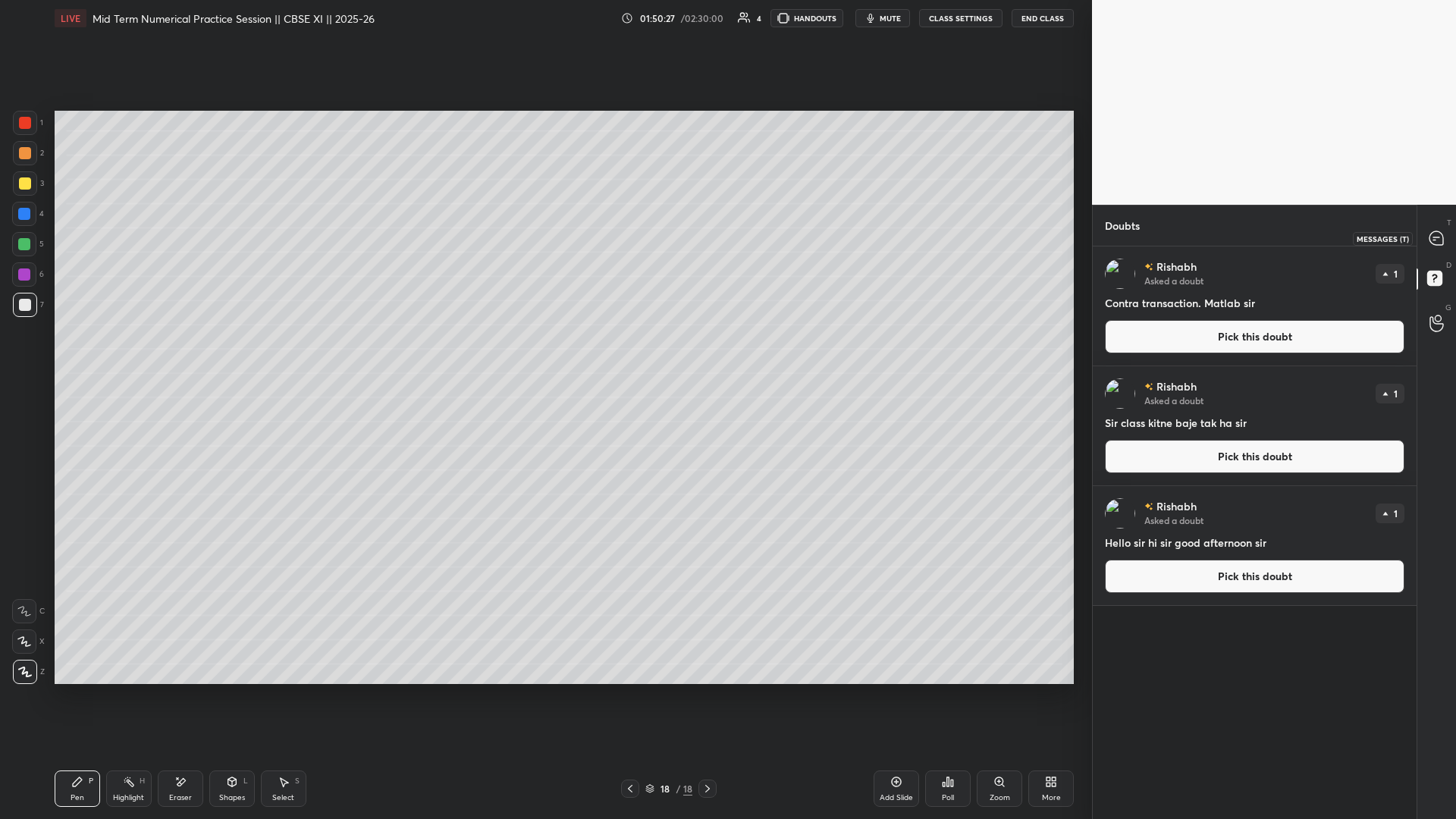
click at [544, 242] on icon at bounding box center [1436, 238] width 14 height 14
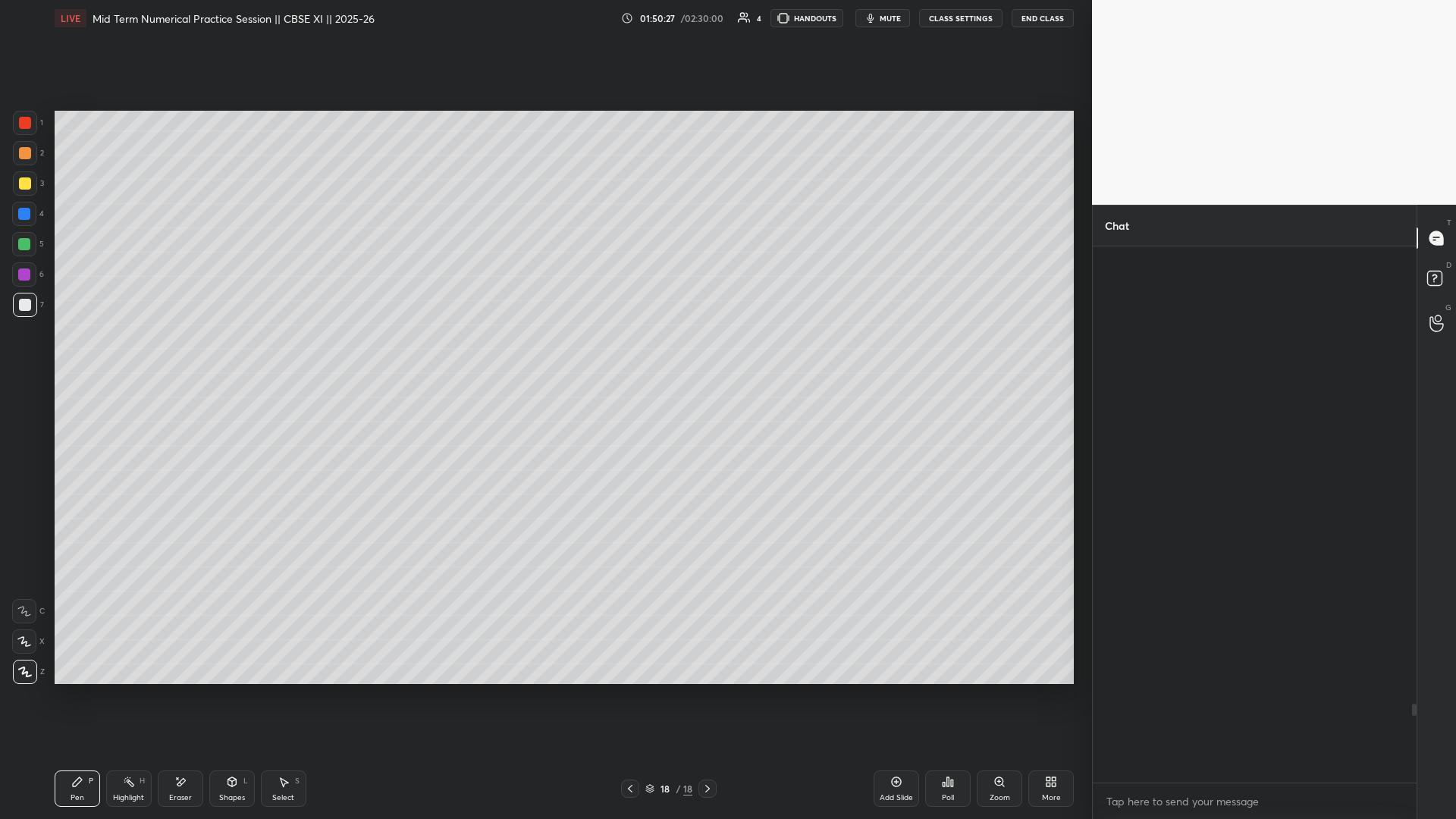
scroll to position [531, 319]
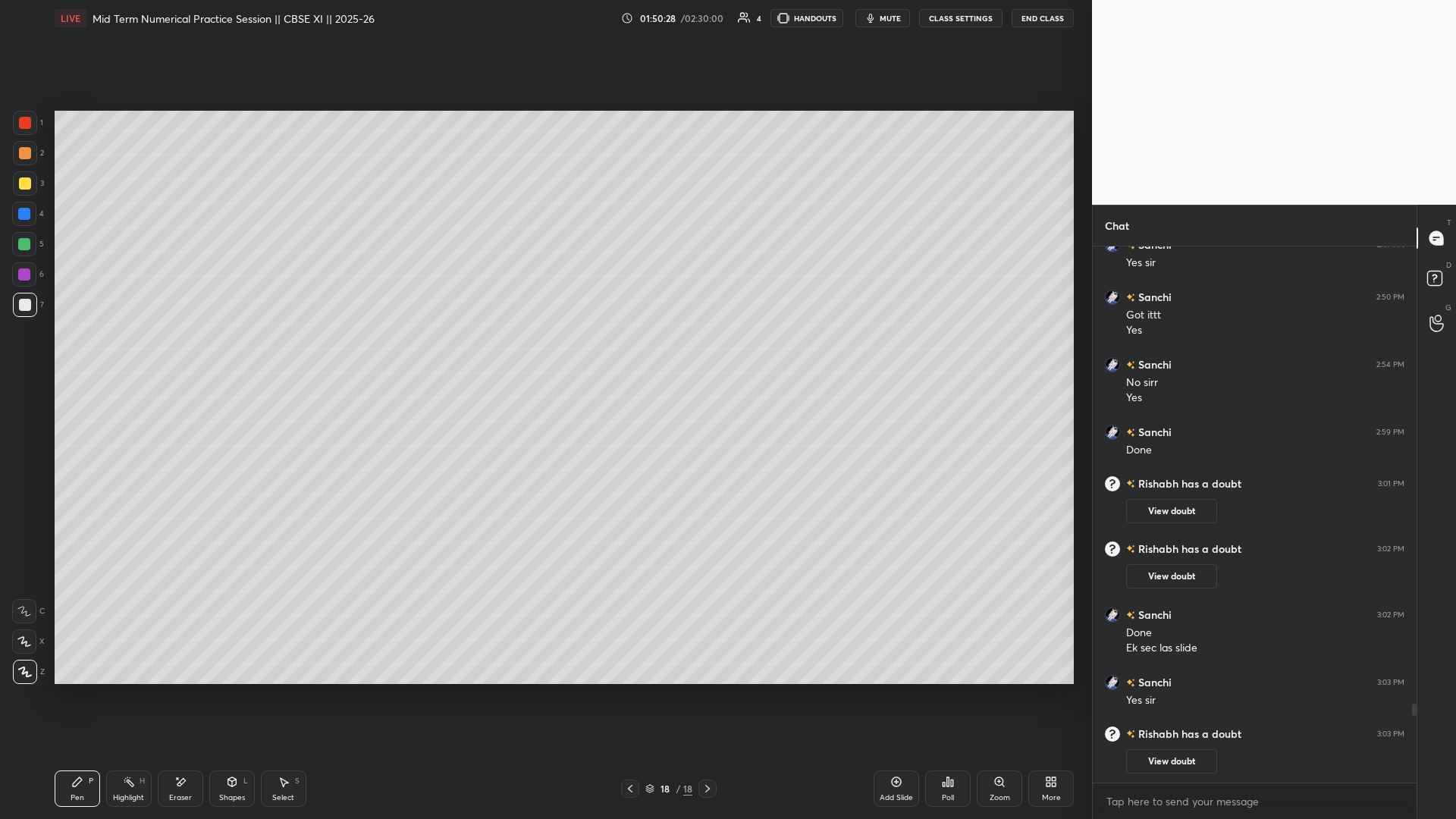
click at [544, 356] on icon at bounding box center [630, 789] width 12 height 12
click at [544, 356] on icon at bounding box center [708, 789] width 12 height 12
click at [544, 356] on icon at bounding box center [630, 789] width 5 height 8
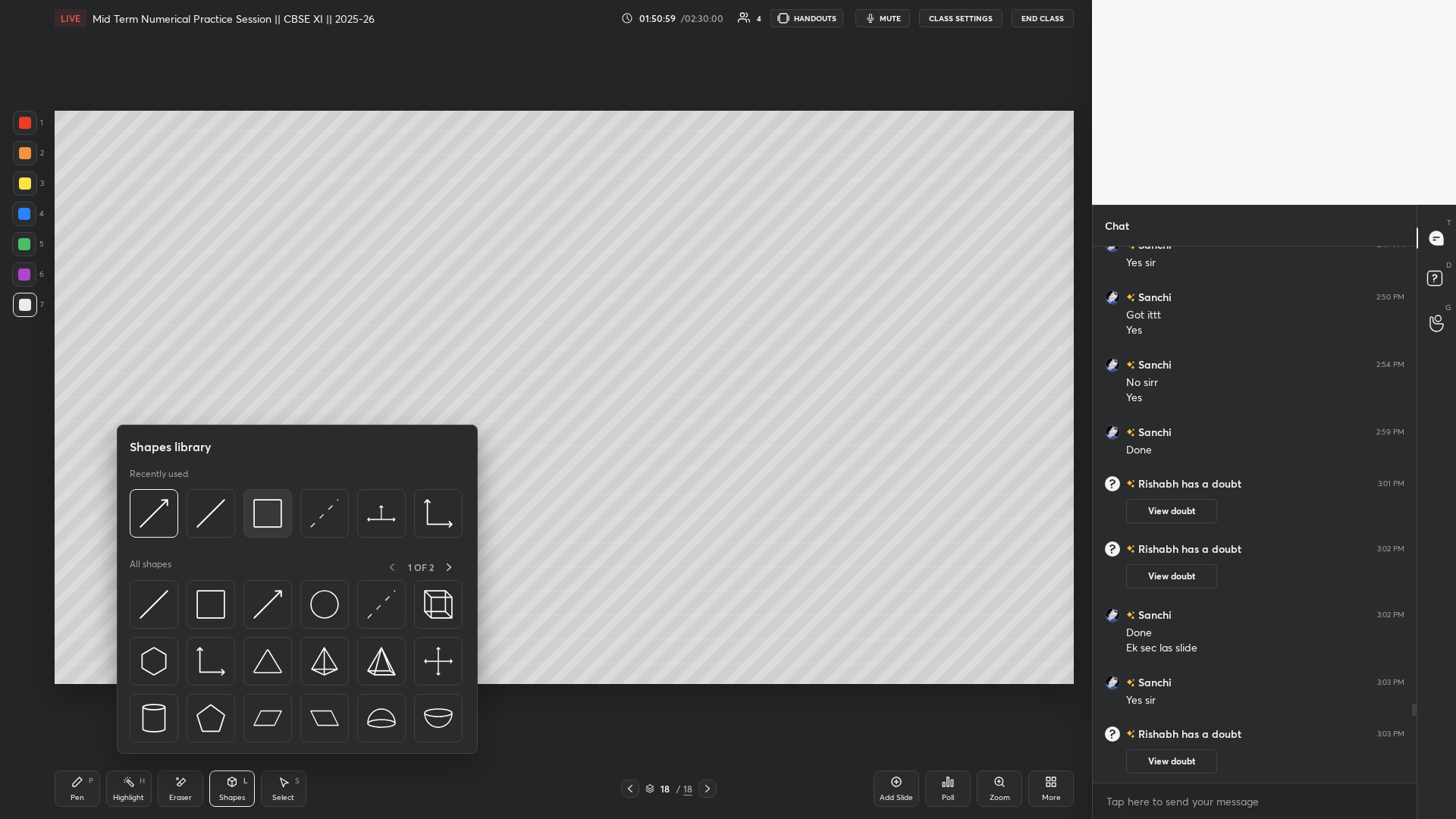
click at [272, 356] on img at bounding box center [268, 514] width 29 height 29
click at [282, 356] on img at bounding box center [268, 514] width 29 height 29
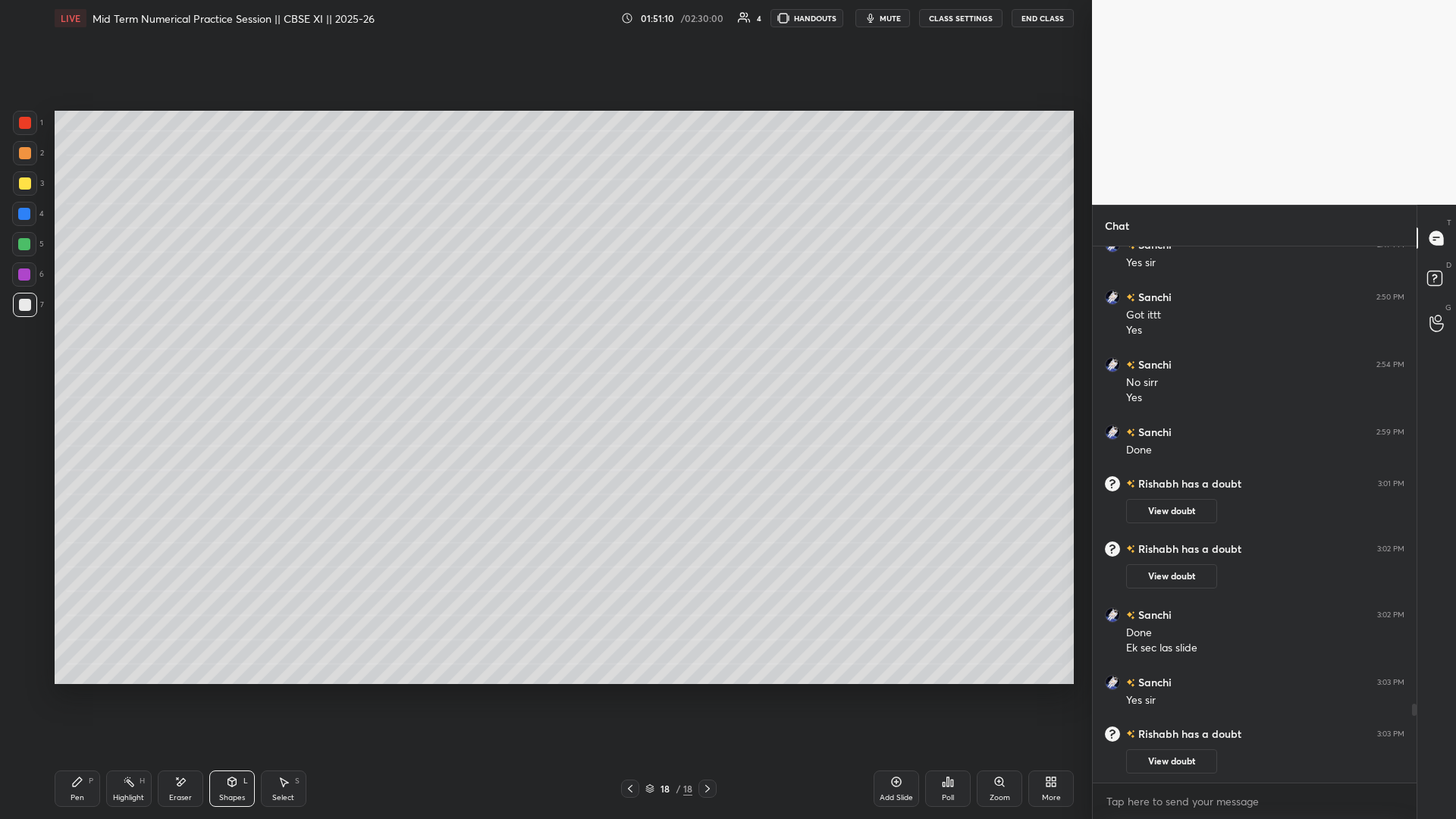
click at [544, 193] on div "1 2 3 4 5 6 7 C X Z E E Erase all H H LIVE Mid Term Numerical Practice Session …" at bounding box center [728, 410] width 1456 height 819
click at [544, 205] on div "1 2 3 4 5 6 7 C X Z E E Erase all H H LIVE Mid Term Numerical Practice Session …" at bounding box center [728, 410] width 1456 height 819
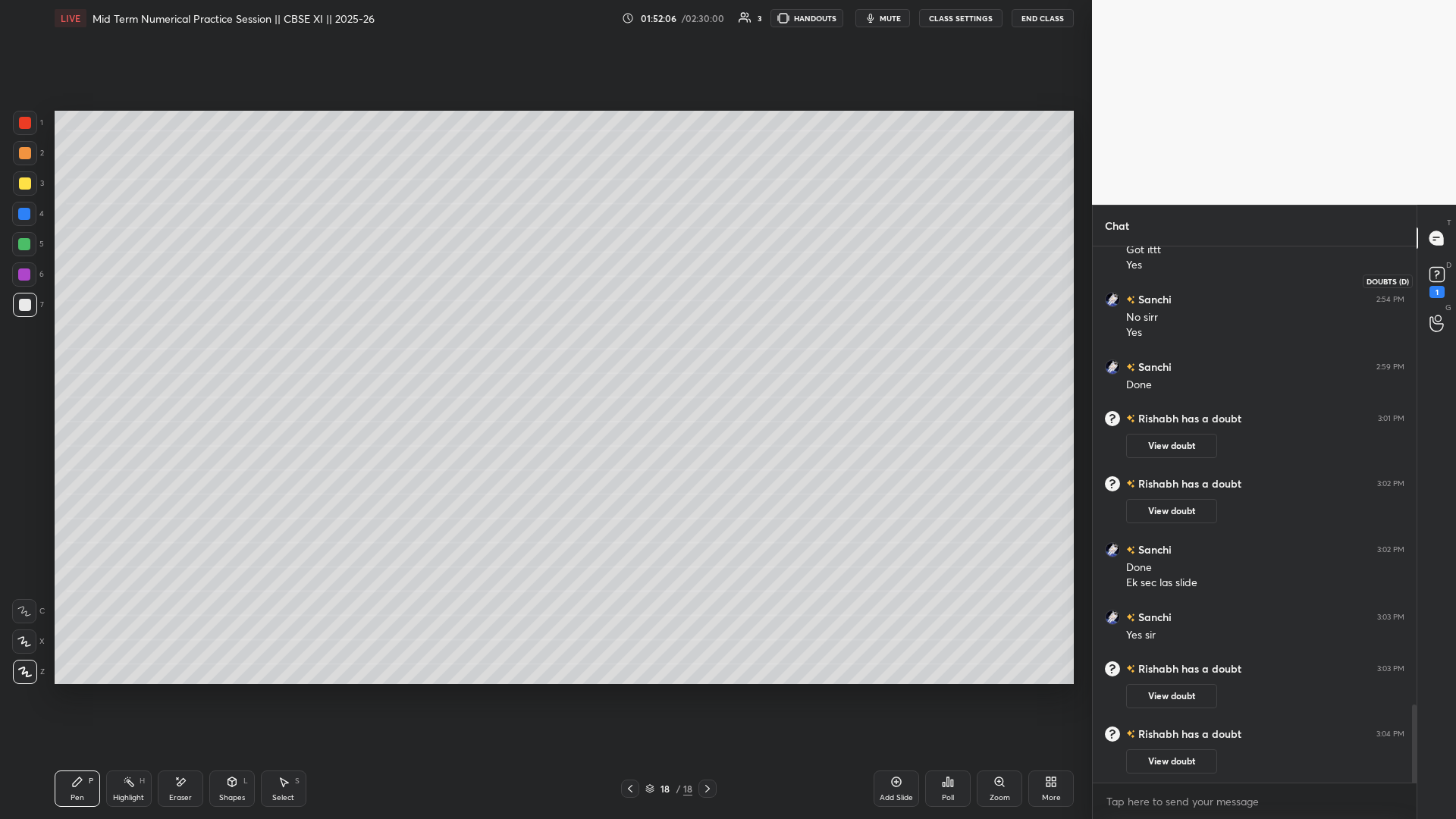
click at [544, 278] on rect at bounding box center [1436, 275] width 15 height 15
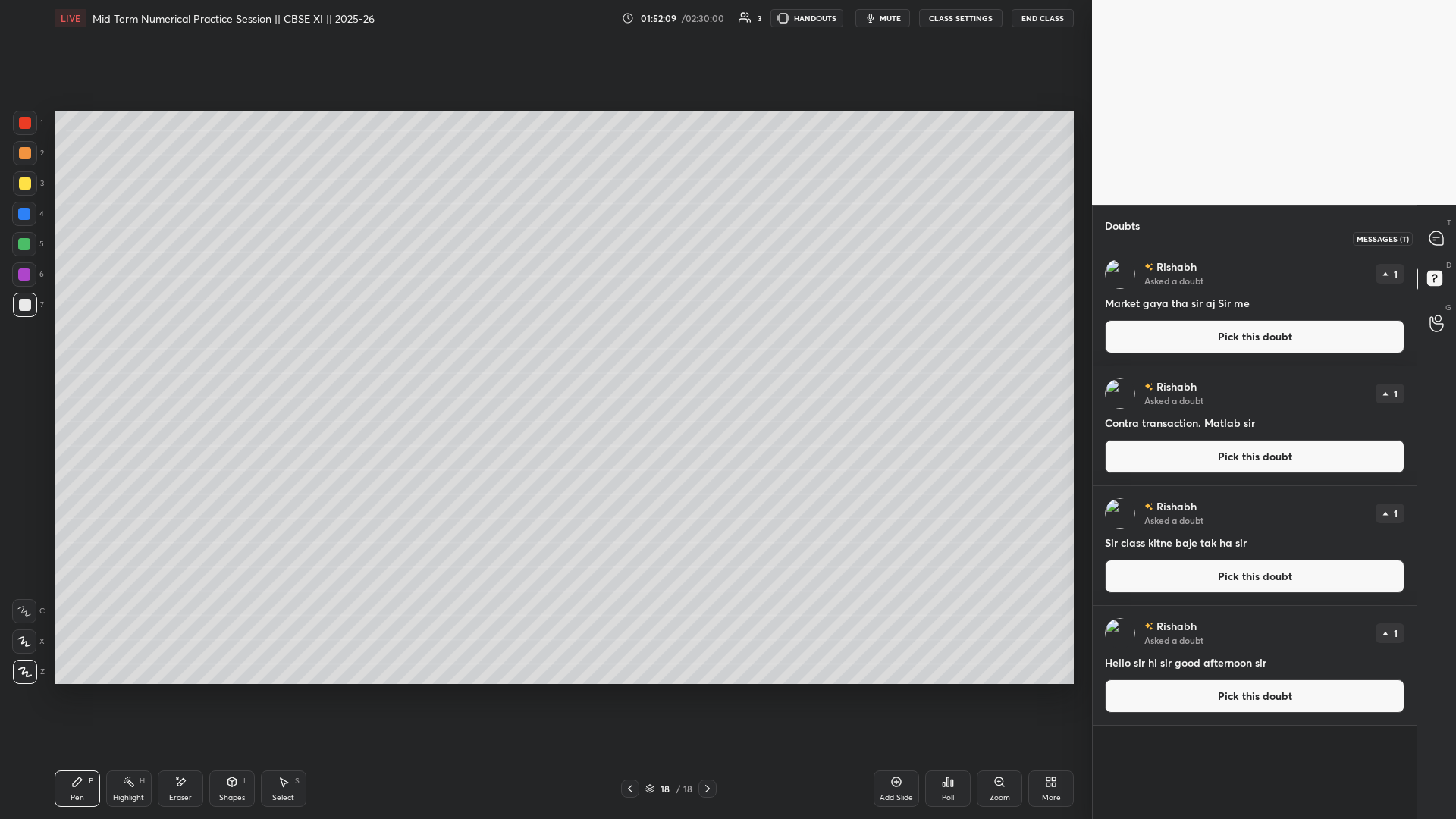
click at [544, 244] on icon at bounding box center [1436, 238] width 14 height 14
type textarea "x"
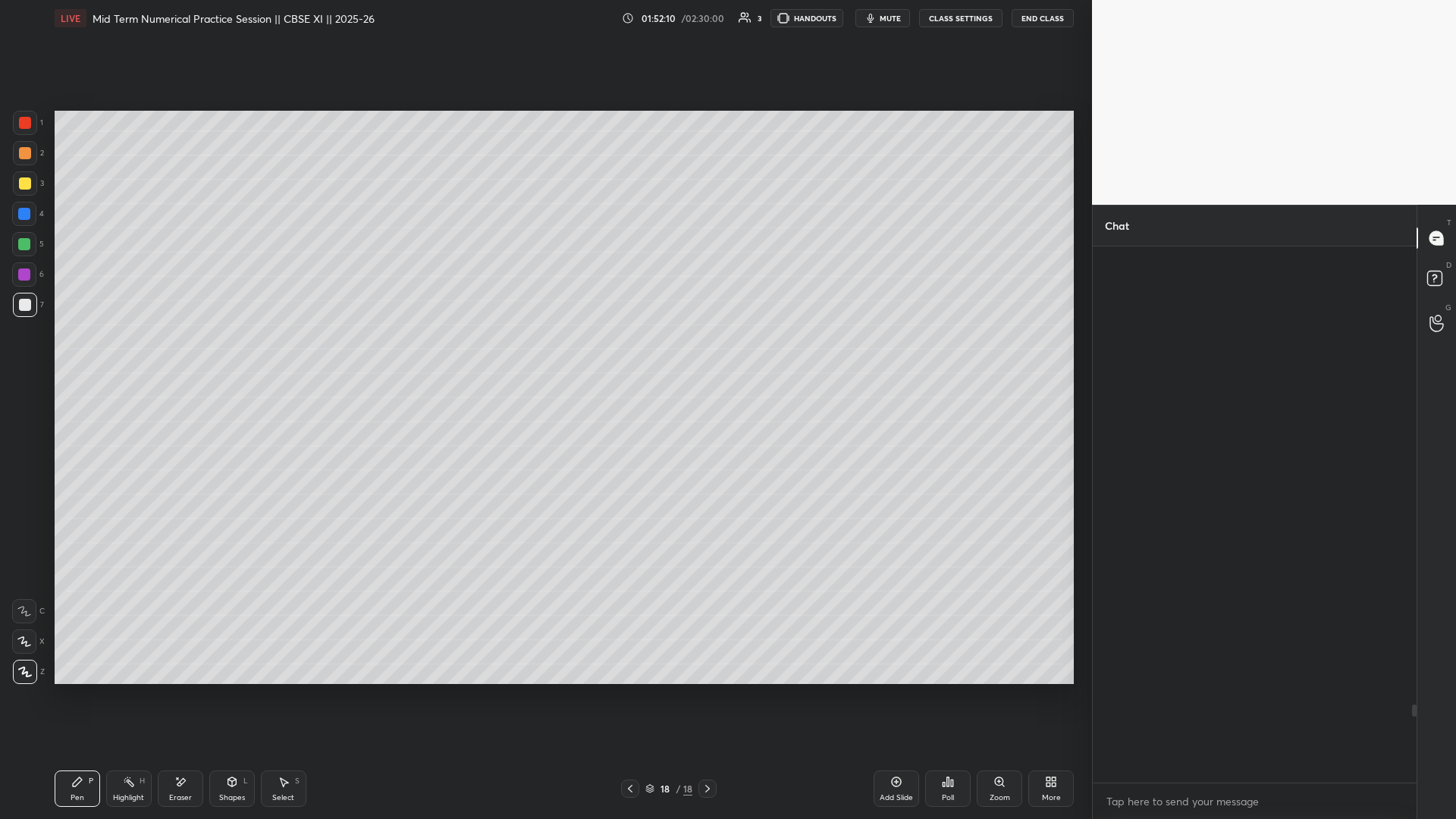
scroll to position [531, 319]
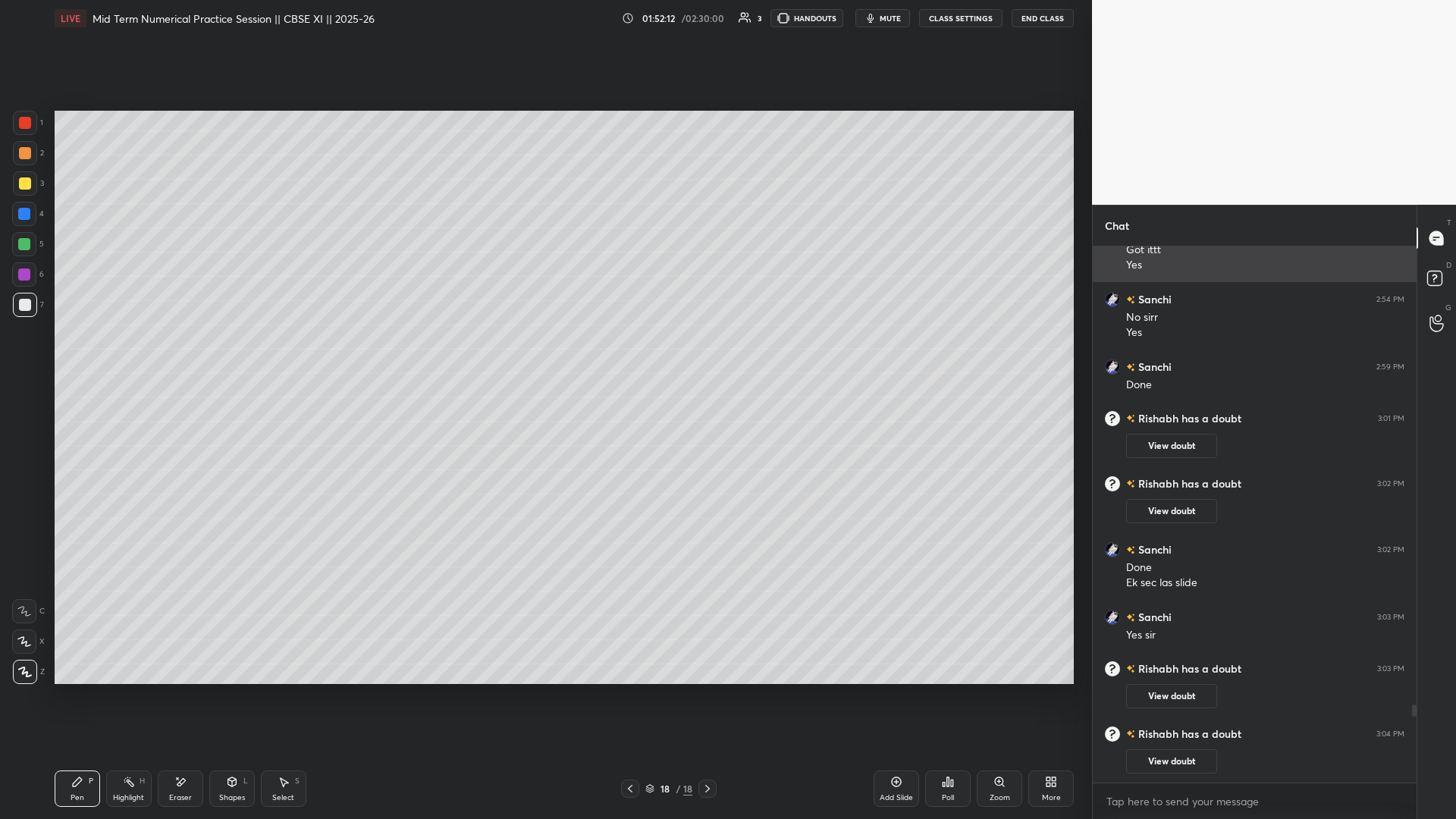
click at [544, 276] on div "Sanchi 2:50 PM Got ittt Yes" at bounding box center [1255, 248] width 324 height 67
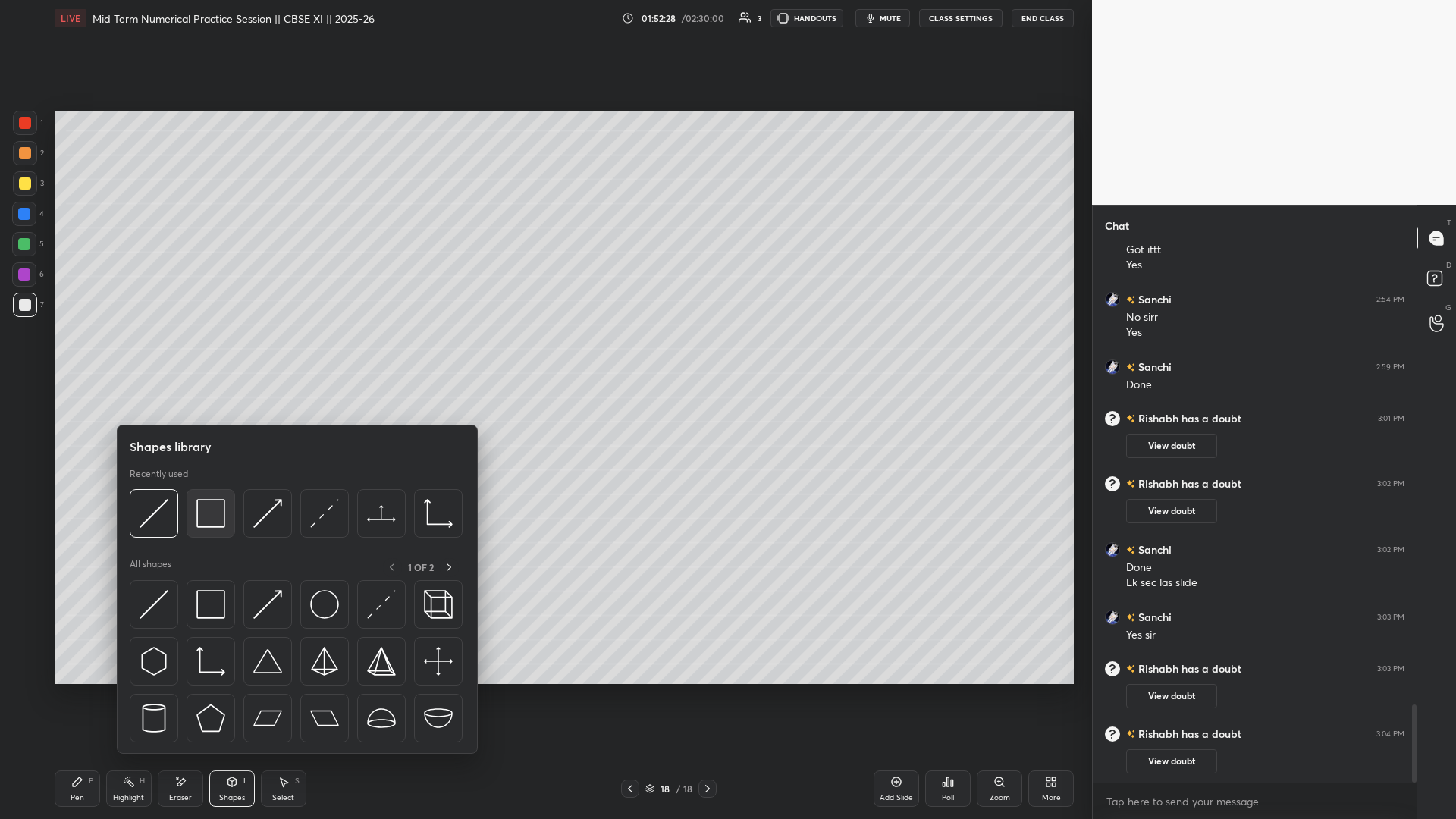
click at [213, 356] on img at bounding box center [211, 514] width 29 height 29
click at [214, 356] on img at bounding box center [211, 514] width 29 height 29
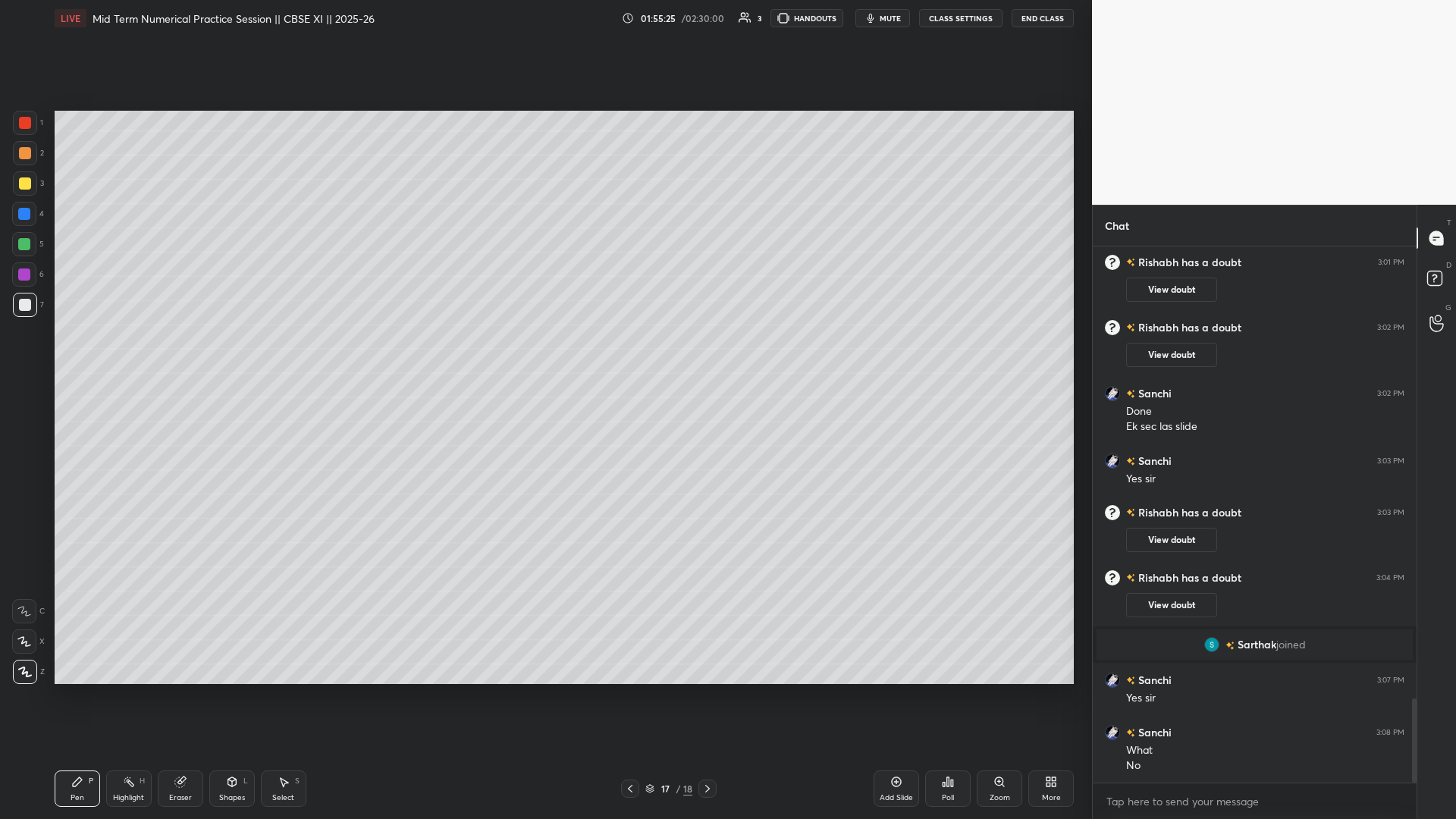
scroll to position [2890, 0]
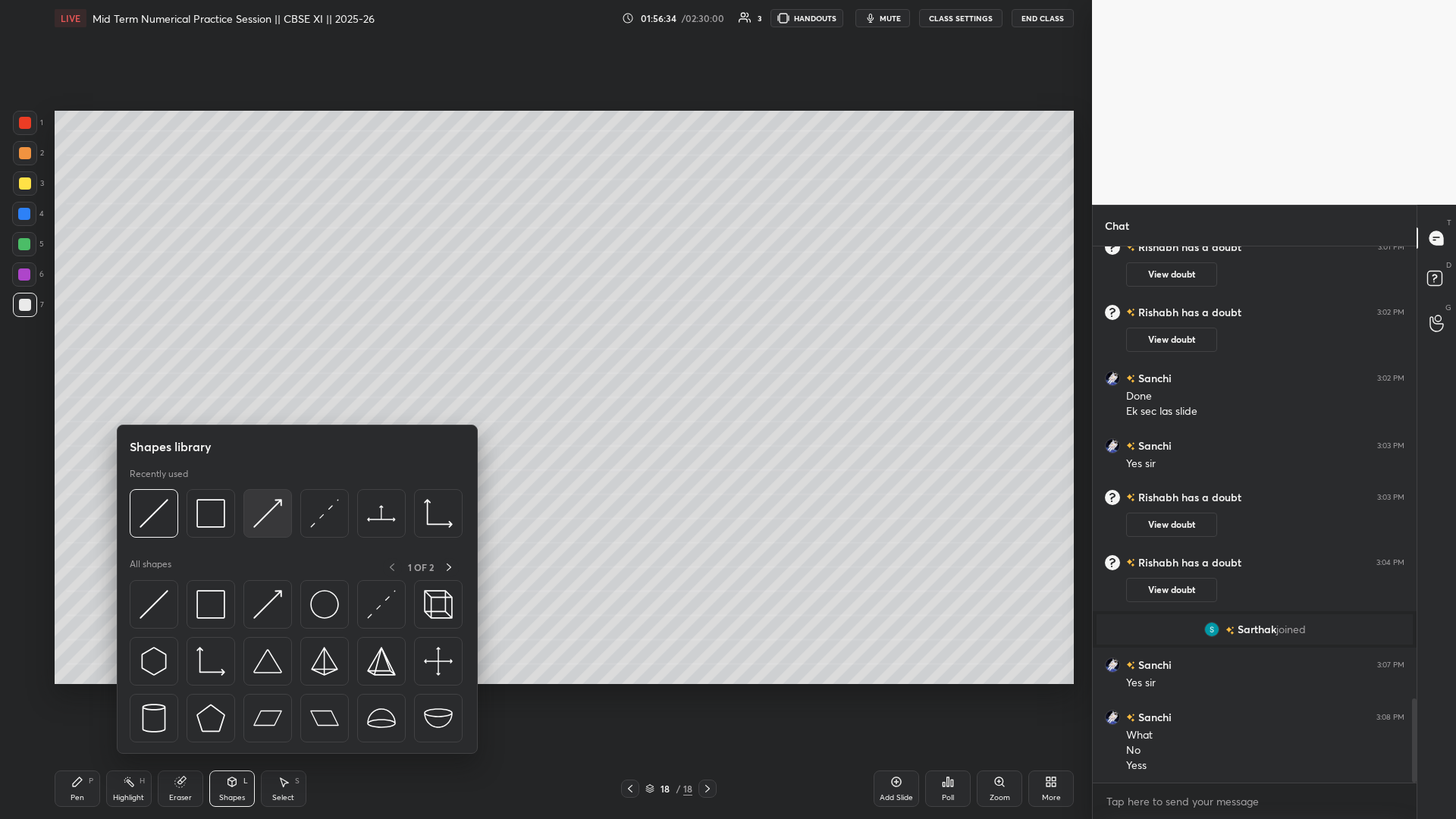
click at [282, 356] on div at bounding box center [268, 514] width 49 height 49
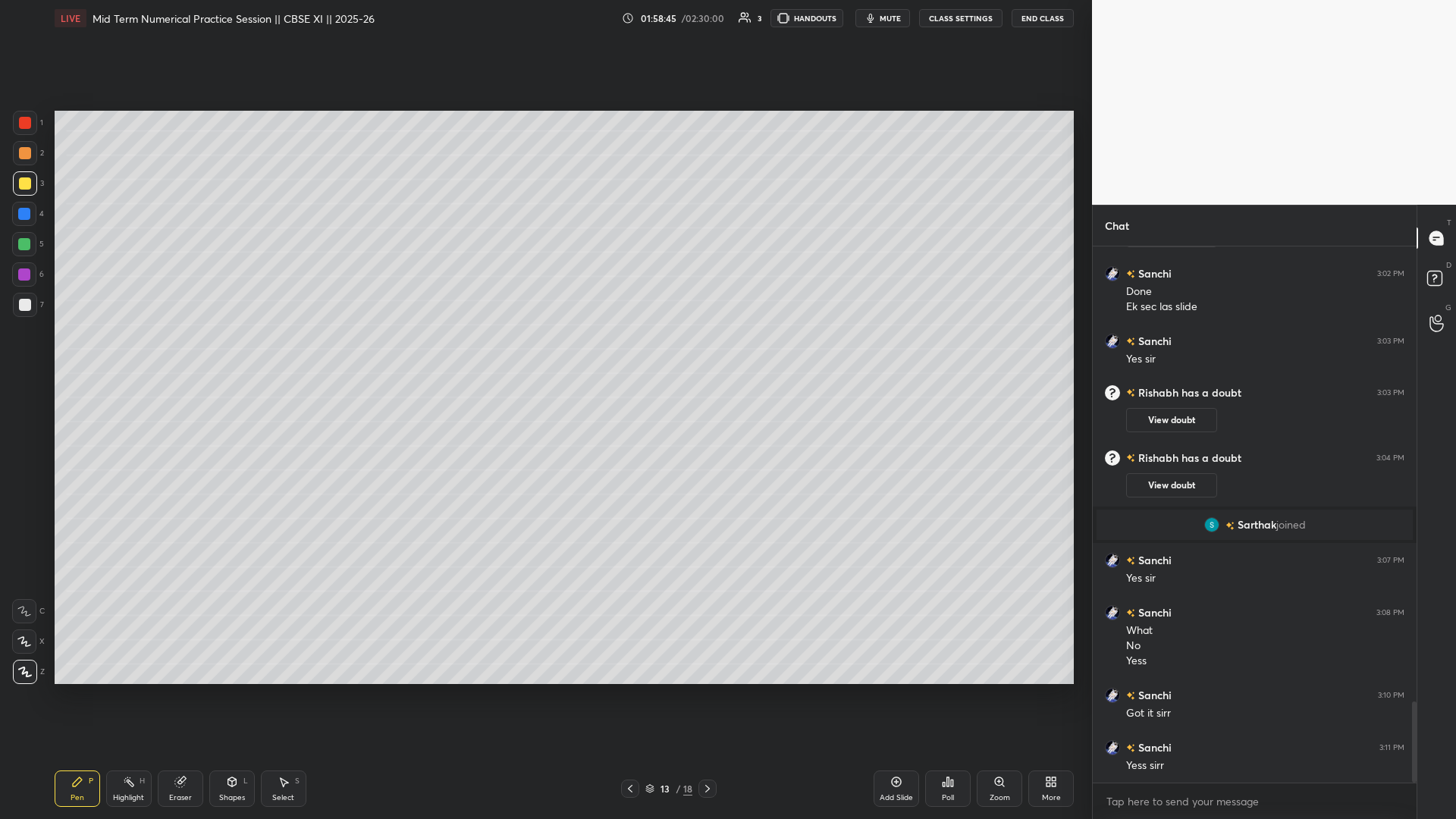
scroll to position [3061, 0]
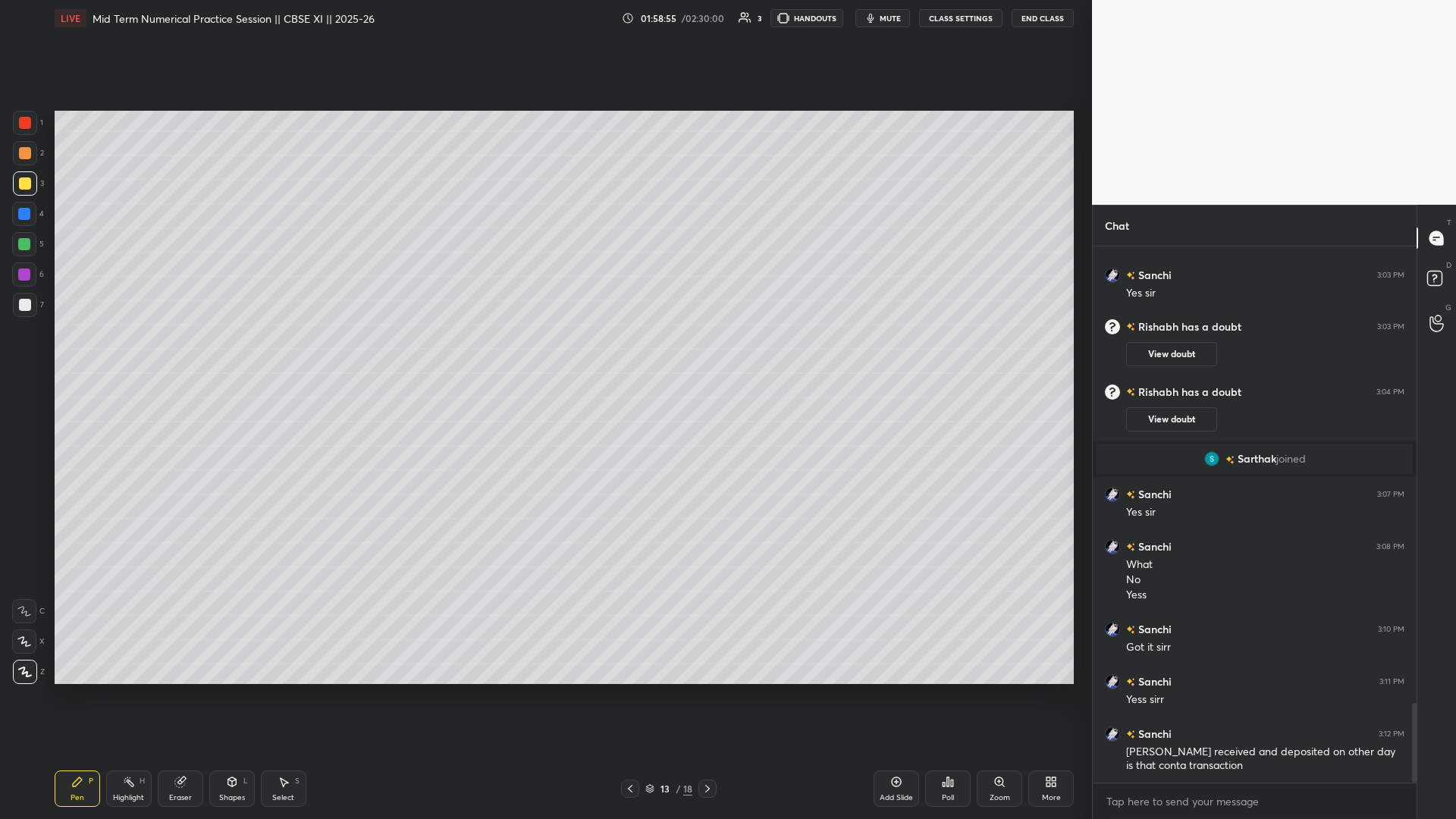
click at [544, 356] on icon at bounding box center [708, 789] width 12 height 12
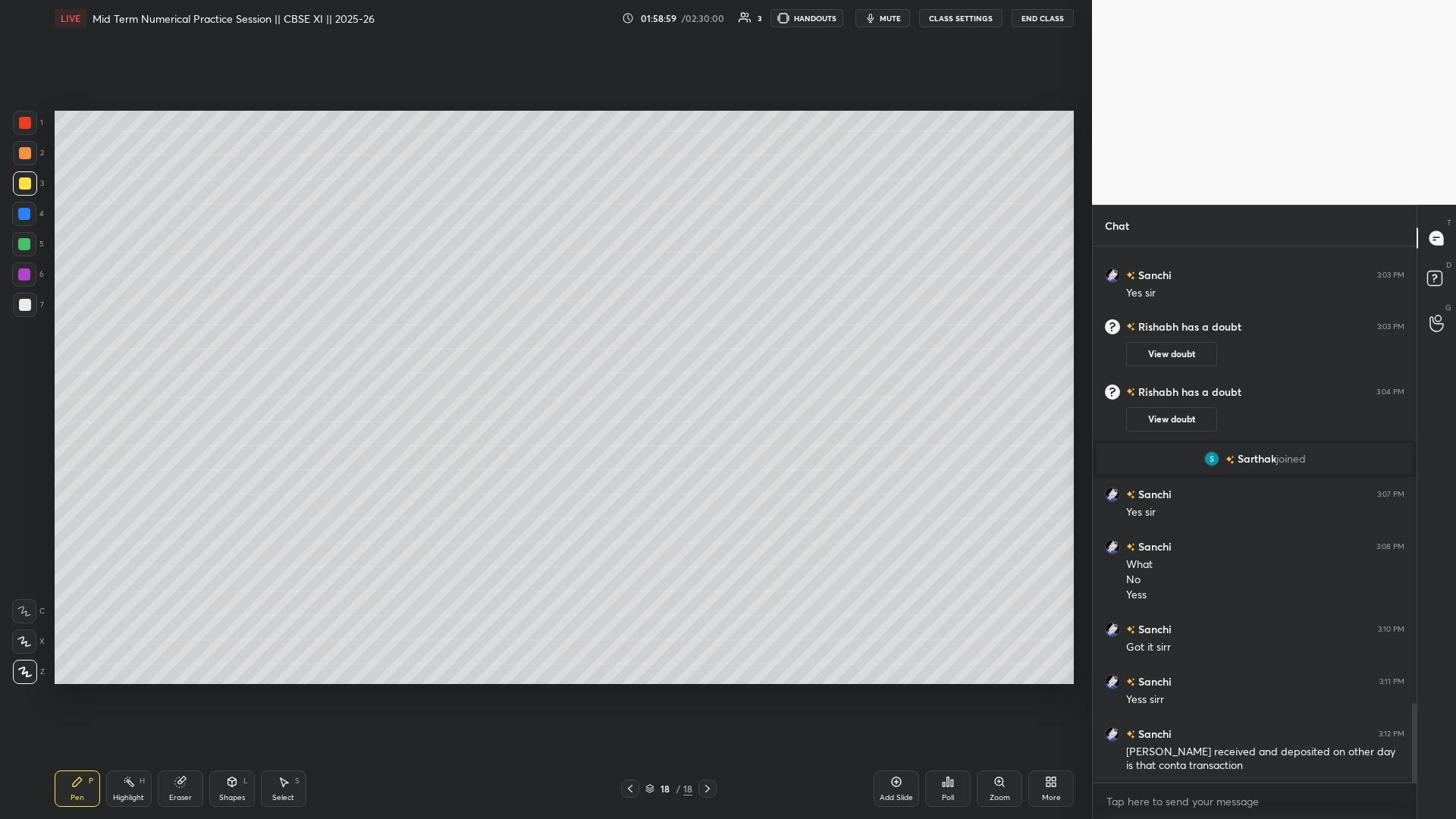
click at [544, 356] on icon at bounding box center [708, 789] width 12 height 12
click at [544, 356] on div "Add Slide" at bounding box center [896, 788] width 46 height 36
click at [544, 19] on span "mute" at bounding box center [890, 18] width 21 height 11
click at [544, 19] on span "unmute" at bounding box center [888, 18] width 32 height 11
click at [544, 356] on div "Add Slide" at bounding box center [896, 788] width 46 height 36
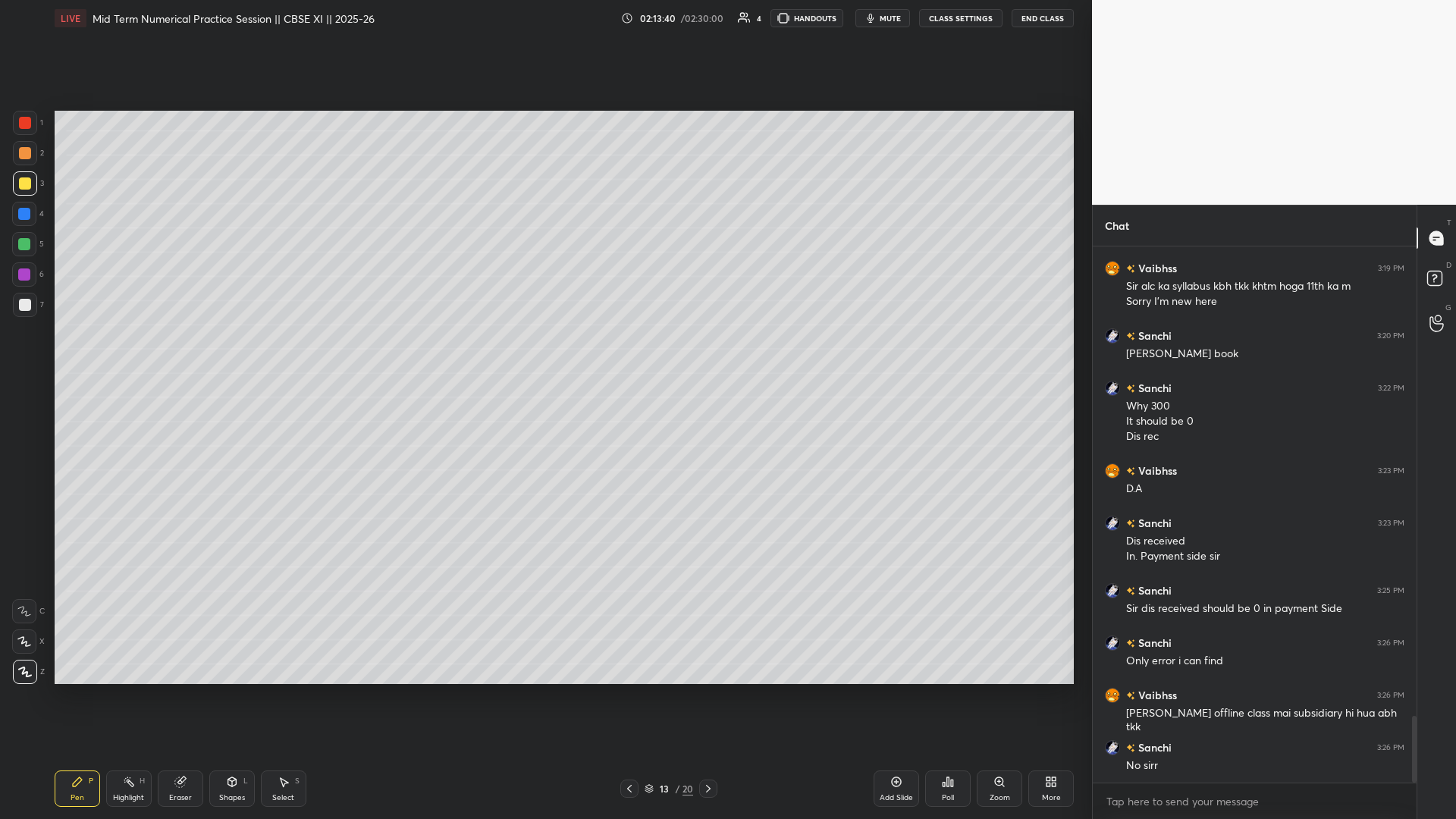
scroll to position [3811, 0]
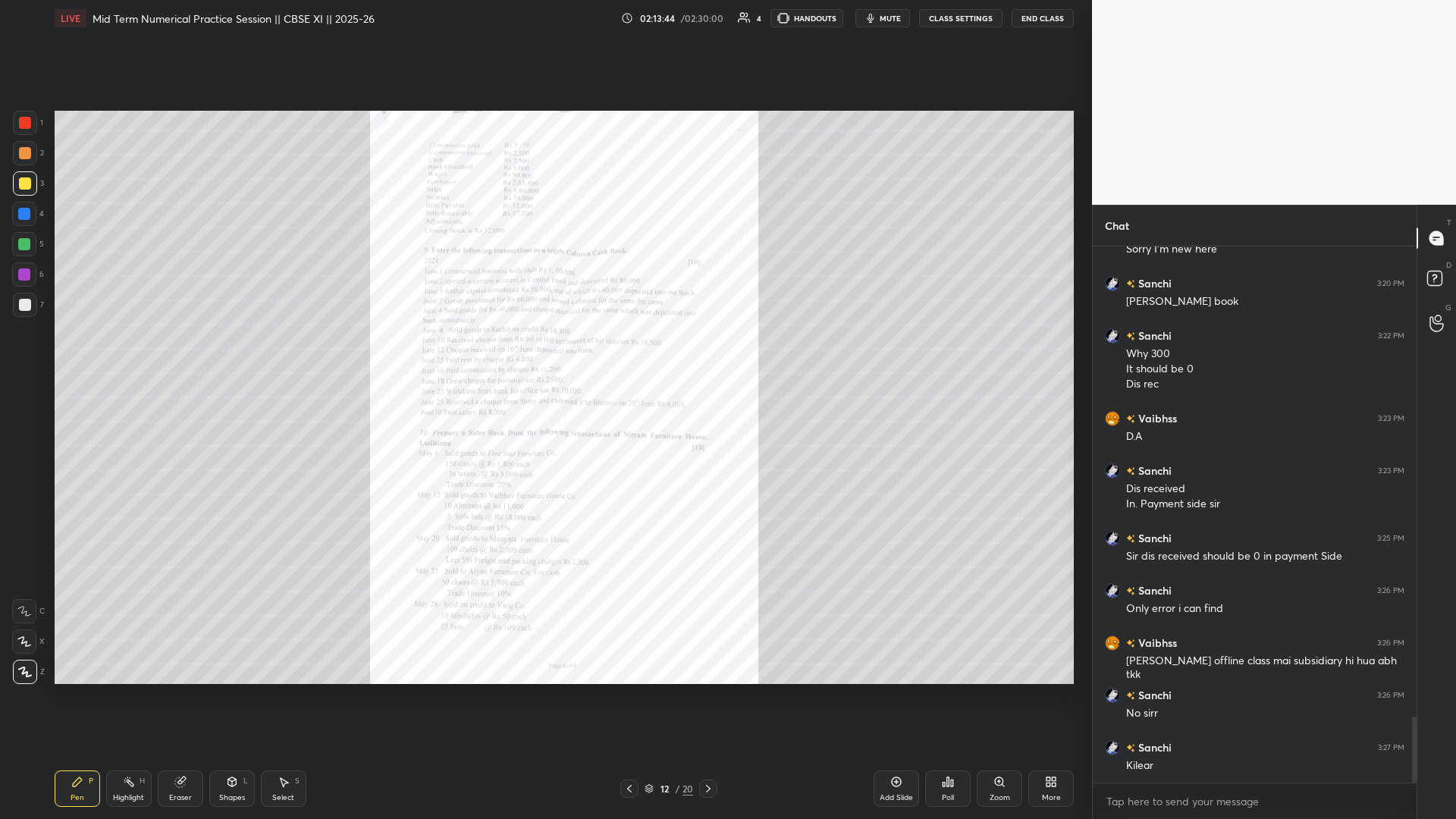
click at [544, 356] on div "Zoom" at bounding box center [1000, 788] width 46 height 36
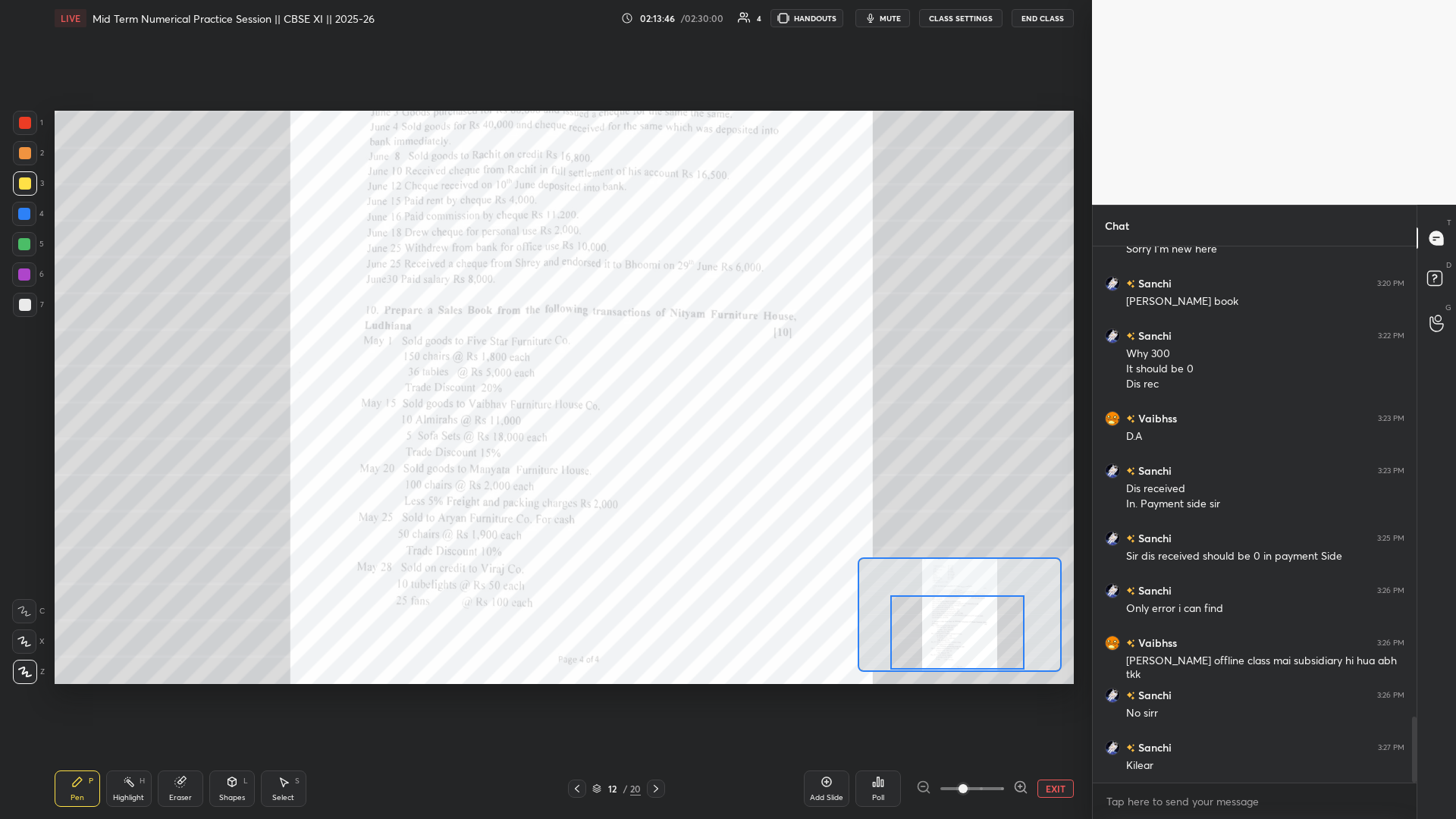
drag, startPoint x: 979, startPoint y: 623, endPoint x: 977, endPoint y: 643, distance: 20.1
click at [544, 356] on div at bounding box center [958, 633] width 135 height 74
click at [544, 356] on span at bounding box center [972, 788] width 63 height 22
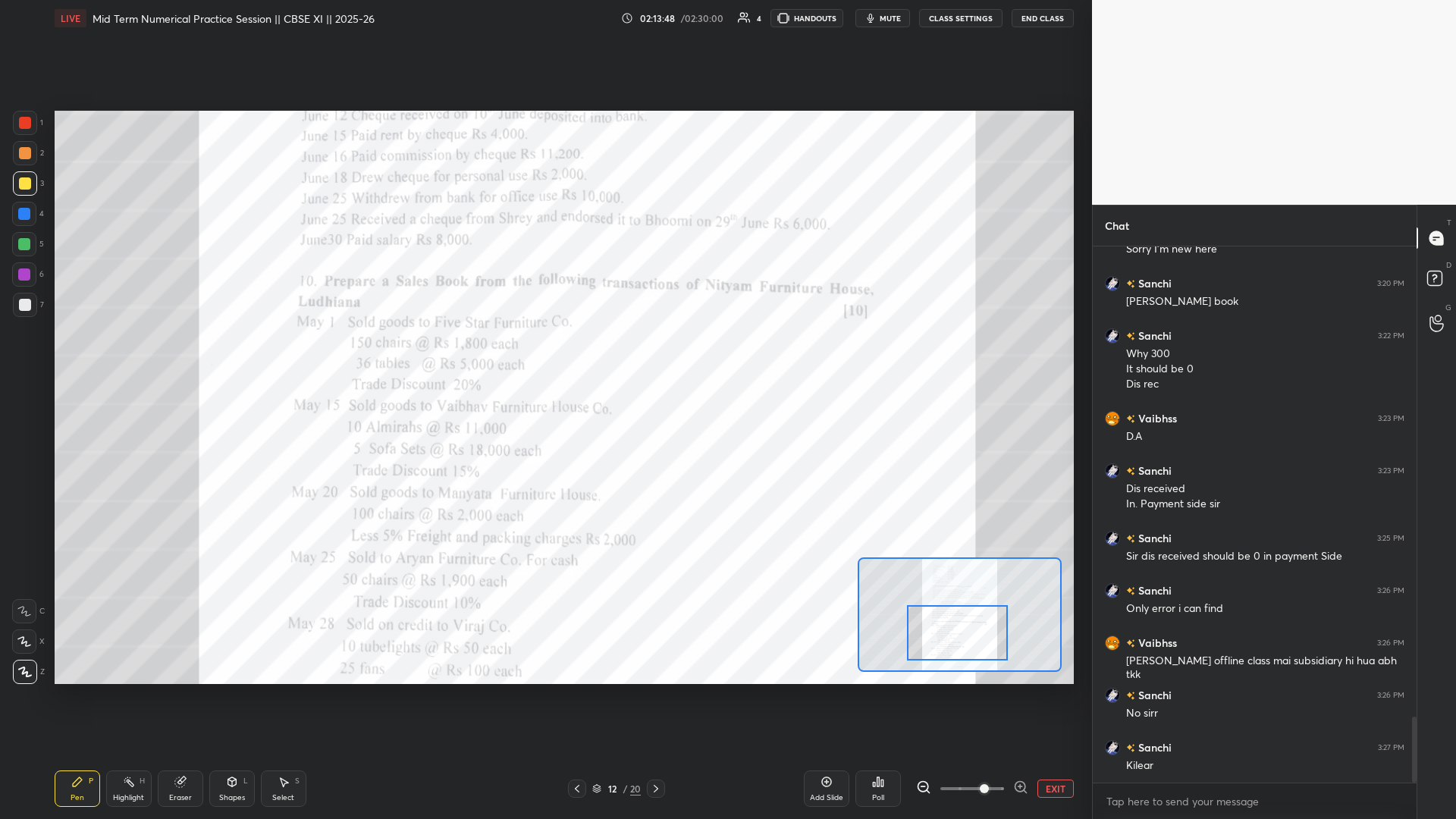
click at [544, 356] on span at bounding box center [984, 788] width 9 height 9
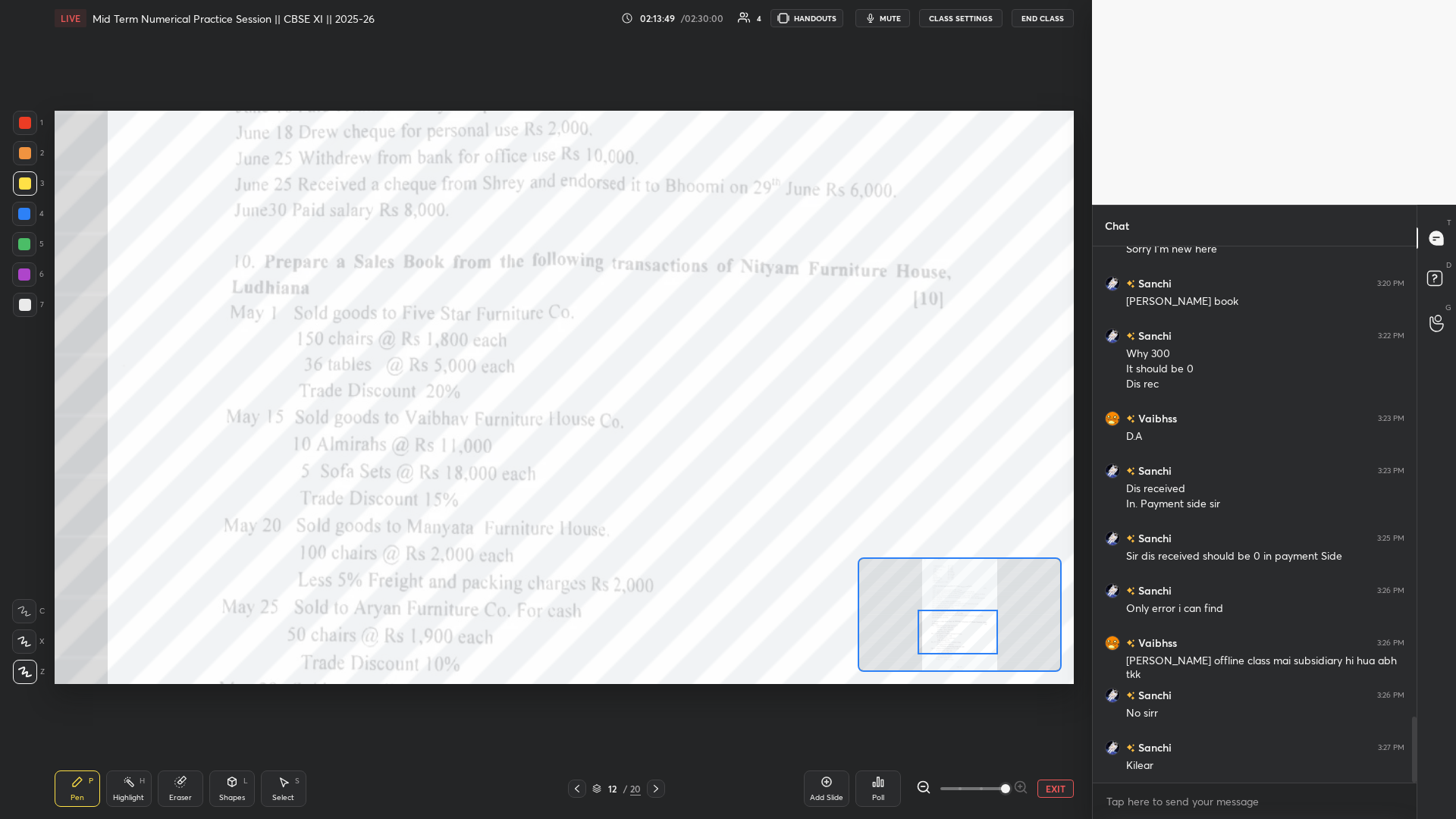
click at [544, 356] on div at bounding box center [958, 632] width 80 height 45
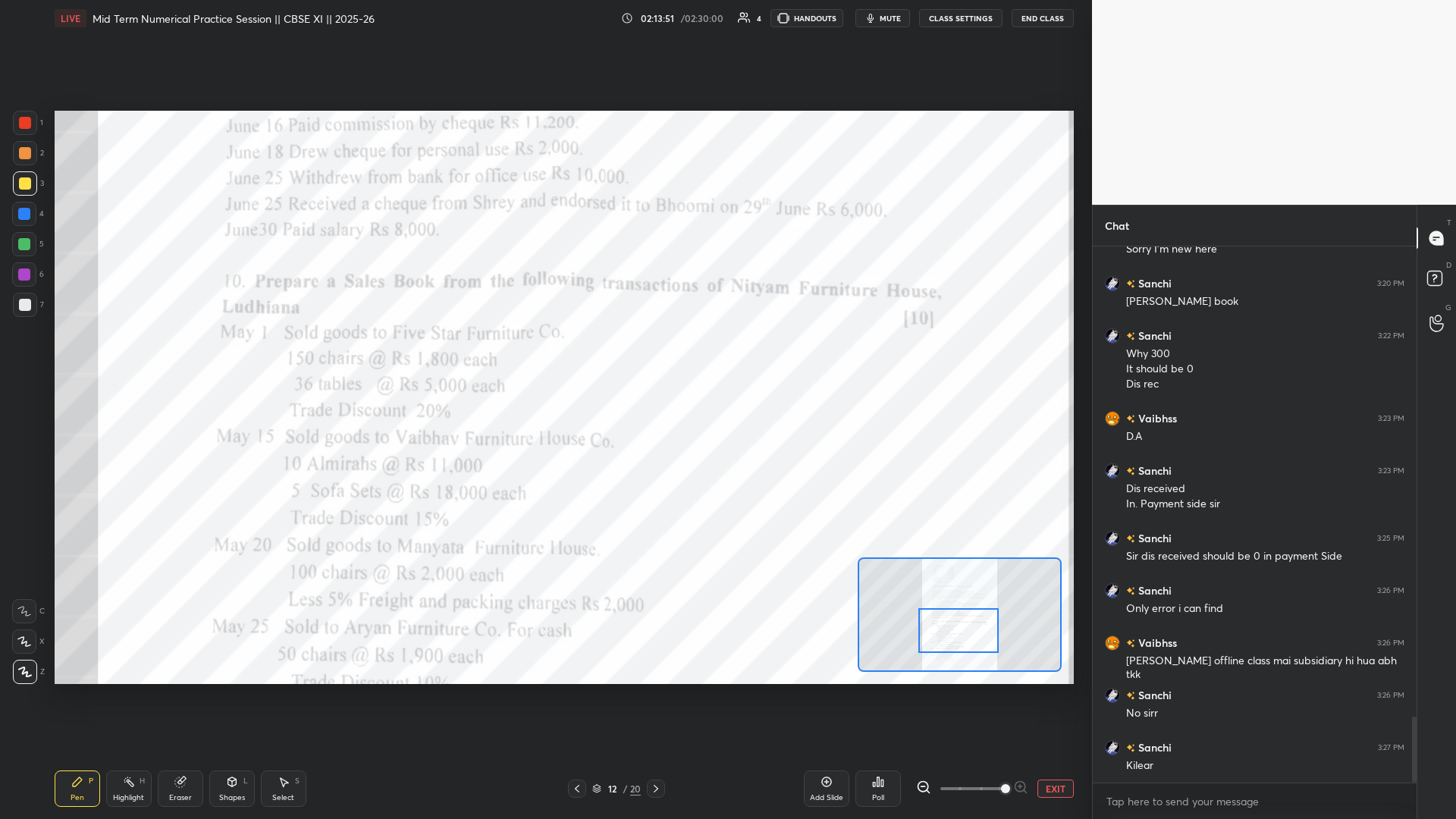
click at [29, 117] on div at bounding box center [24, 123] width 12 height 12
click at [544, 356] on button "EXIT" at bounding box center [1055, 789] width 36 height 19
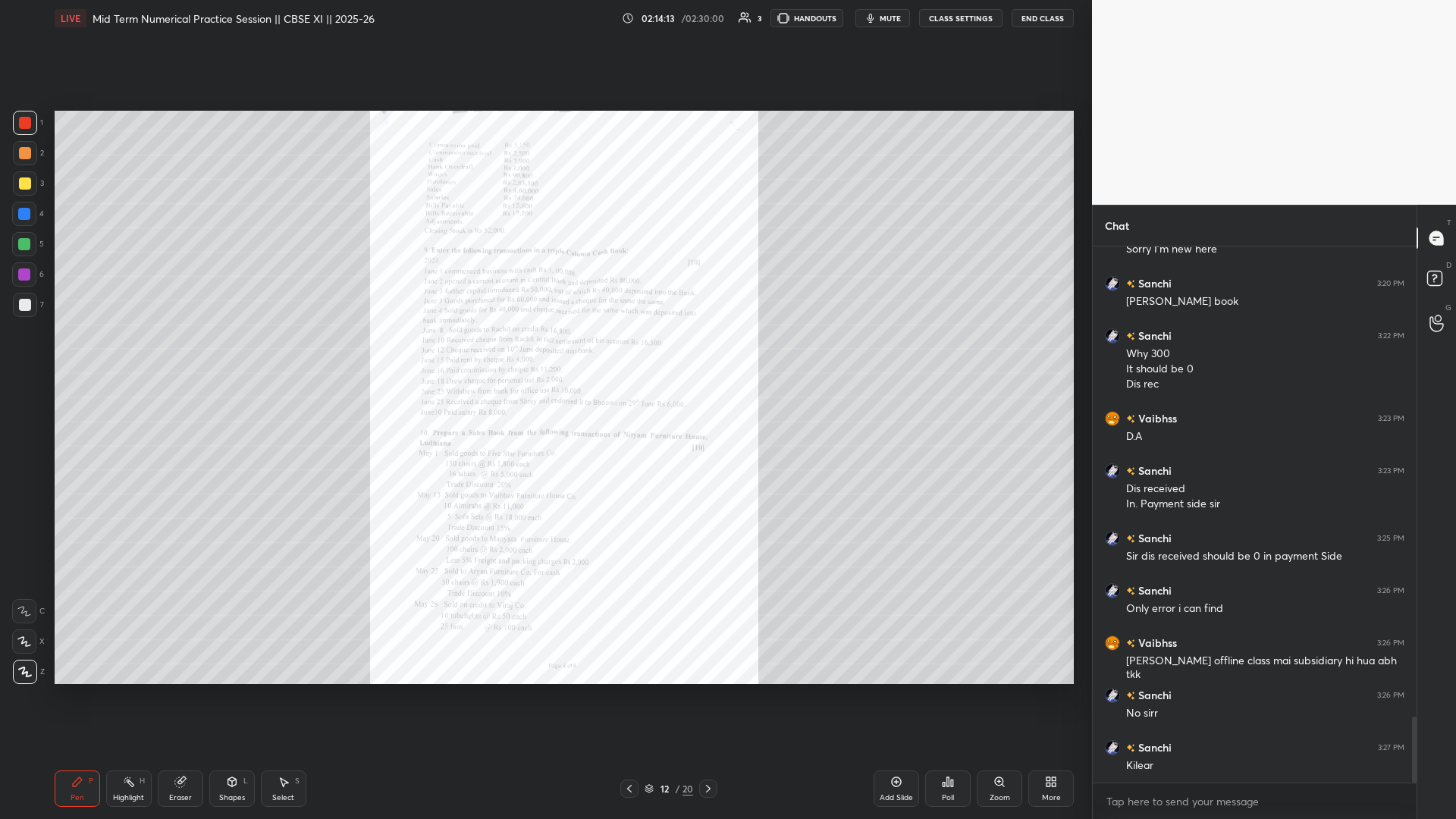
click at [544, 356] on icon at bounding box center [896, 782] width 12 height 12
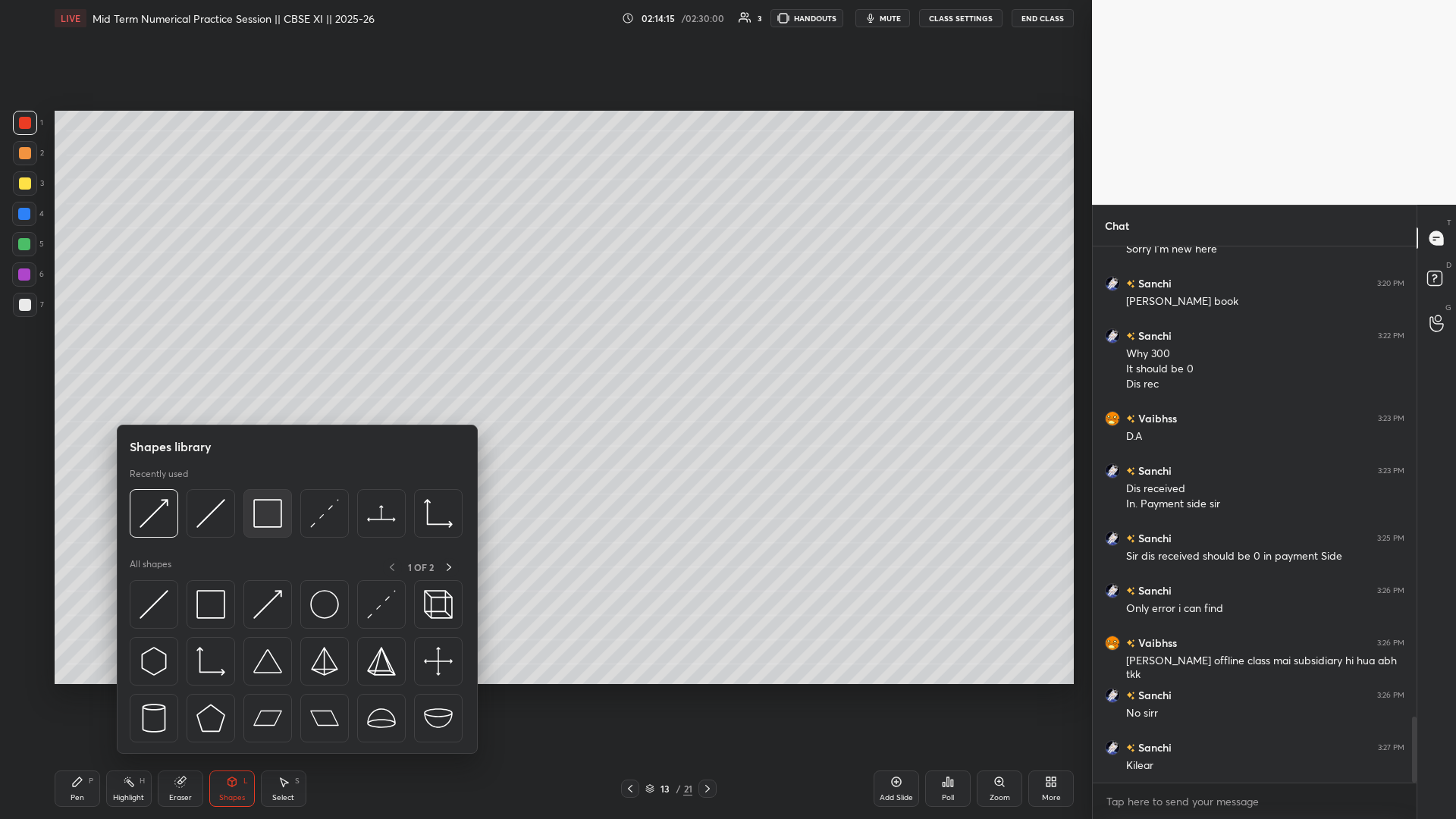
click at [261, 356] on img at bounding box center [268, 514] width 29 height 29
click at [270, 356] on img at bounding box center [268, 514] width 29 height 29
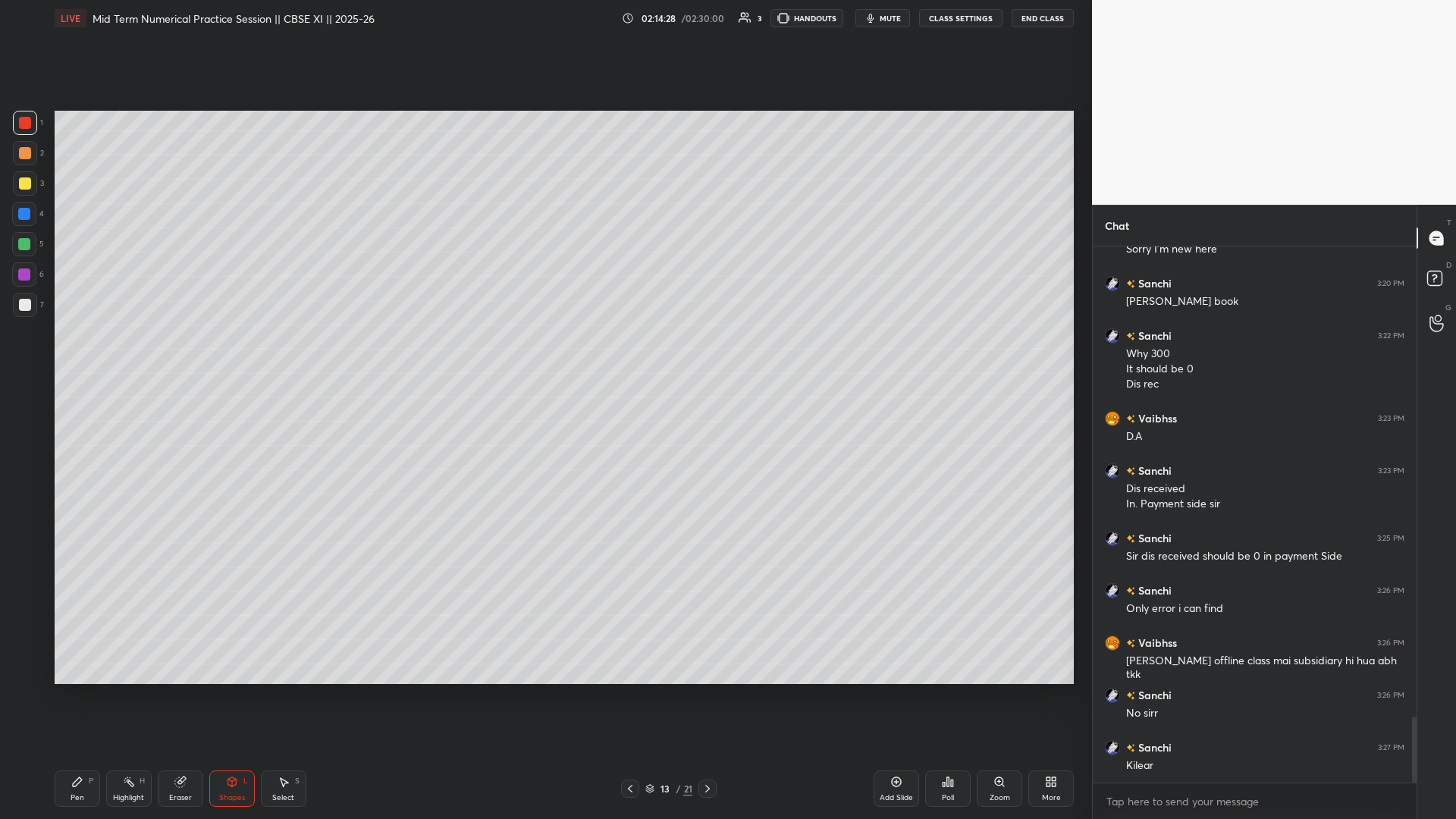
drag, startPoint x: 18, startPoint y: 181, endPoint x: 29, endPoint y: 179, distance: 11.2
click at [19, 181] on div at bounding box center [24, 183] width 12 height 12
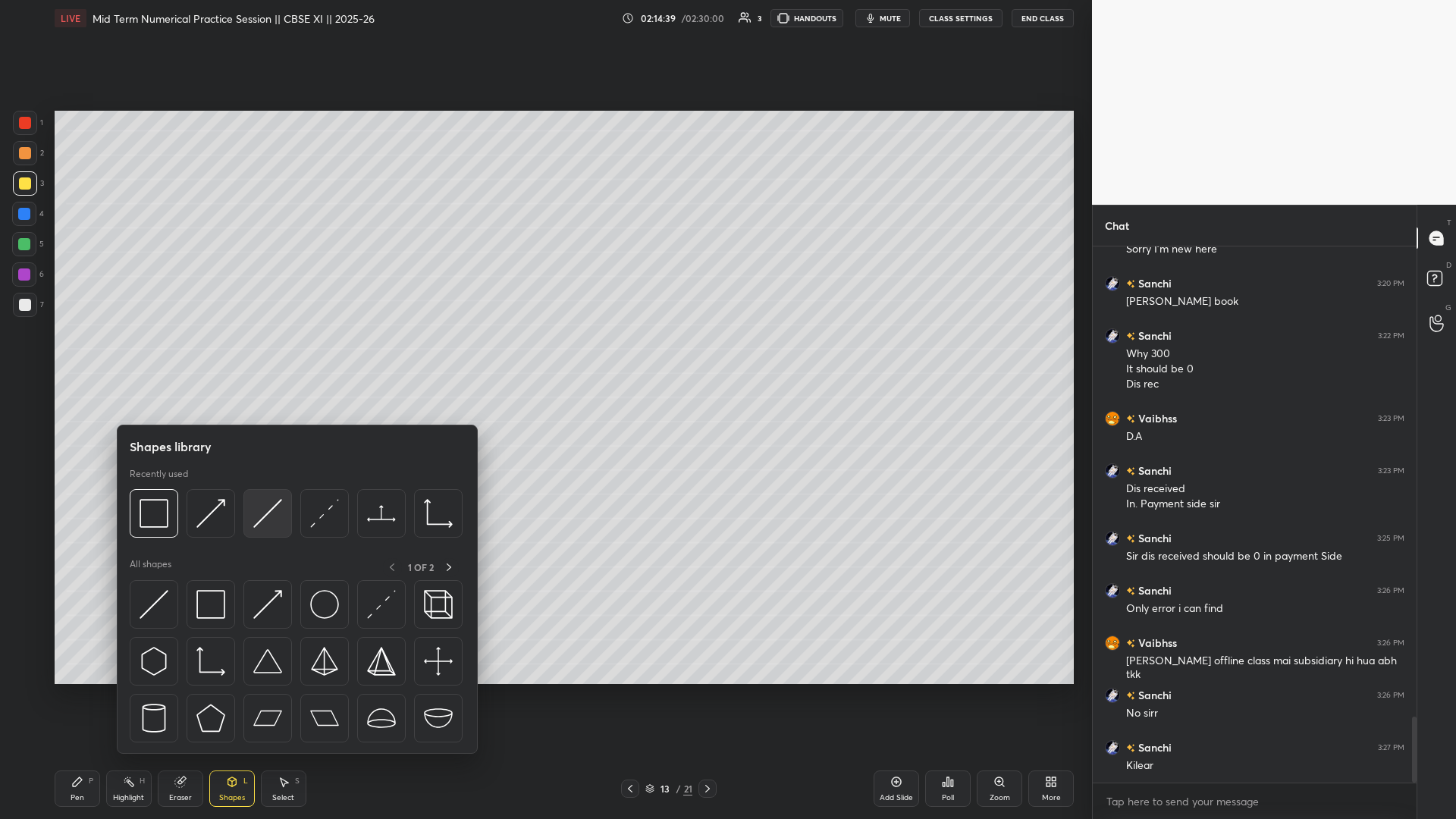
click at [265, 356] on img at bounding box center [268, 514] width 29 height 29
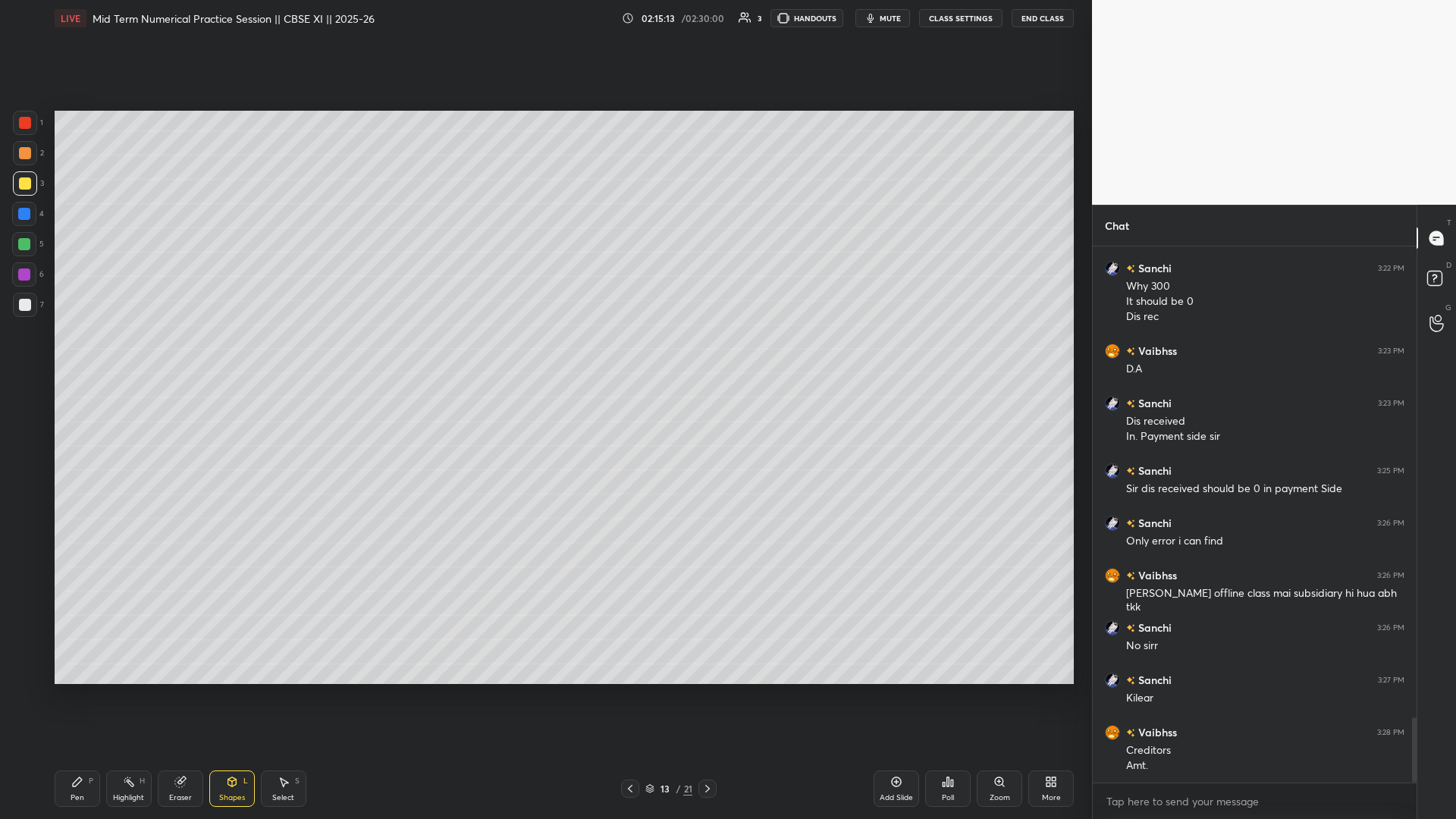
scroll to position [3894, 0]
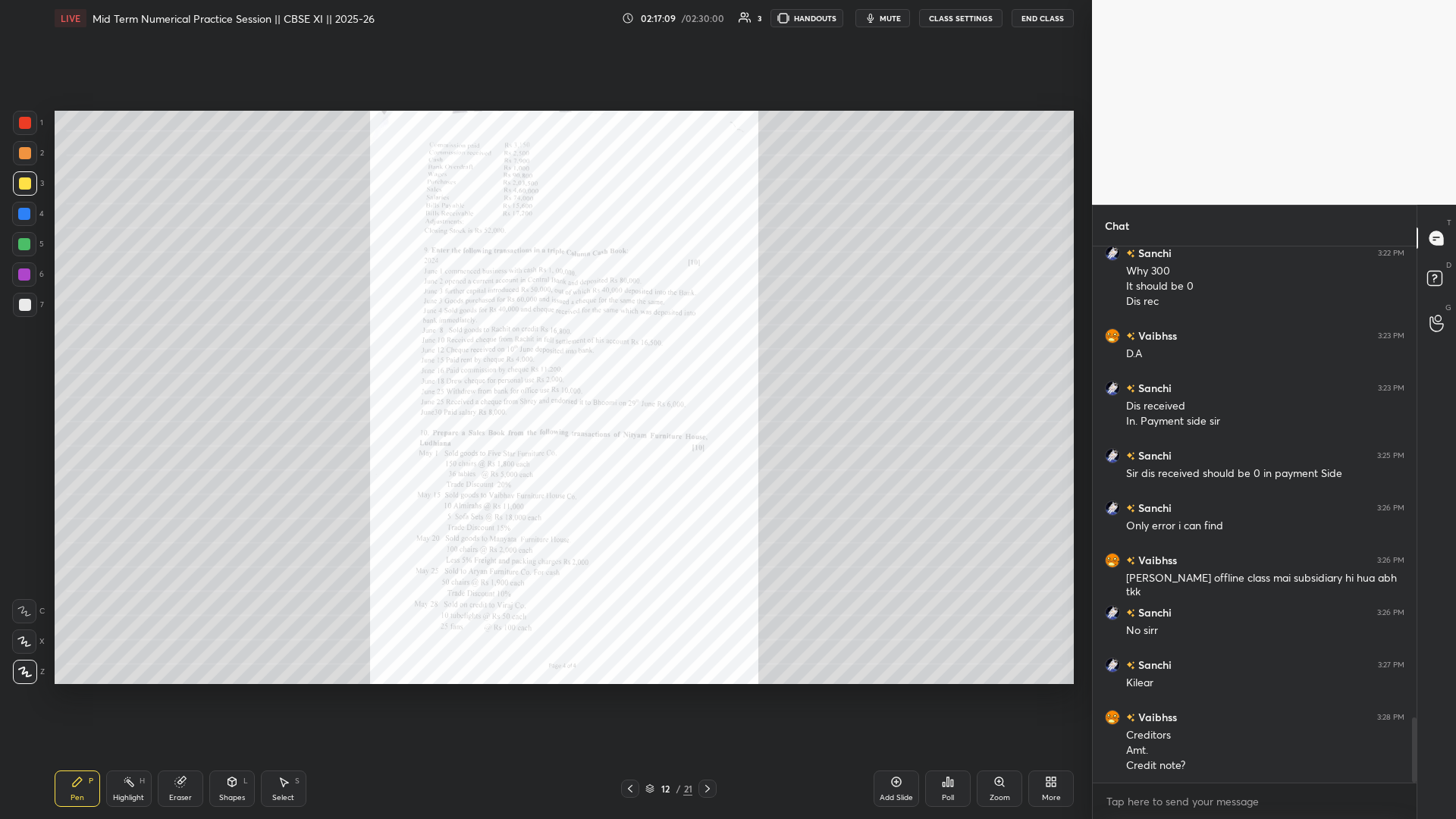
click at [544, 356] on div "Zoom" at bounding box center [1000, 788] width 46 height 36
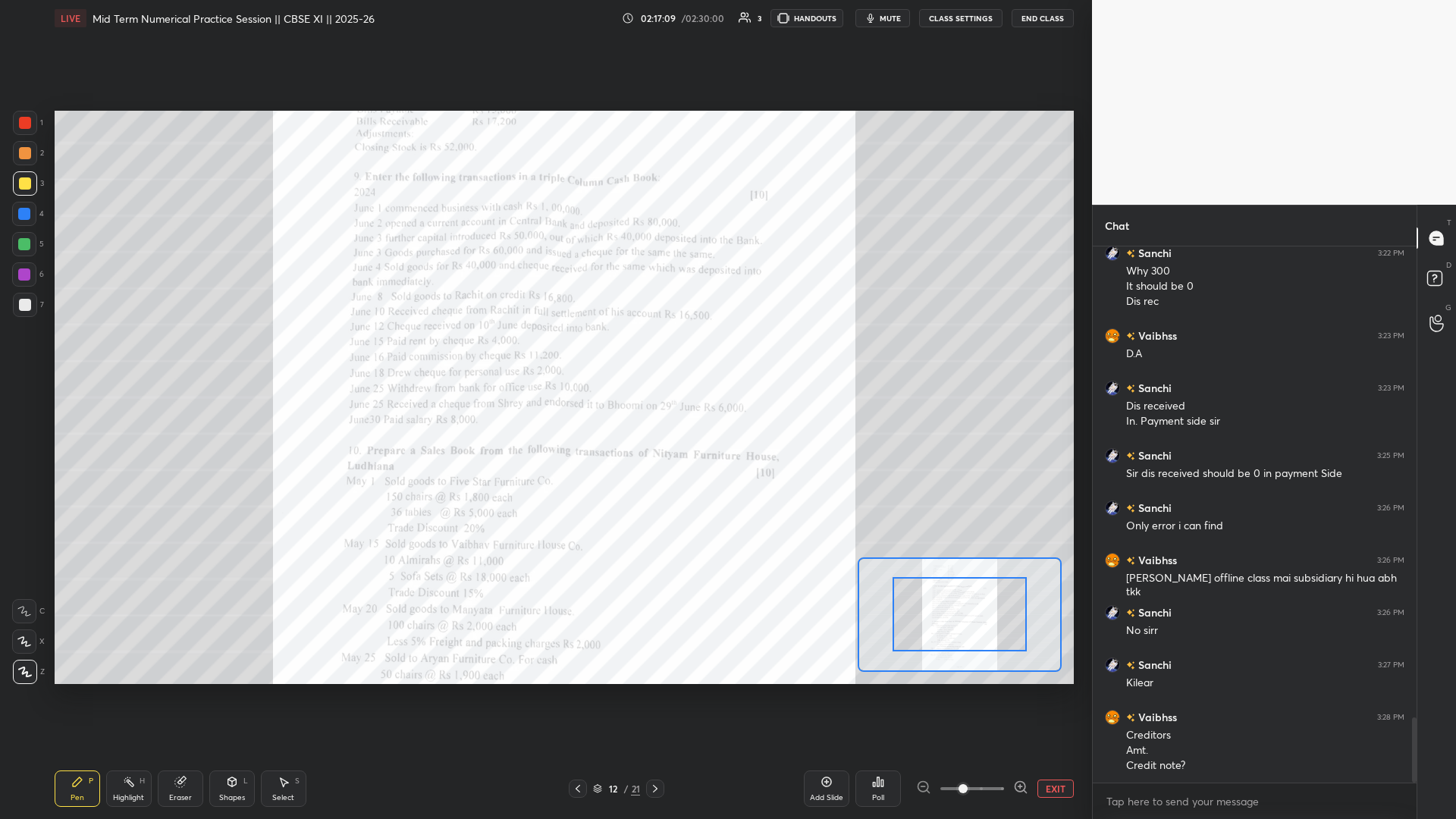
click at [544, 356] on span at bounding box center [972, 788] width 63 height 22
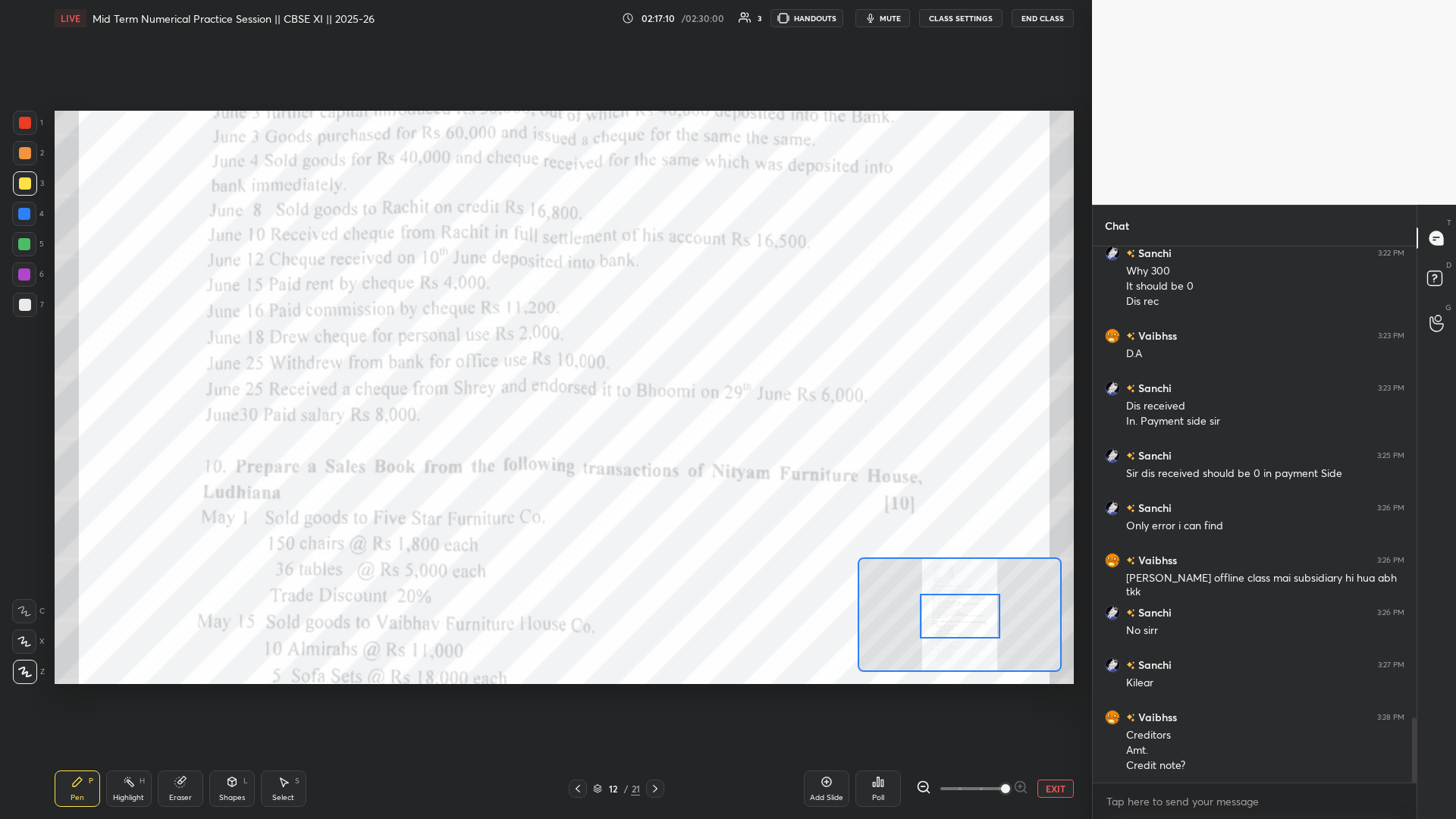
drag, startPoint x: 957, startPoint y: 618, endPoint x: 956, endPoint y: 626, distance: 8.1
click at [544, 356] on div at bounding box center [961, 616] width 80 height 45
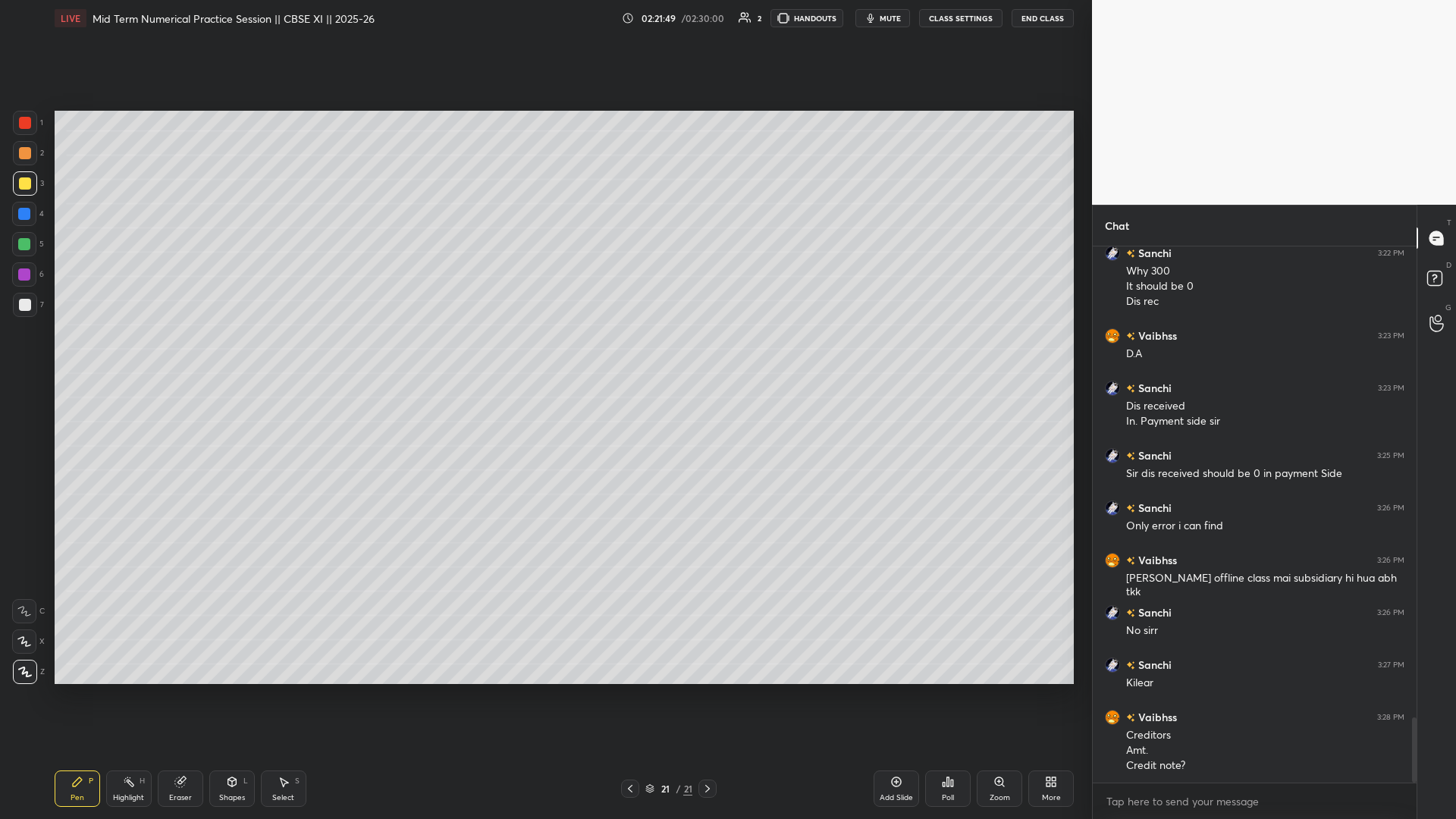
click at [544, 356] on div "Add Slide" at bounding box center [896, 788] width 46 height 36
